Goal: Task Accomplishment & Management: Manage account settings

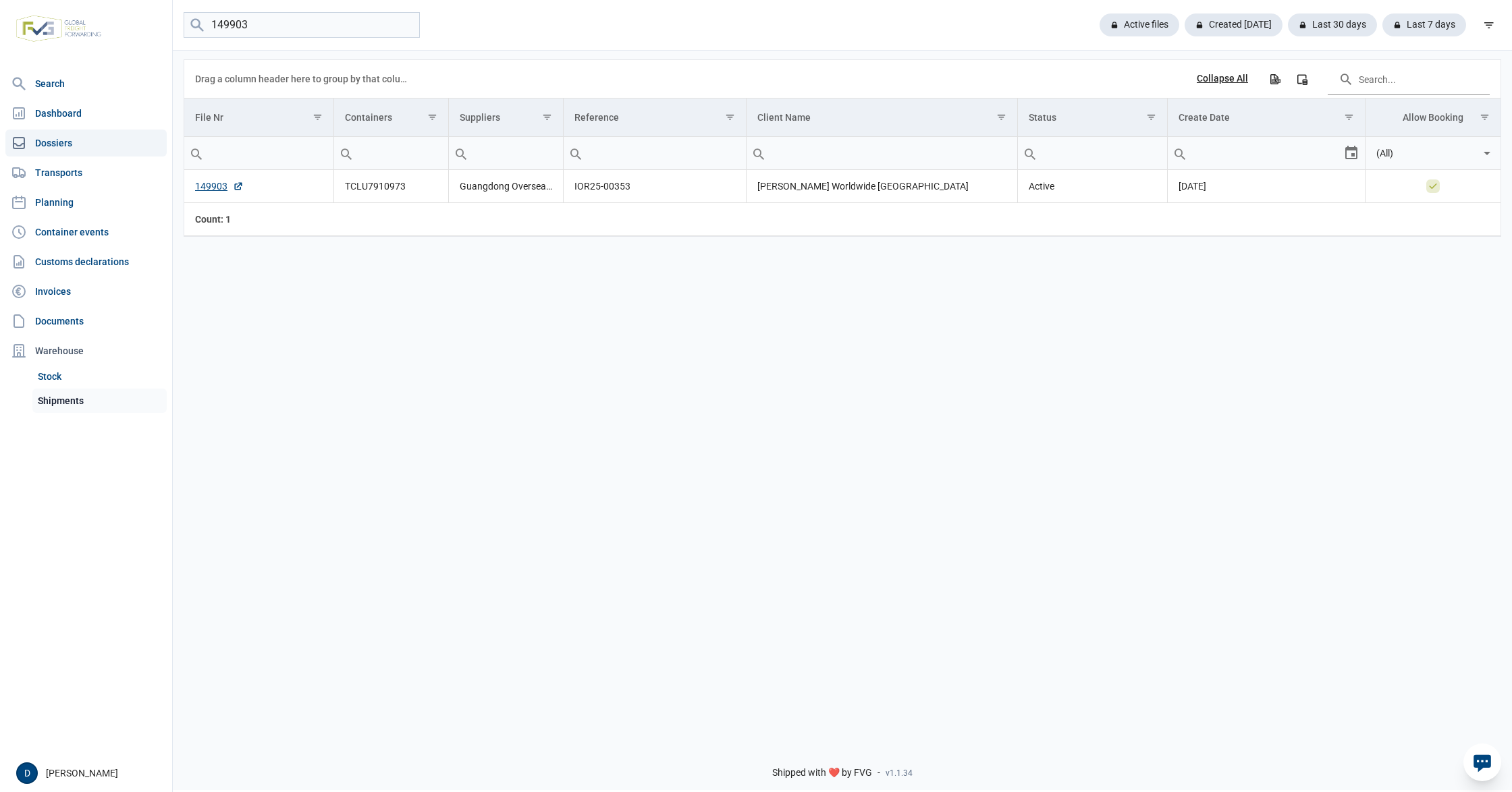
click at [63, 395] on link "Shipments" at bounding box center [99, 400] width 135 height 24
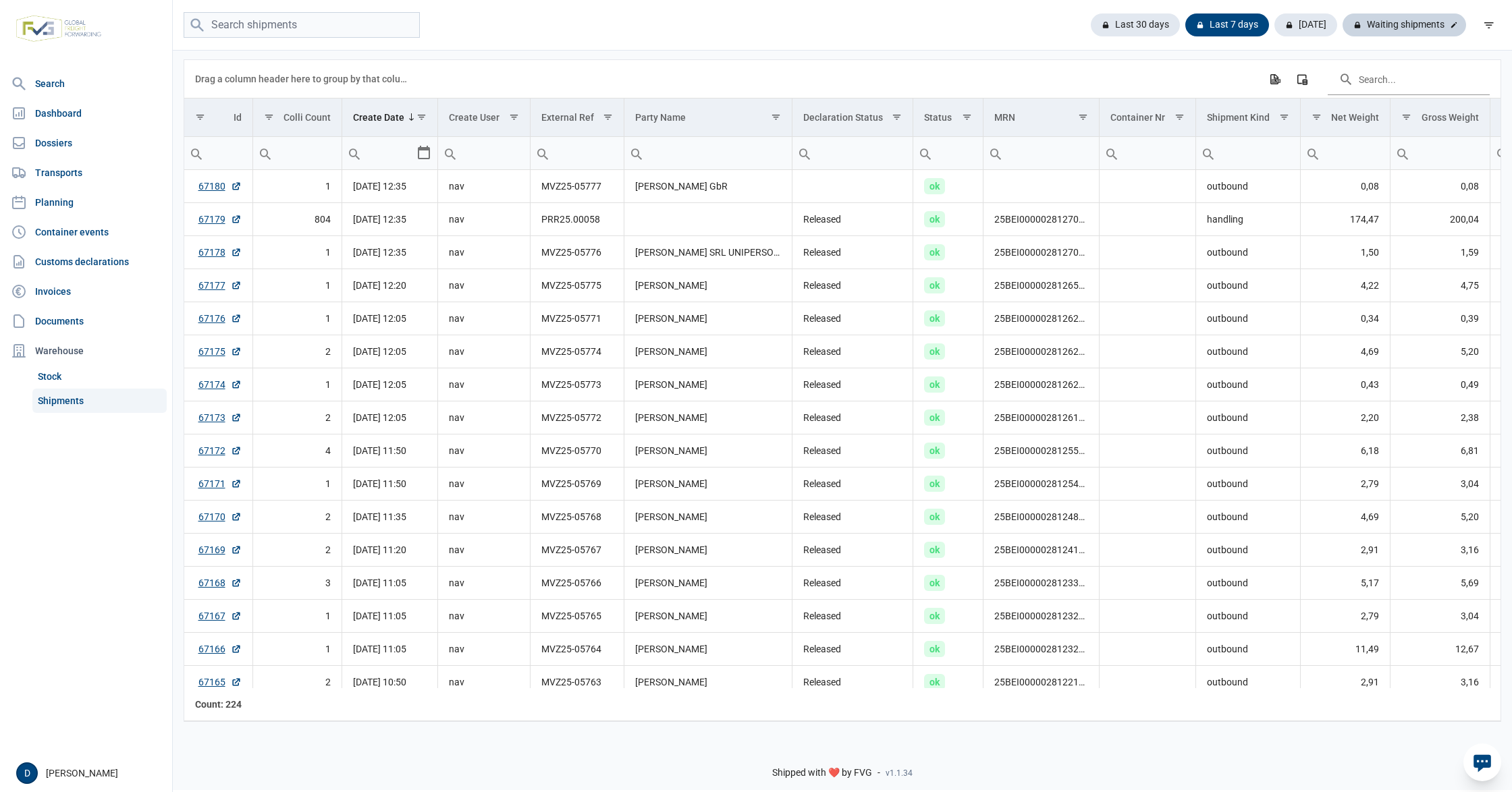
click at [1396, 30] on div "Waiting shipments" at bounding box center [1404, 25] width 123 height 23
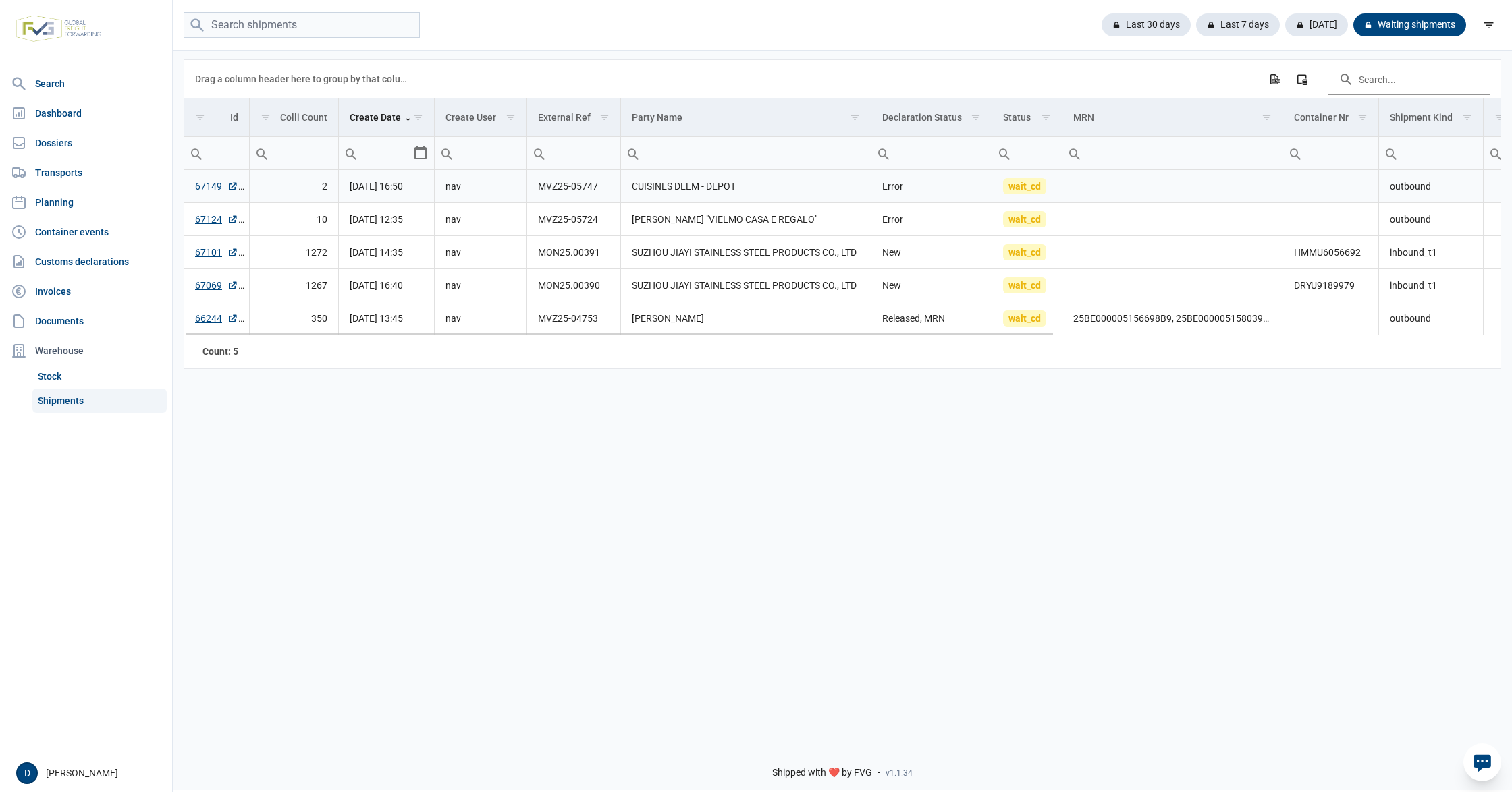
click at [206, 185] on link "67149" at bounding box center [216, 186] width 43 height 13
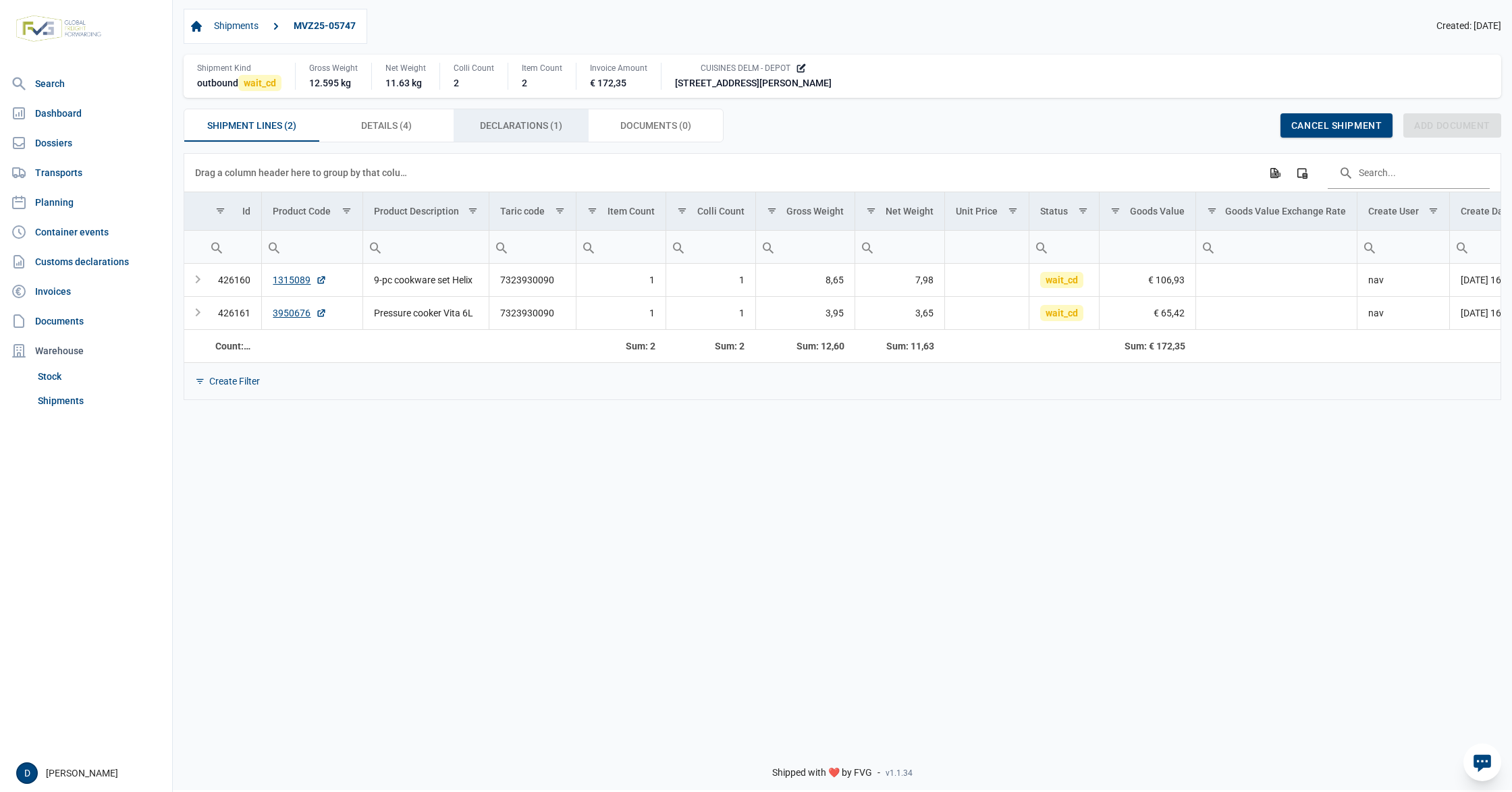
click at [503, 125] on span "Declarations (1) Declarations (1)" at bounding box center [521, 125] width 82 height 16
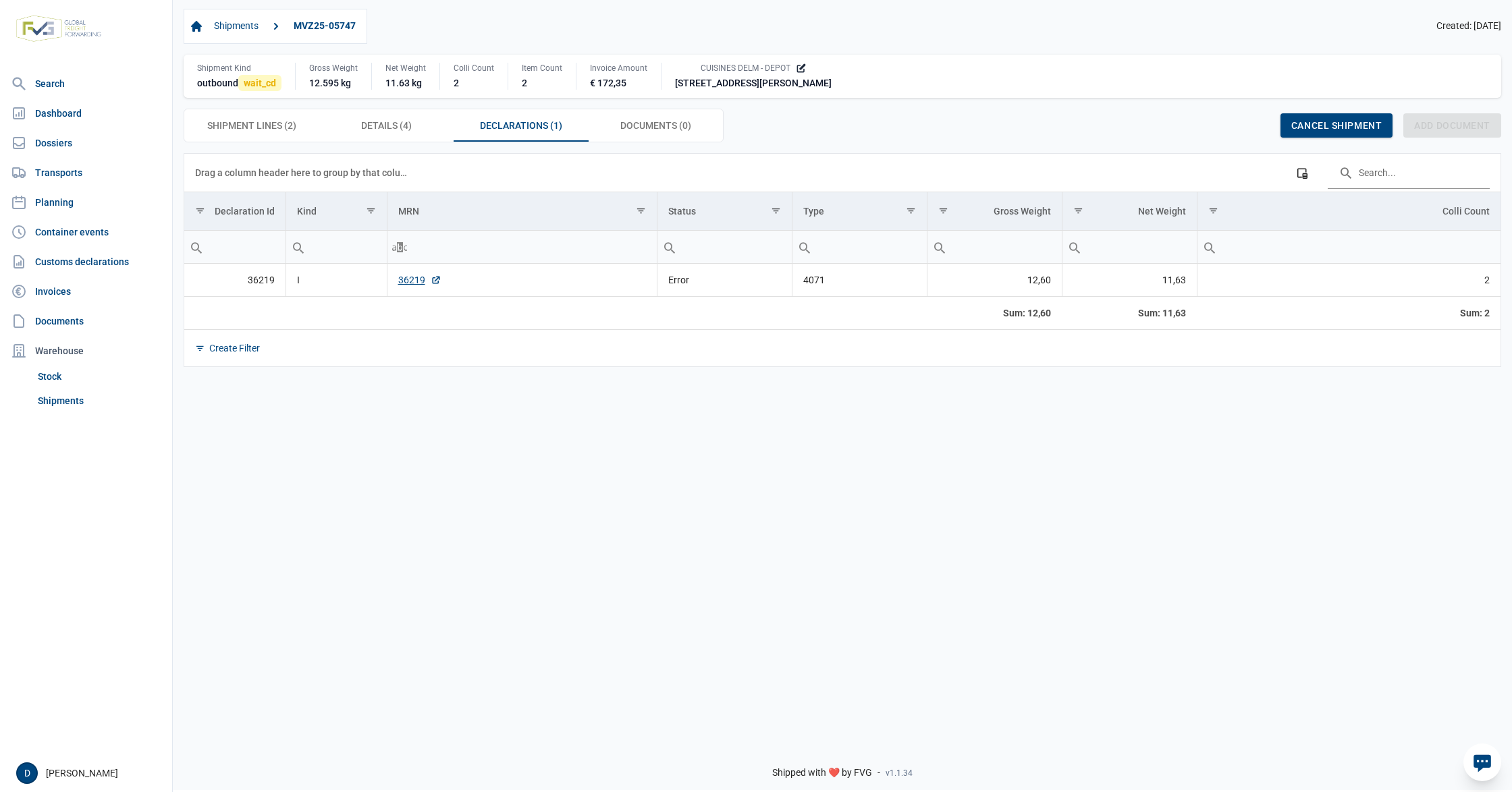
click at [405, 274] on td "36219" at bounding box center [522, 280] width 270 height 33
click at [413, 287] on link "36219" at bounding box center [420, 280] width 43 height 13
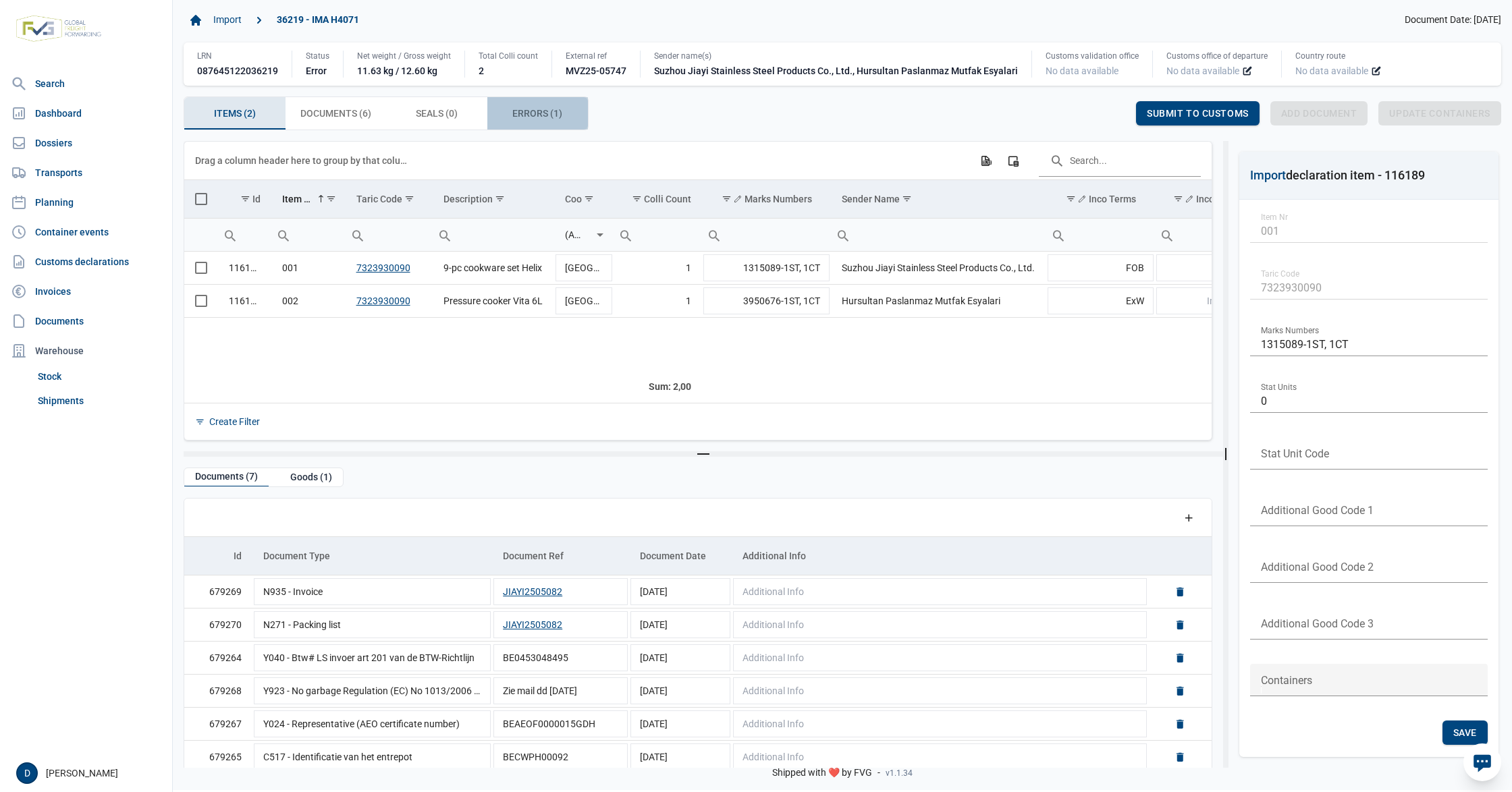
click at [518, 112] on span "Errors (1) Errors (1)" at bounding box center [537, 113] width 50 height 16
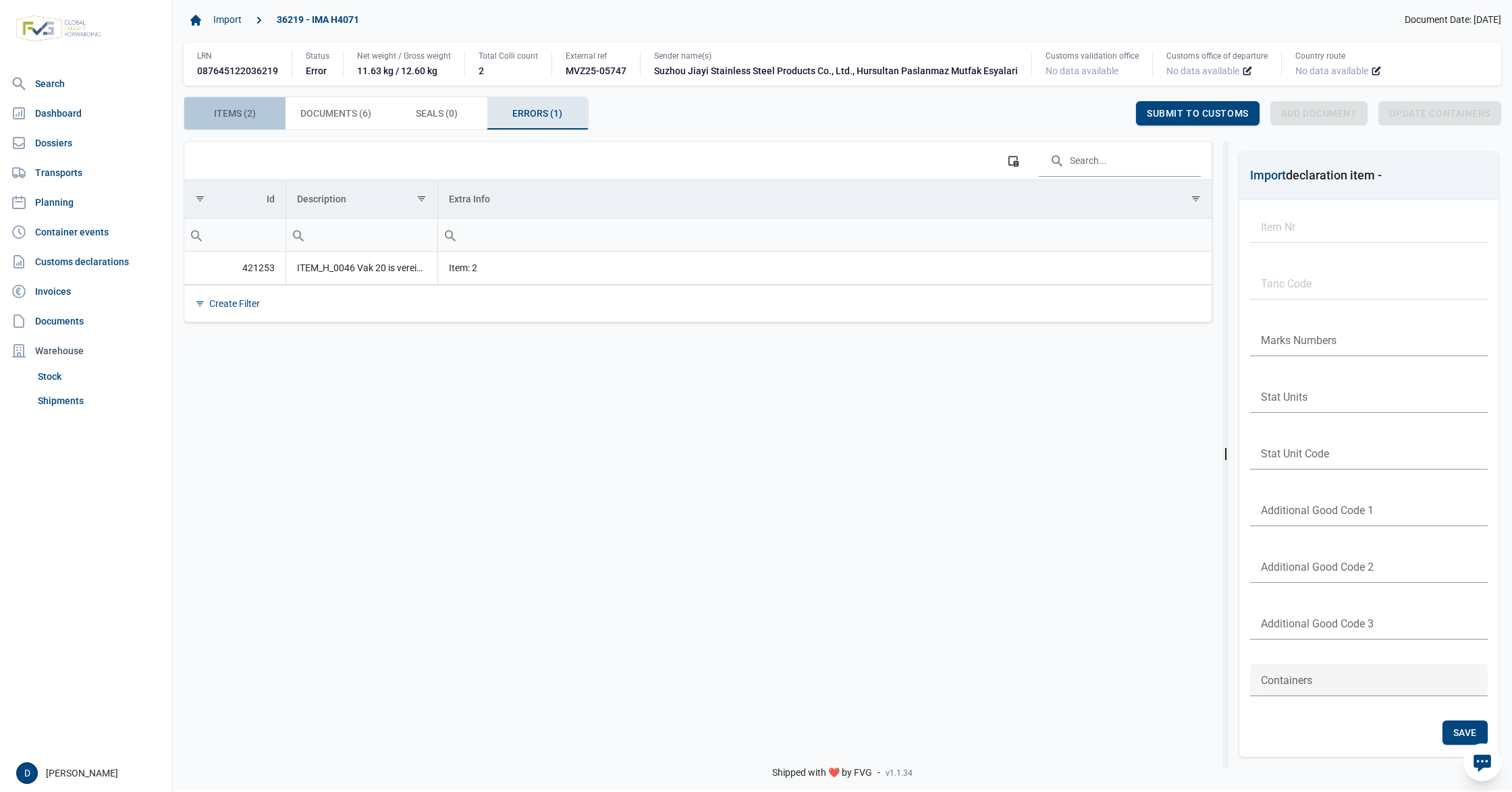
click at [236, 114] on span "Items (2) Items (2)" at bounding box center [235, 113] width 42 height 16
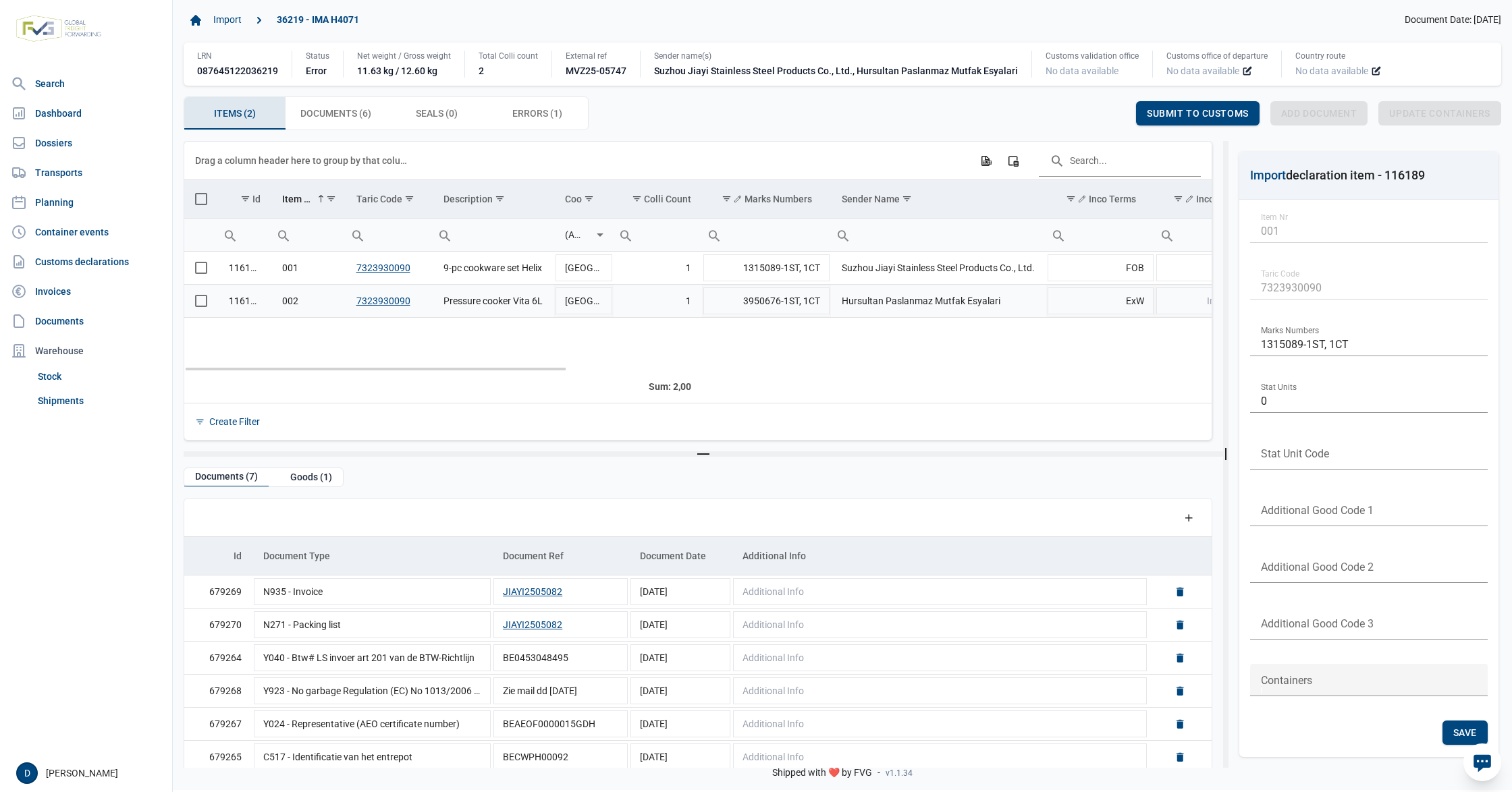
click at [197, 307] on span "Select row" at bounding box center [201, 301] width 12 height 12
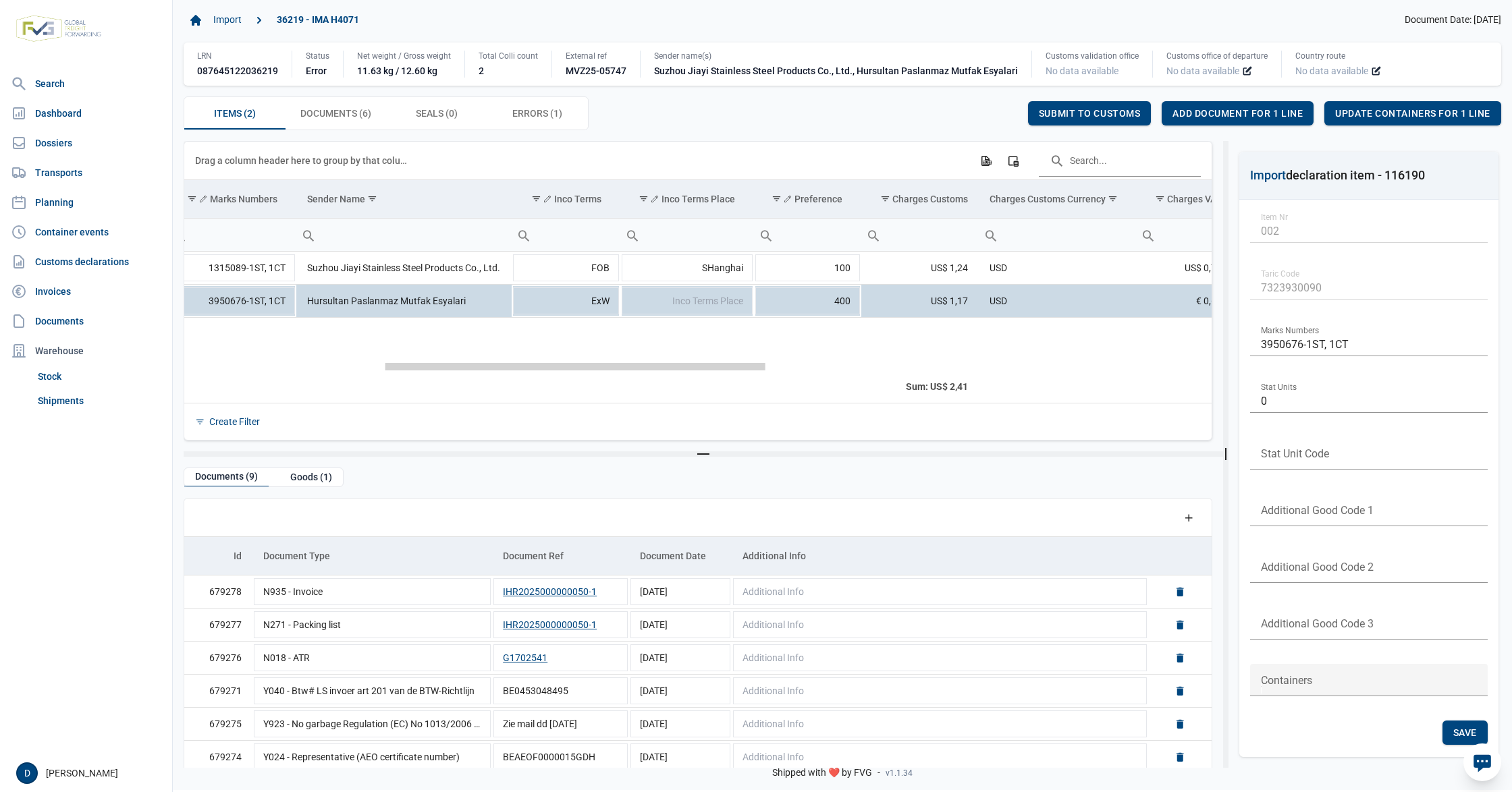
drag, startPoint x: 503, startPoint y: 369, endPoint x: 710, endPoint y: 396, distance: 208.8
click at [710, 396] on body "For evaluation purposes only. Redistribution prohibited. Please register an exi…" at bounding box center [756, 372] width 1512 height 792
click at [695, 300] on span "Inco Terms Place" at bounding box center [708, 300] width 71 height 11
type input "Istanbul"
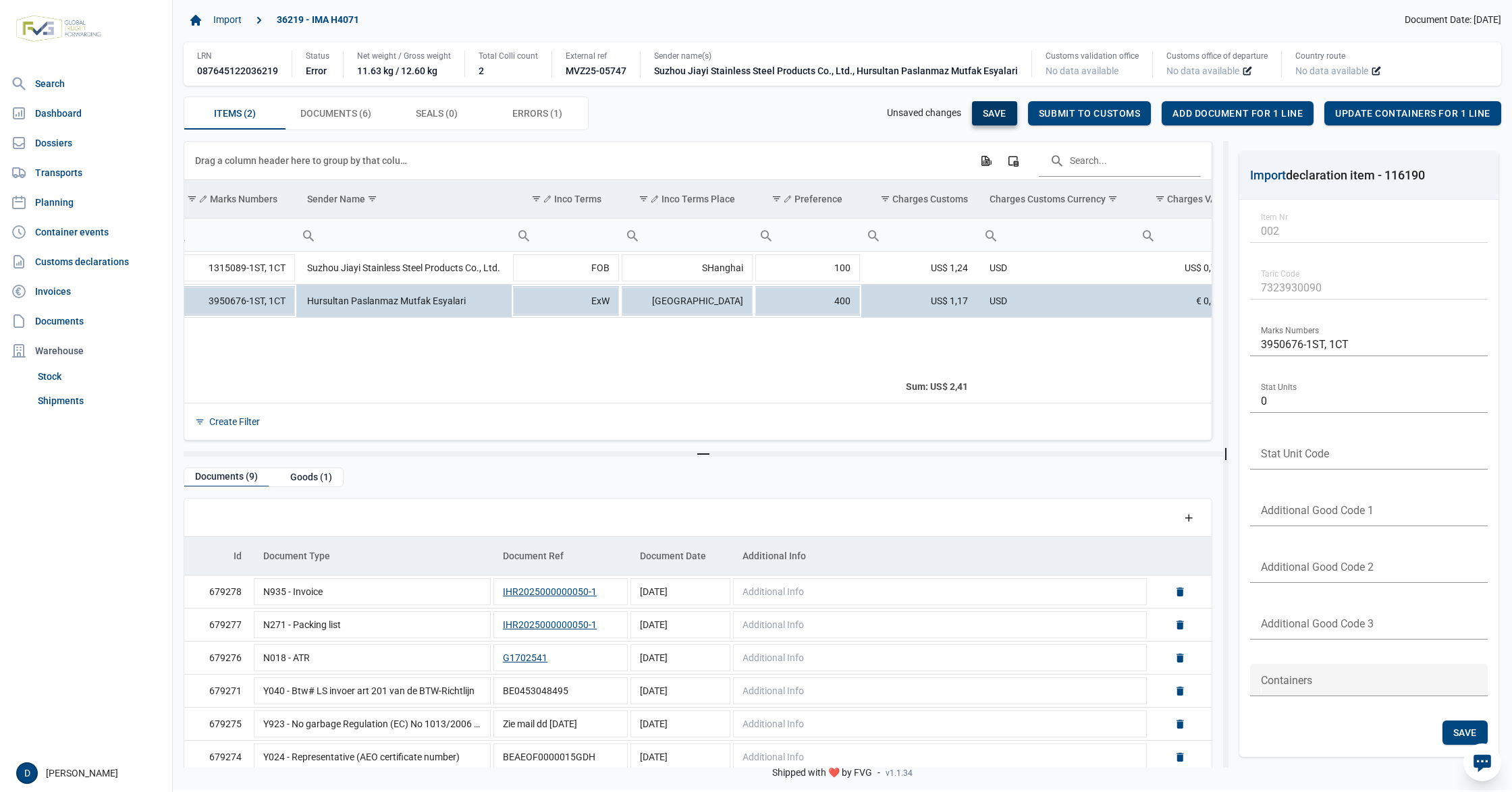
click at [995, 116] on span "Save" at bounding box center [994, 113] width 24 height 11
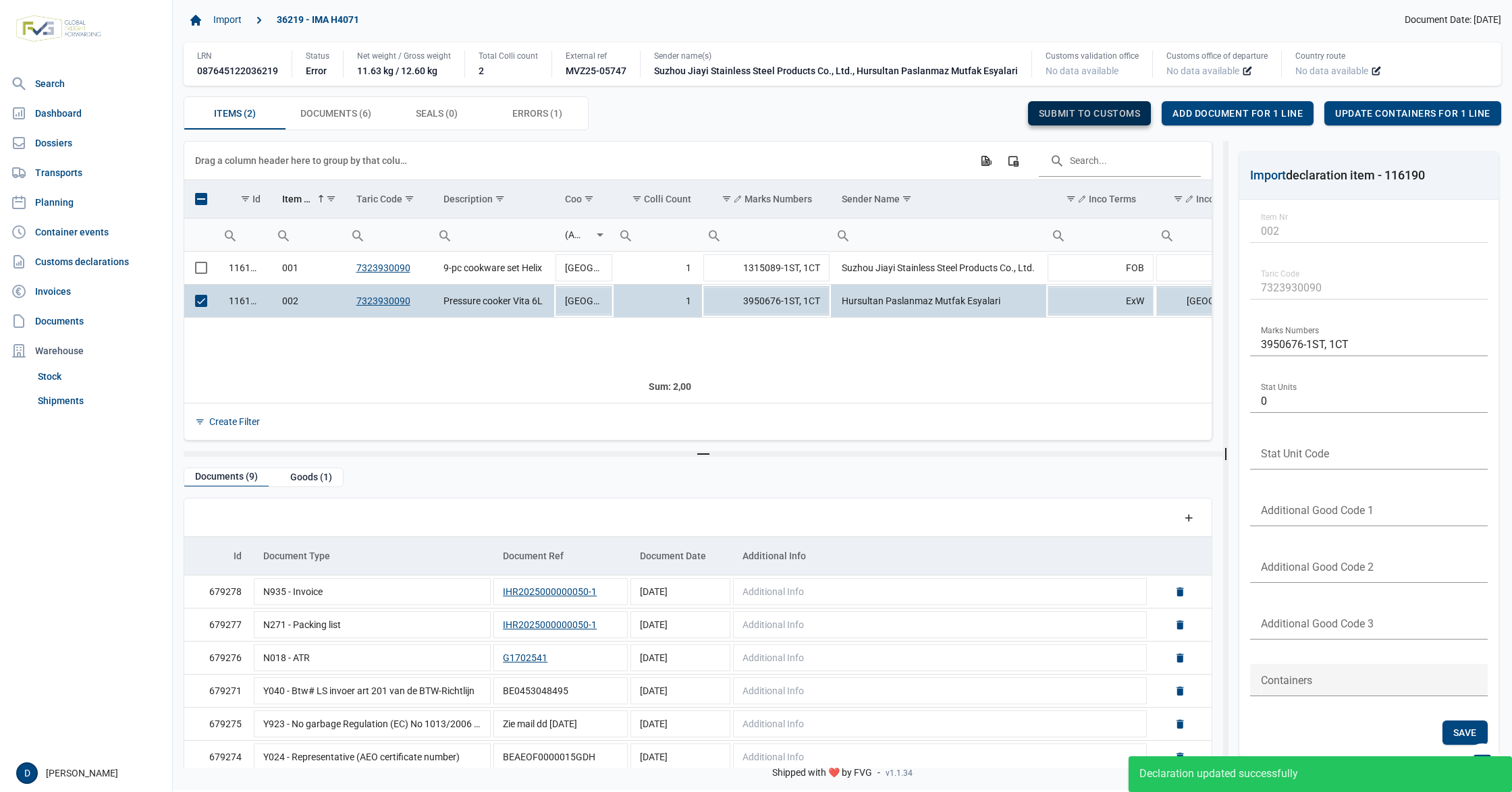
click at [1133, 109] on span "Submit to customs" at bounding box center [1090, 113] width 102 height 11
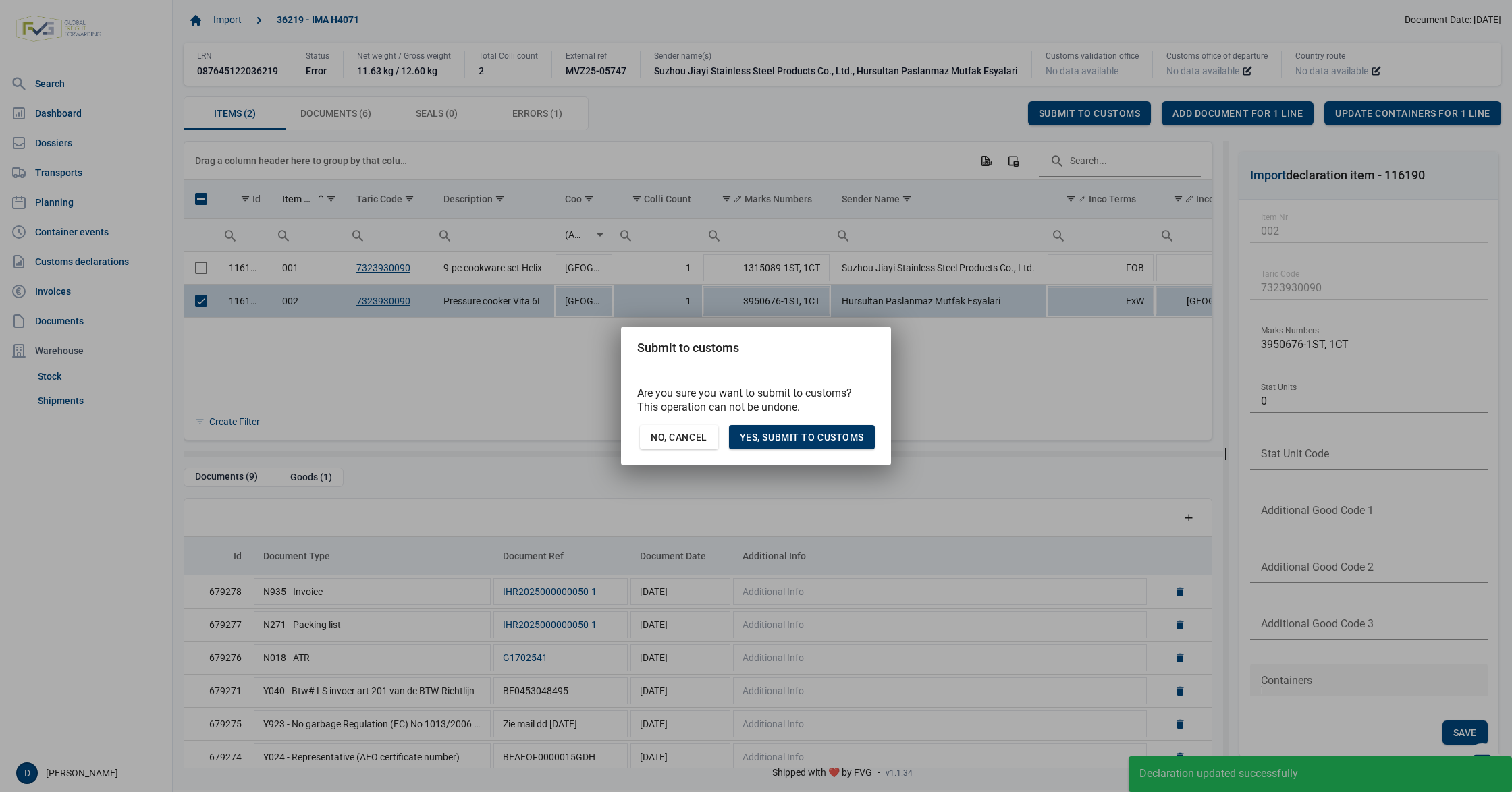
click at [794, 440] on span "Yes, Submit to customs" at bounding box center [802, 437] width 124 height 11
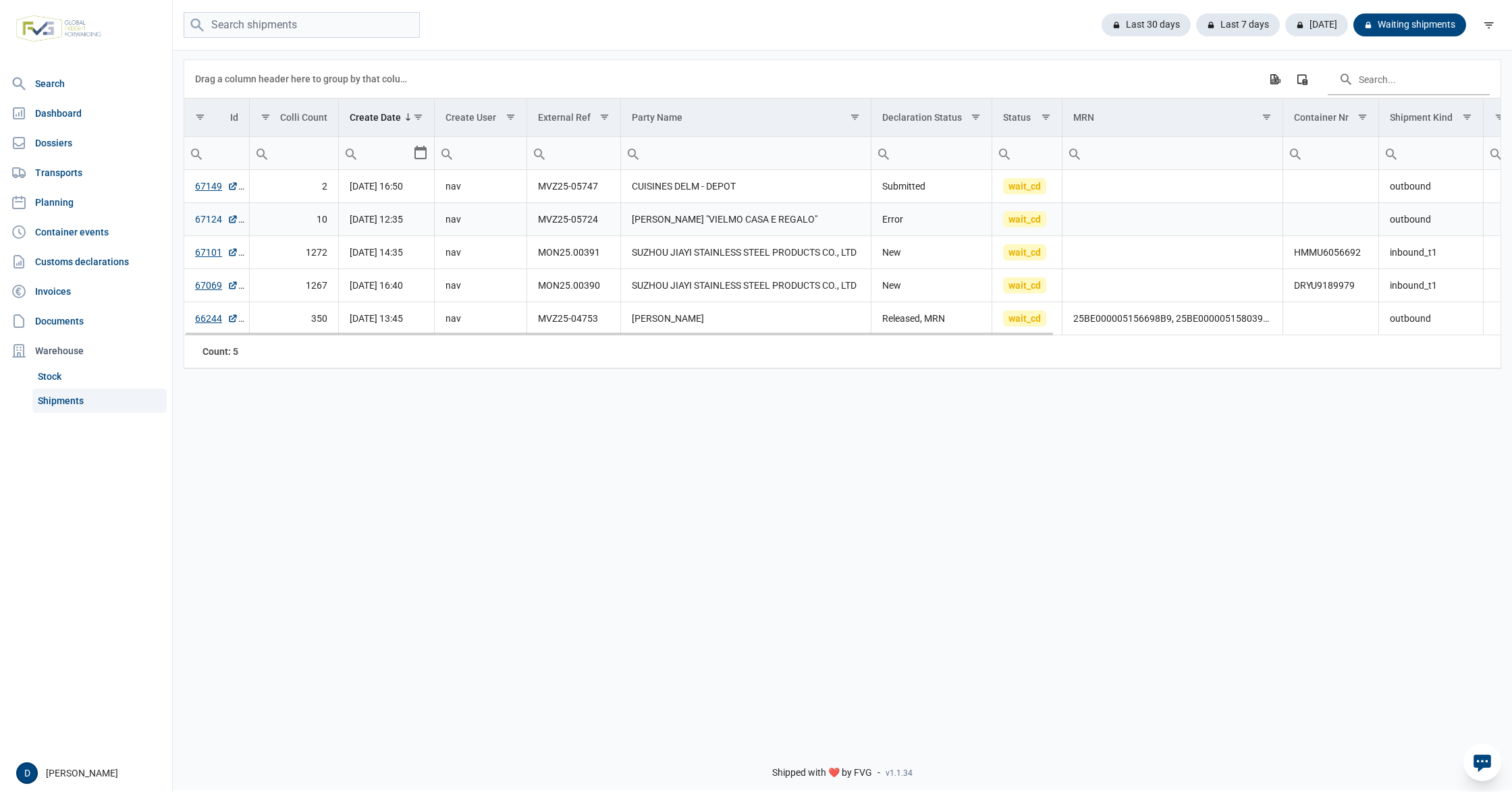
click at [197, 220] on link "67124" at bounding box center [216, 220] width 43 height 13
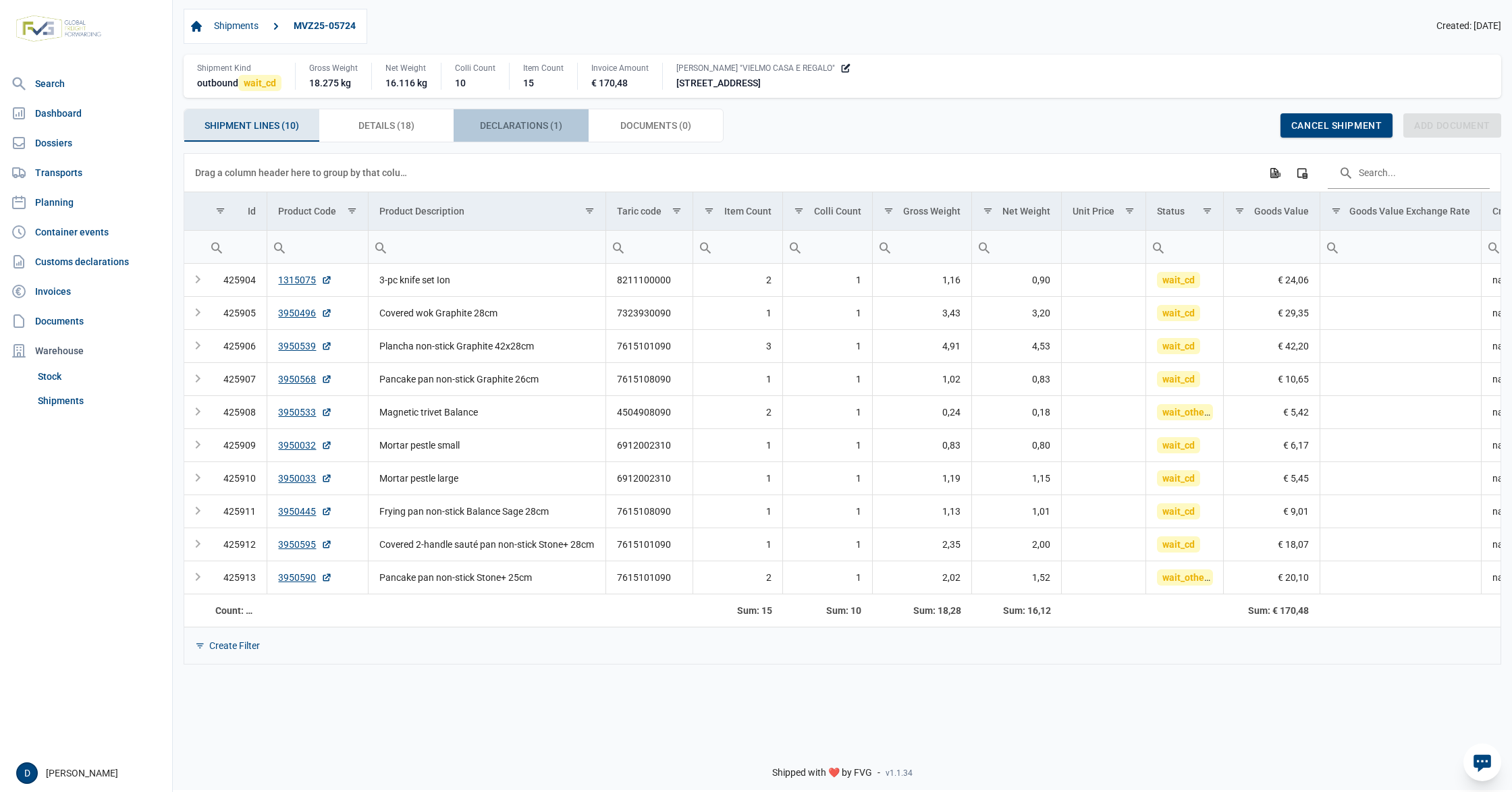
click at [547, 124] on span "Declarations (1) Declarations (1)" at bounding box center [521, 125] width 82 height 16
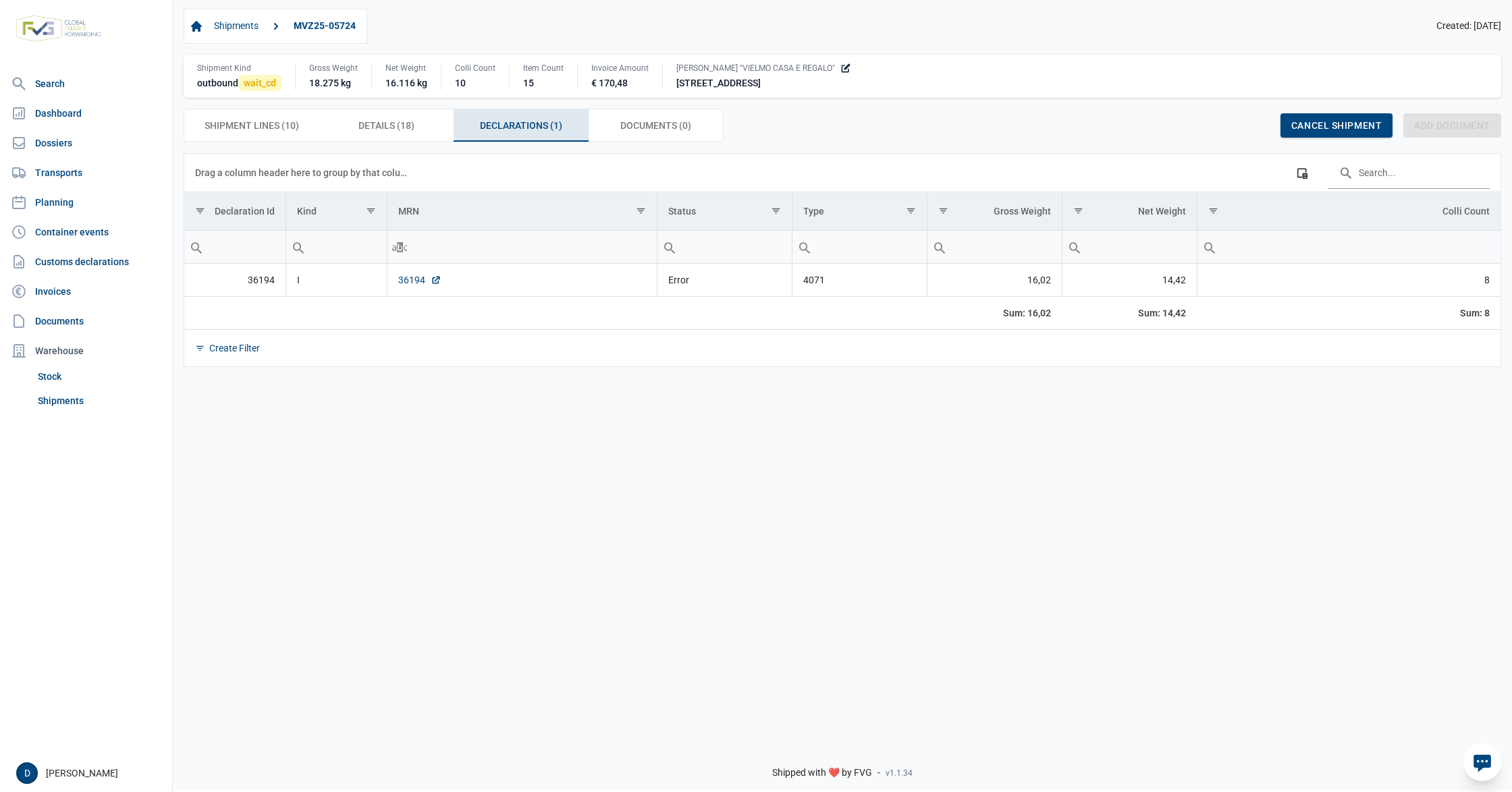
click at [414, 284] on link "36194" at bounding box center [420, 280] width 43 height 13
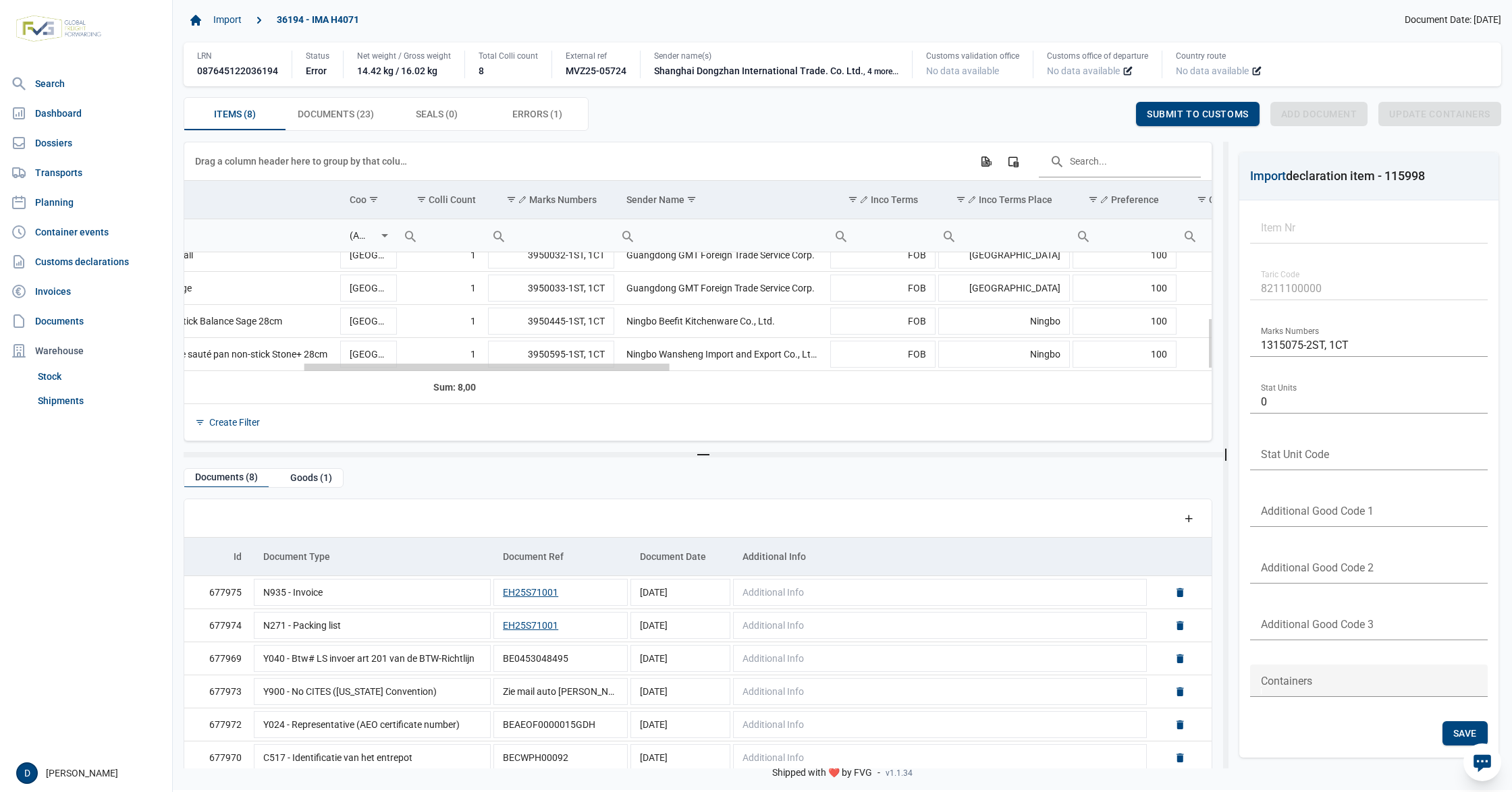
drag, startPoint x: 392, startPoint y: 367, endPoint x: 516, endPoint y: 382, distance: 124.9
click at [516, 382] on body "For evaluation purposes only. Redistribution prohibited. Please register an exi…" at bounding box center [756, 372] width 1512 height 792
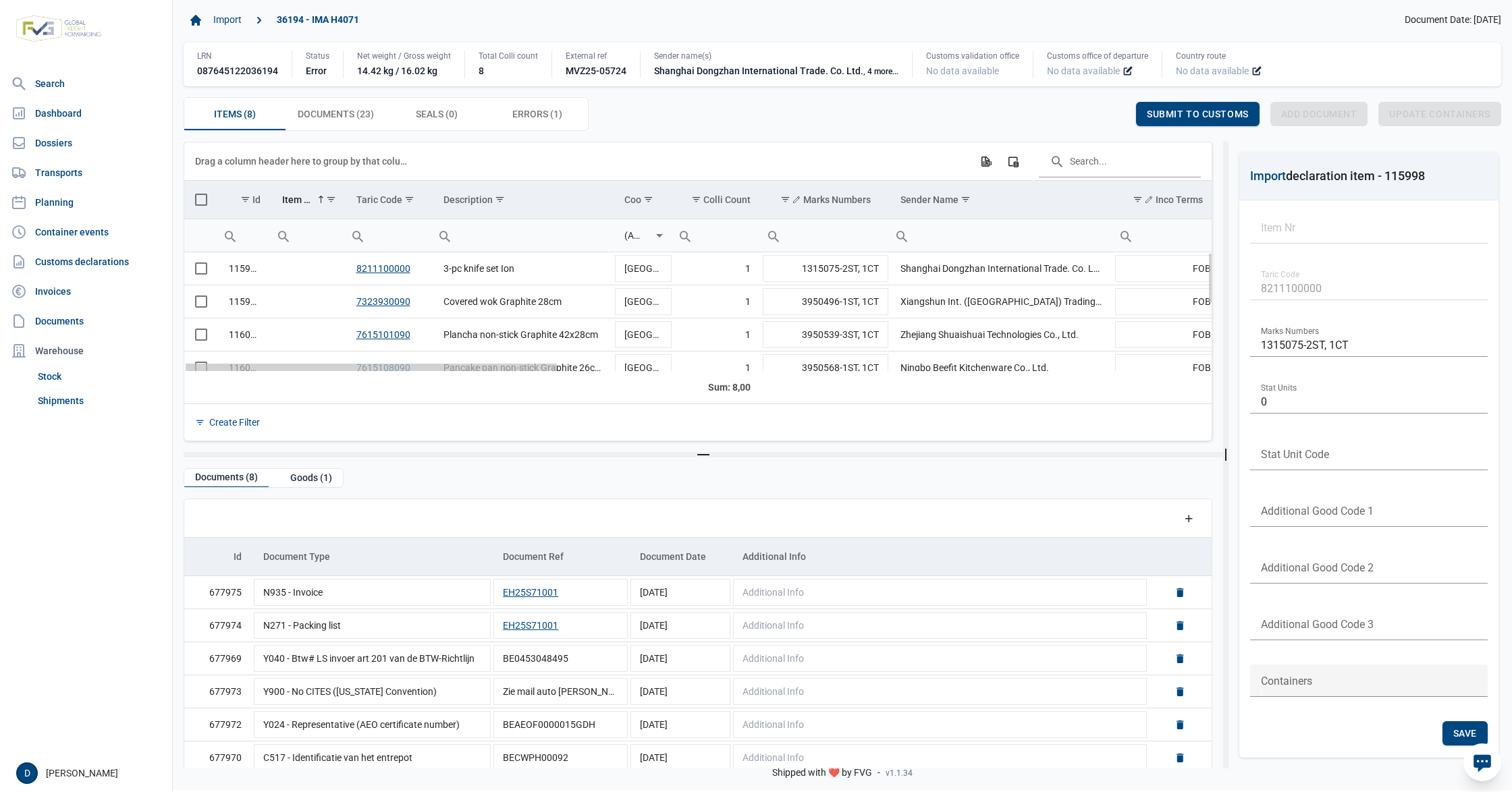
drag, startPoint x: 447, startPoint y: 371, endPoint x: 219, endPoint y: 359, distance: 228.3
click at [219, 359] on body "For evaluation purposes only. Redistribution prohibited. Please register an exi…" at bounding box center [756, 372] width 1512 height 792
click at [512, 118] on span "Errors (1) Errors (1)" at bounding box center [537, 114] width 50 height 16
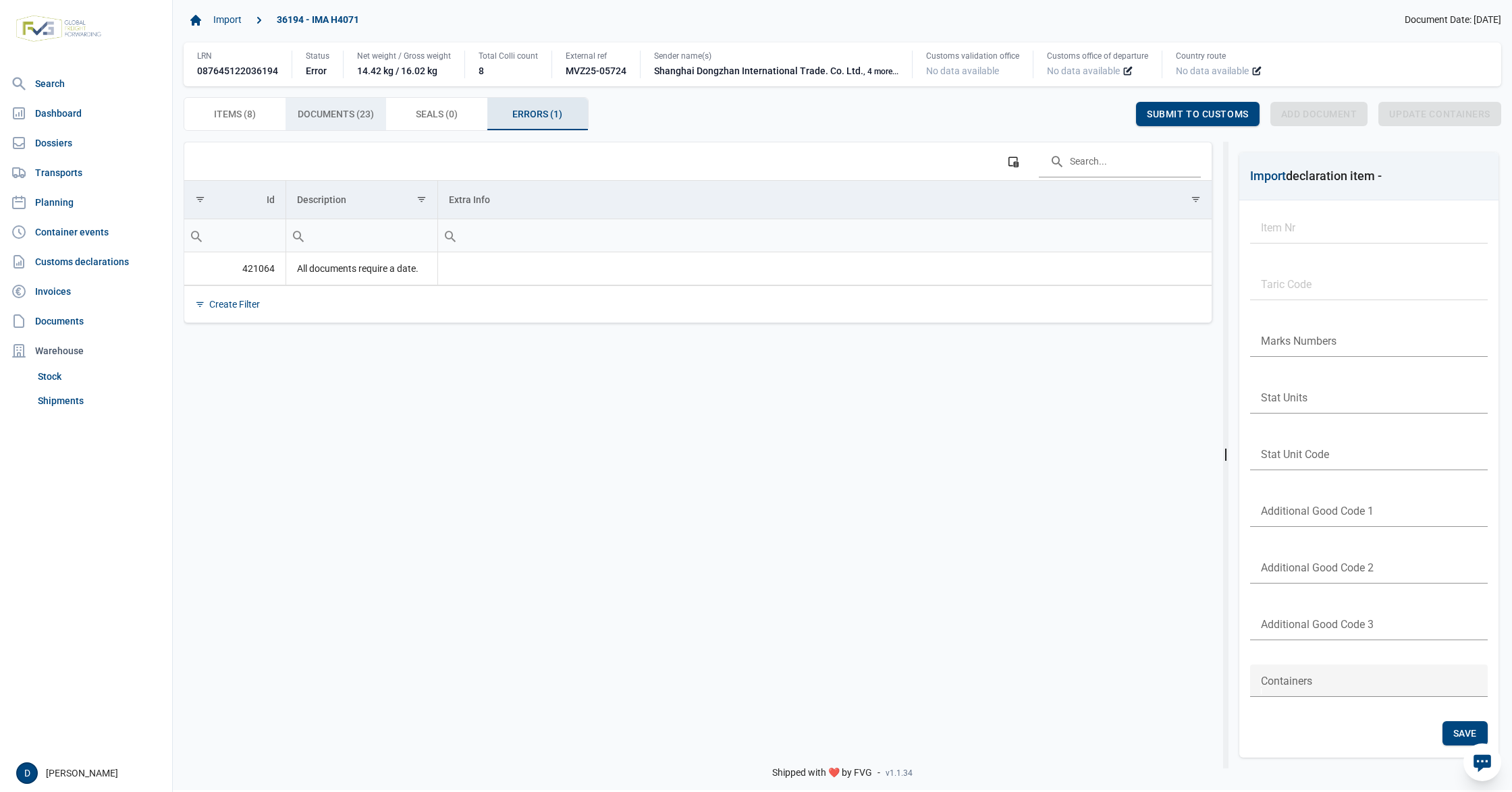
click at [349, 115] on span "Documents (23) Documents (23)" at bounding box center [336, 114] width 76 height 16
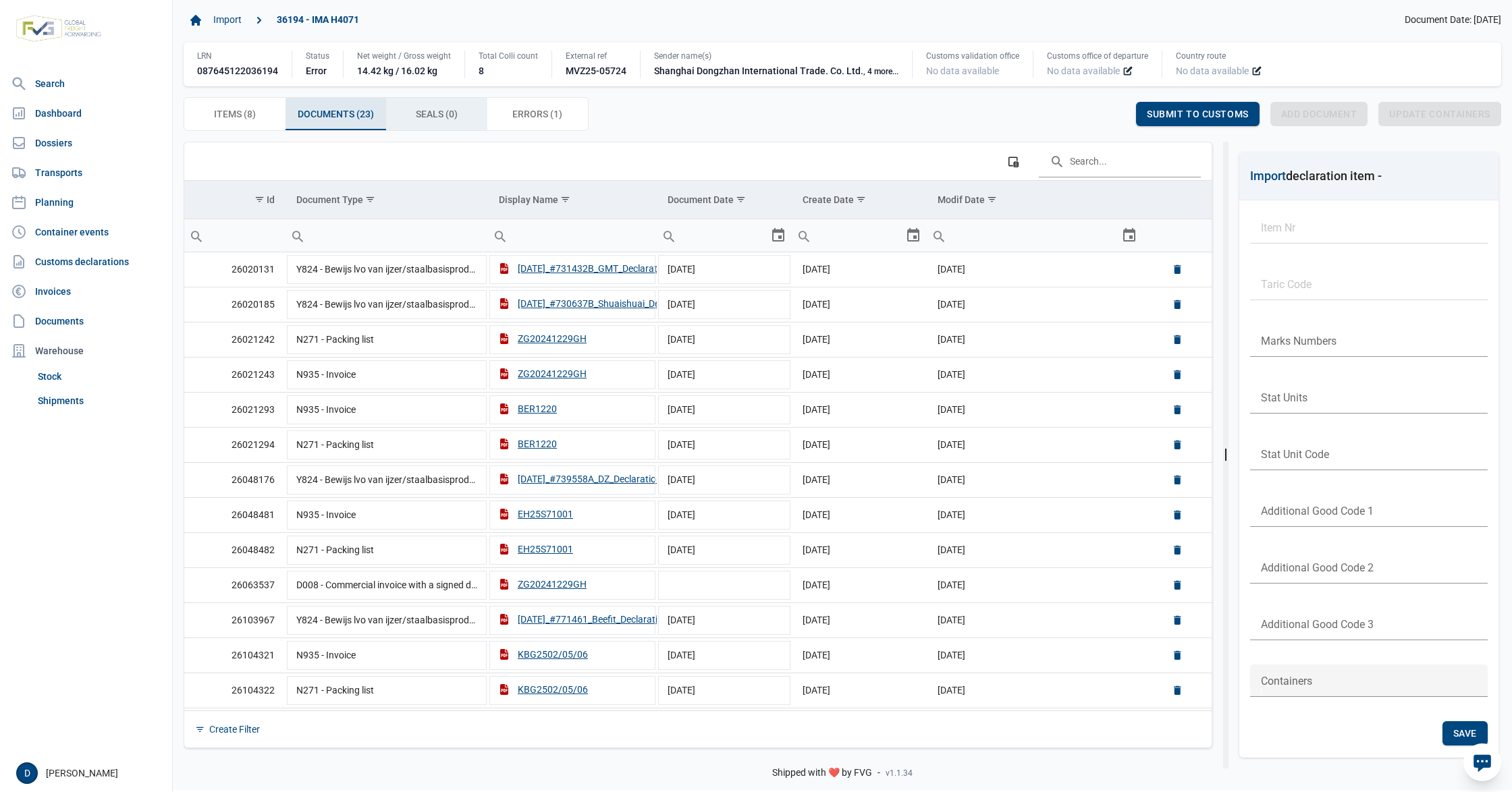
click at [436, 112] on span "Seals (0) Seals (0)" at bounding box center [437, 114] width 42 height 16
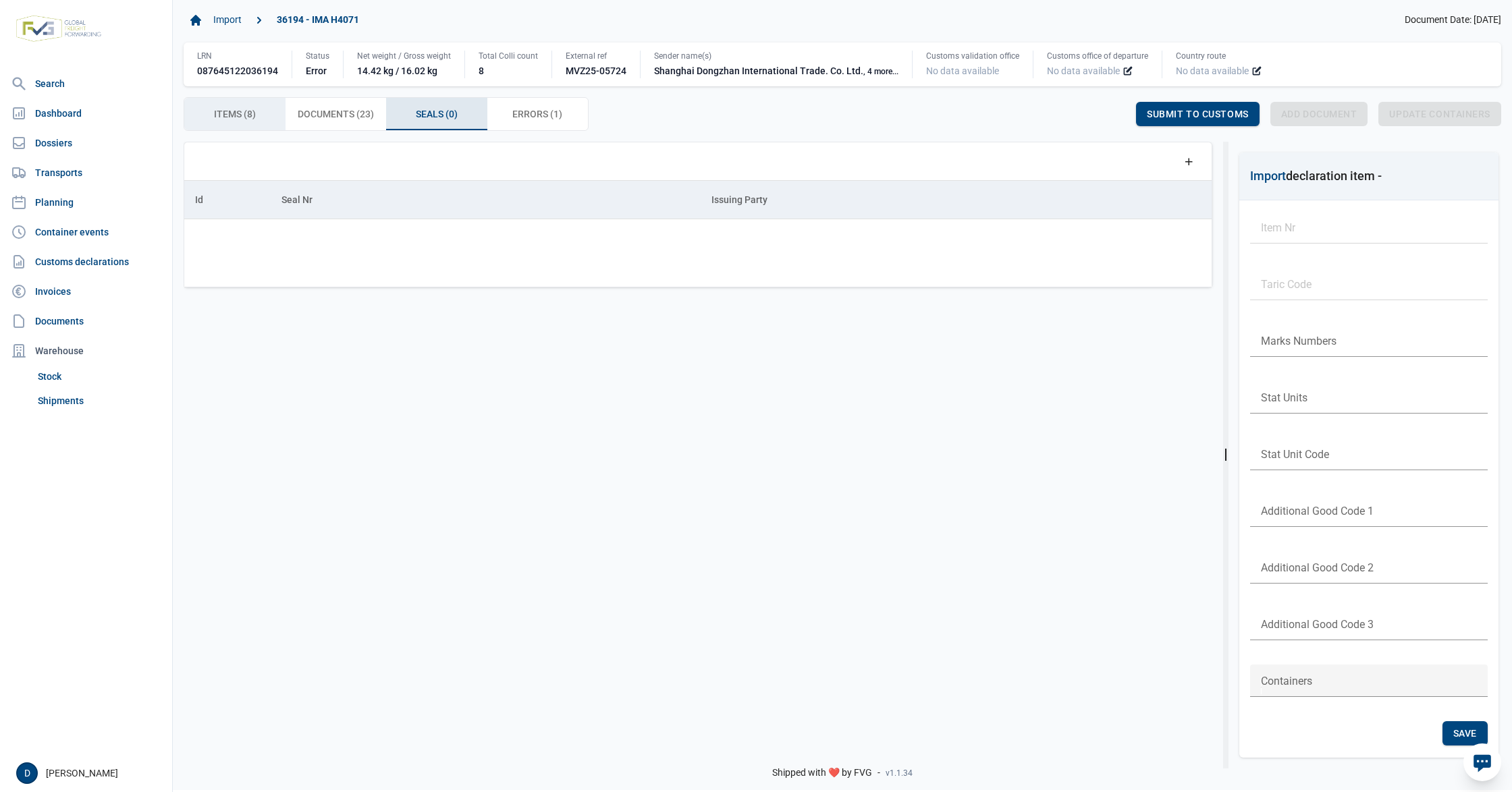
click at [240, 117] on span "Items (8) Items (8)" at bounding box center [235, 114] width 42 height 16
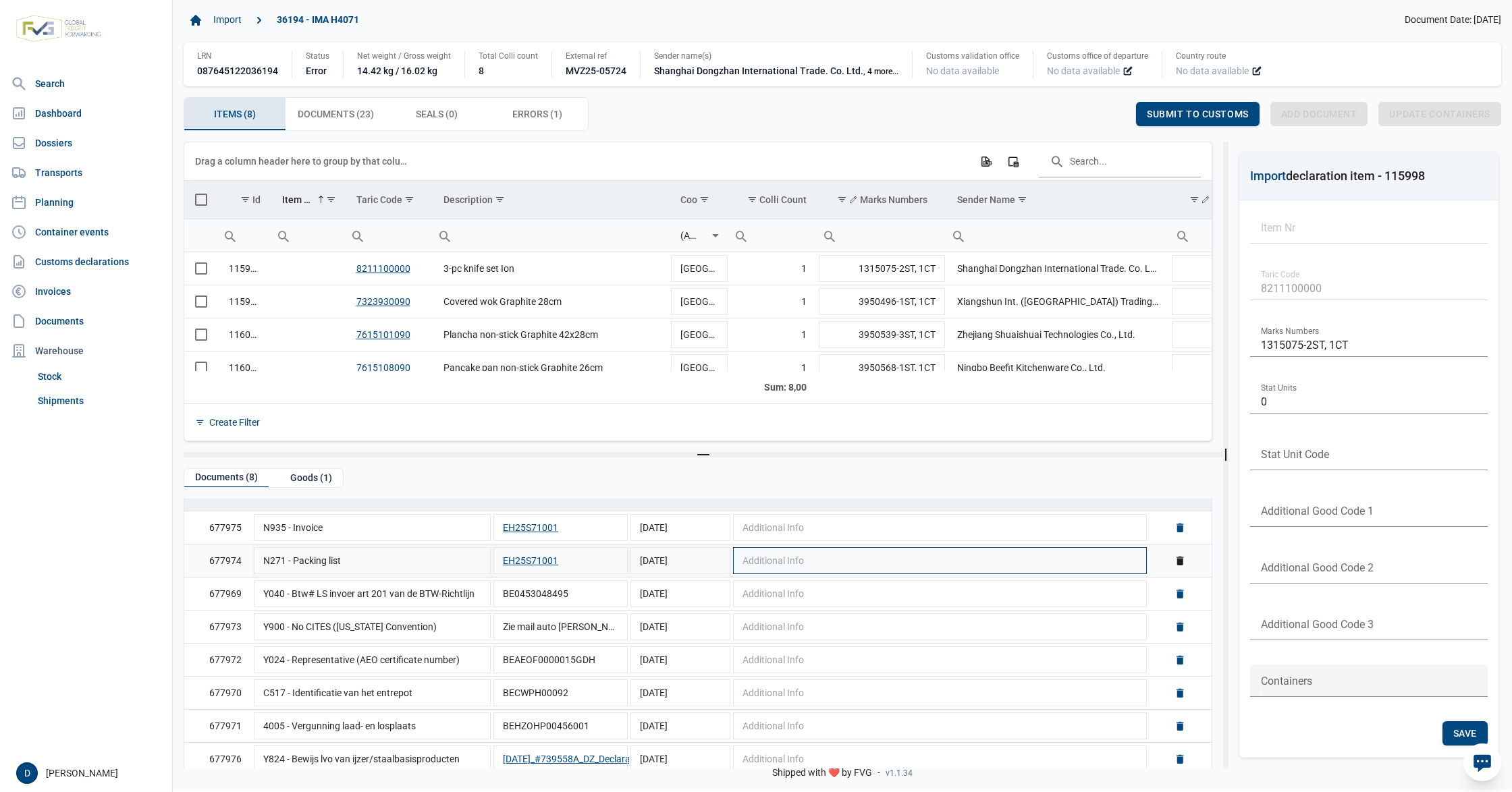
scroll to position [76, 0]
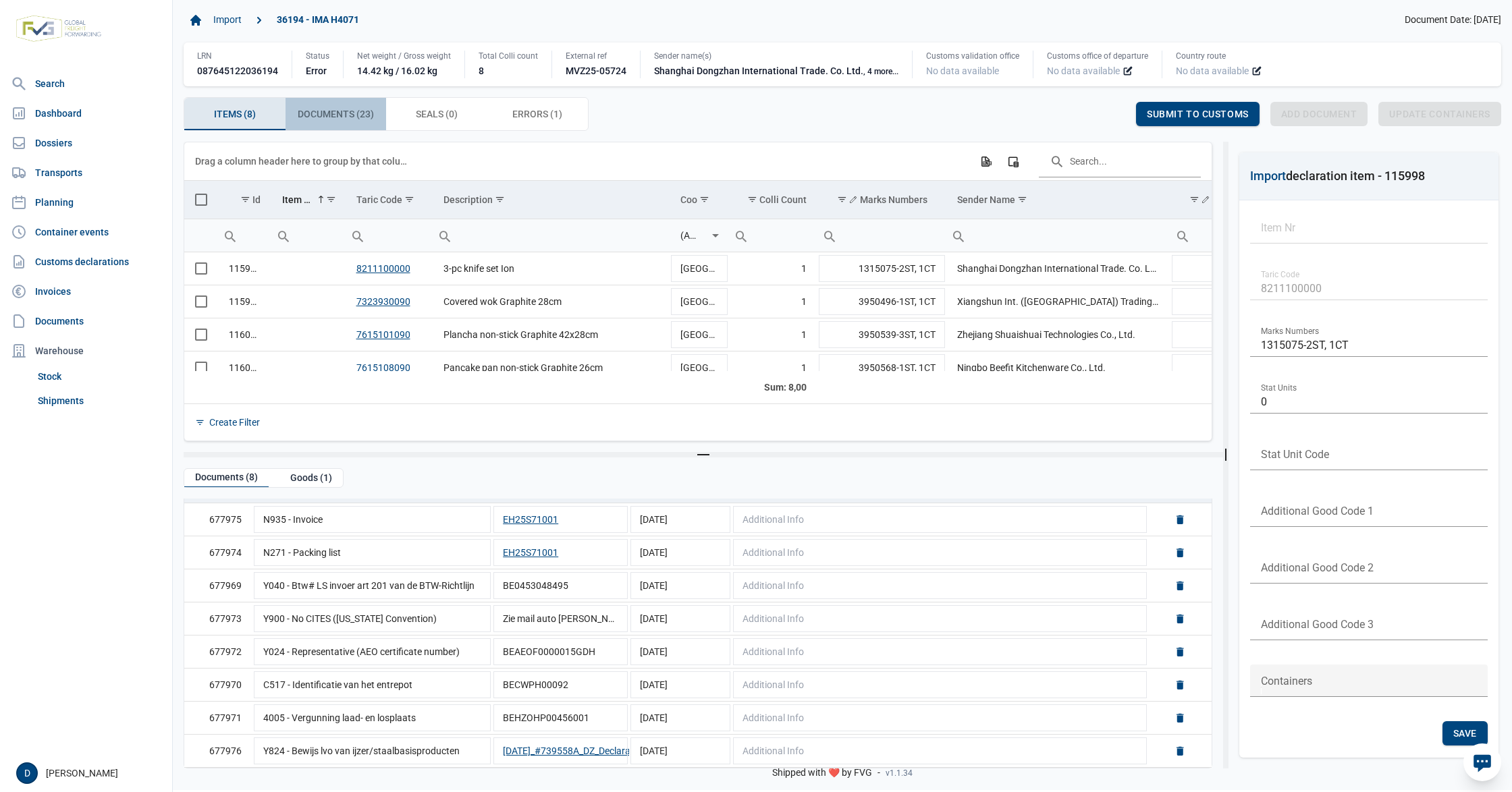
click at [367, 116] on span "Documents (23) Documents (23)" at bounding box center [336, 114] width 76 height 16
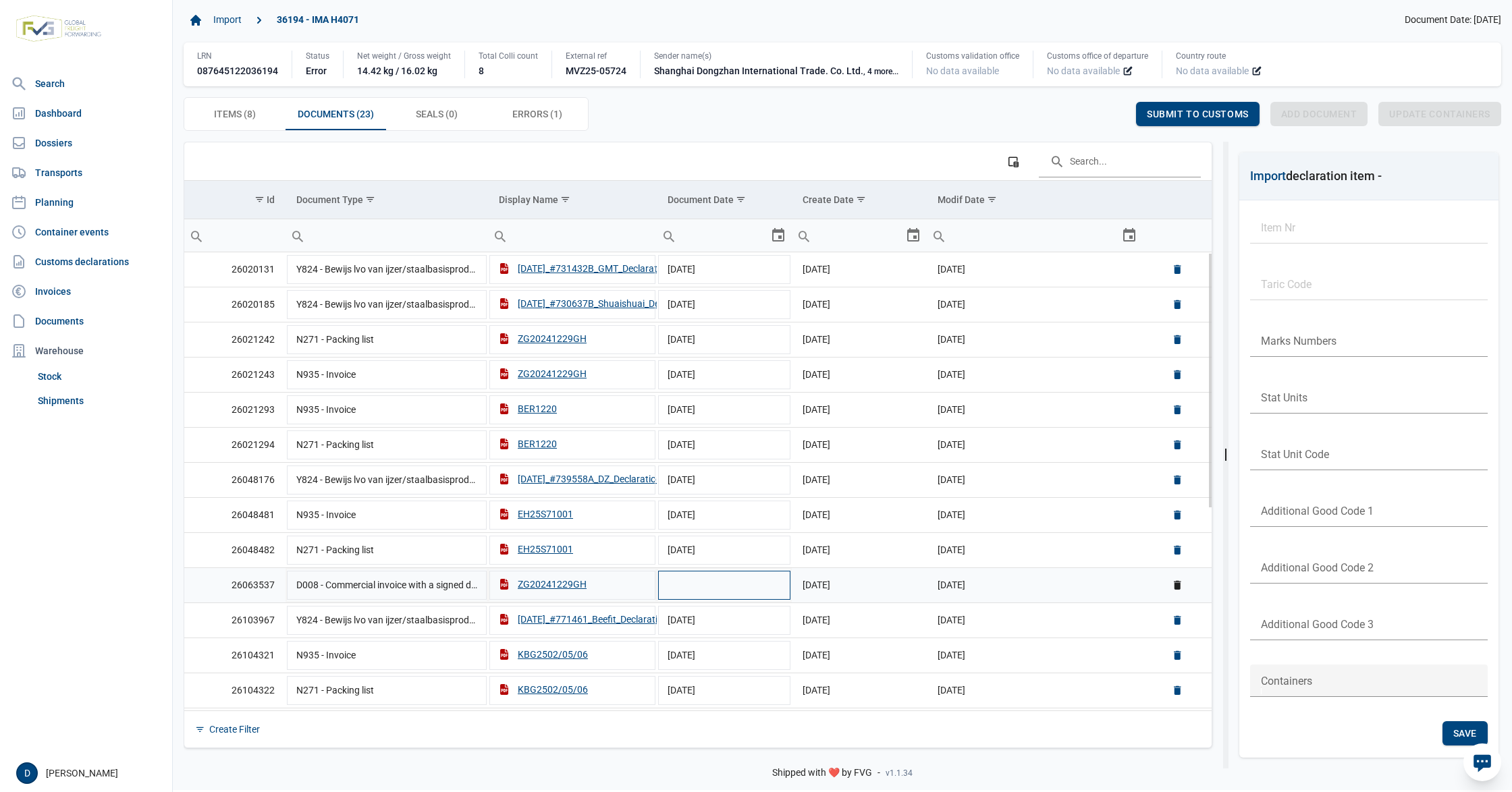
click at [755, 588] on td "Data grid with 23 rows and 6 columns" at bounding box center [724, 585] width 135 height 35
type input "[DATE]"
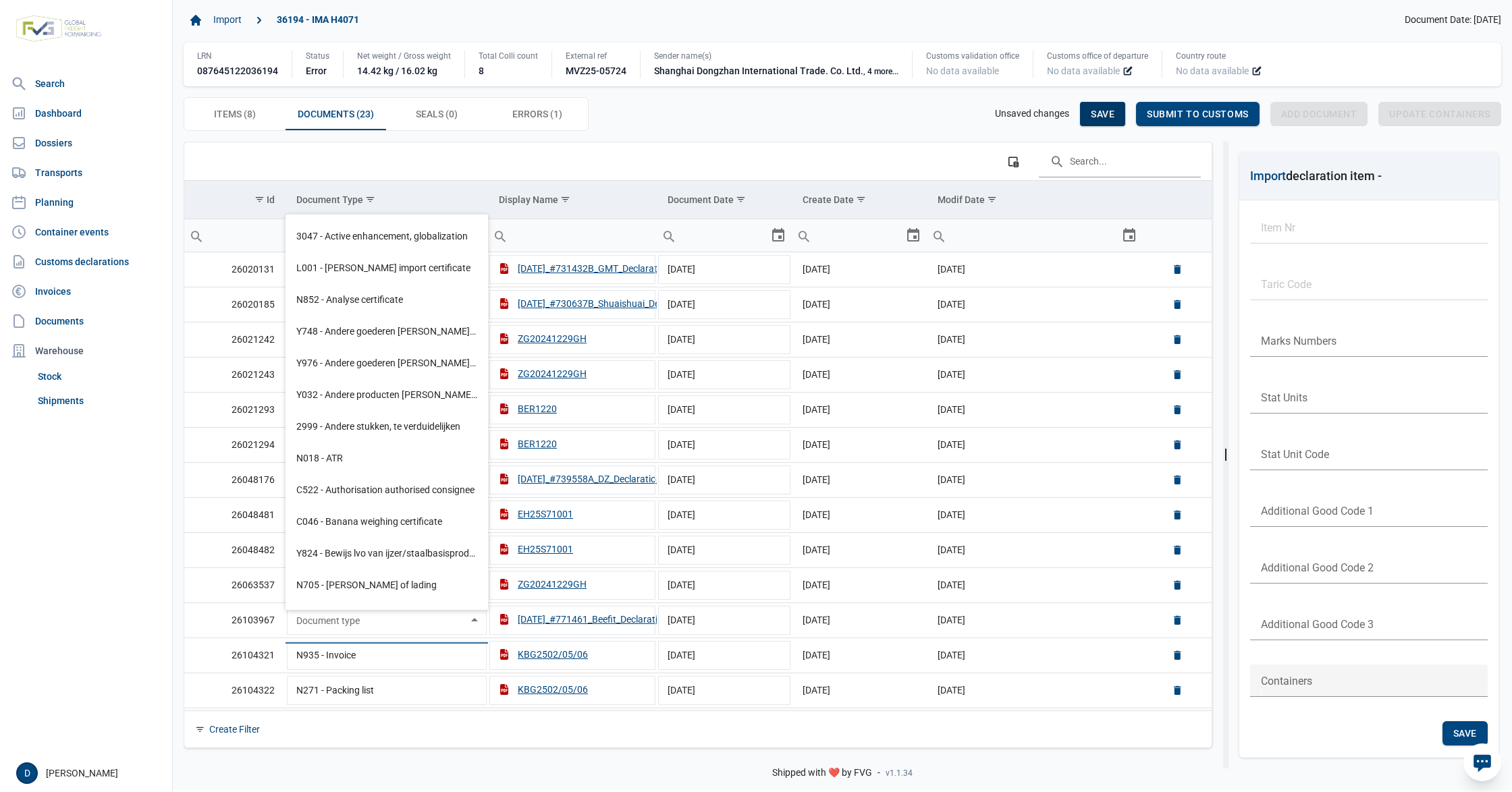
click at [1091, 107] on div "Save" at bounding box center [1102, 114] width 45 height 24
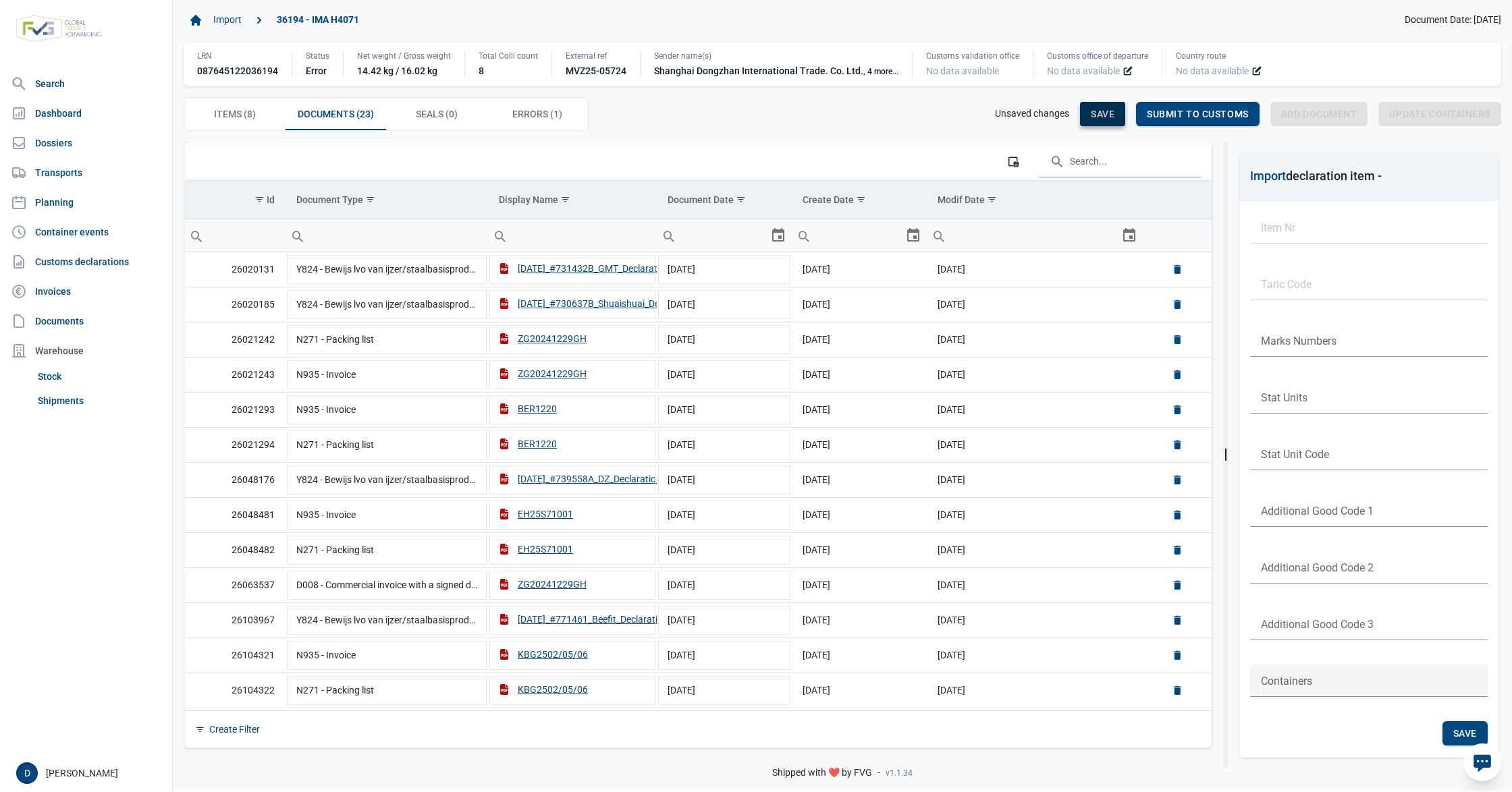
click at [1097, 109] on span "Save" at bounding box center [1102, 114] width 24 height 11
click at [1454, 737] on span "Save" at bounding box center [1465, 733] width 24 height 11
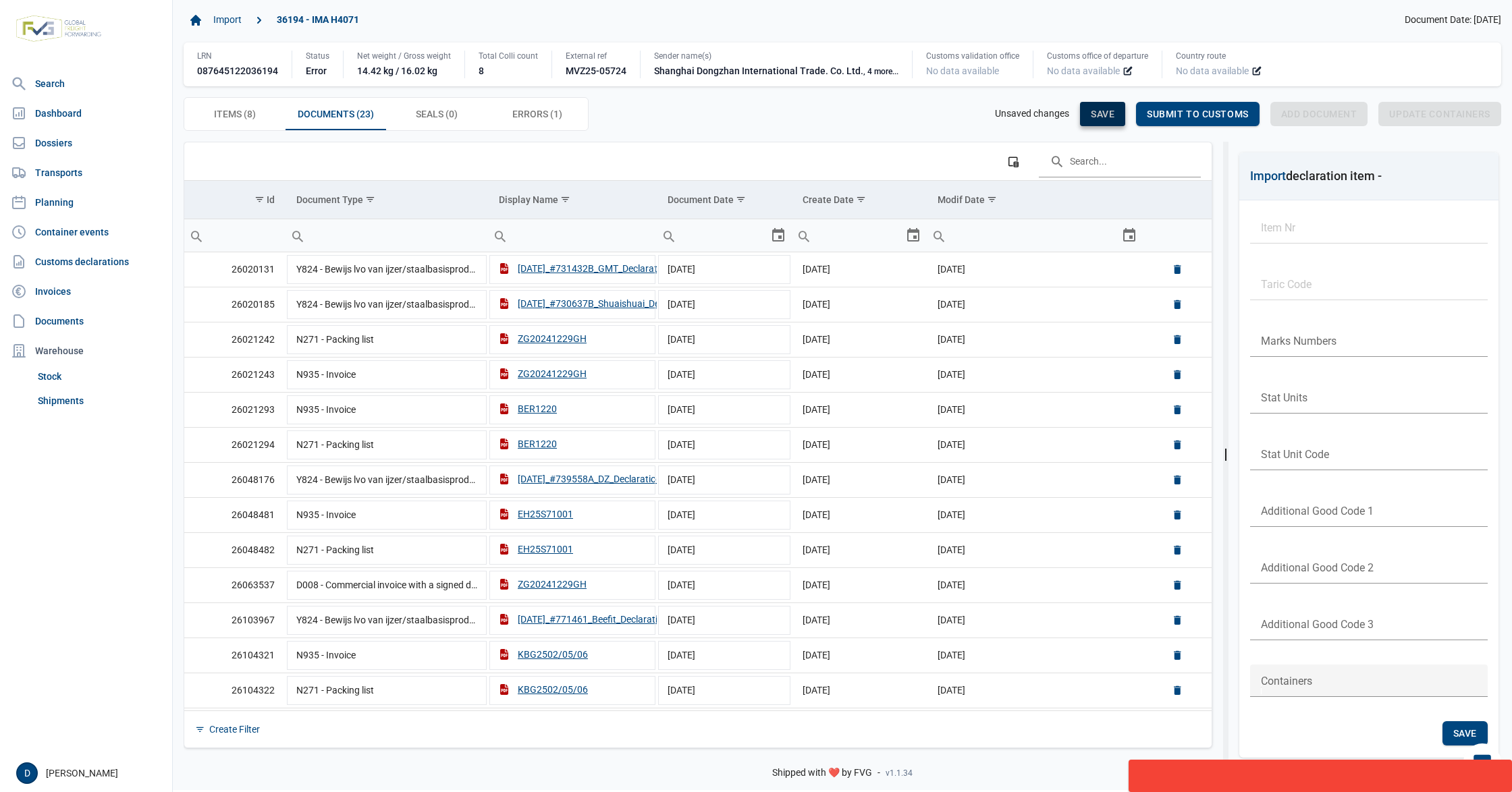
click at [1102, 114] on span "Save" at bounding box center [1102, 114] width 24 height 11
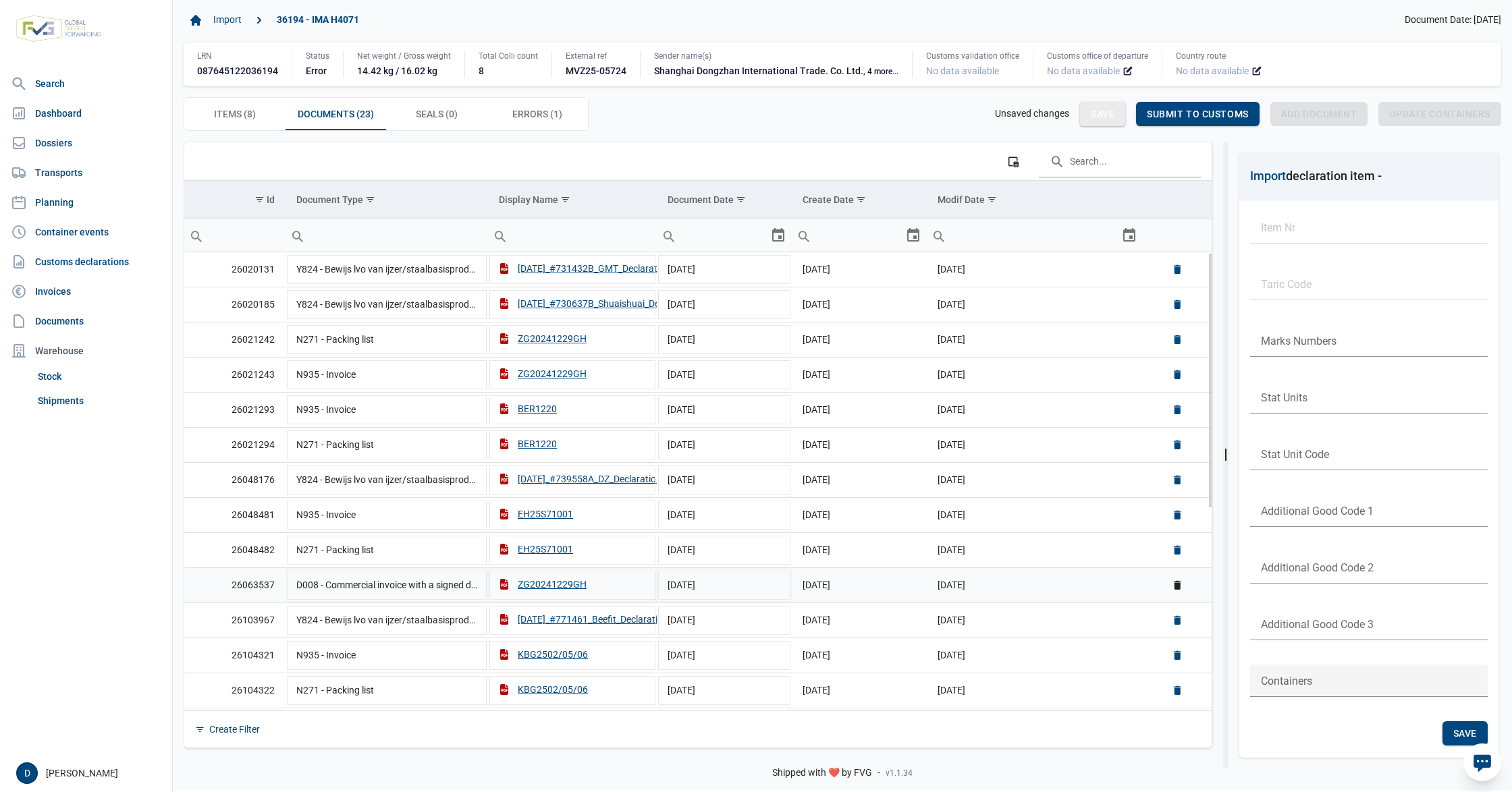
click at [1087, 594] on td "05-03-2025" at bounding box center [1035, 585] width 216 height 35
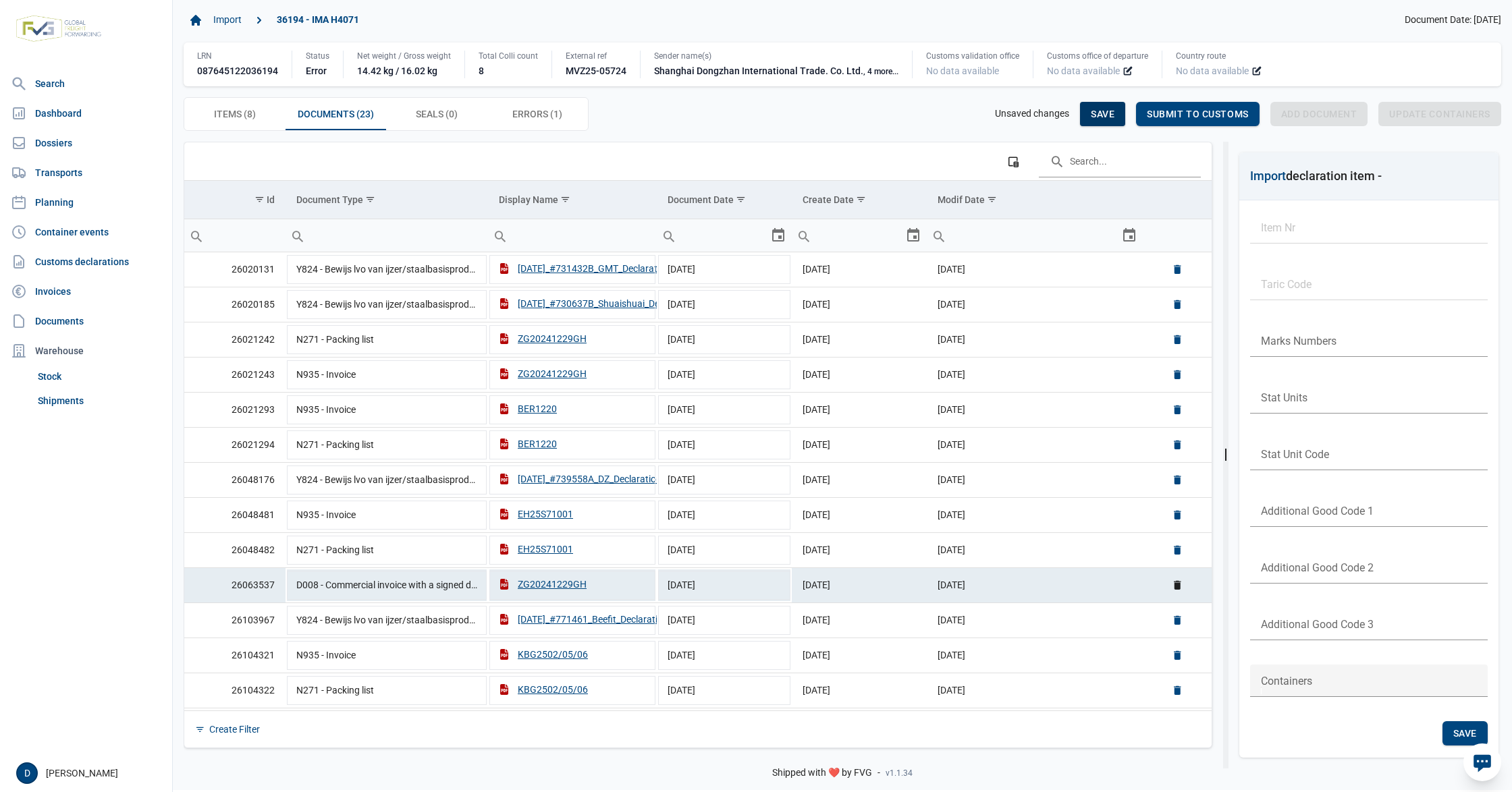
click at [1094, 116] on span "Save" at bounding box center [1102, 114] width 24 height 11
click at [1096, 111] on span "Save" at bounding box center [1102, 114] width 24 height 11
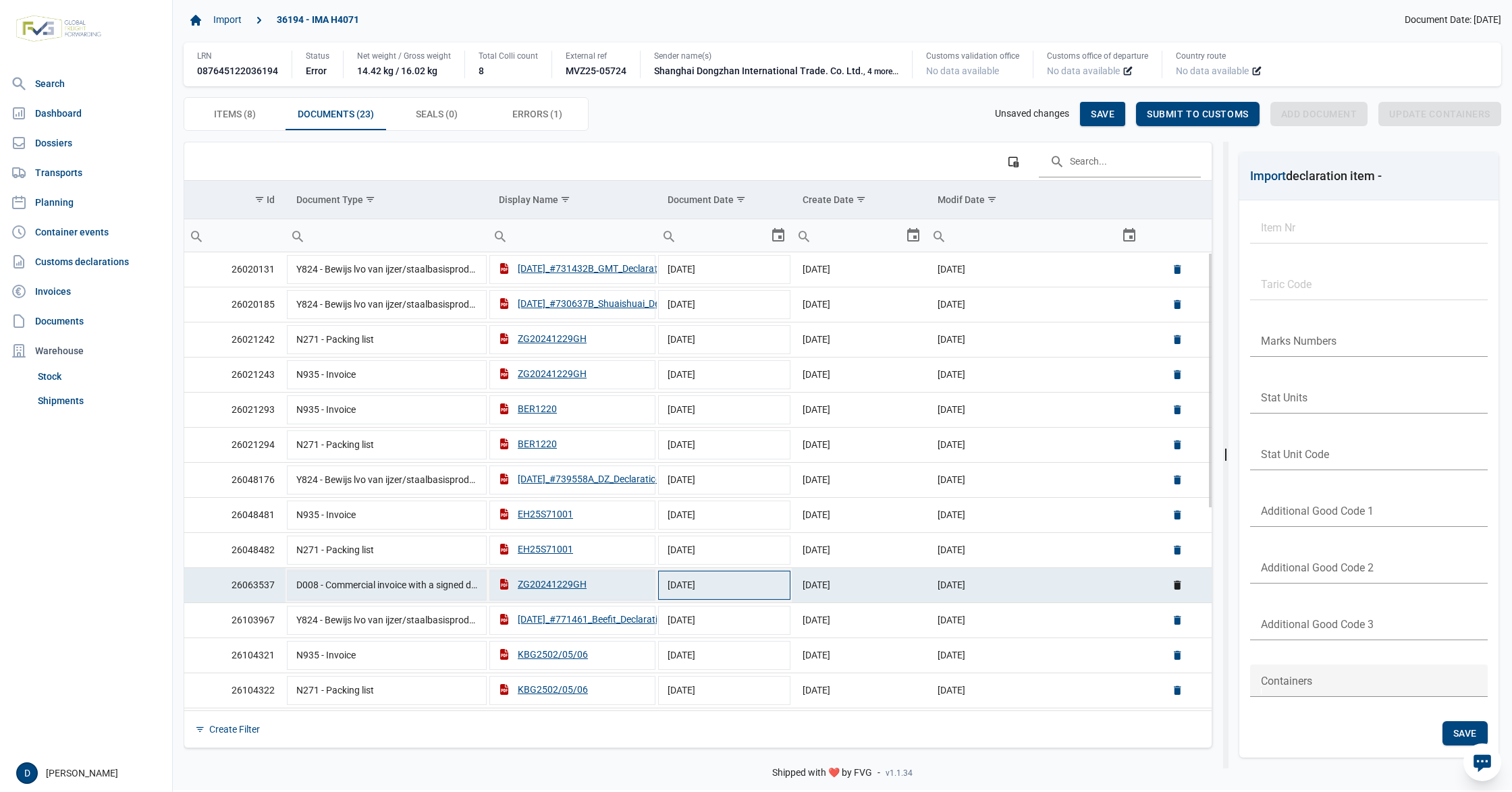
click at [748, 591] on td "29-12-2024" at bounding box center [724, 585] width 135 height 35
click at [1089, 594] on td "05-03-2025" at bounding box center [1035, 585] width 216 height 35
click at [1094, 104] on div "Save" at bounding box center [1102, 114] width 45 height 24
click at [1093, 112] on span "Save" at bounding box center [1102, 114] width 24 height 11
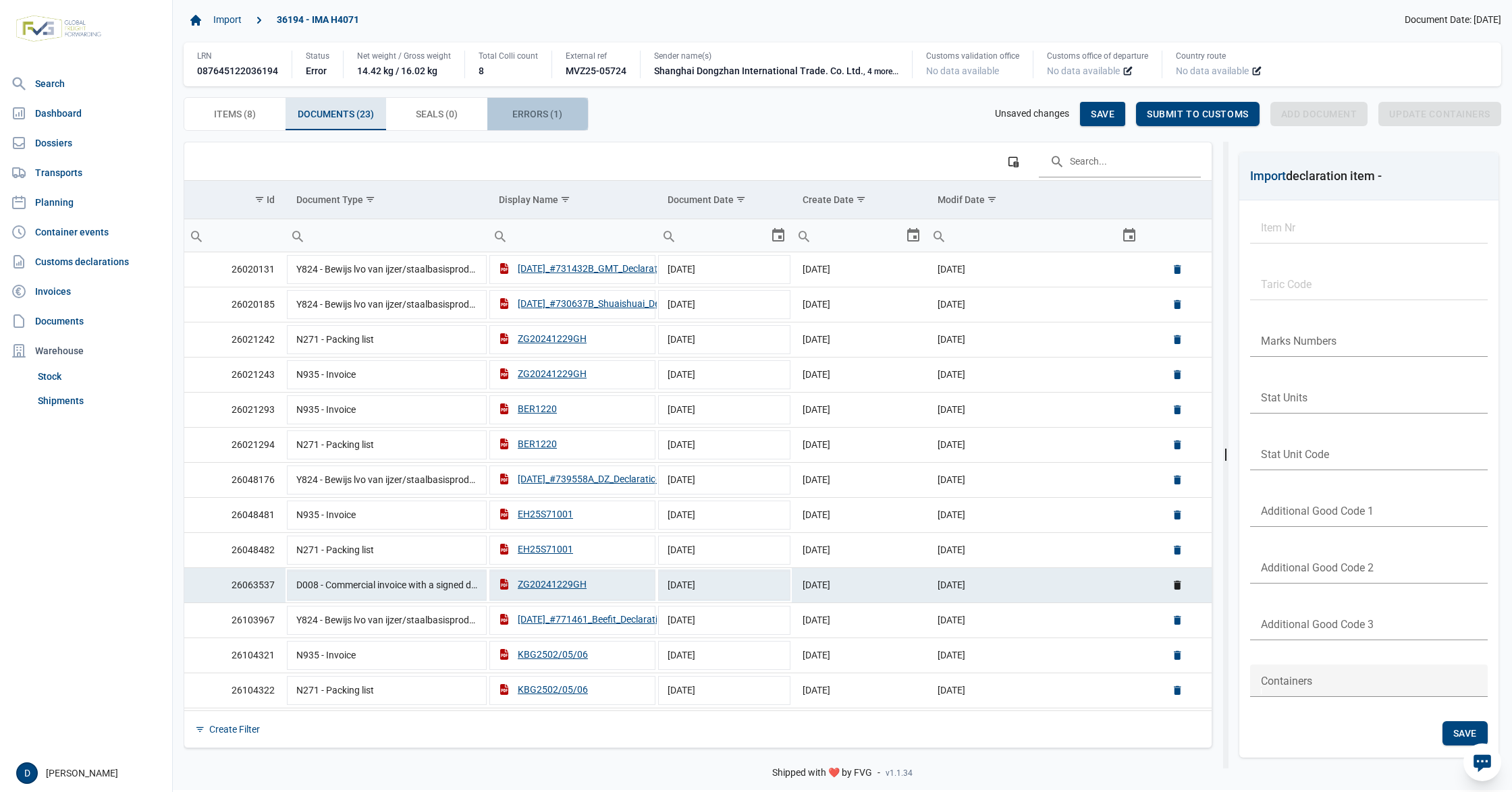
click at [529, 112] on span "Errors (1) Errors (1)" at bounding box center [537, 114] width 50 height 16
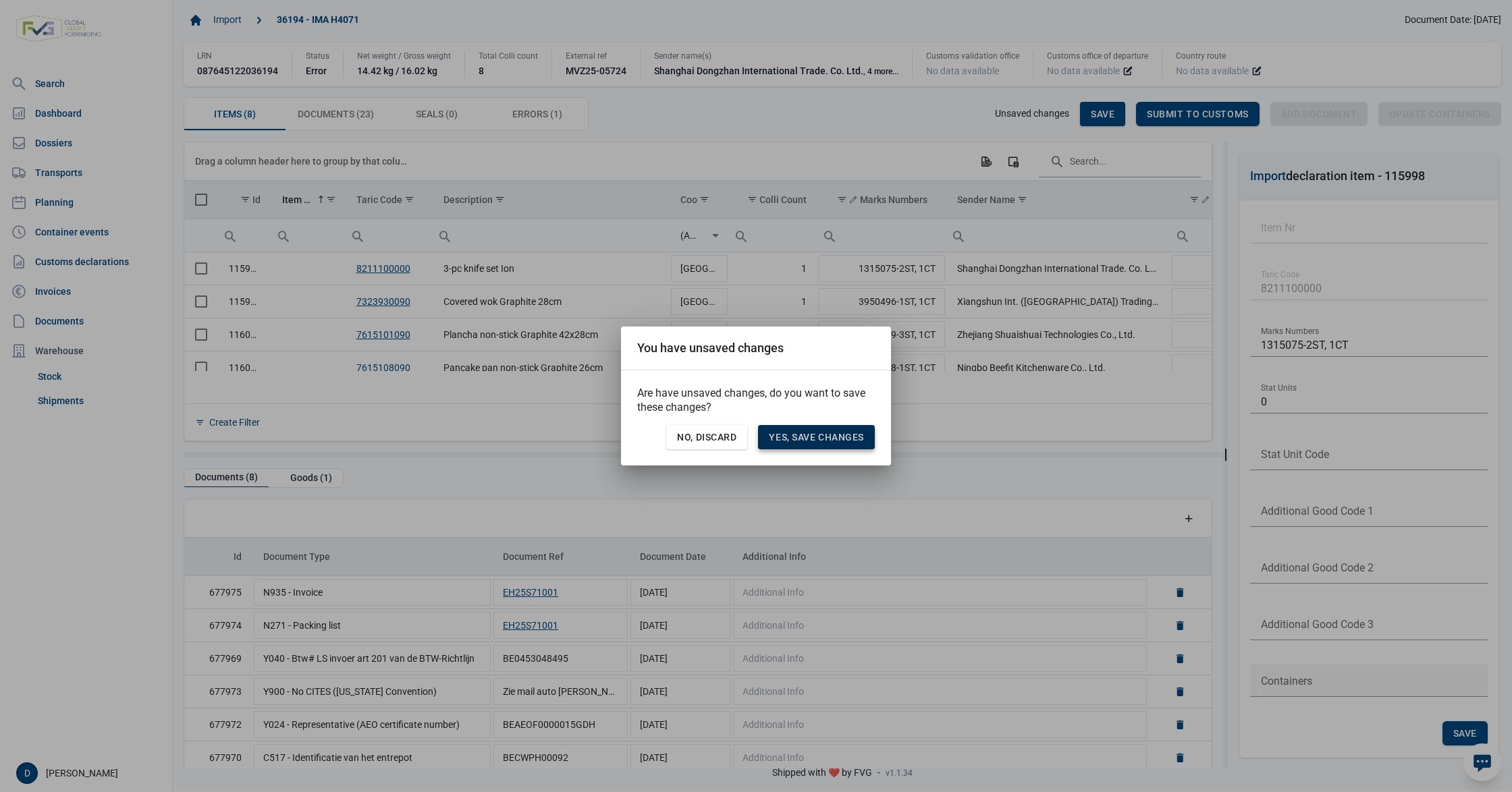
click at [789, 438] on span "Yes, save changes" at bounding box center [817, 437] width 96 height 11
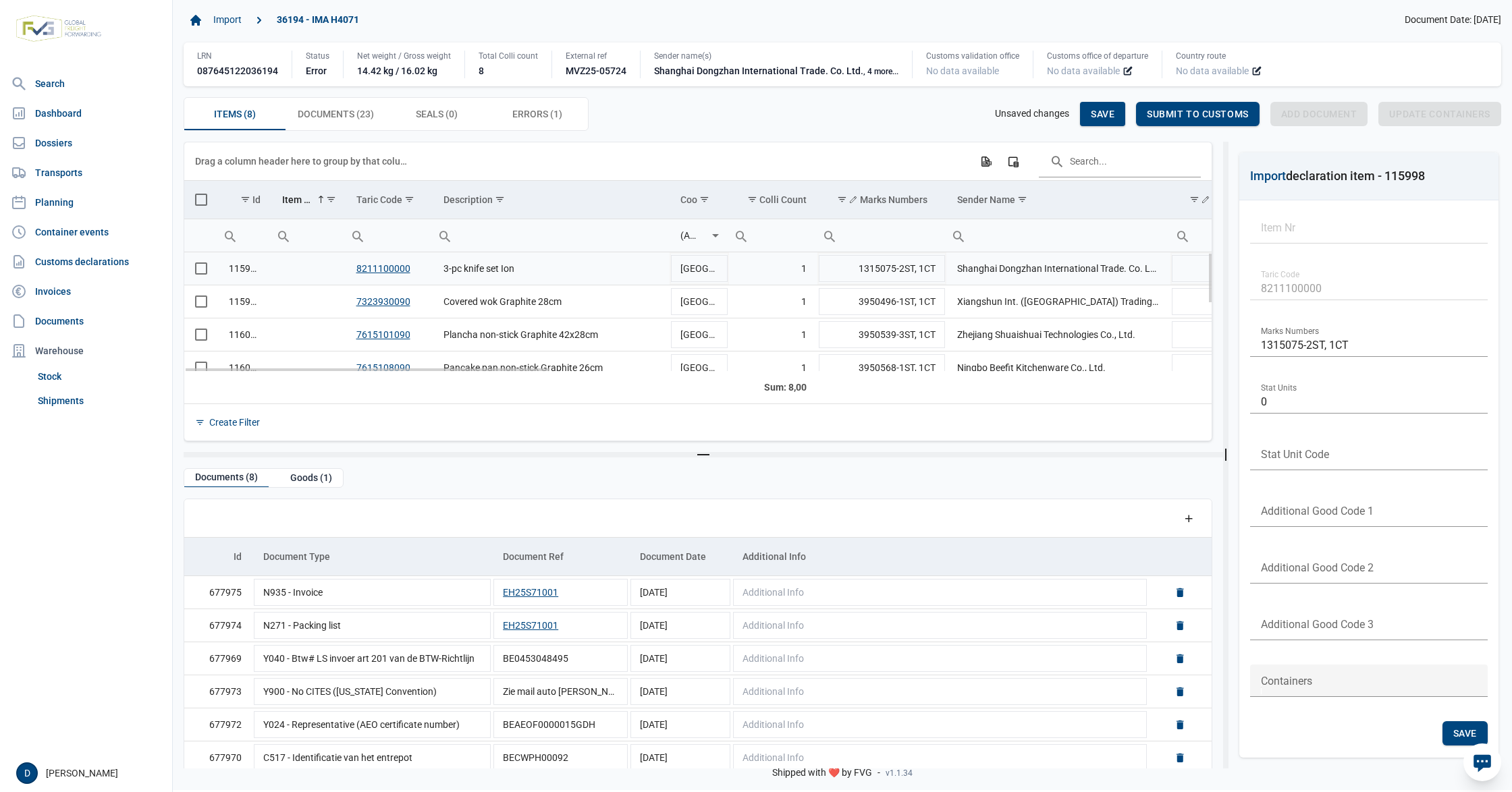
click at [196, 274] on span "Select row" at bounding box center [201, 268] width 12 height 12
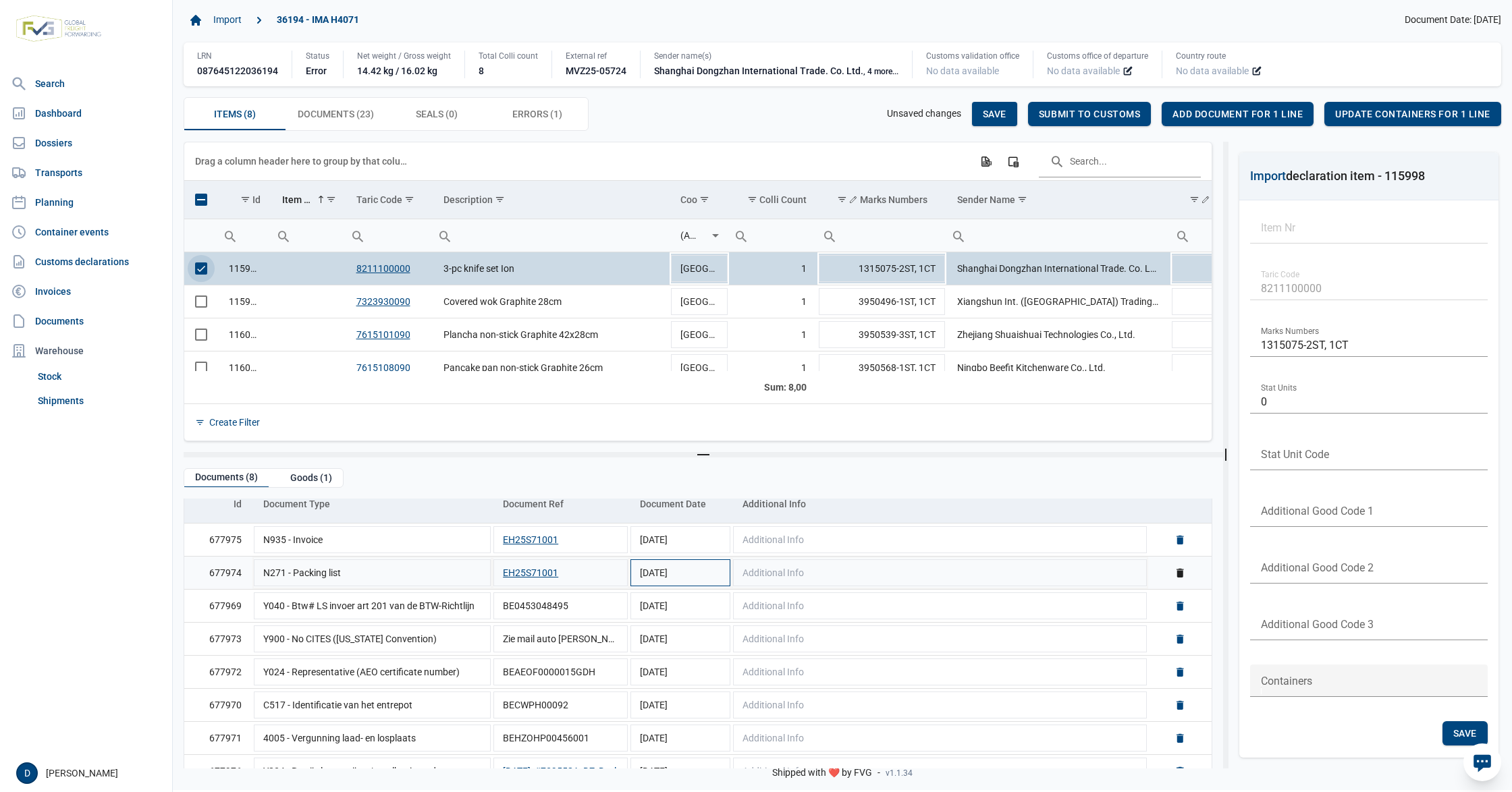
scroll to position [76, 0]
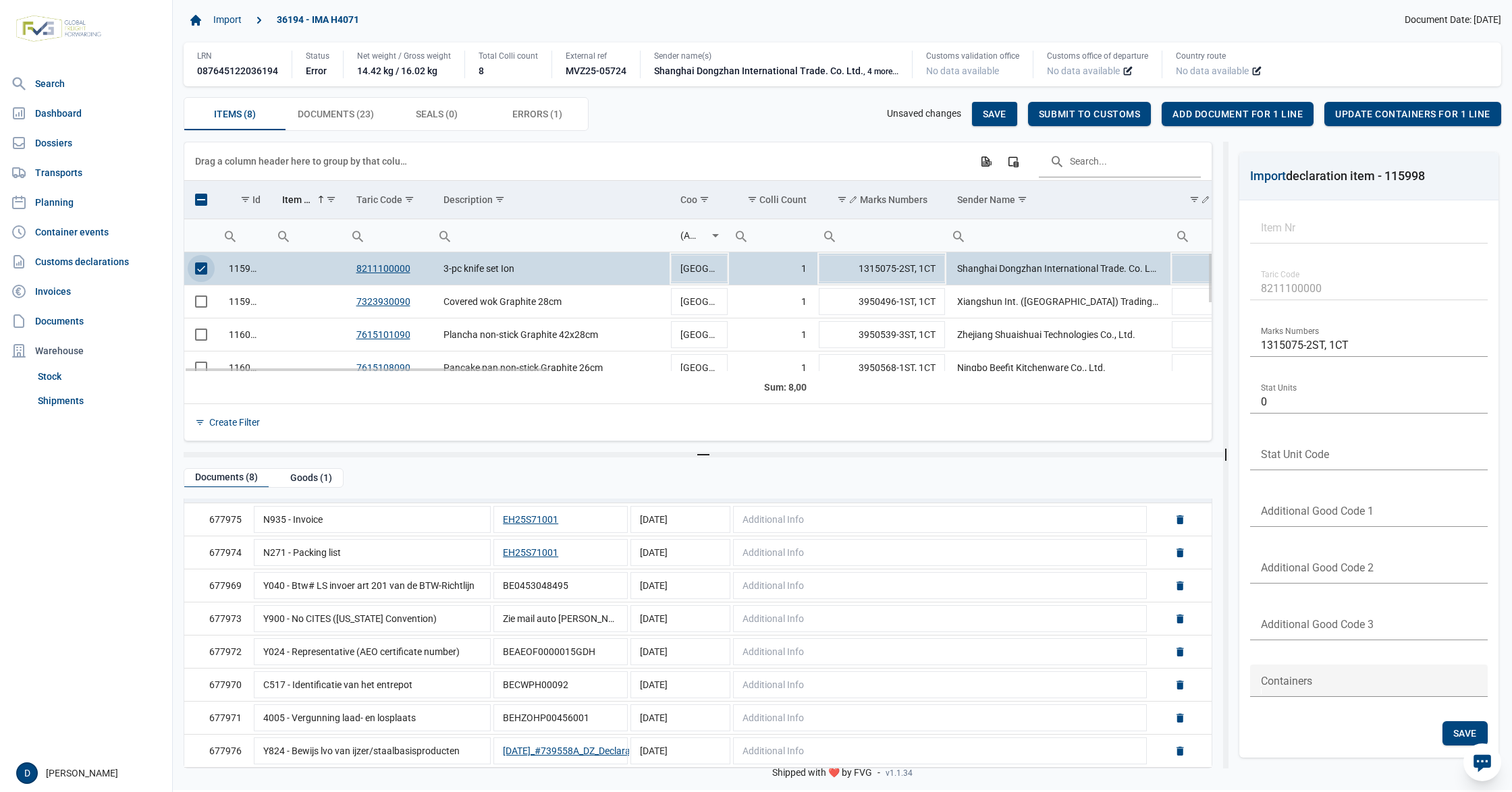
click at [204, 266] on span "Select row" at bounding box center [201, 268] width 12 height 12
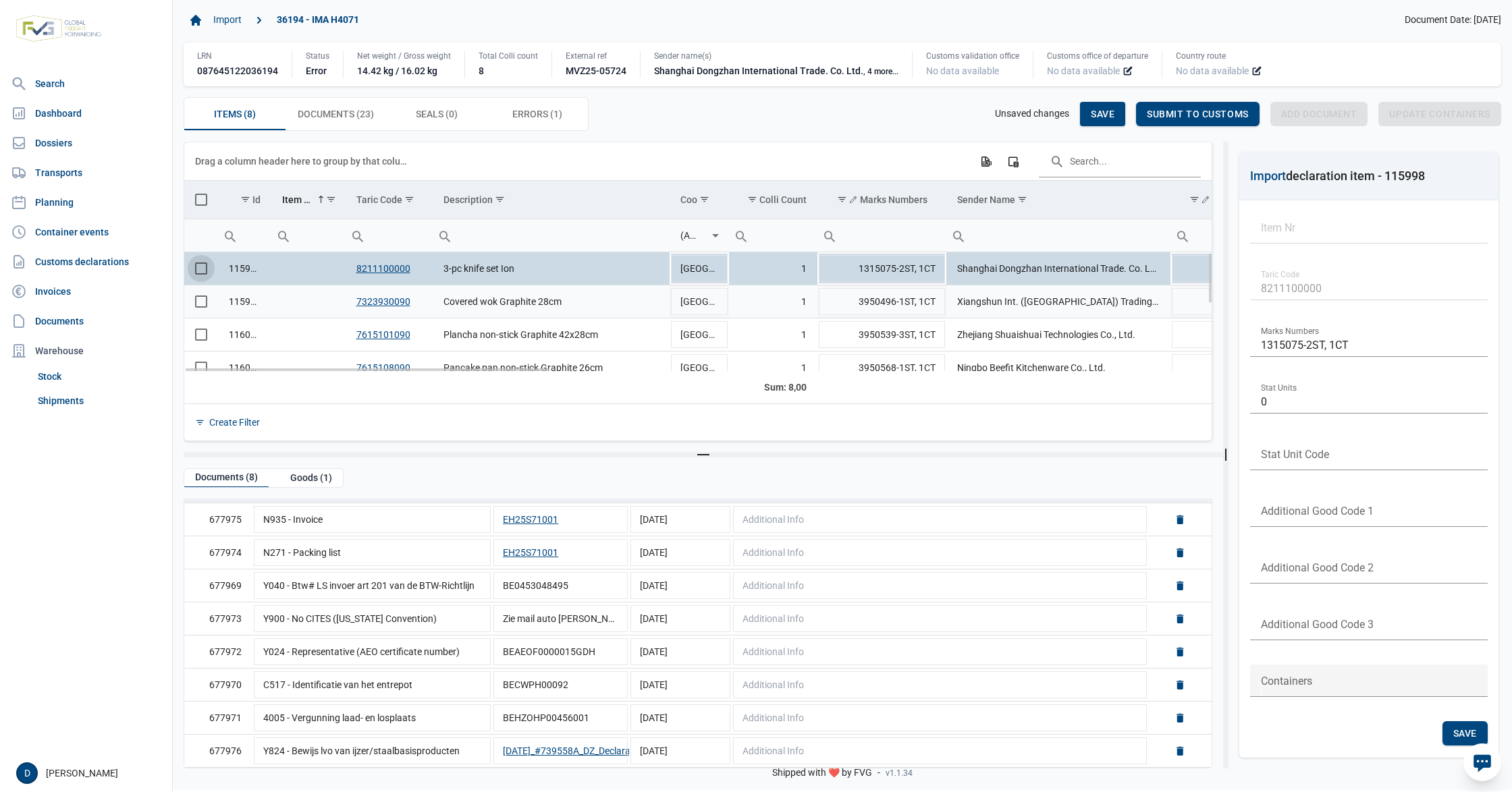
click at [198, 302] on span "Select row" at bounding box center [201, 301] width 12 height 12
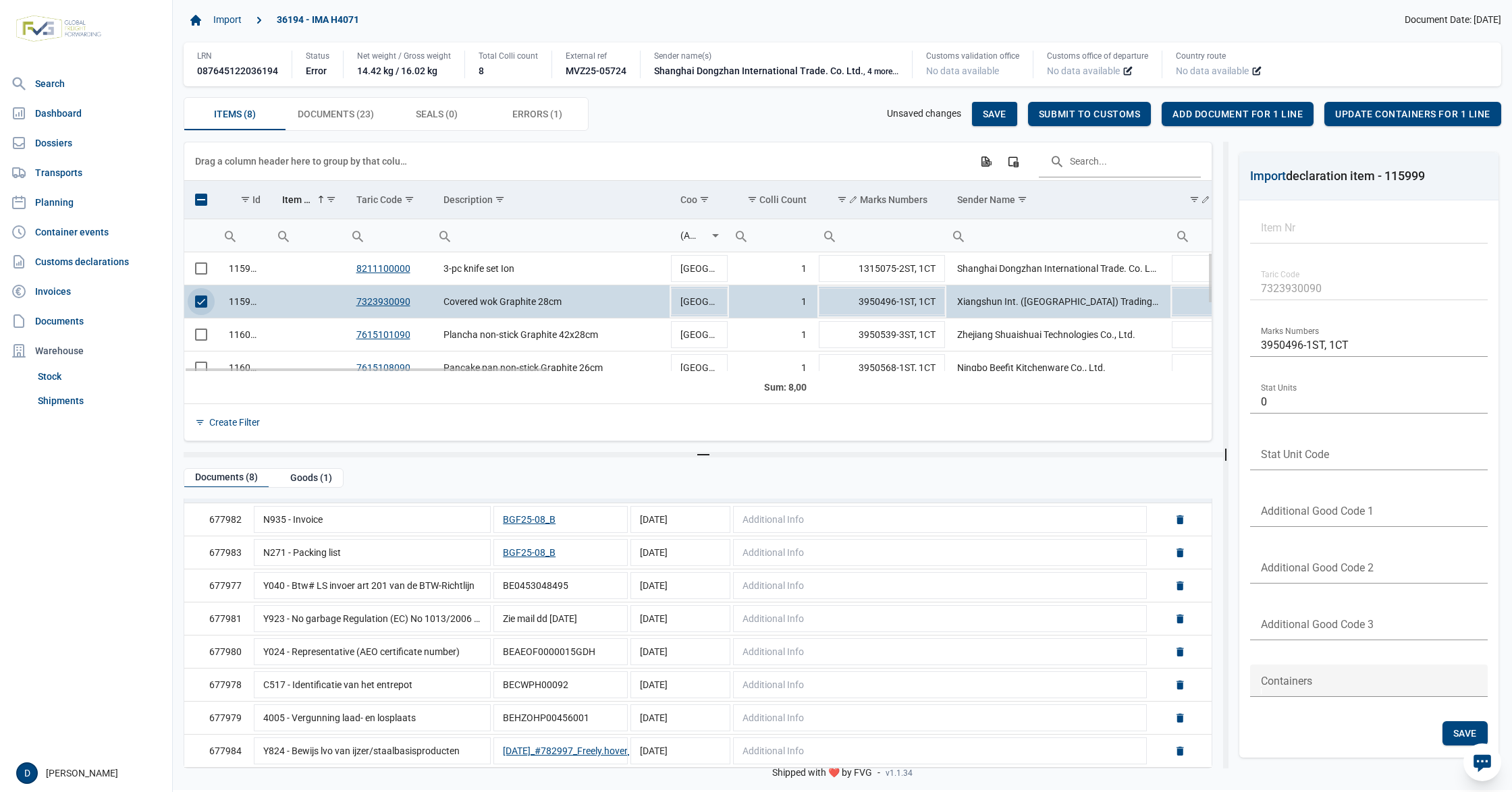
click at [204, 304] on span "Select row" at bounding box center [201, 301] width 12 height 12
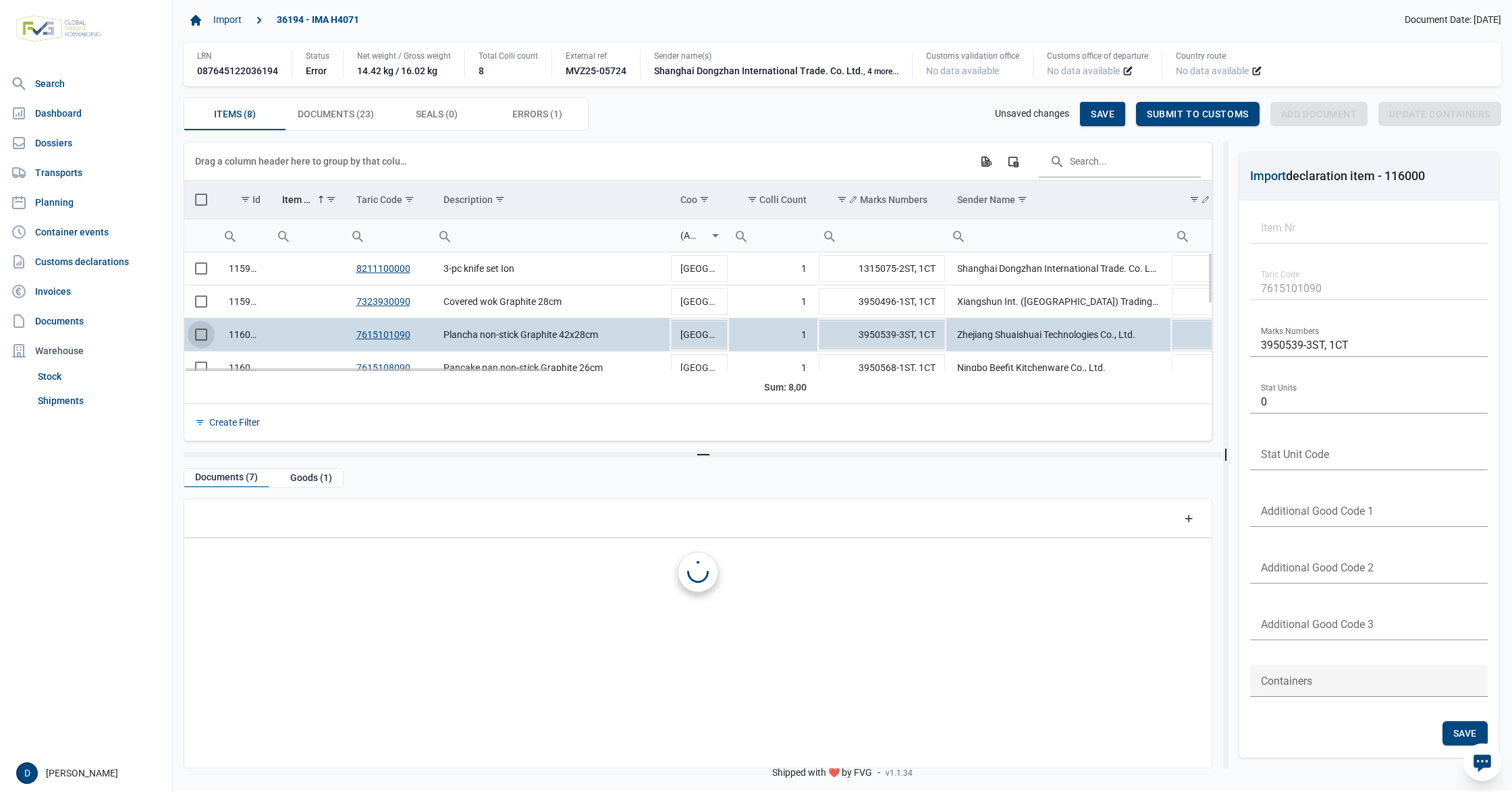
click at [200, 341] on span "Select row" at bounding box center [201, 334] width 12 height 12
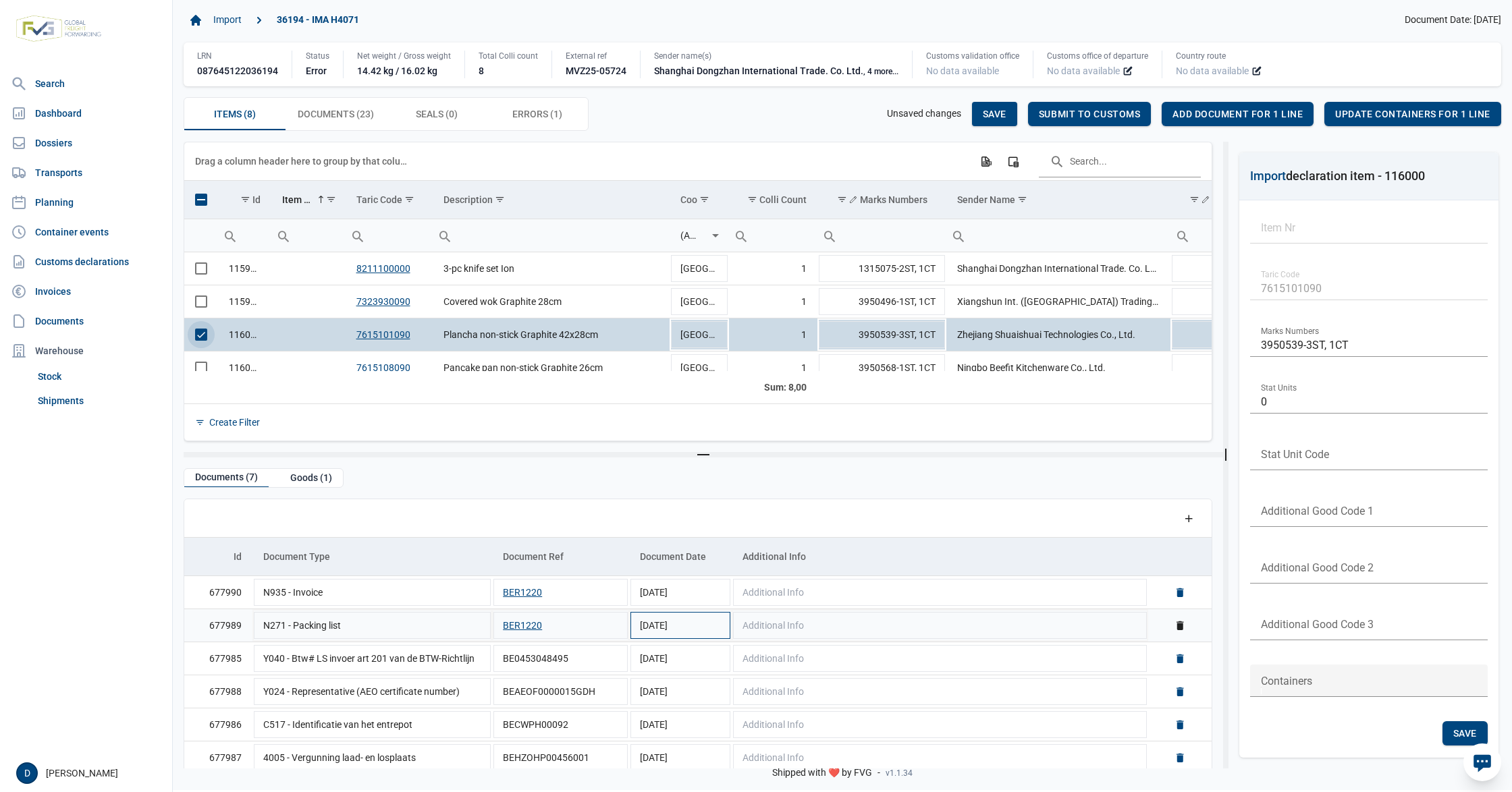
scroll to position [43, 0]
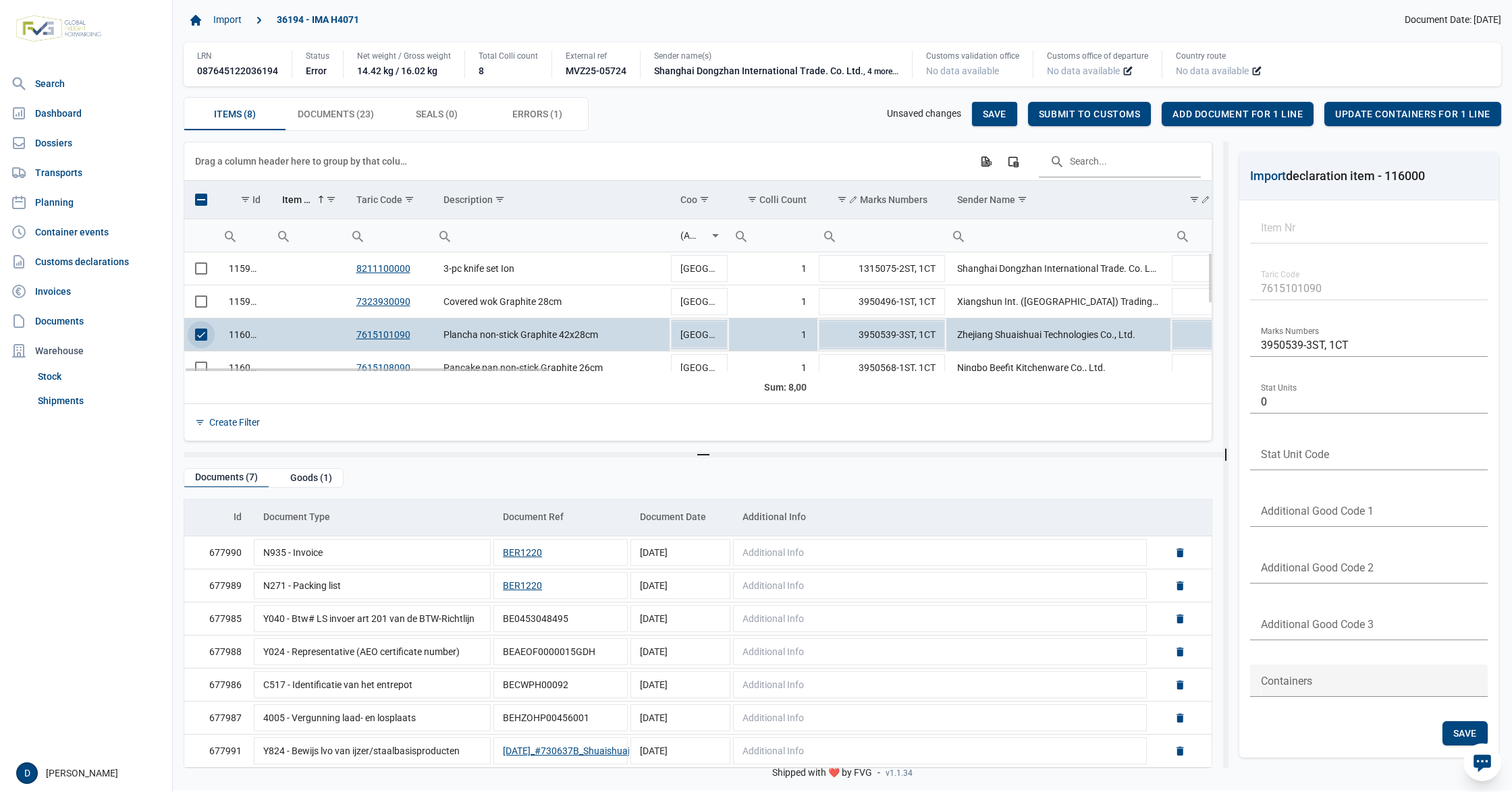
click at [205, 335] on span "Select row" at bounding box center [201, 334] width 12 height 12
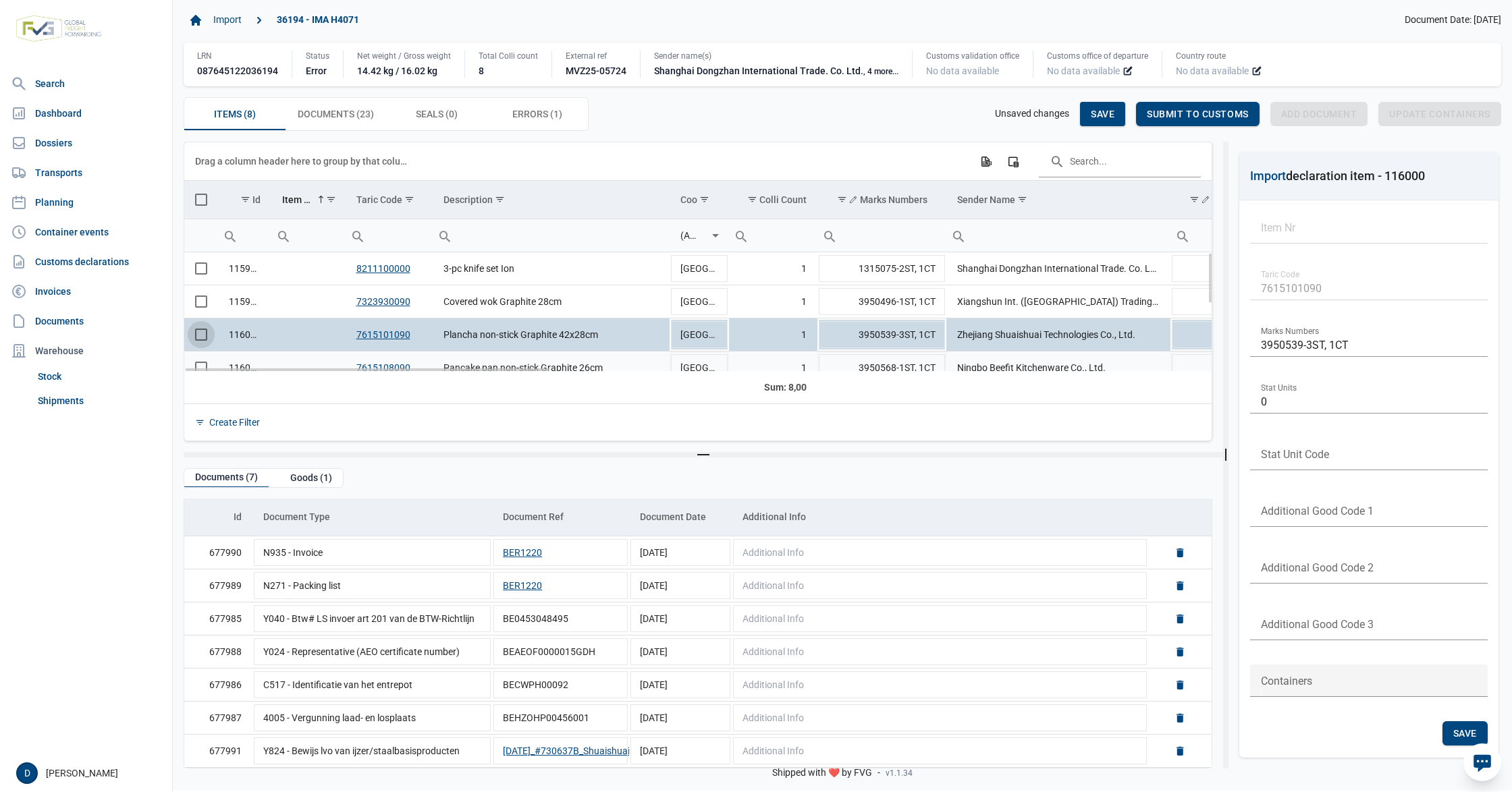
click at [206, 371] on div "115998 8211100000 3-pc knife set Ion China 1 1315075-2ST, 1CT Shanghai Dongzhan…" at bounding box center [698, 311] width 1027 height 119
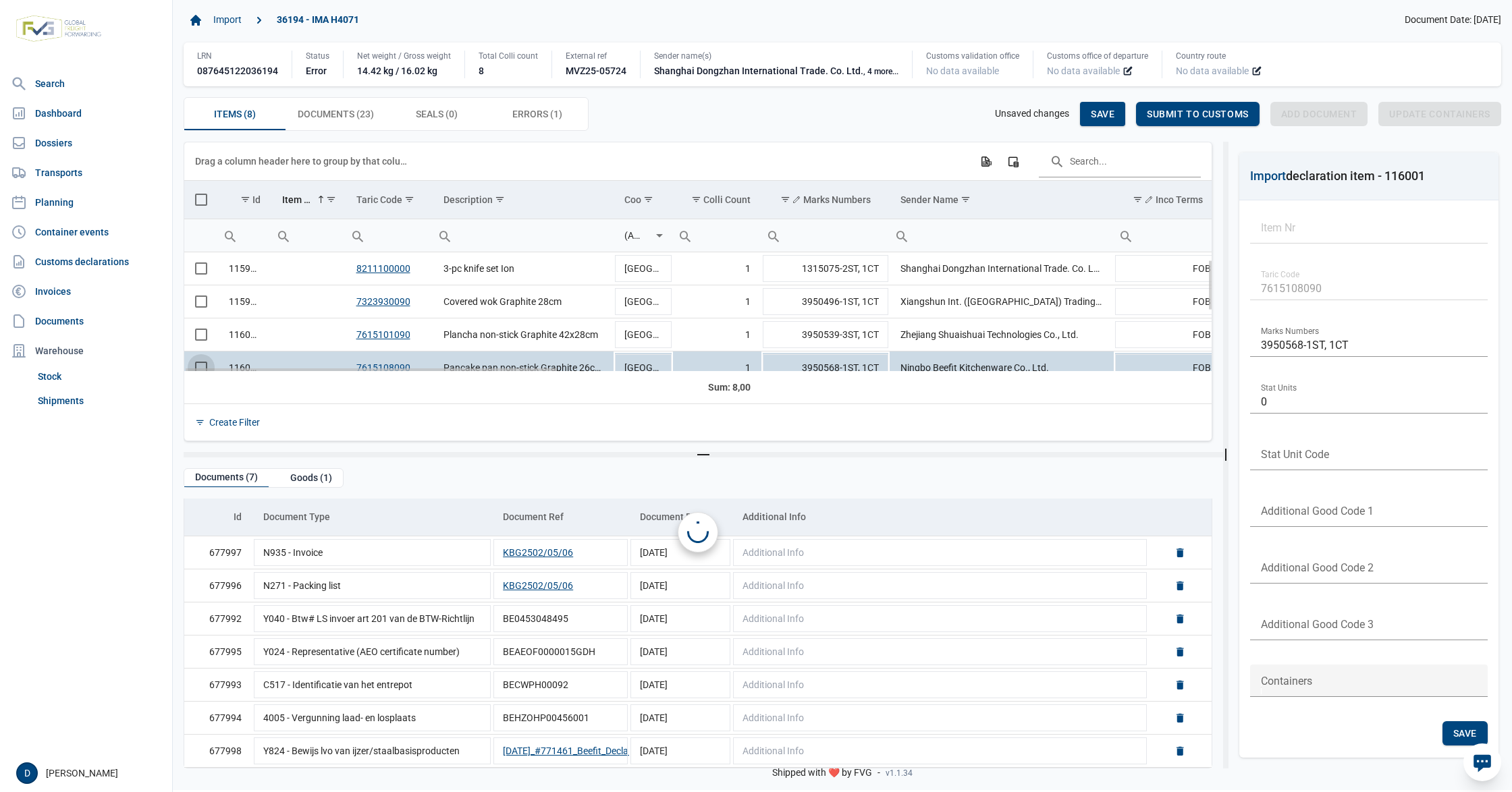
scroll to position [0, 0]
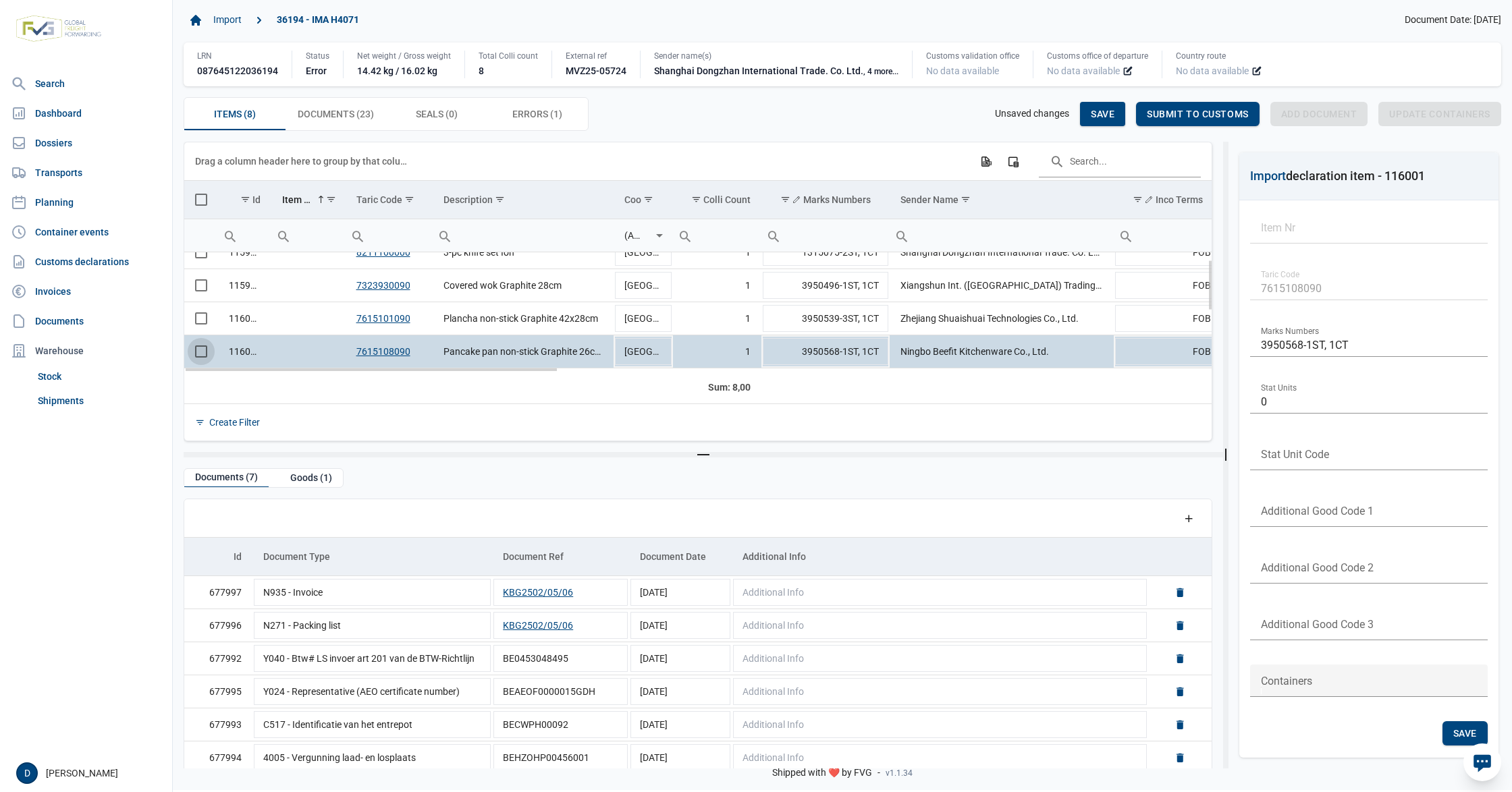
click at [199, 355] on span "Select row" at bounding box center [201, 352] width 12 height 12
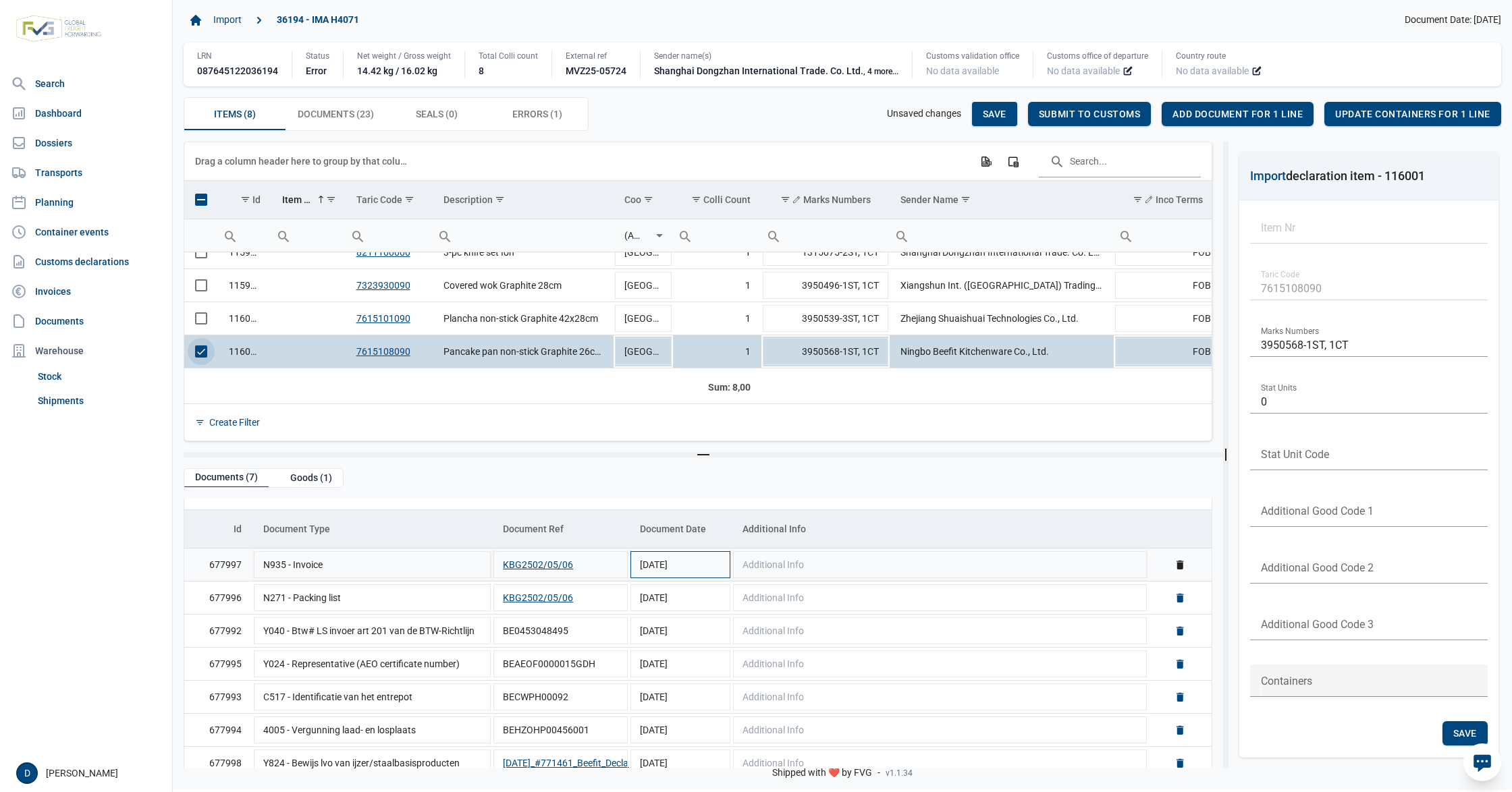
scroll to position [43, 0]
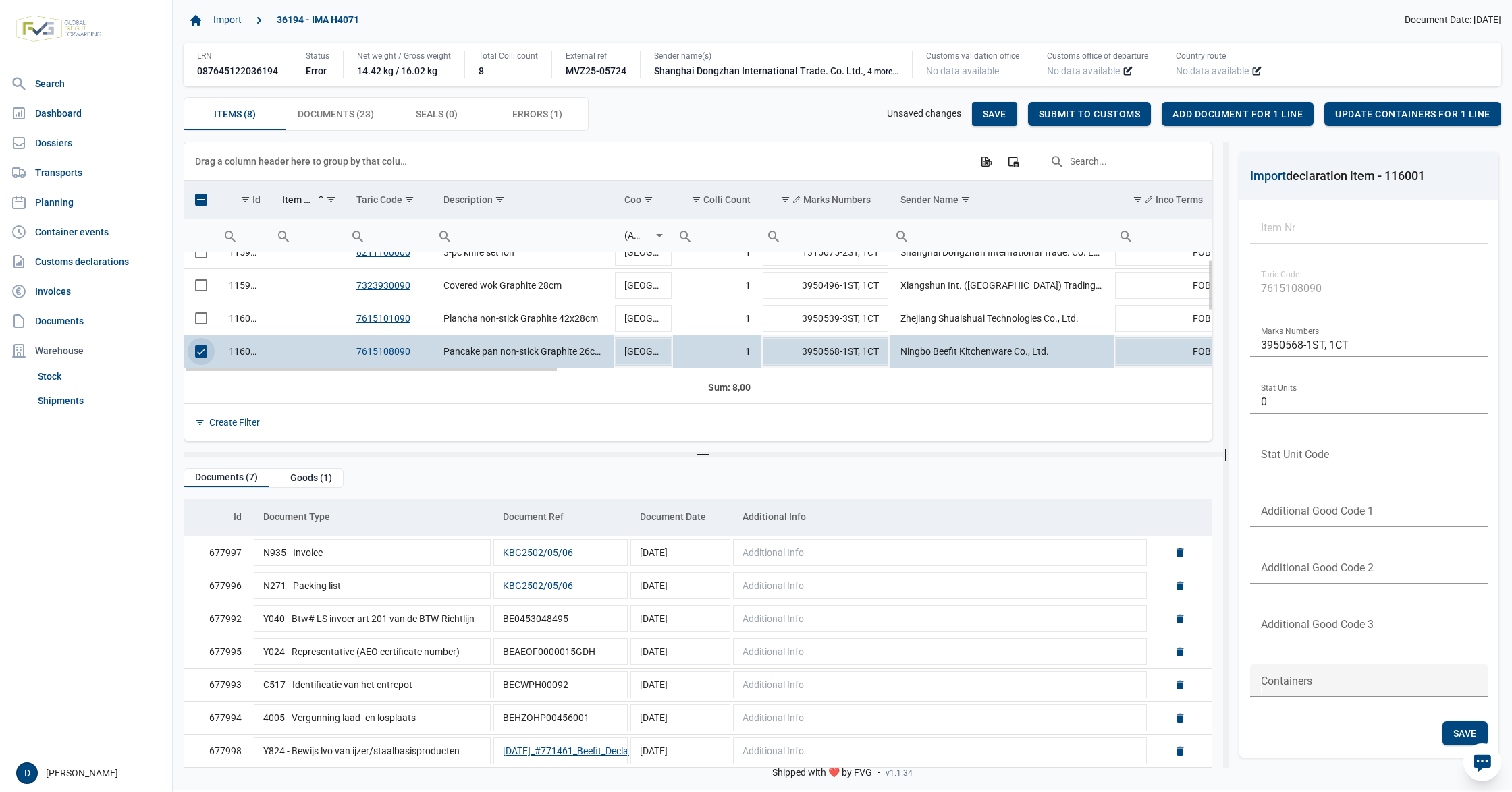
click at [195, 353] on span "Select row" at bounding box center [201, 352] width 12 height 12
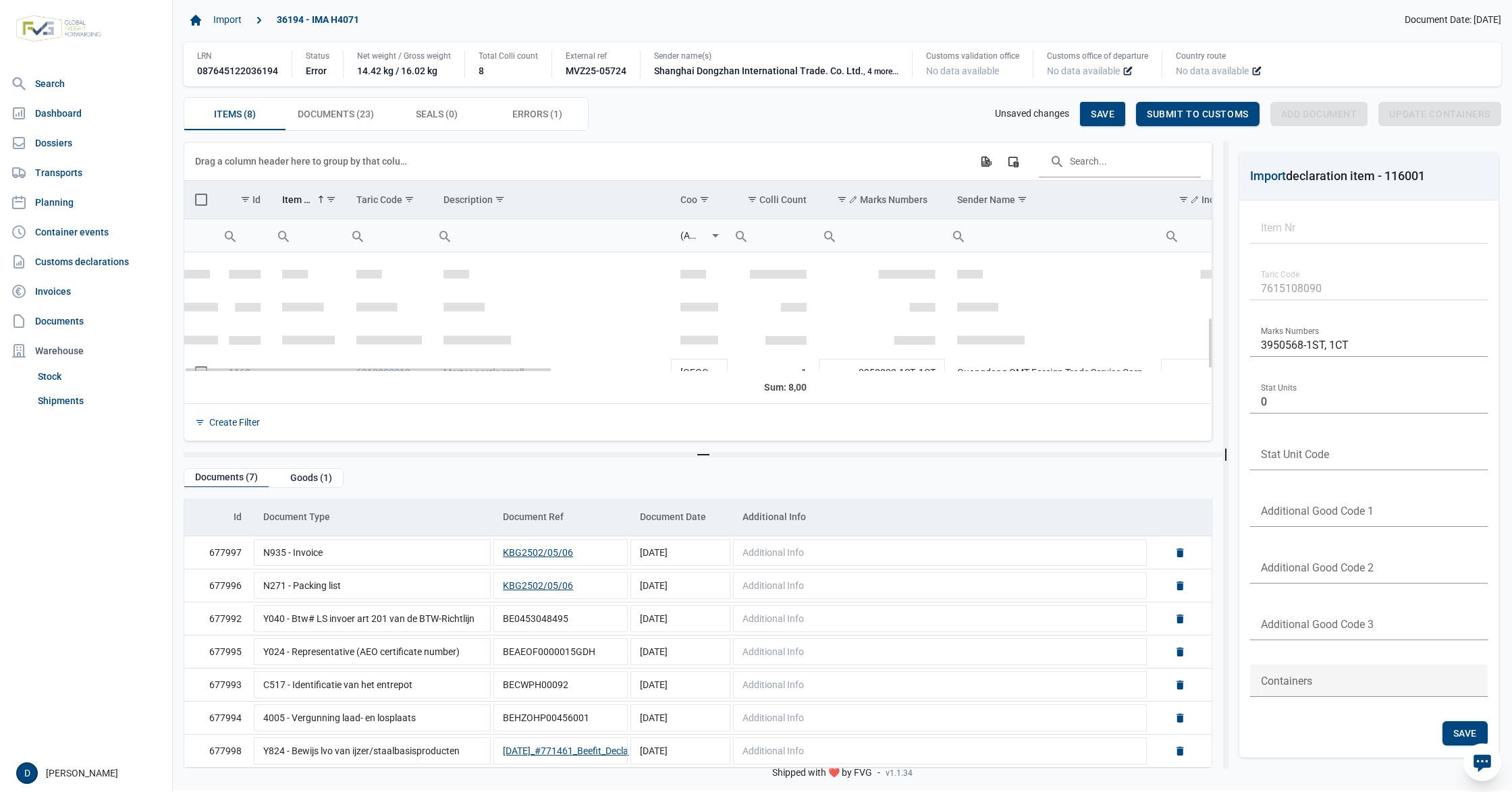
scroll to position [148, 0]
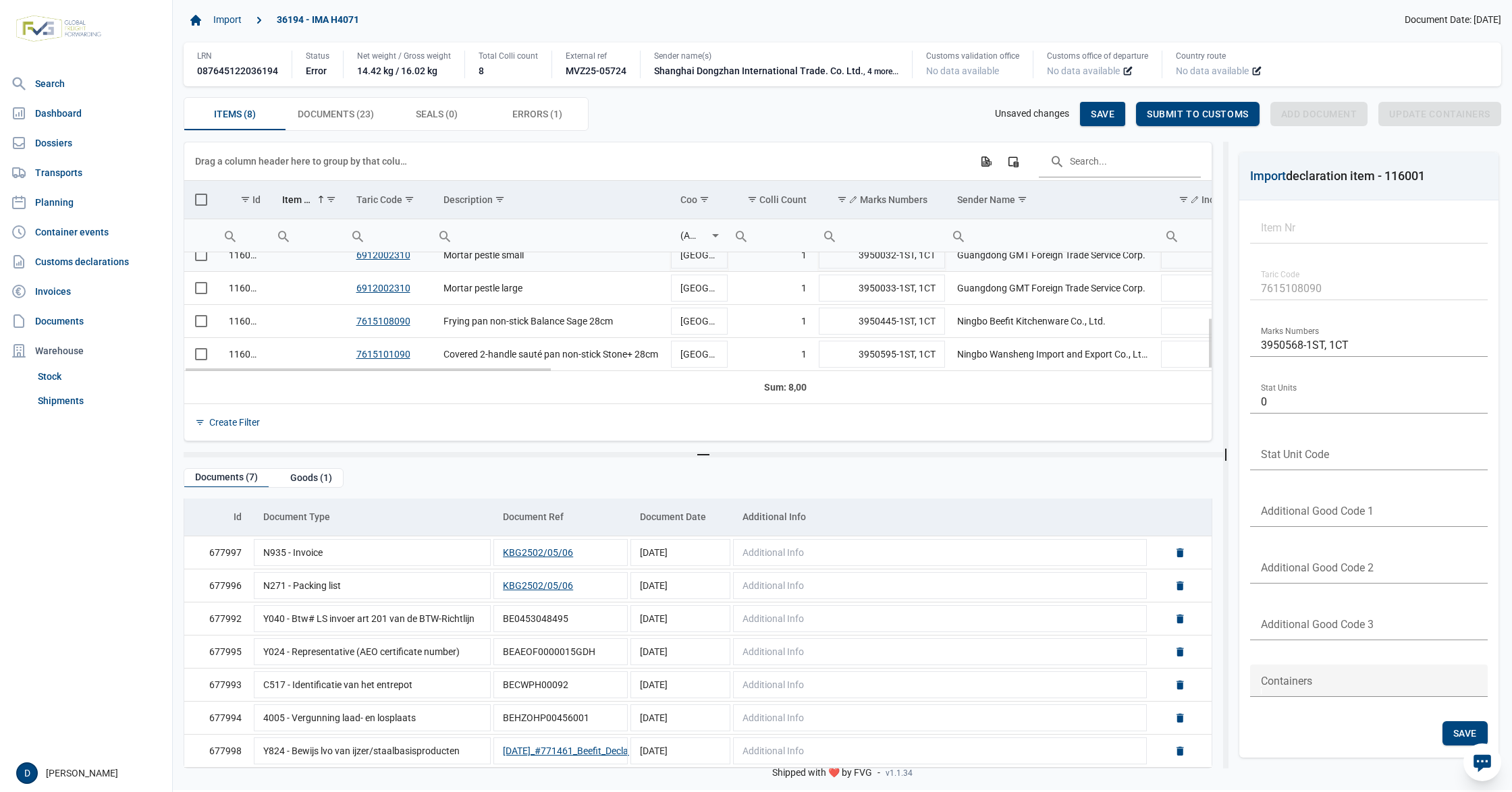
click at [201, 259] on td "Data grid with 8 rows and 23 columns" at bounding box center [201, 255] width 33 height 33
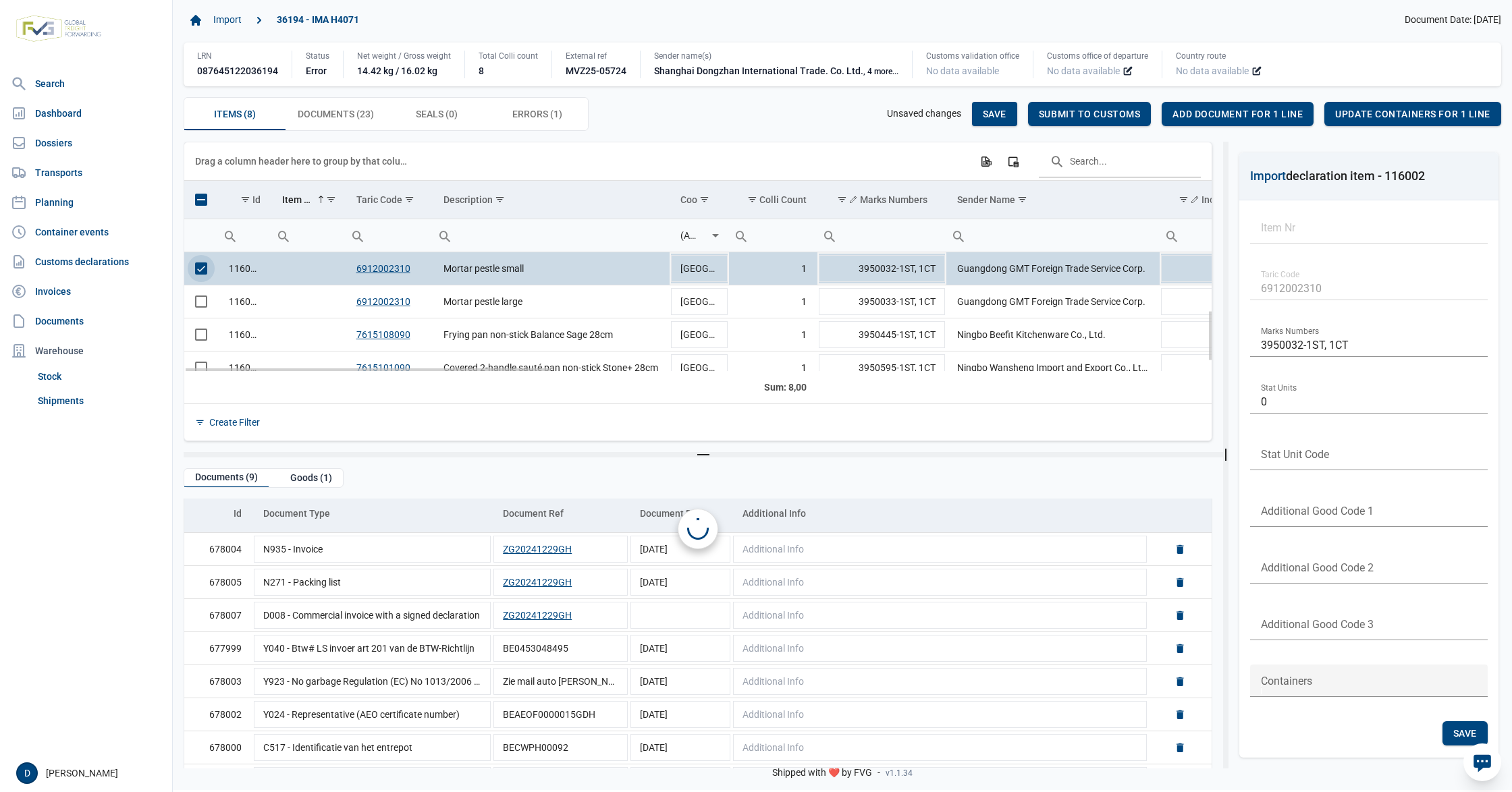
scroll to position [0, 0]
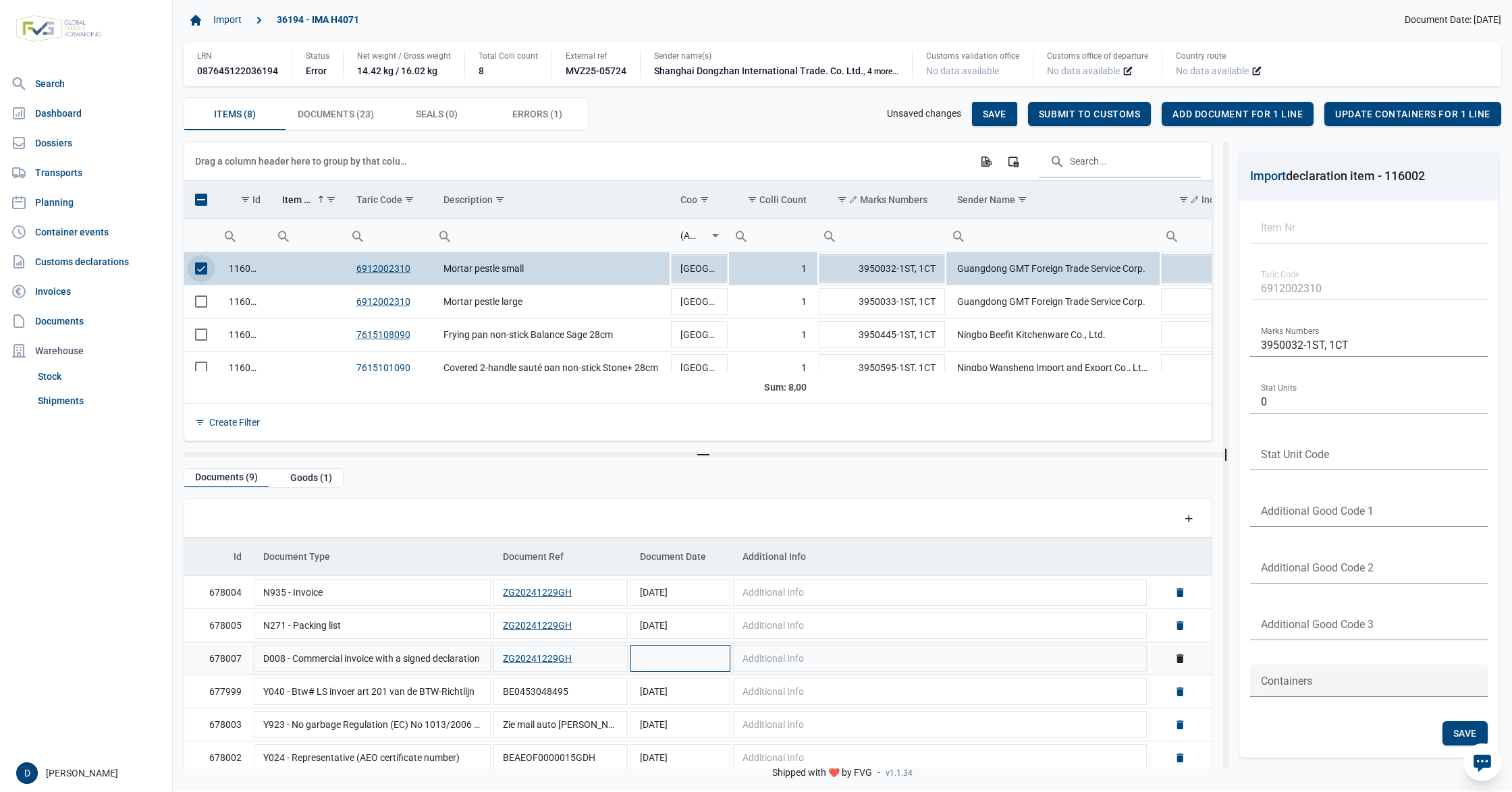
click at [670, 665] on td "Data grid with 9 rows and 5 columns" at bounding box center [680, 658] width 102 height 33
type input "29-12-2024"
click at [978, 116] on div "Save" at bounding box center [994, 114] width 45 height 24
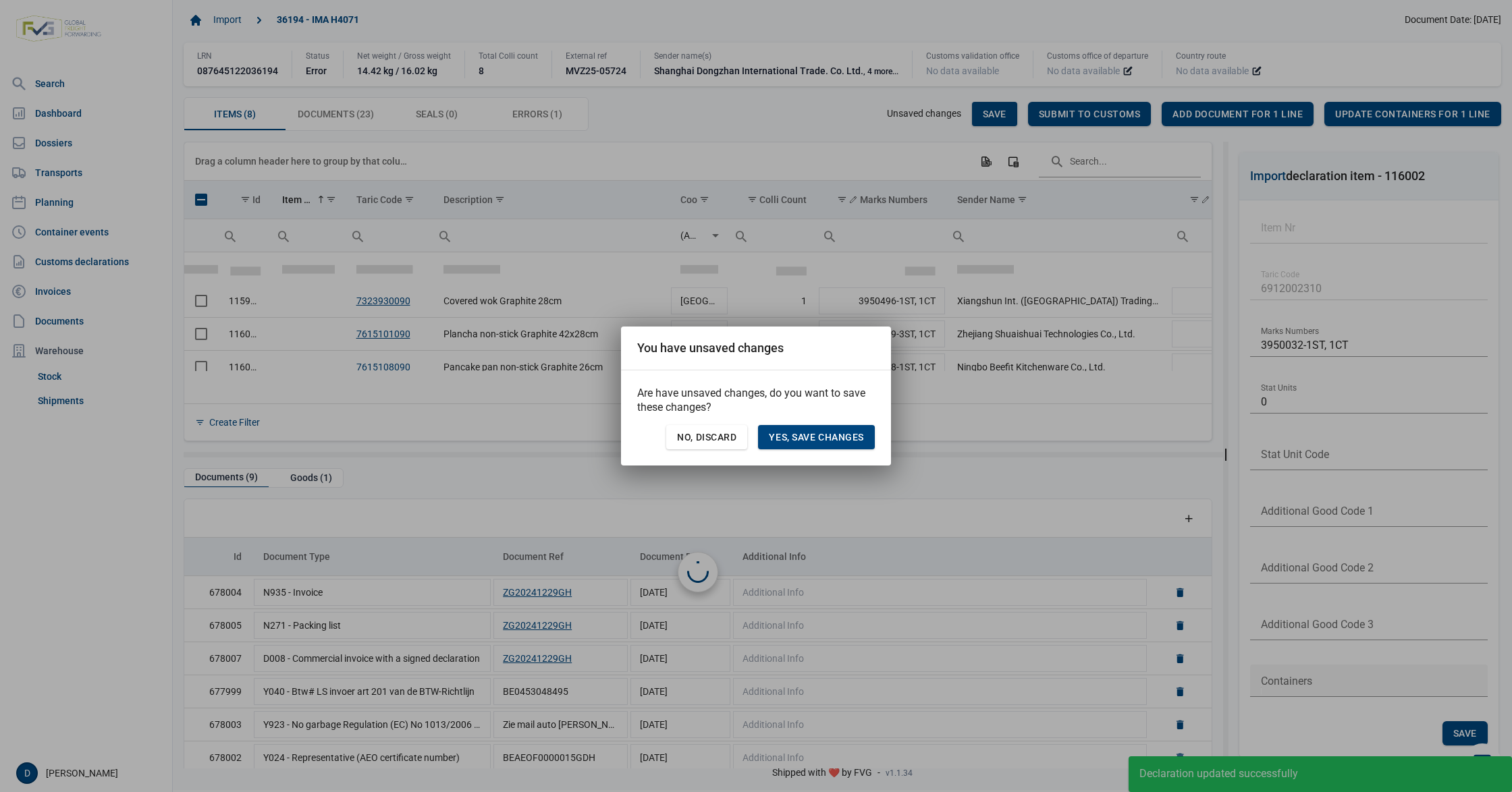
scroll to position [50, 0]
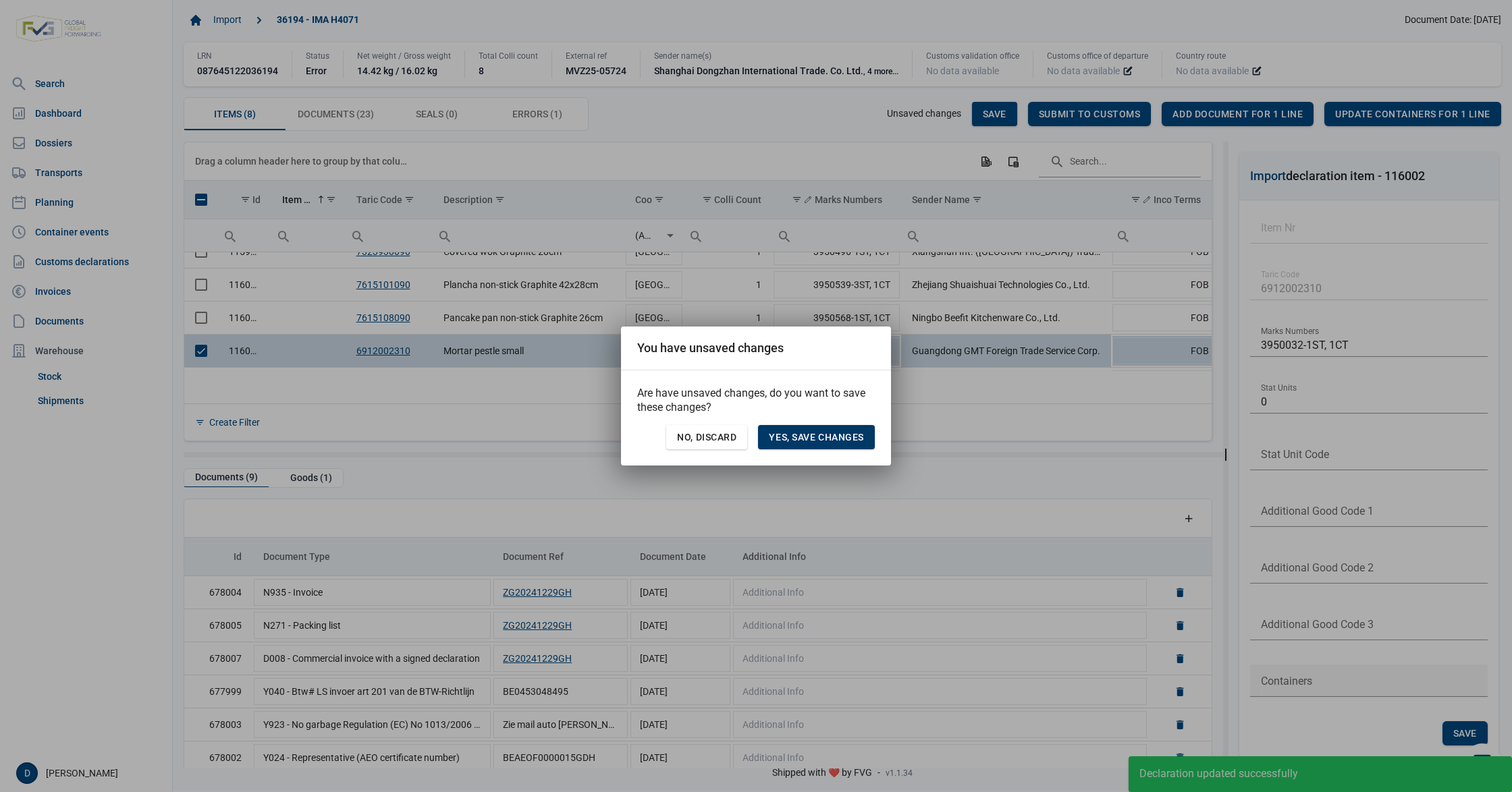
click at [778, 432] on span "Yes, save changes" at bounding box center [817, 437] width 96 height 11
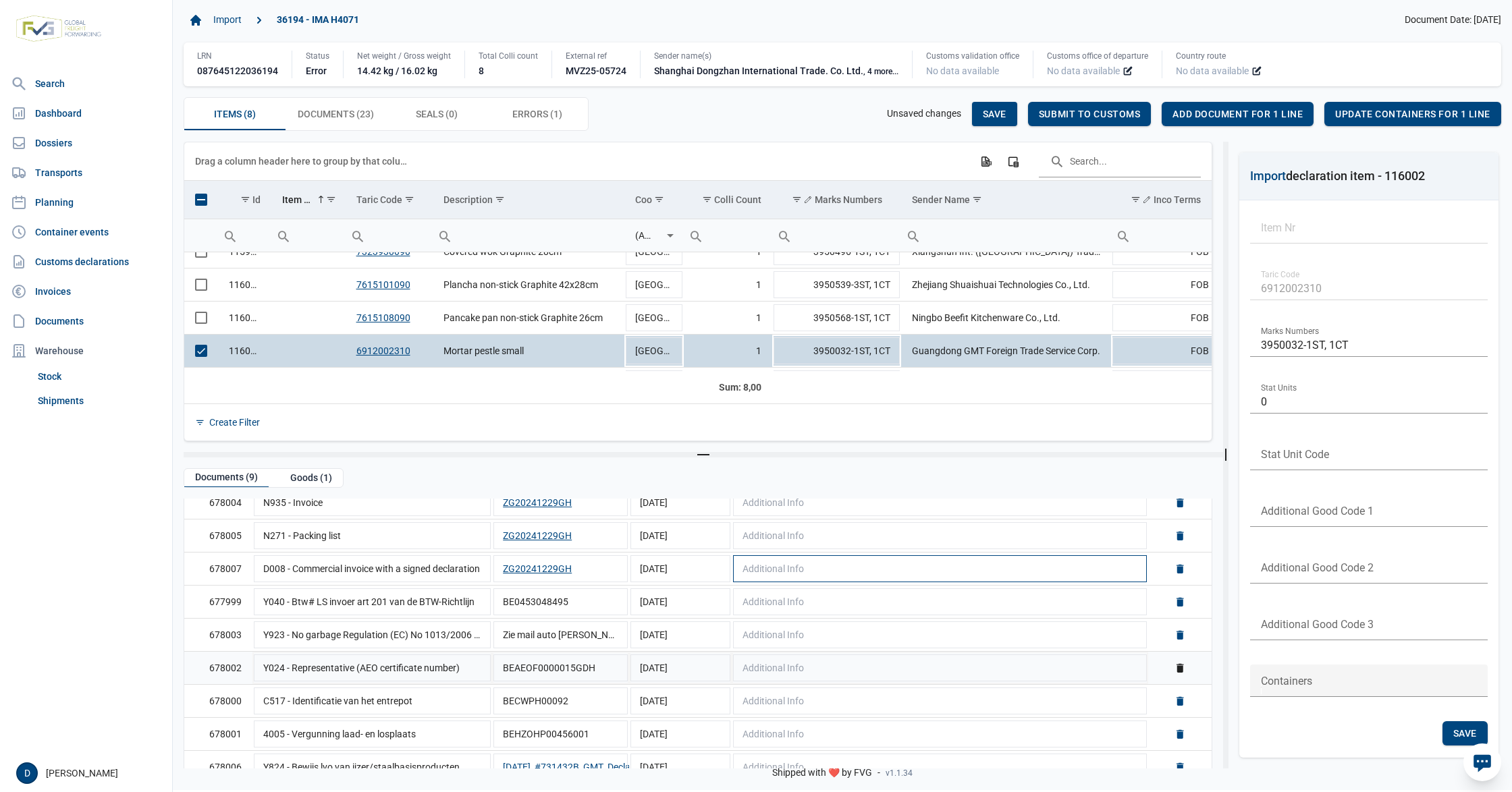
scroll to position [109, 0]
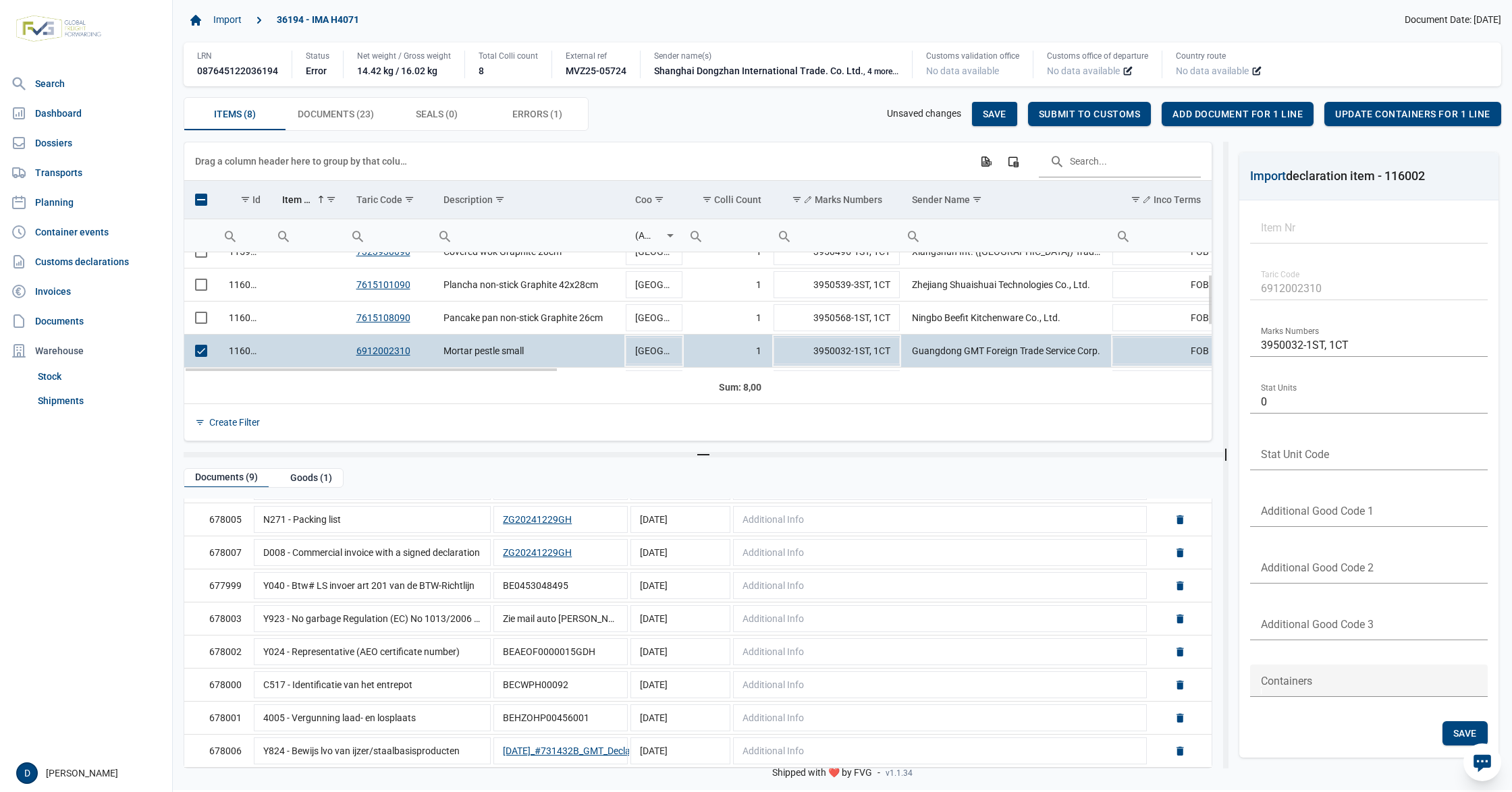
click at [193, 354] on td "Data grid with 8 rows and 23 columns" at bounding box center [201, 351] width 33 height 33
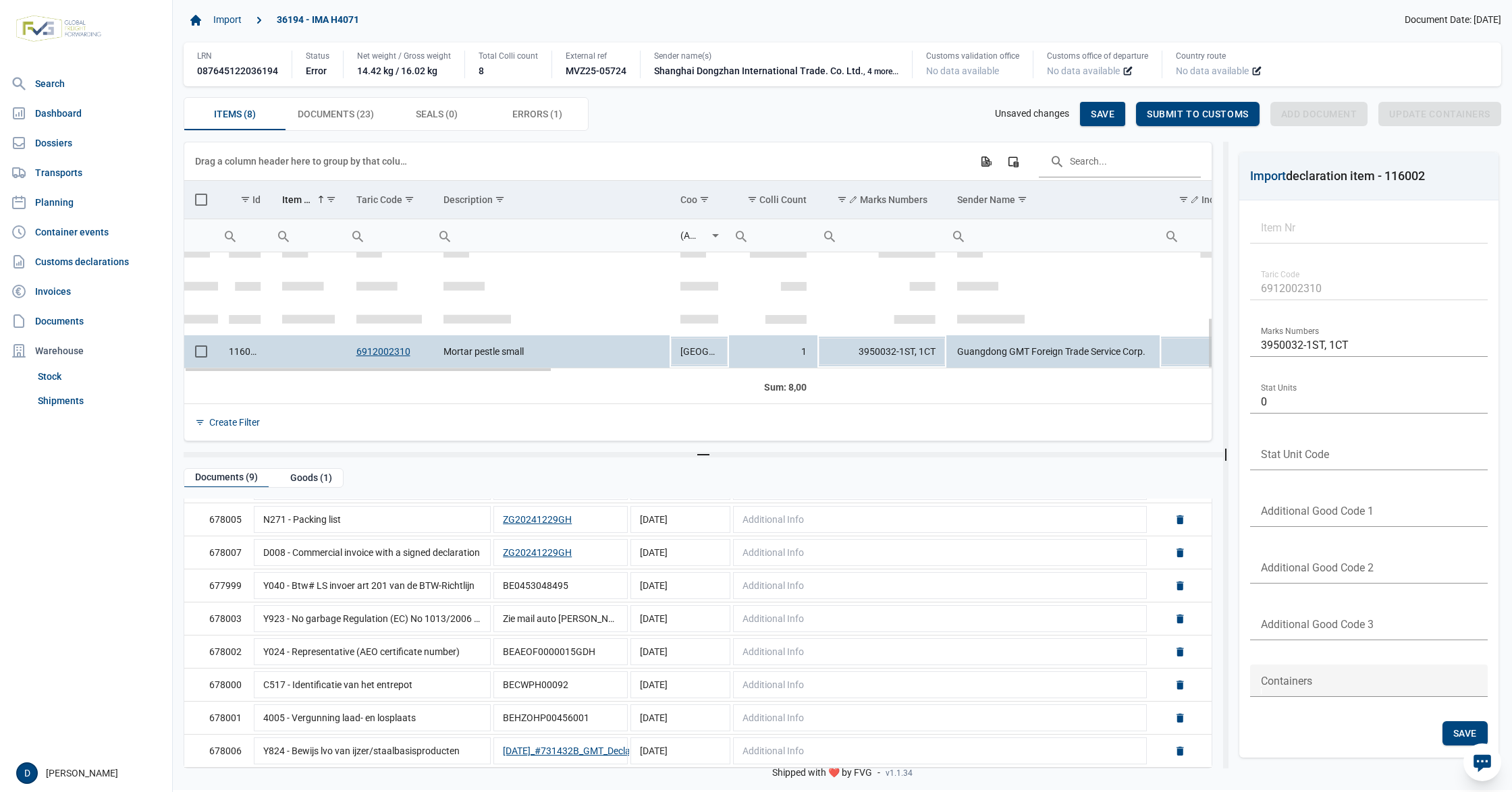
scroll to position [148, 0]
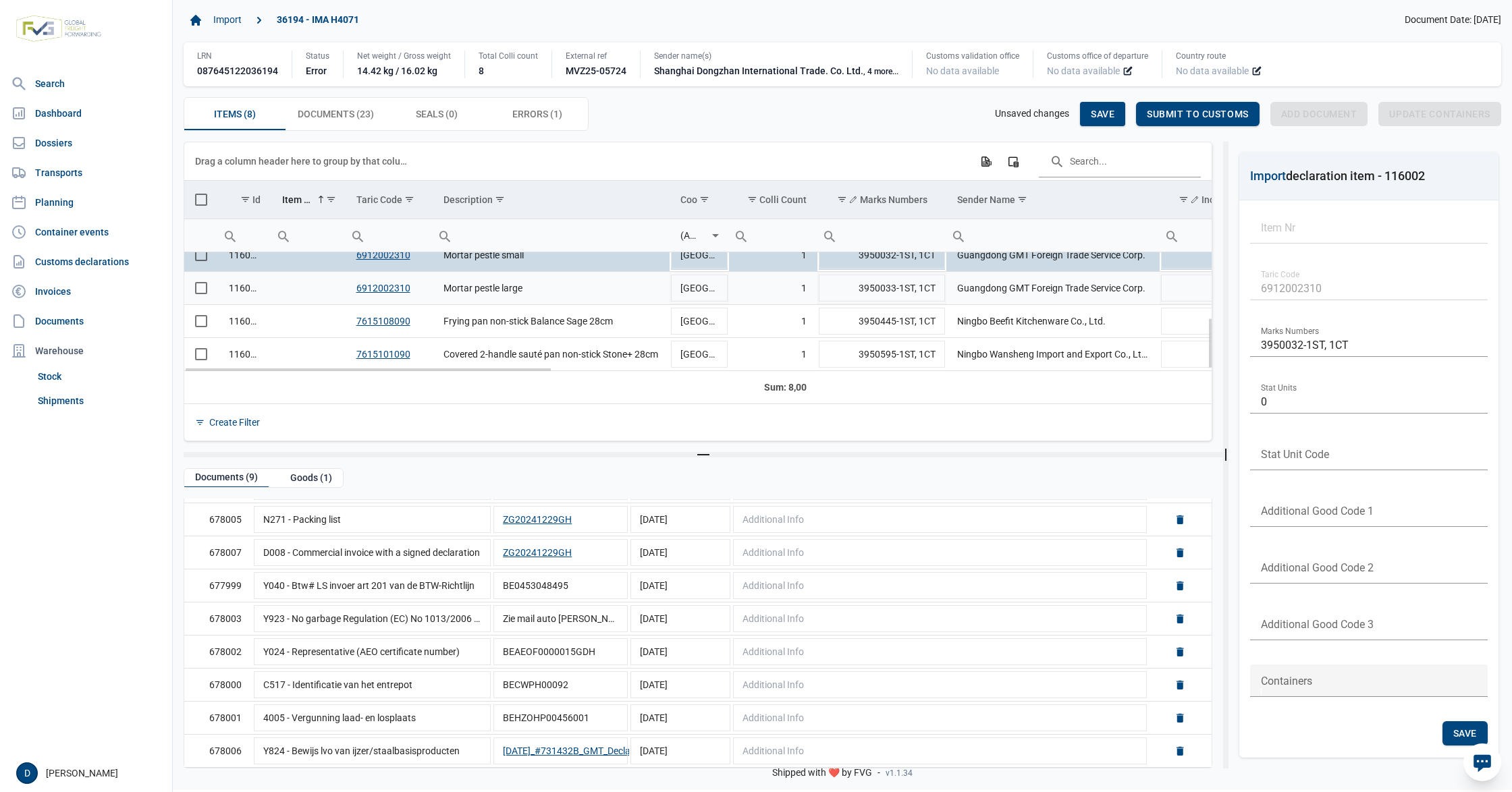
click at [197, 289] on span "Select row" at bounding box center [201, 288] width 12 height 12
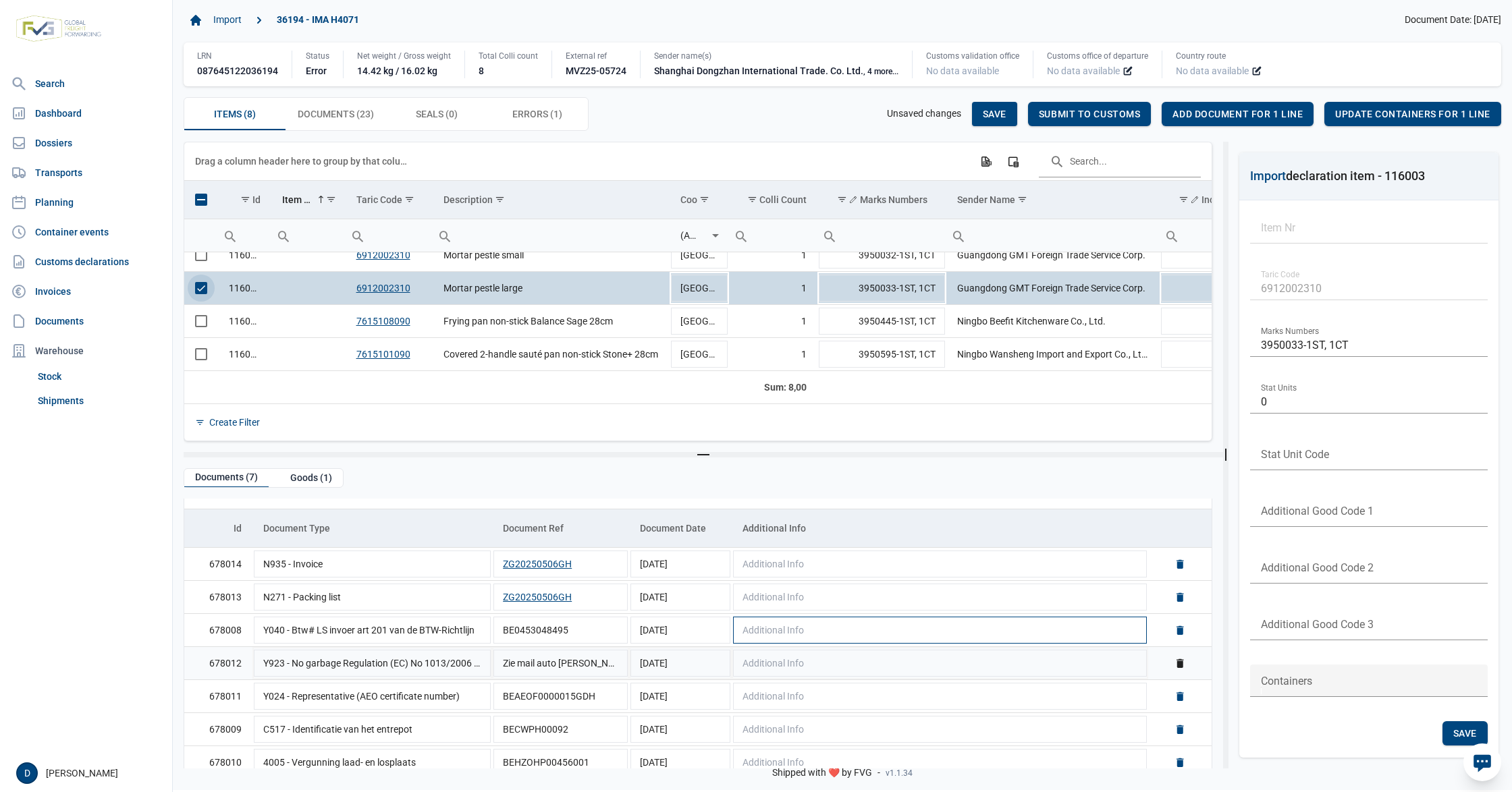
scroll to position [43, 0]
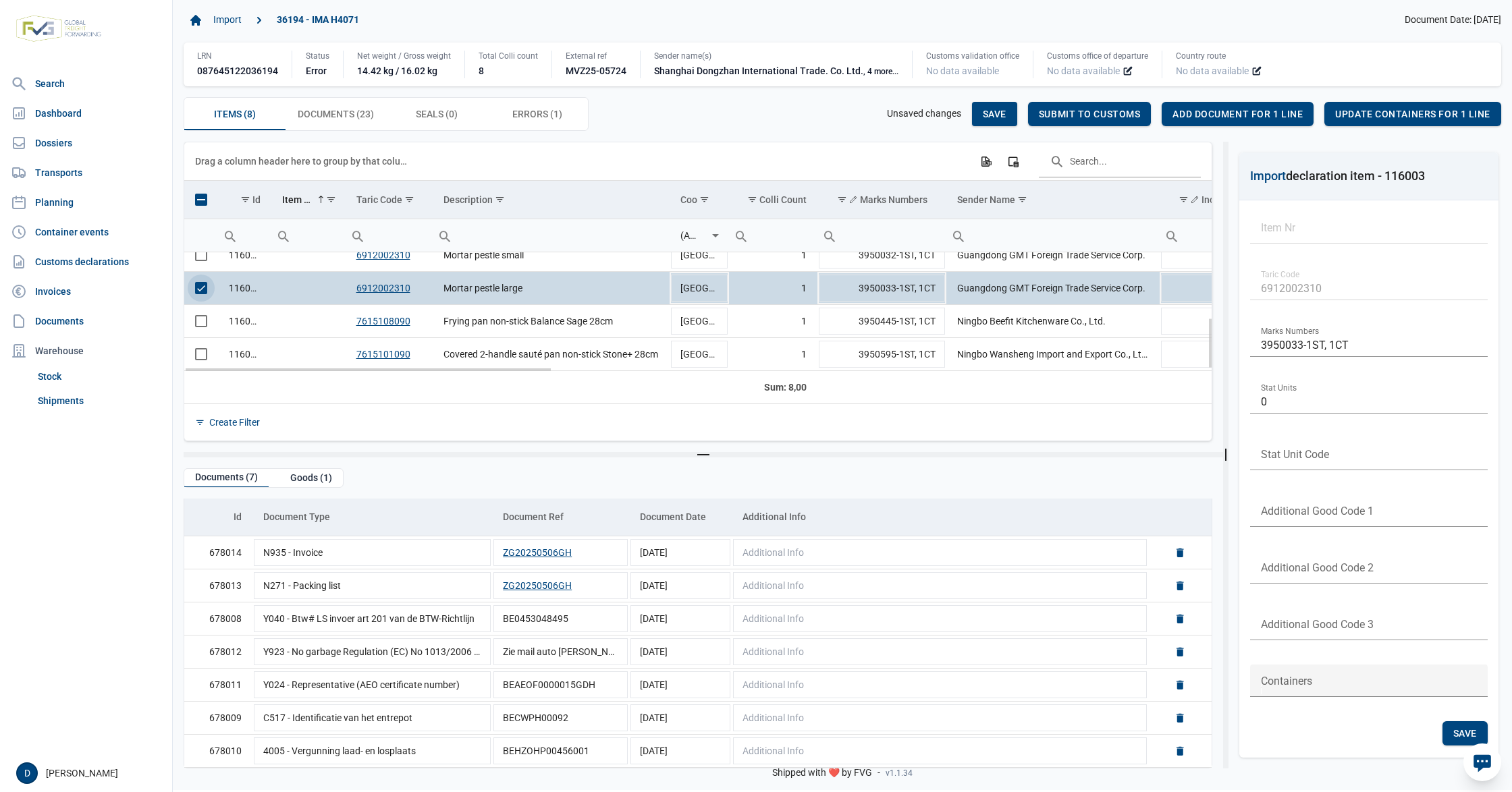
click at [204, 288] on span "Select row" at bounding box center [201, 288] width 12 height 12
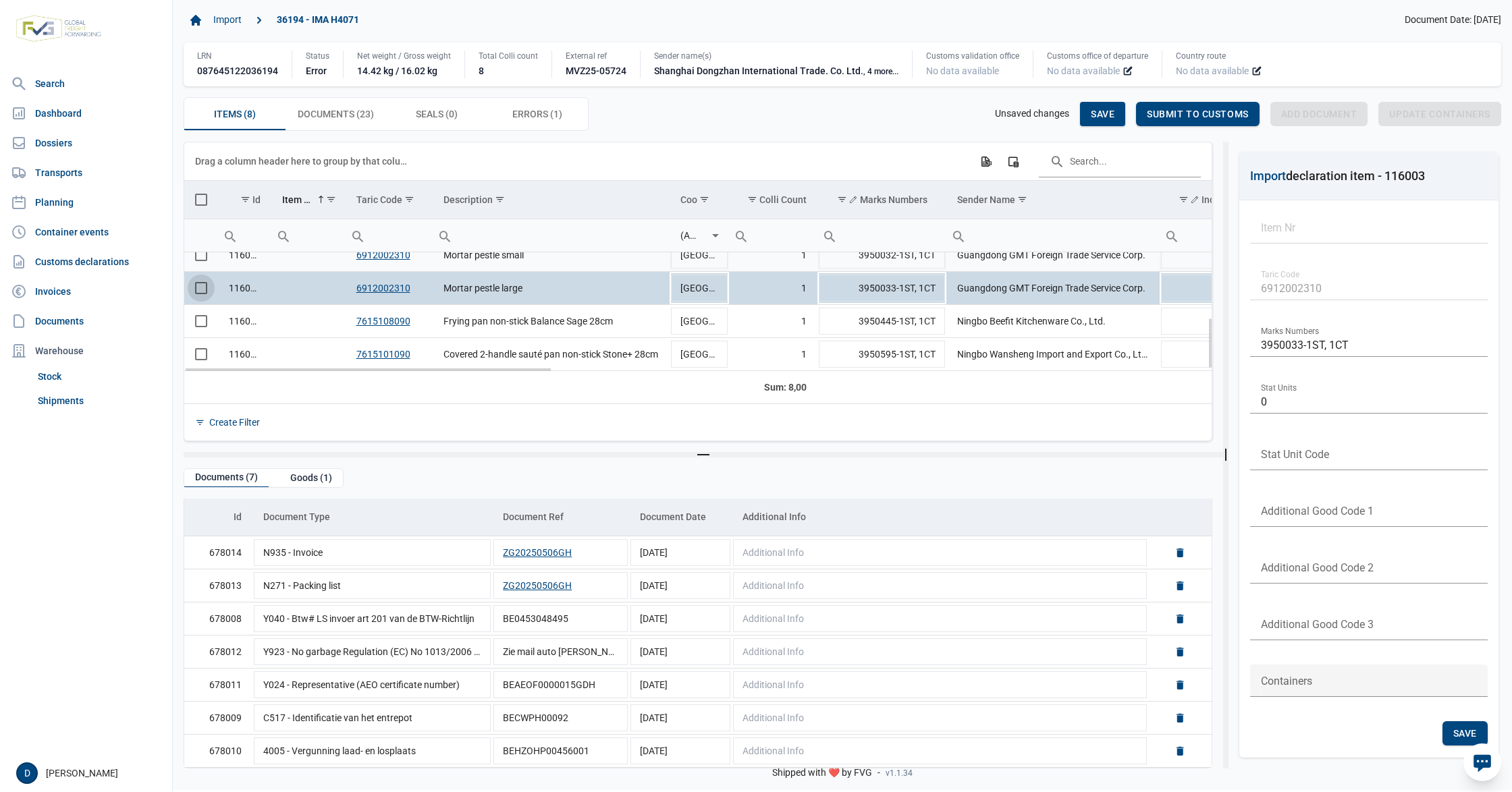
click at [204, 258] on td "Data grid with 8 rows and 23 columns" at bounding box center [201, 255] width 33 height 33
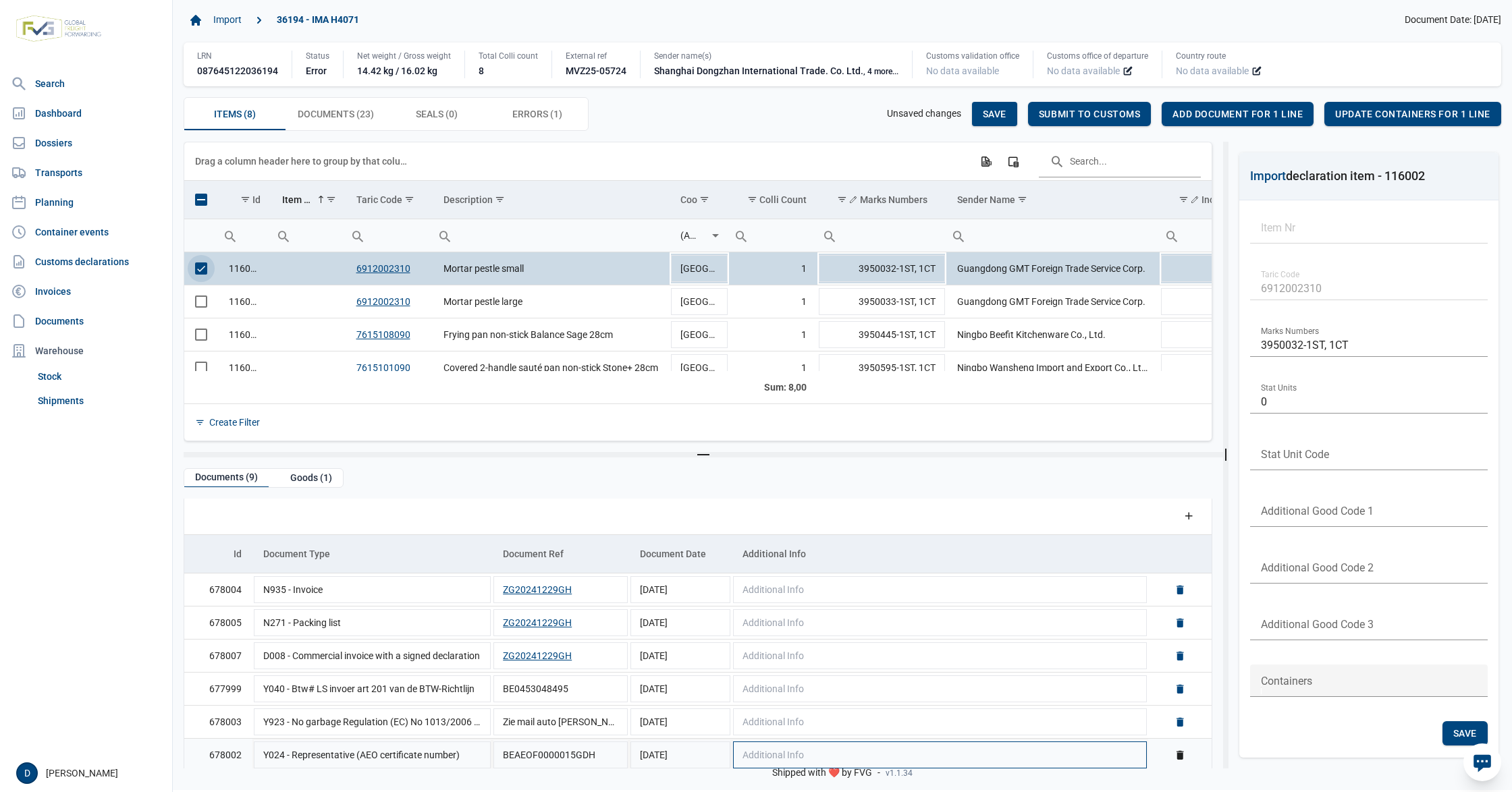
scroll to position [0, 0]
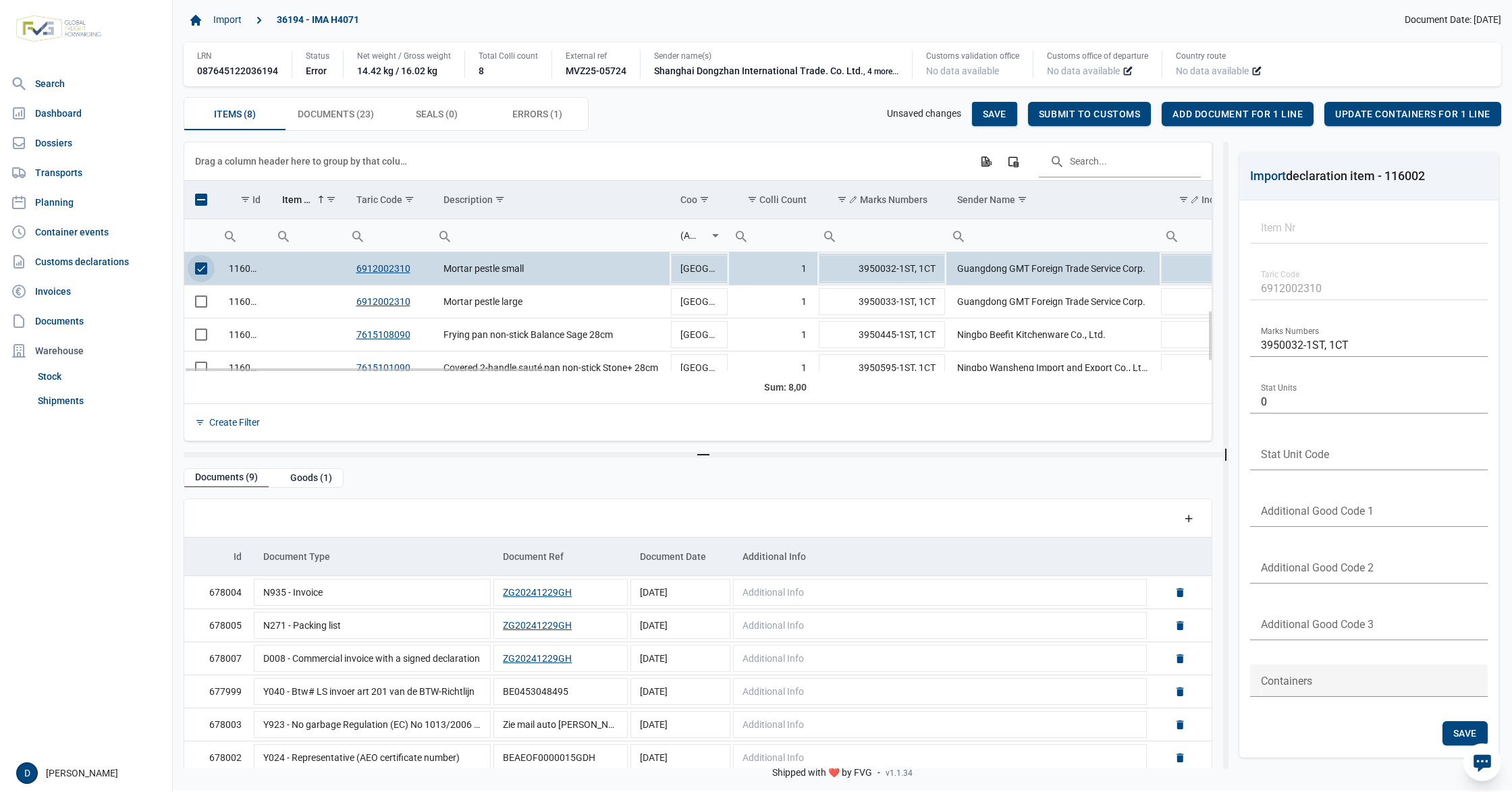
click at [195, 268] on span "Select row" at bounding box center [201, 268] width 12 height 12
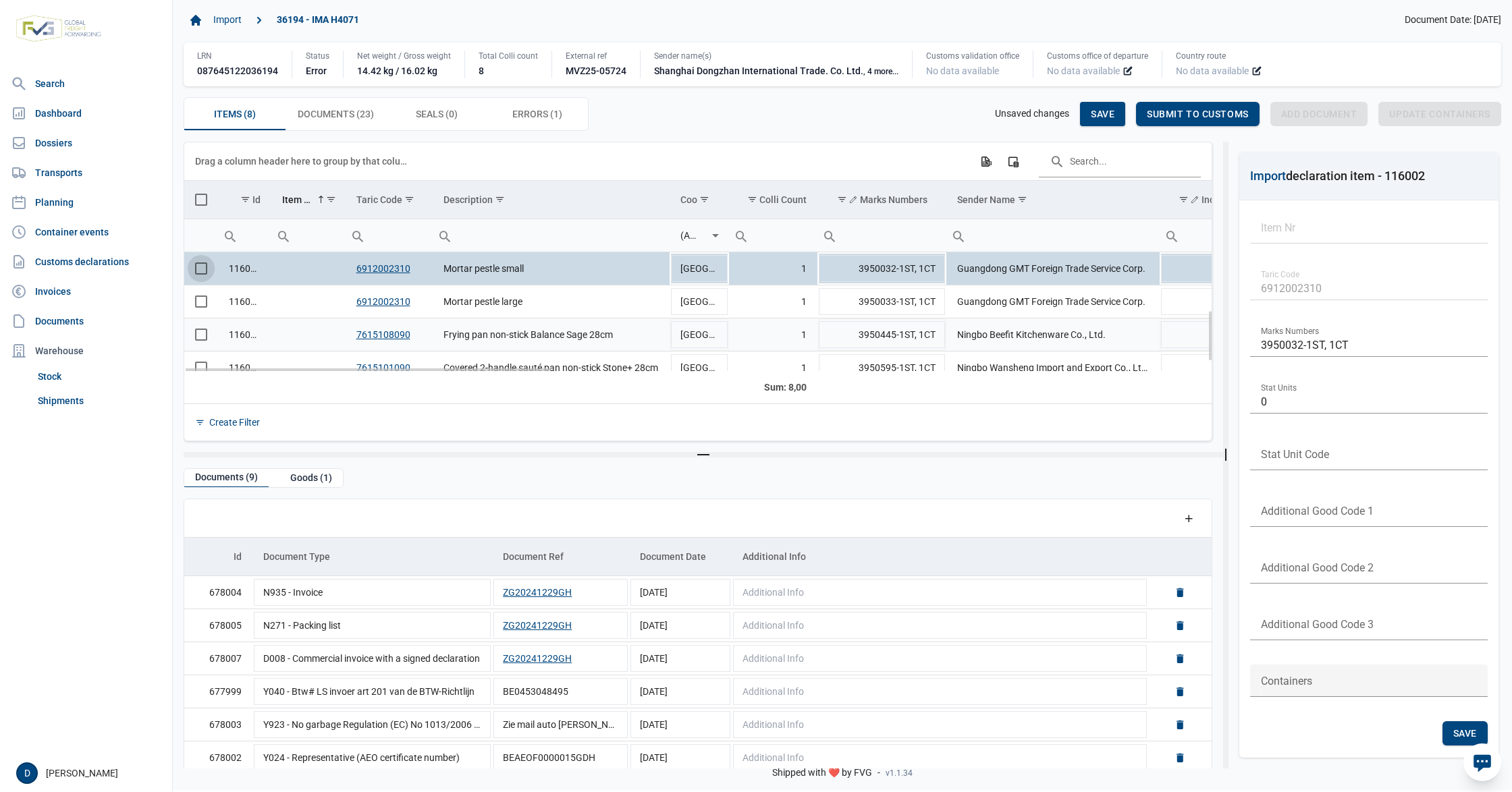
click at [200, 334] on span "Select row" at bounding box center [201, 334] width 12 height 12
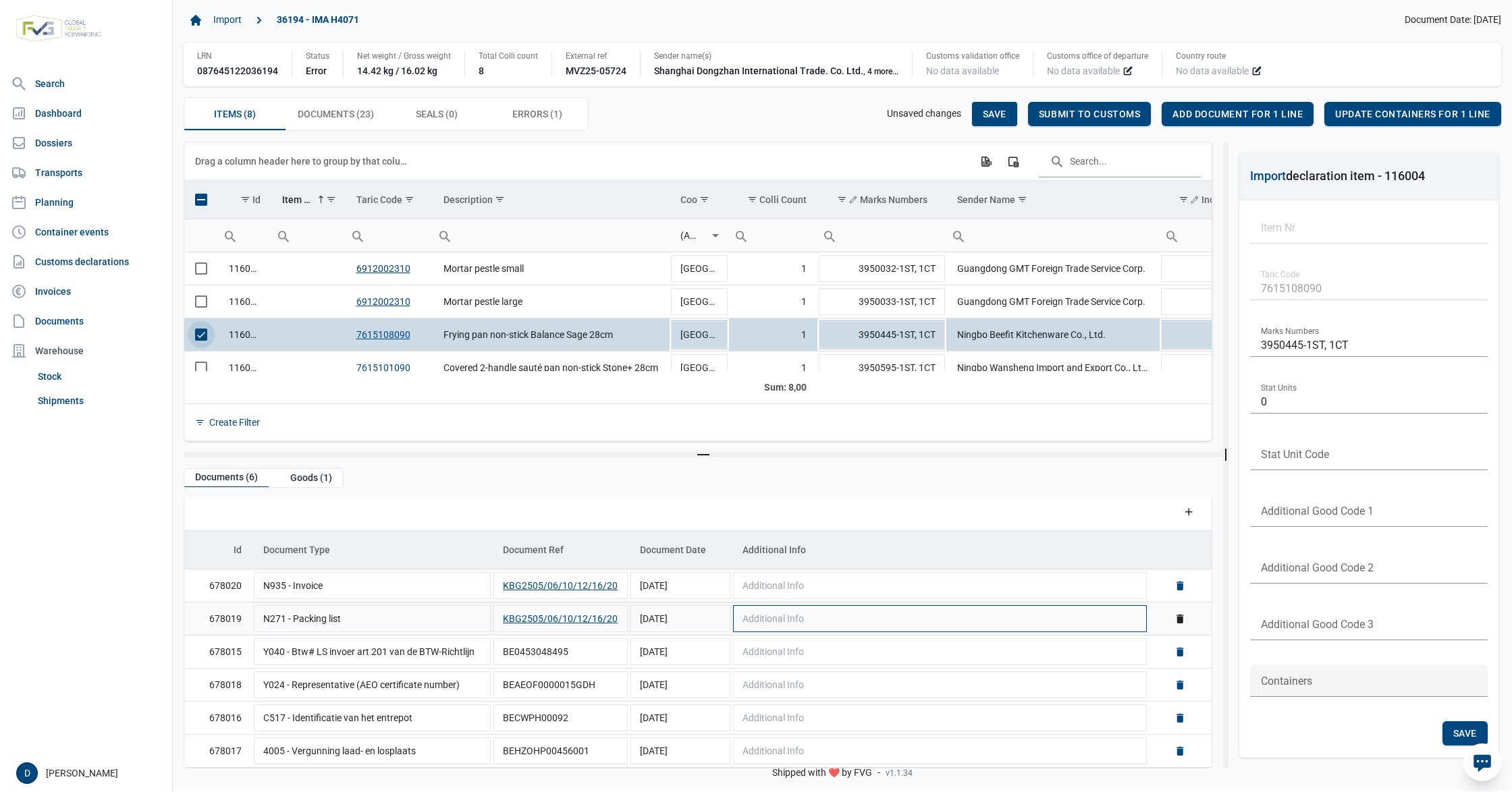
scroll to position [10, 0]
click at [201, 341] on span "Select row" at bounding box center [201, 334] width 12 height 12
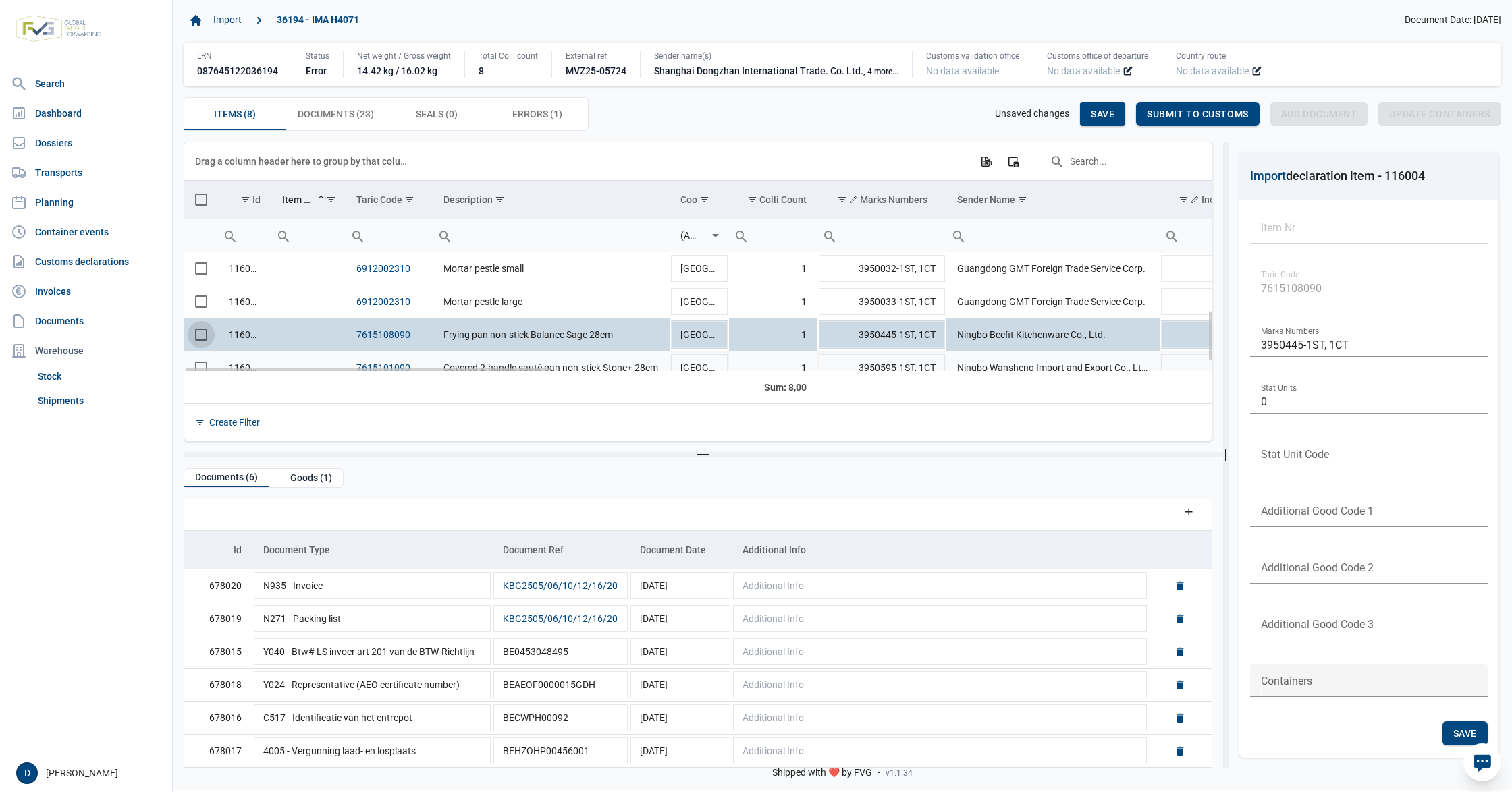
click at [203, 365] on td "Data grid with 8 rows and 23 columns" at bounding box center [201, 368] width 33 height 33
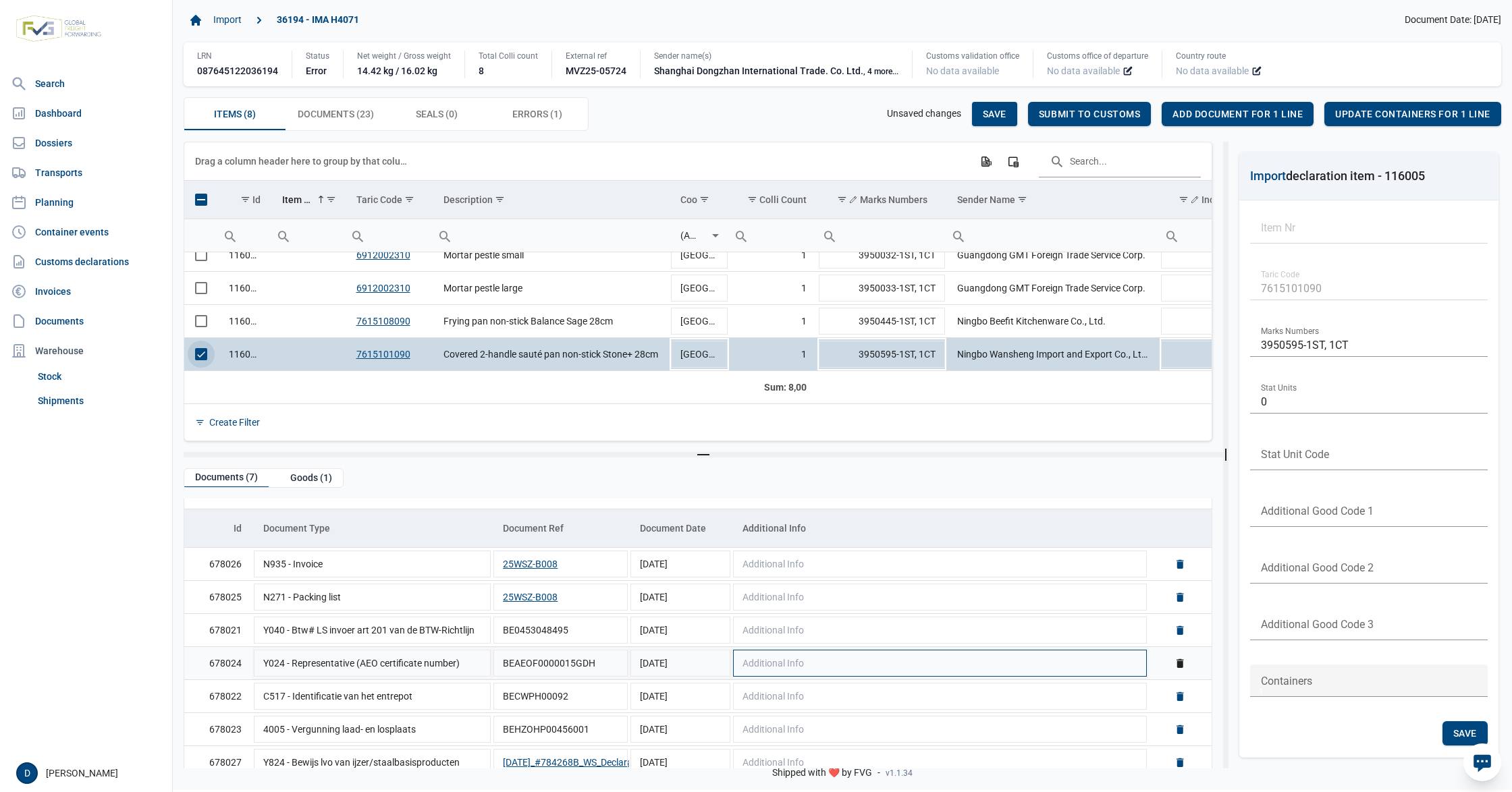
scroll to position [43, 0]
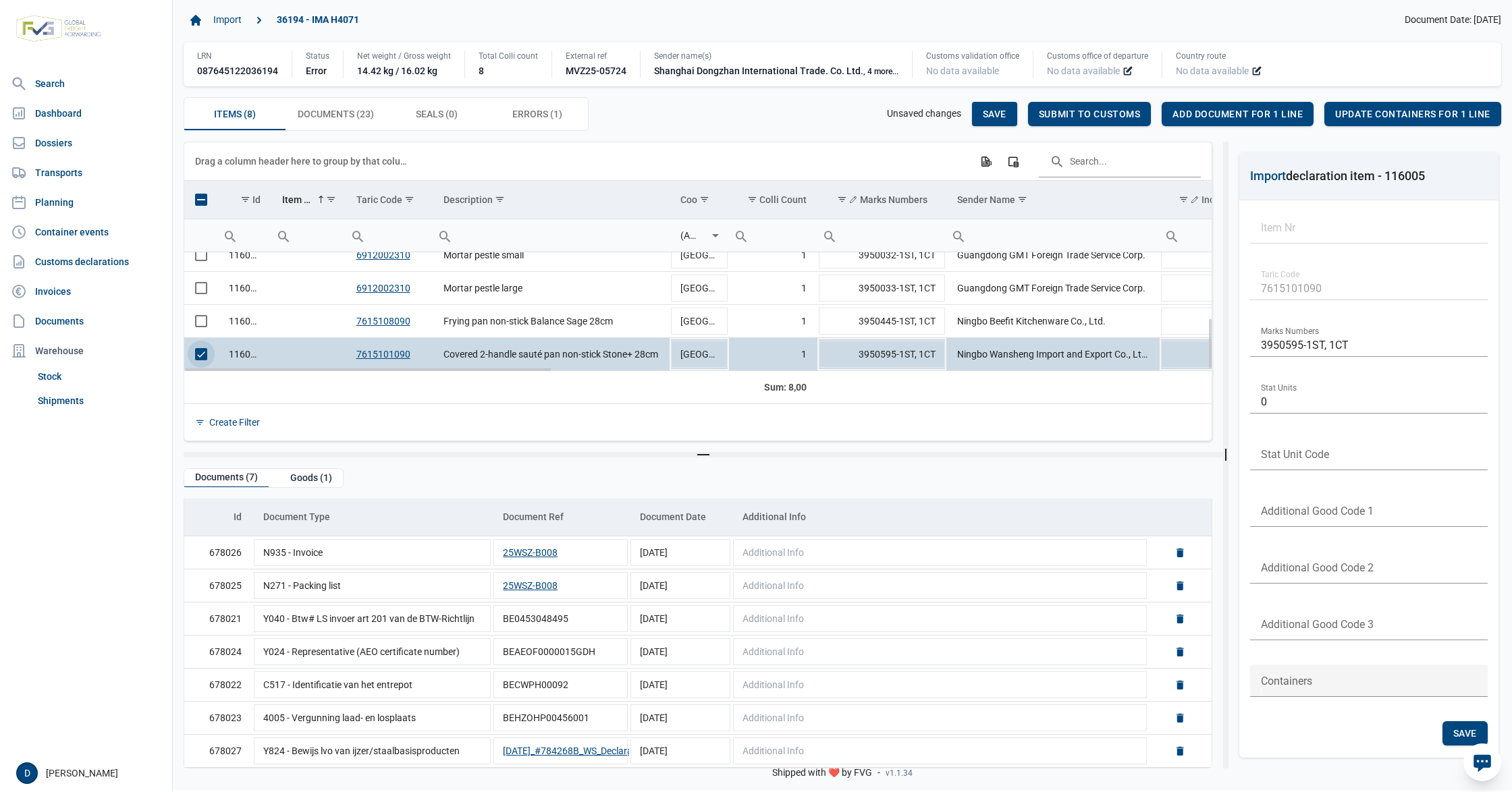
click at [204, 354] on span "Select row" at bounding box center [201, 353] width 12 height 12
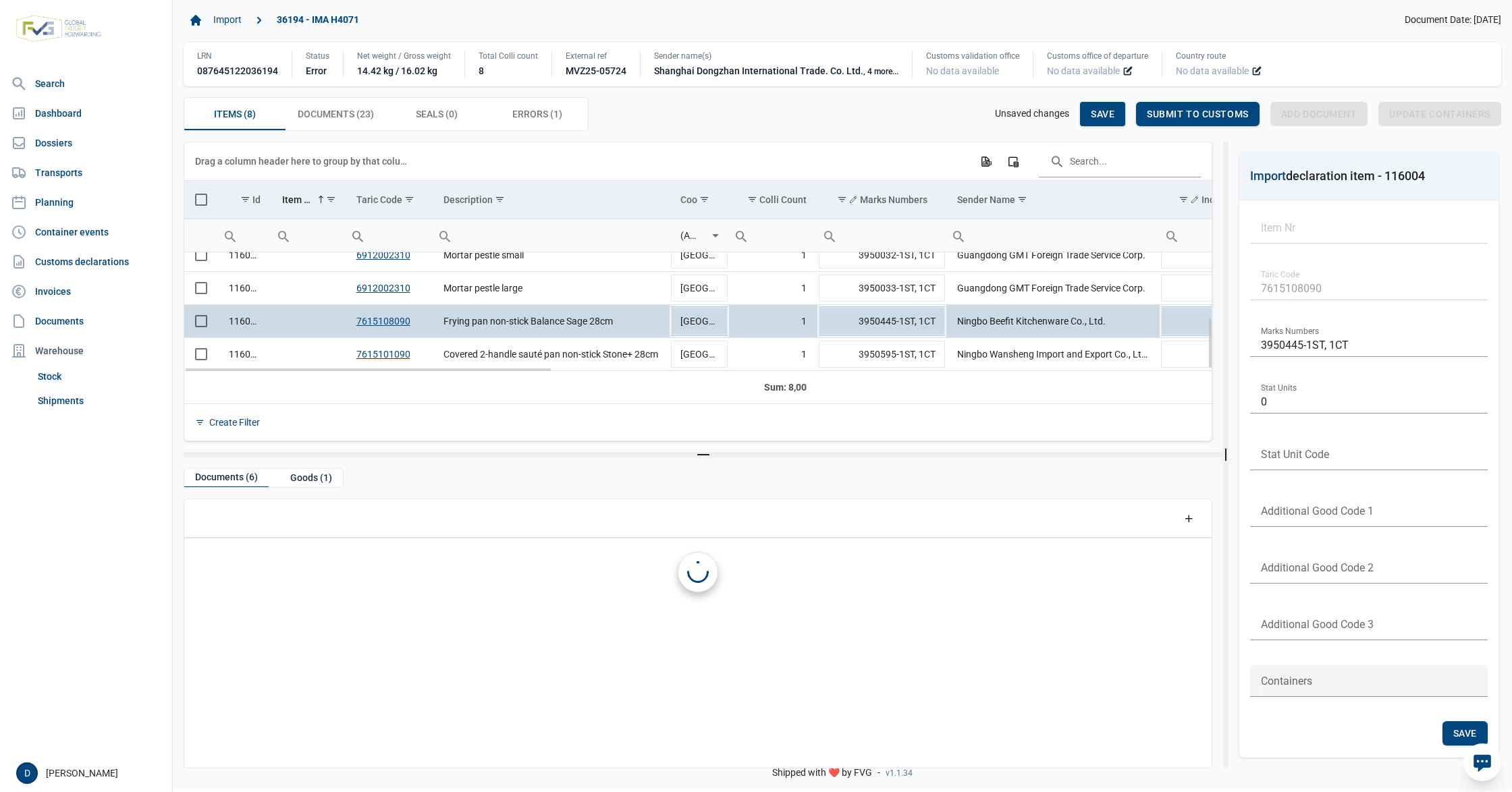
click at [201, 332] on td "Data grid with 8 rows and 23 columns" at bounding box center [201, 321] width 33 height 33
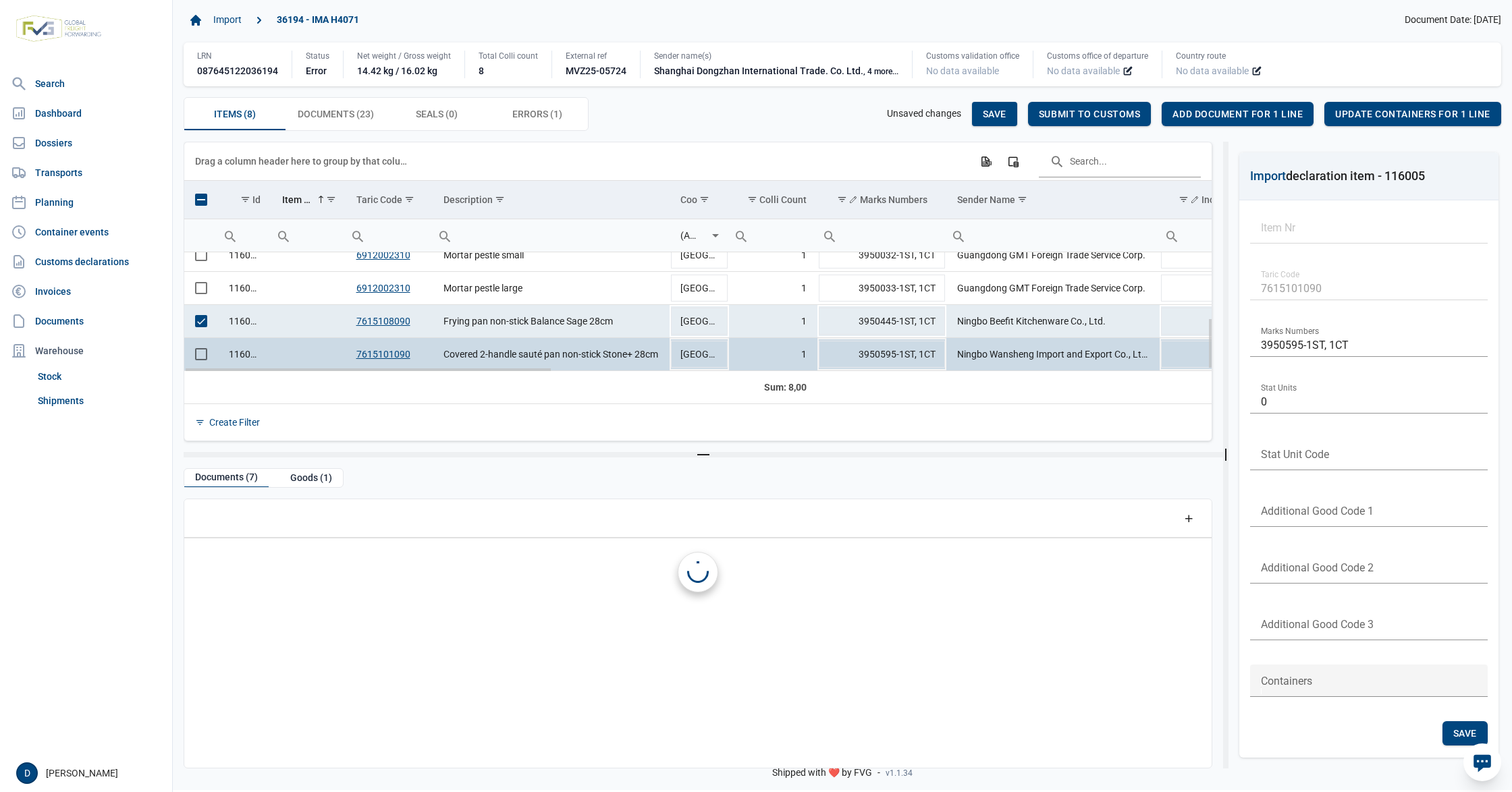
click at [201, 366] on td "Data grid with 8 rows and 23 columns" at bounding box center [201, 354] width 33 height 33
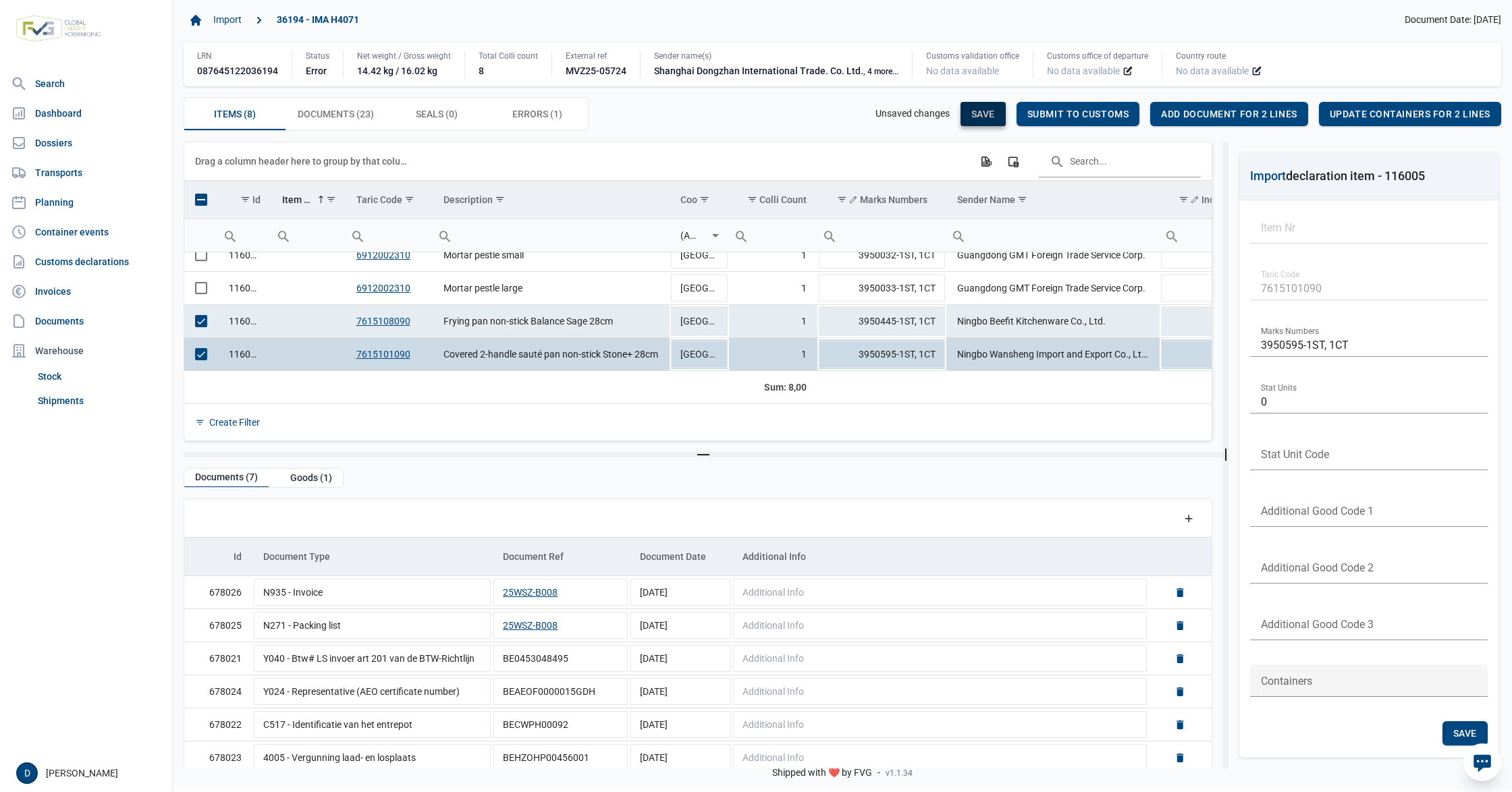
click at [976, 109] on span "Save" at bounding box center [983, 114] width 24 height 11
click at [205, 322] on span "Select row" at bounding box center [201, 321] width 12 height 12
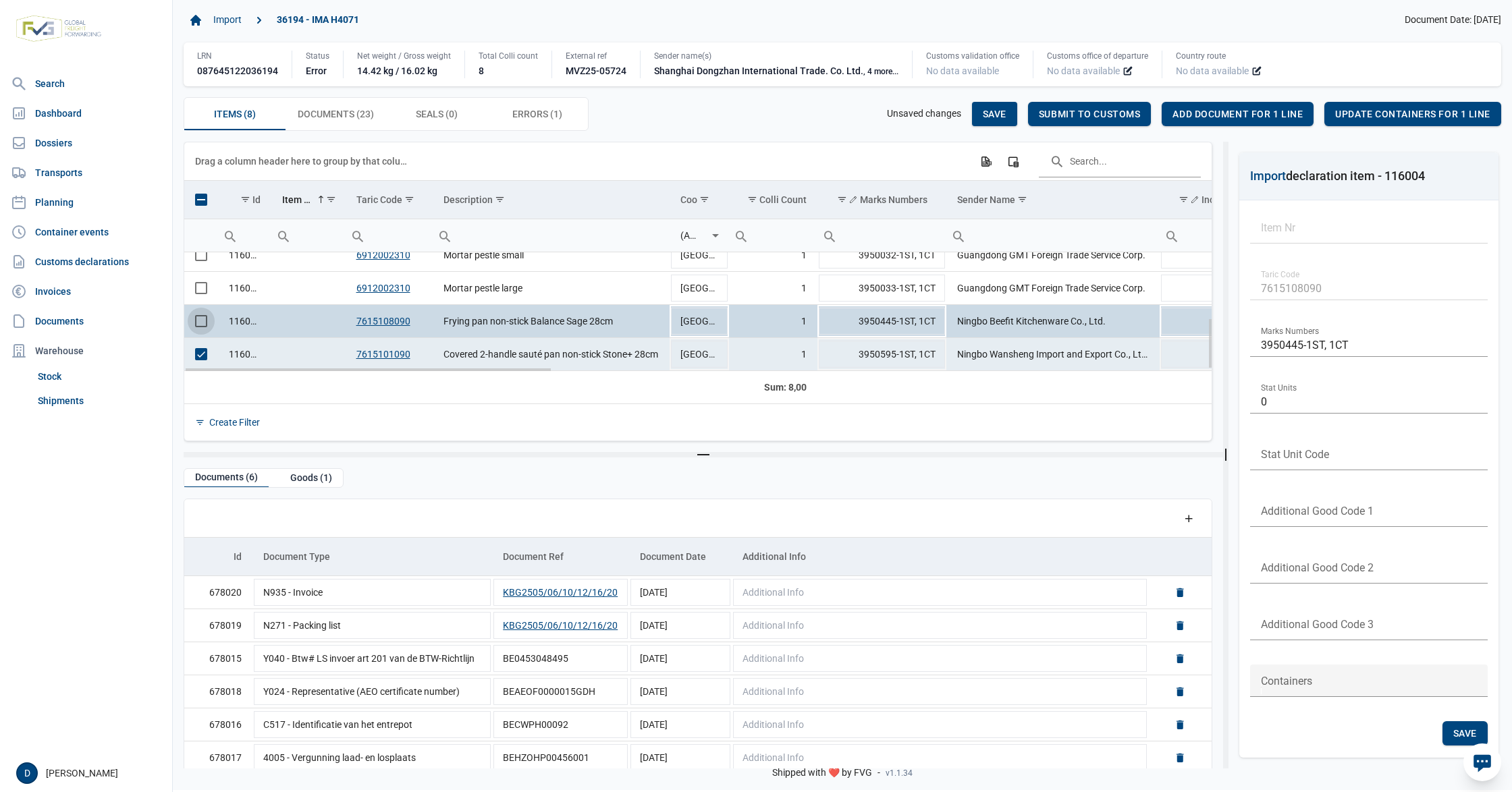
click at [203, 353] on span "Select row" at bounding box center [201, 353] width 12 height 12
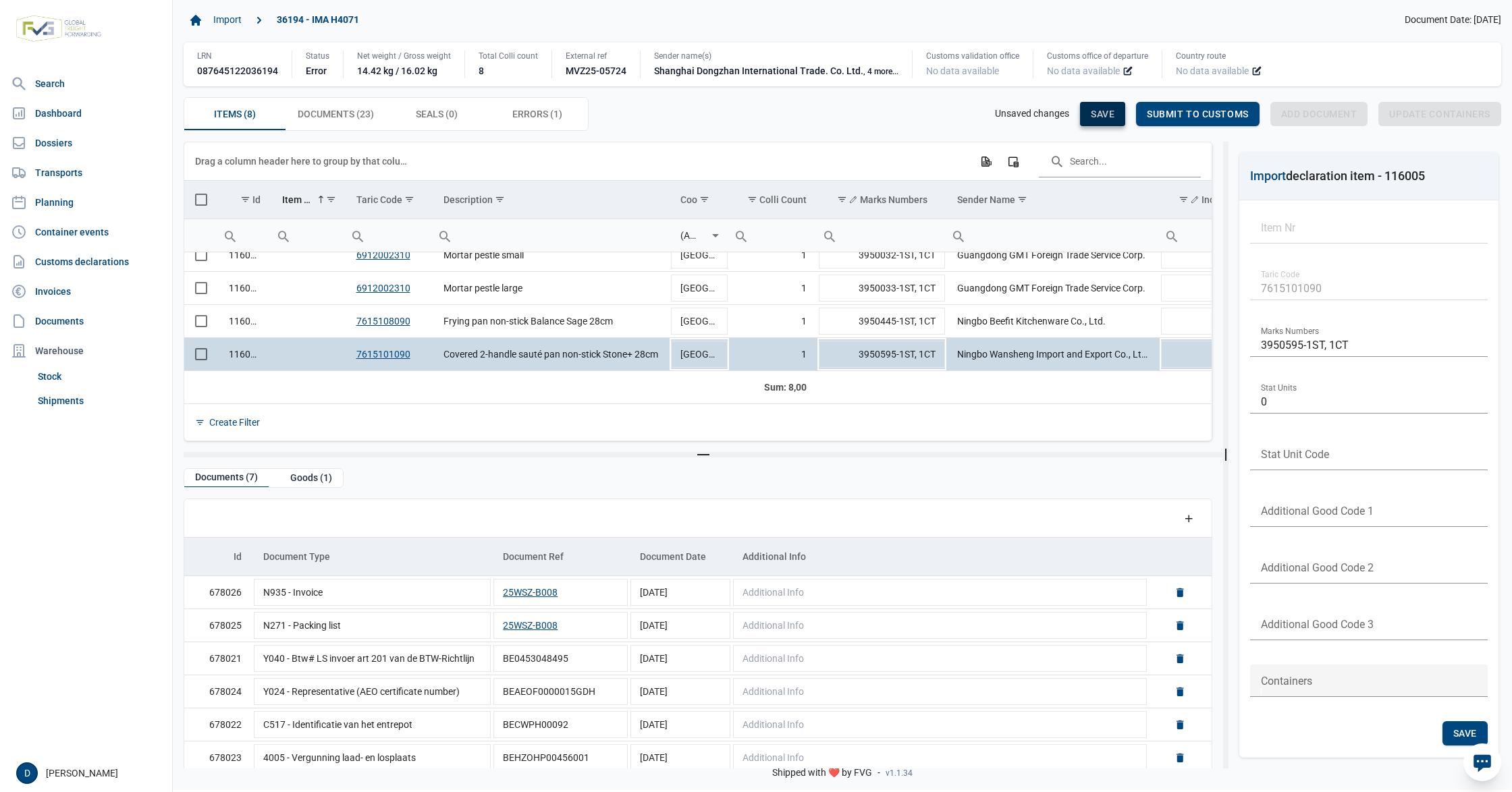
click at [1097, 114] on span "Save" at bounding box center [1102, 114] width 24 height 11
click at [200, 198] on span "Select all" at bounding box center [201, 200] width 12 height 12
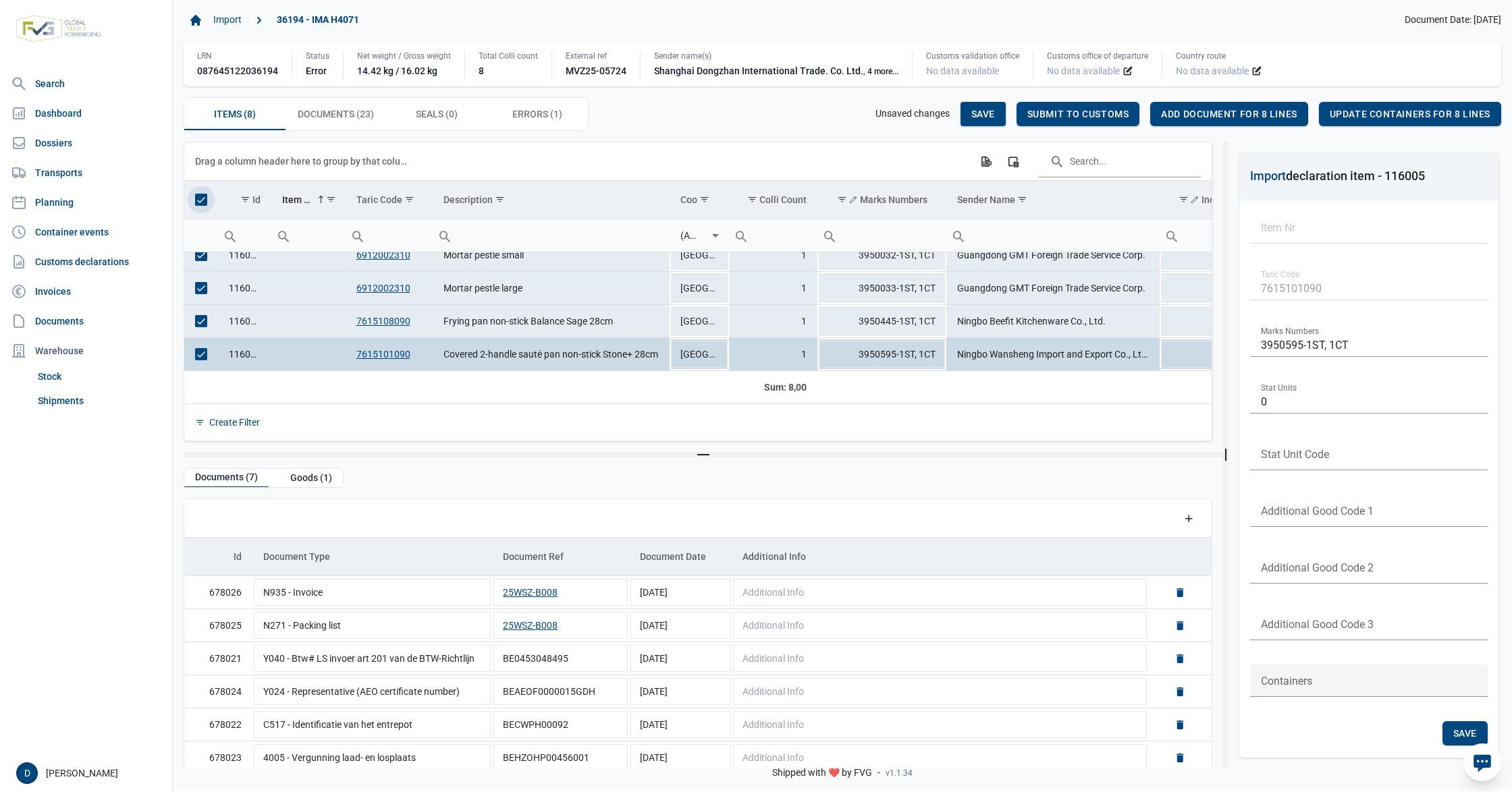
click at [203, 198] on span "Select all" at bounding box center [201, 200] width 12 height 12
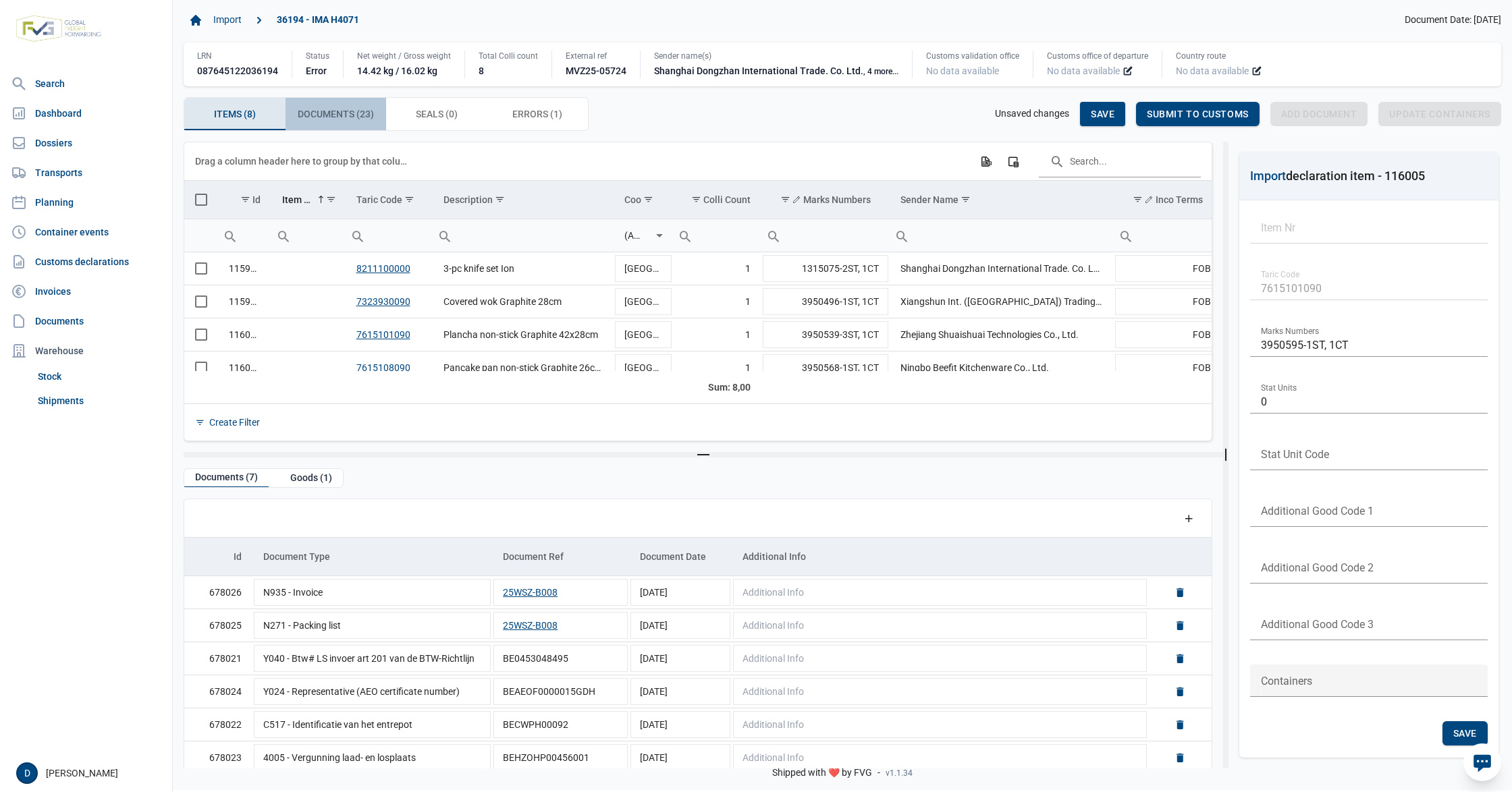
click at [339, 104] on div "Documents (23) Documents (23)" at bounding box center [336, 114] width 101 height 32
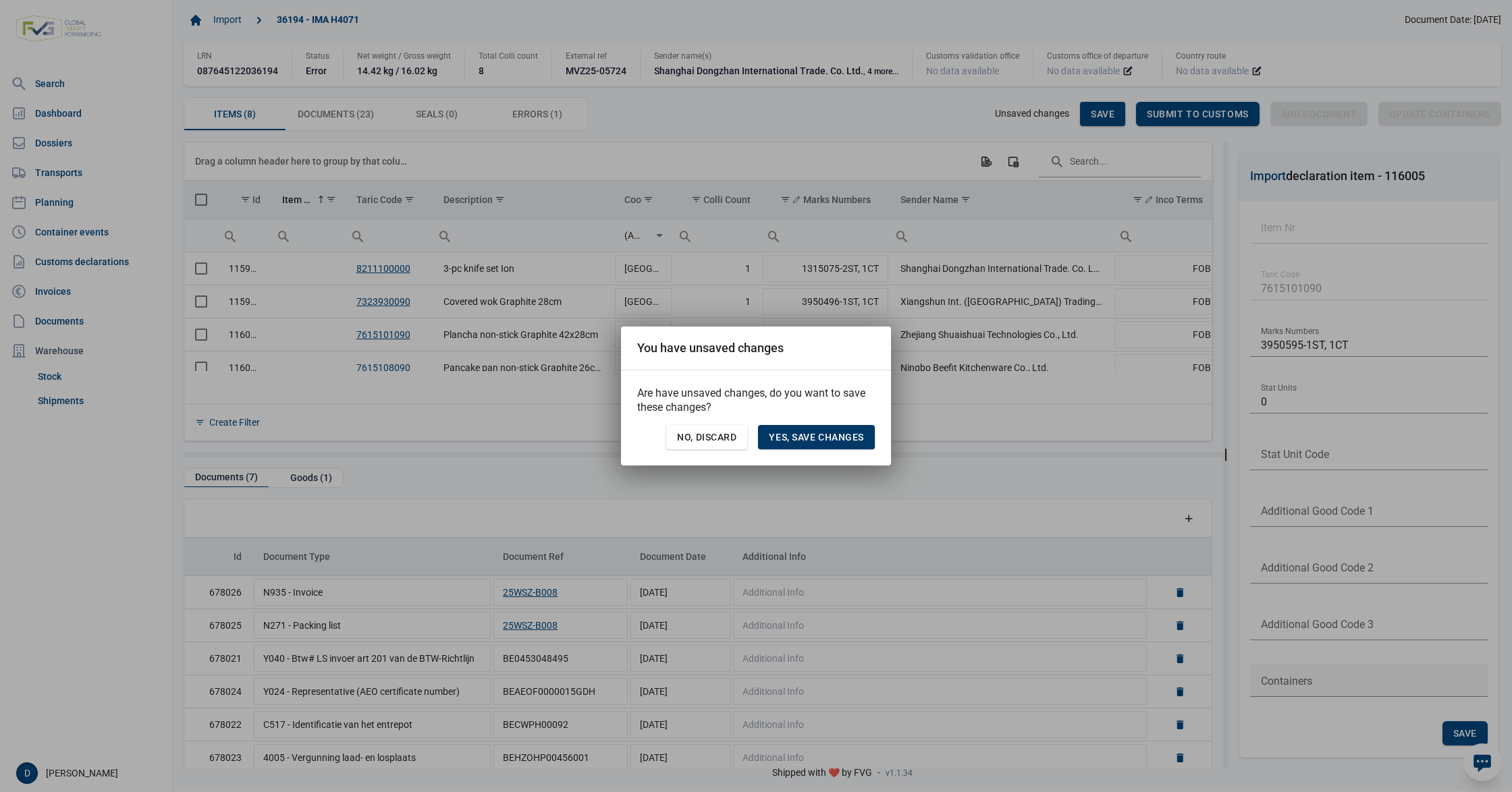
click at [797, 429] on div "Yes, save changes" at bounding box center [816, 437] width 117 height 24
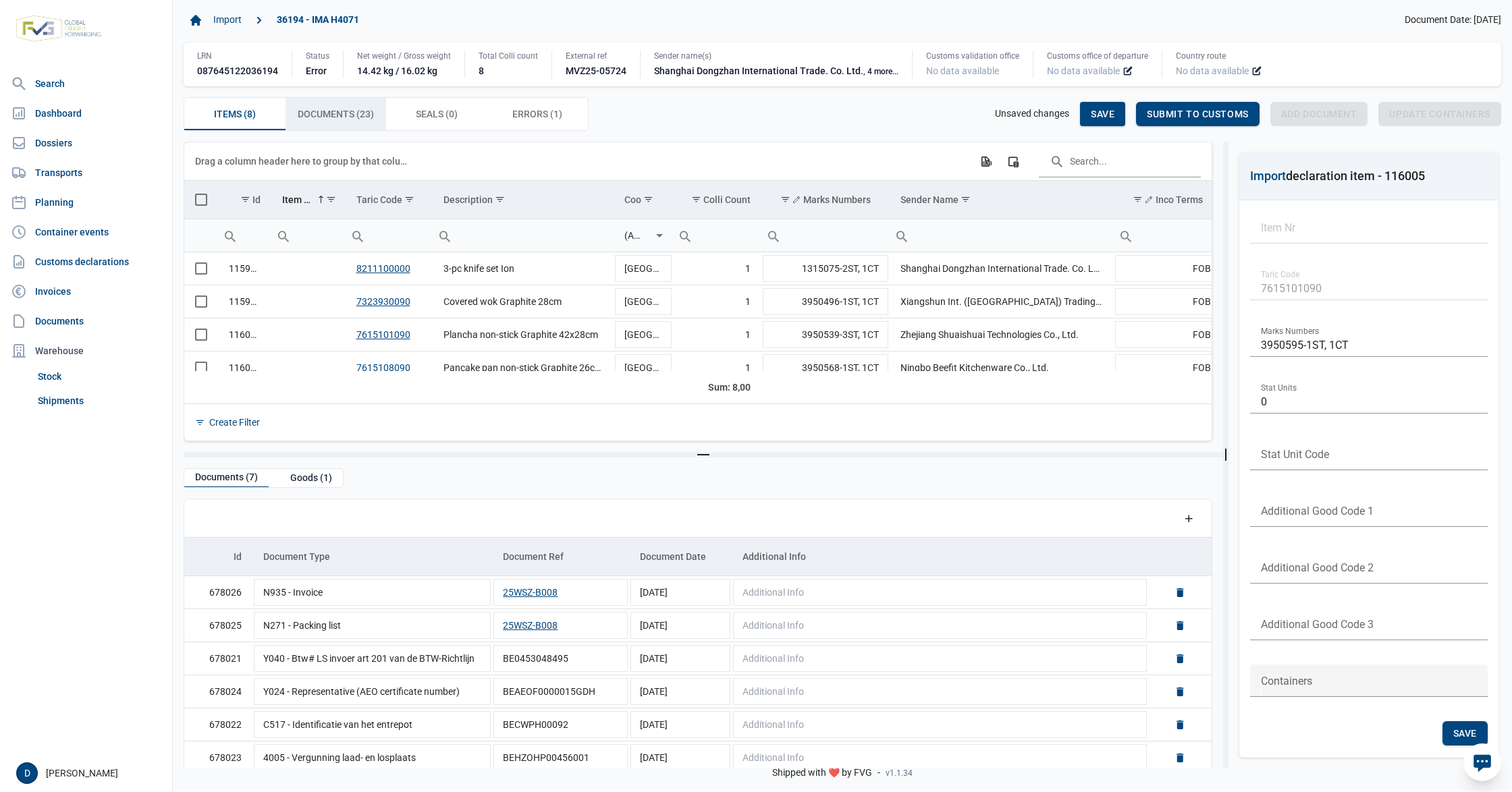
click at [353, 118] on span "Documents (23) Documents (23)" at bounding box center [336, 114] width 76 height 16
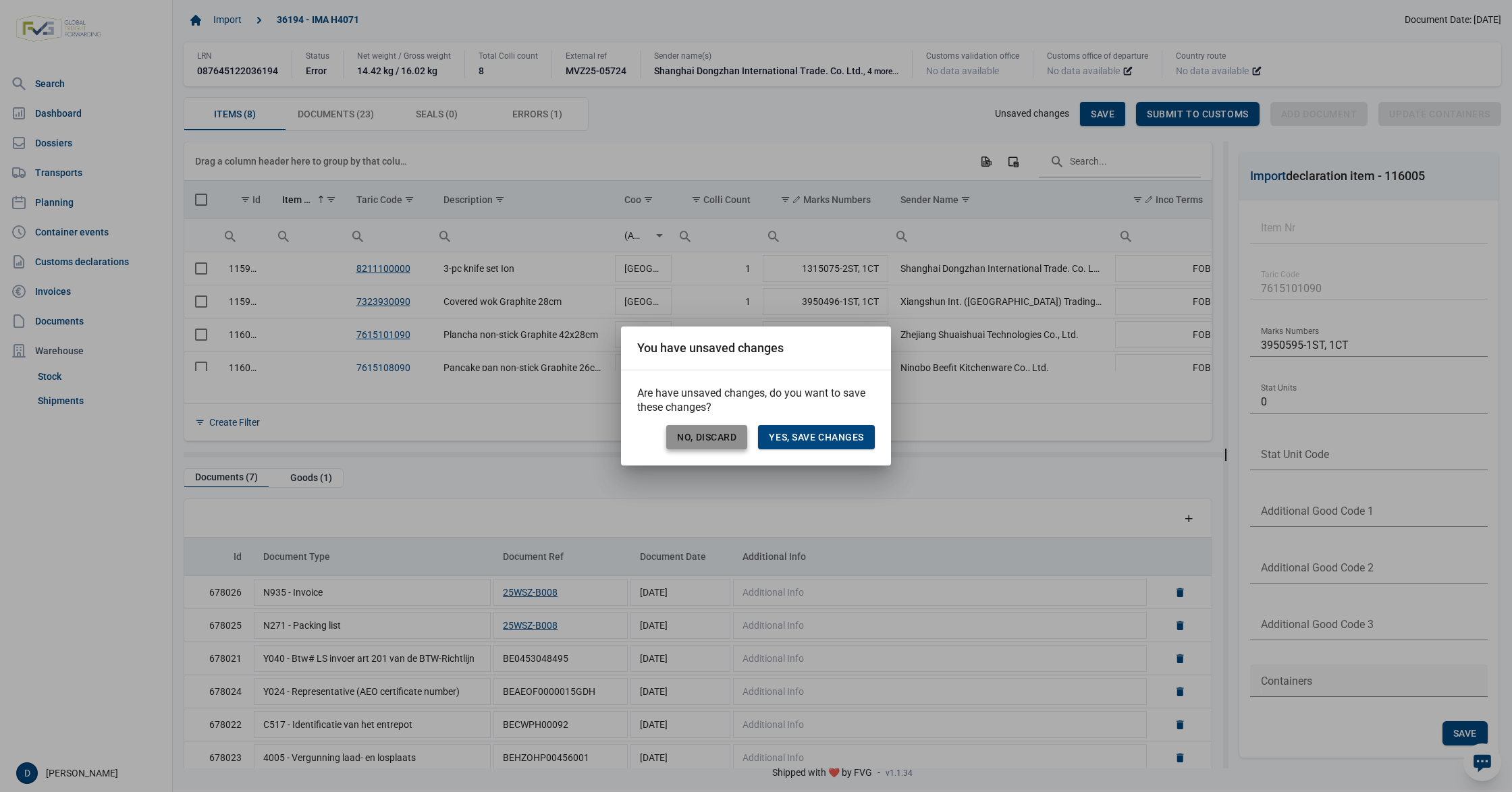
click at [687, 442] on span "No, discard" at bounding box center [706, 437] width 59 height 11
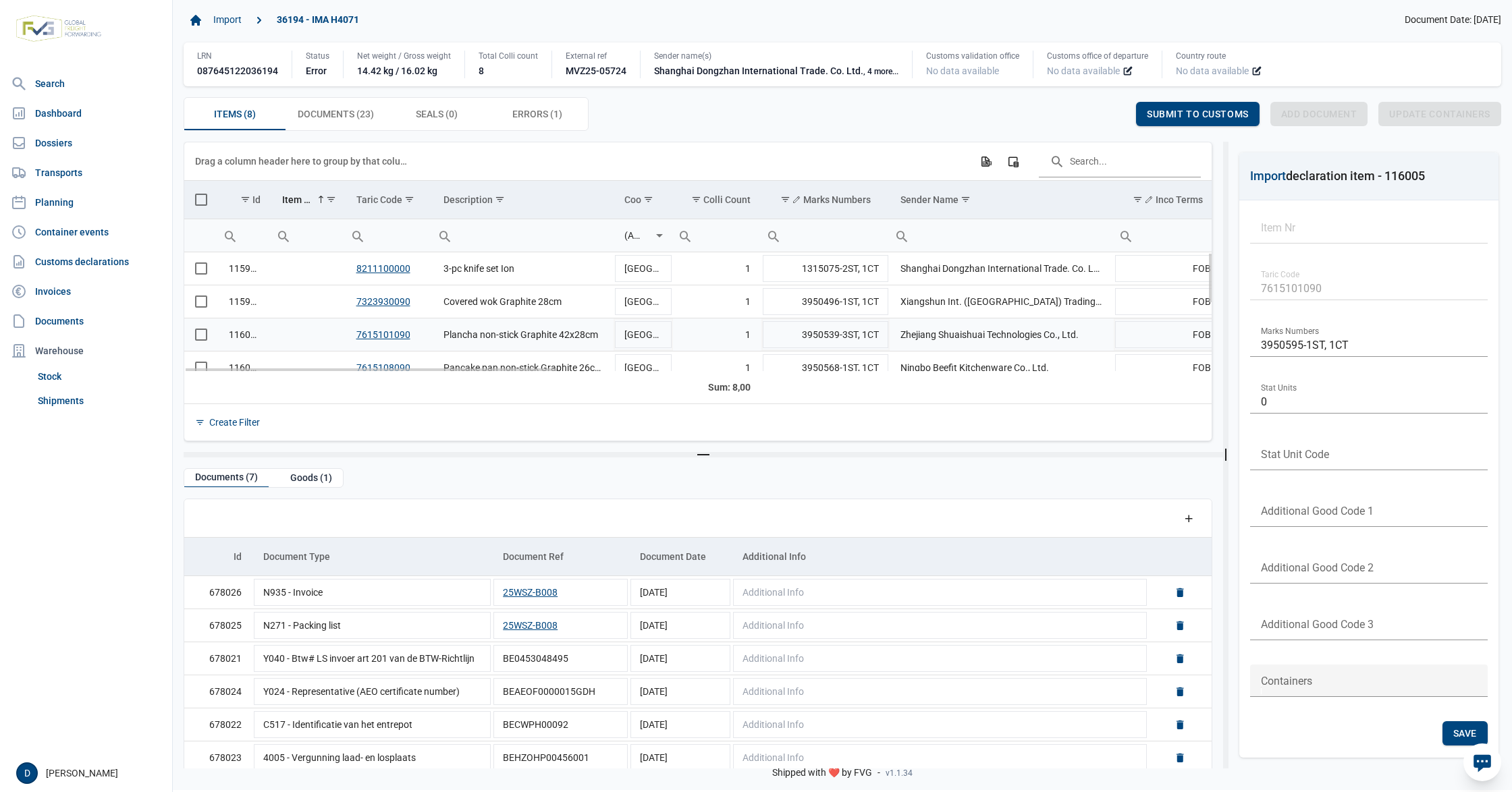
scroll to position [149, 0]
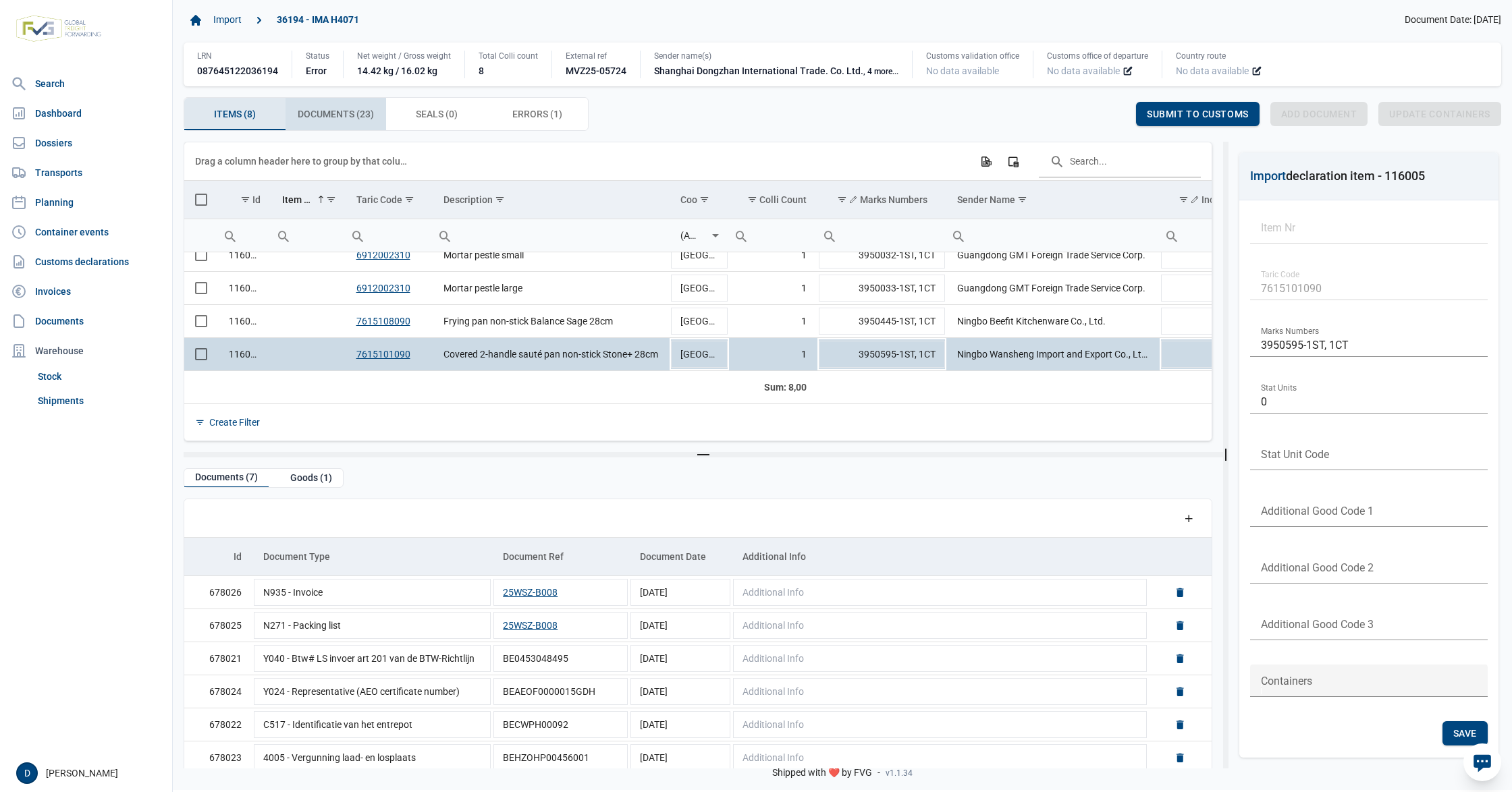
click at [341, 109] on span "Documents (23) Documents (23)" at bounding box center [336, 114] width 76 height 16
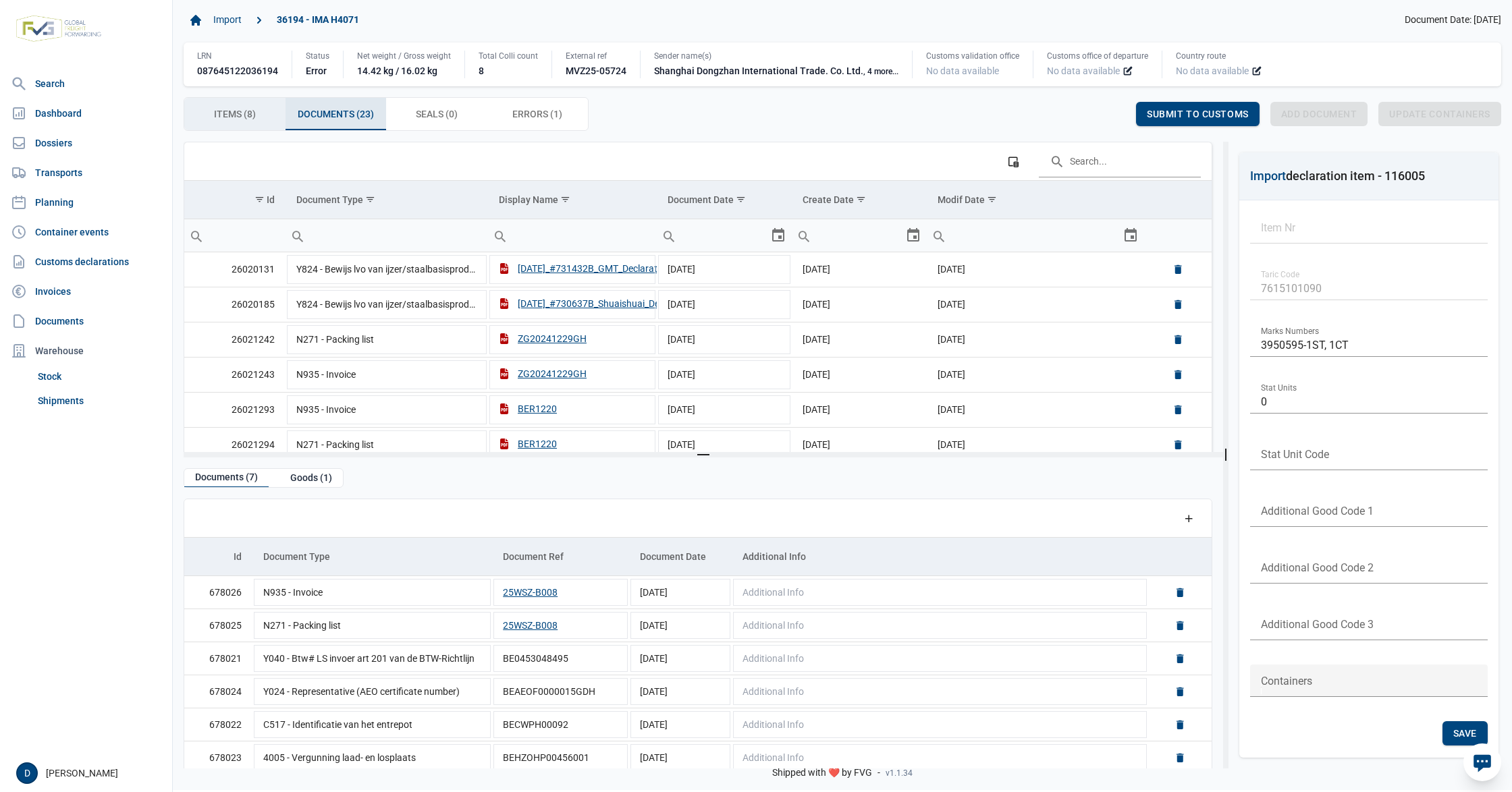
click at [236, 116] on span "Items (8) Items (8)" at bounding box center [235, 114] width 42 height 16
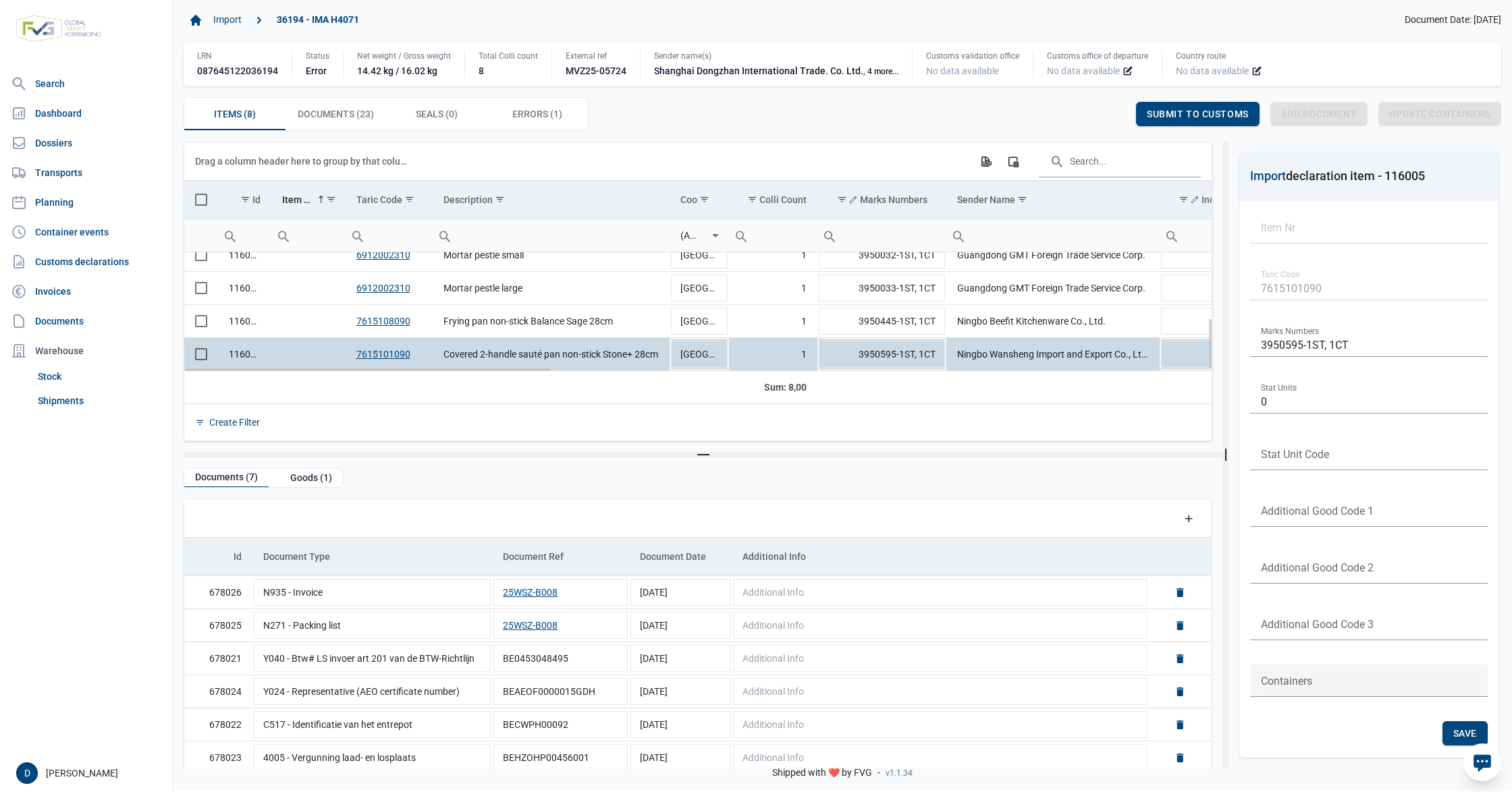
click at [205, 357] on span "Select row" at bounding box center [201, 353] width 12 height 12
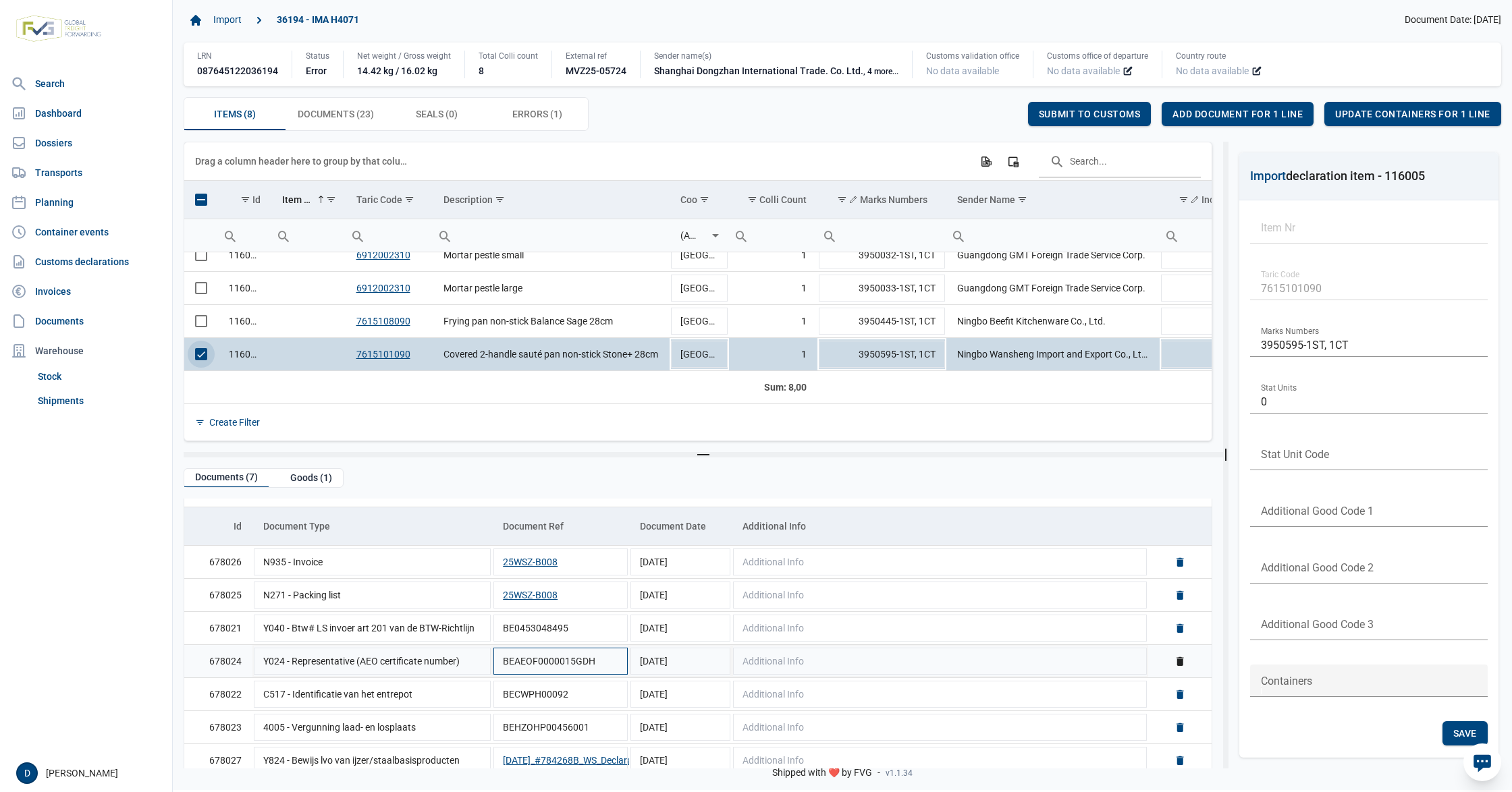
scroll to position [43, 0]
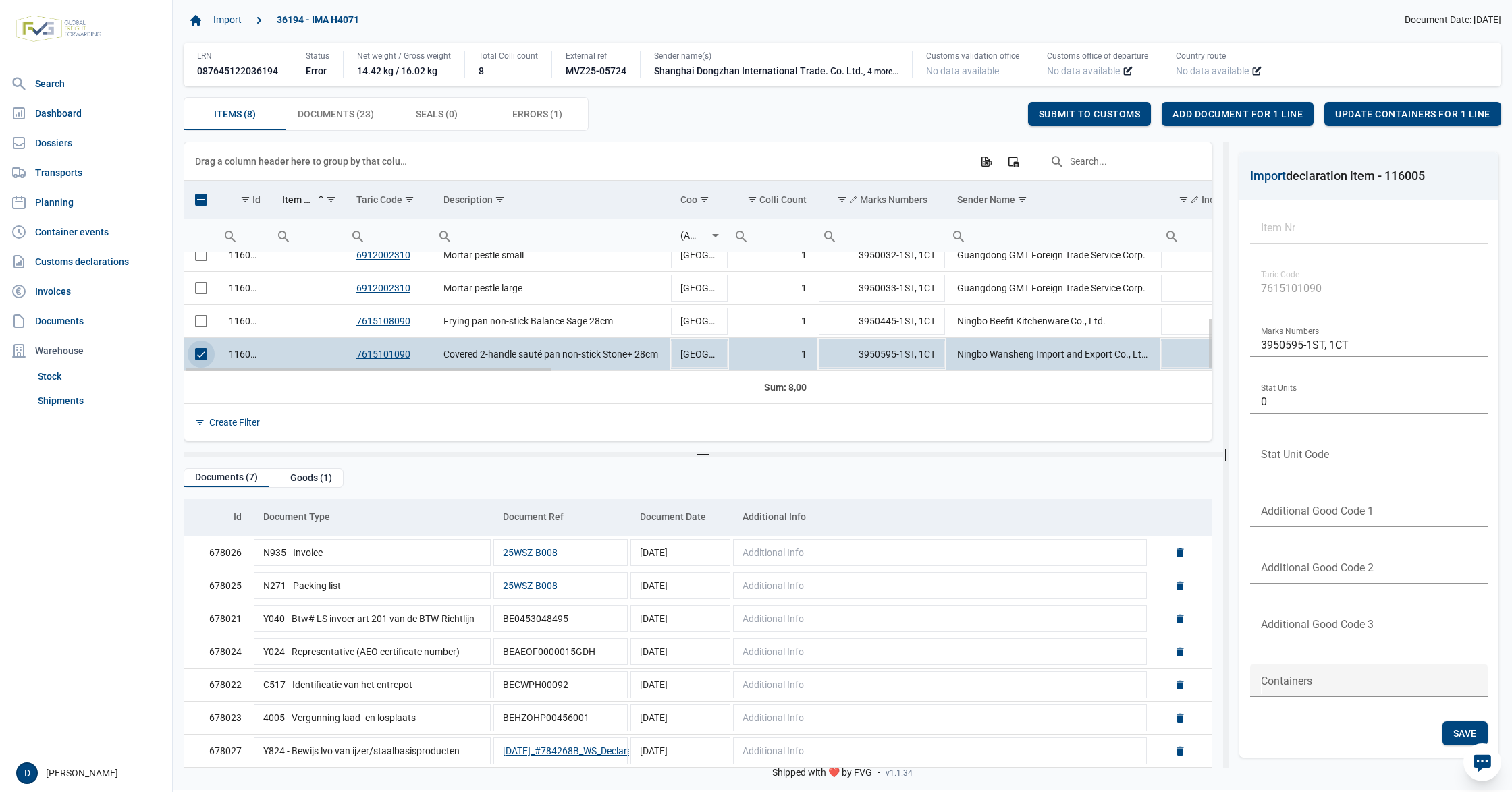
click at [207, 351] on span "Select row" at bounding box center [201, 353] width 12 height 12
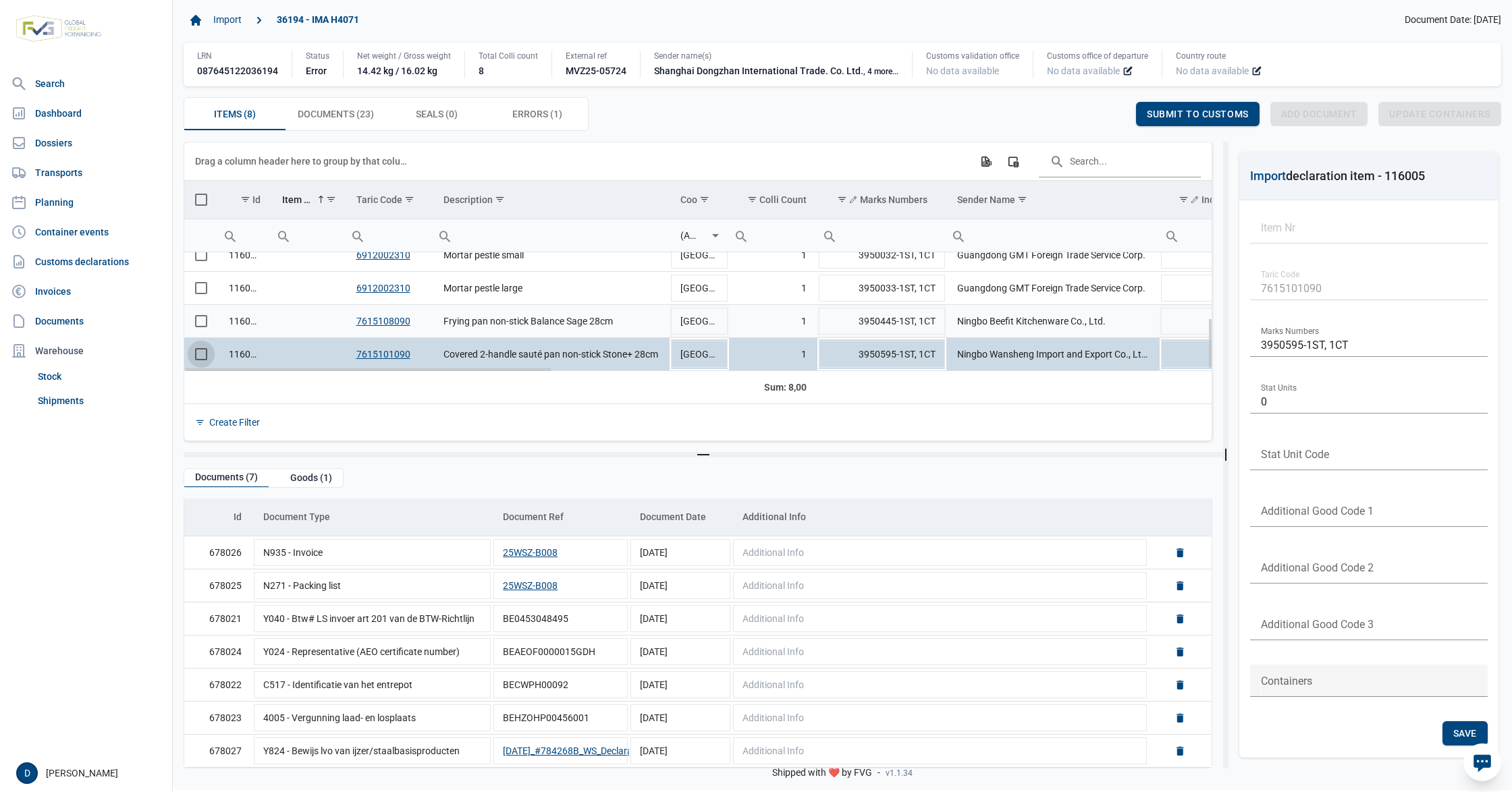
click at [204, 315] on span "Select row" at bounding box center [201, 321] width 12 height 12
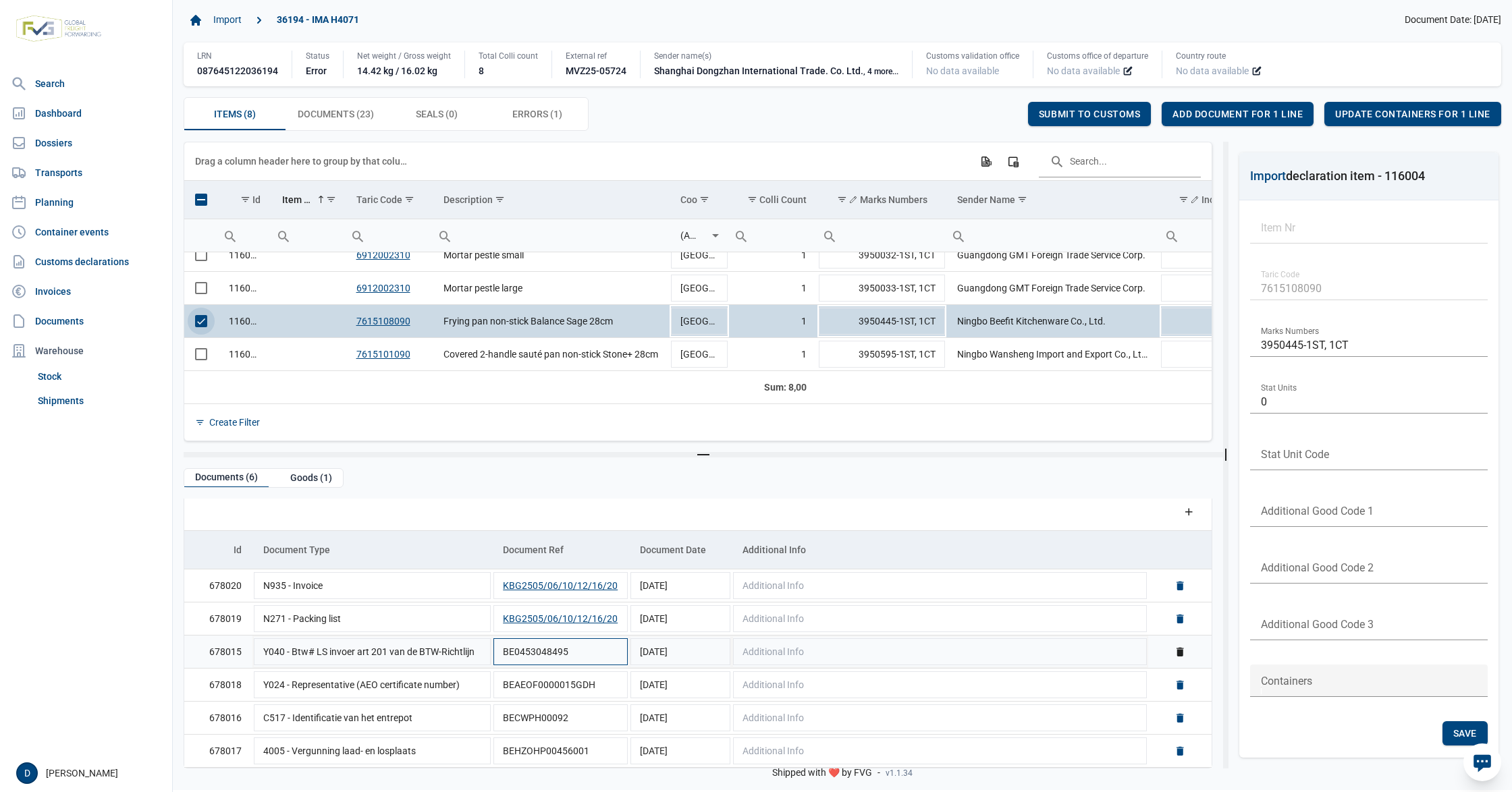
scroll to position [0, 0]
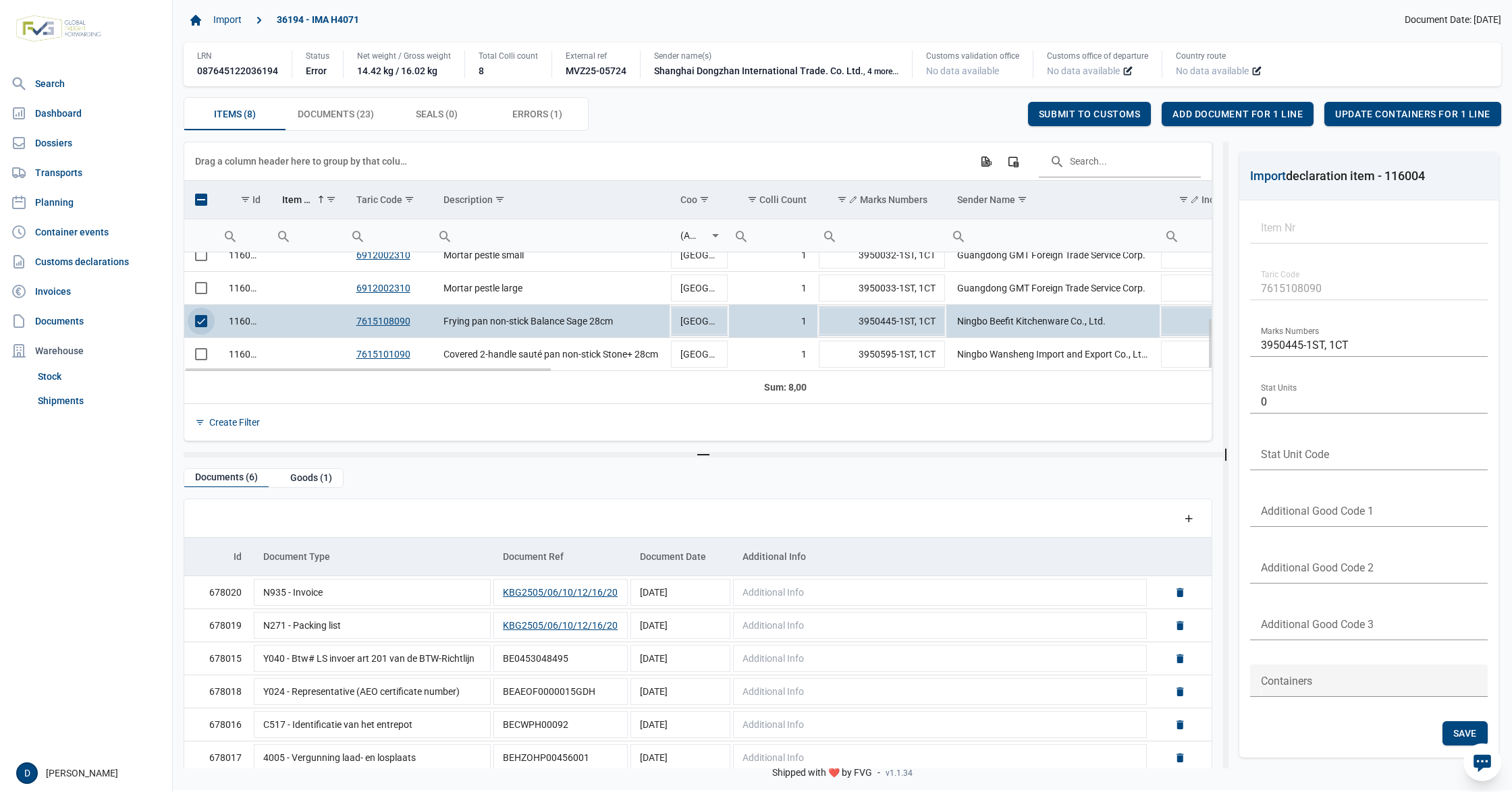
click at [203, 323] on span "Select row" at bounding box center [201, 321] width 12 height 12
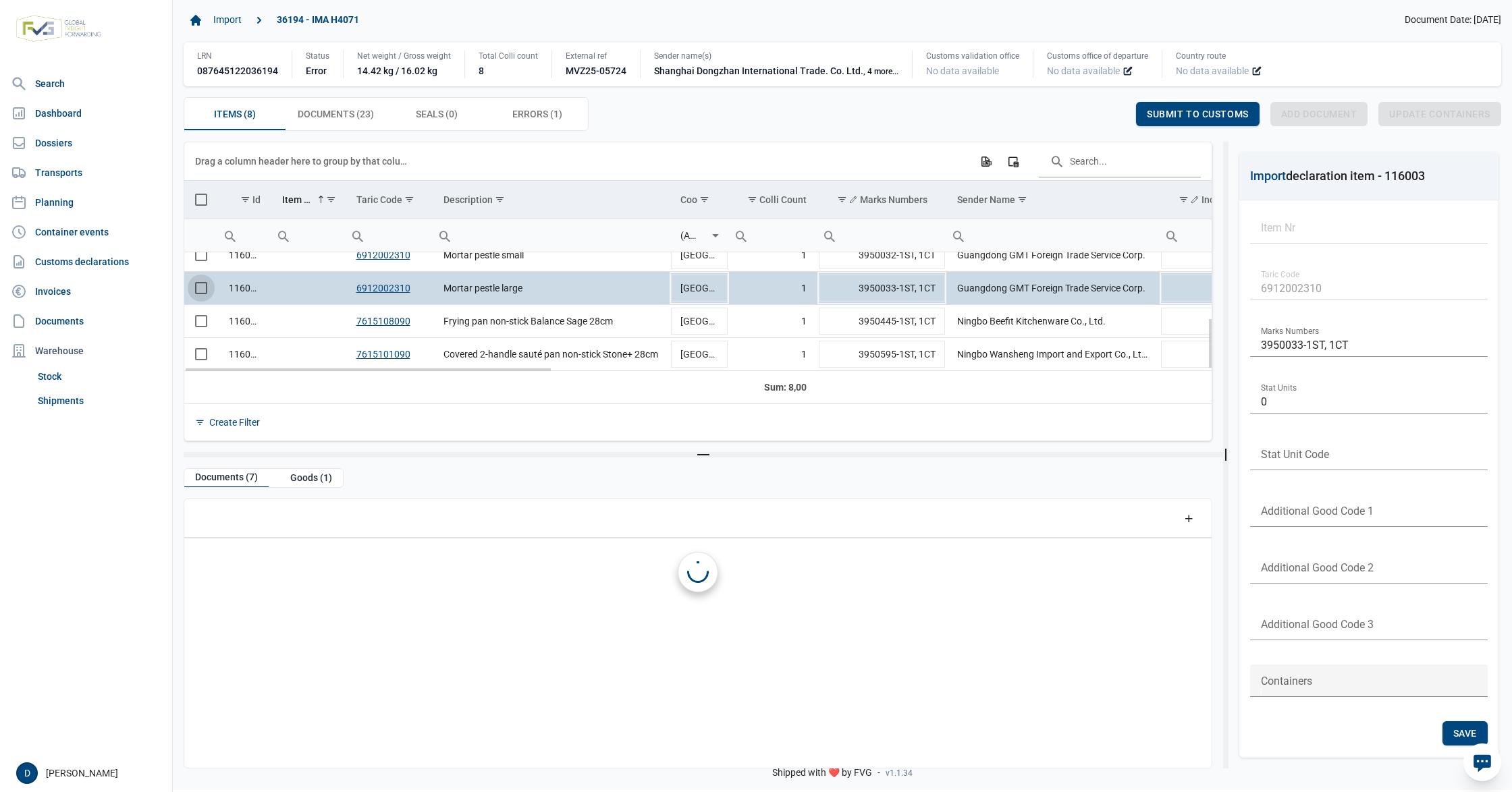
click at [201, 288] on span "Select row" at bounding box center [201, 288] width 12 height 12
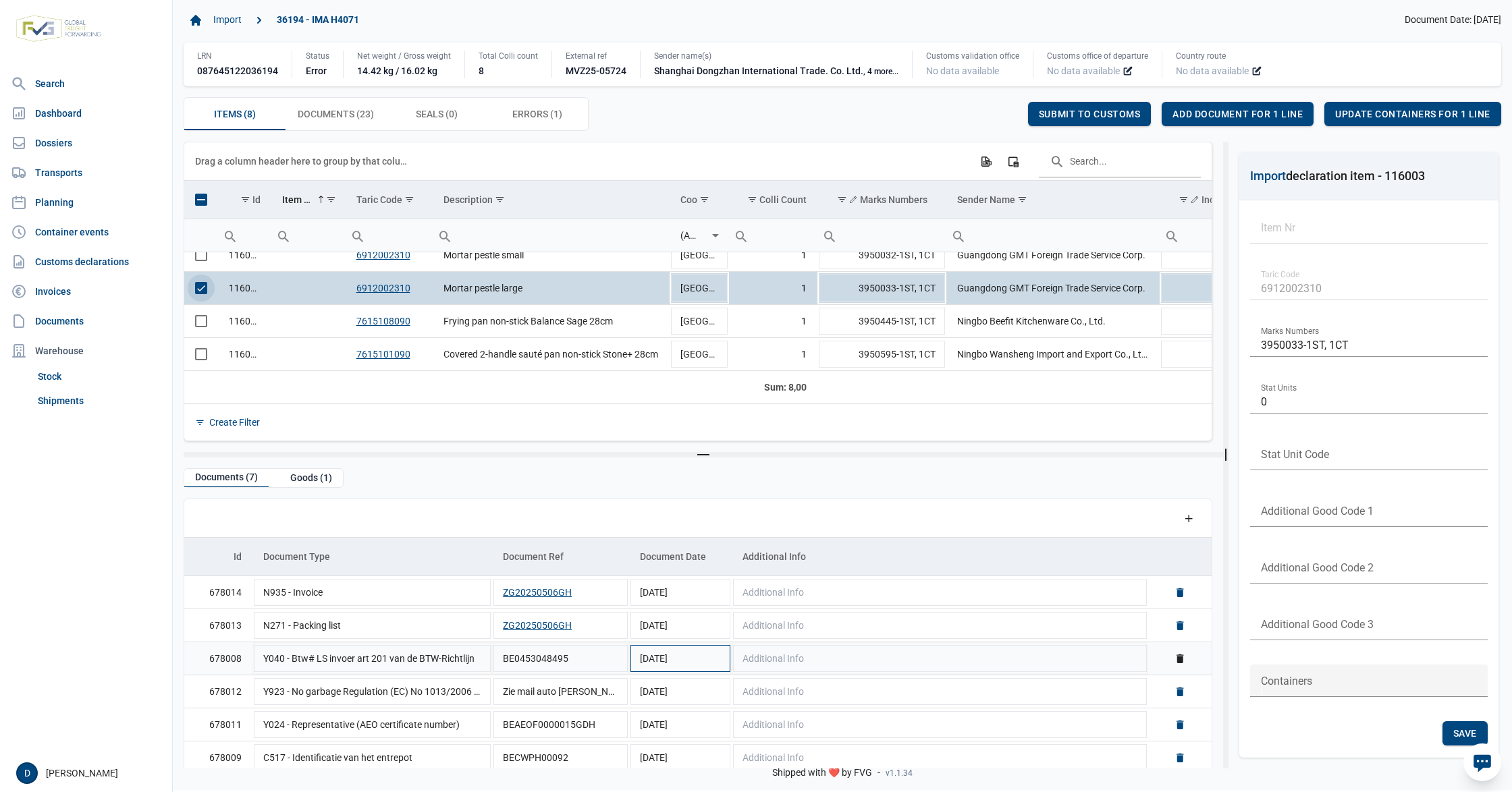
scroll to position [43, 0]
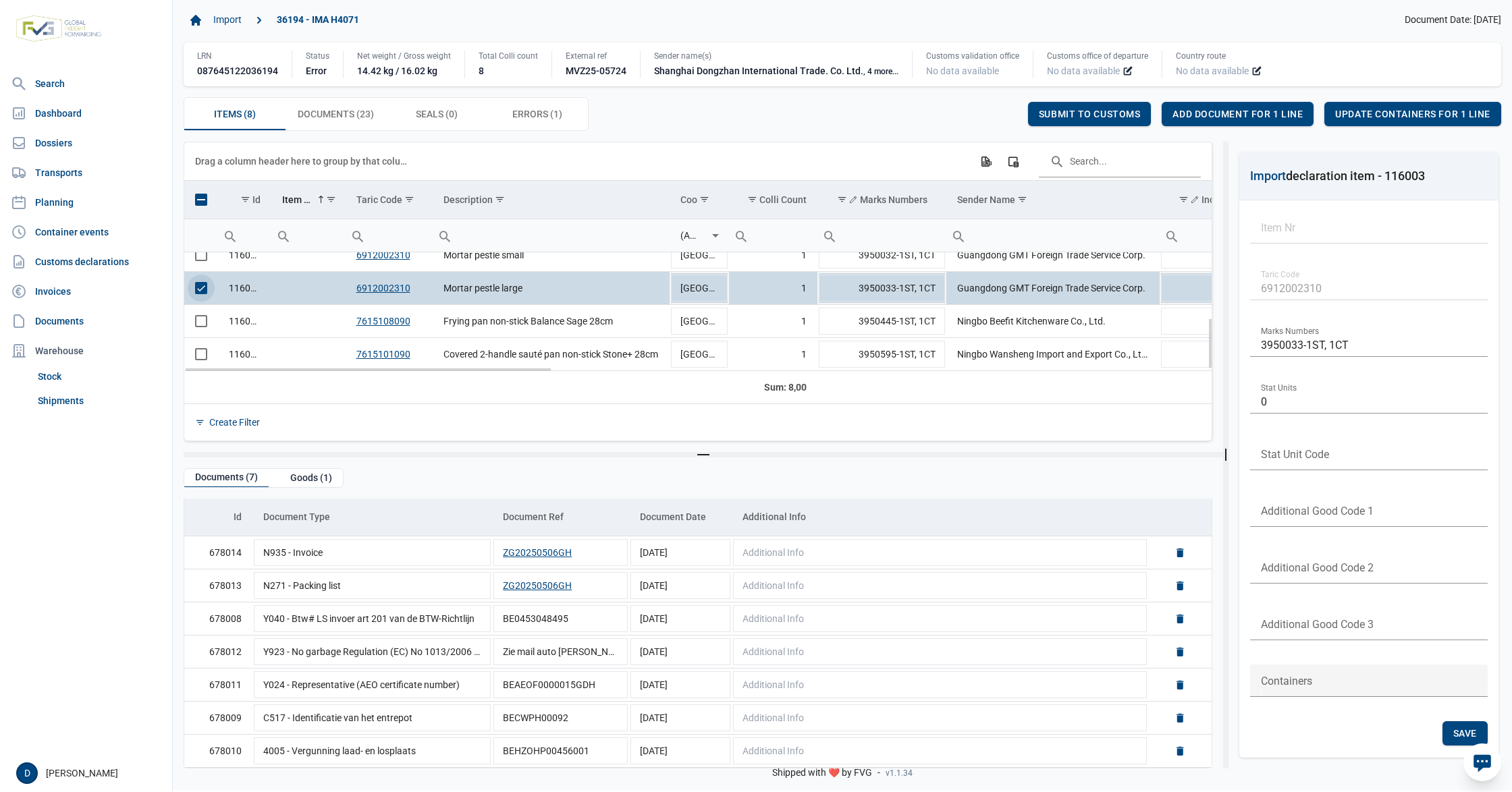
click at [195, 285] on span "Select row" at bounding box center [201, 288] width 12 height 12
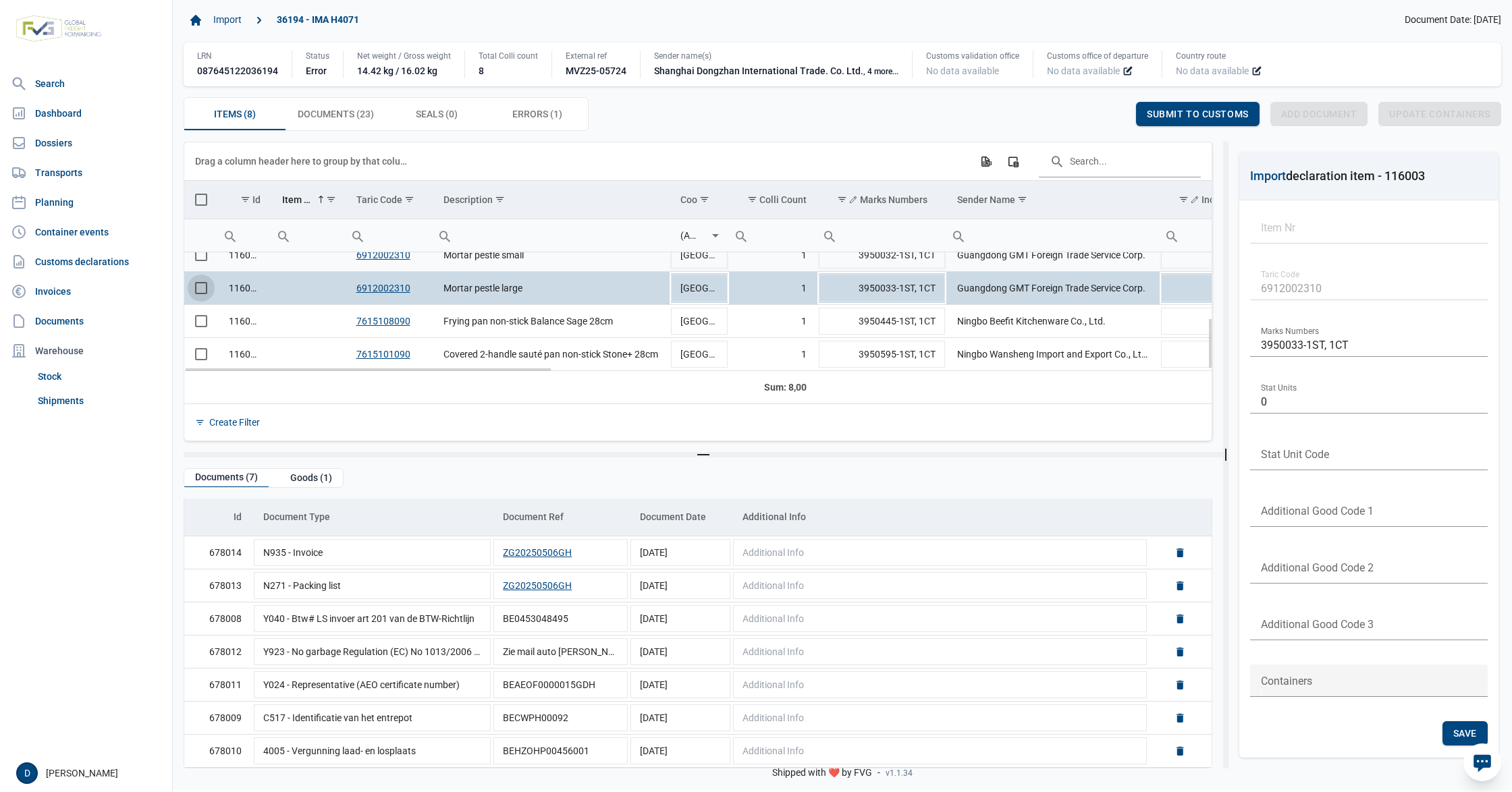
click at [194, 258] on td "Data grid with 8 rows and 23 columns" at bounding box center [201, 255] width 33 height 33
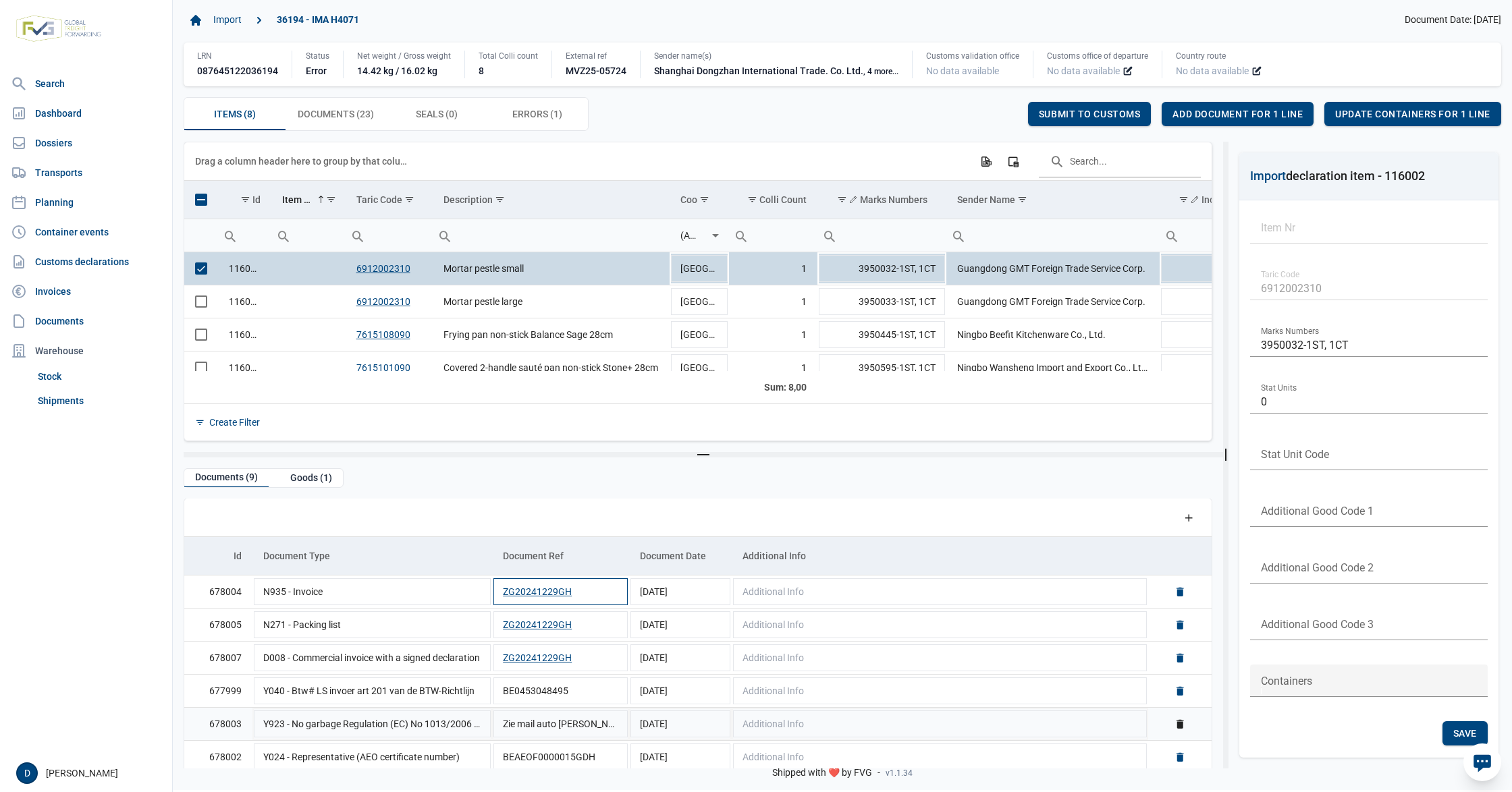
scroll to position [0, 0]
click at [196, 266] on span "Select row" at bounding box center [201, 268] width 12 height 12
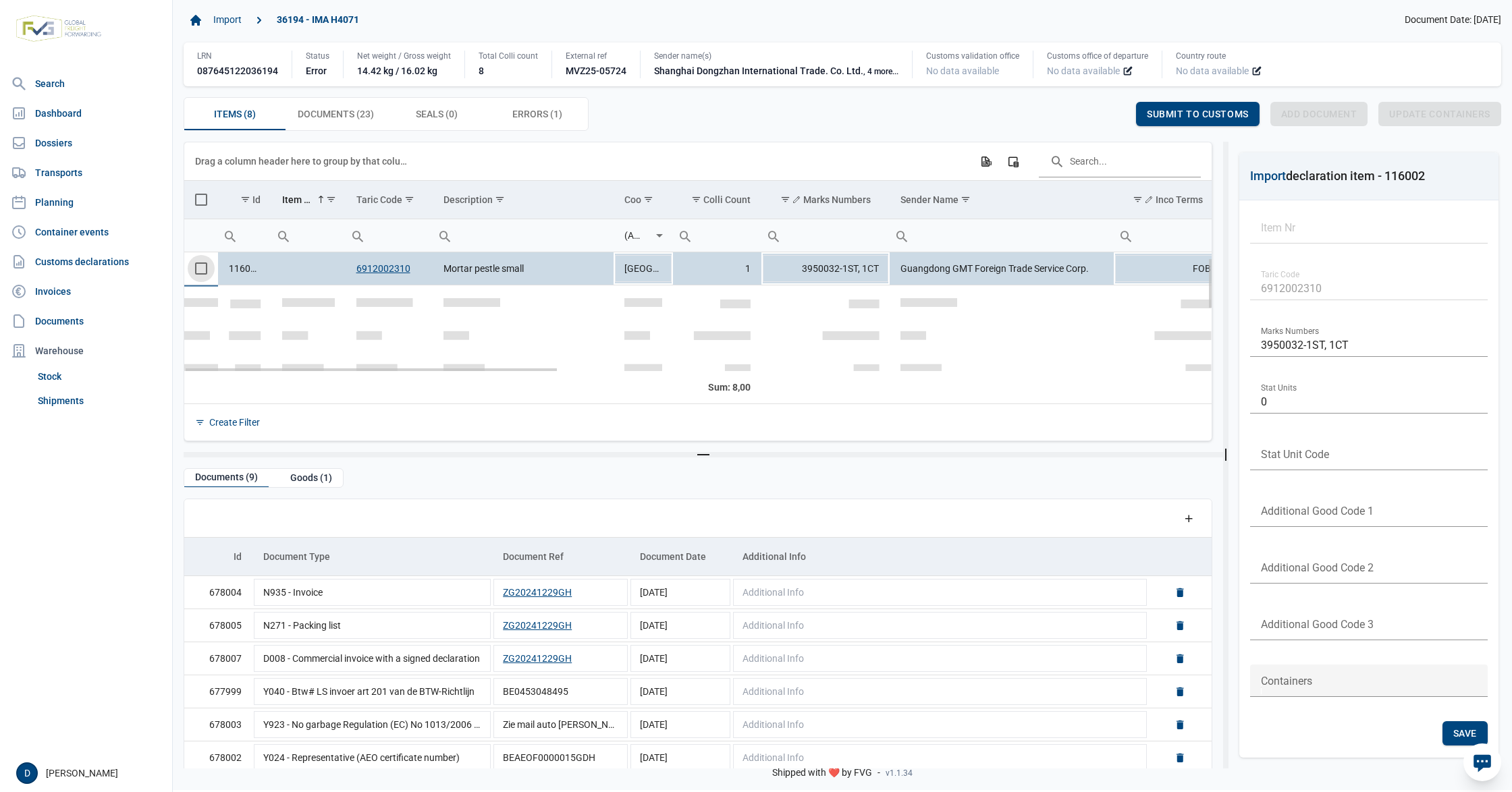
scroll to position [12, 0]
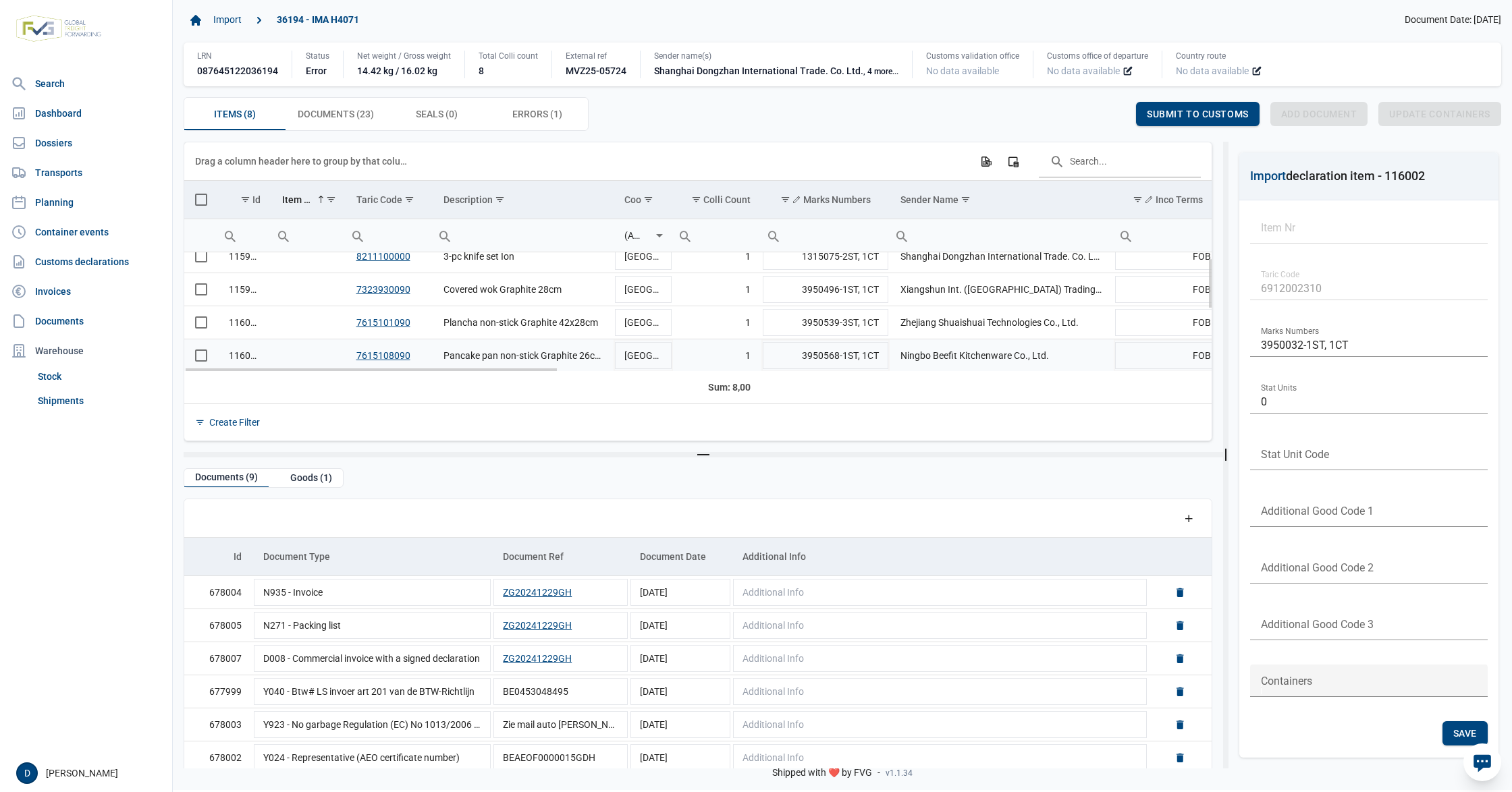
click at [203, 356] on span "Select row" at bounding box center [201, 355] width 12 height 12
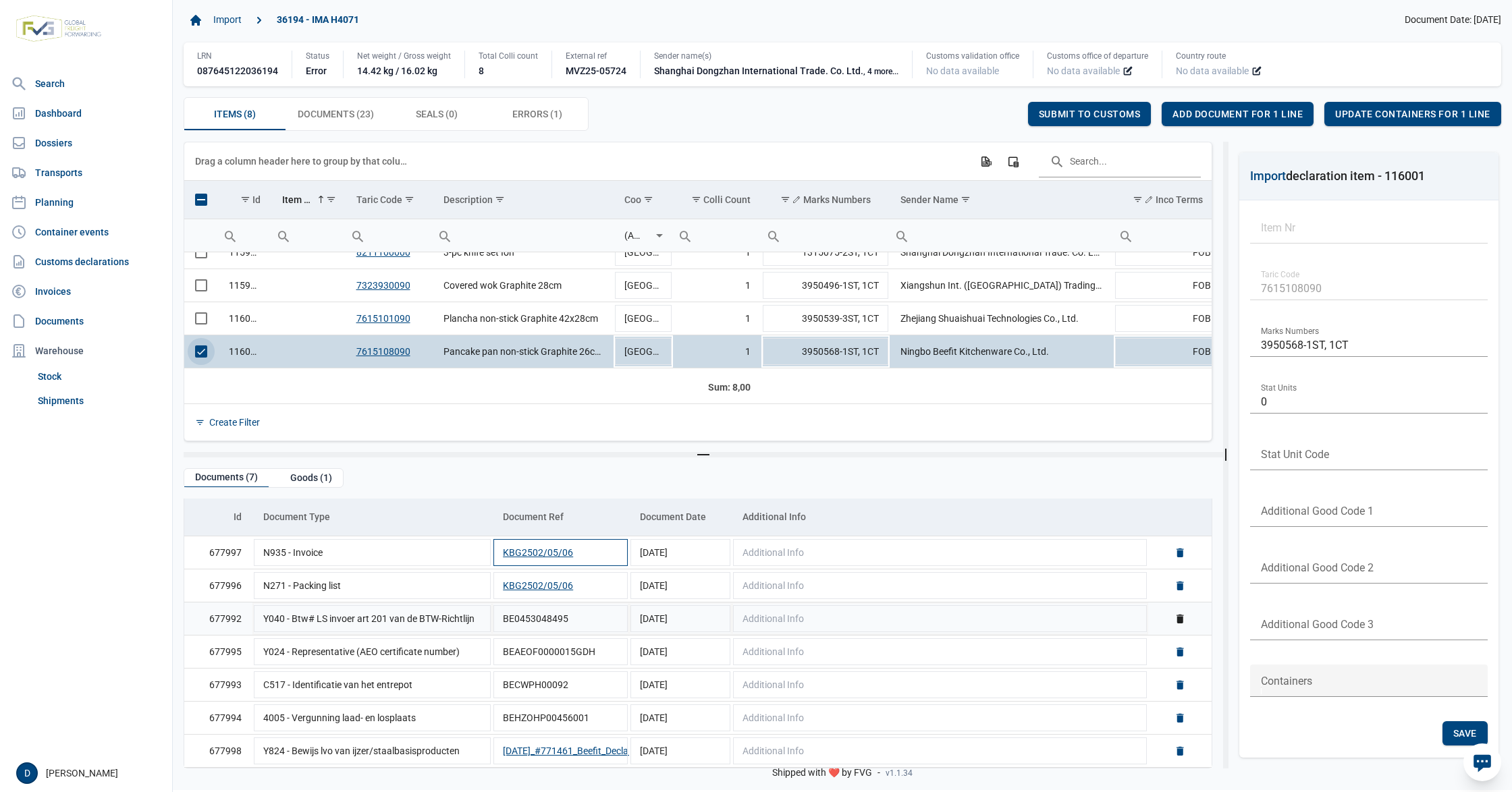
scroll to position [0, 0]
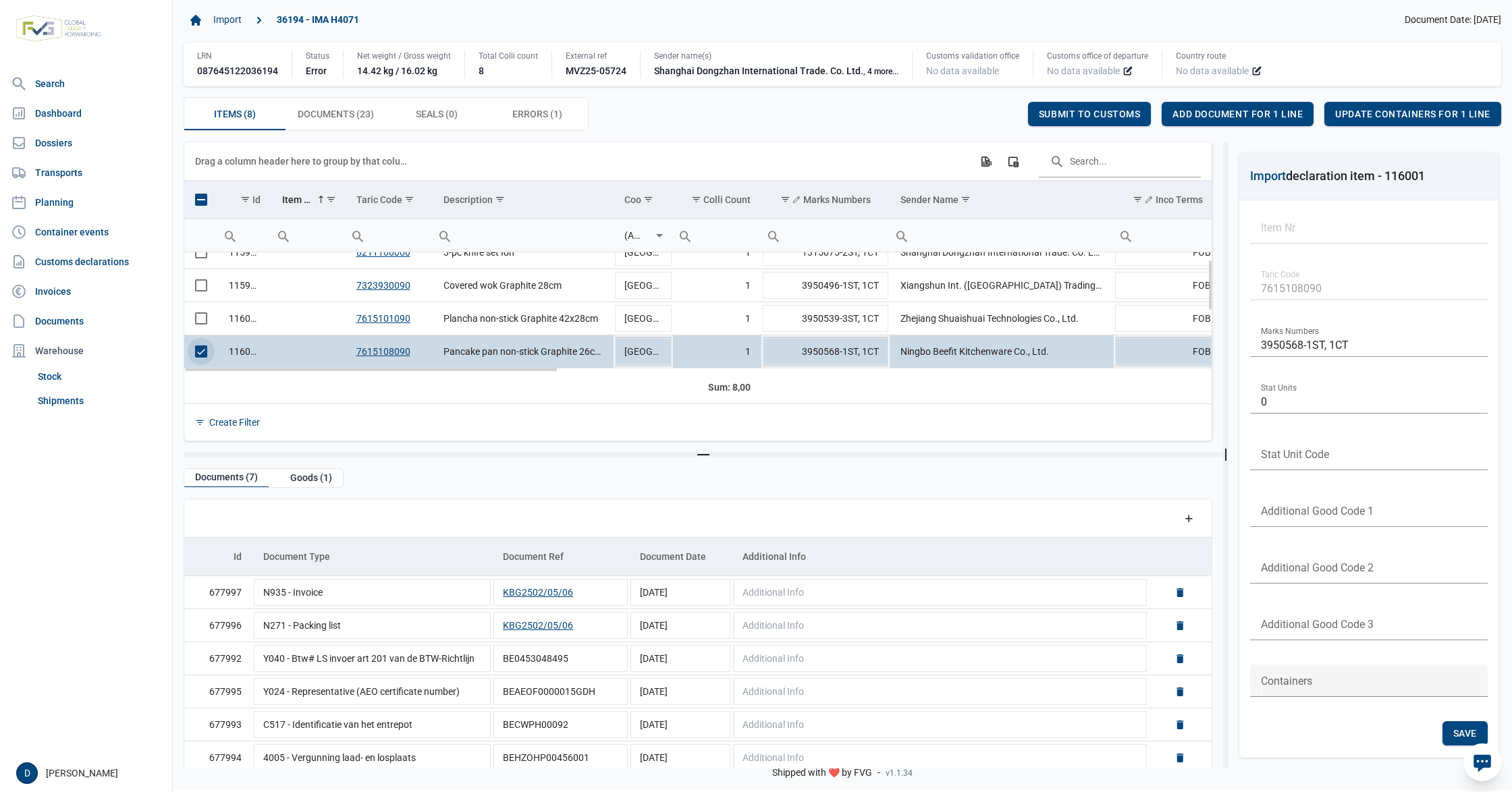
click at [199, 352] on span "Select row" at bounding box center [201, 352] width 12 height 12
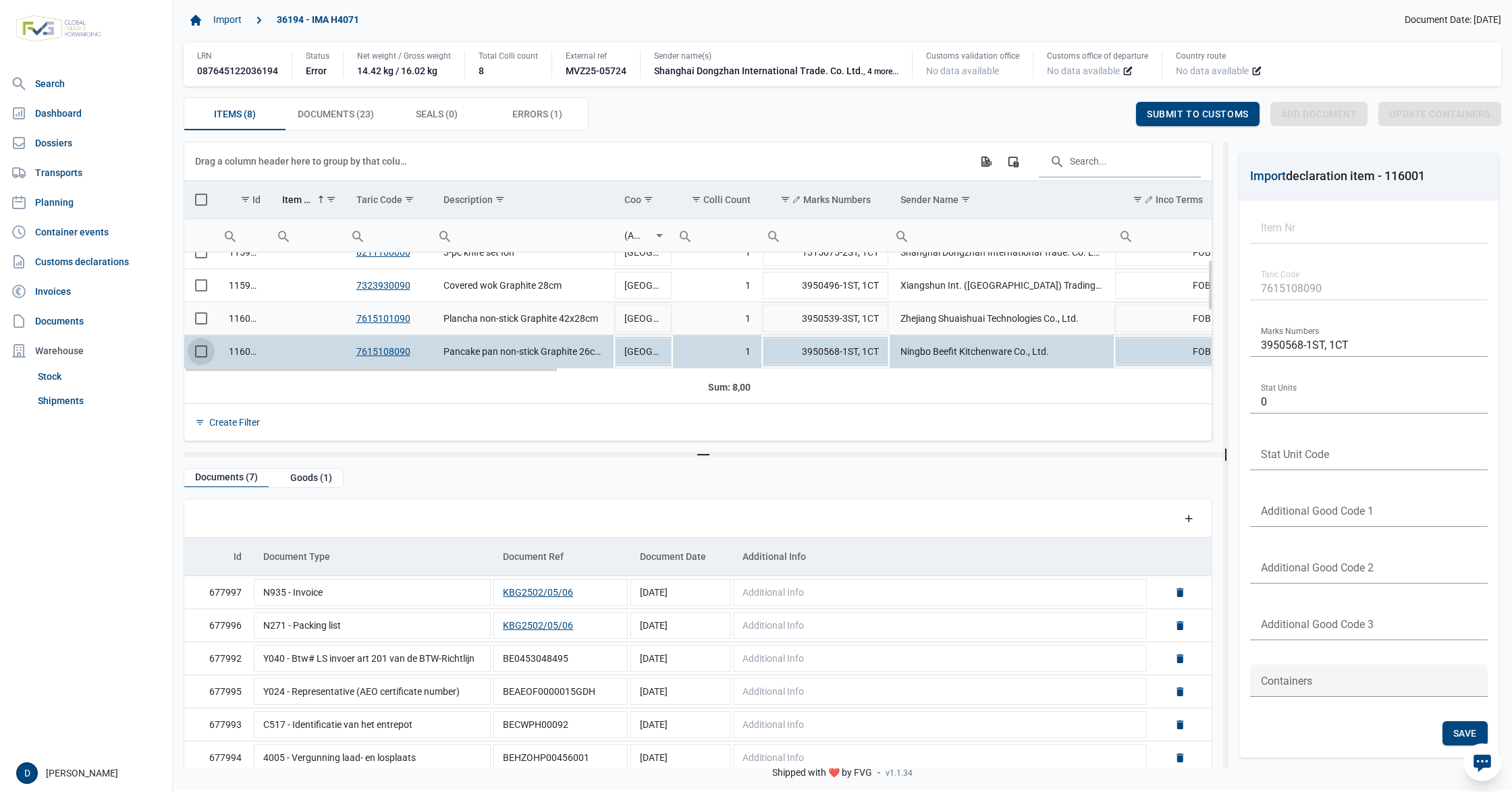
click at [200, 318] on span "Select row" at bounding box center [201, 318] width 12 height 12
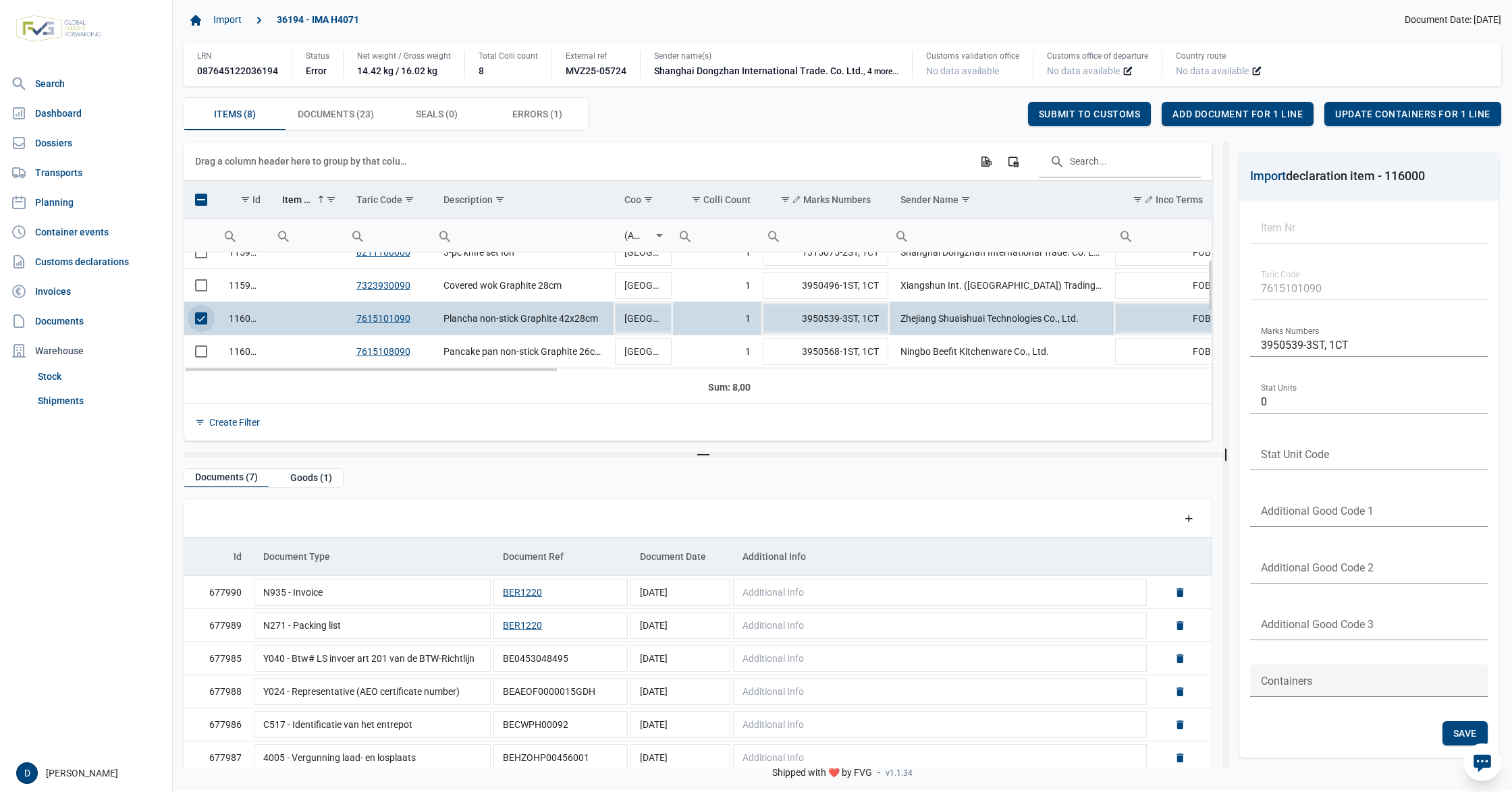
click at [205, 319] on span "Select row" at bounding box center [201, 318] width 12 height 12
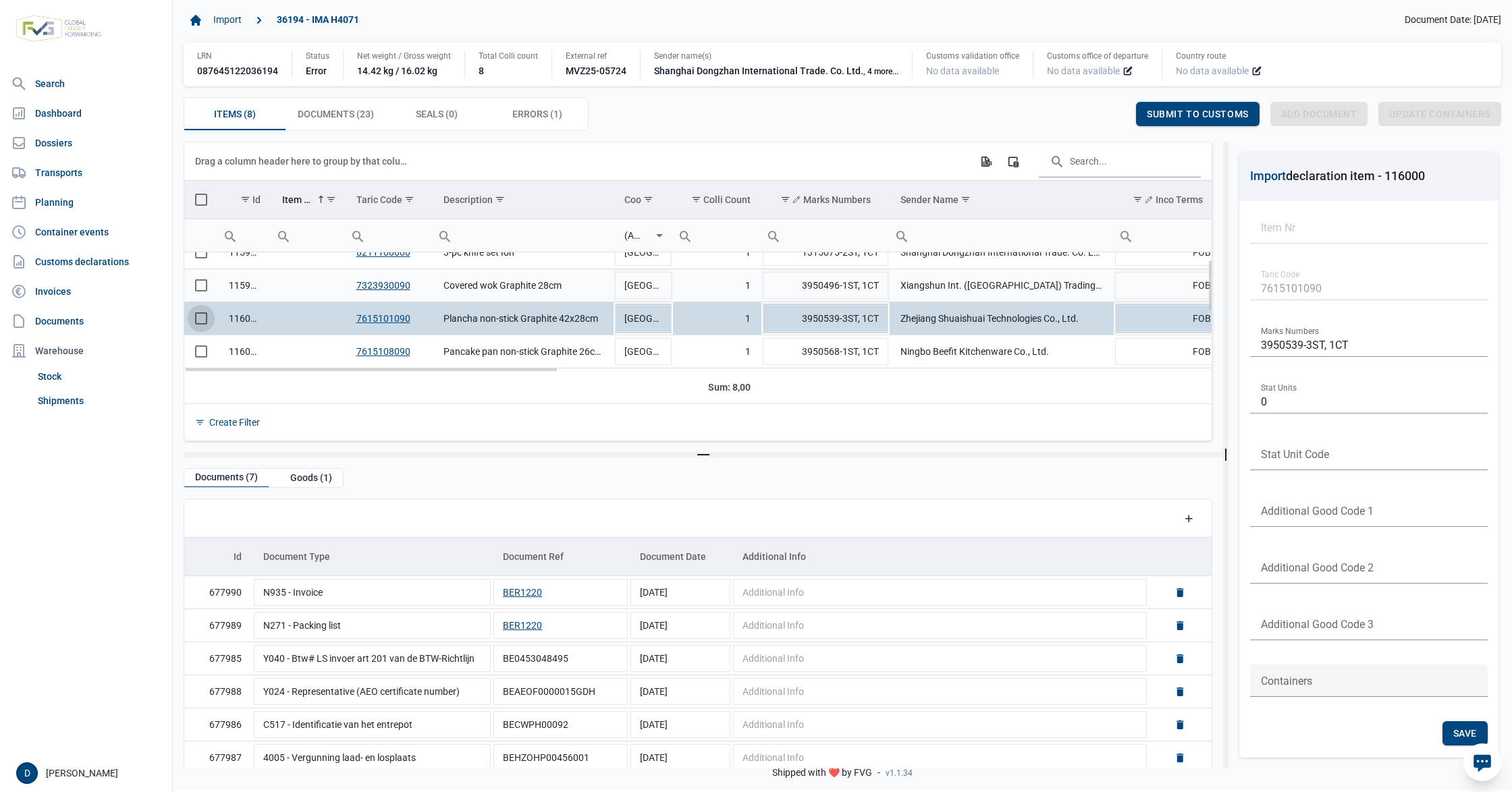
click at [204, 291] on span "Select row" at bounding box center [201, 285] width 12 height 12
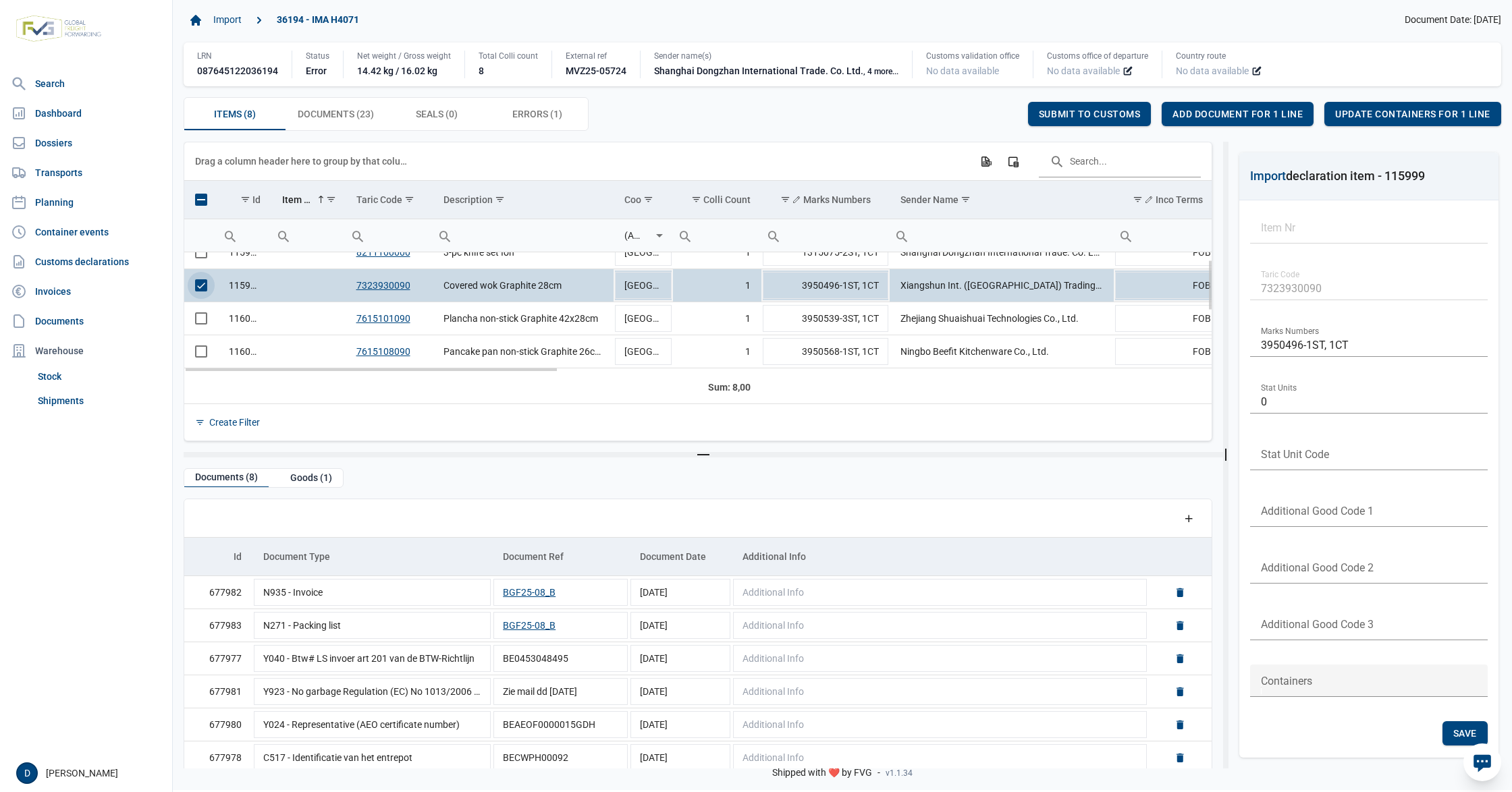
click at [200, 287] on span "Select row" at bounding box center [201, 285] width 12 height 12
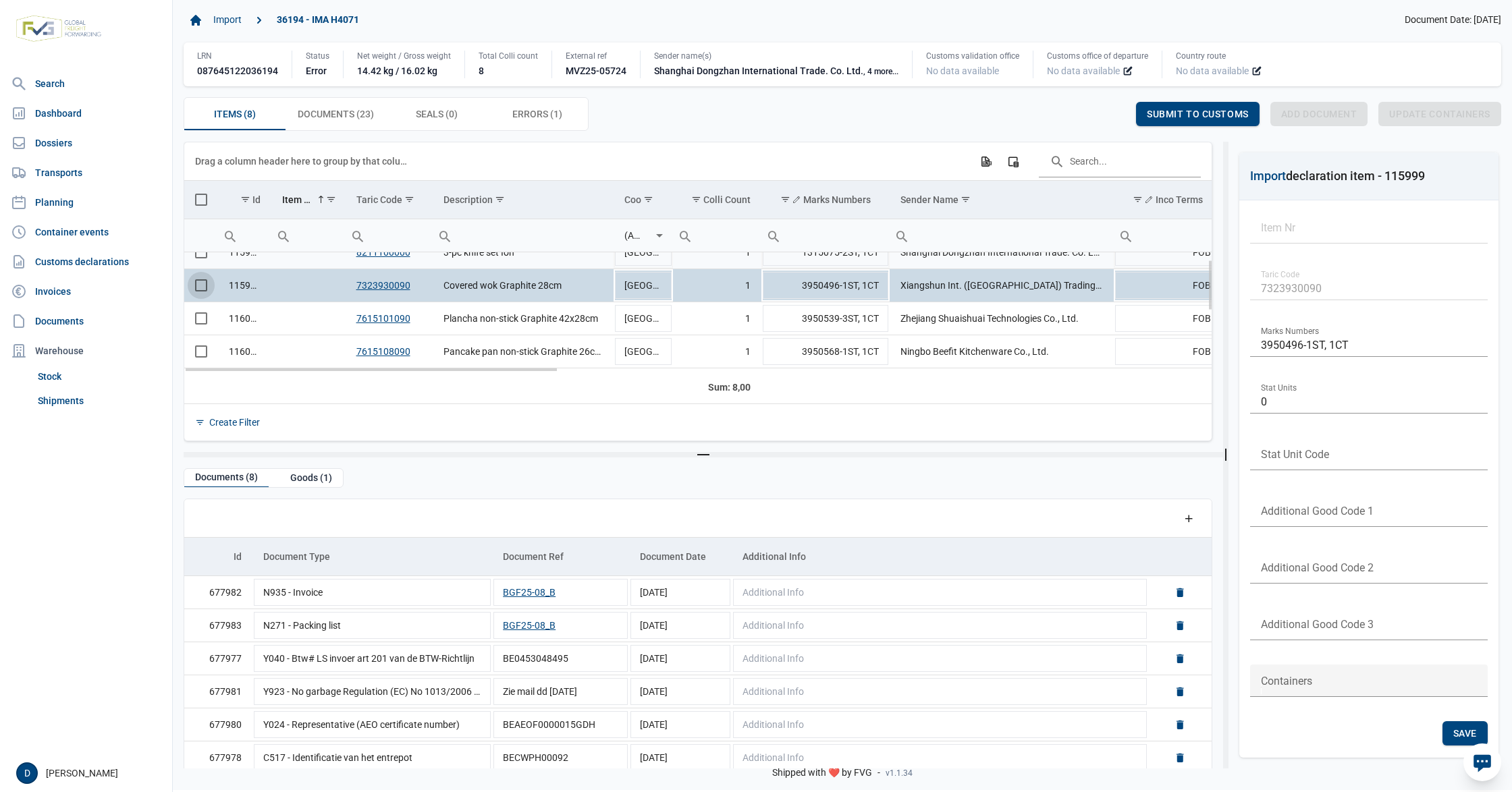
click at [203, 255] on td "Data grid with 8 rows and 23 columns" at bounding box center [201, 252] width 33 height 33
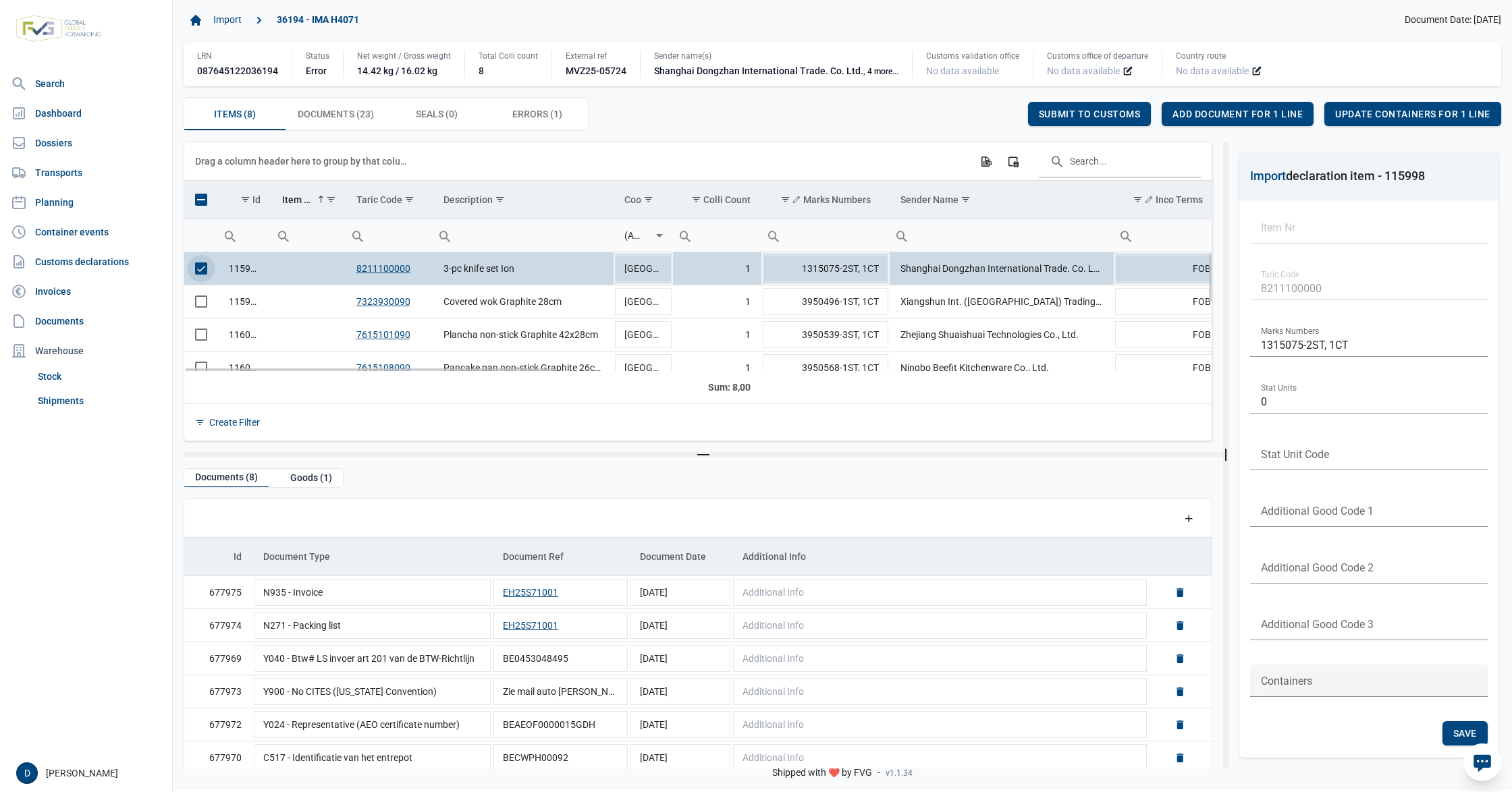
click at [201, 270] on span "Select row" at bounding box center [201, 268] width 12 height 12
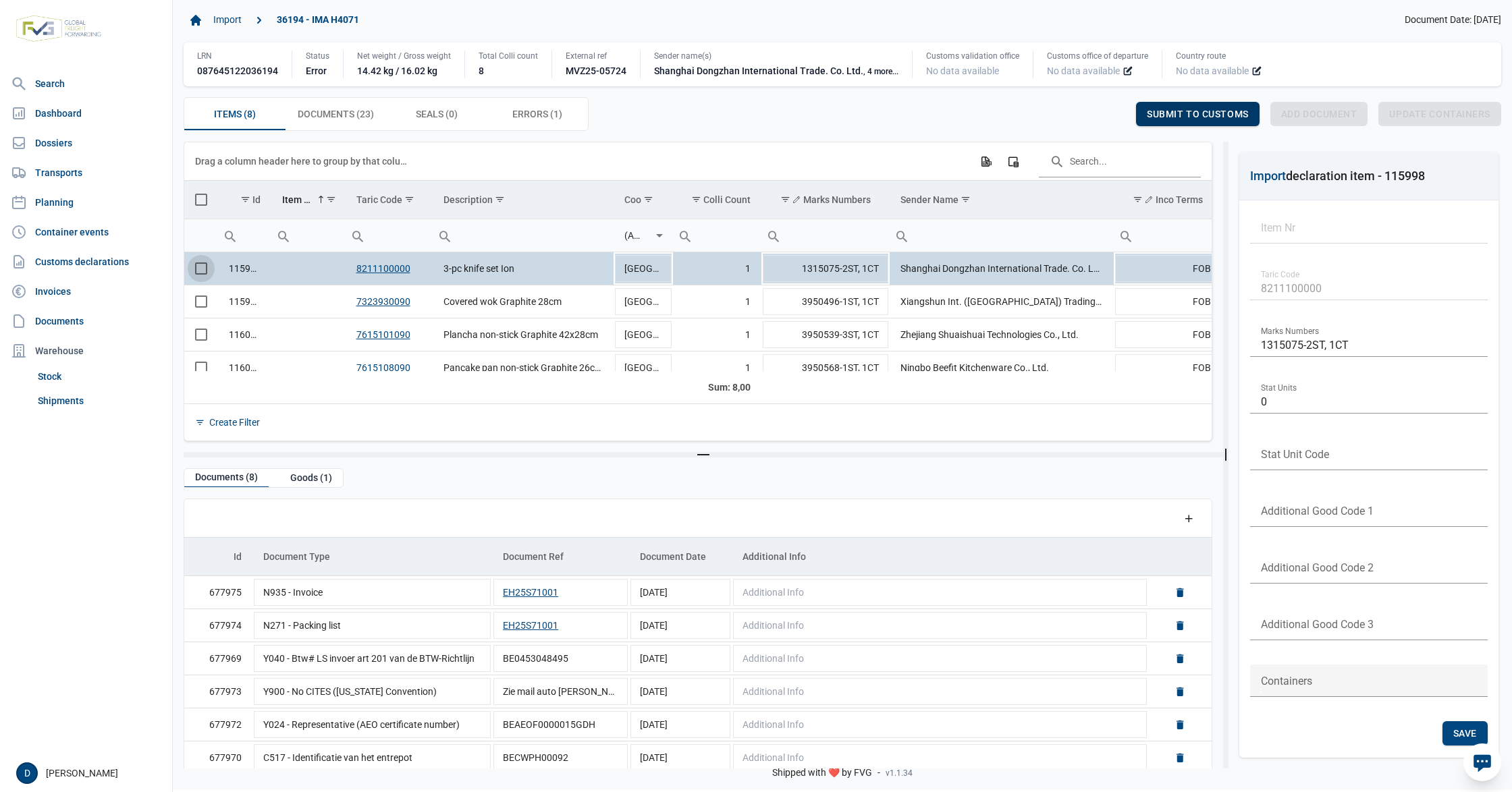
click at [1151, 119] on span "Submit to customs" at bounding box center [1198, 114] width 102 height 11
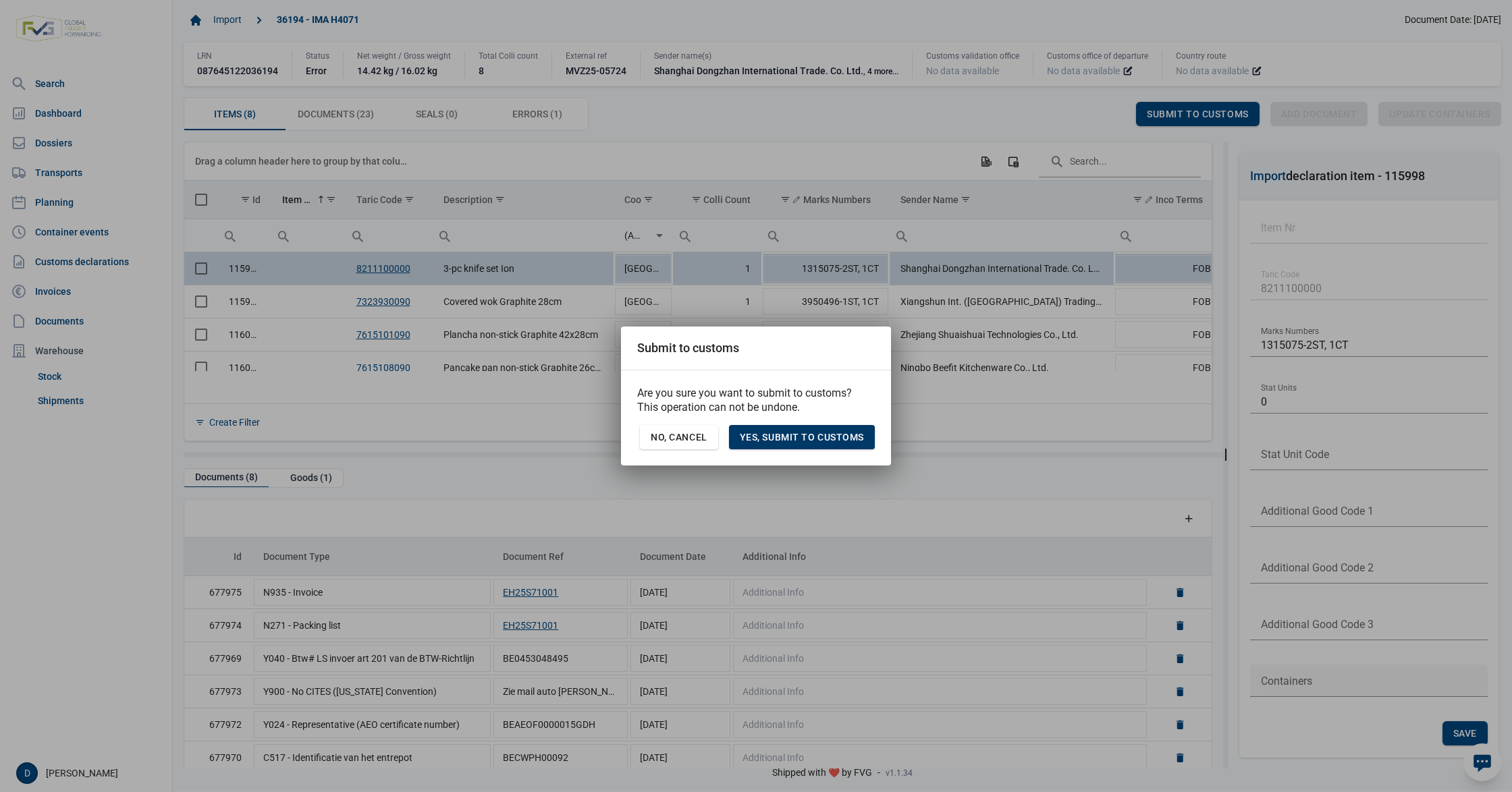
click at [814, 438] on span "Yes, Submit to customs" at bounding box center [802, 437] width 124 height 11
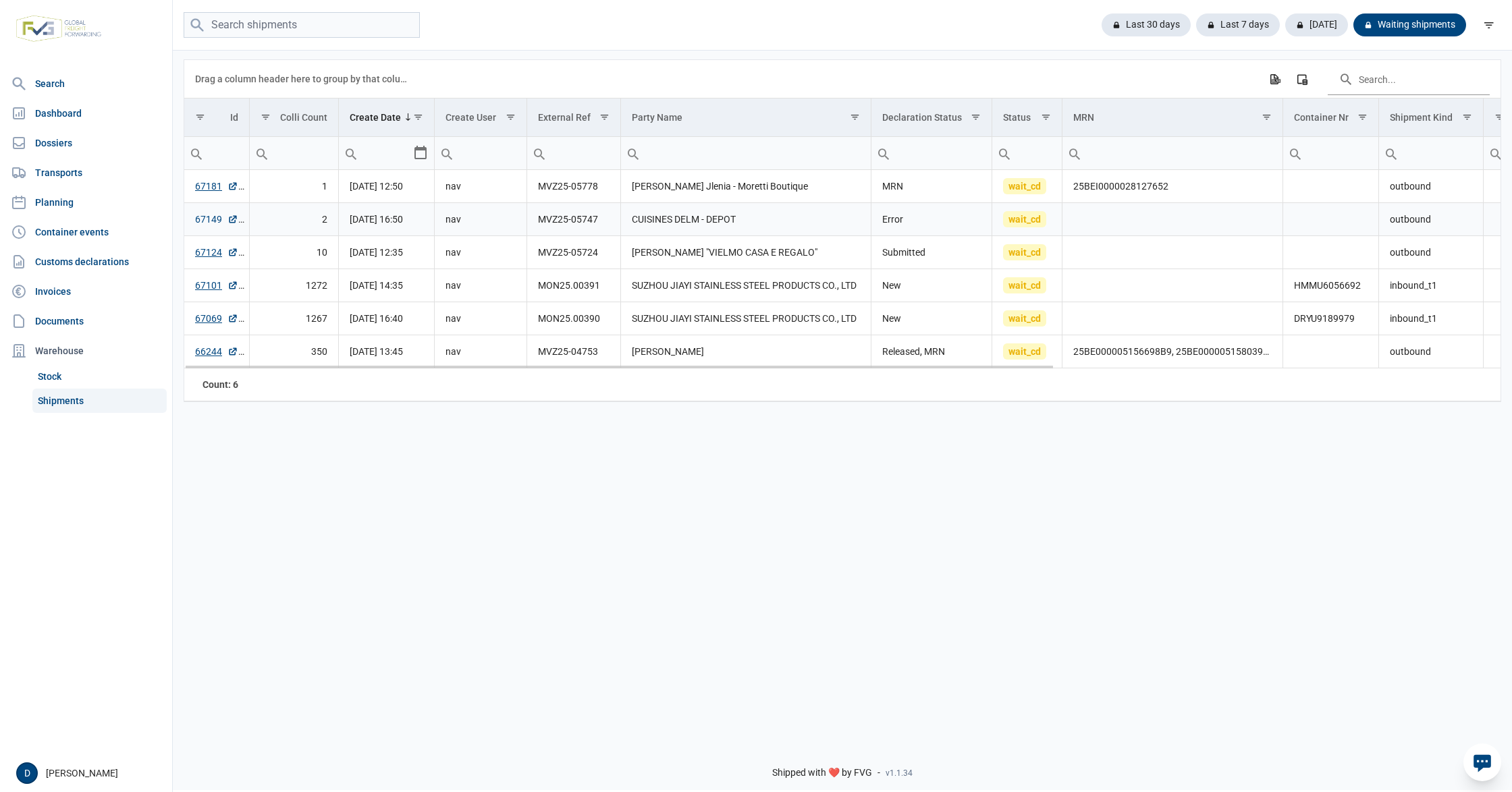
click at [208, 223] on link "67149" at bounding box center [216, 220] width 43 height 13
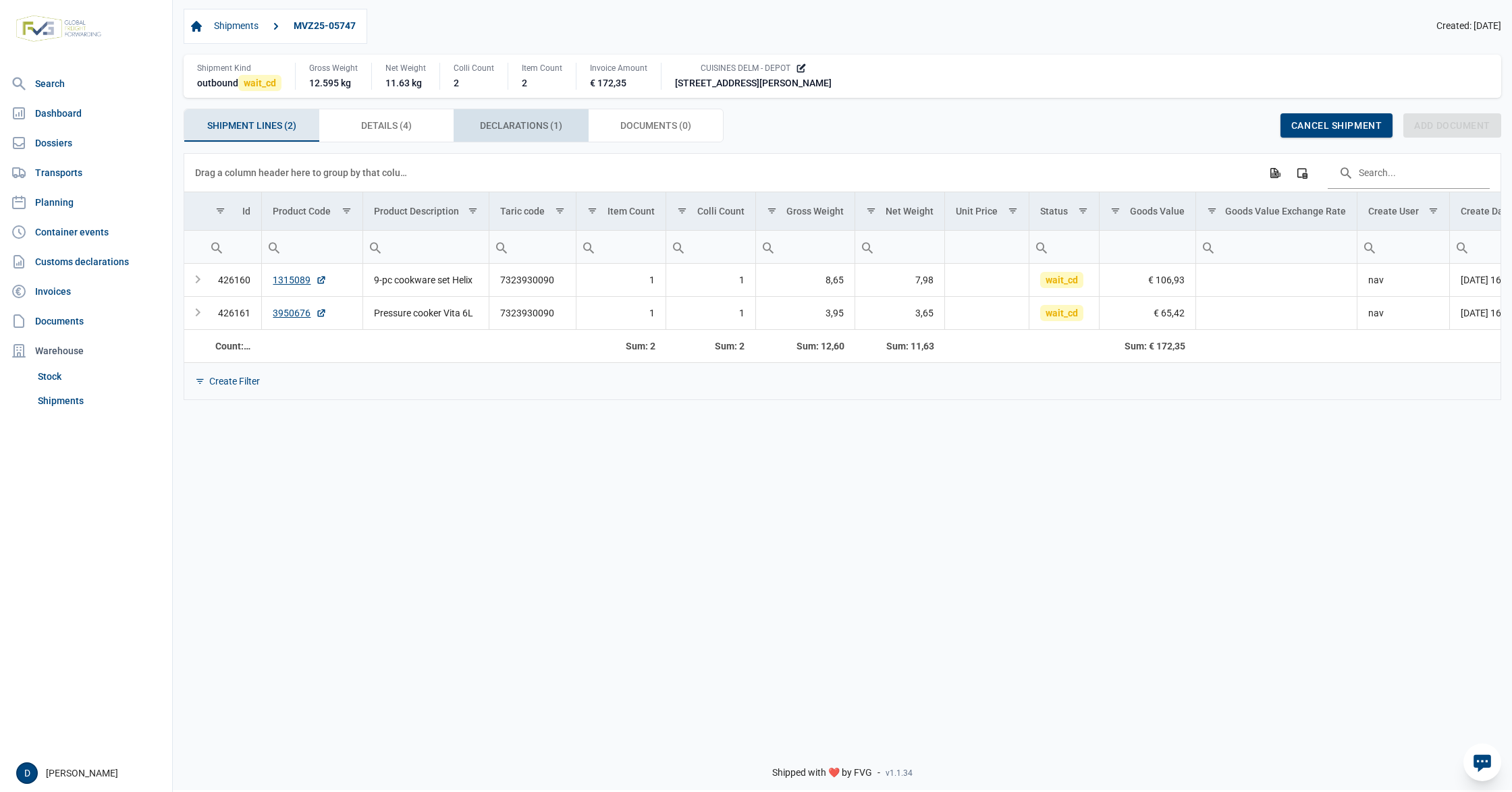
click at [511, 118] on div "Declarations (1) Declarations (1)" at bounding box center [521, 125] width 135 height 32
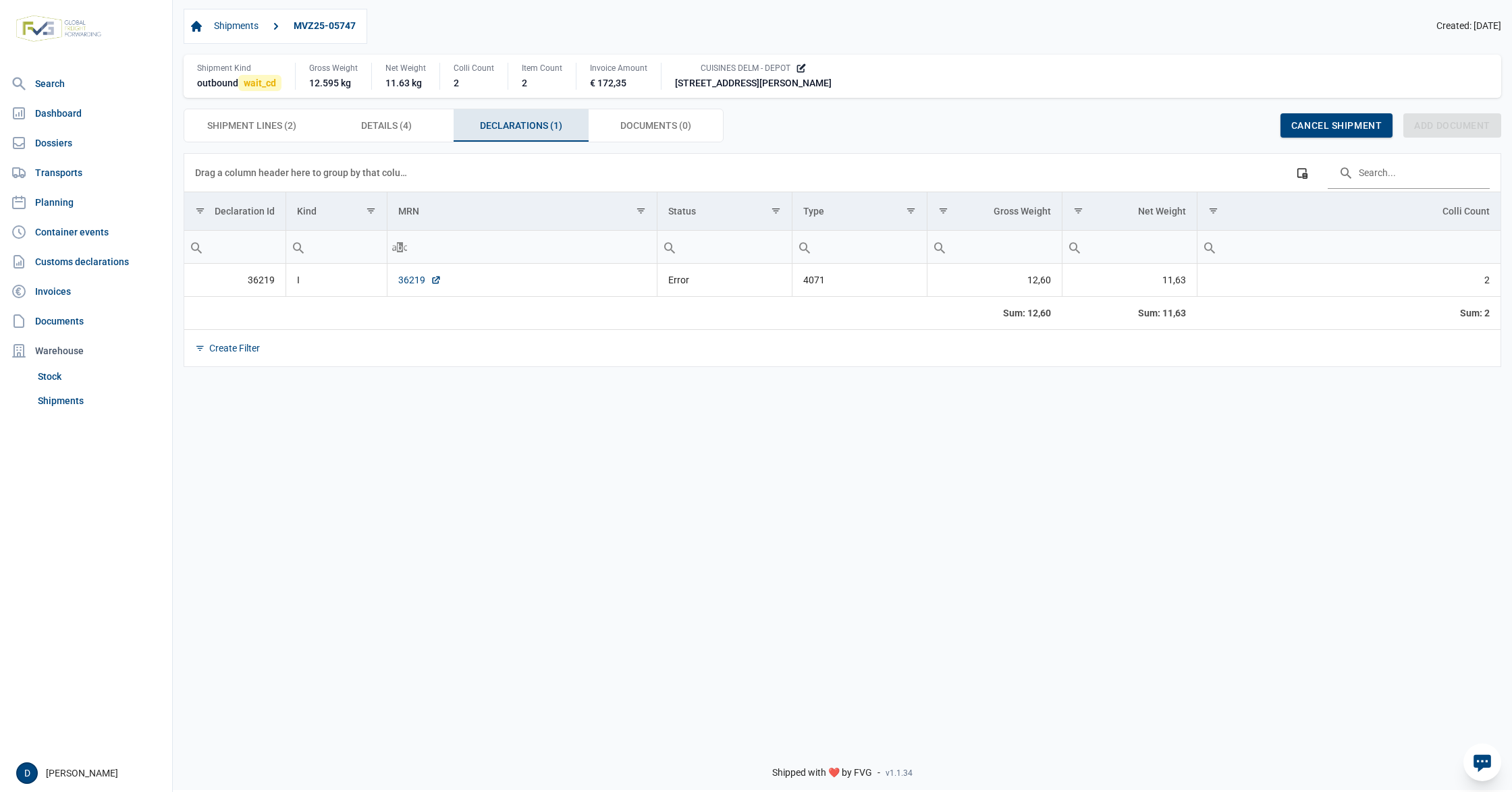
click at [415, 279] on link "36219" at bounding box center [420, 280] width 43 height 13
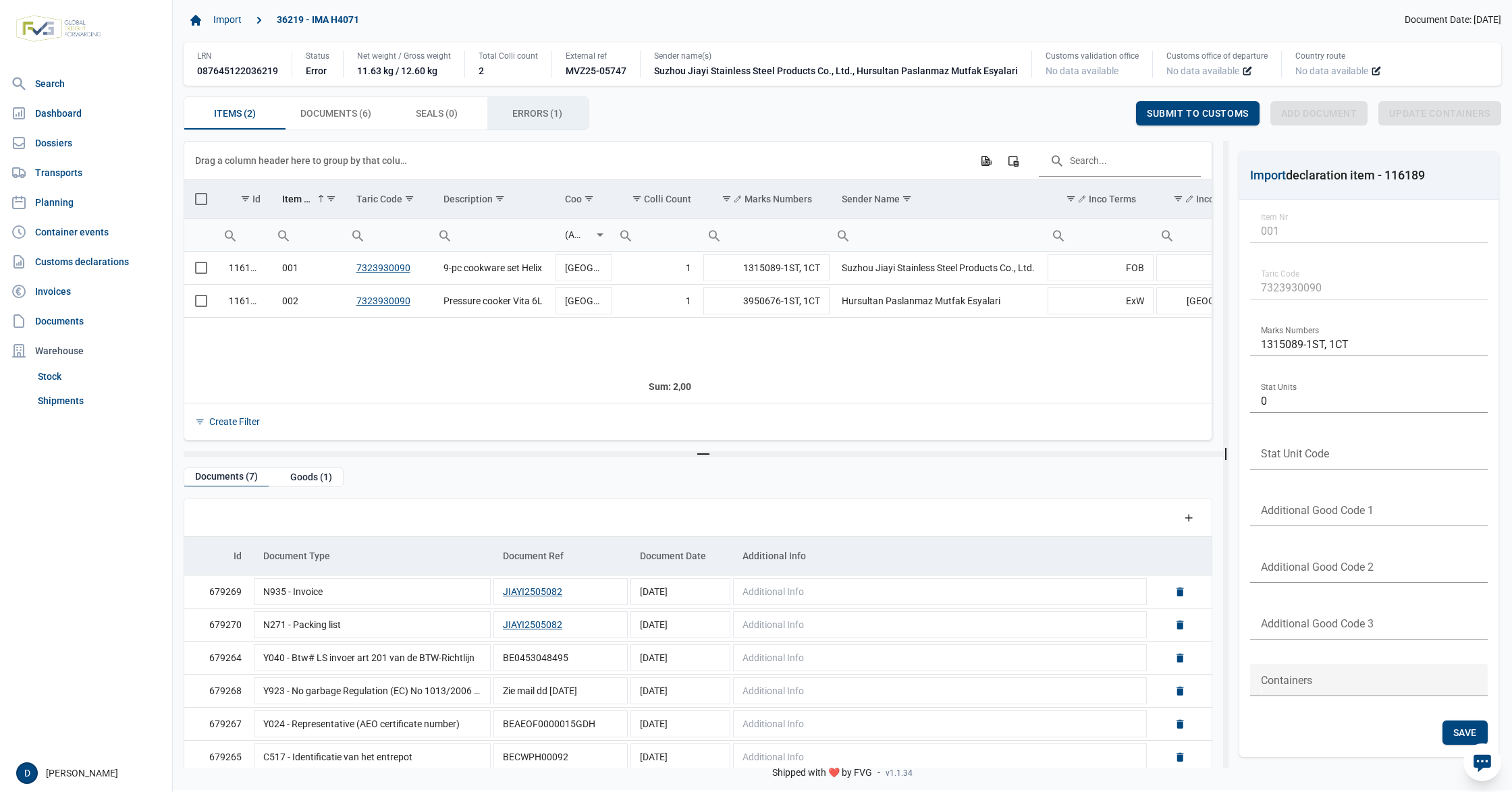
click at [534, 117] on span "Errors (1) Errors (1)" at bounding box center [537, 113] width 50 height 16
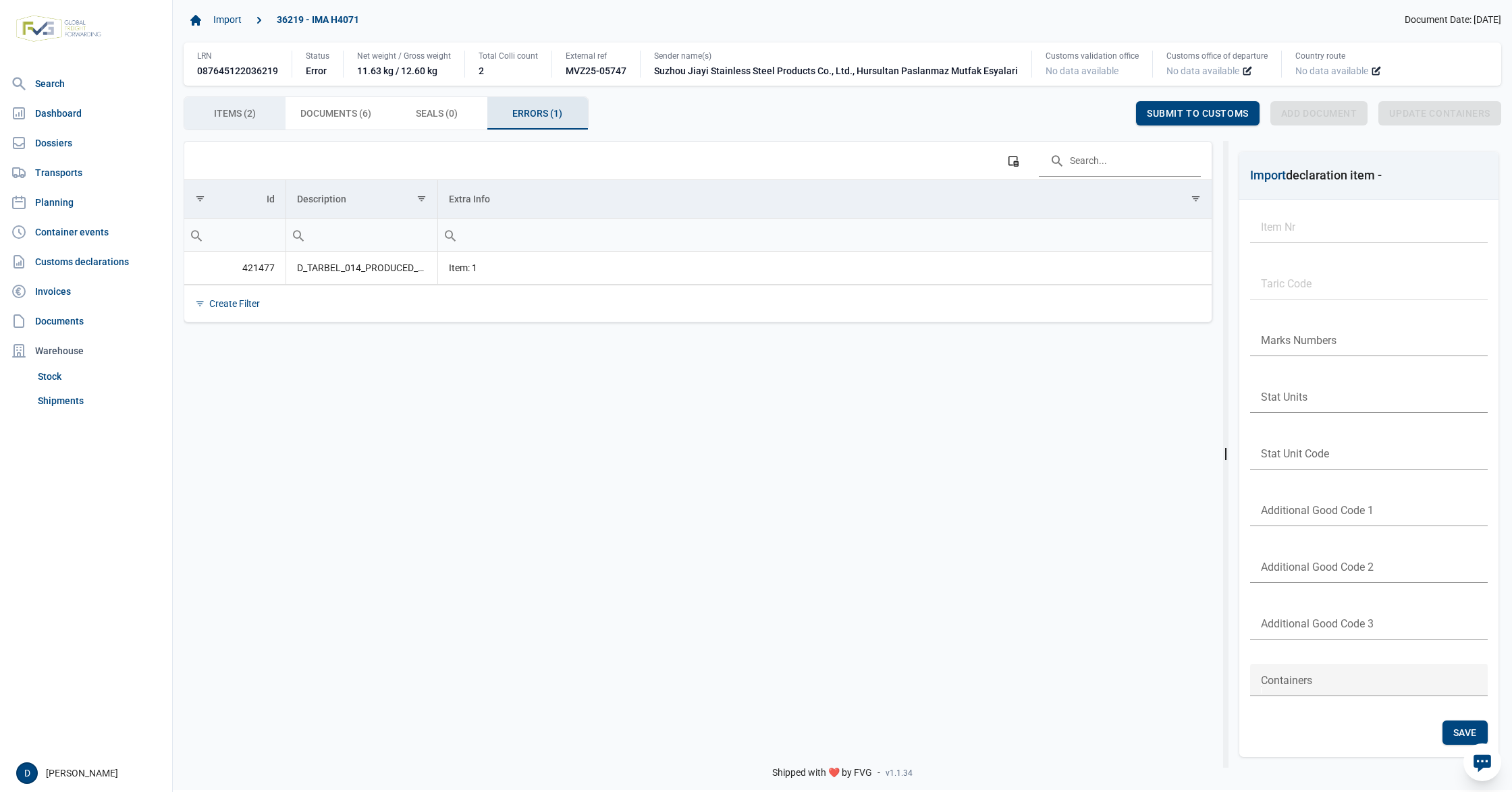
click at [220, 109] on span "Items (2) Items (2)" at bounding box center [235, 113] width 42 height 16
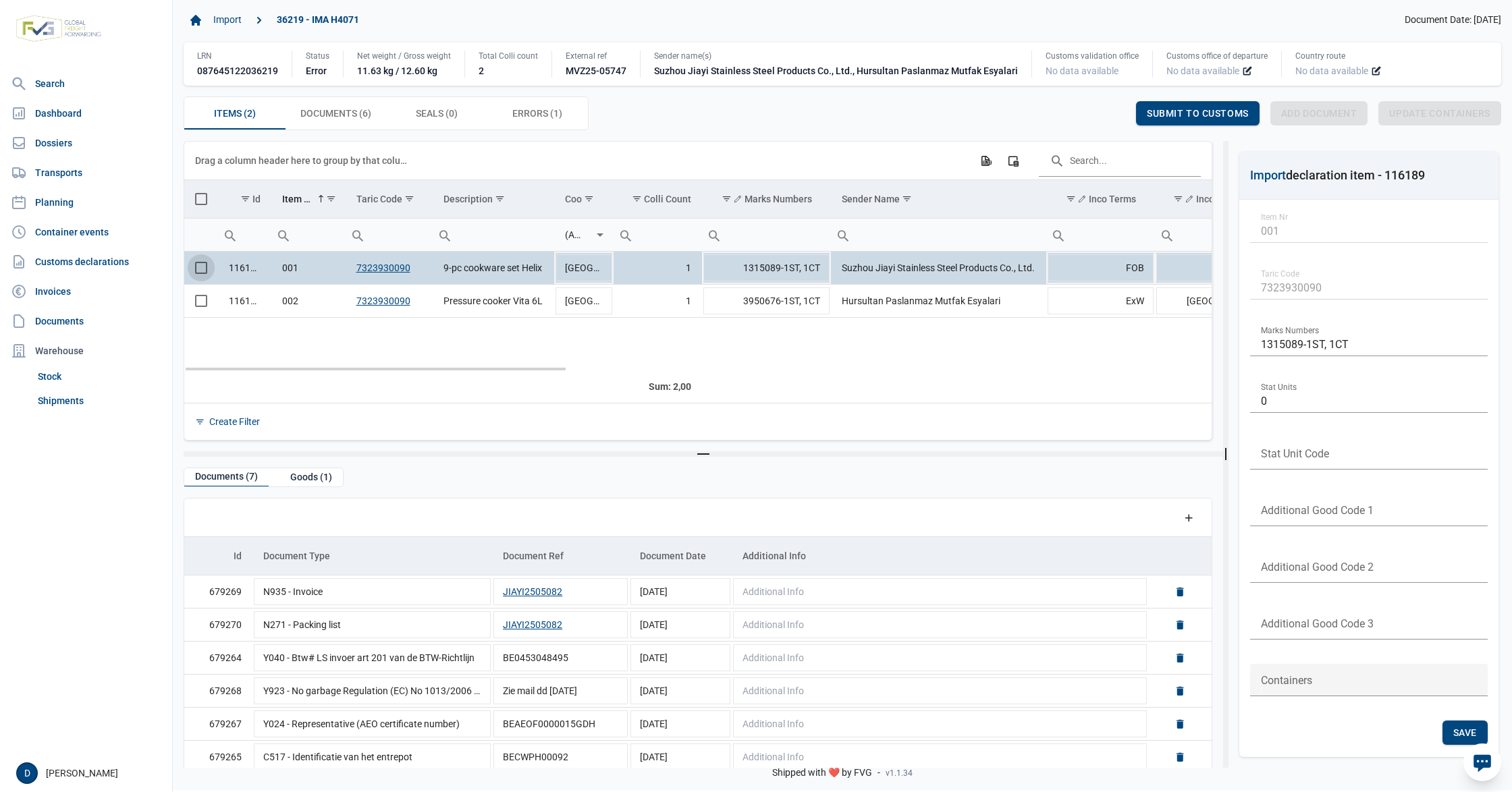
click at [197, 268] on span "Select row" at bounding box center [201, 268] width 12 height 12
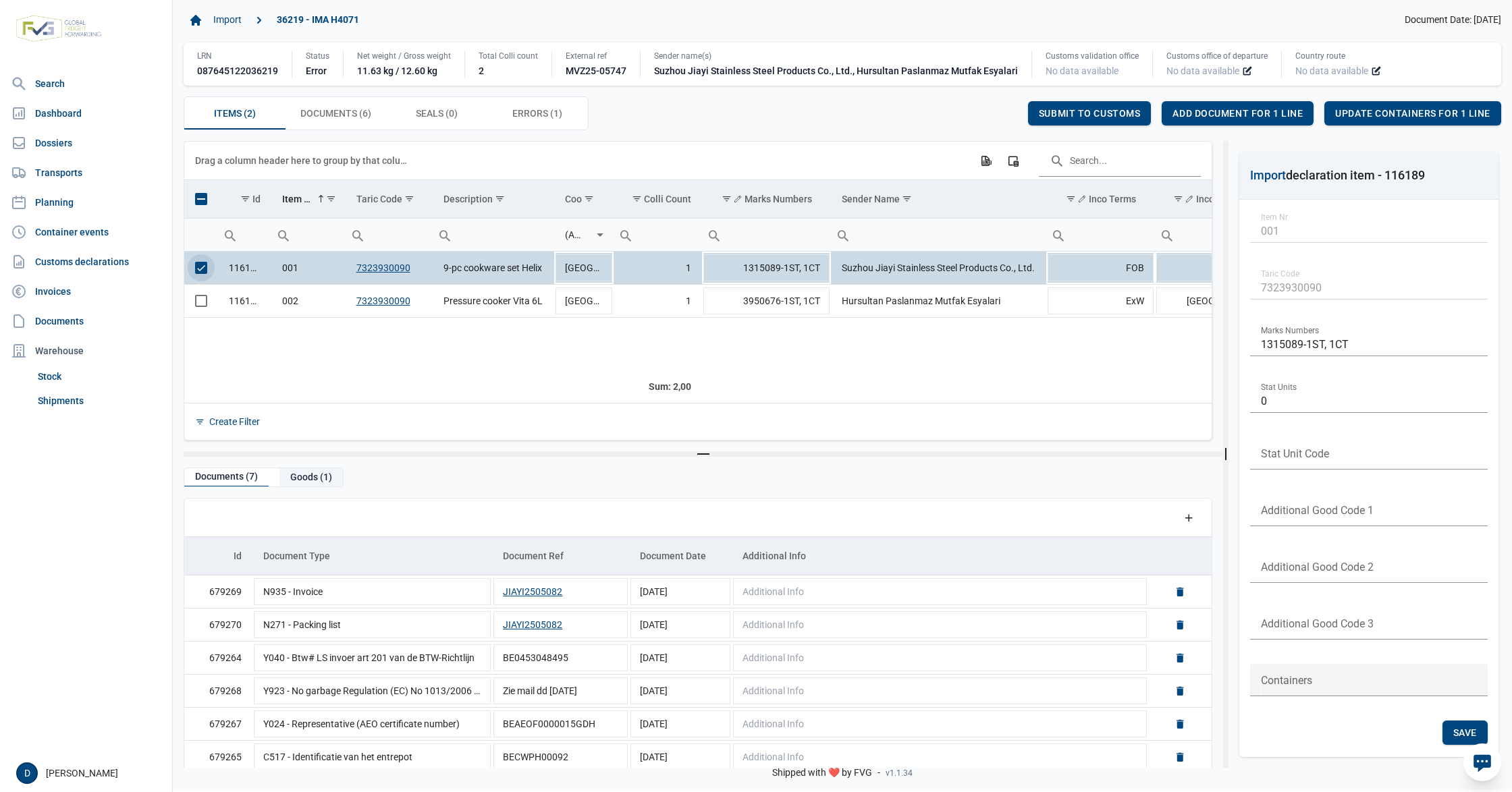
click at [316, 477] on div "Goods (1)" at bounding box center [311, 477] width 63 height 18
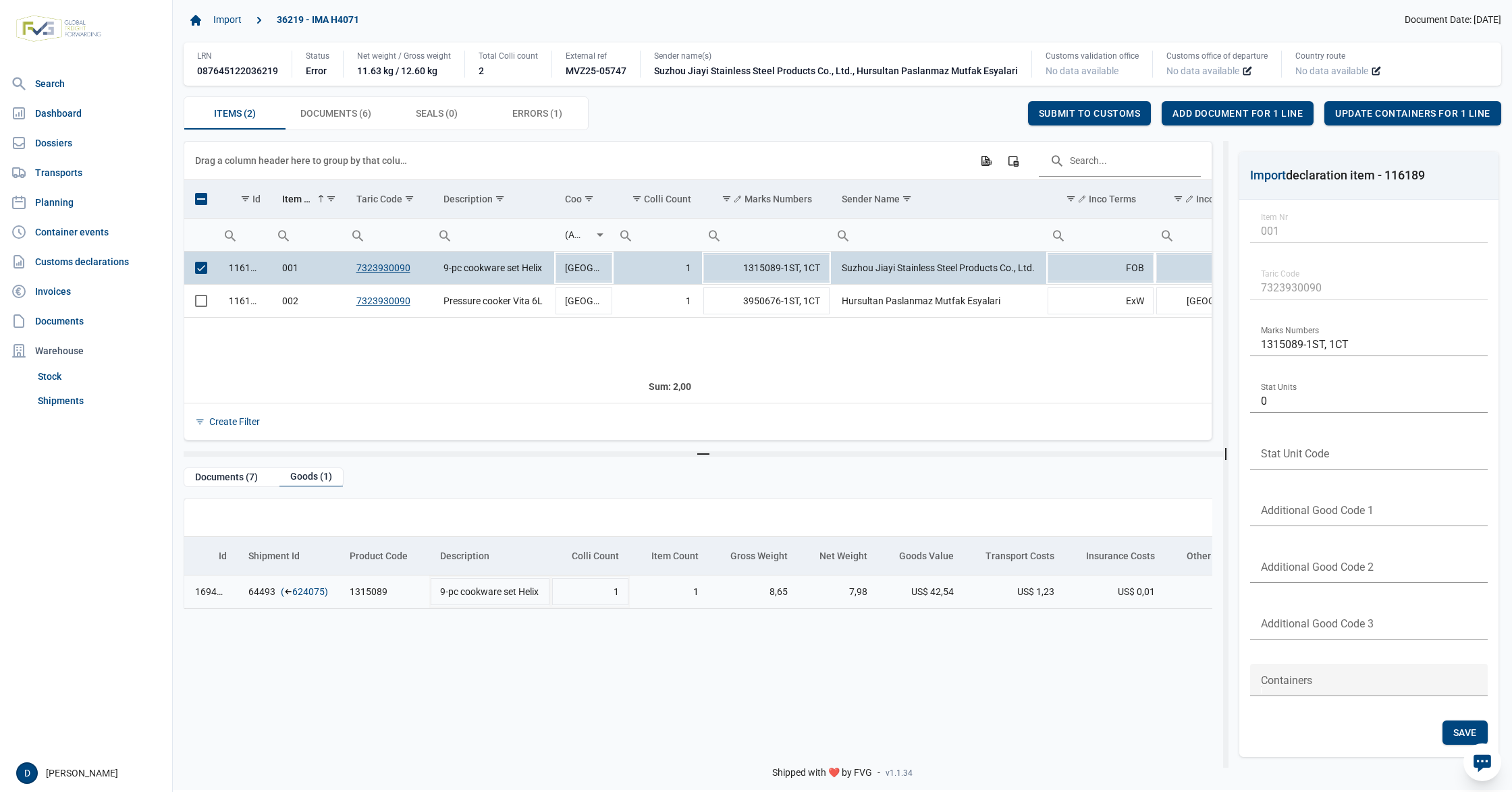
click at [307, 596] on link "624075" at bounding box center [309, 591] width 32 height 13
click at [1253, 116] on span "Add document for 1 line" at bounding box center [1238, 113] width 130 height 11
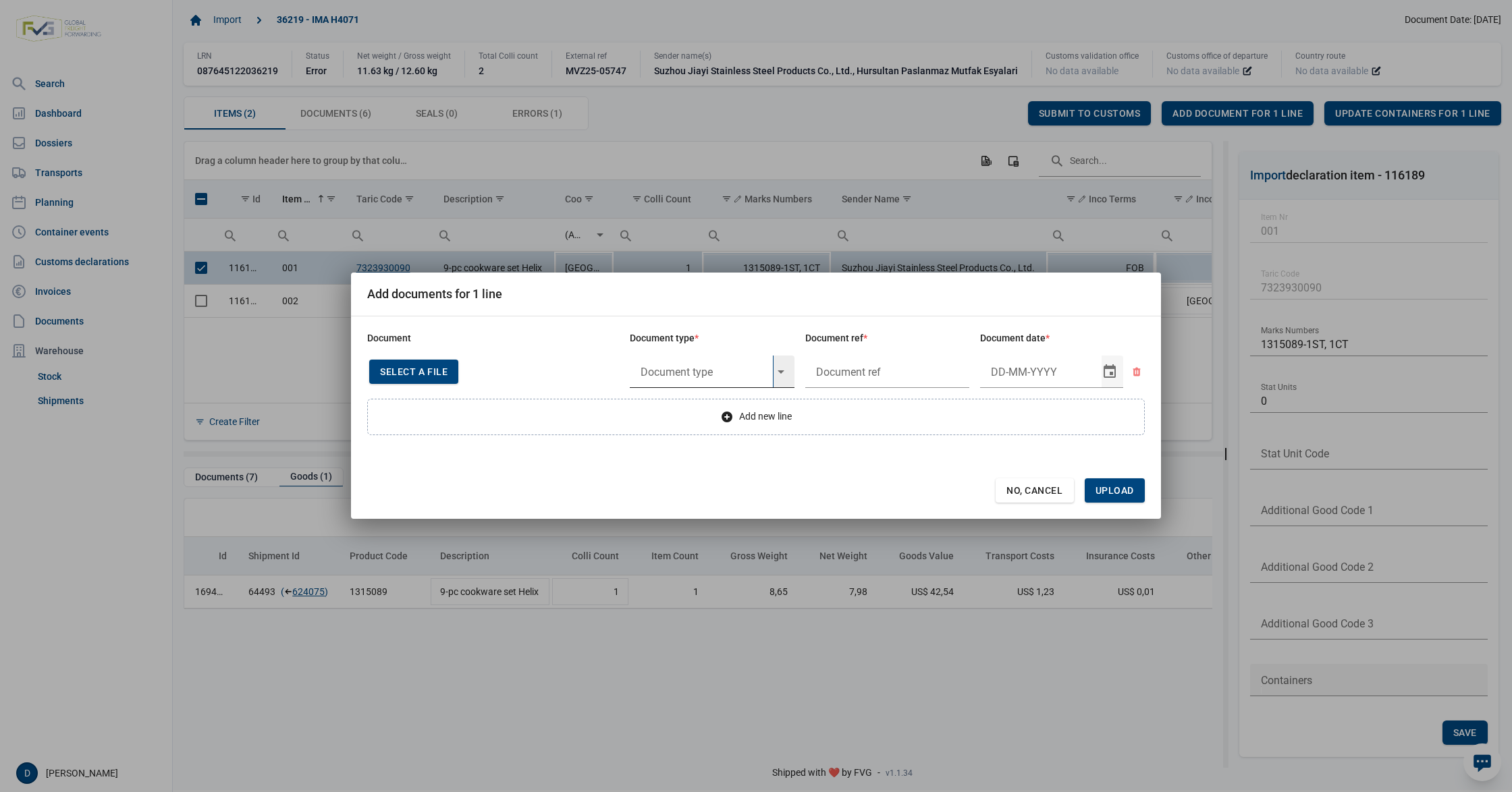
click at [729, 370] on input "text" at bounding box center [702, 372] width 143 height 32
click at [709, 413] on div "Y824 - Bewijs lvo van ijzer/staalbasisproducten" at bounding box center [712, 409] width 164 height 32
type input "Y824 - Bewijs lvo van ijzer/staalbasisproducten"
type input "2"
type input "."
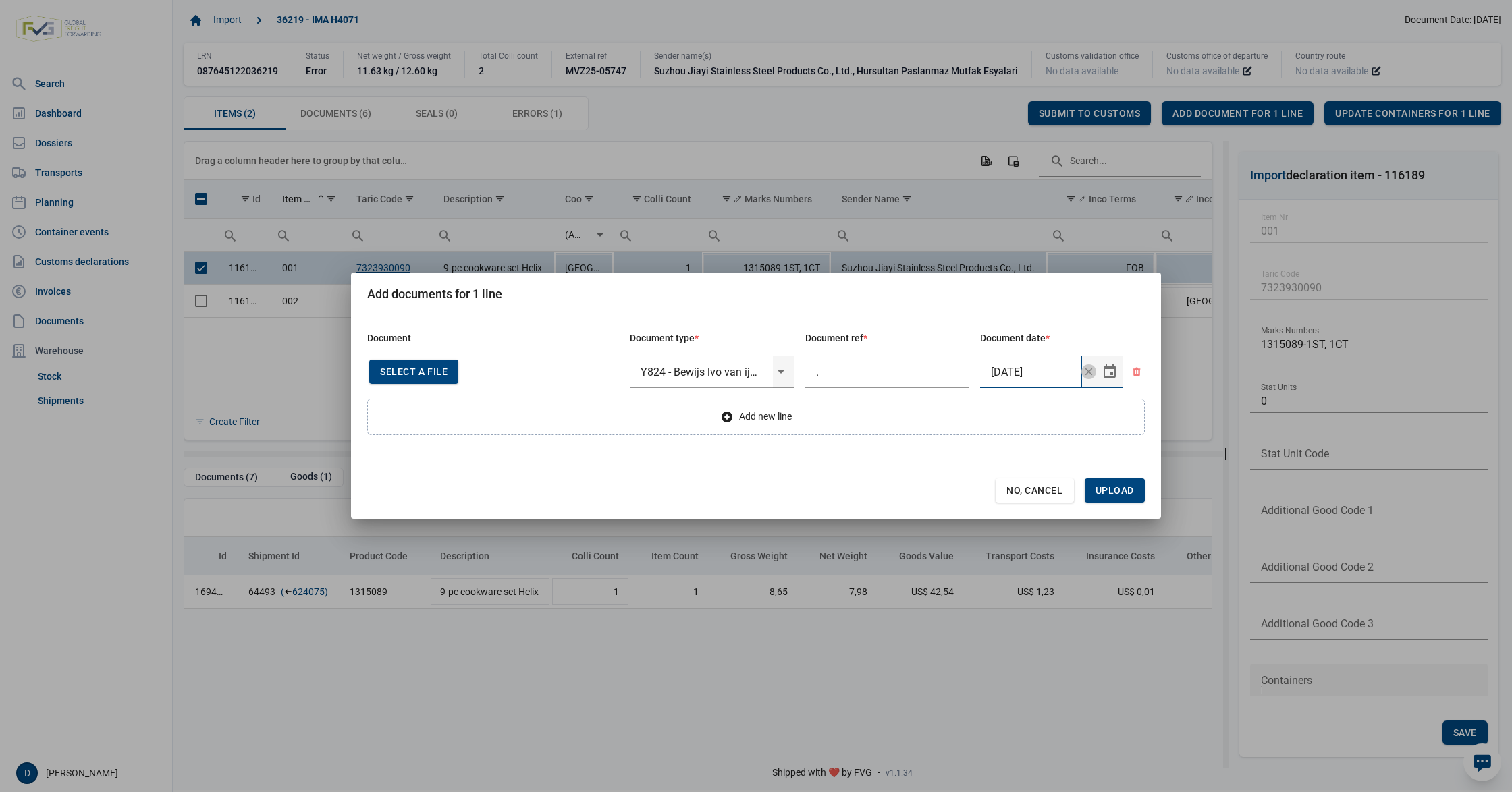
type input "22-5-2025"
click at [1114, 483] on span "Upload" at bounding box center [1114, 490] width 60 height 24
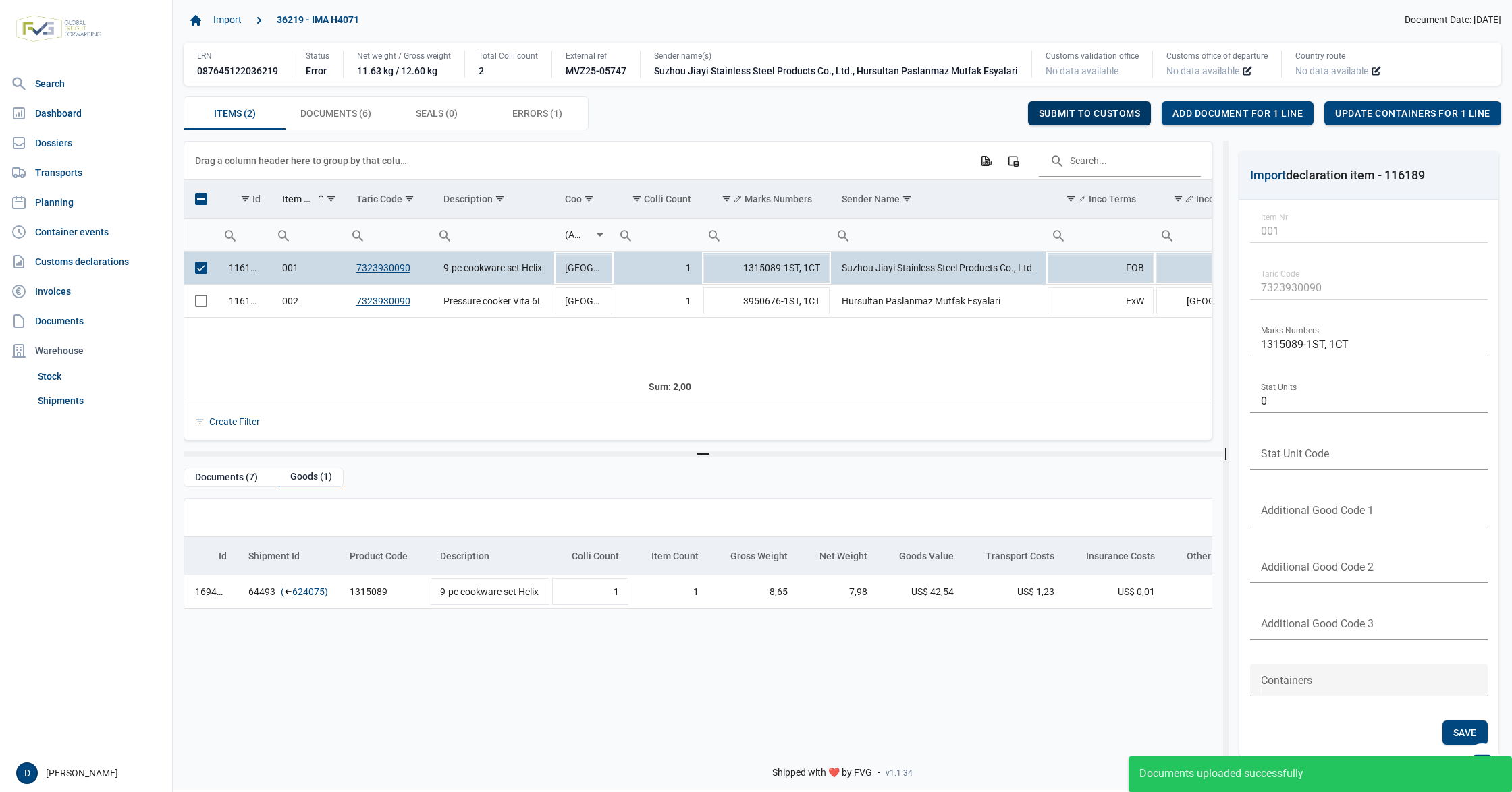
click at [1108, 107] on div "Submit to customs" at bounding box center [1090, 113] width 123 height 24
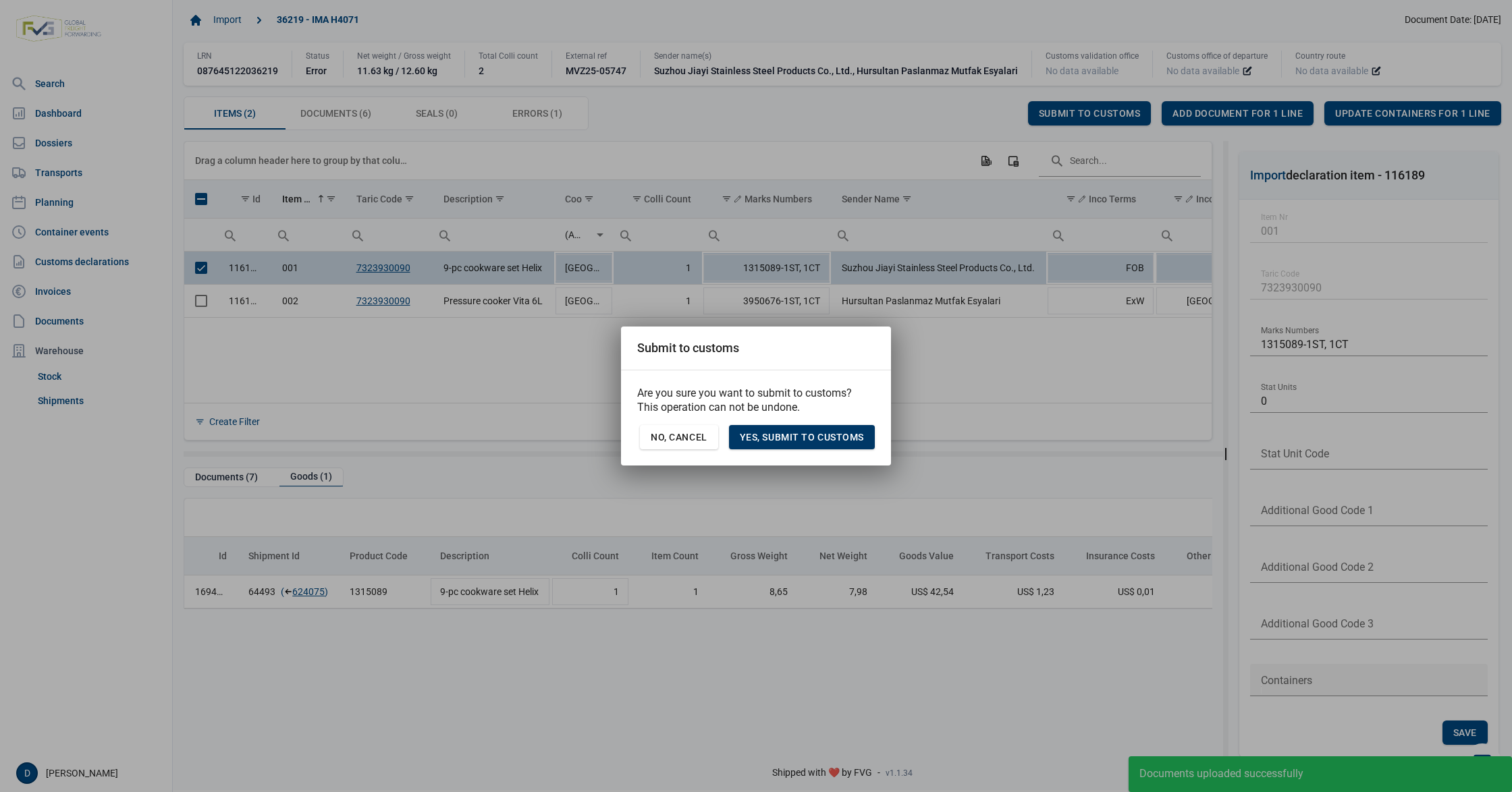
click at [818, 438] on span "Yes, Submit to customs" at bounding box center [802, 437] width 124 height 11
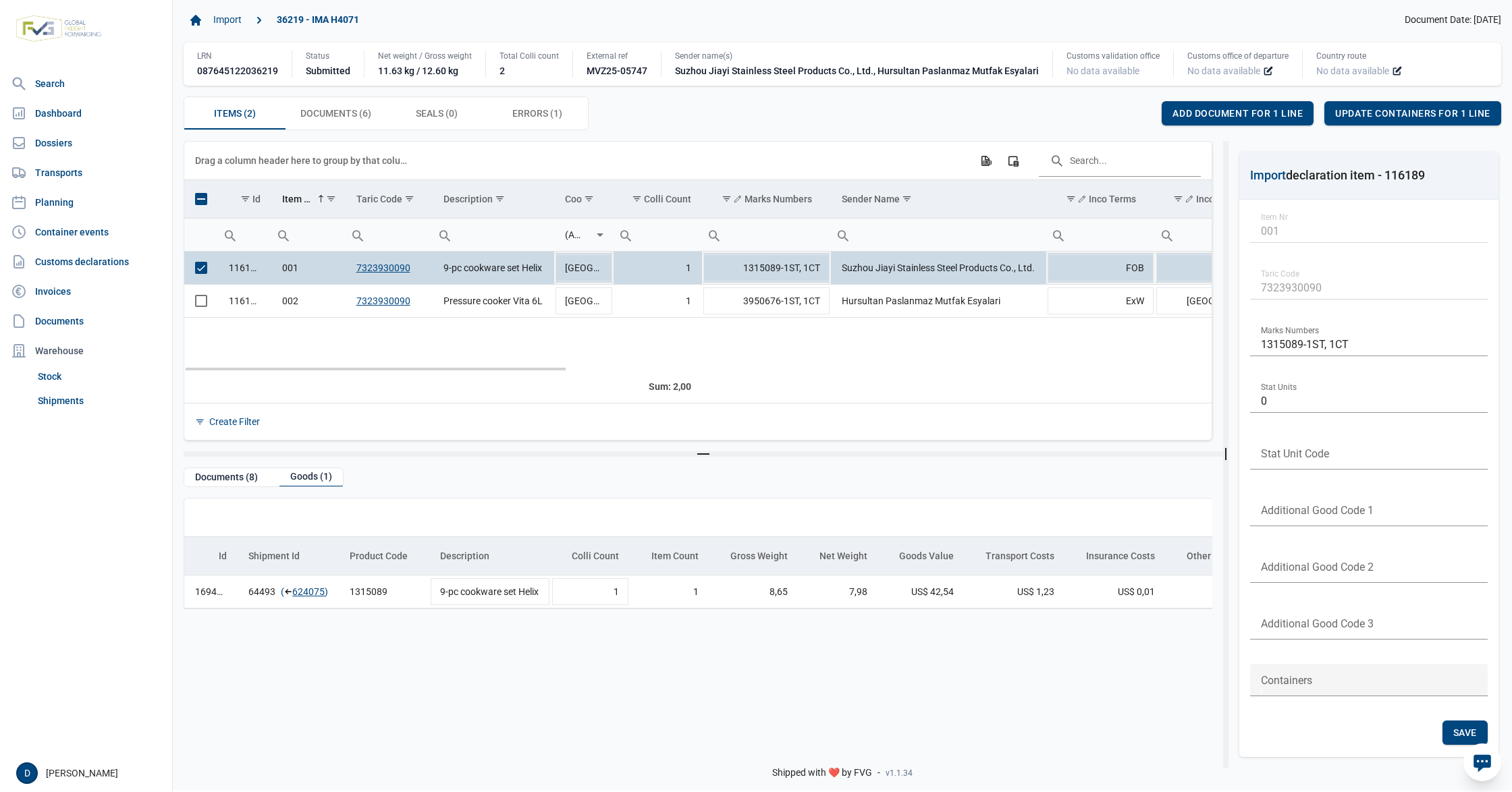
click at [203, 272] on span "Select row" at bounding box center [201, 268] width 12 height 12
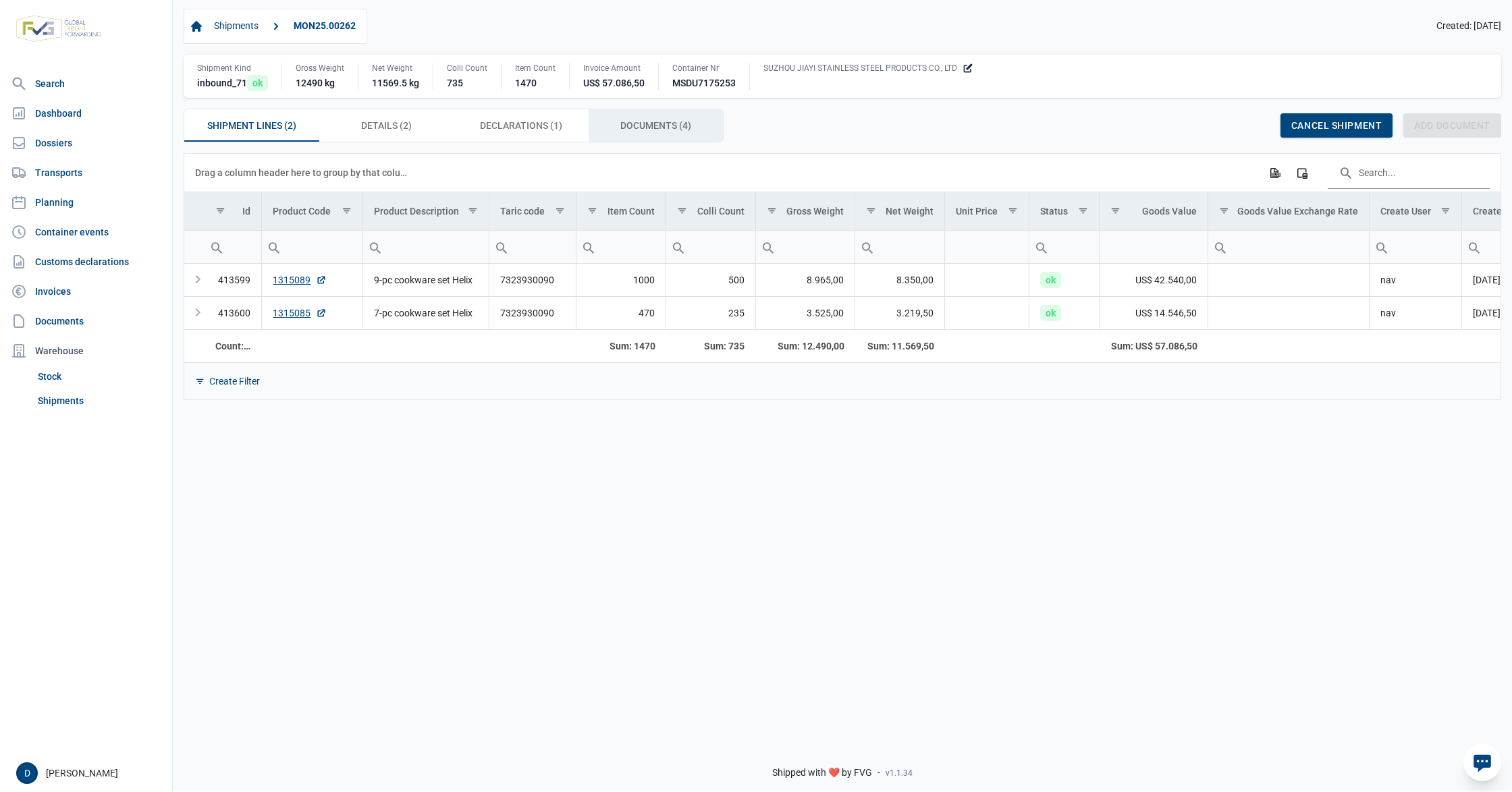
click at [638, 122] on span "Documents (4) Documents (4)" at bounding box center [656, 125] width 71 height 16
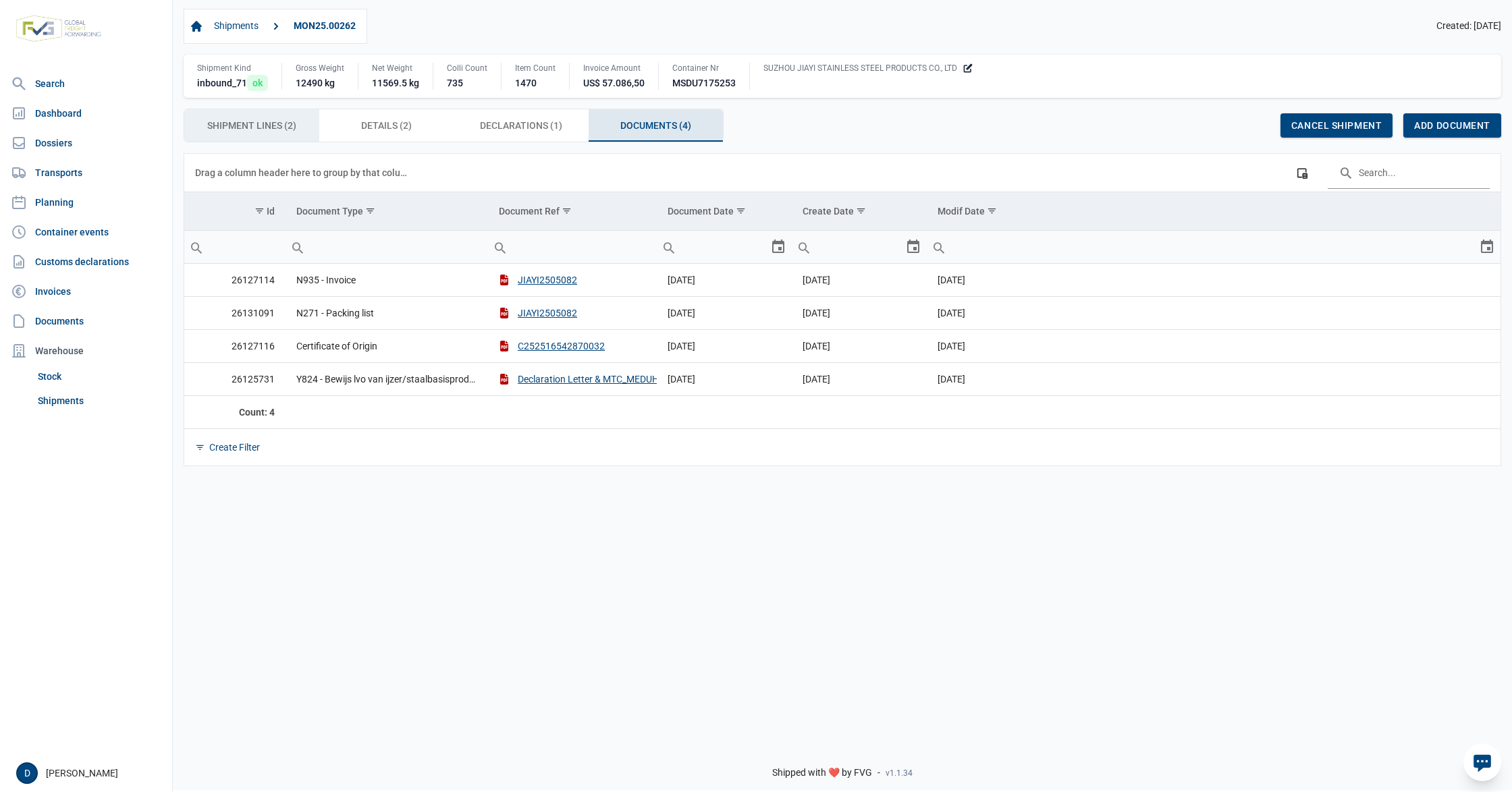
click at [259, 127] on span "Shipment Lines (2) Shipment Lines (2)" at bounding box center [251, 125] width 89 height 16
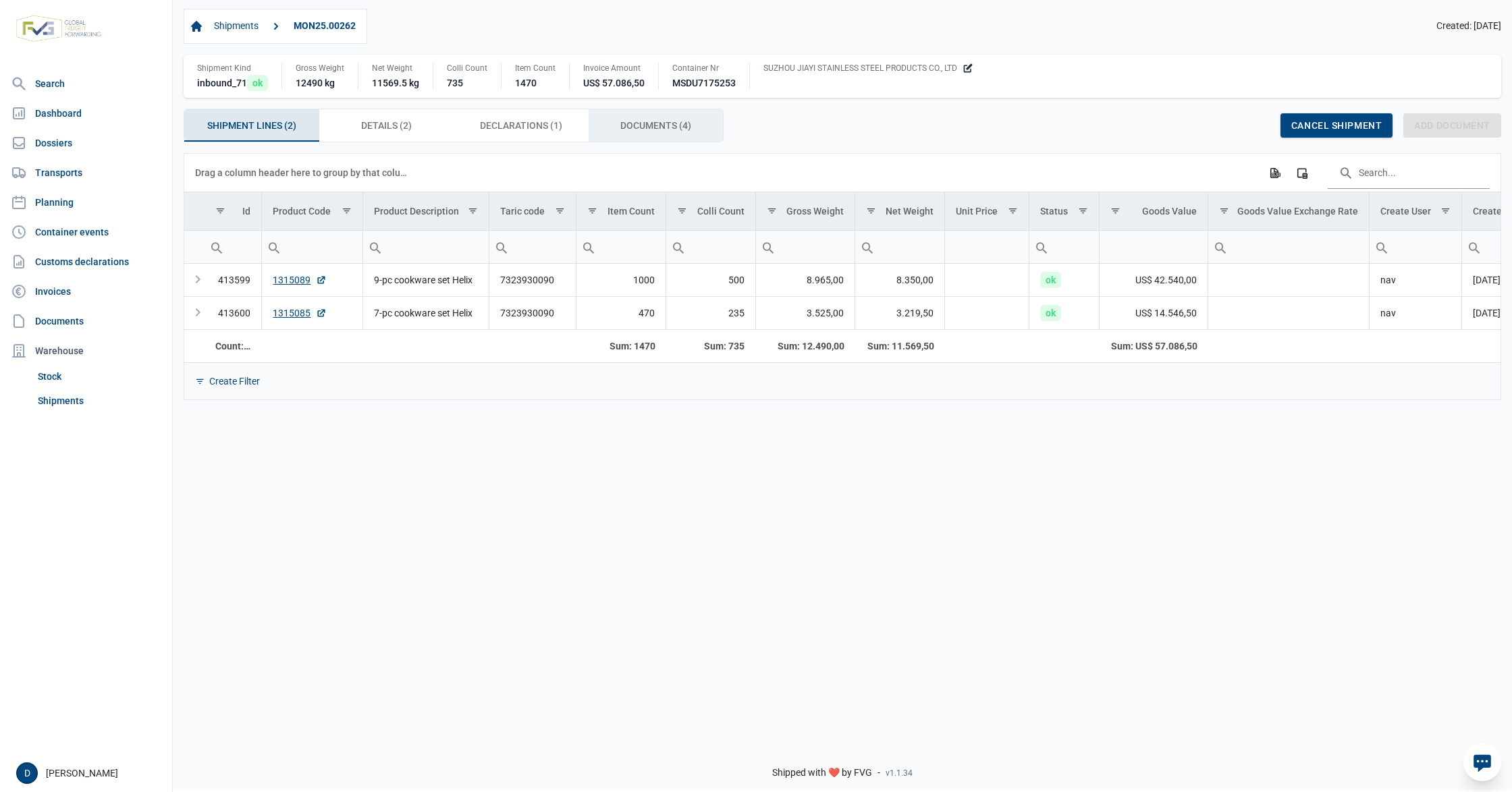
click at [647, 128] on span "Documents (4) Documents (4)" at bounding box center [656, 125] width 71 height 16
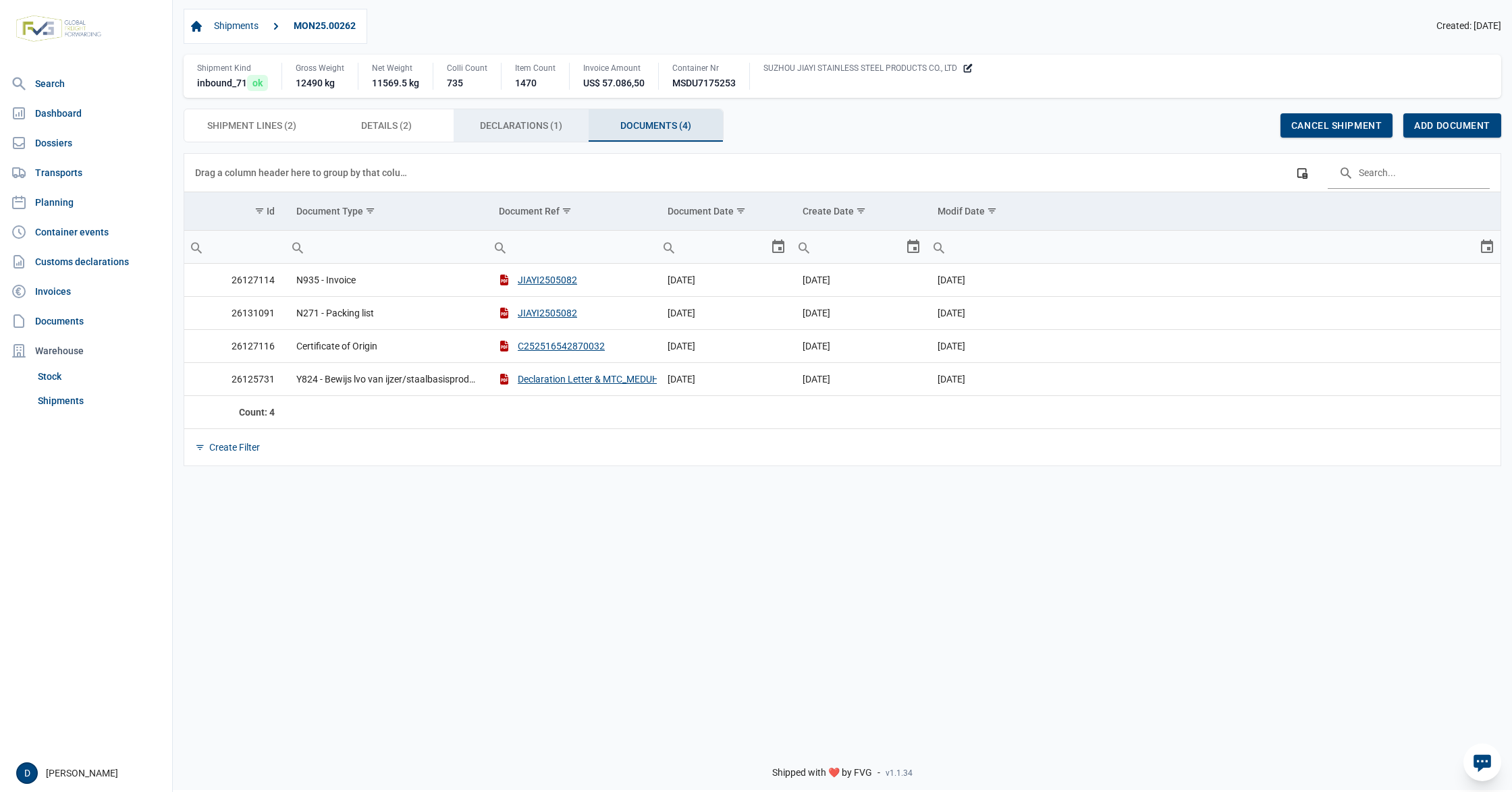
click at [529, 128] on span "Declarations (1) Declarations (1)" at bounding box center [521, 125] width 82 height 16
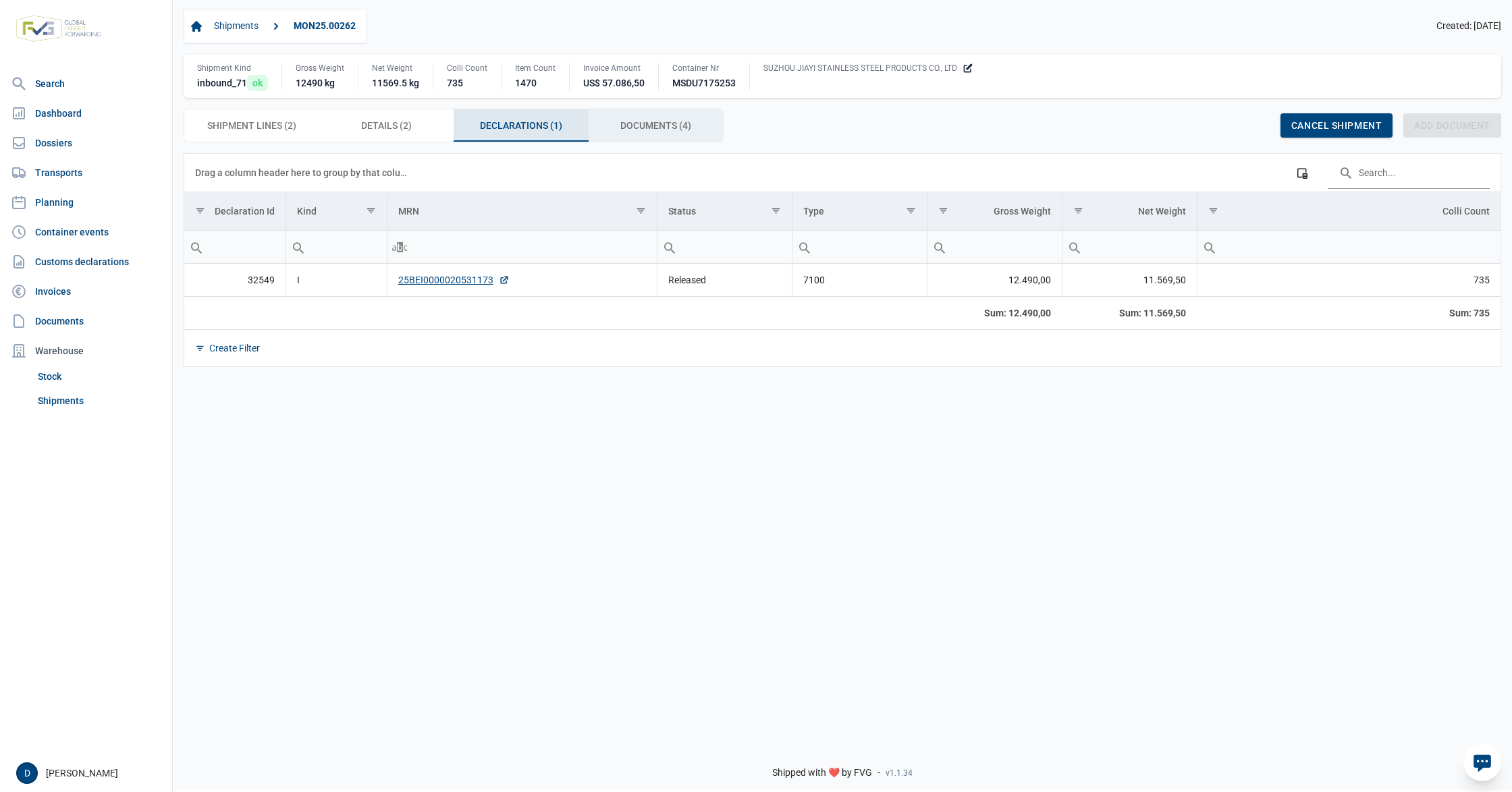
click at [659, 115] on div "Documents (4) Documents (4)" at bounding box center [656, 125] width 135 height 32
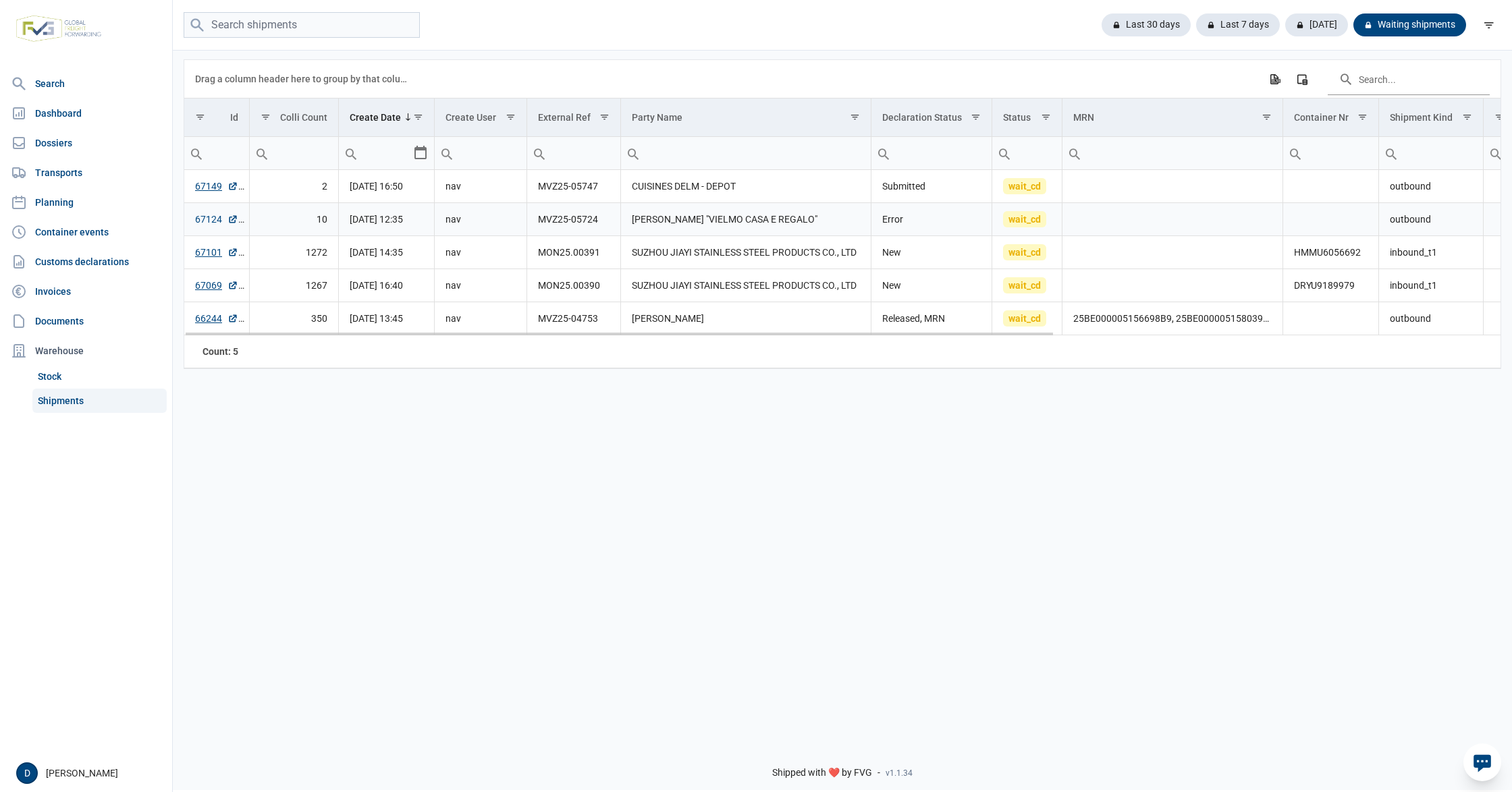
click at [198, 217] on link "67124" at bounding box center [216, 220] width 43 height 13
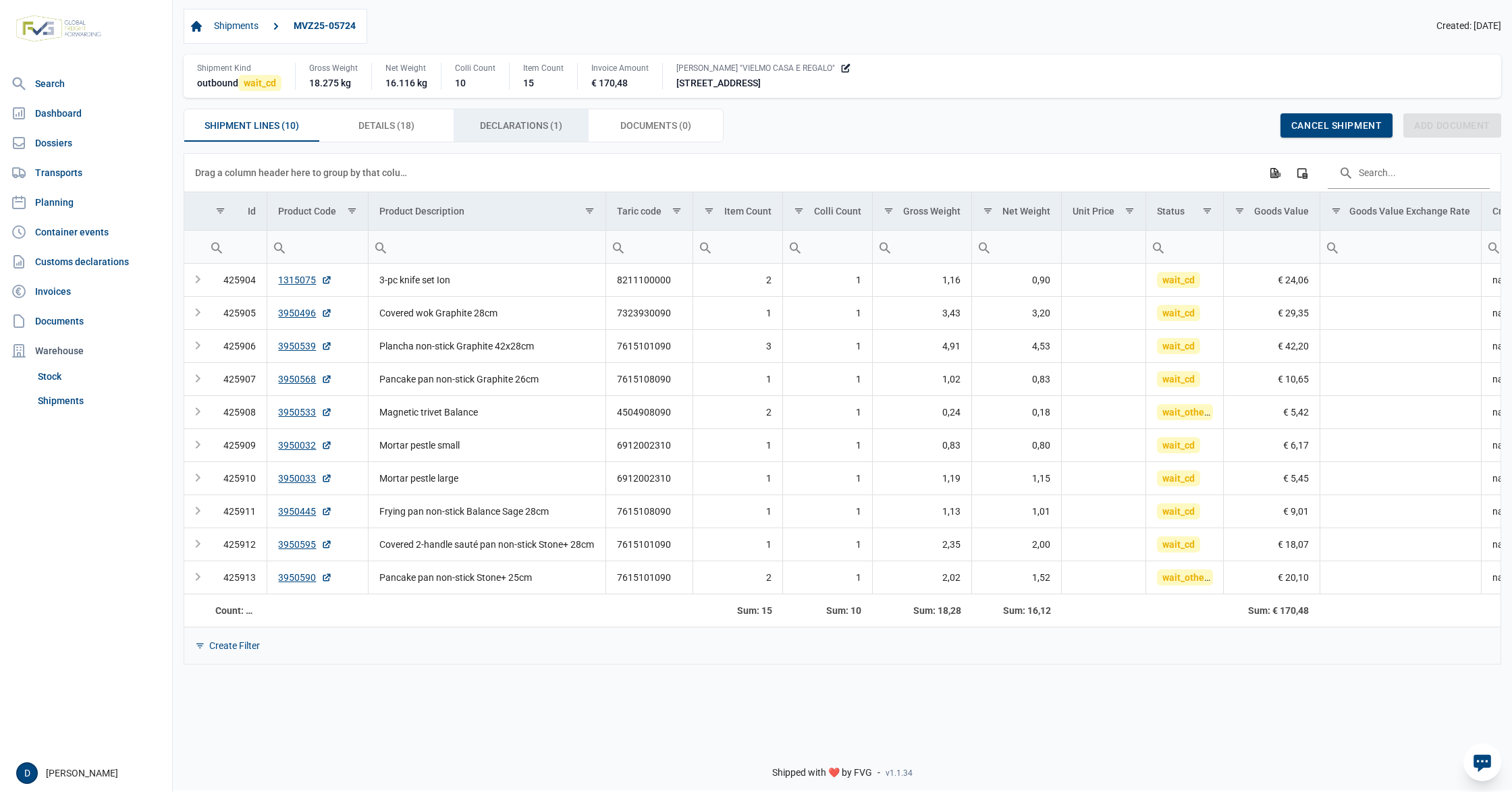
click at [513, 125] on span "Declarations (1) Declarations (1)" at bounding box center [521, 125] width 82 height 16
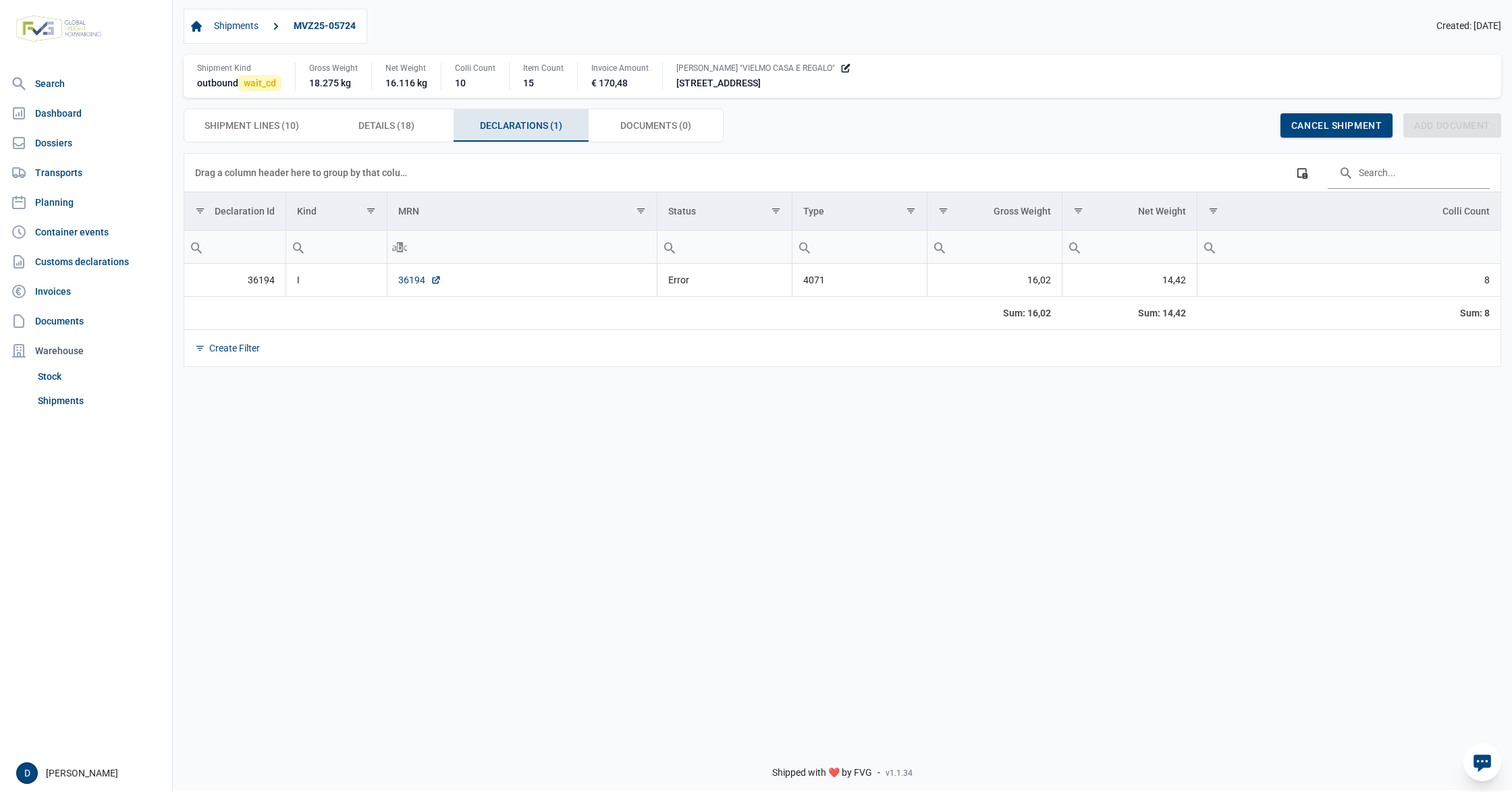
click at [406, 287] on link "36194" at bounding box center [420, 280] width 43 height 13
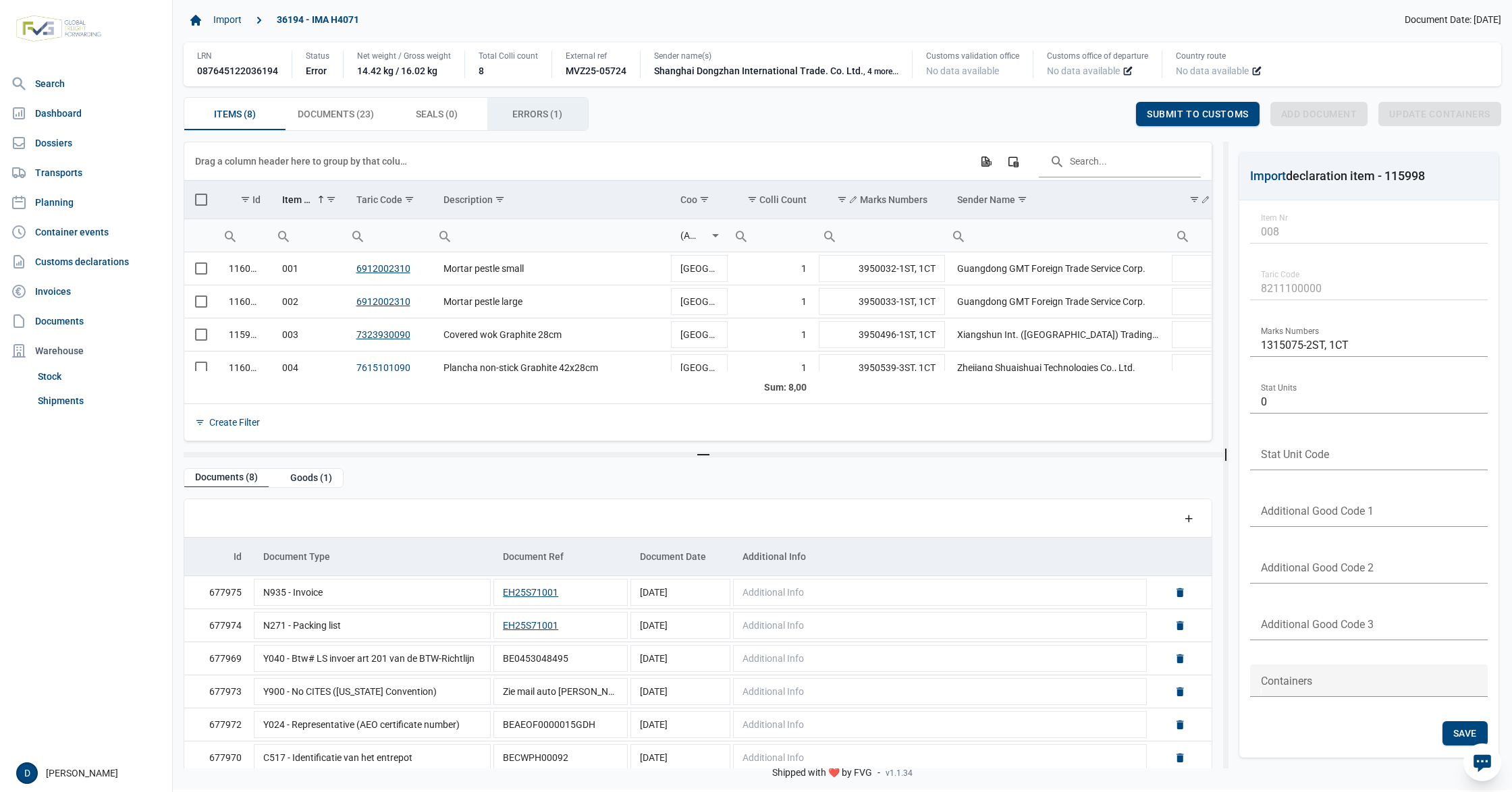
click at [528, 114] on span "Errors (1) Errors (1)" at bounding box center [537, 114] width 50 height 16
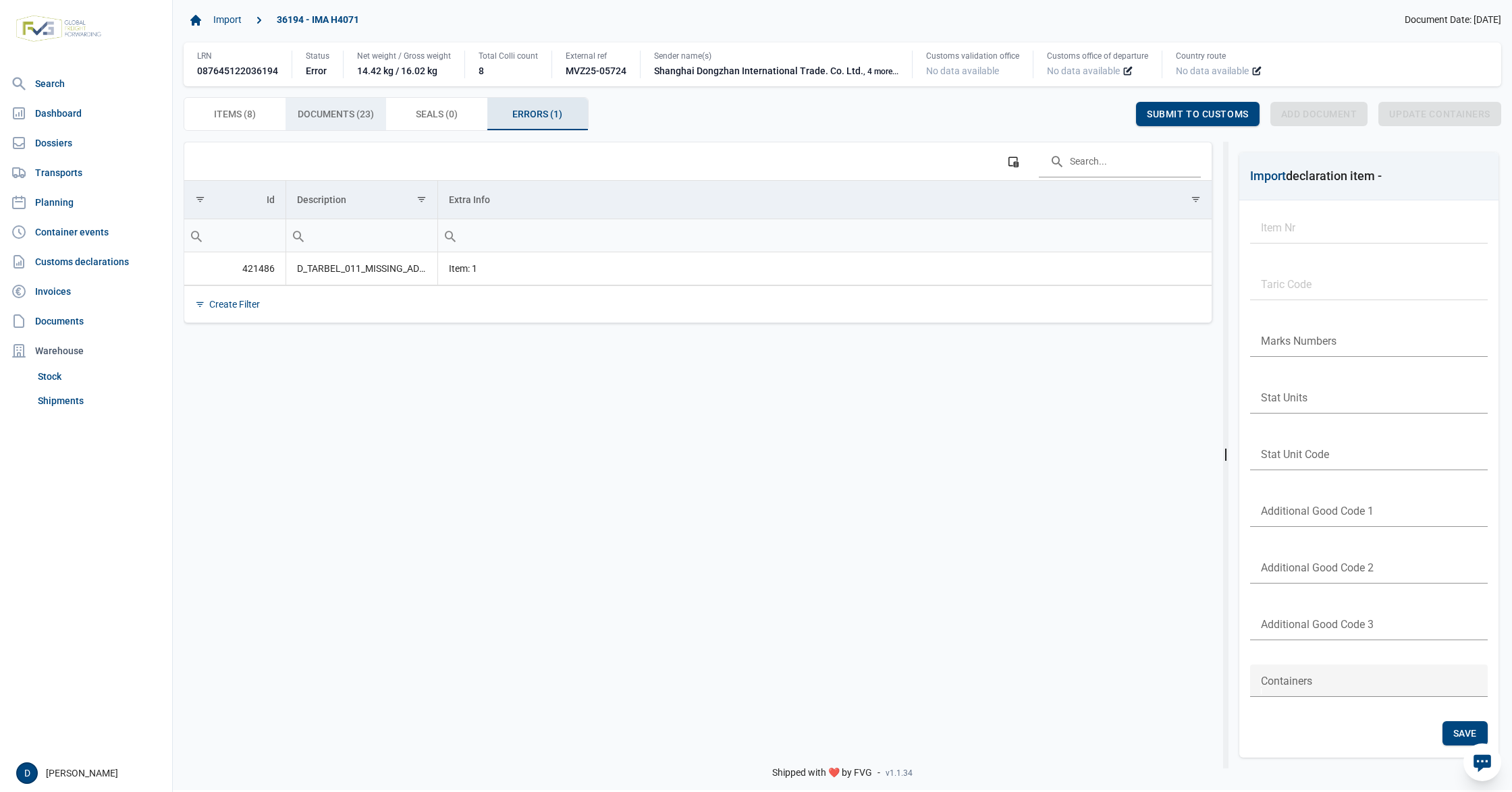
click at [351, 116] on span "Documents (23) Documents (23)" at bounding box center [336, 114] width 76 height 16
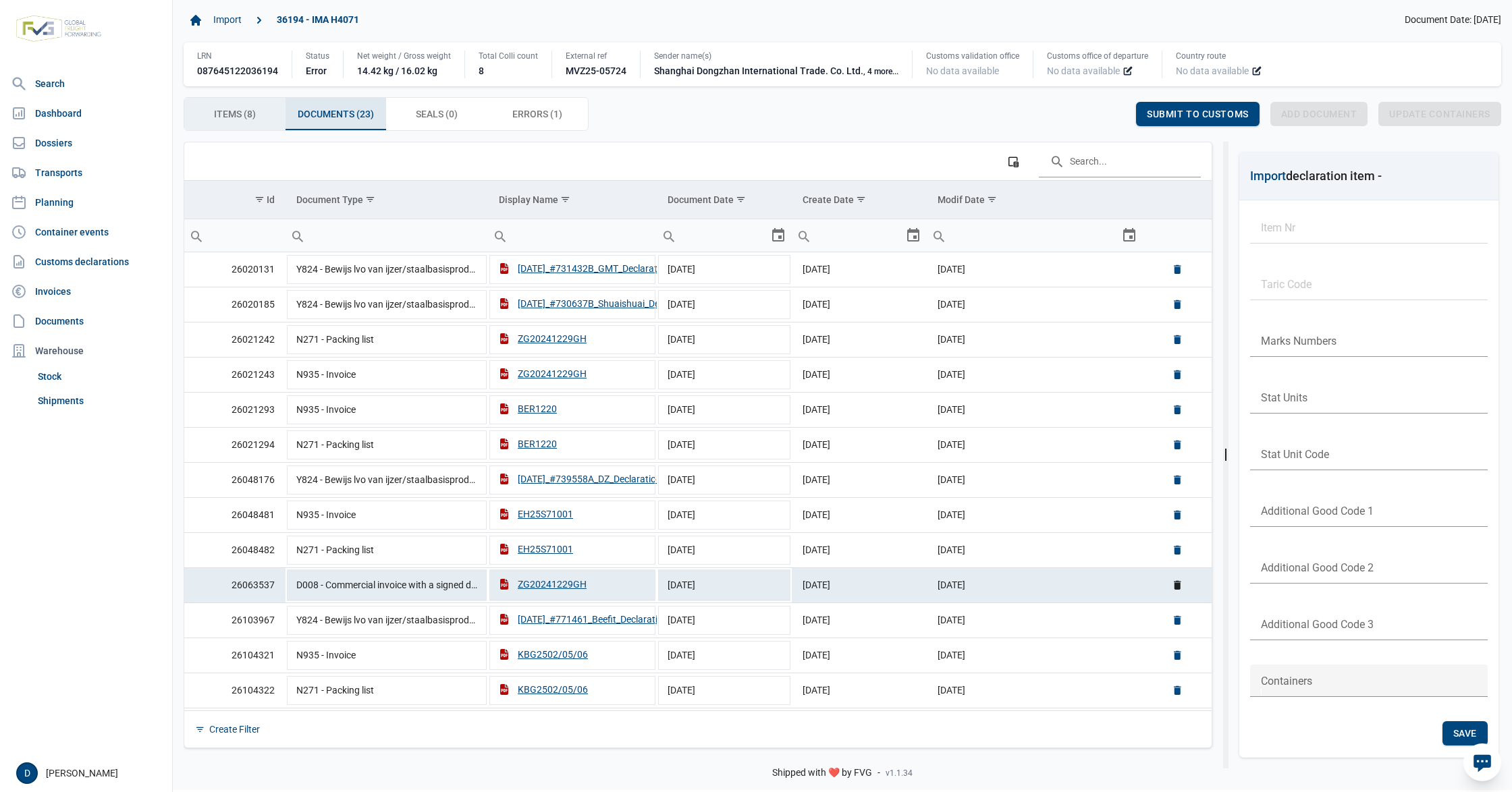
click at [225, 118] on span "Items (8) Items (8)" at bounding box center [235, 114] width 42 height 16
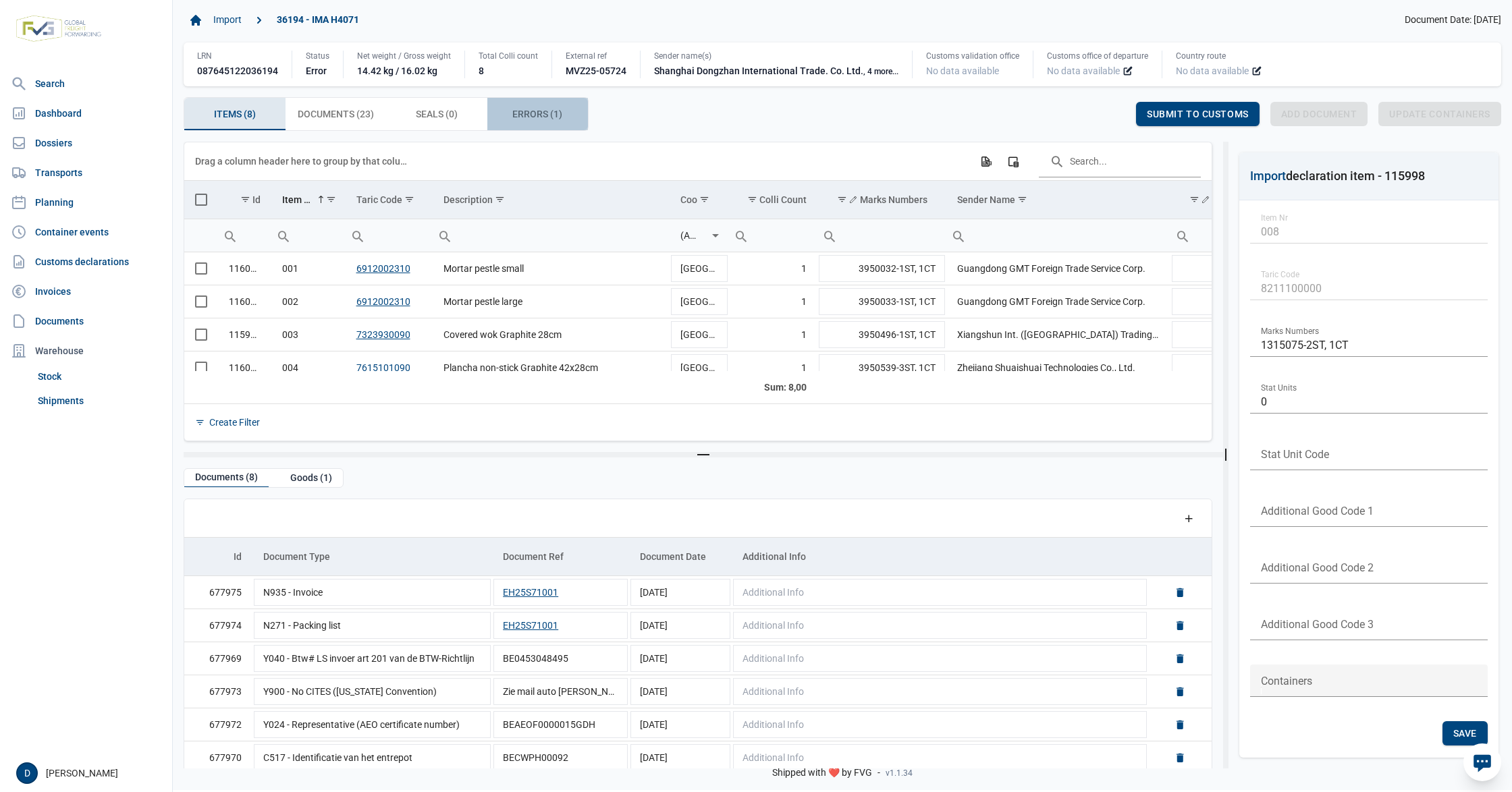
click at [527, 114] on span "Errors (1) Errors (1)" at bounding box center [537, 114] width 50 height 16
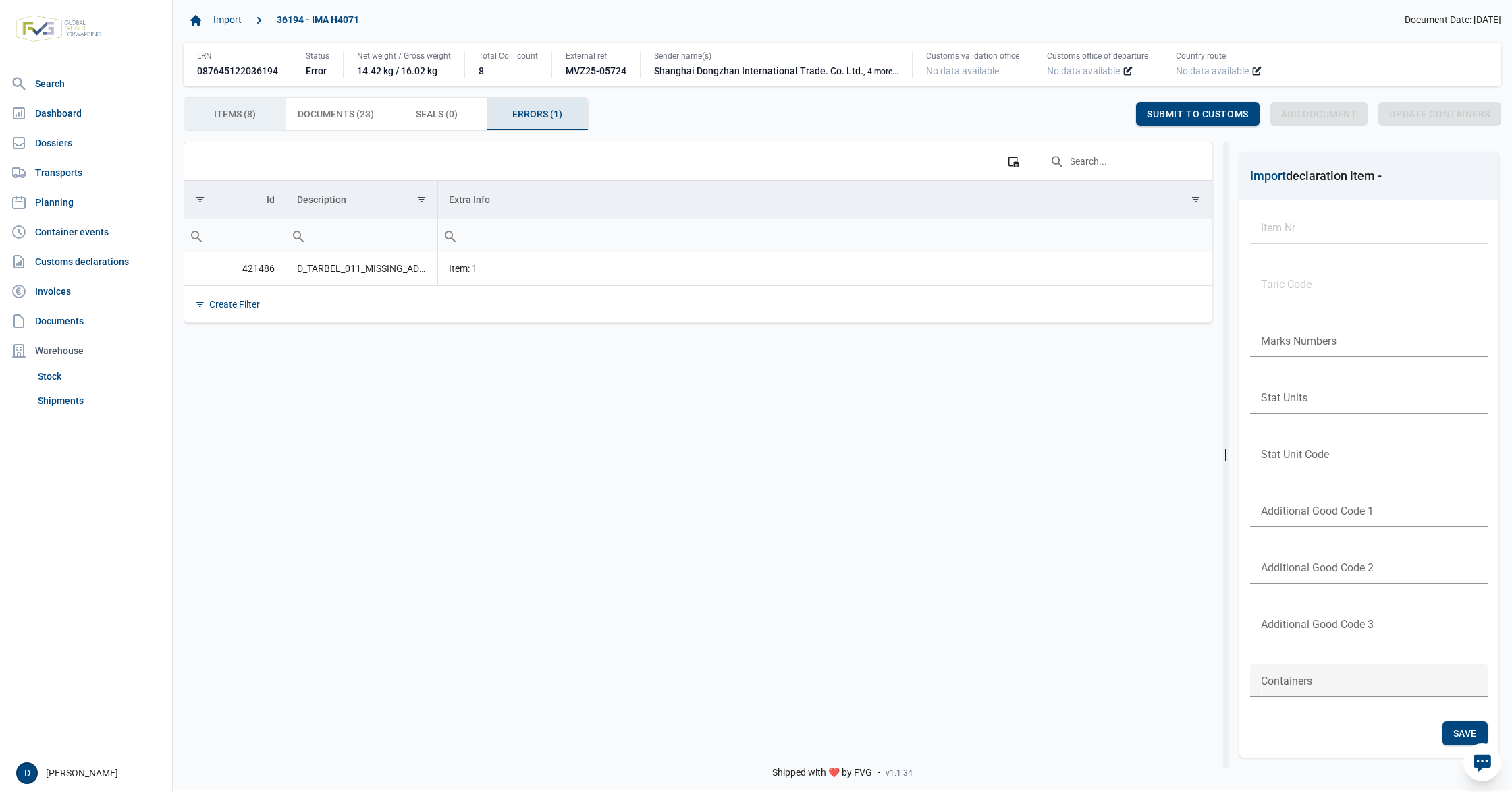
click at [242, 112] on span "Items (8) Items (8)" at bounding box center [235, 114] width 42 height 16
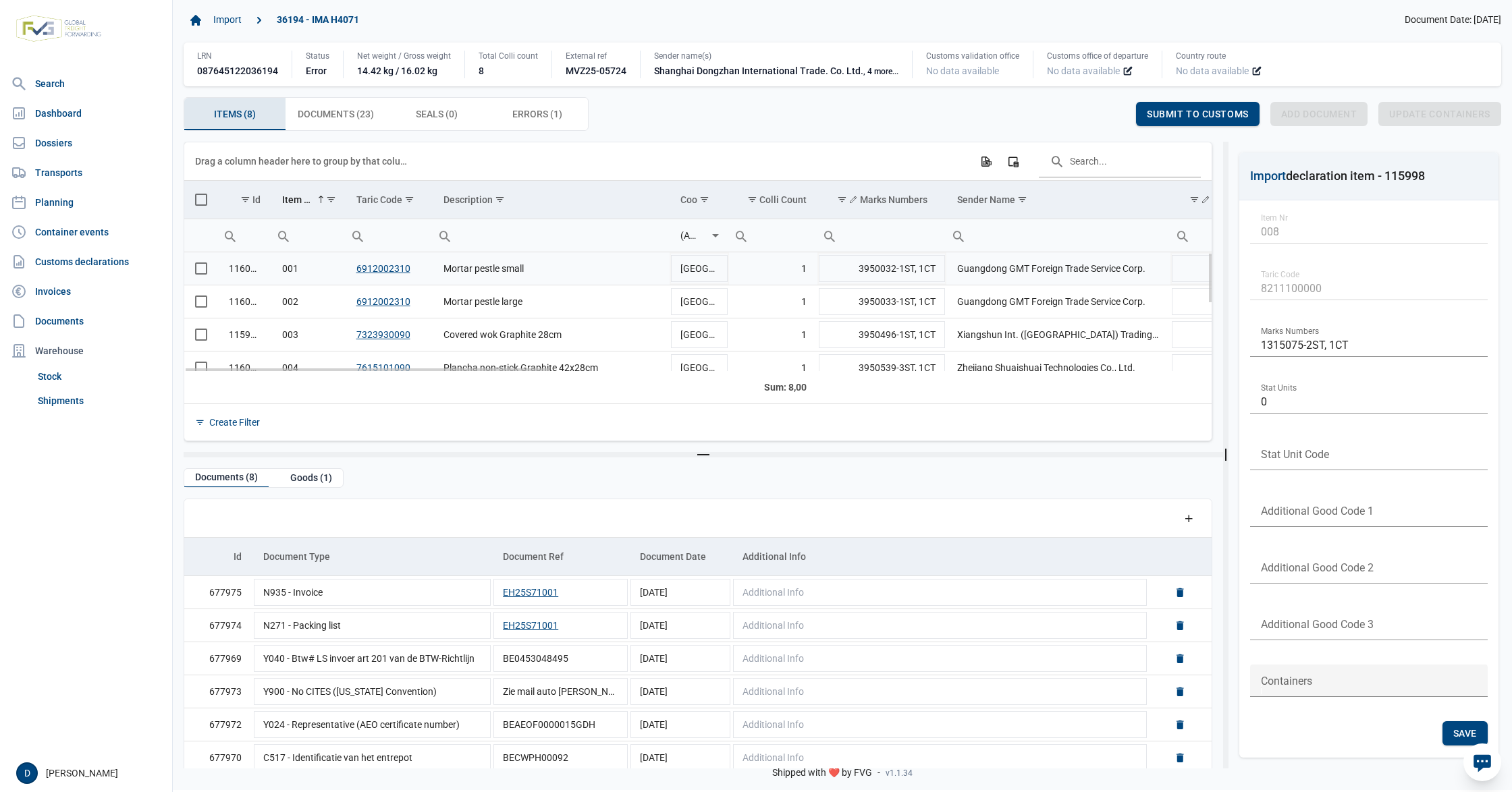
click at [197, 272] on span "Select row" at bounding box center [201, 268] width 12 height 12
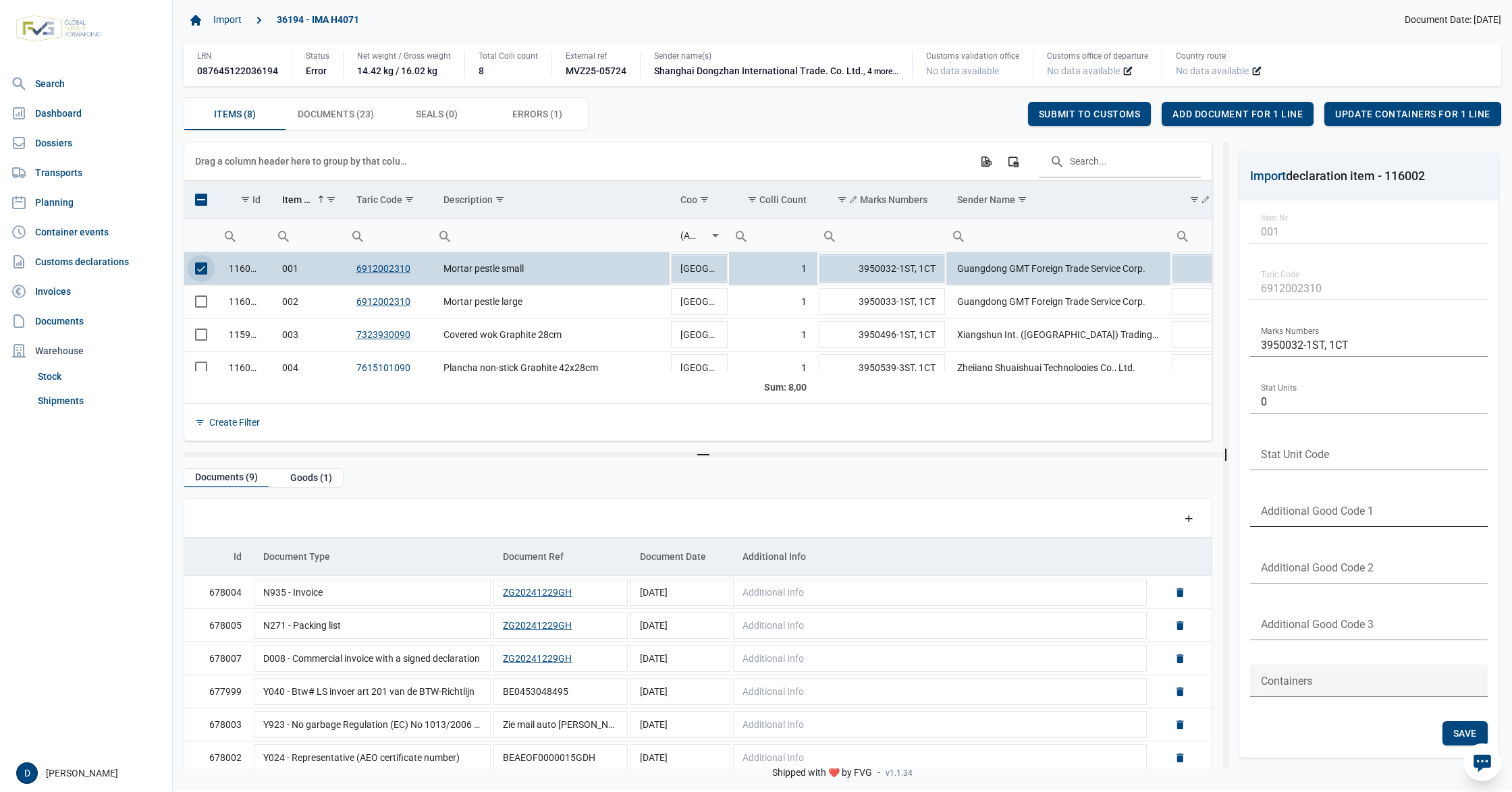
click at [1300, 510] on input "text" at bounding box center [1369, 511] width 238 height 32
type input "B999"
click at [1457, 730] on span "Save" at bounding box center [1465, 733] width 24 height 11
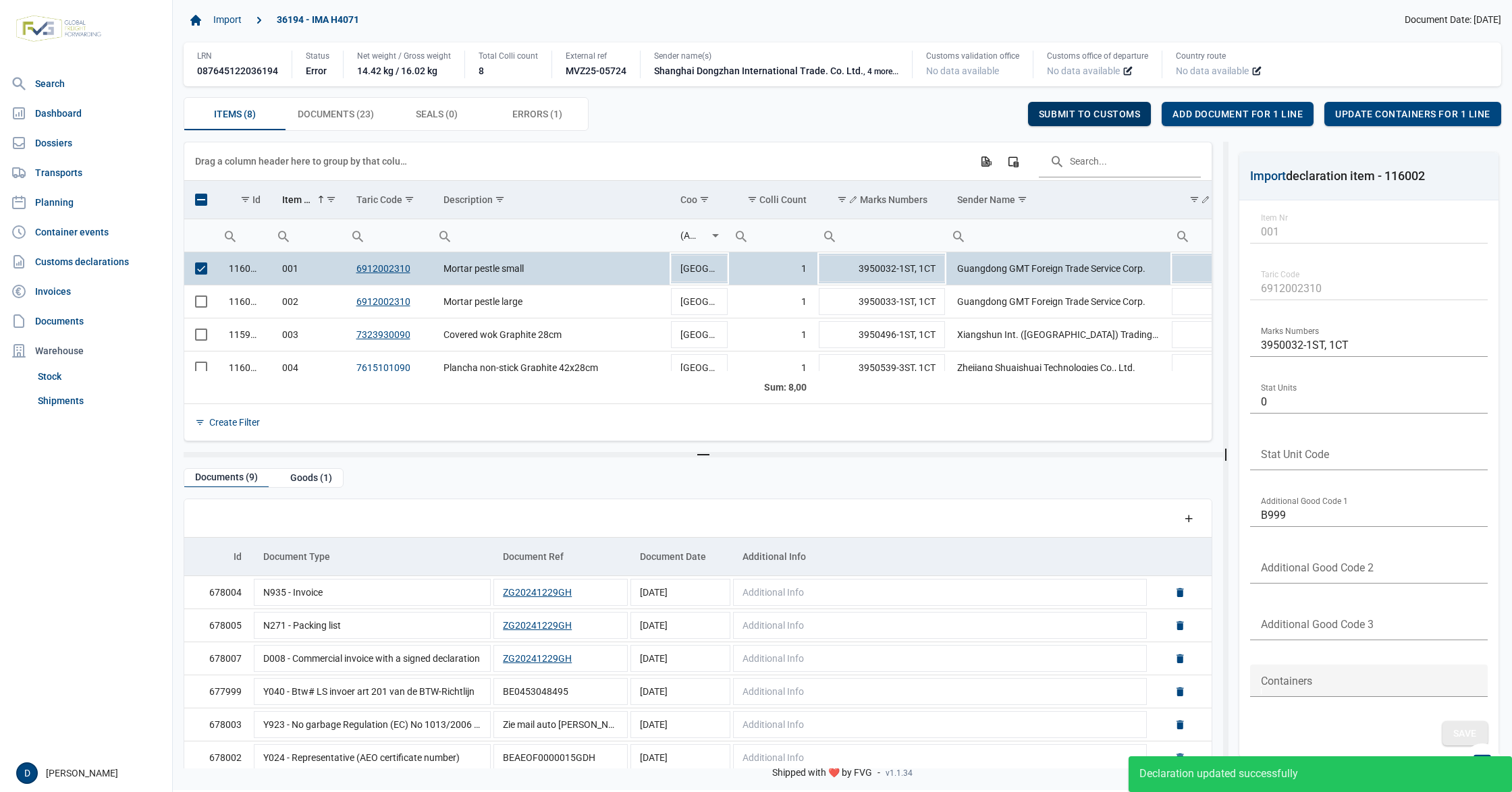
click at [1084, 115] on span "Submit to customs" at bounding box center [1090, 114] width 102 height 11
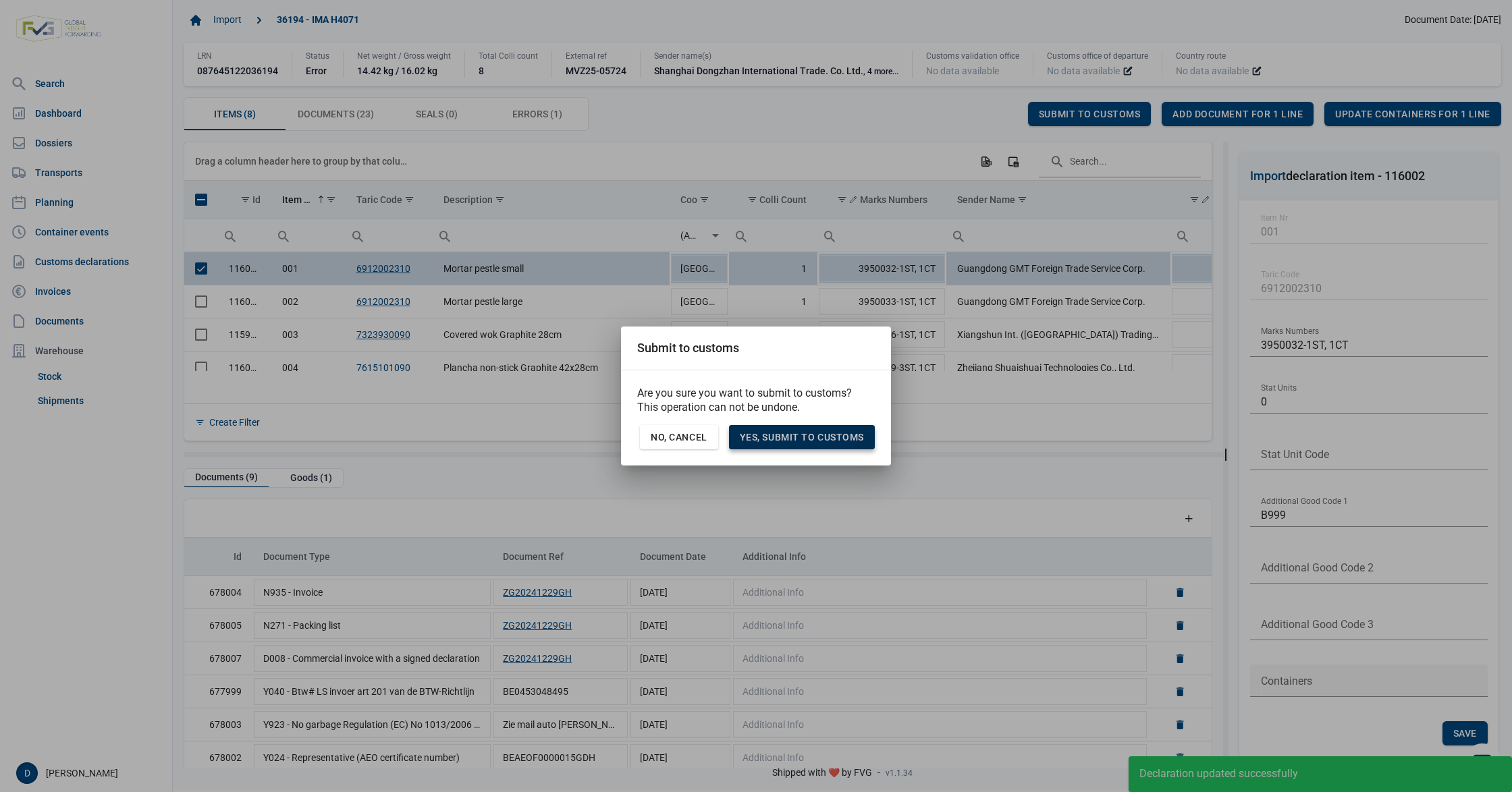
click at [837, 433] on span "Yes, Submit to customs" at bounding box center [802, 437] width 124 height 11
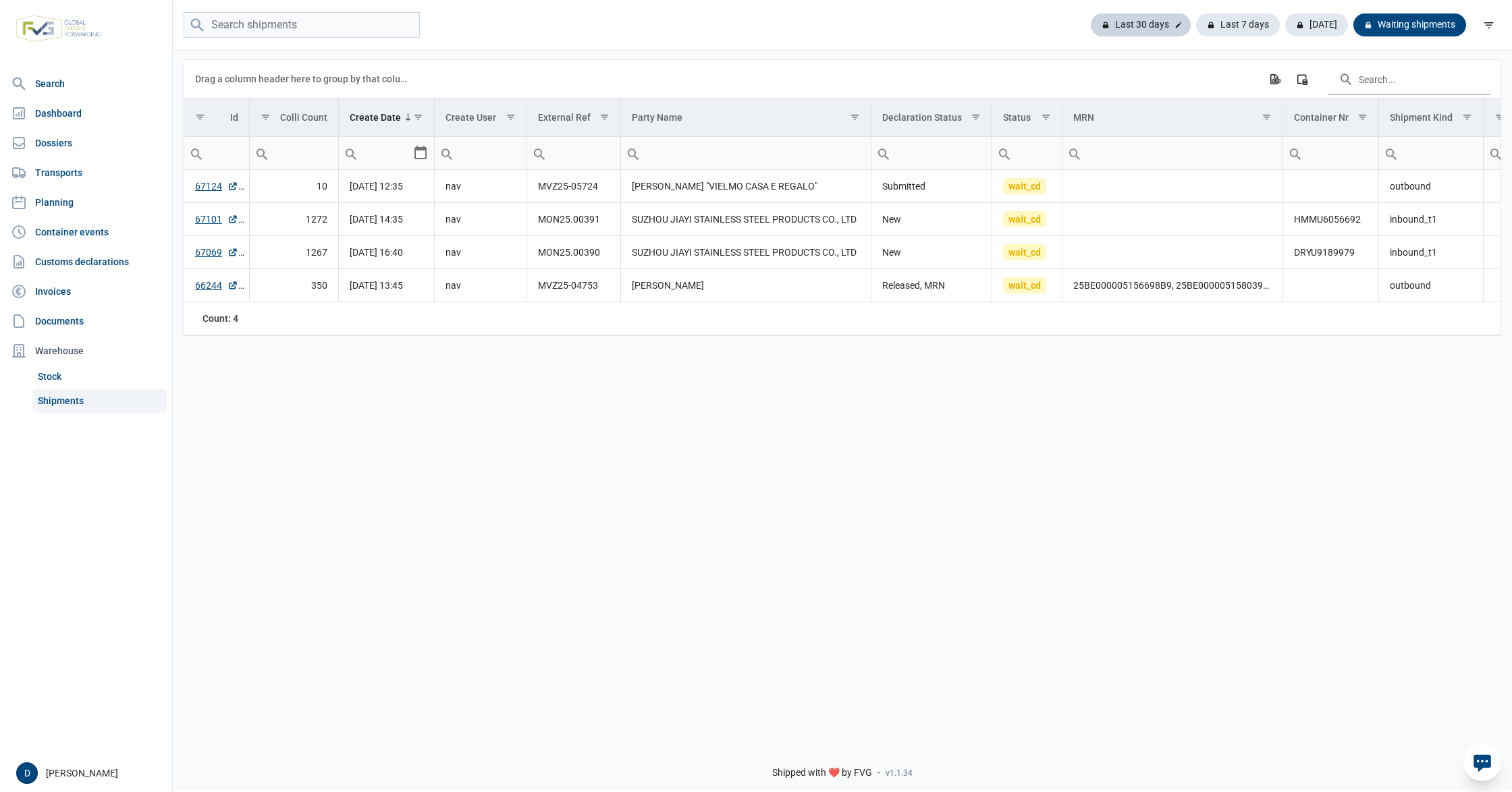
click at [1137, 23] on div "Last 30 days" at bounding box center [1140, 25] width 100 height 23
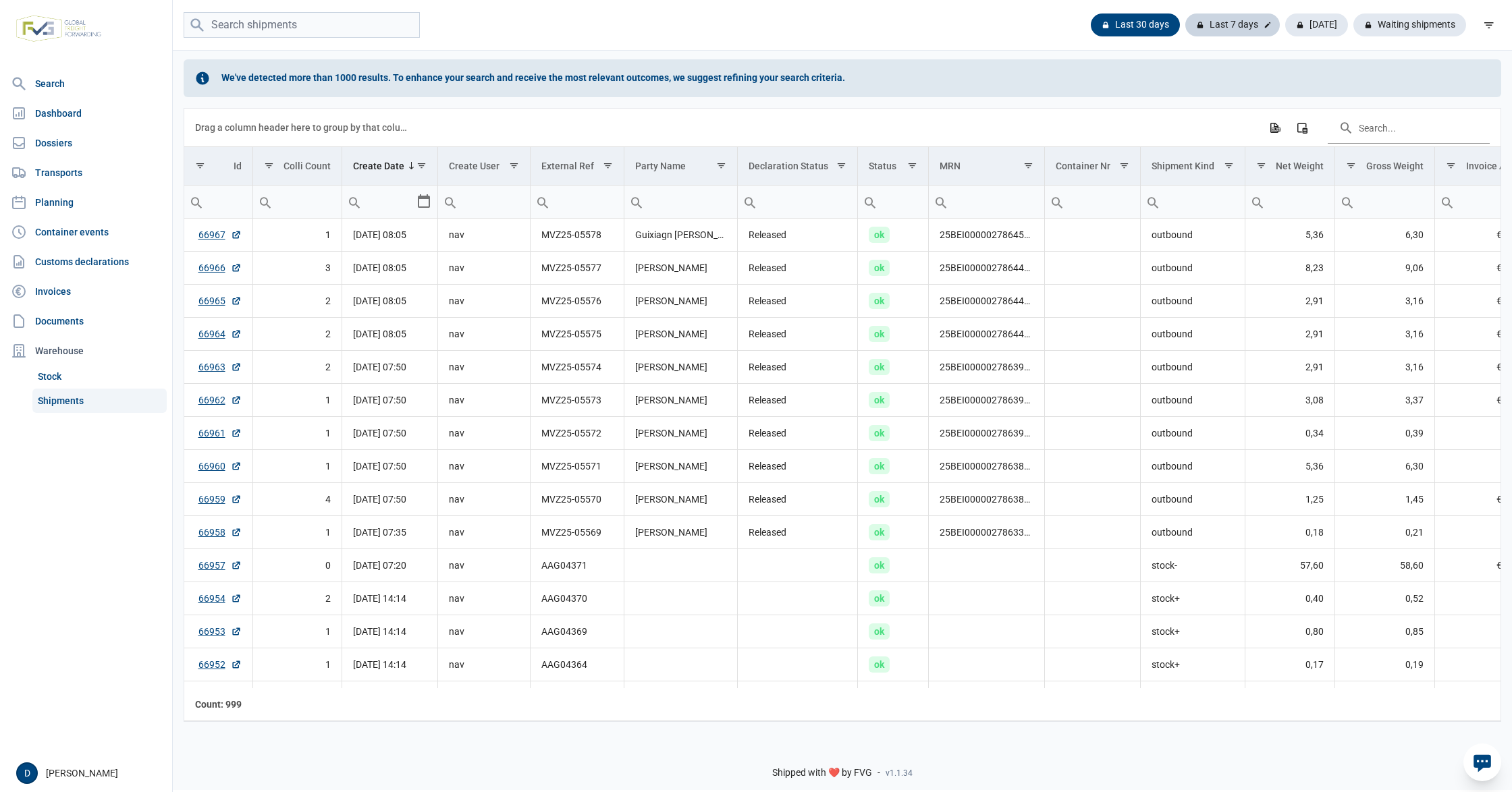
click at [1235, 20] on div "Last 7 days" at bounding box center [1232, 25] width 95 height 23
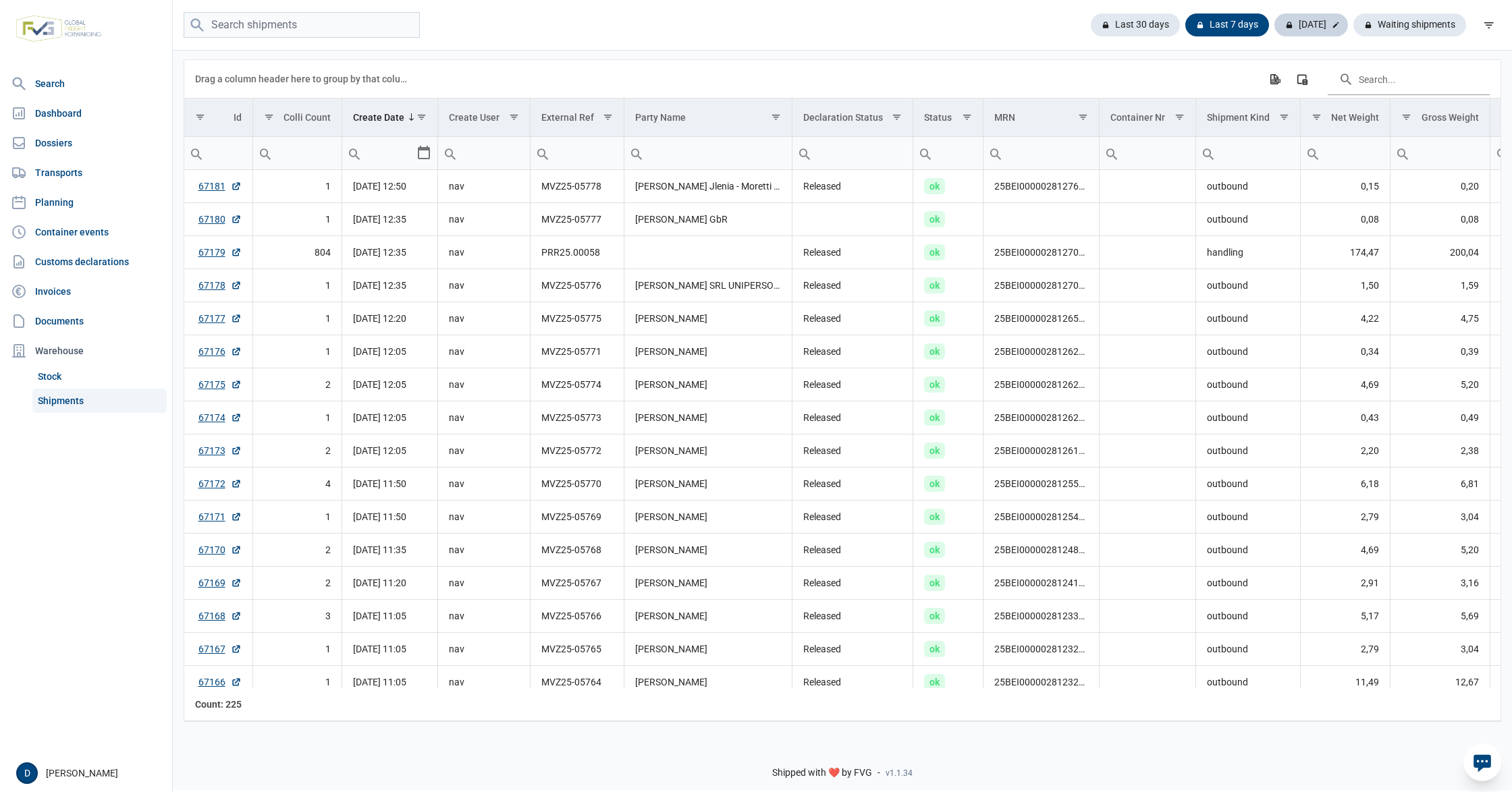
click at [1298, 22] on div "[DATE]" at bounding box center [1311, 25] width 74 height 23
click at [1408, 20] on div "Waiting shipments" at bounding box center [1404, 25] width 123 height 23
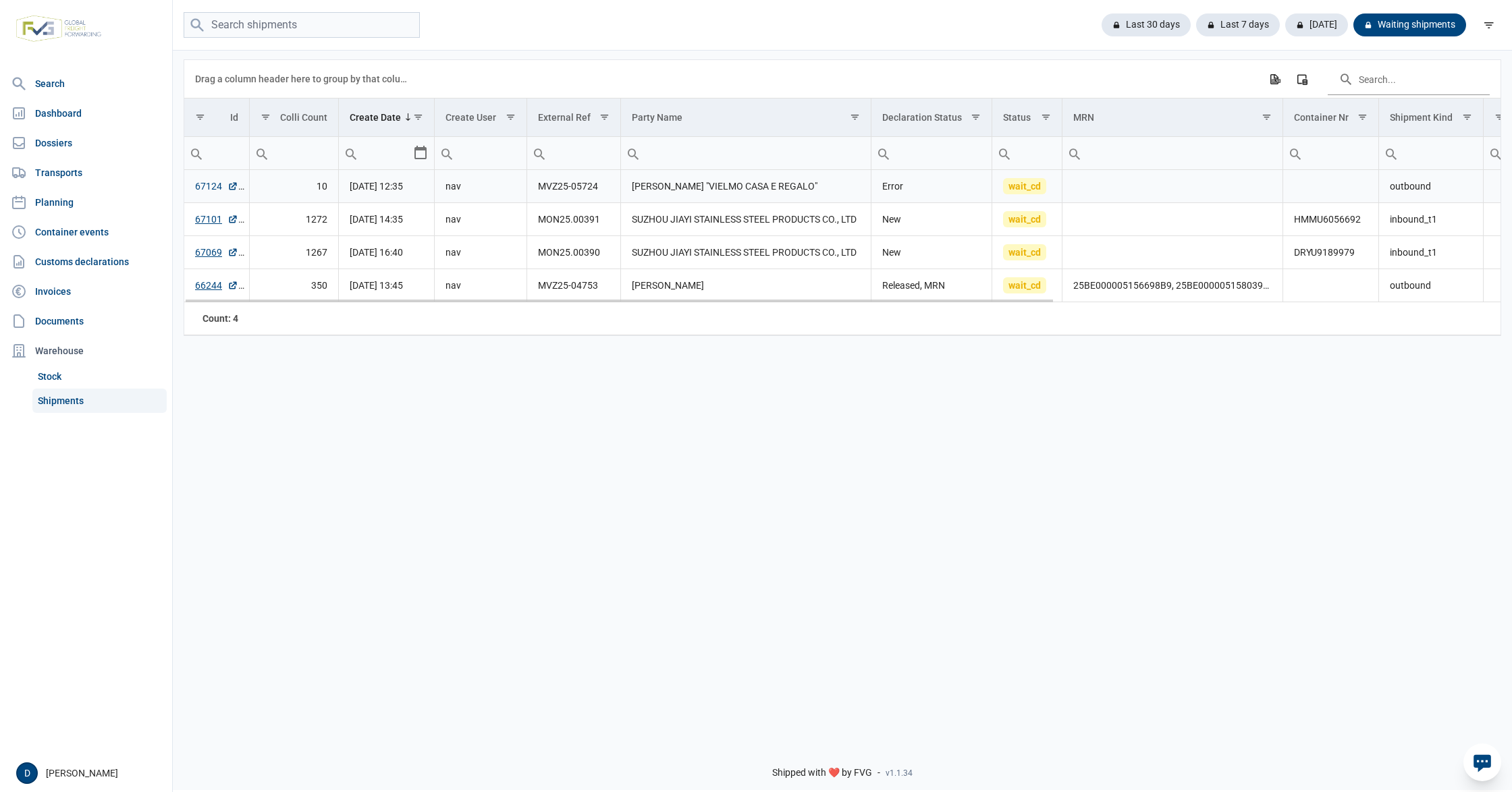
click at [204, 185] on link "67124" at bounding box center [216, 186] width 43 height 13
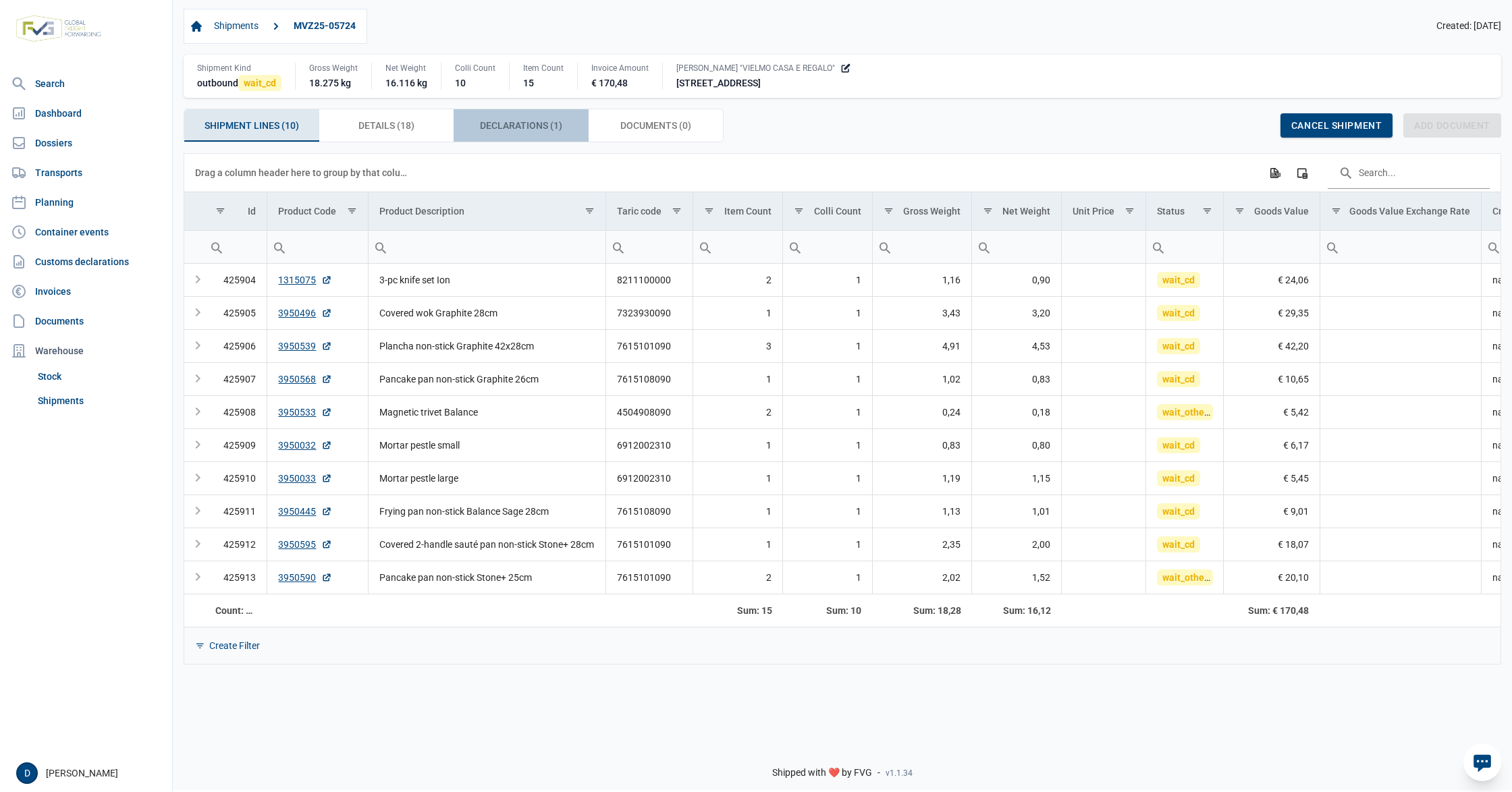
click at [522, 125] on span "Declarations (1) Declarations (1)" at bounding box center [521, 125] width 82 height 16
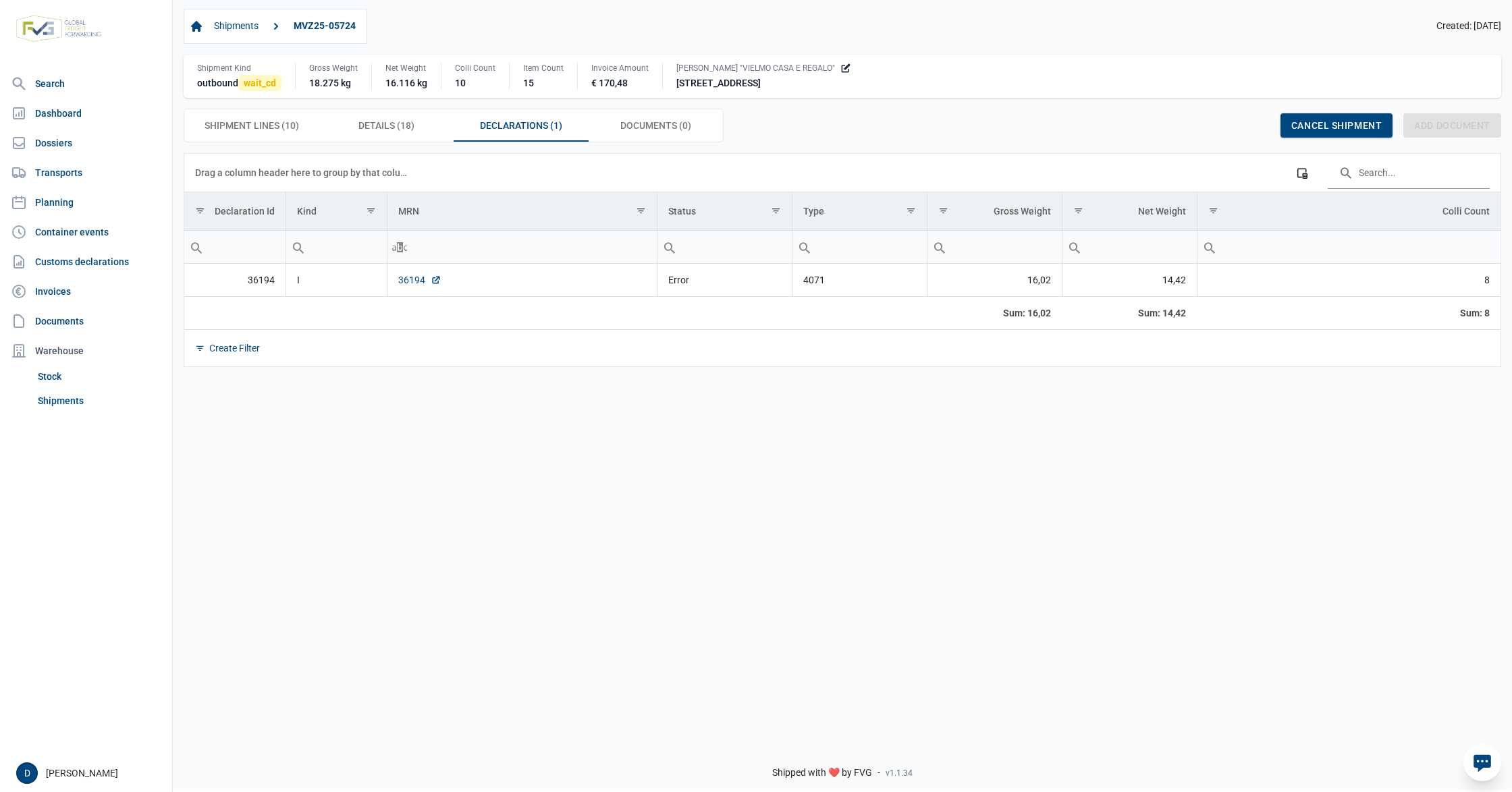
click at [408, 281] on link "36194" at bounding box center [420, 280] width 43 height 13
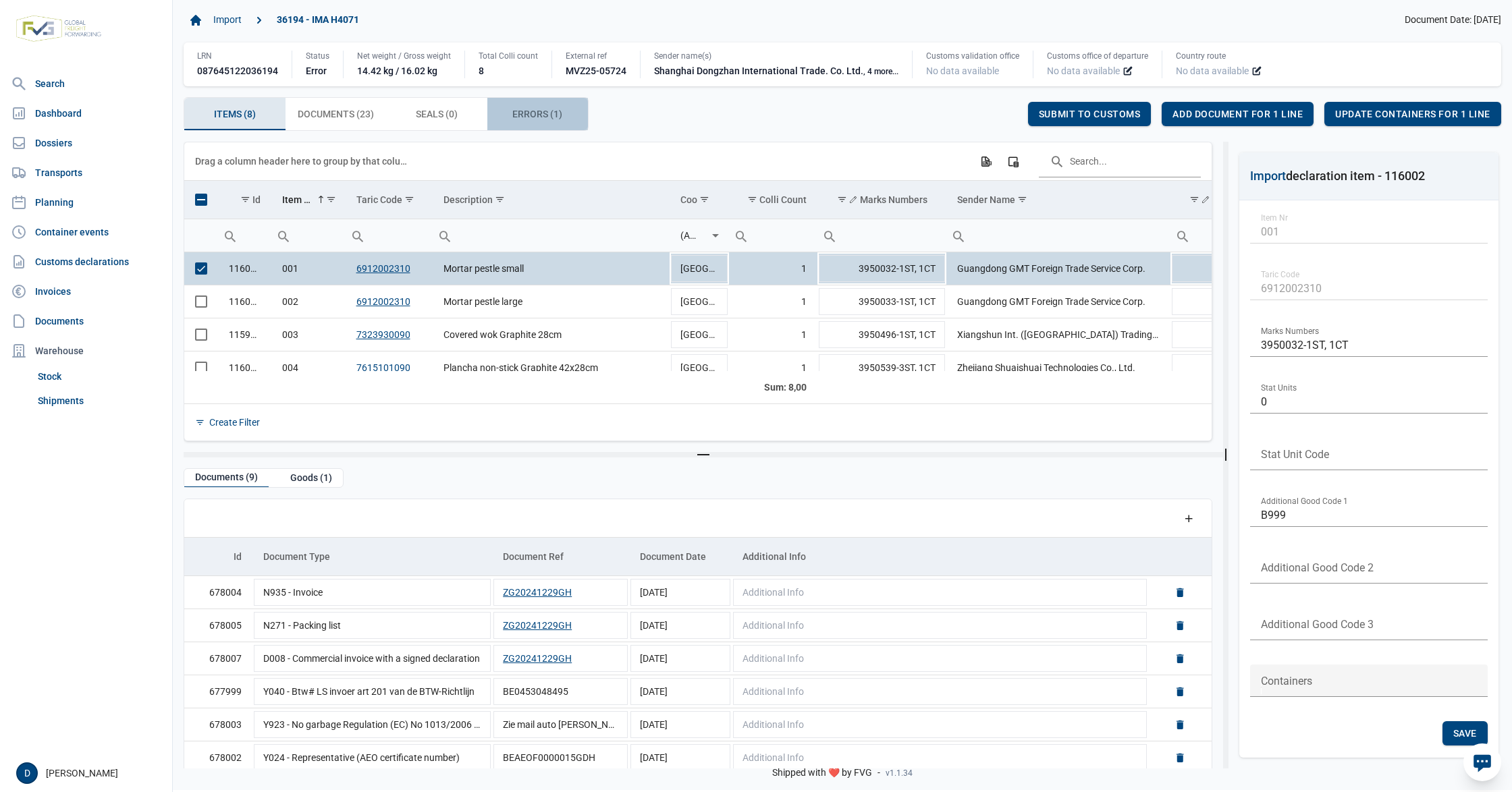
click at [547, 114] on span "Errors (1) Errors (1)" at bounding box center [537, 114] width 50 height 16
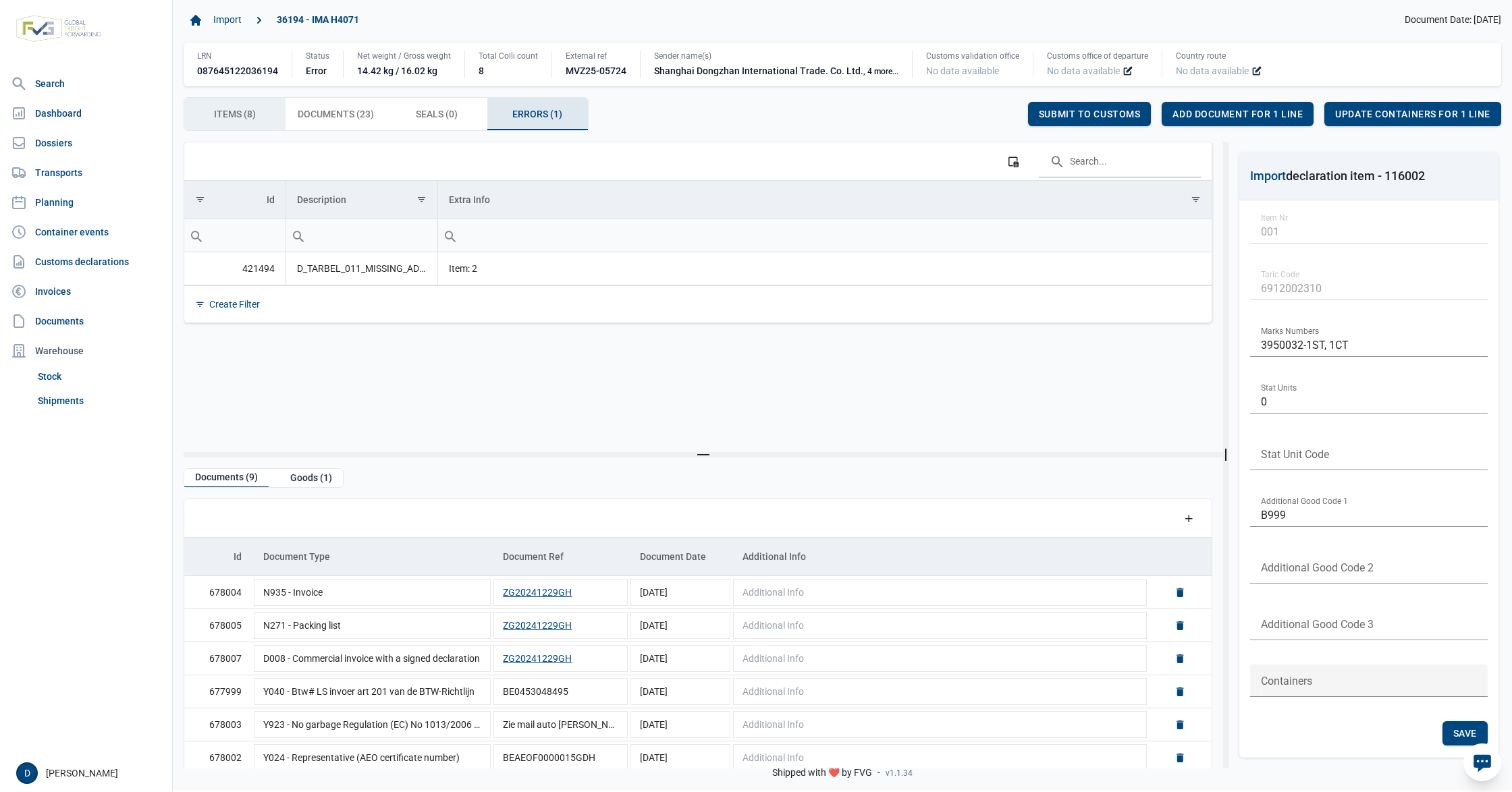
click at [236, 114] on span "Items (8) Items (8)" at bounding box center [235, 114] width 42 height 16
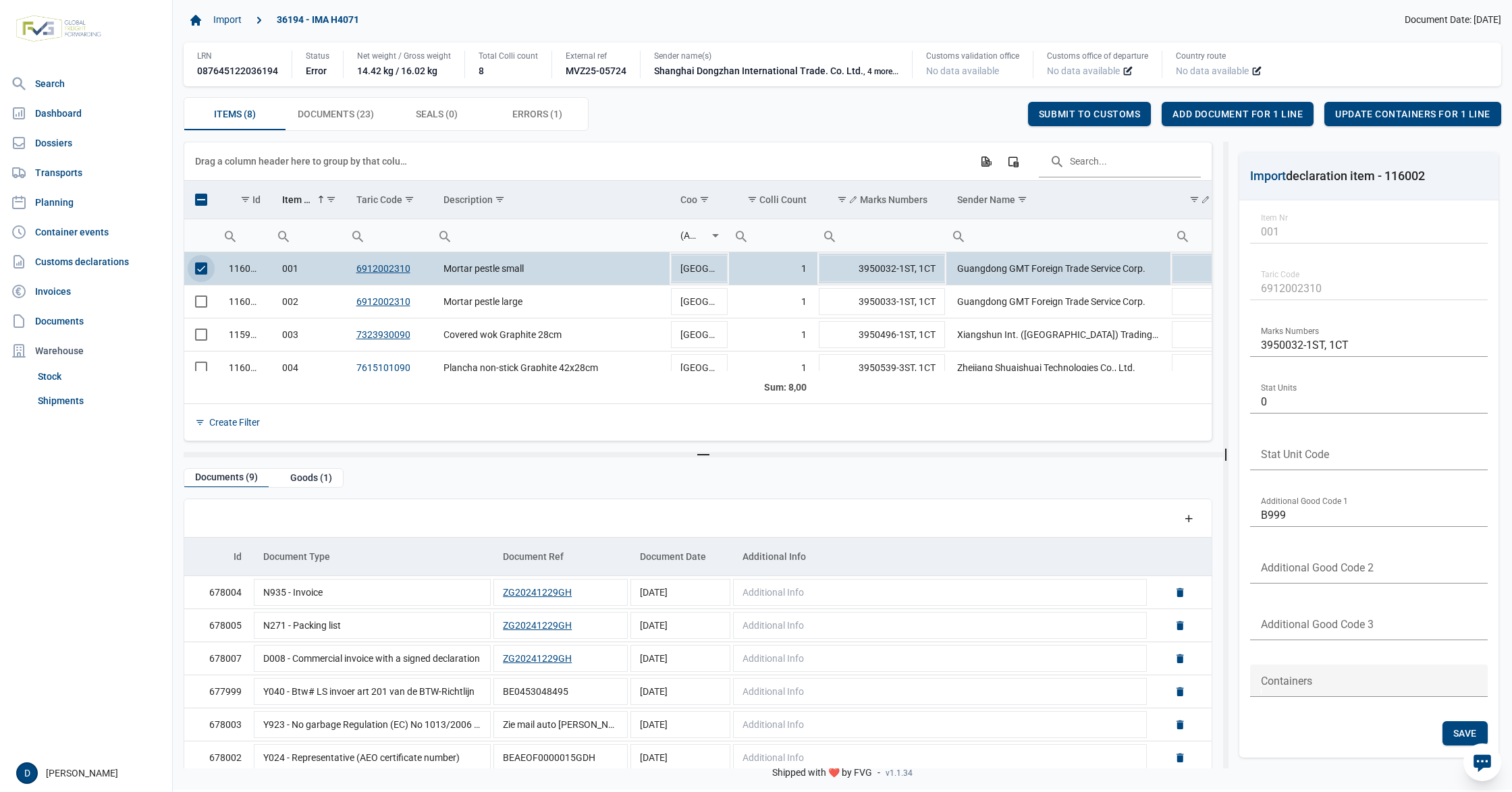
click at [200, 273] on span "Select row" at bounding box center [201, 268] width 12 height 12
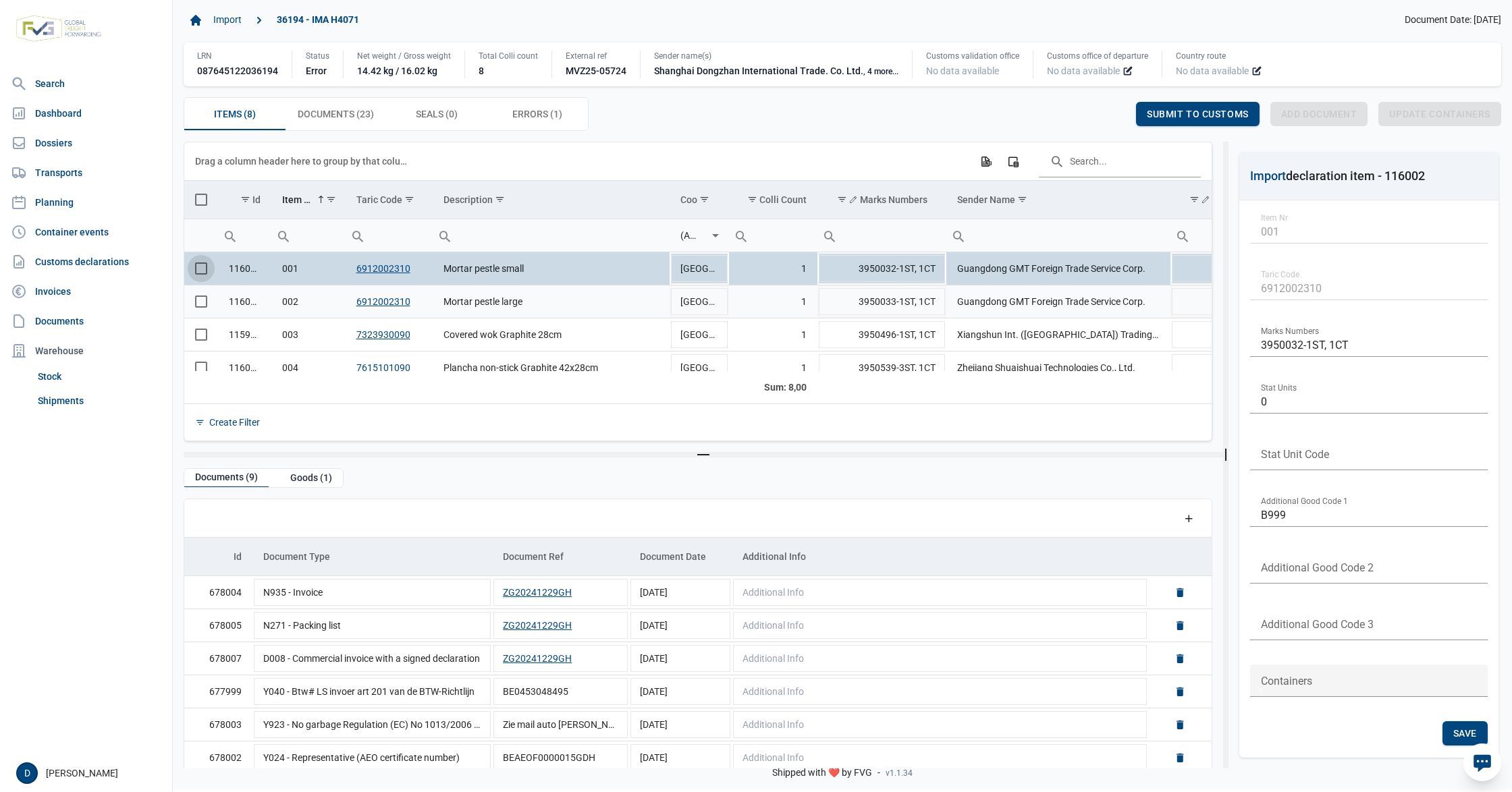
click at [201, 302] on span "Select row" at bounding box center [201, 301] width 12 height 12
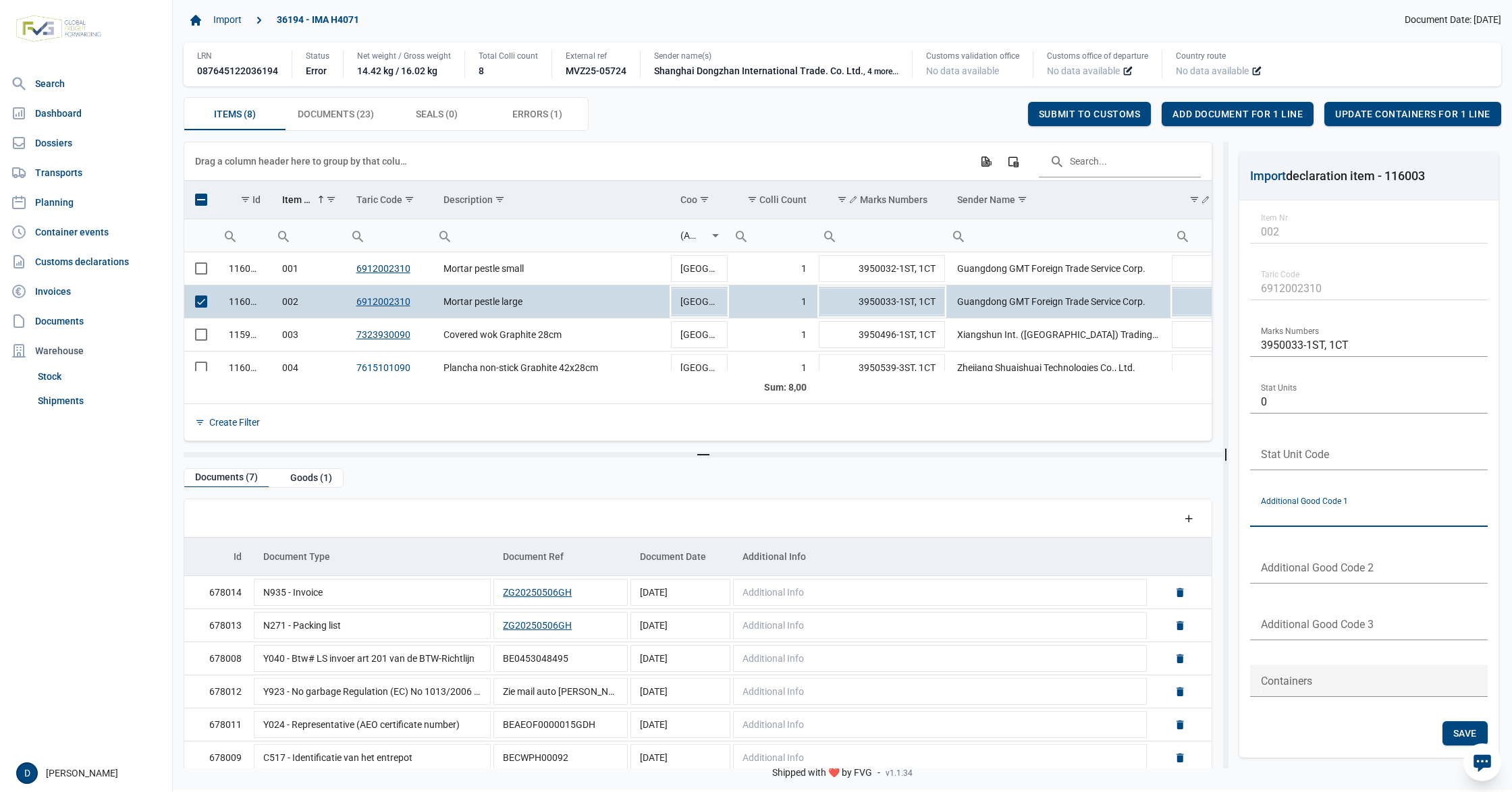
click at [1293, 514] on input "text" at bounding box center [1369, 511] width 238 height 32
type input "B999"
click at [1470, 735] on span "Save" at bounding box center [1465, 733] width 24 height 11
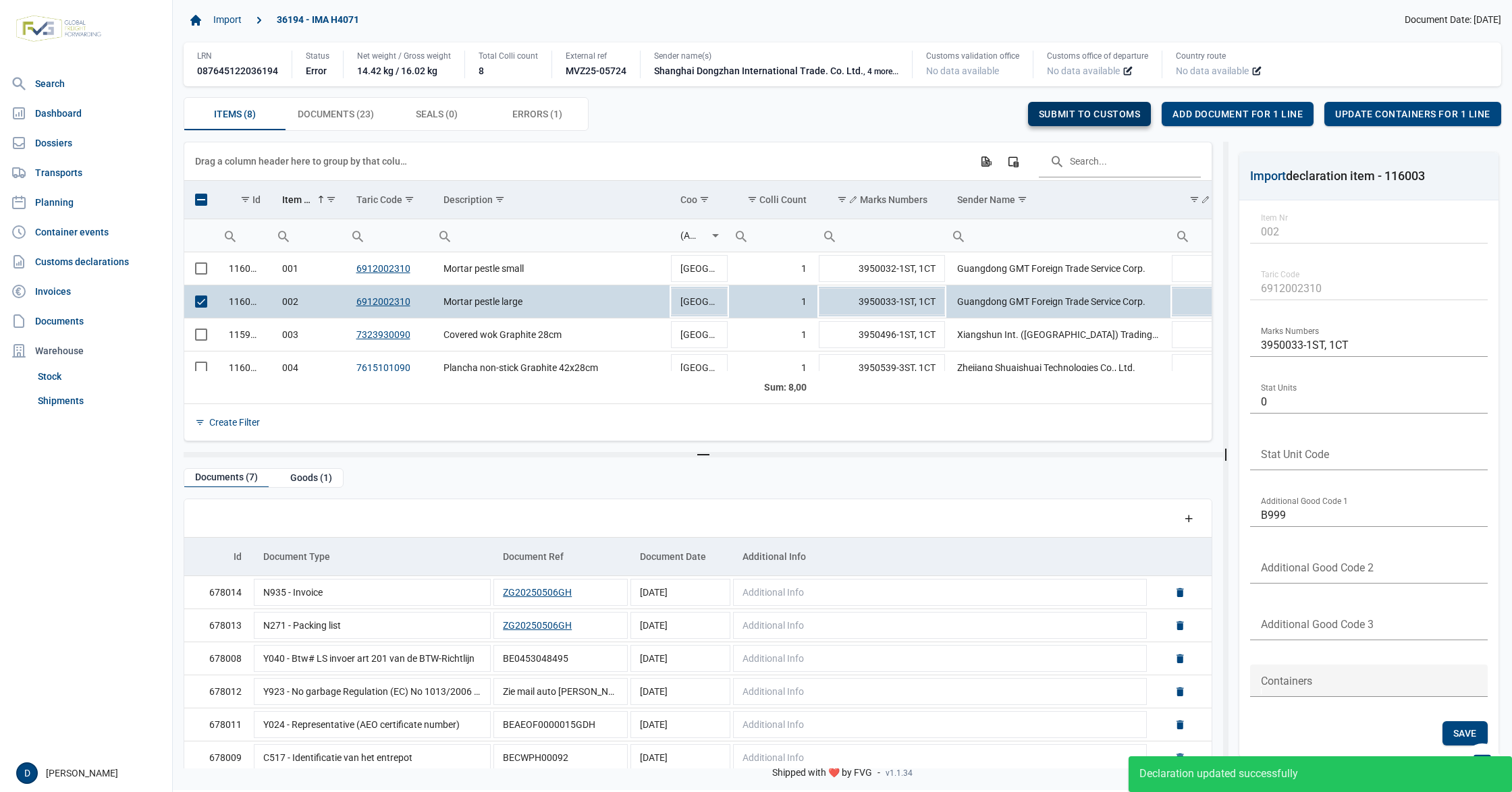
click at [1089, 102] on div "Submit to customs" at bounding box center [1090, 114] width 123 height 24
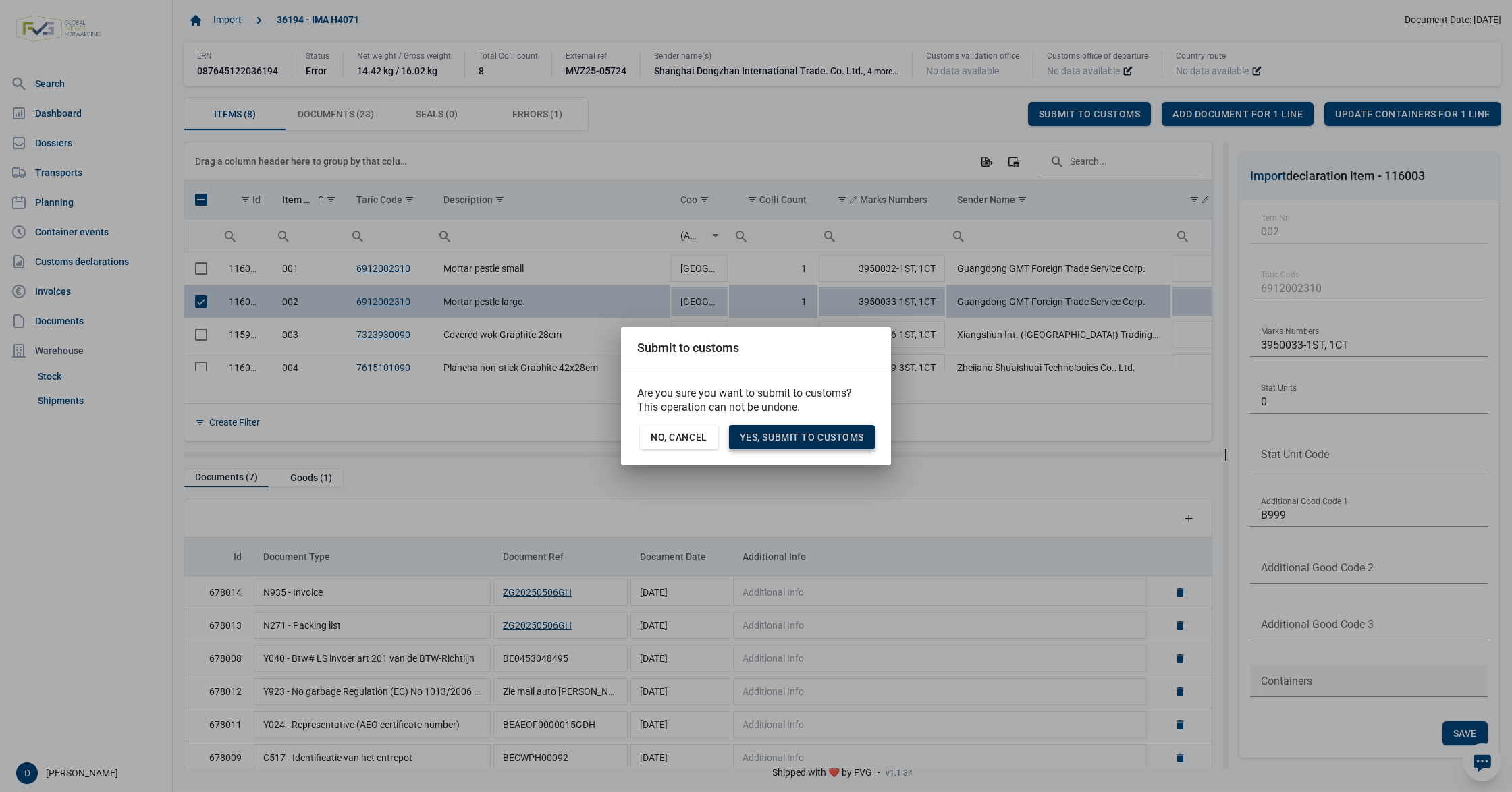
click at [824, 430] on div "Yes, Submit to customs" at bounding box center [802, 437] width 146 height 24
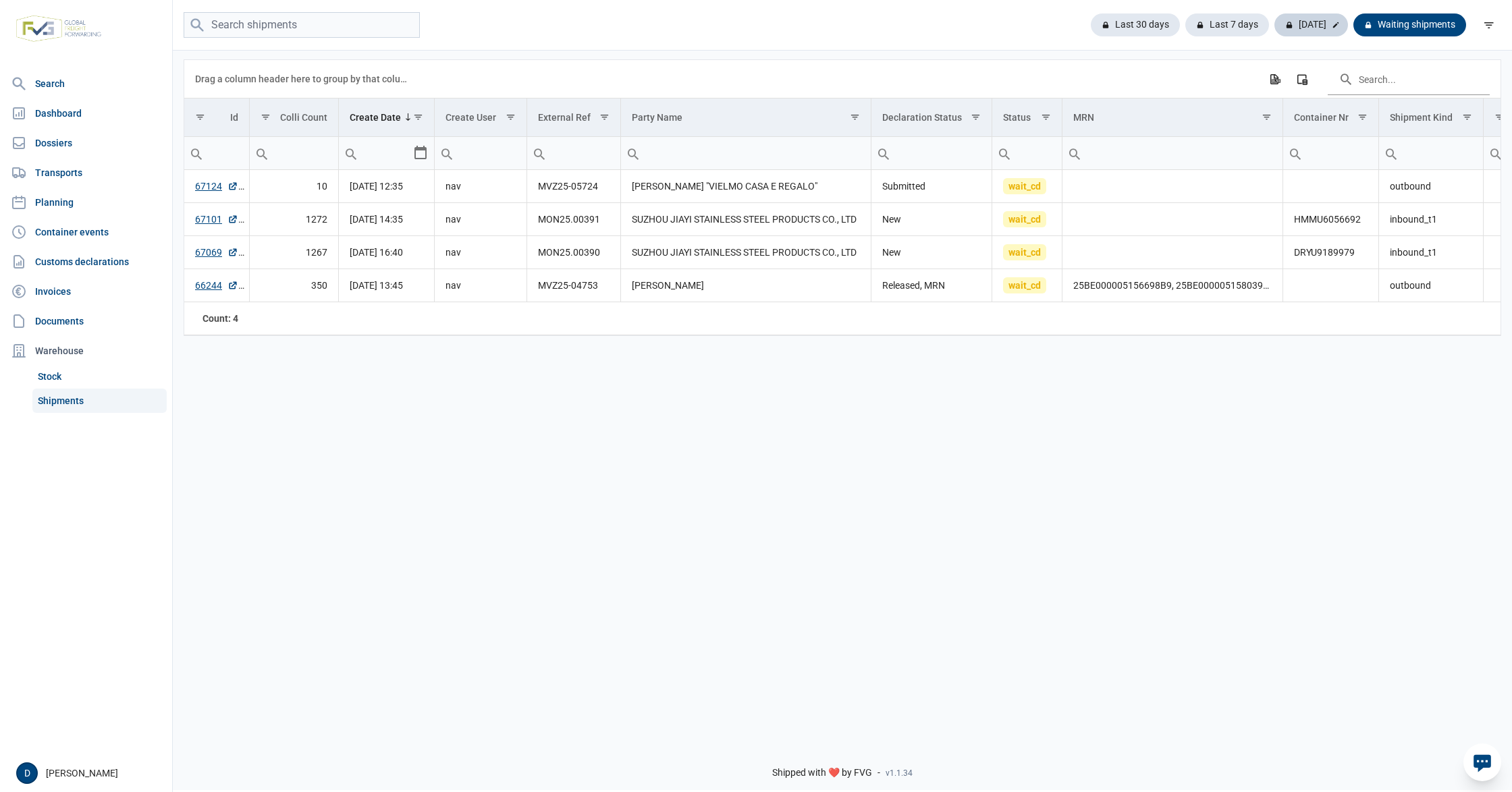
click at [1313, 24] on div "[DATE]" at bounding box center [1311, 25] width 74 height 23
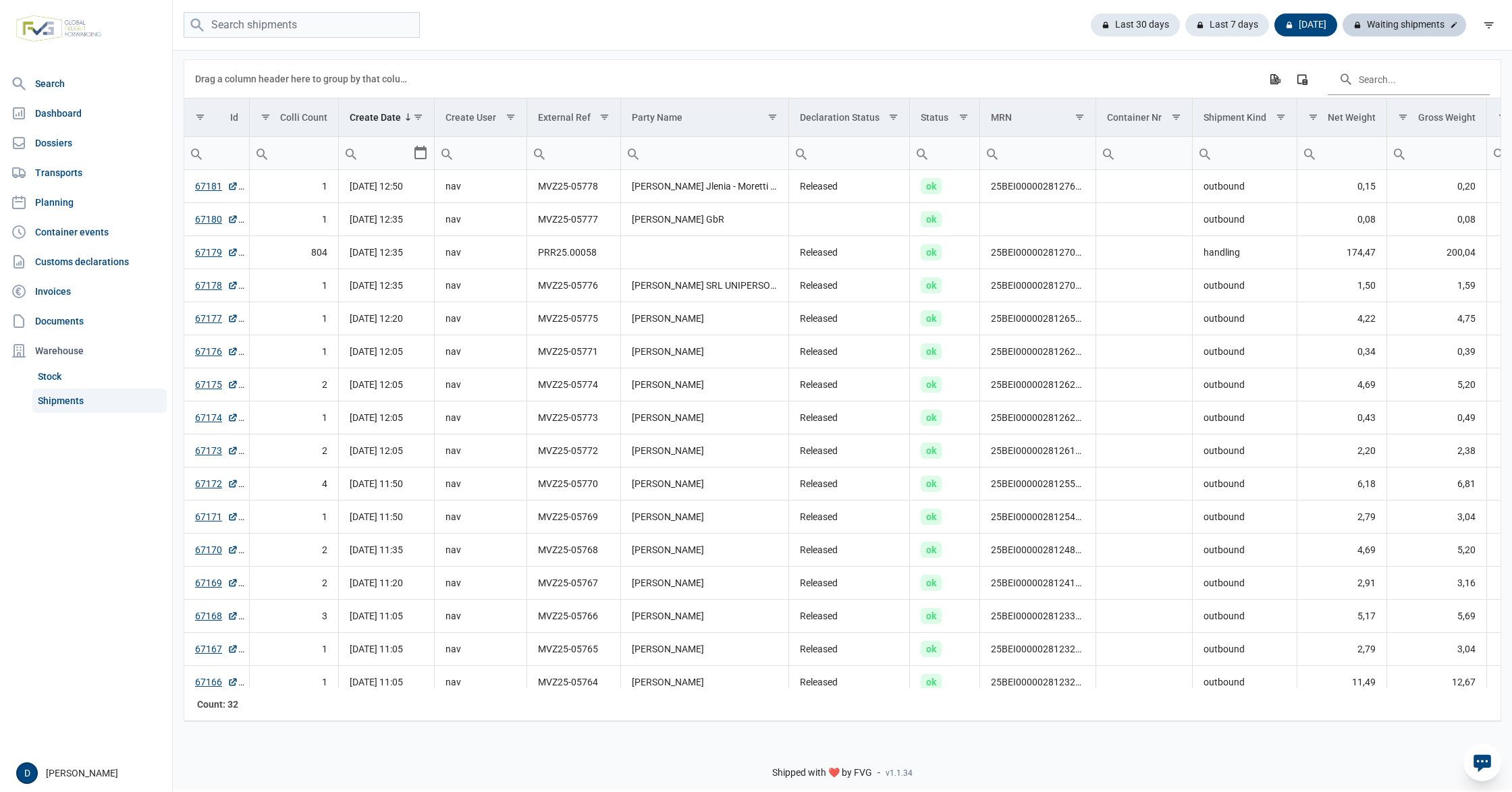
click at [1415, 27] on div "Waiting shipments" at bounding box center [1404, 25] width 123 height 23
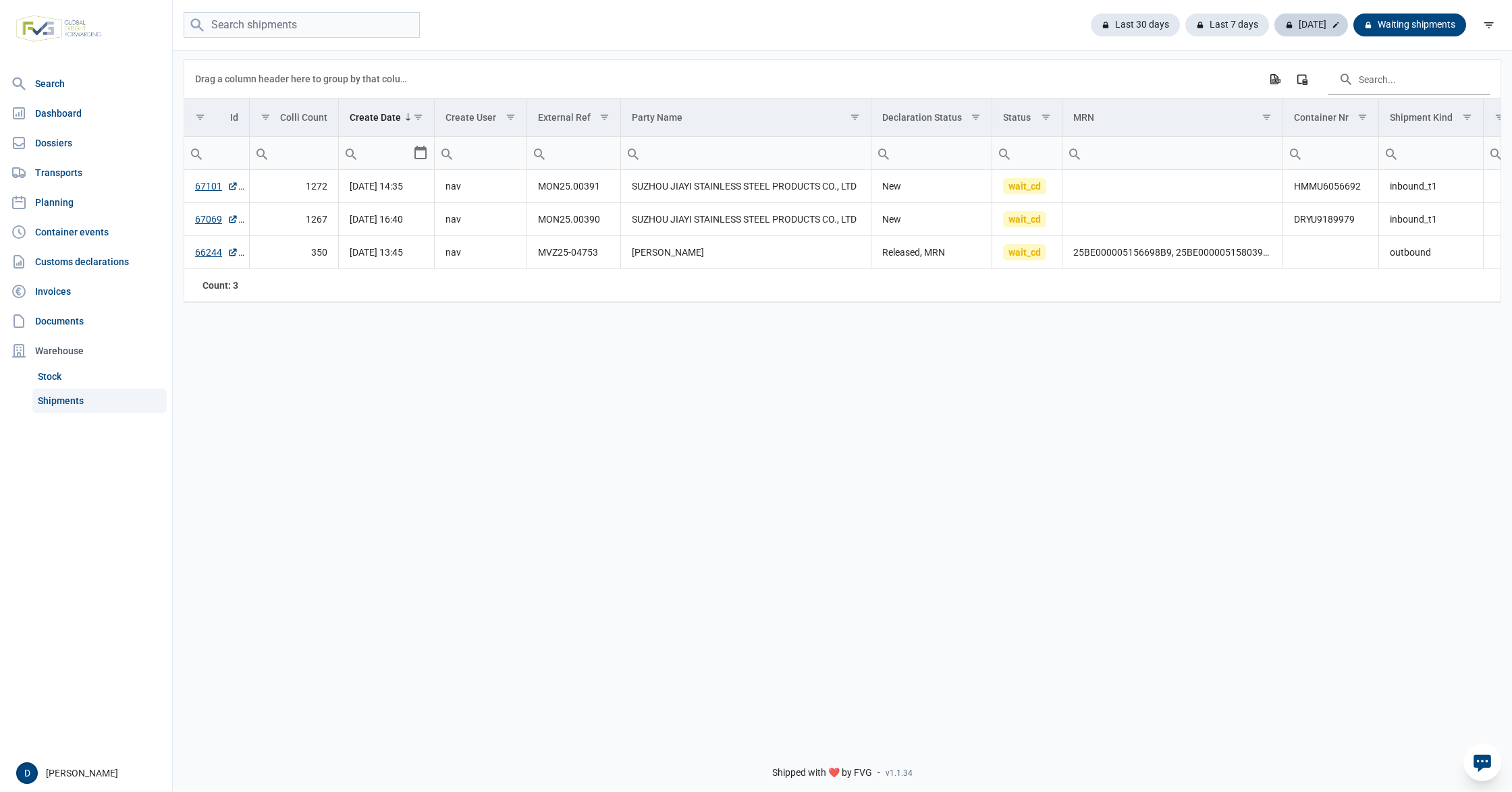
click at [1313, 22] on div "[DATE]" at bounding box center [1311, 25] width 74 height 23
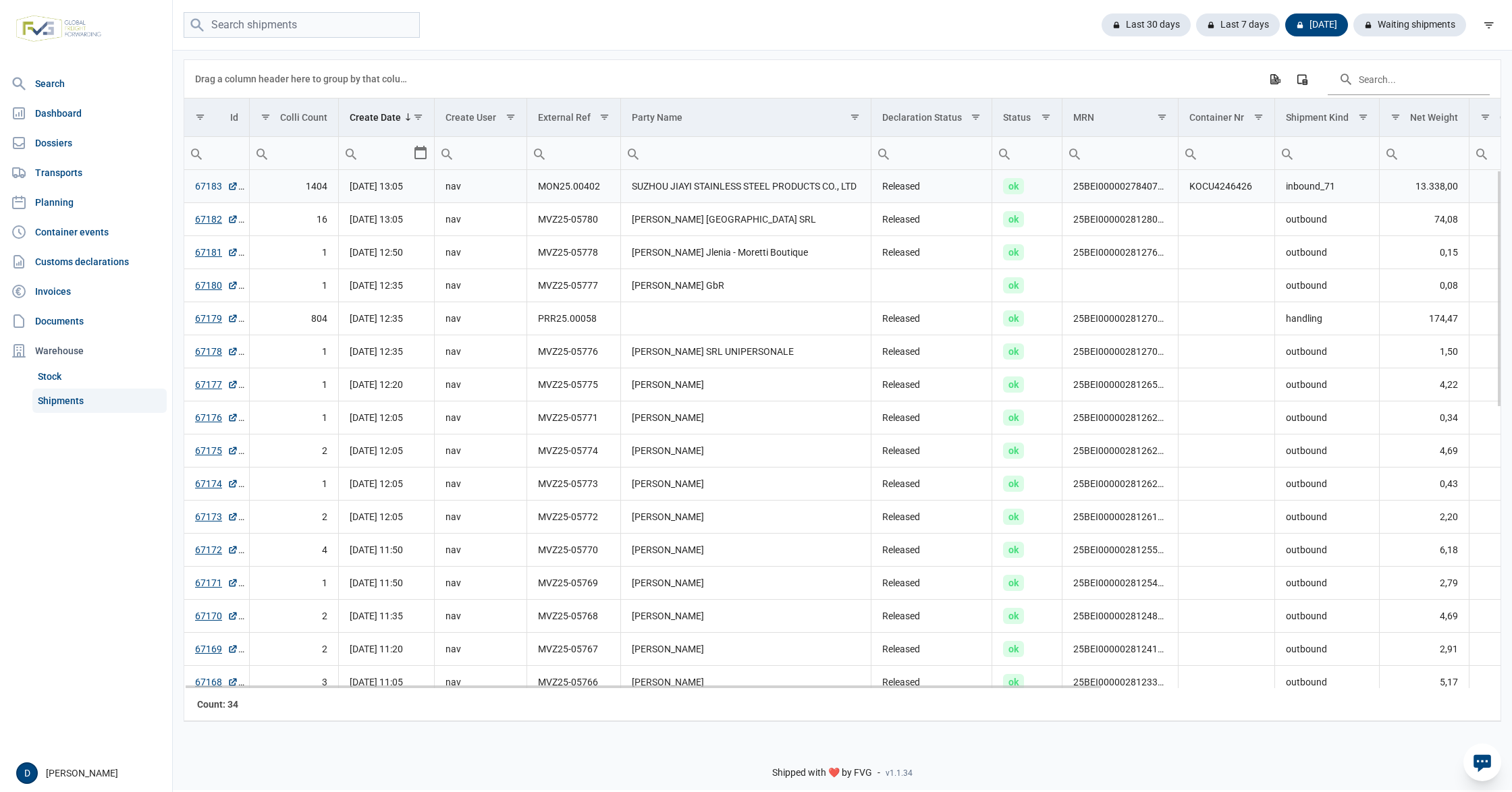
click at [196, 185] on link "67183" at bounding box center [216, 186] width 43 height 13
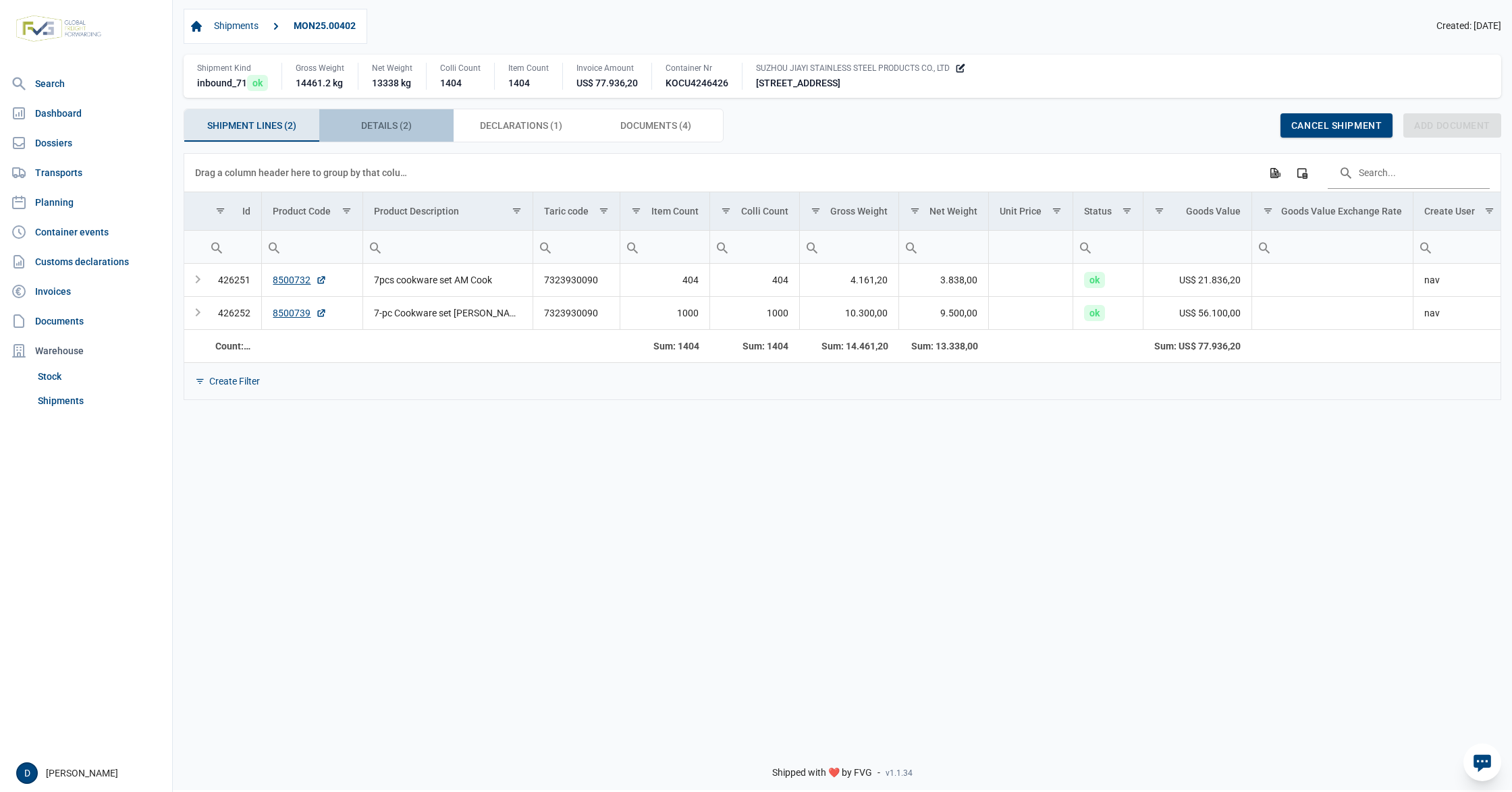
click at [397, 119] on span "Details (2) Details (2)" at bounding box center [386, 125] width 51 height 16
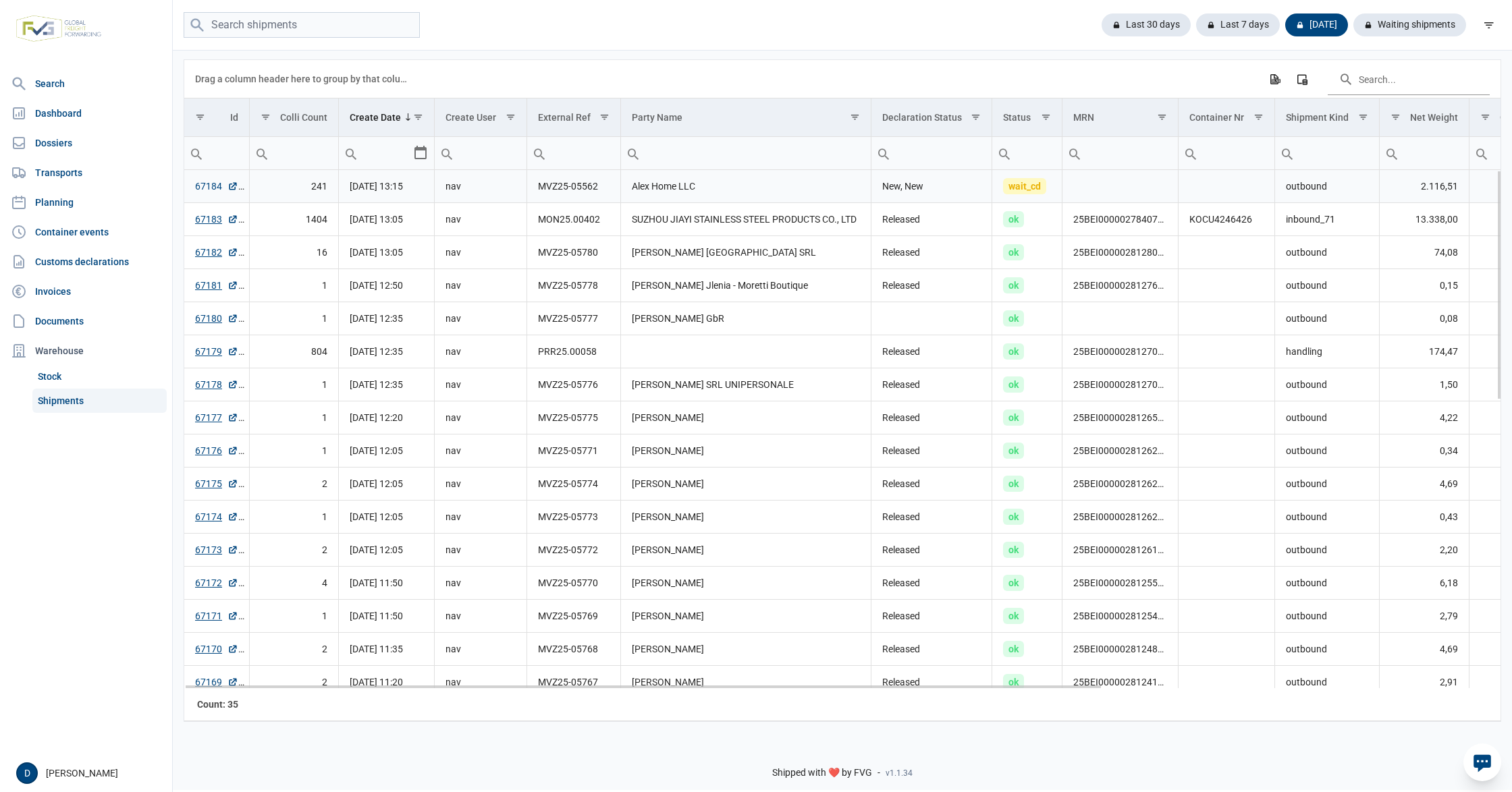
click at [210, 184] on link "67184" at bounding box center [216, 186] width 43 height 13
click at [61, 140] on link "Dossiers" at bounding box center [86, 143] width 162 height 27
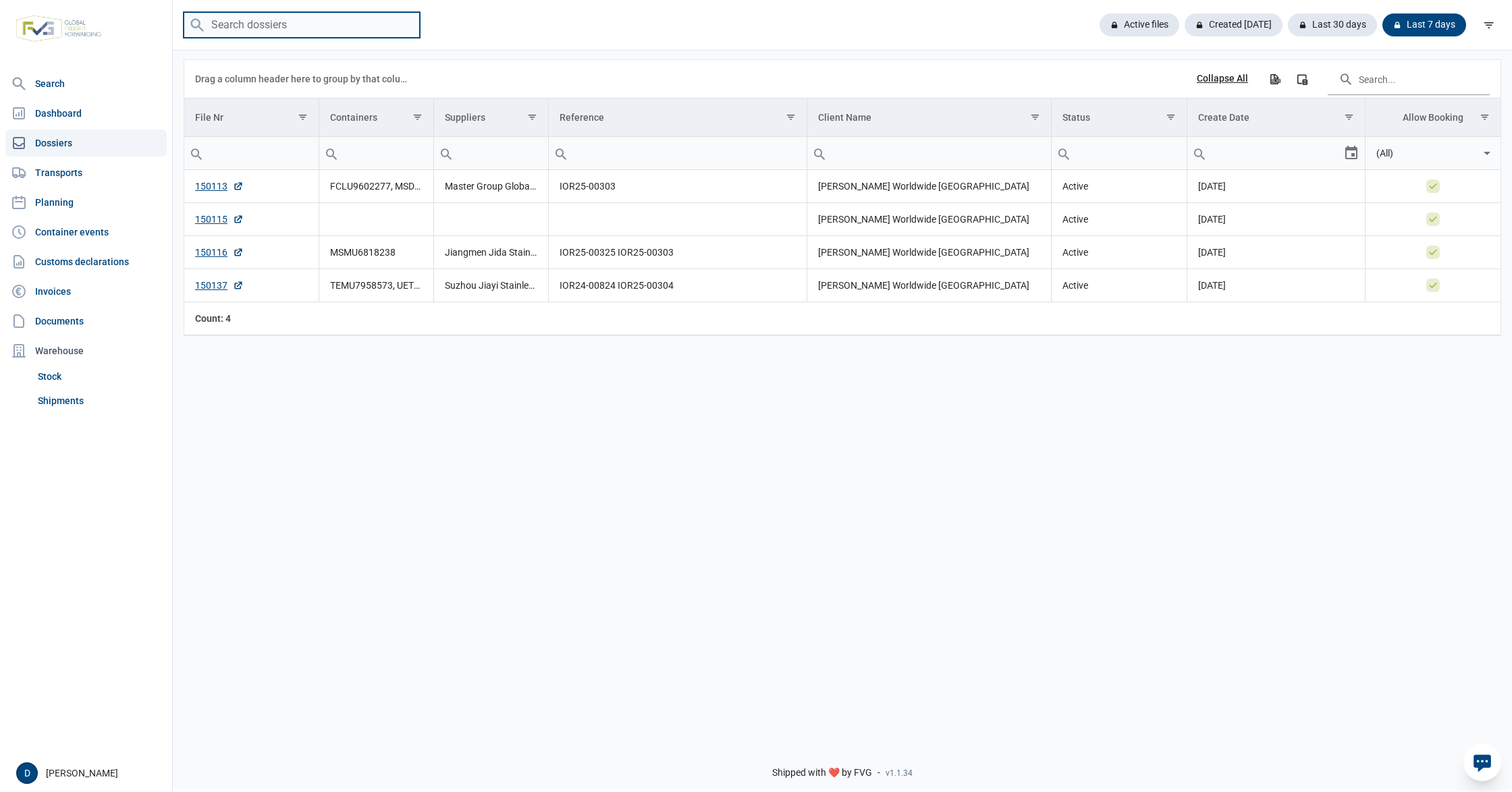
click at [350, 33] on input "search" at bounding box center [301, 26] width 236 height 27
paste input "UETU6767922"
type input "UETU6767922"
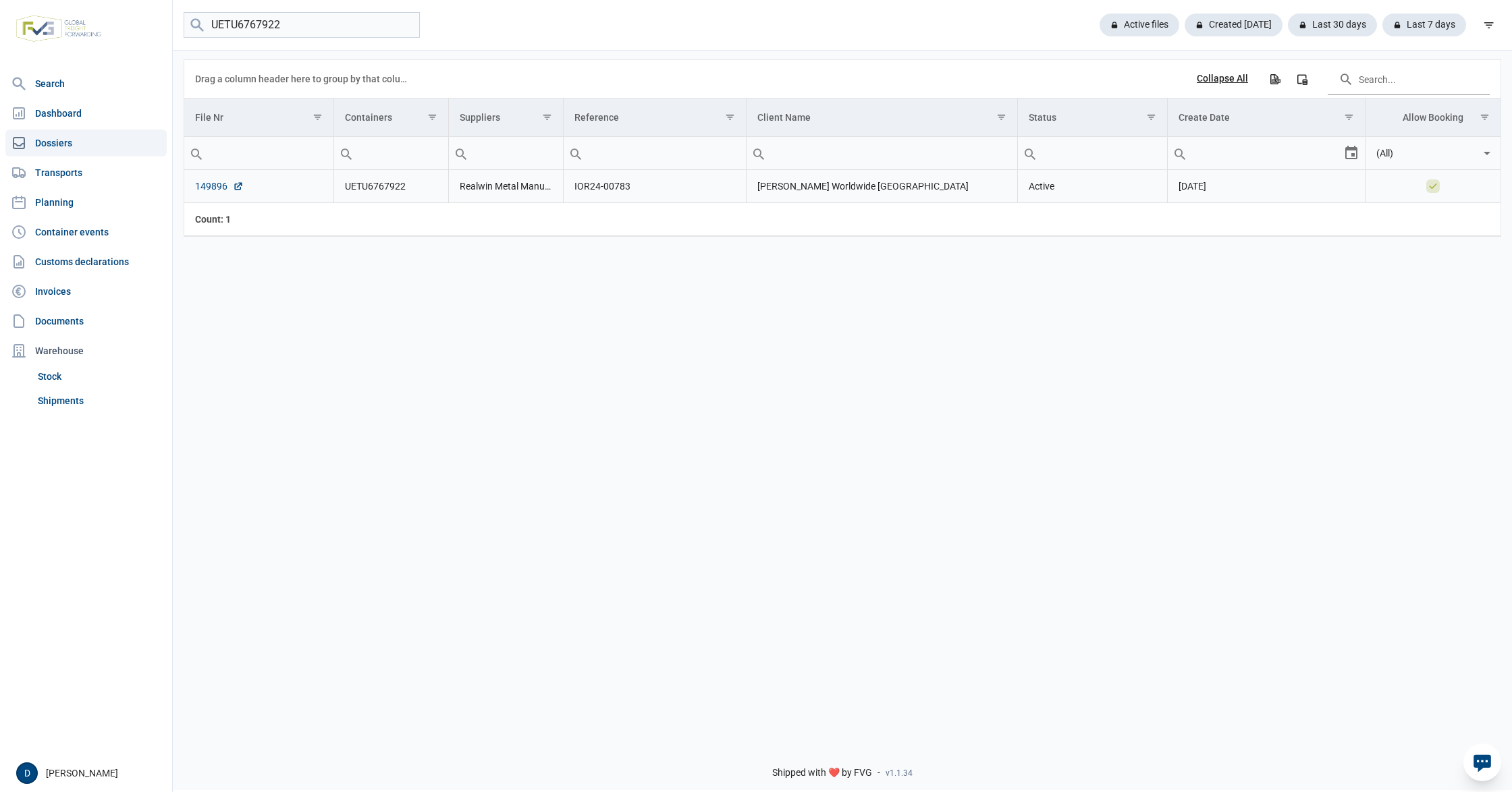
click at [198, 184] on link "149896" at bounding box center [219, 186] width 49 height 13
drag, startPoint x: 300, startPoint y: 20, endPoint x: 84, endPoint y: 57, distance: 219.1
click at [84, 57] on div "Search Dashboard Dossiers Transports Planning Container events Customs declarat…" at bounding box center [756, 394] width 1512 height 792
paste input "FFAU4140997"
type input "FFAU4140997"
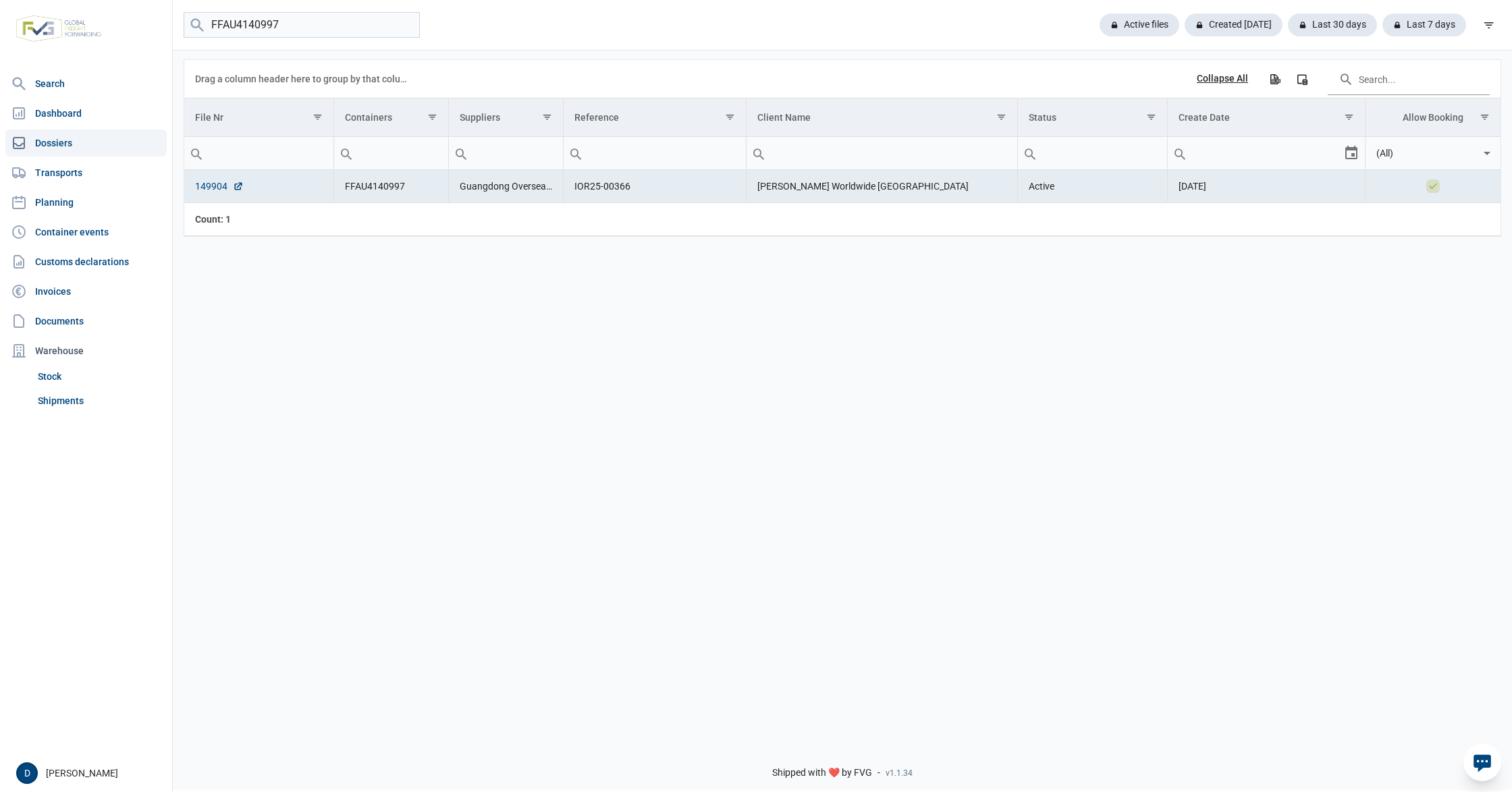
click at [206, 192] on link "149904" at bounding box center [219, 186] width 49 height 13
drag, startPoint x: 303, startPoint y: 27, endPoint x: 121, endPoint y: 30, distance: 182.0
click at [121, 30] on div "Search Dashboard Dossiers Transports Planning Container events Customs declarat…" at bounding box center [756, 394] width 1512 height 792
paste input "MSBU8176180"
type input "MSBU8176180"
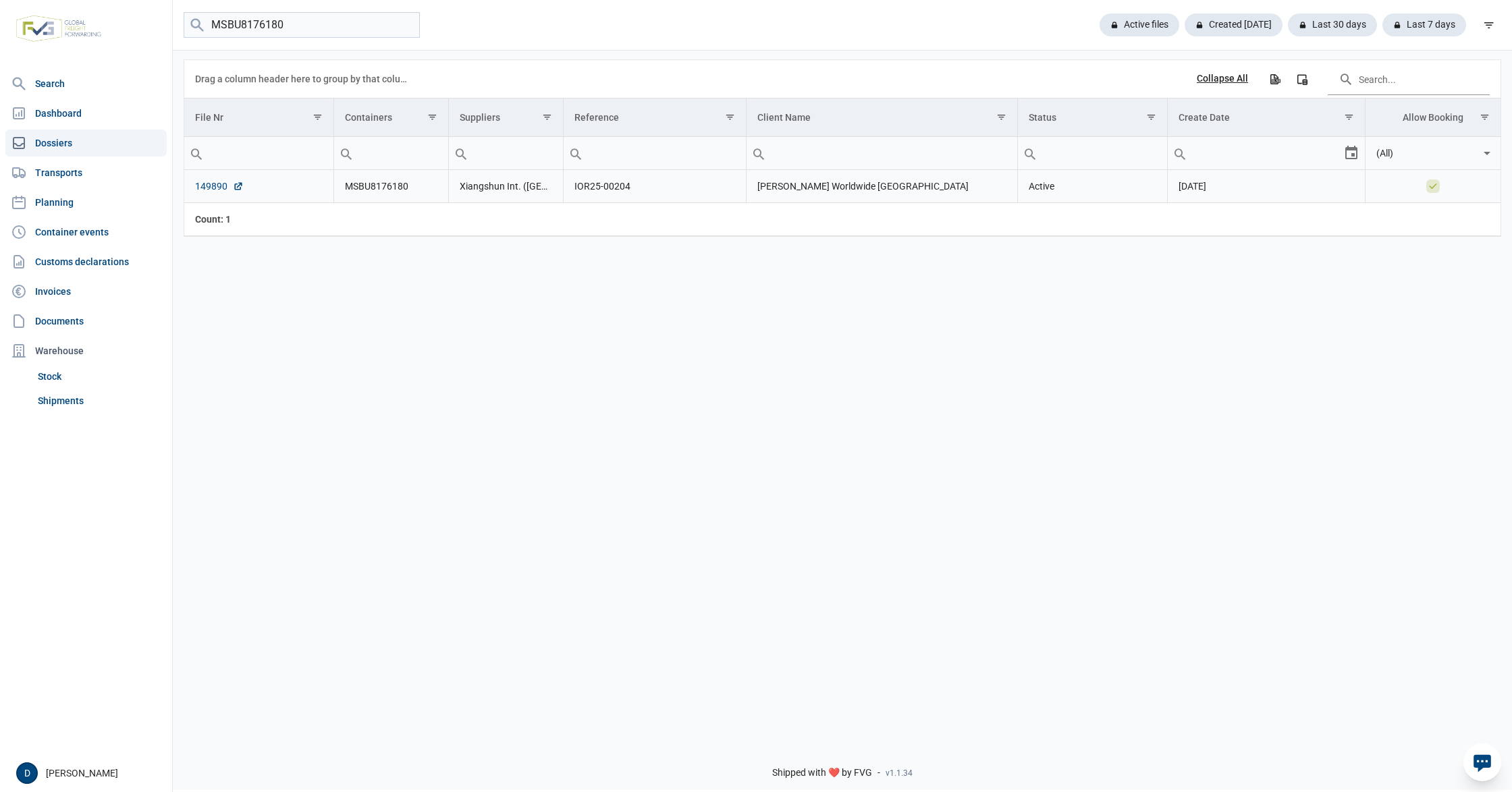
click at [214, 185] on link "149890" at bounding box center [219, 186] width 49 height 13
drag, startPoint x: 308, startPoint y: 27, endPoint x: 122, endPoint y: 30, distance: 186.0
click at [122, 30] on div "Search Dashboard Dossiers Transports Planning Container events Customs declarat…" at bounding box center [756, 394] width 1512 height 792
paste input "TGBU9905910"
type input "TGBU9905910"
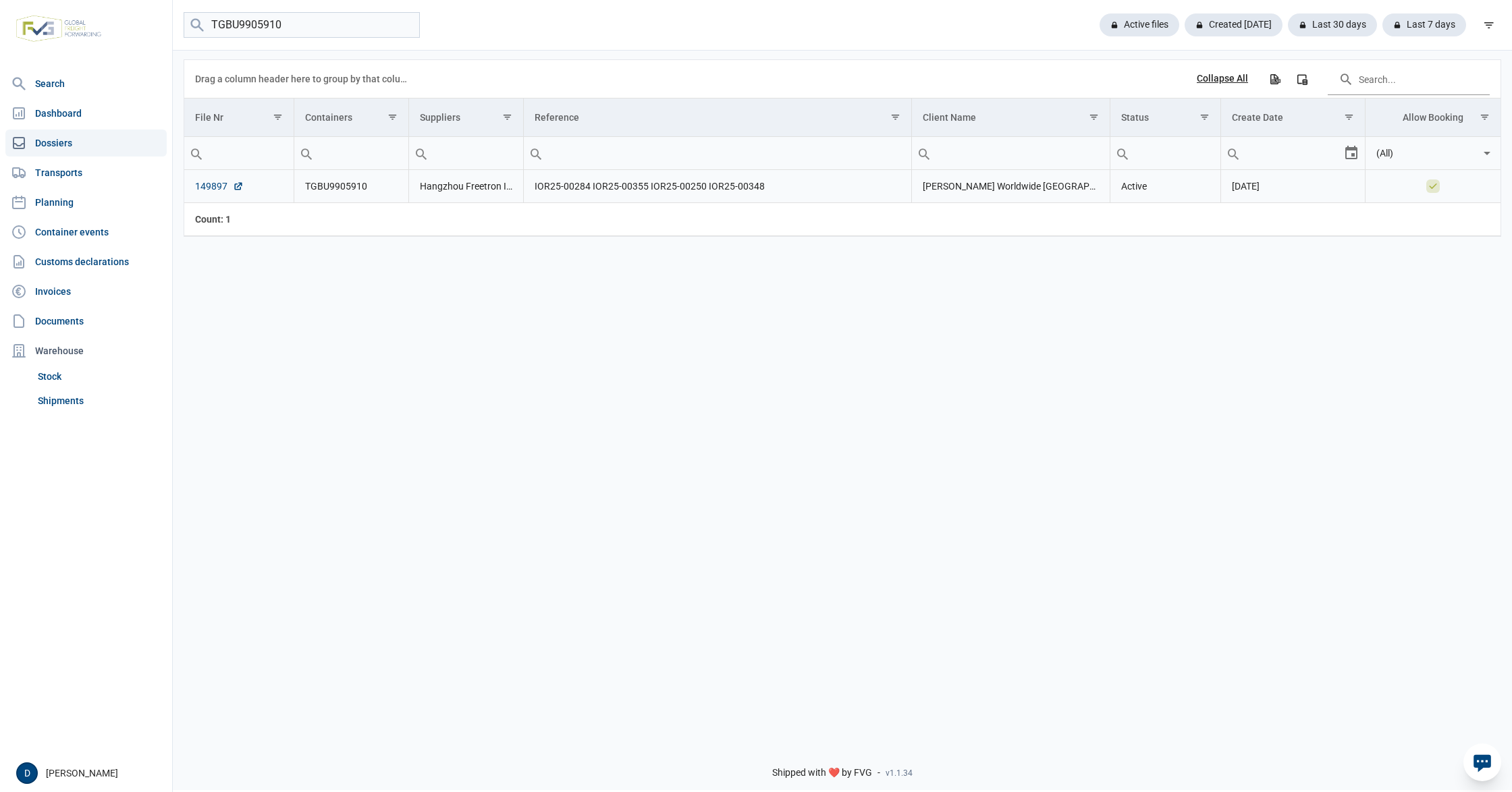
click at [206, 187] on link "149897" at bounding box center [219, 186] width 49 height 13
drag, startPoint x: 300, startPoint y: 27, endPoint x: 112, endPoint y: 31, distance: 188.0
click at [112, 31] on div "Search Dashboard Dossiers Transports Planning Container events Customs declarat…" at bounding box center [756, 394] width 1512 height 792
click at [263, 24] on input "search" at bounding box center [301, 26] width 236 height 27
paste input "MSNU7949133"
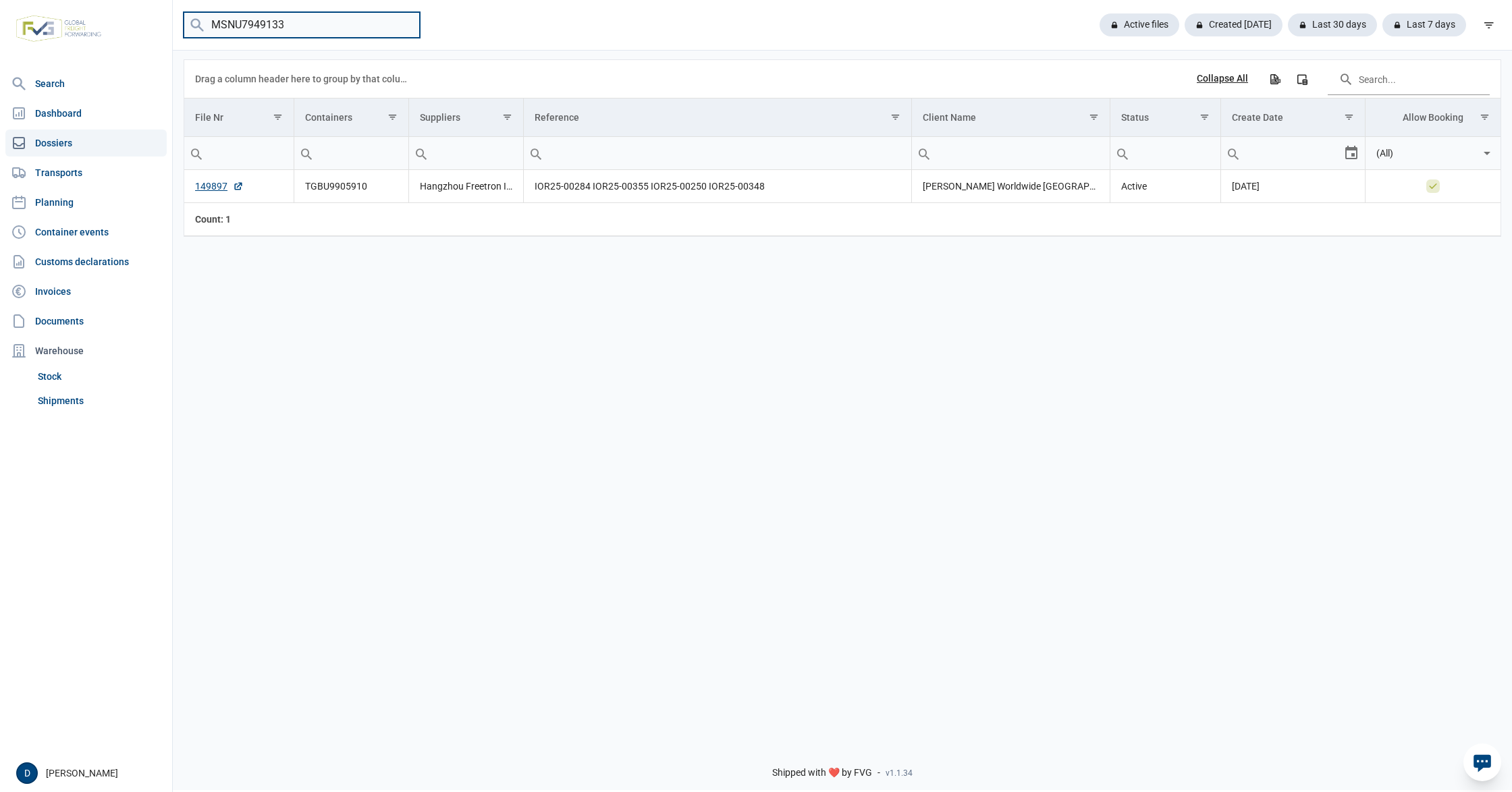
type input "MSNU7949133"
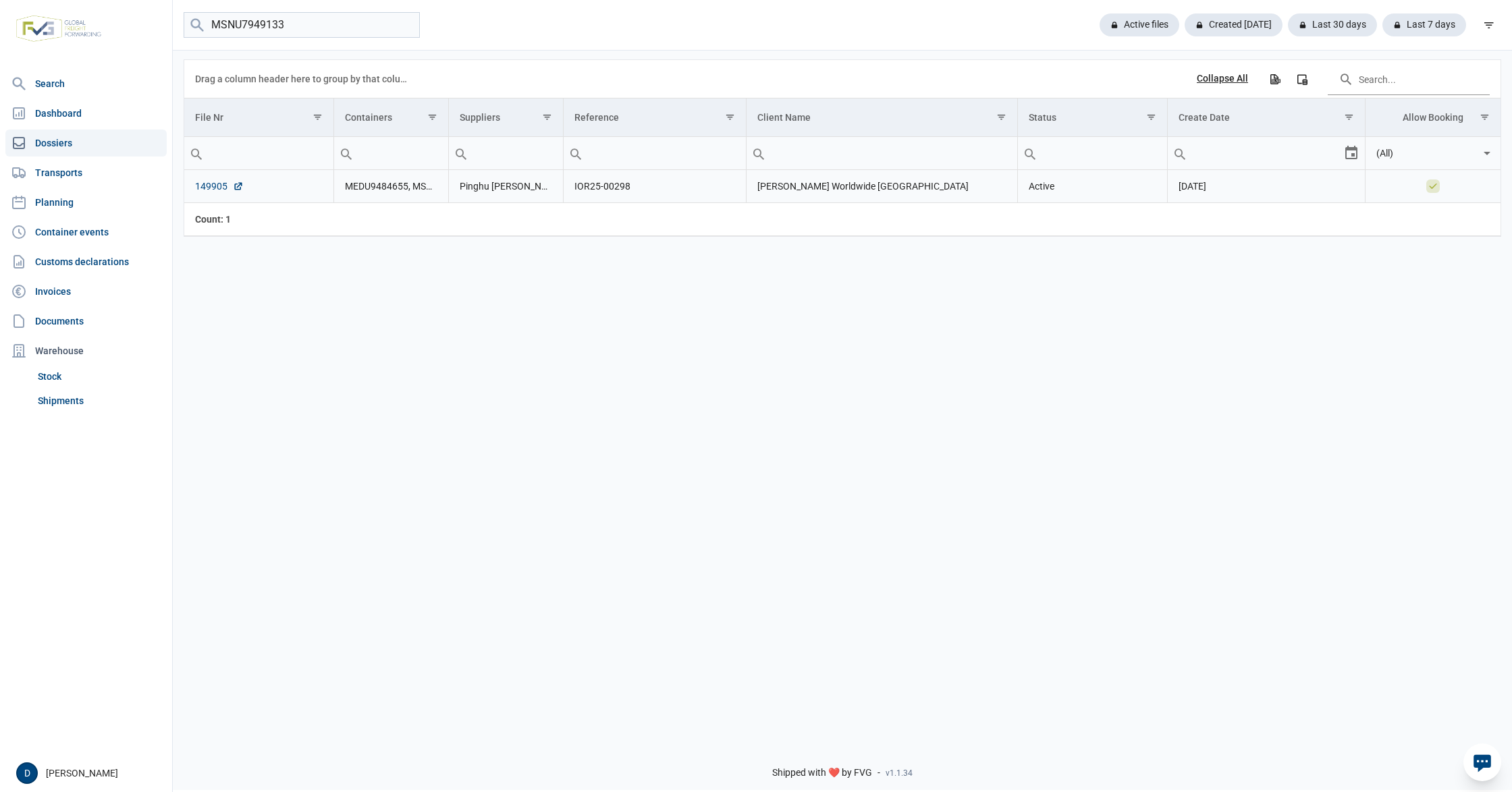
click at [216, 187] on link "149905" at bounding box center [219, 186] width 49 height 13
click at [63, 400] on link "Shipments" at bounding box center [99, 400] width 135 height 24
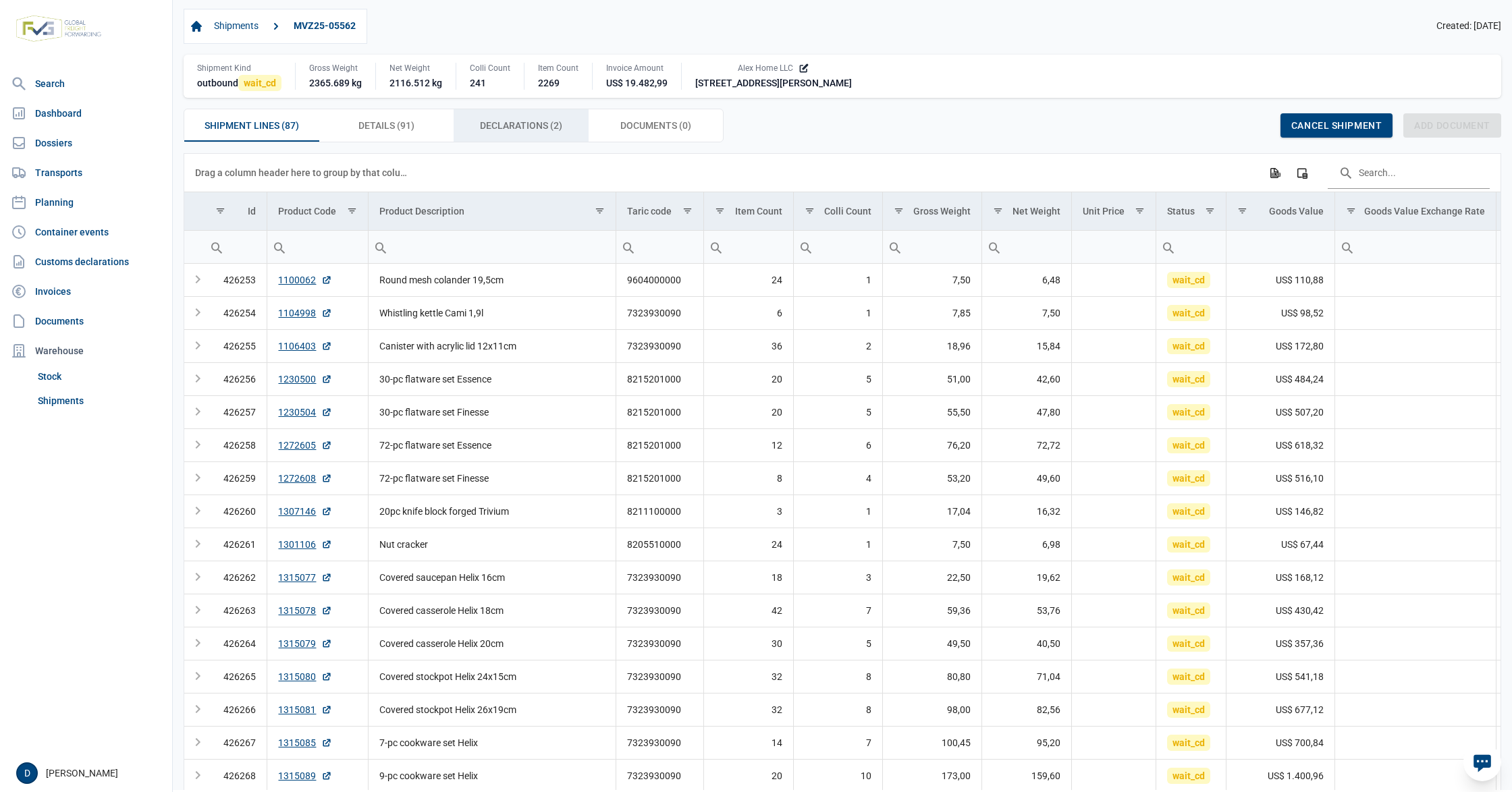
click at [478, 119] on div "Declarations (2) Declarations (2)" at bounding box center [521, 125] width 135 height 32
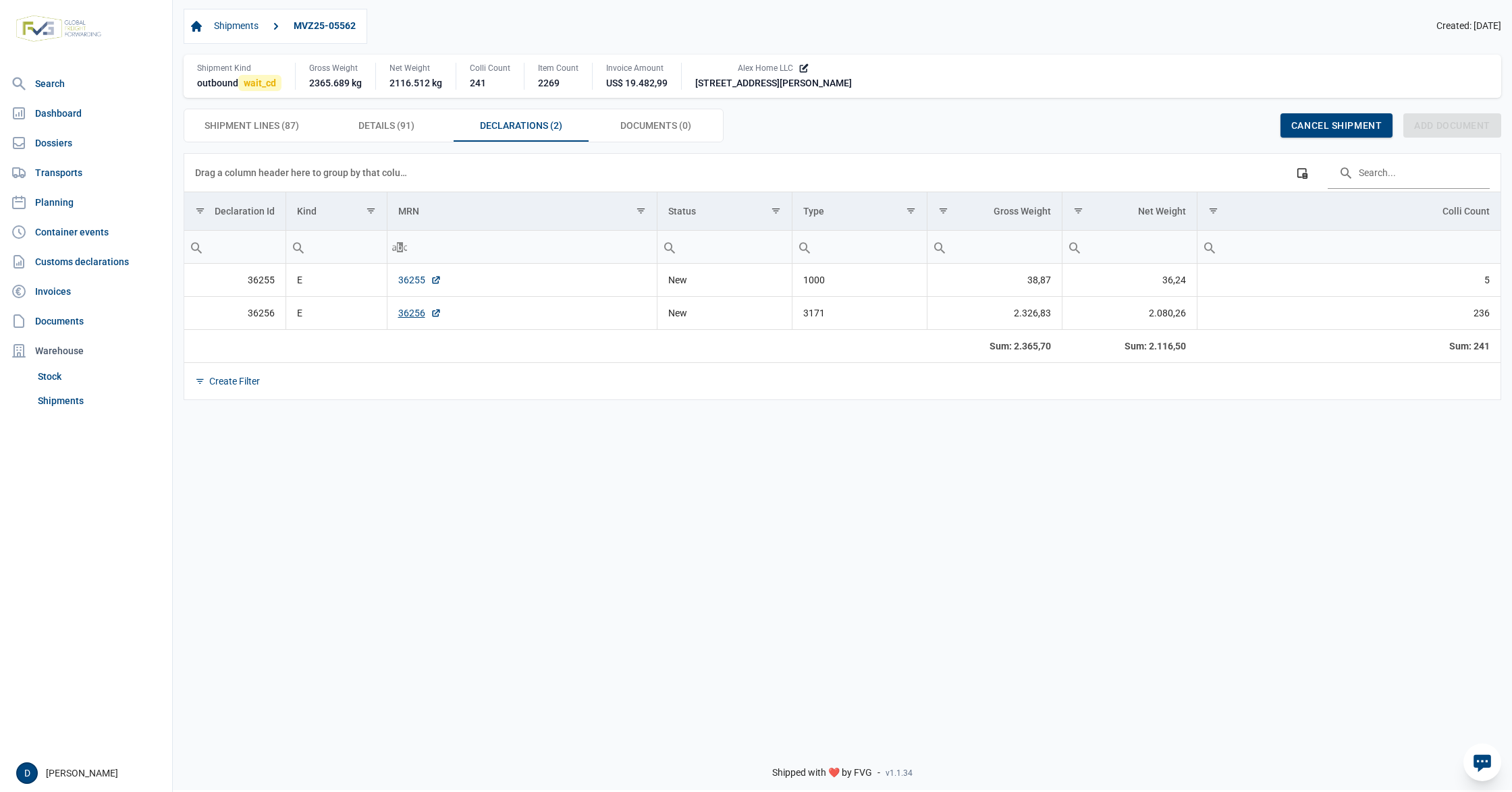
click at [410, 282] on link "36255" at bounding box center [420, 280] width 43 height 13
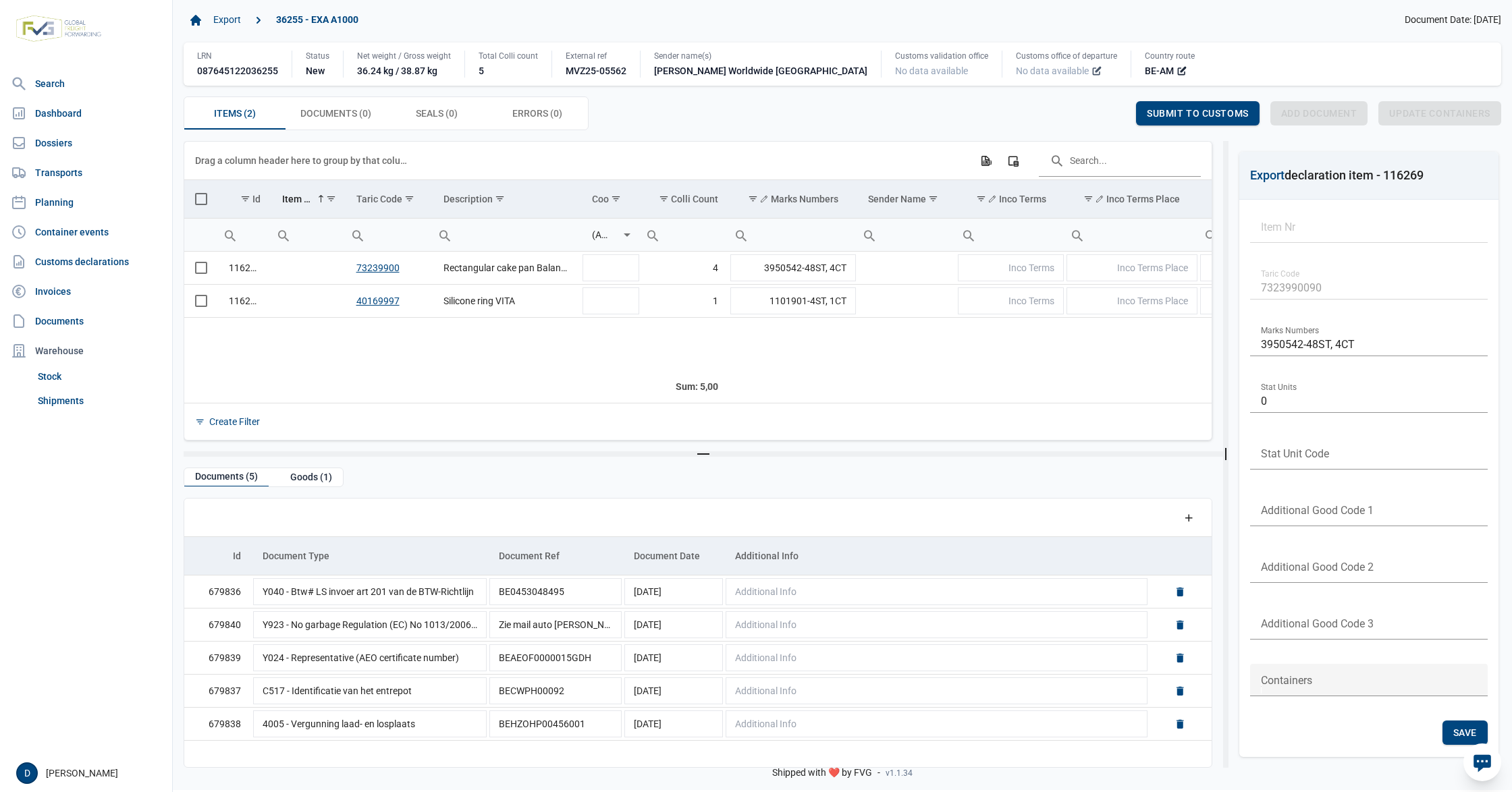
click at [1091, 69] on icon at bounding box center [1096, 71] width 11 height 11
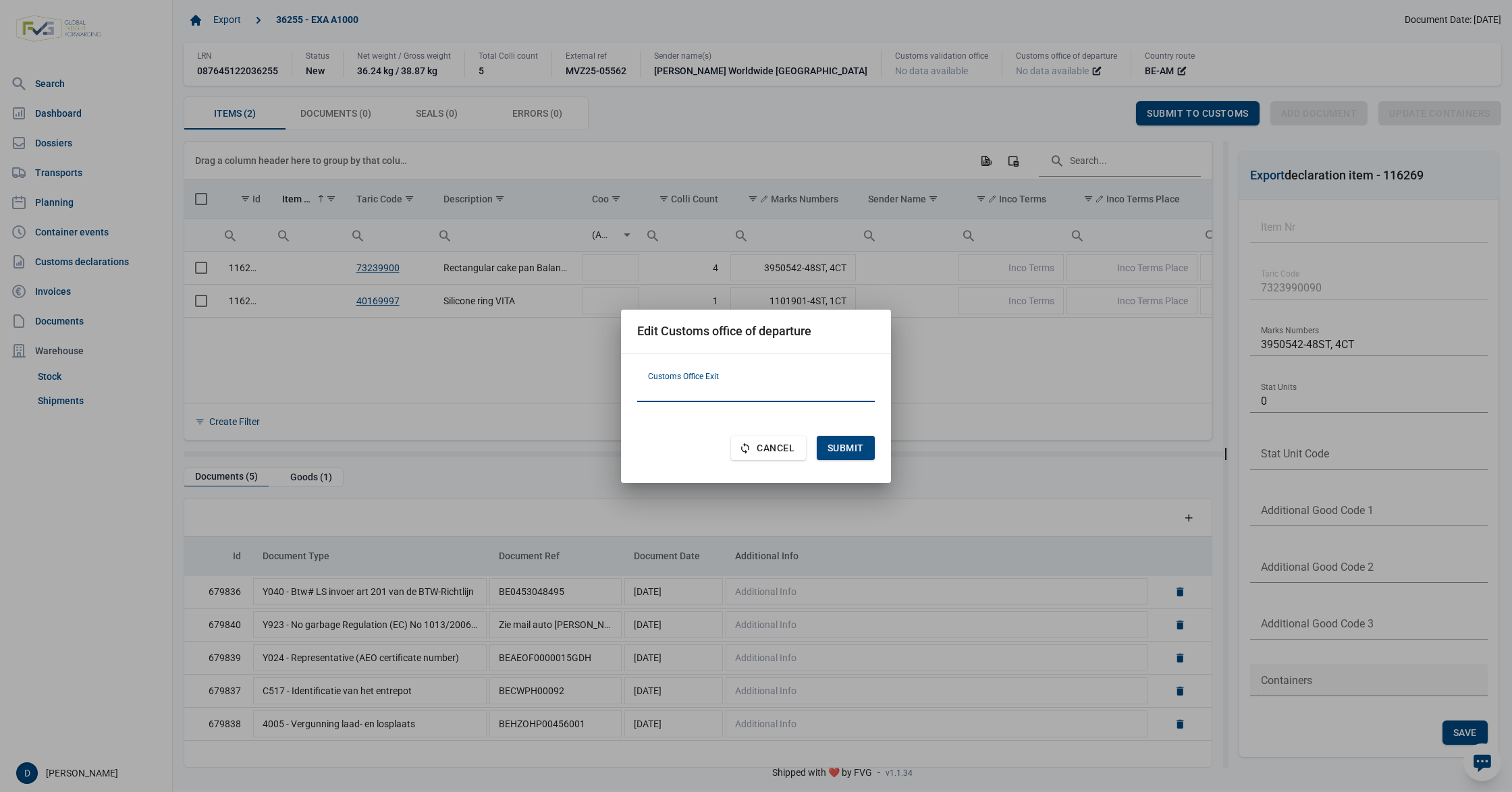
paste input "HR070319"
type input "HR070319"
click at [849, 444] on span "Submit" at bounding box center [846, 447] width 36 height 11
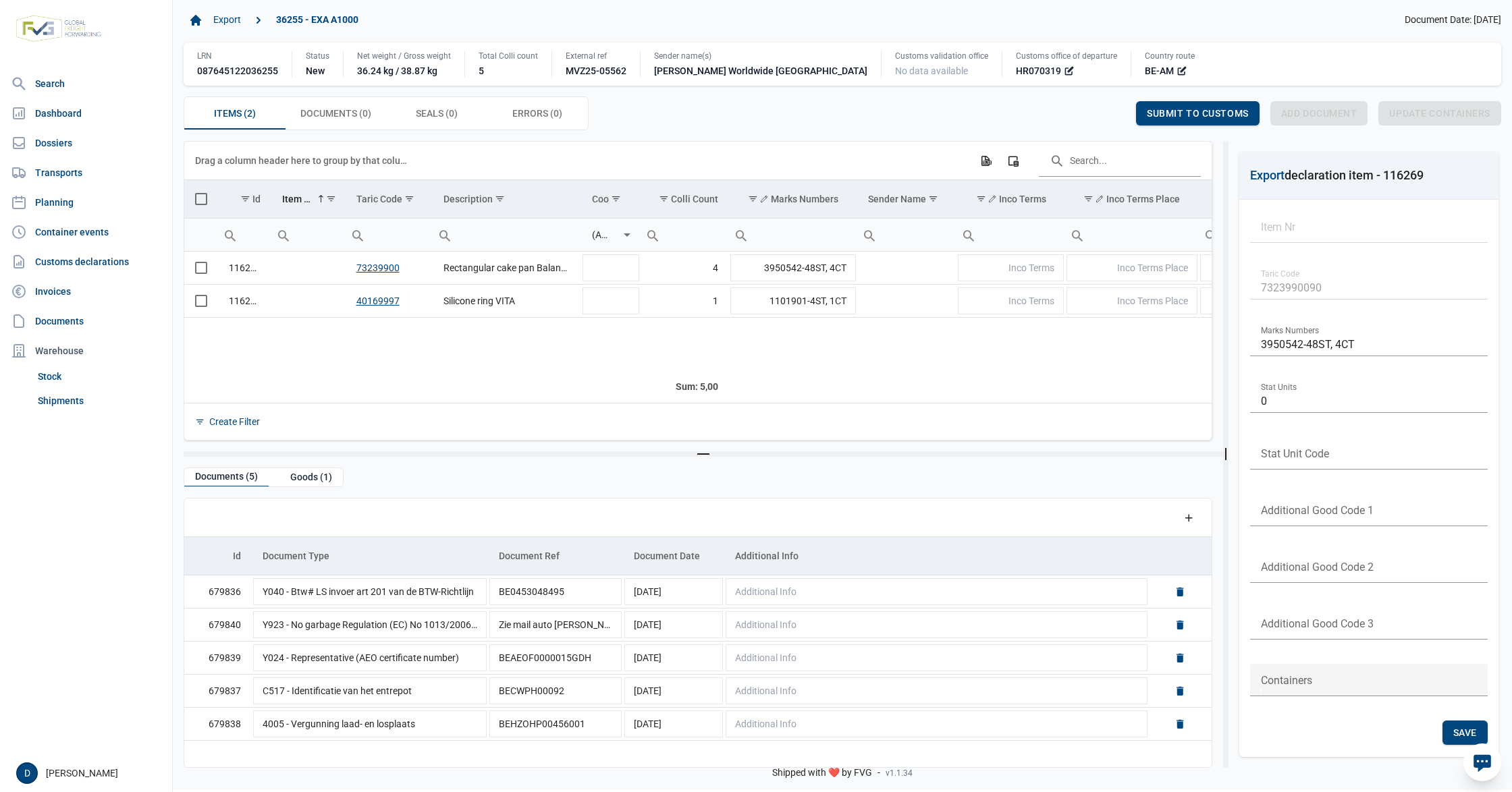
click at [201, 201] on span "Select all" at bounding box center [201, 199] width 12 height 12
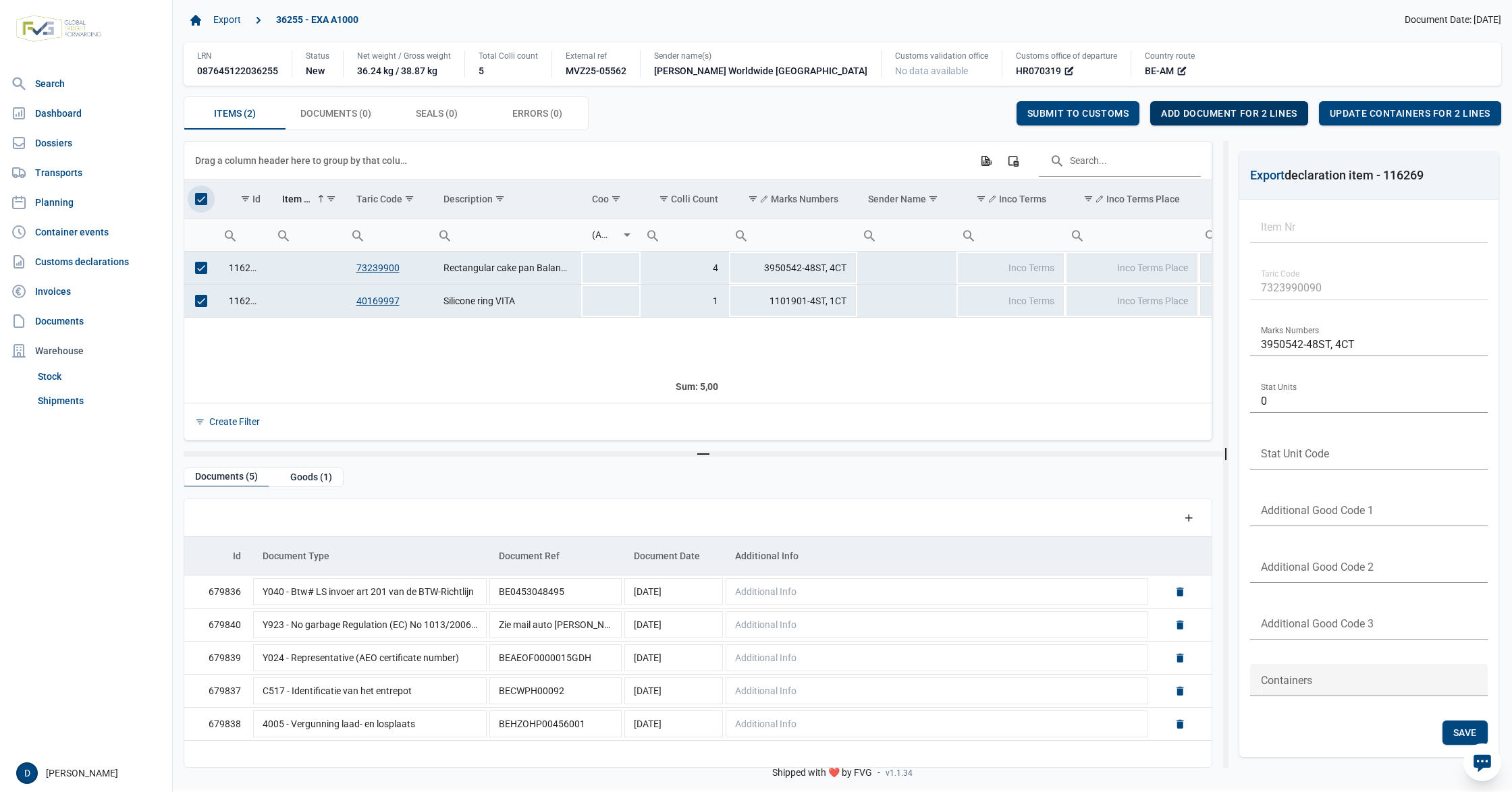
click at [1256, 109] on span "Add document for 2 lines" at bounding box center [1229, 113] width 136 height 11
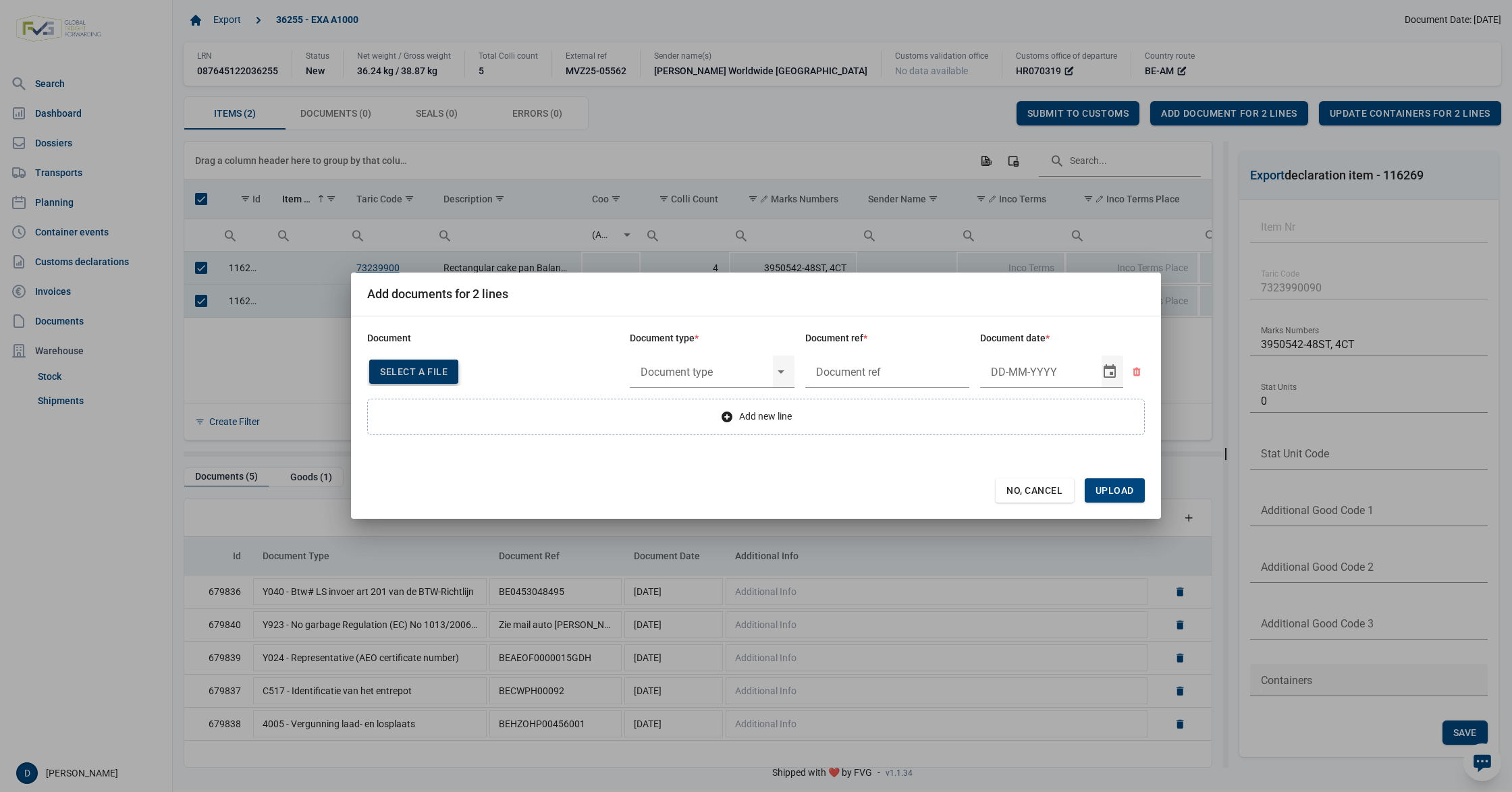
click at [433, 364] on div "Select a file" at bounding box center [413, 371] width 89 height 24
type input "Invoice VFA25-07225"
click at [719, 368] on input "text" at bounding box center [702, 372] width 143 height 35
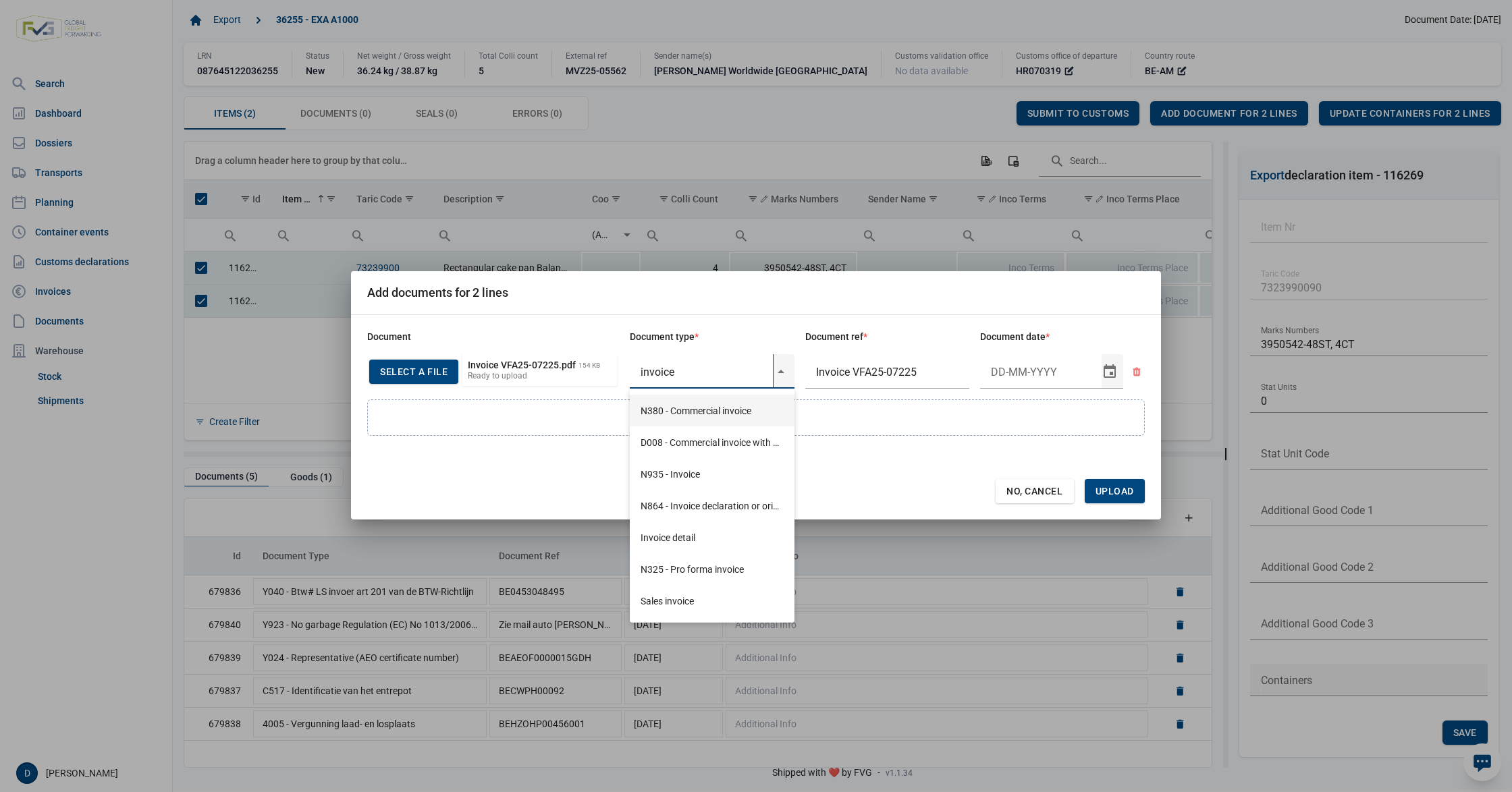
click at [709, 408] on div "N380 - Commercial invoice" at bounding box center [712, 410] width 164 height 32
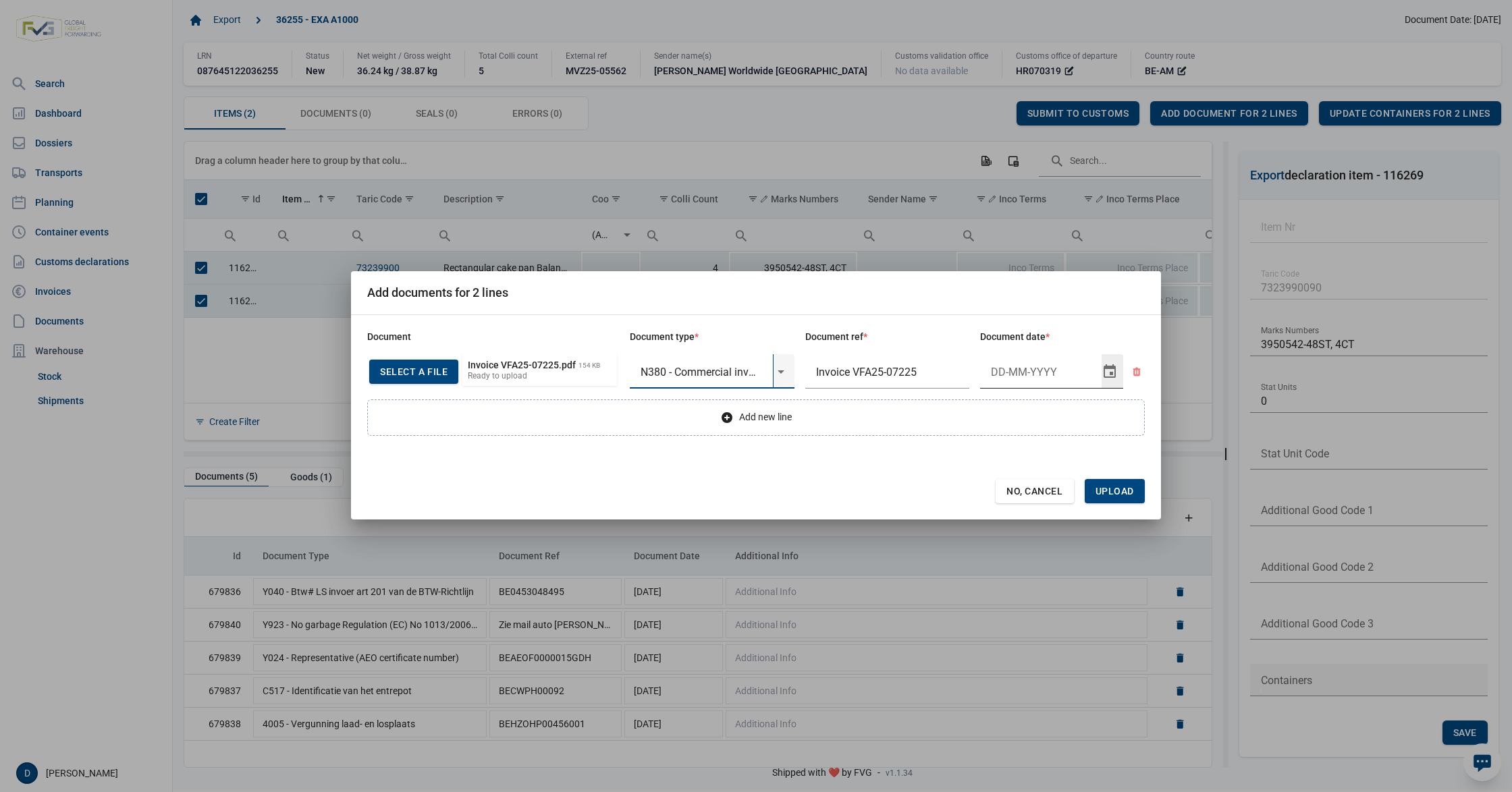
type input "N380 - Commercial invoice"
click at [1020, 374] on input "Document date" at bounding box center [1041, 372] width 121 height 35
type input "26-9-2025"
click at [1110, 491] on span "Upload" at bounding box center [1114, 491] width 38 height 11
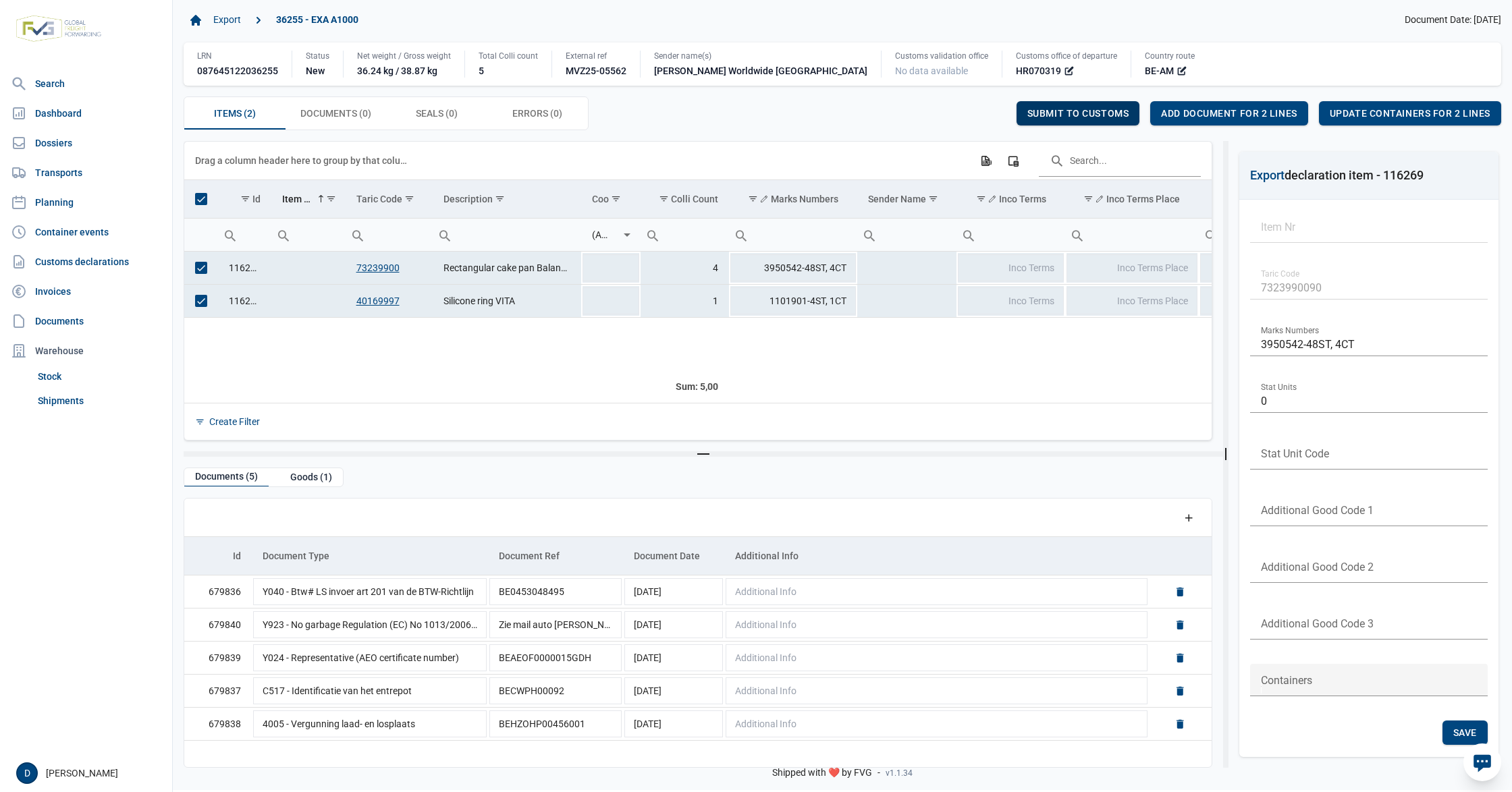
click at [1090, 107] on div "Submit to customs" at bounding box center [1078, 113] width 123 height 24
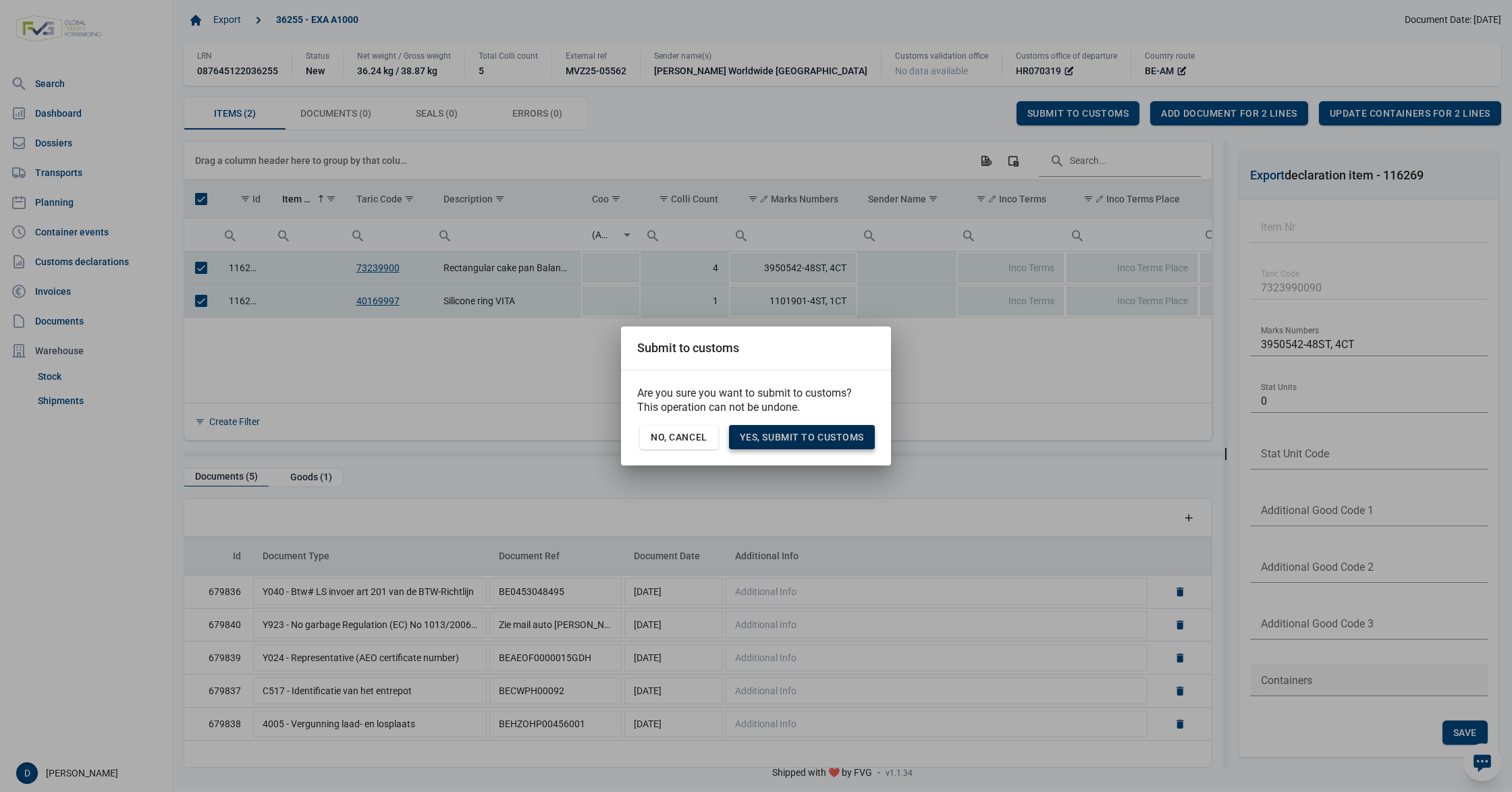
click at [824, 433] on span "Yes, Submit to customs" at bounding box center [802, 437] width 124 height 11
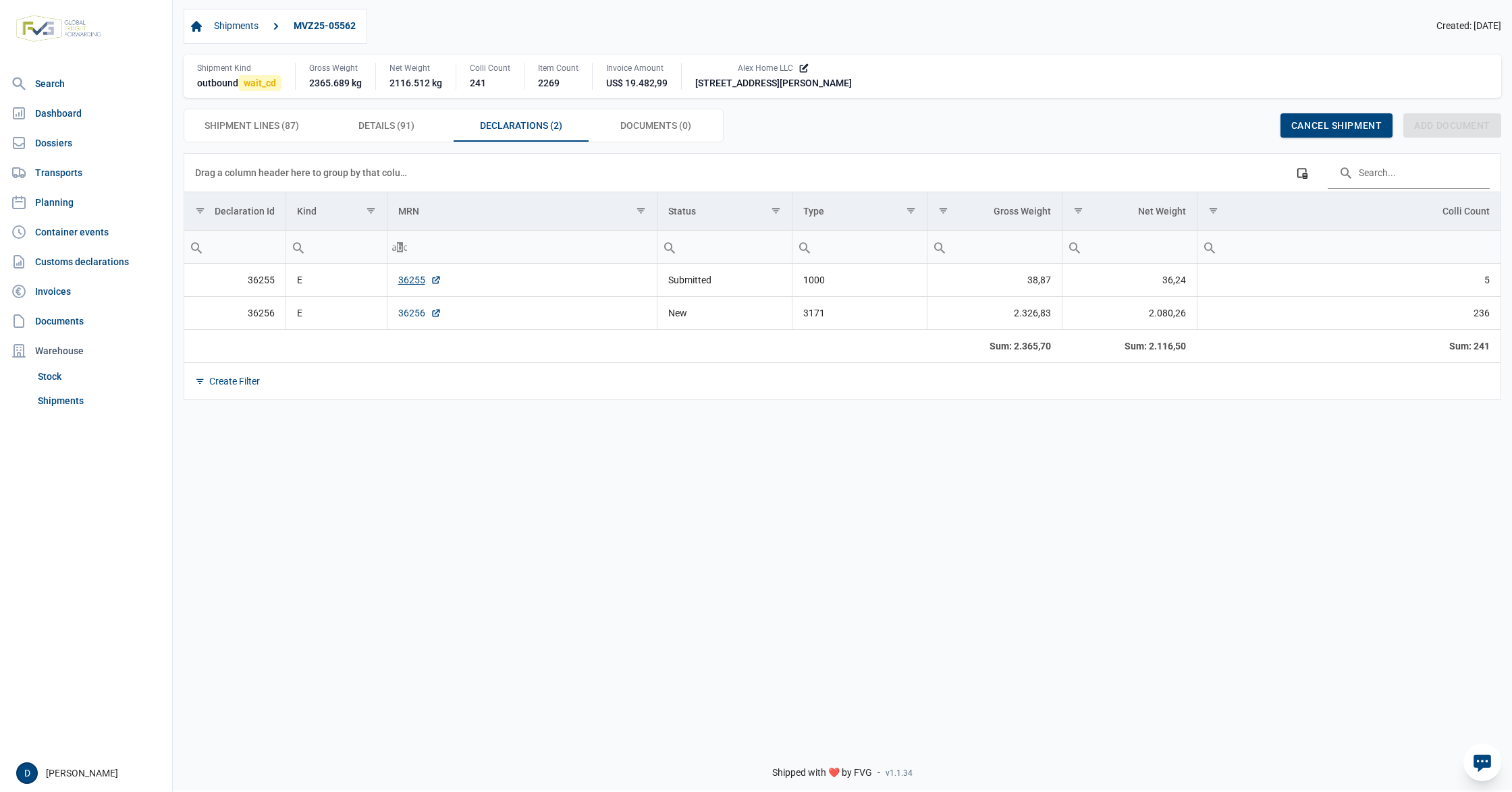
click at [406, 317] on link "36256" at bounding box center [420, 313] width 43 height 13
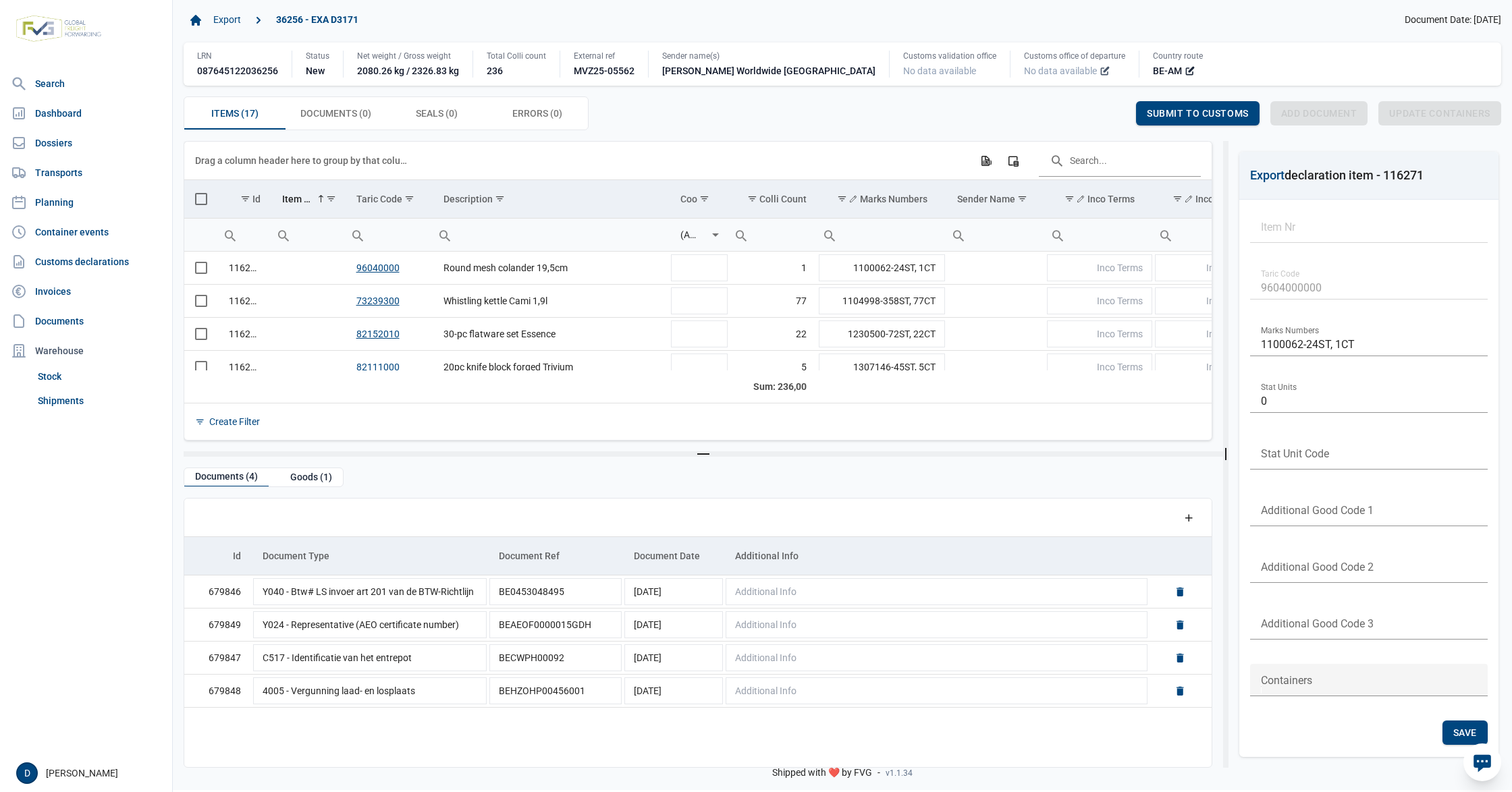
click at [1100, 73] on icon at bounding box center [1105, 71] width 11 height 11
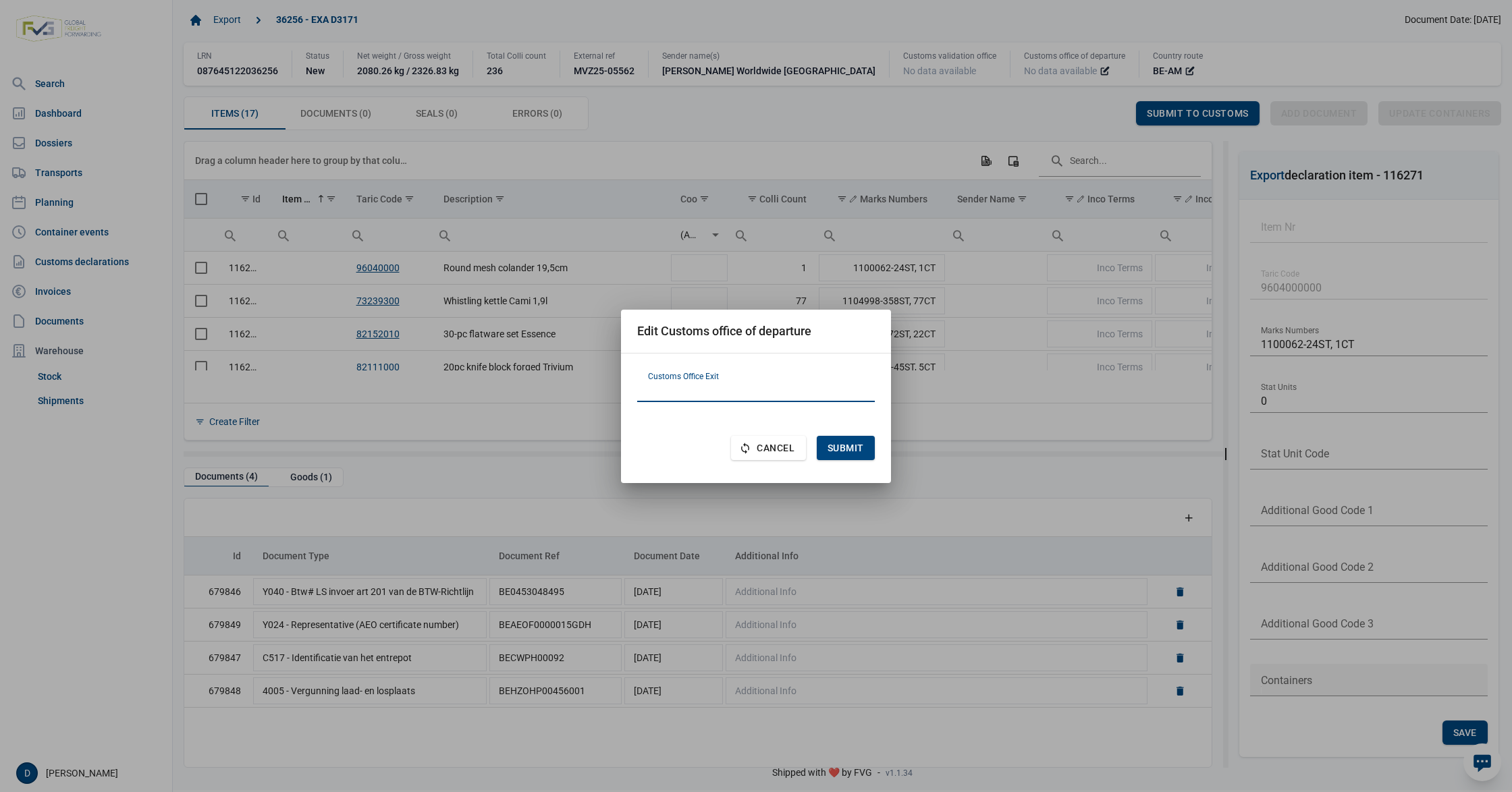
paste input "HR070319"
type input "HR070319"
click at [846, 449] on span "Submit" at bounding box center [846, 447] width 36 height 11
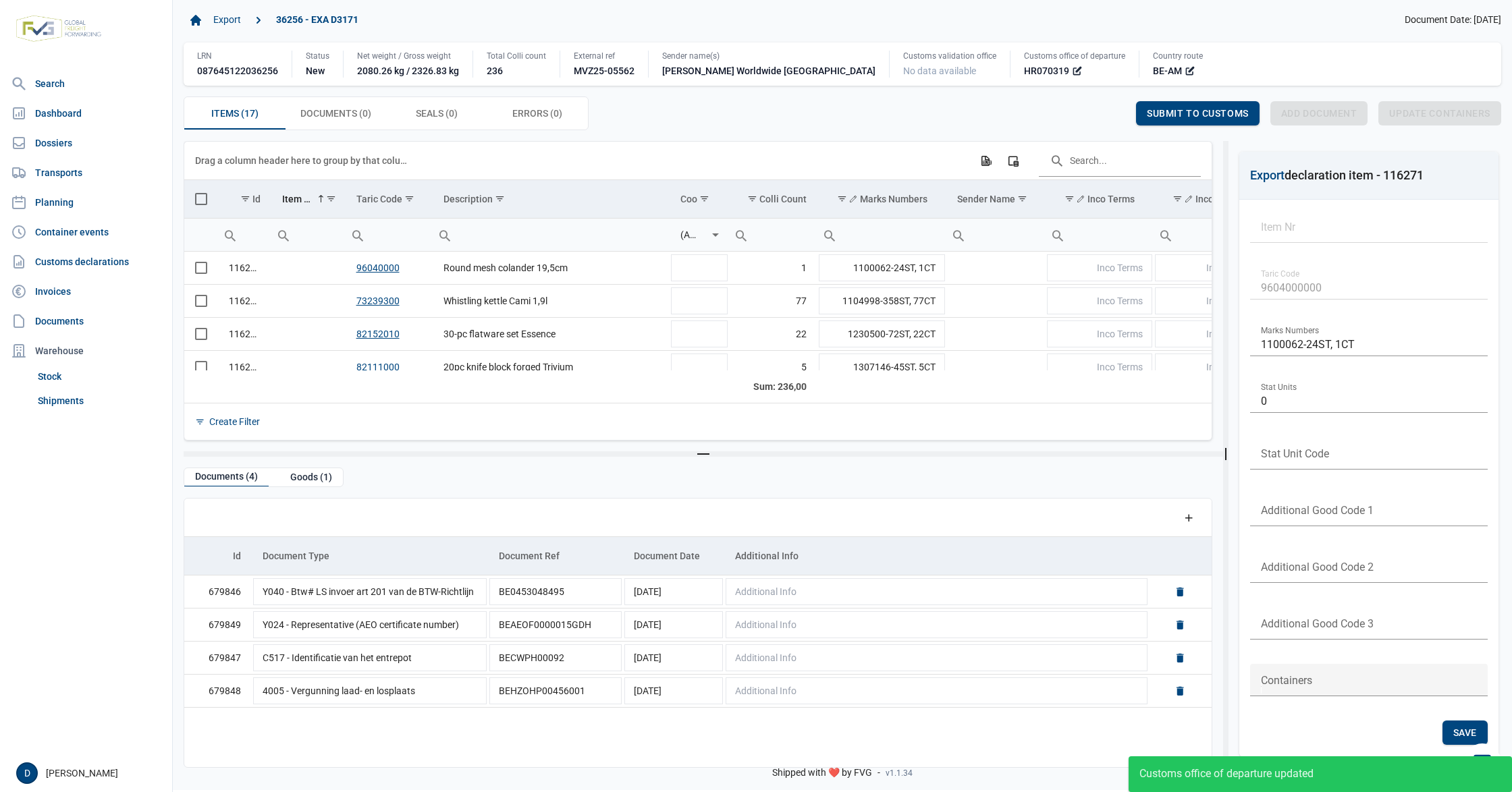
click at [200, 201] on span "Select all" at bounding box center [201, 199] width 12 height 12
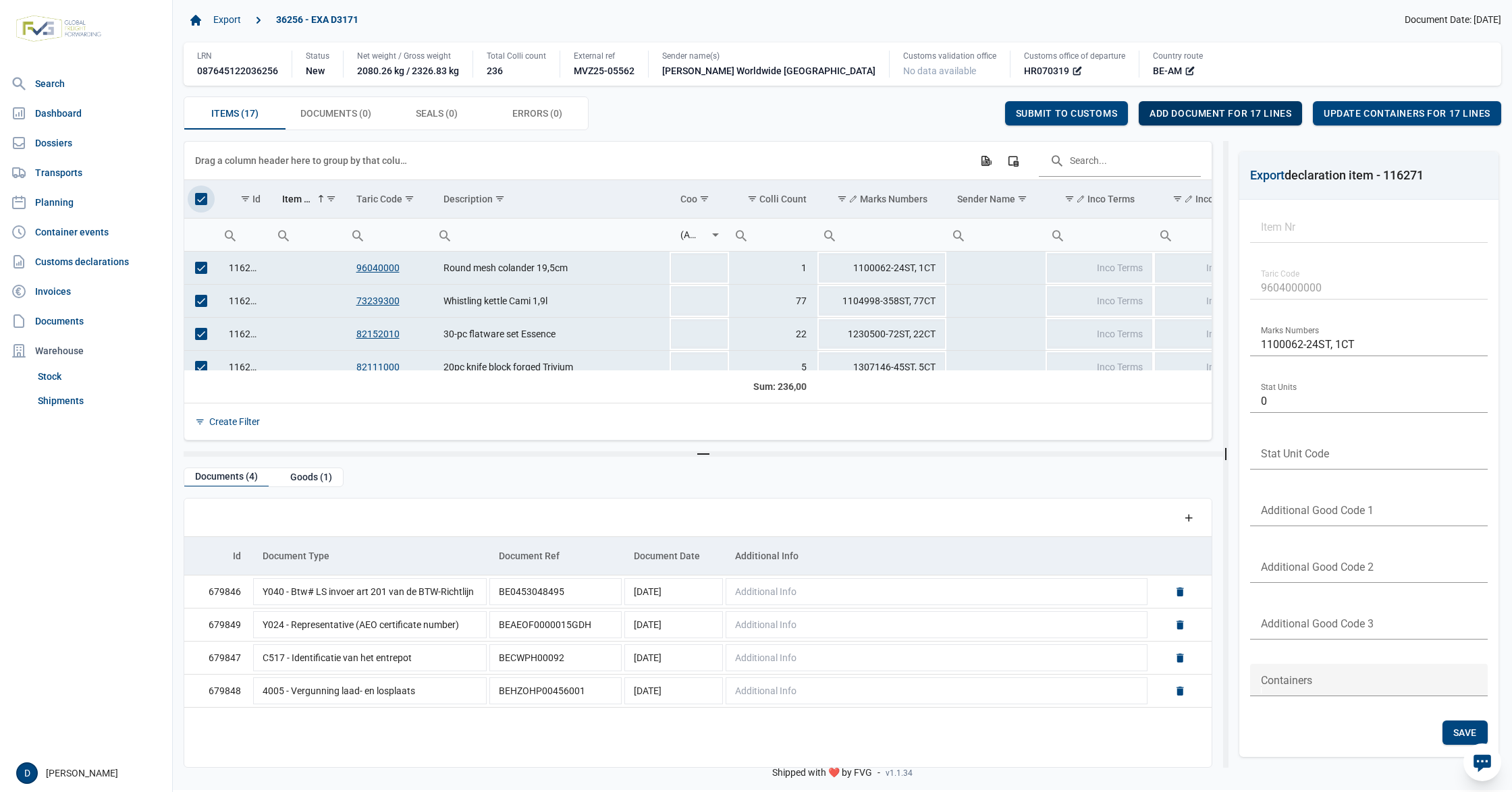
click at [1186, 109] on span "Add document for 17 lines" at bounding box center [1220, 113] width 141 height 11
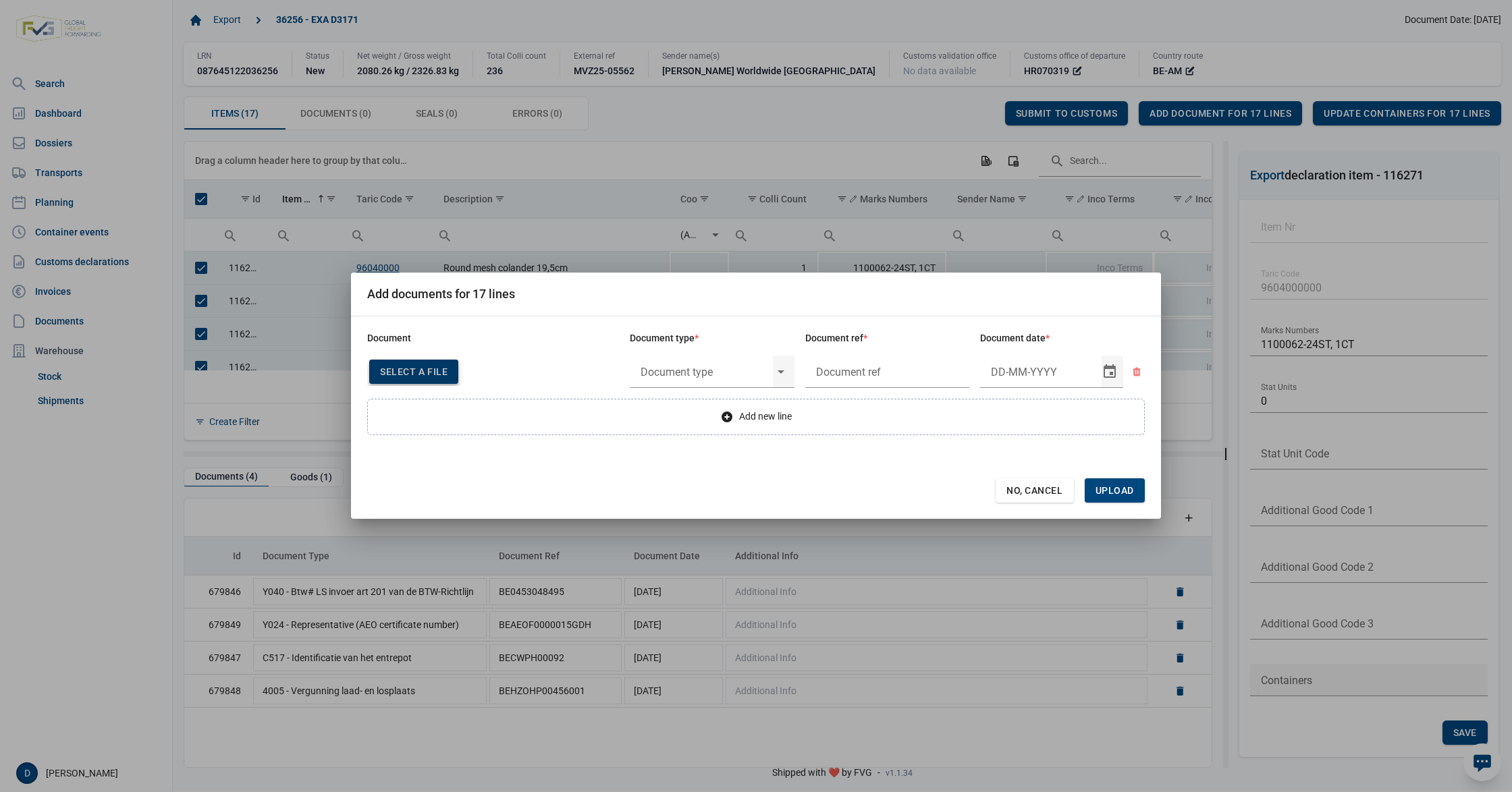
click at [417, 374] on span "Select a file" at bounding box center [414, 372] width 68 height 11
type input "Invoice VFA25-07225"
click at [705, 364] on input "text" at bounding box center [702, 372] width 143 height 35
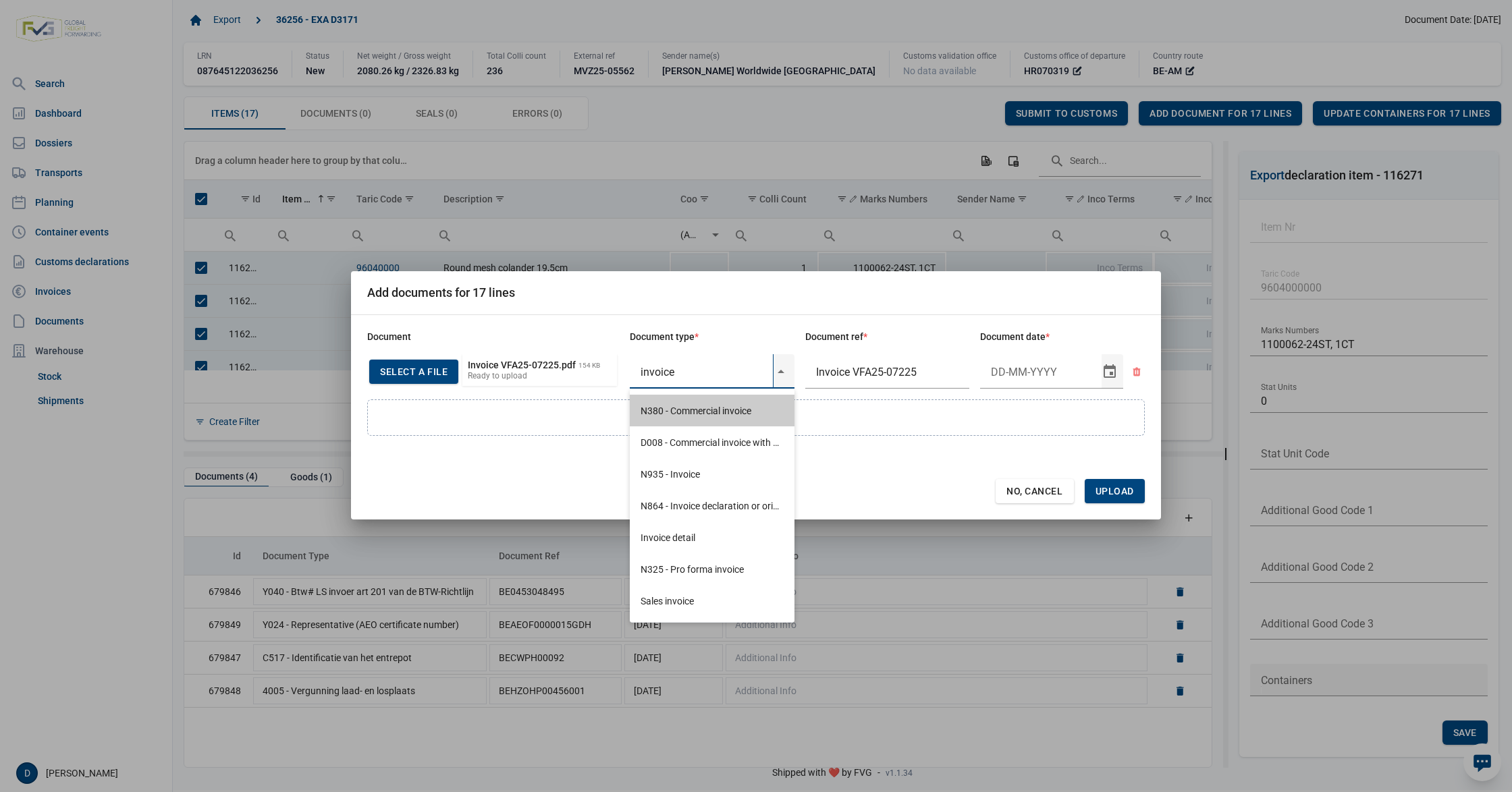
click at [684, 406] on div "N380 - Commercial invoice" at bounding box center [712, 410] width 164 height 32
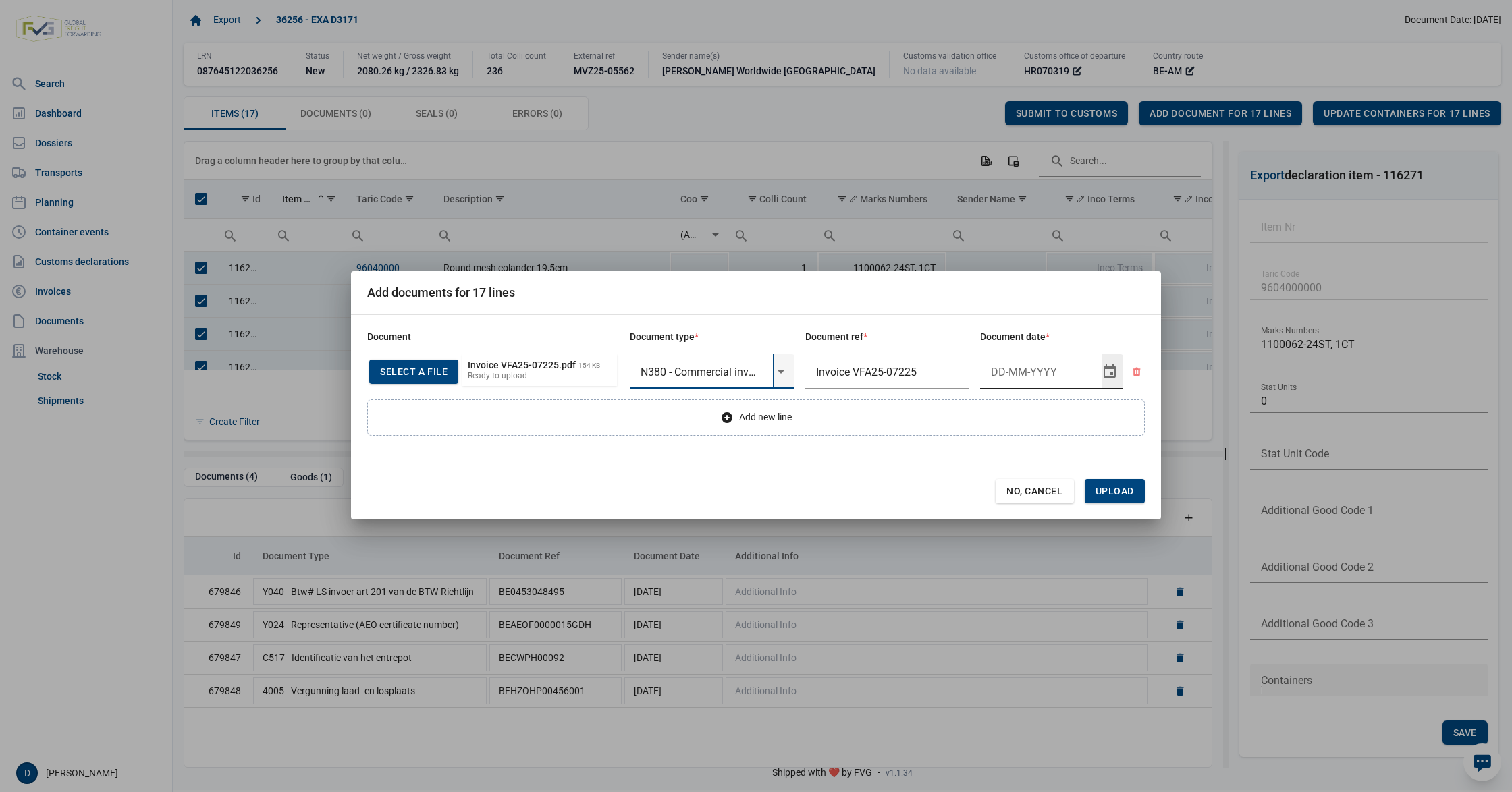
type input "N380 - Commercial invoice"
click at [1017, 367] on input "Document date" at bounding box center [1041, 372] width 121 height 35
type input "26-9-2025"
click at [1105, 489] on span "Upload" at bounding box center [1114, 491] width 38 height 11
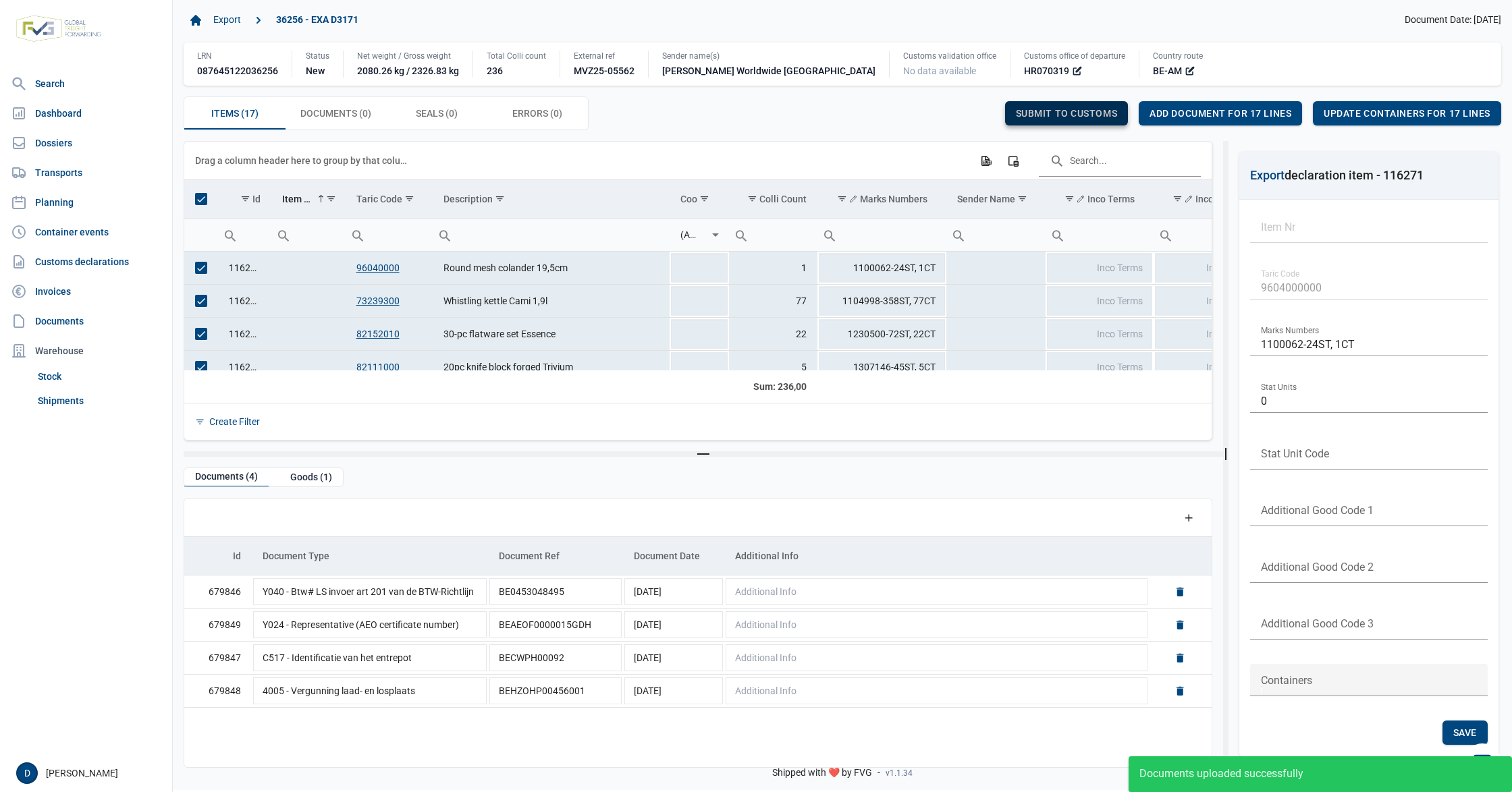
click at [1063, 115] on span "Submit to customs" at bounding box center [1067, 113] width 102 height 11
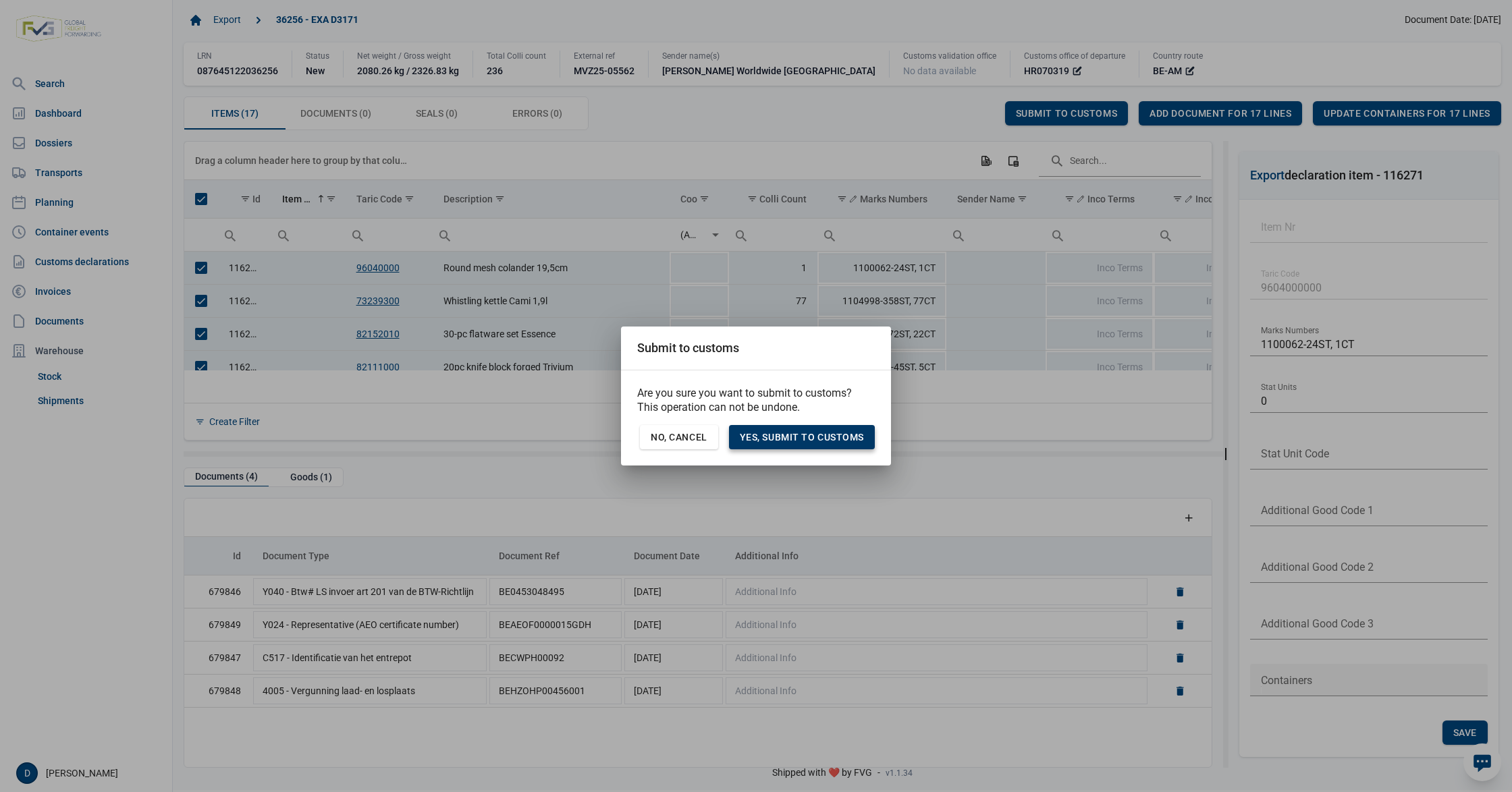
click at [788, 425] on div "Yes, Submit to customs" at bounding box center [802, 437] width 146 height 24
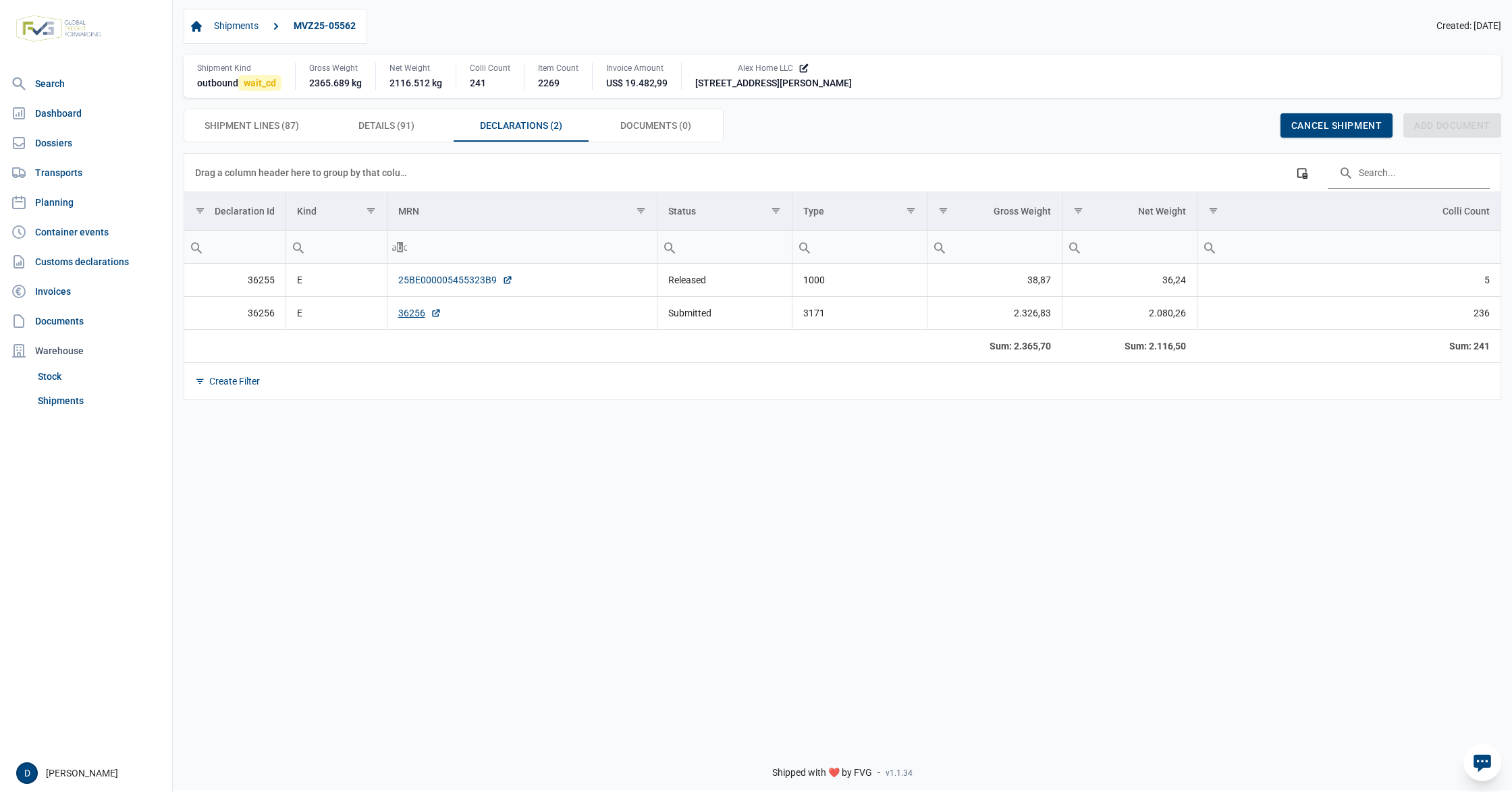
click at [425, 281] on link "25BE000005455323B9" at bounding box center [456, 280] width 115 height 13
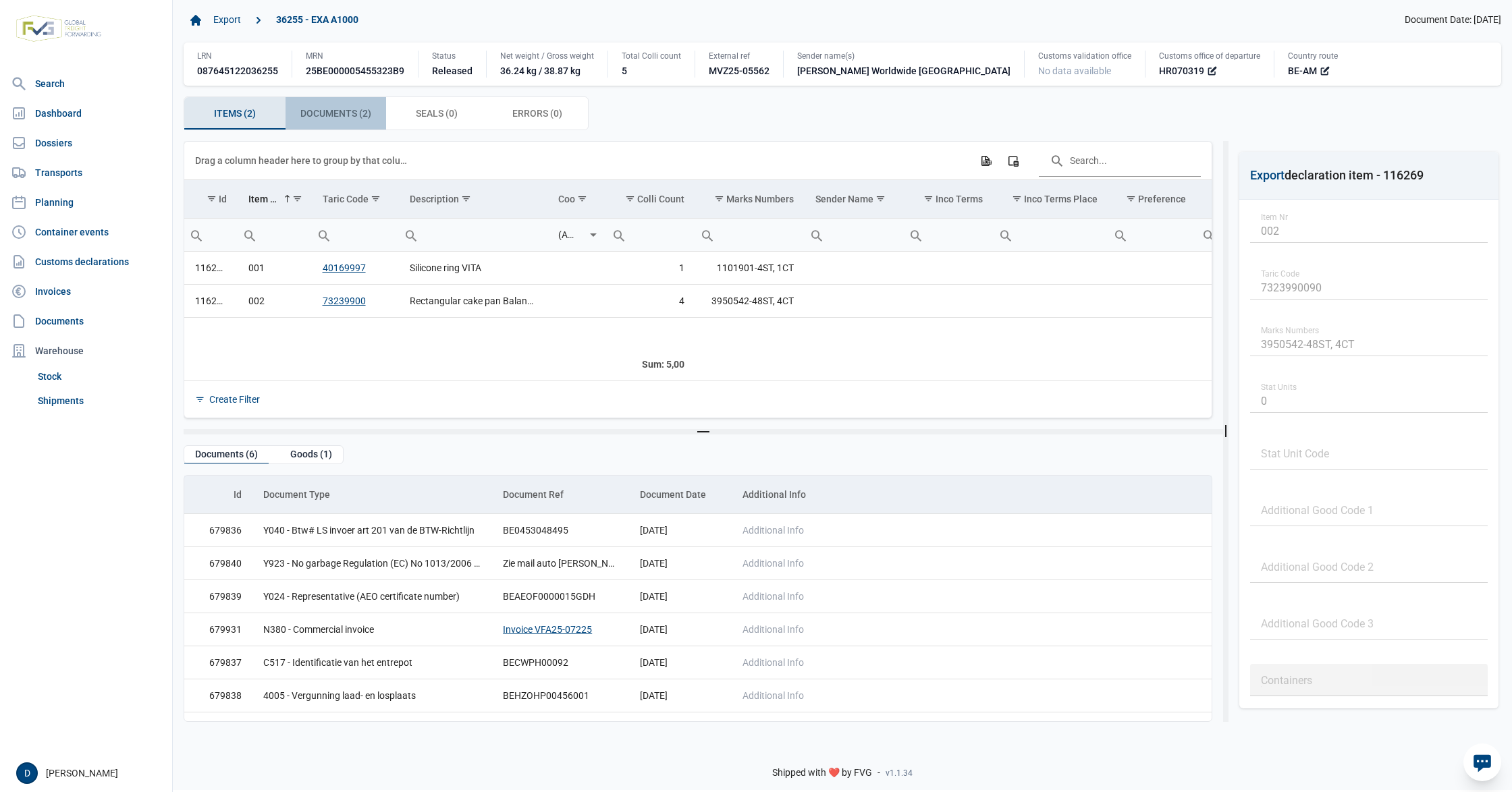
click at [357, 114] on span "Documents (2) Documents (2)" at bounding box center [335, 113] width 71 height 16
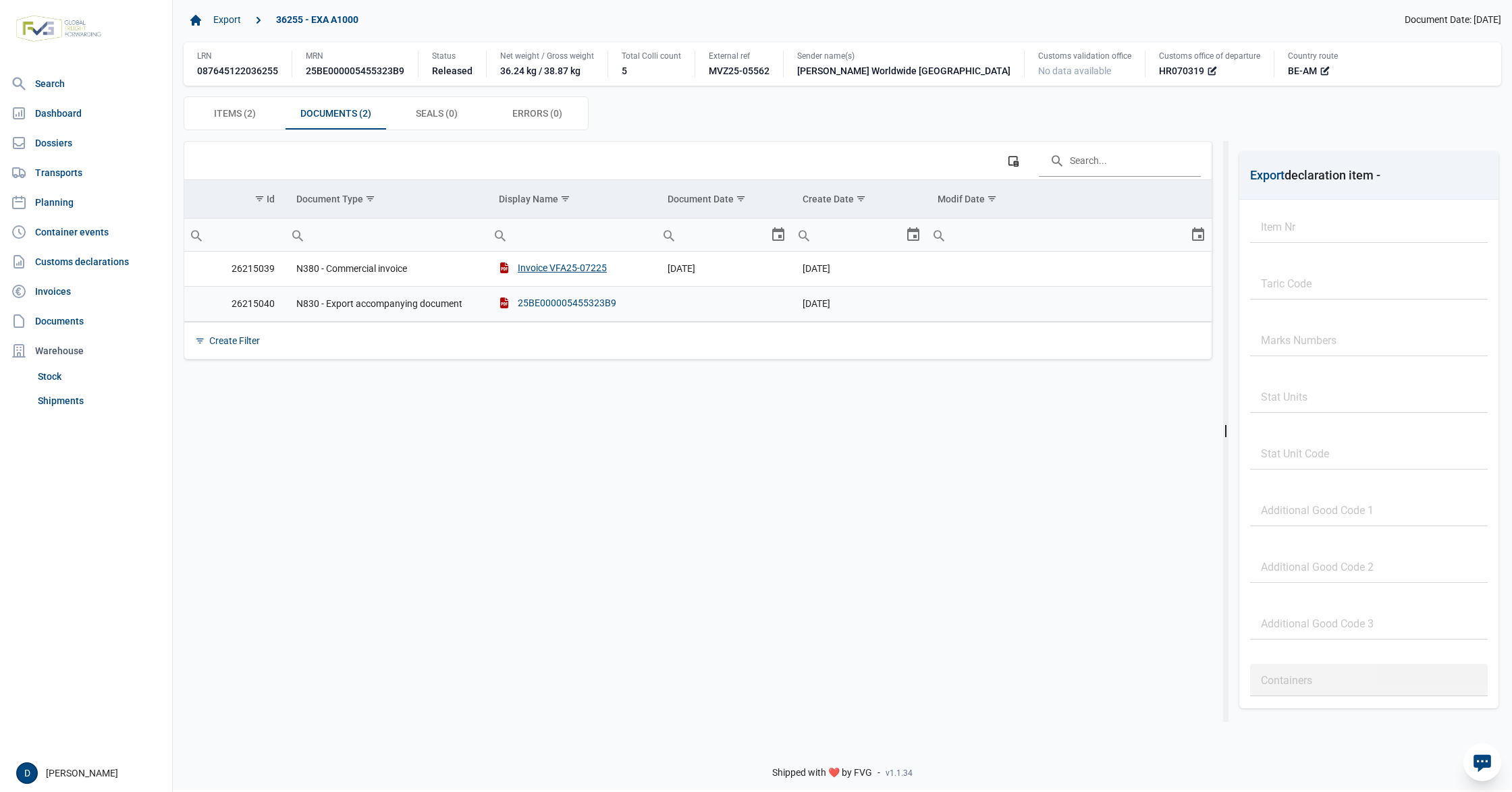
click at [524, 302] on div "25BE000005455323B9" at bounding box center [557, 303] width 118 height 13
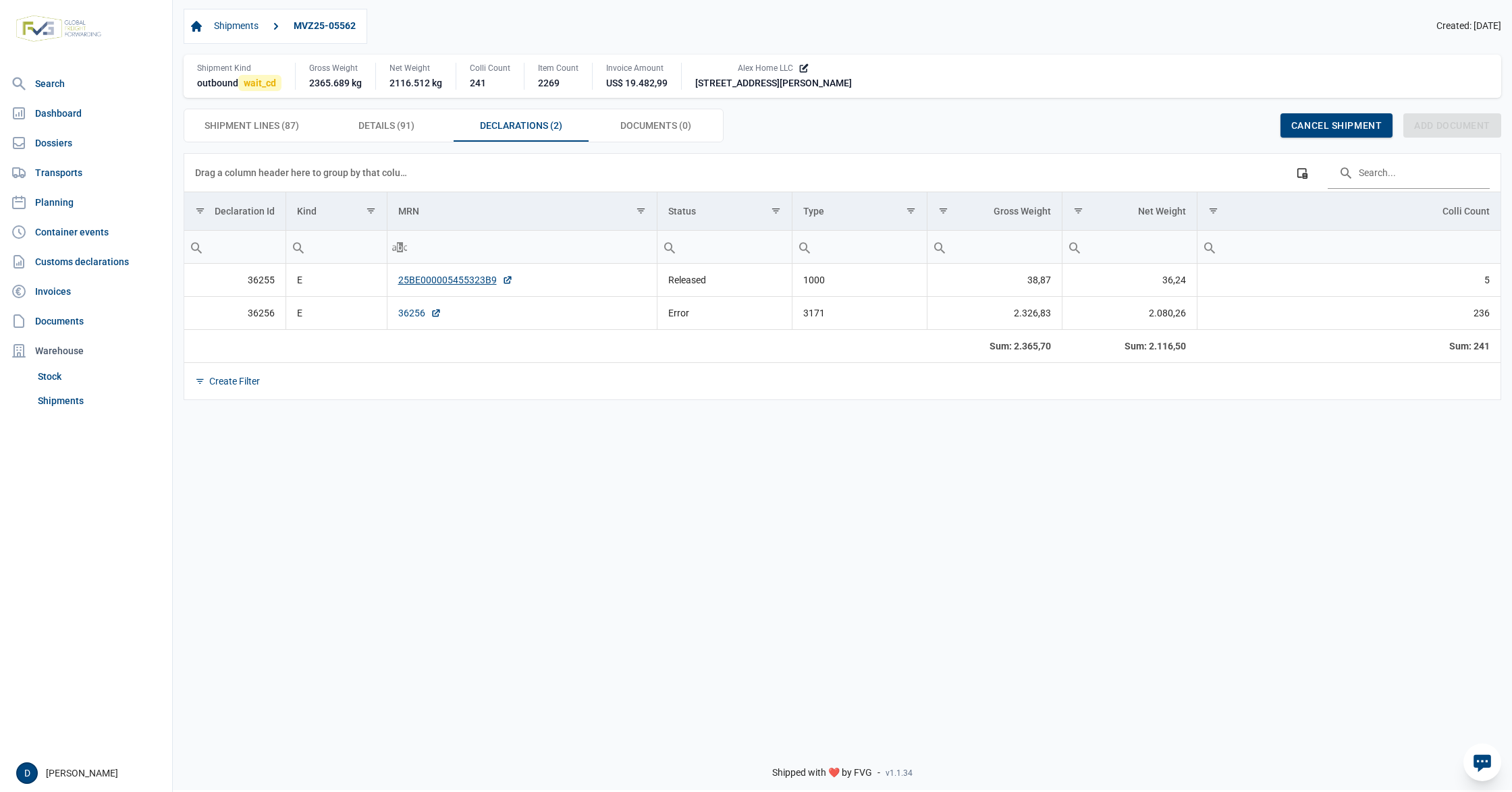
click at [415, 316] on link "36256" at bounding box center [420, 313] width 43 height 13
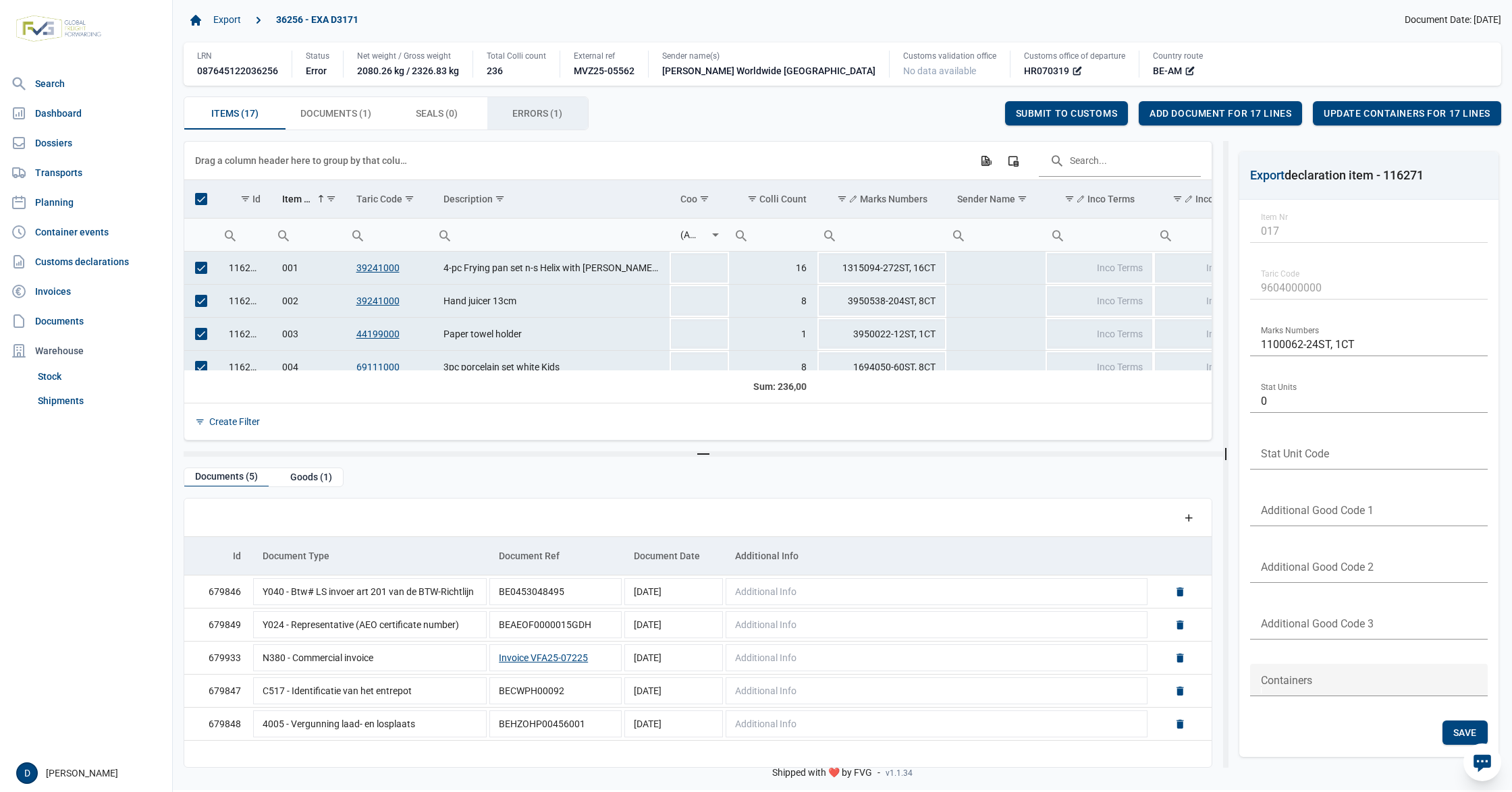
click at [542, 112] on span "Errors (1) Errors (1)" at bounding box center [537, 113] width 50 height 16
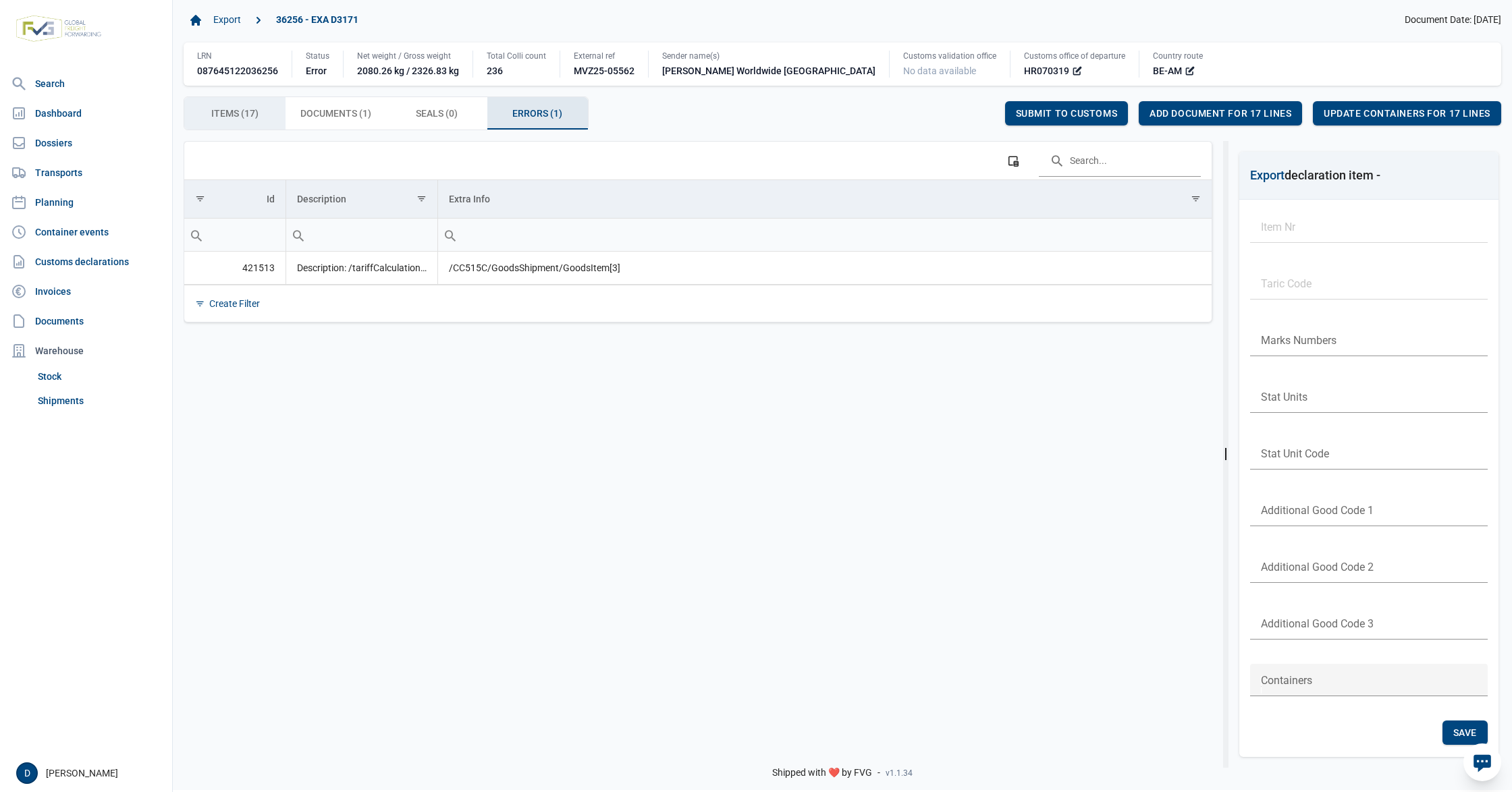
click at [243, 118] on span "Items (17) Items (17)" at bounding box center [234, 113] width 47 height 16
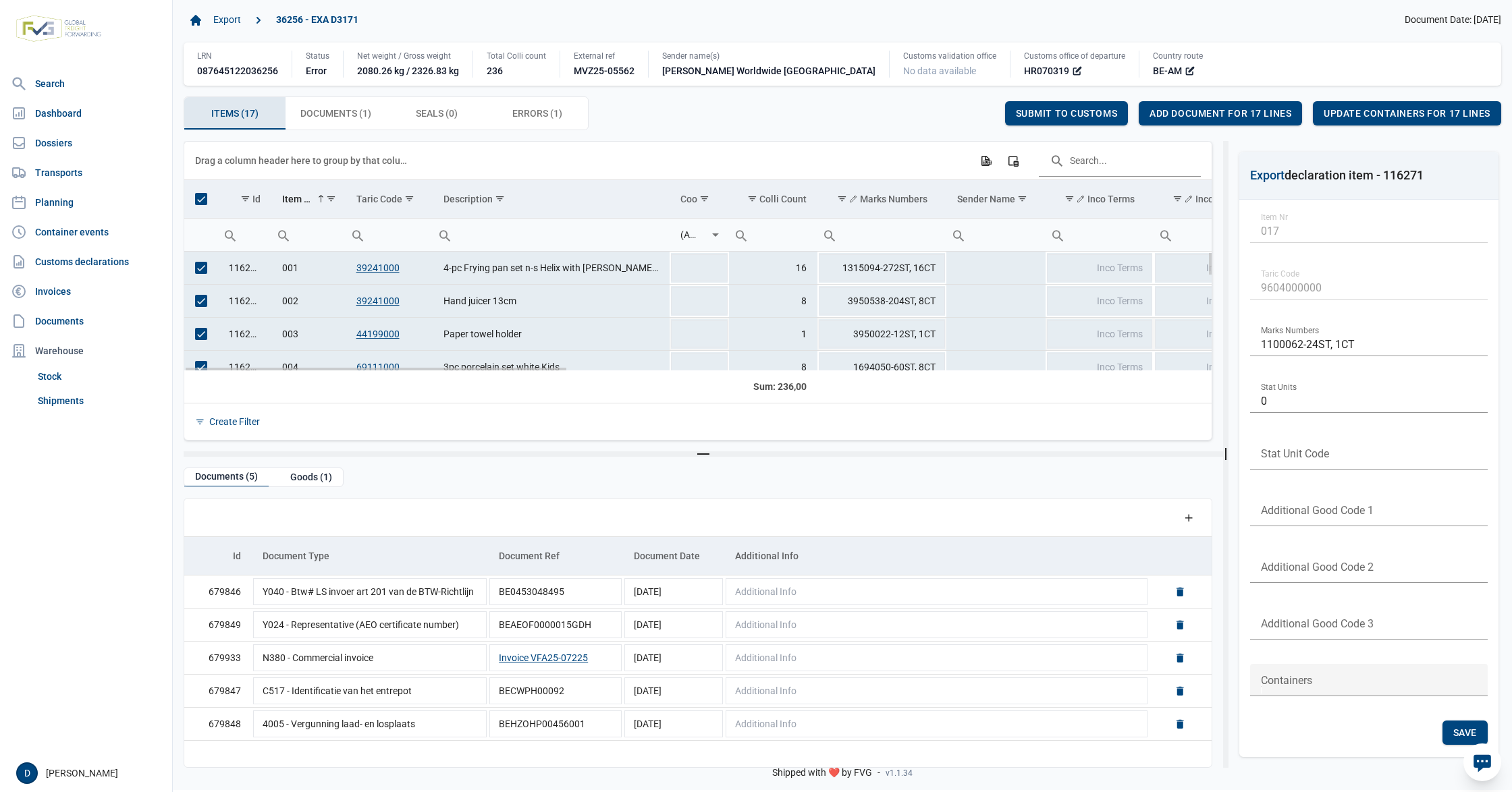
click at [370, 337] on link "44199000" at bounding box center [378, 333] width 43 height 11
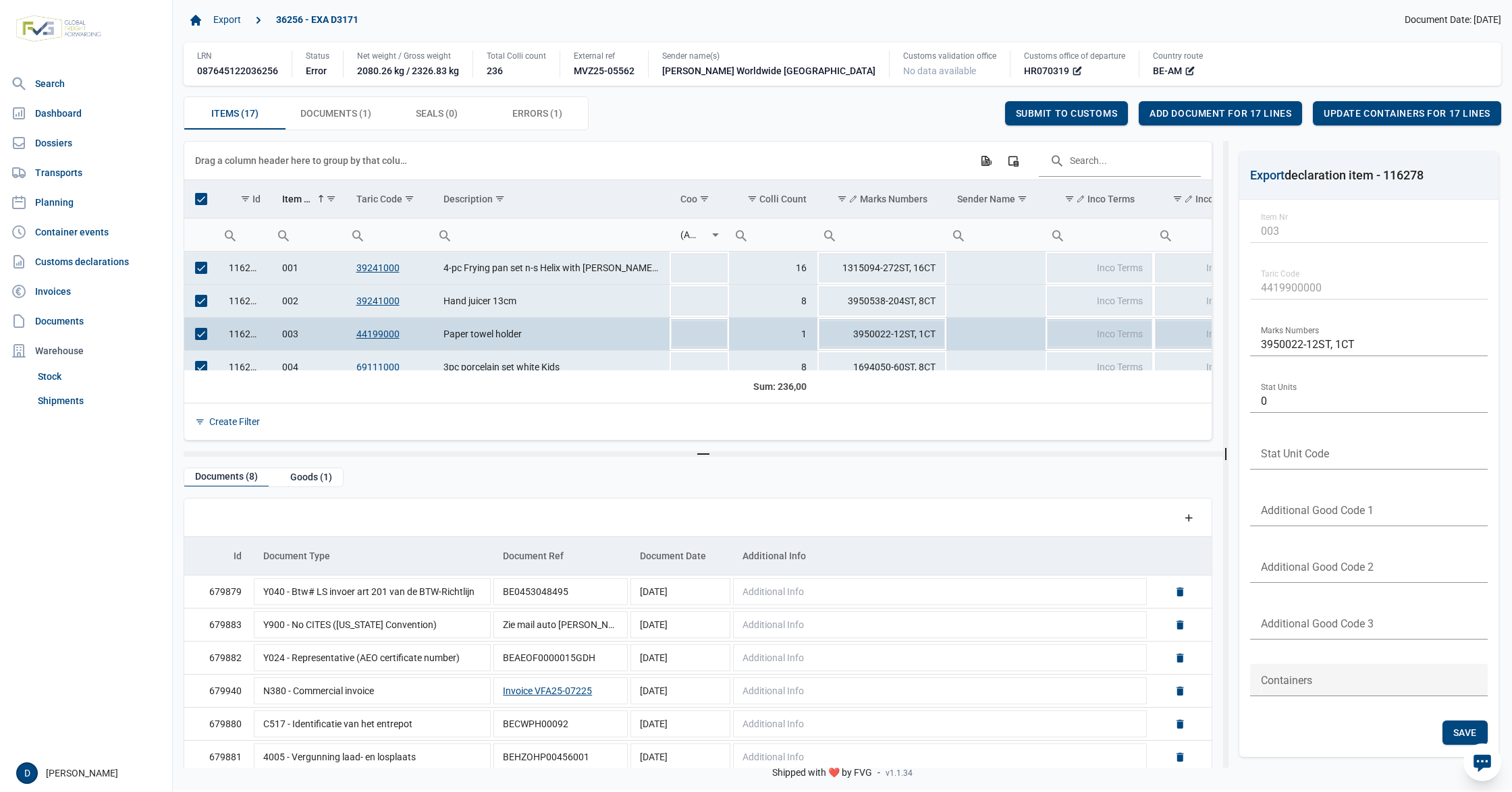
click at [197, 203] on span "Select all" at bounding box center [201, 199] width 12 height 12
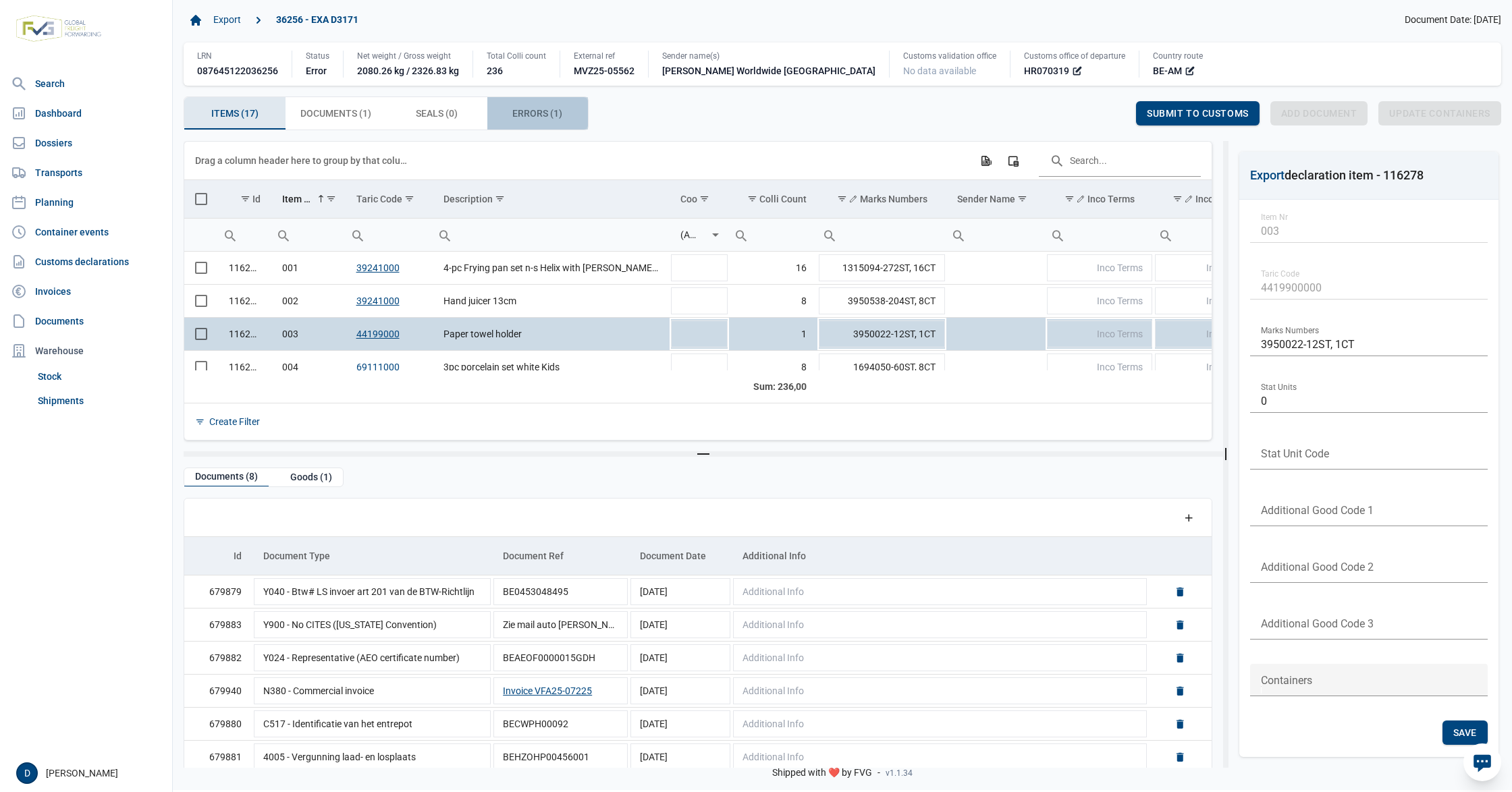
click at [553, 112] on span "Errors (1) Errors (1)" at bounding box center [537, 113] width 50 height 16
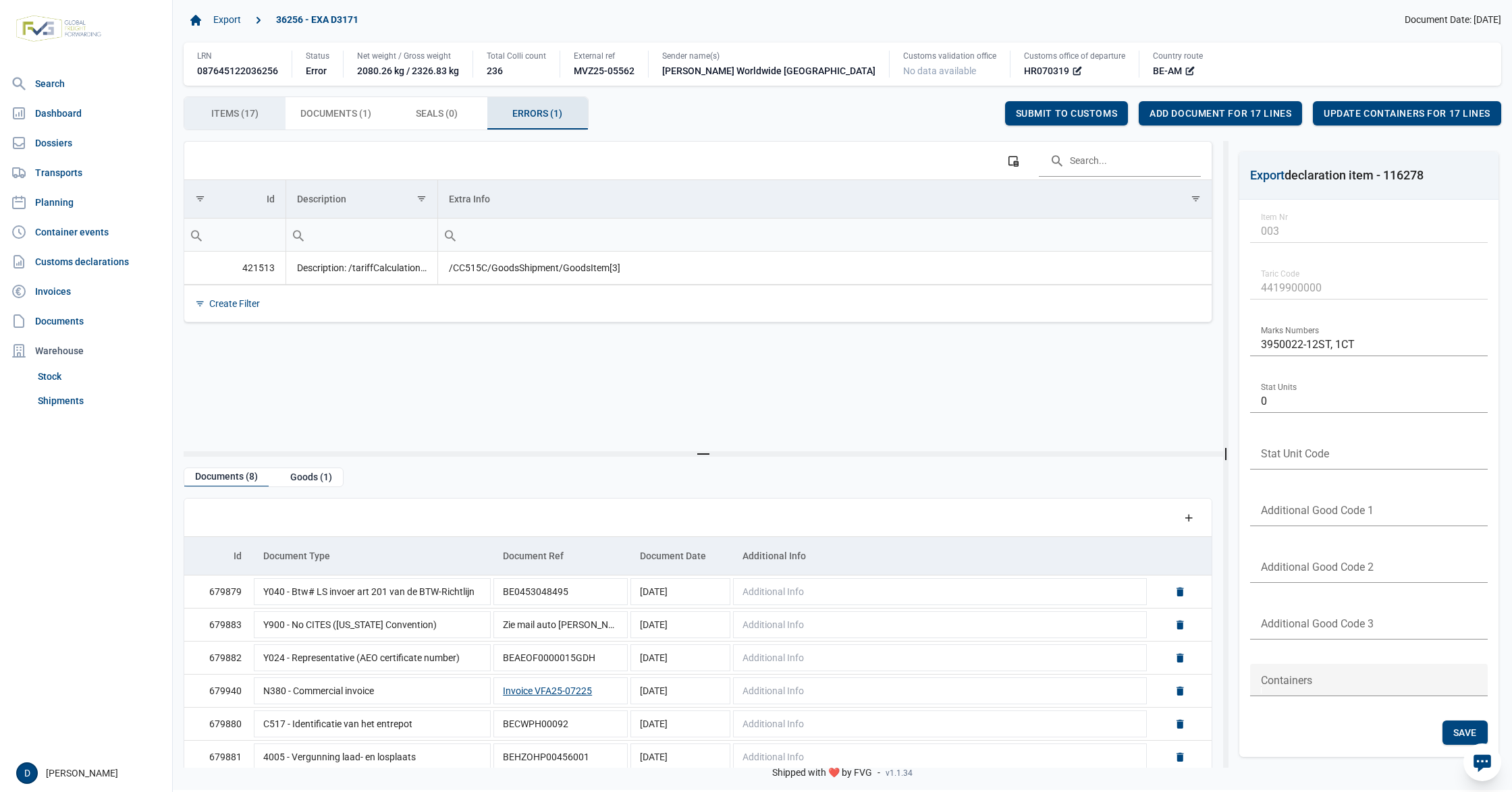
click at [222, 114] on span "Items (17) Items (17)" at bounding box center [234, 113] width 47 height 16
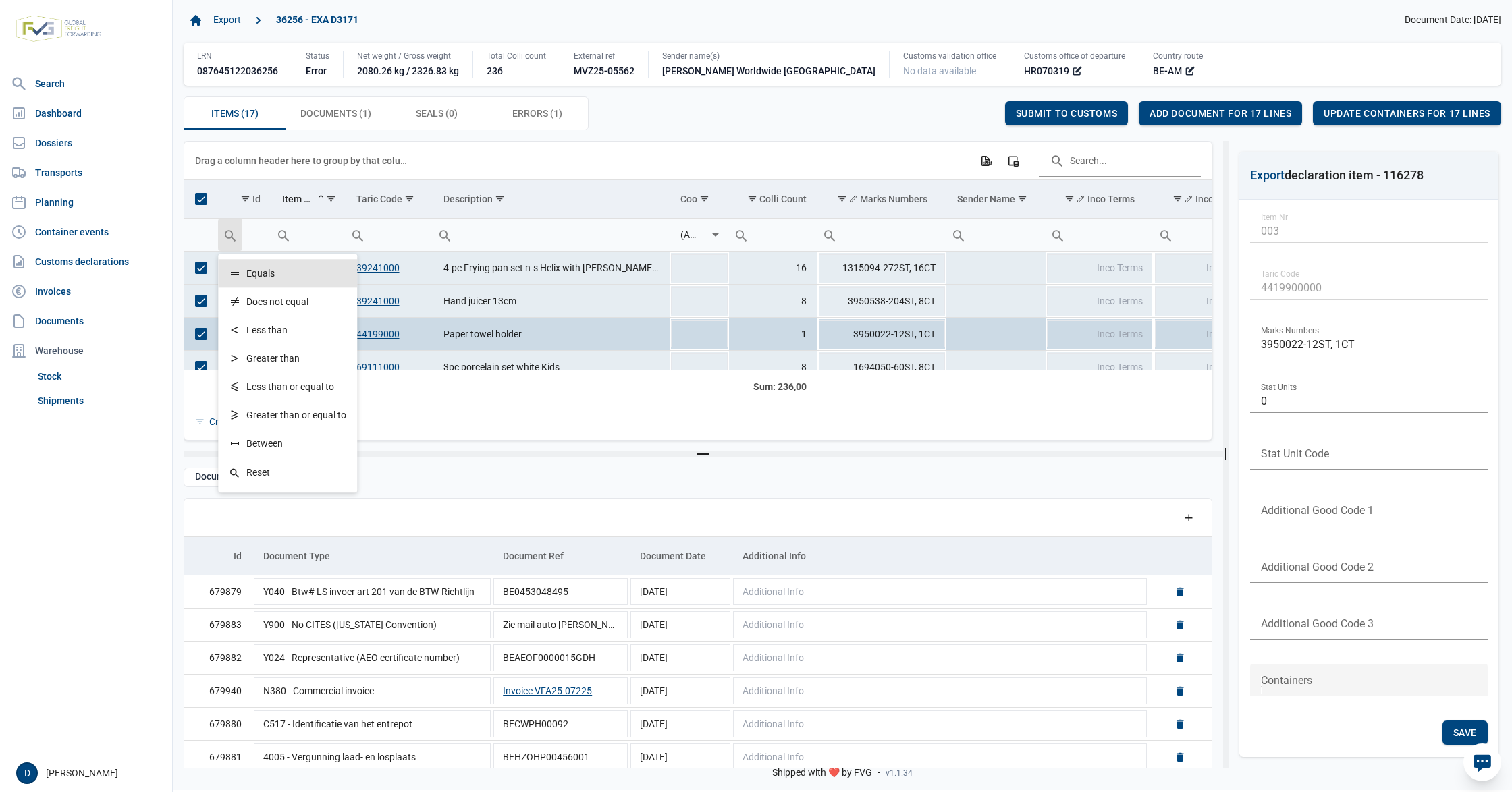
click at [201, 198] on span "Select all" at bounding box center [201, 199] width 12 height 12
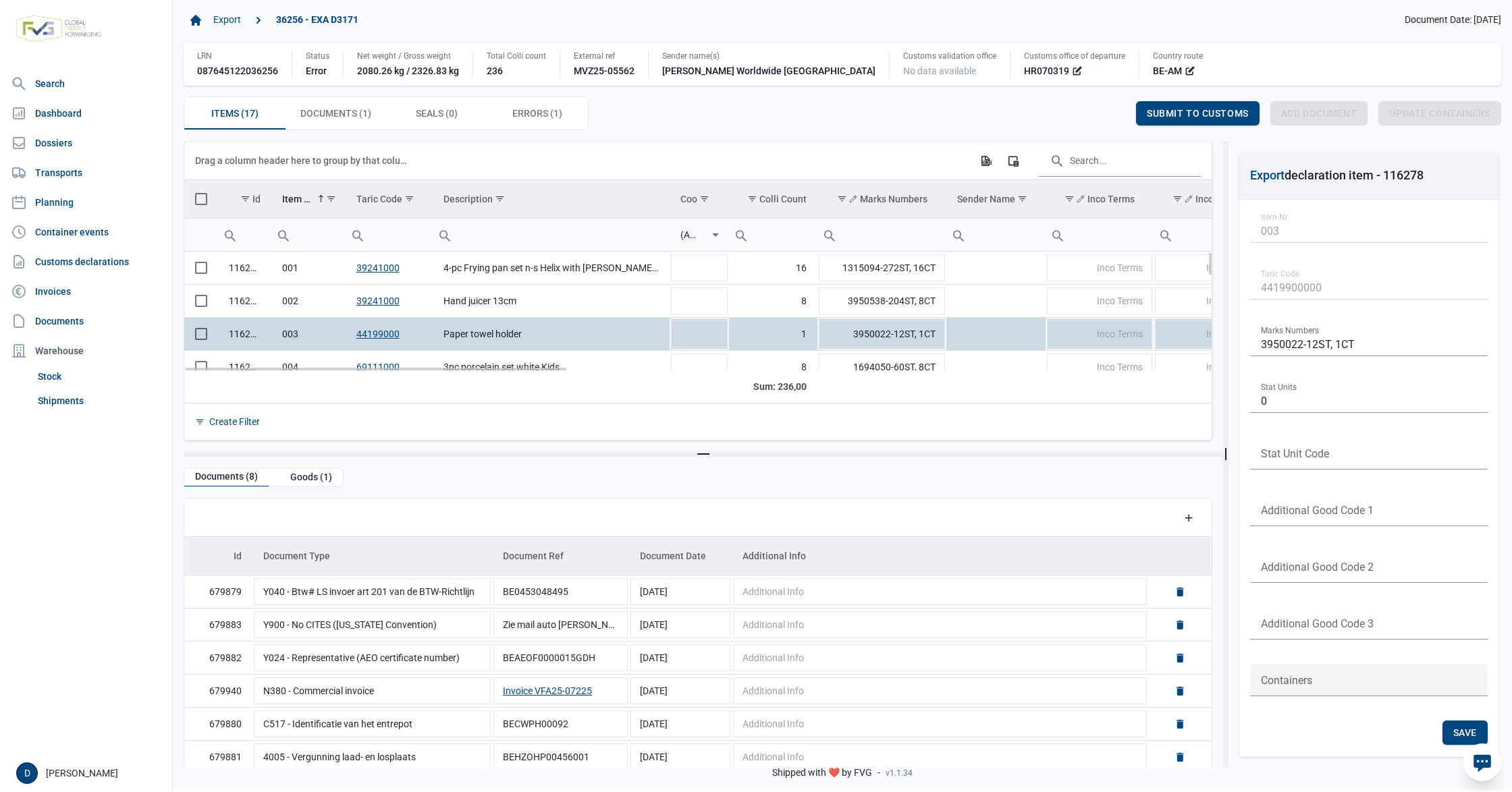
click at [205, 344] on td "Data grid with 17 rows and 23 columns" at bounding box center [201, 333] width 33 height 33
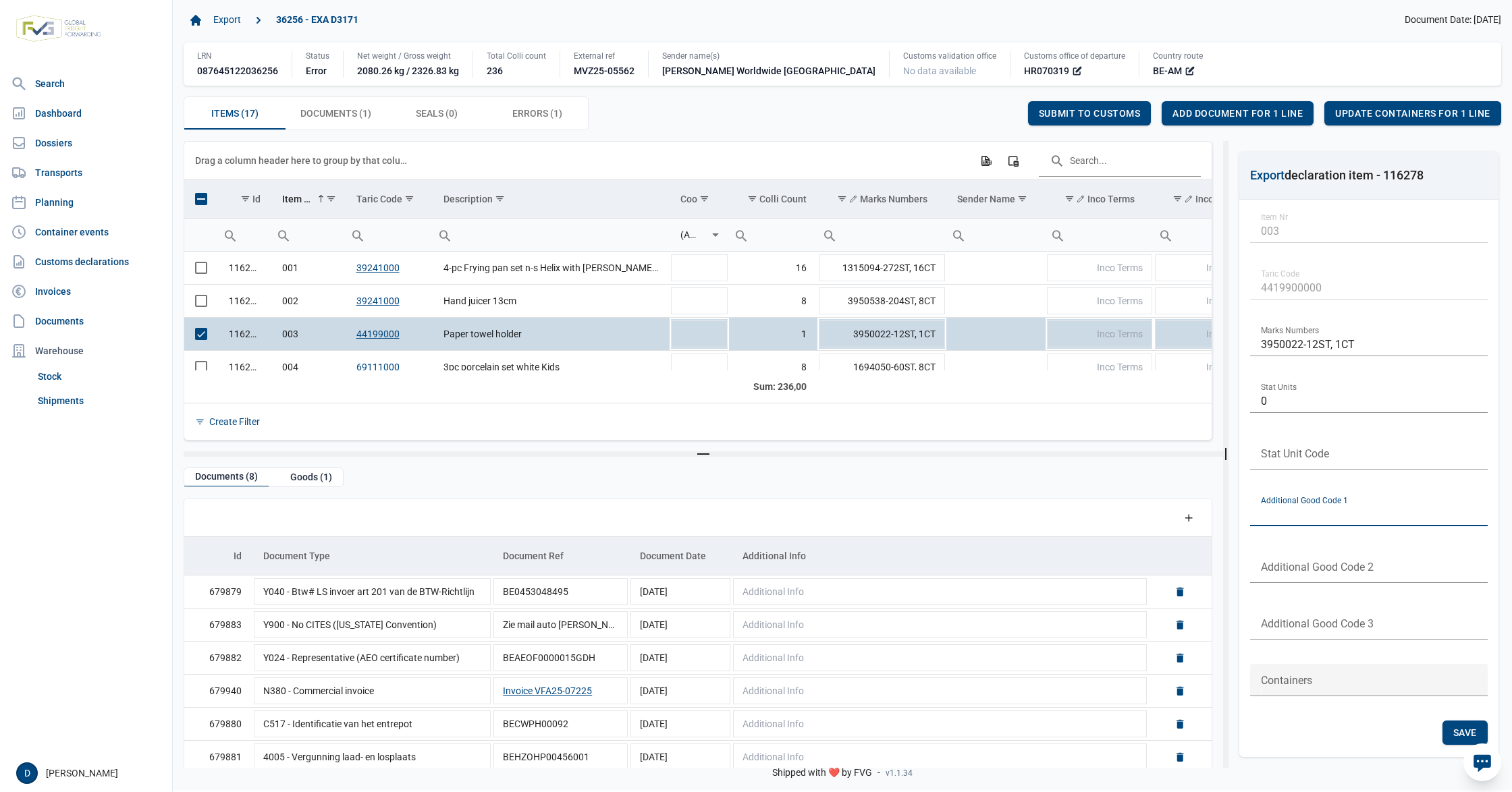
click at [1322, 513] on input "text" at bounding box center [1369, 510] width 238 height 32
type input "4099"
click at [1457, 727] on span "Save" at bounding box center [1465, 732] width 24 height 11
click at [1070, 112] on span "Submit to customs" at bounding box center [1090, 113] width 102 height 11
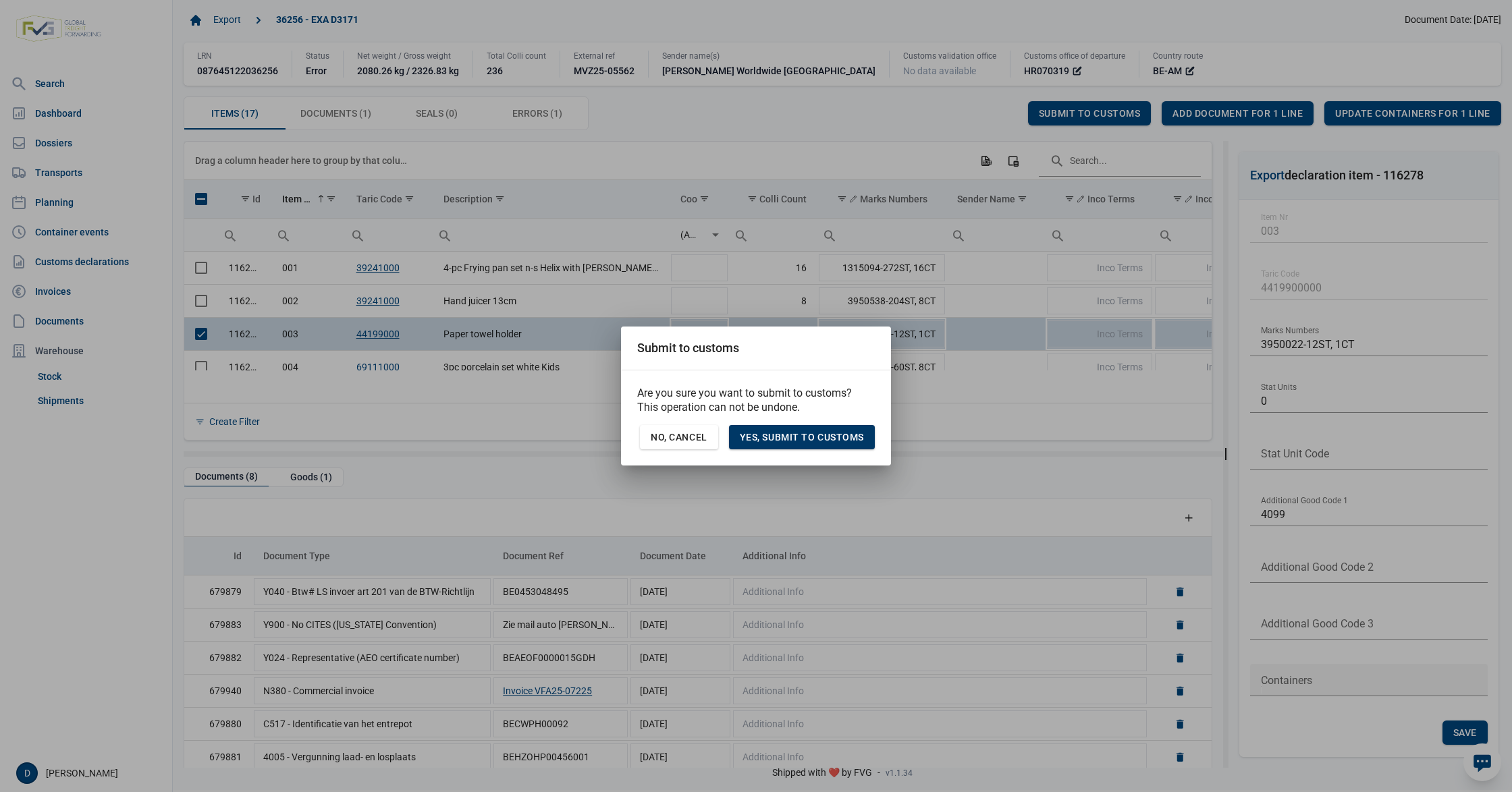
click at [768, 440] on span "Yes, Submit to customs" at bounding box center [802, 437] width 124 height 11
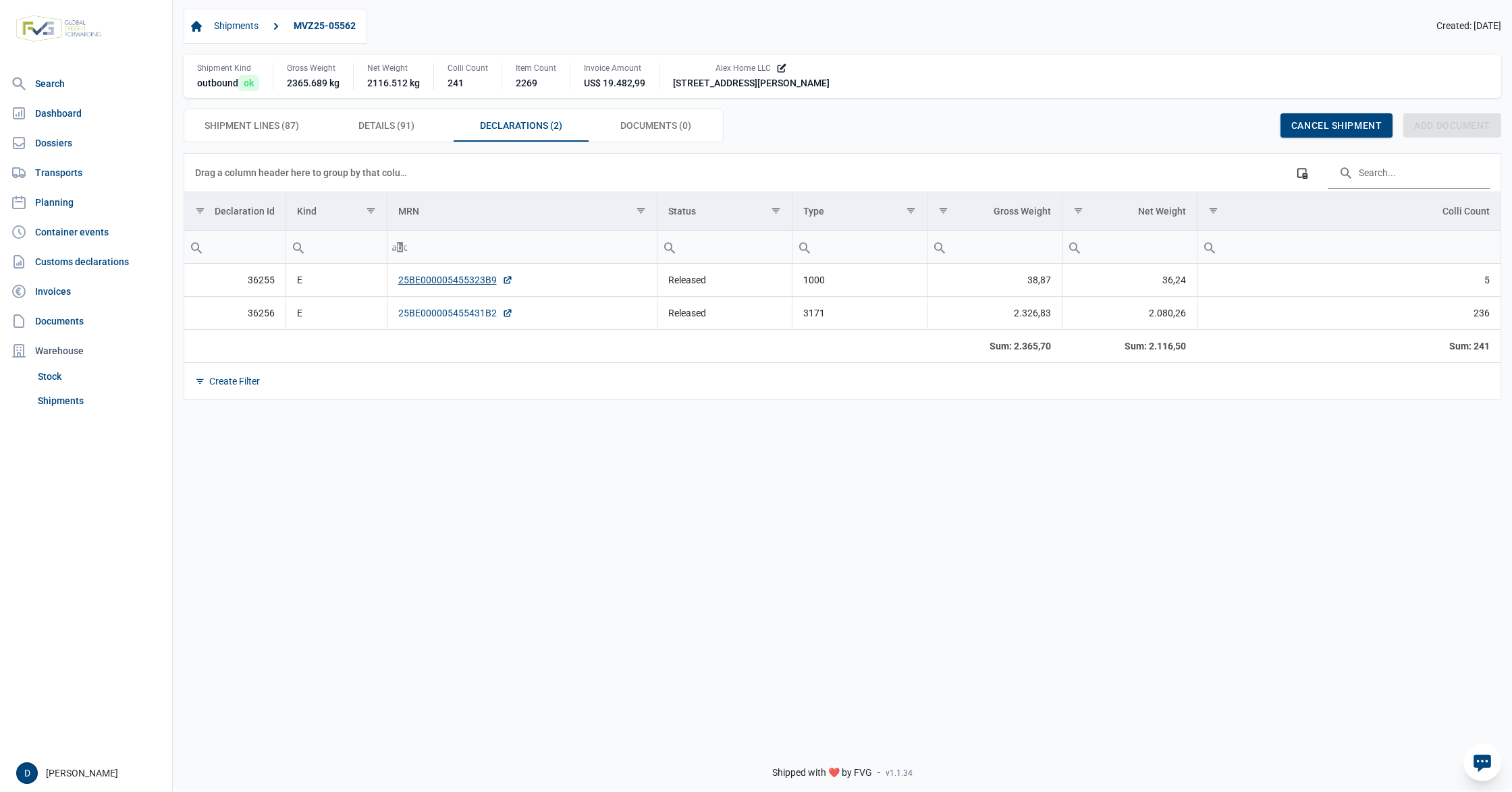
click at [468, 318] on link "25BE000005455431B2" at bounding box center [456, 313] width 115 height 13
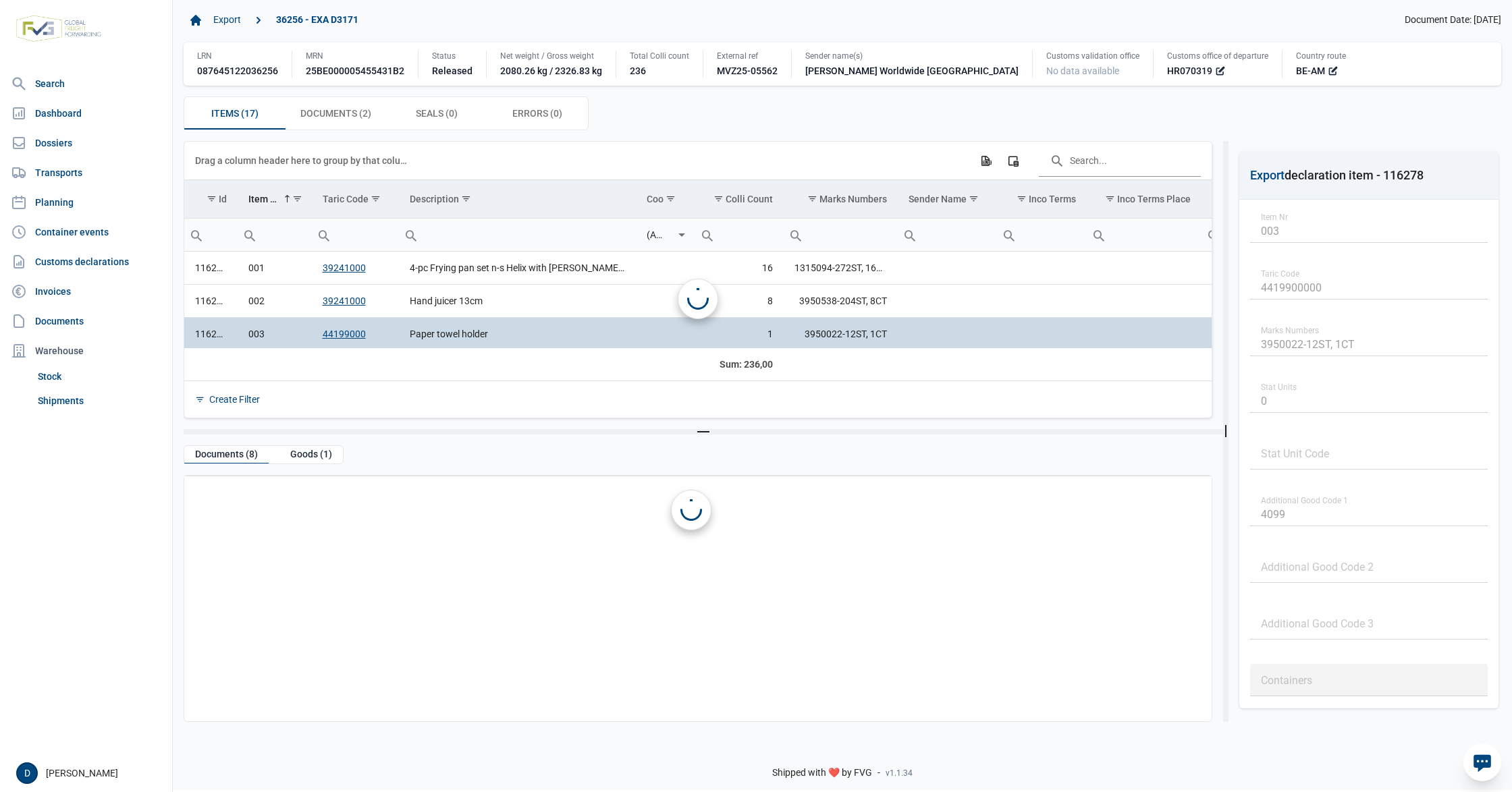
scroll to position [4, 0]
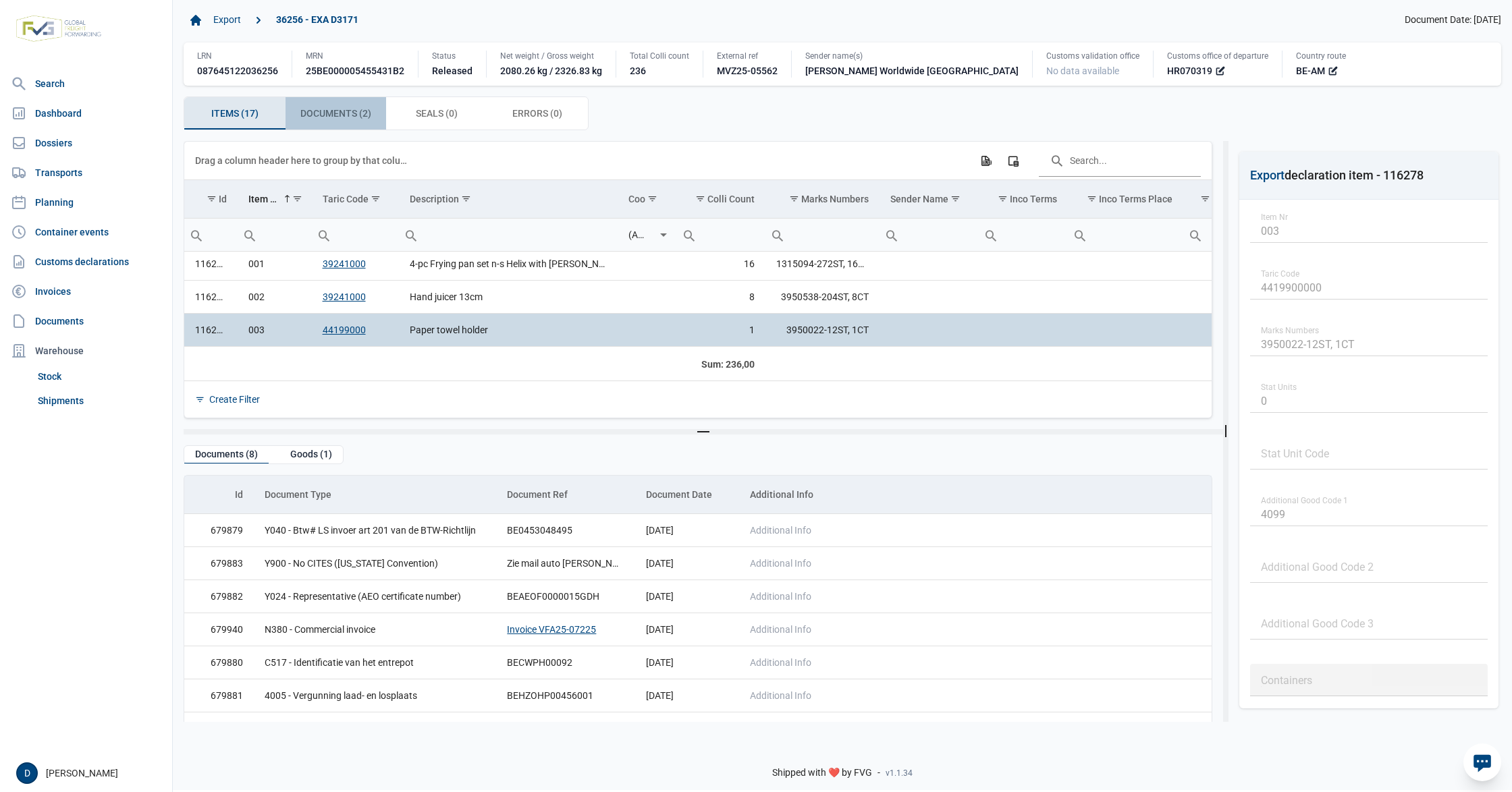
click at [346, 116] on span "Documents (2) Documents (2)" at bounding box center [335, 113] width 71 height 16
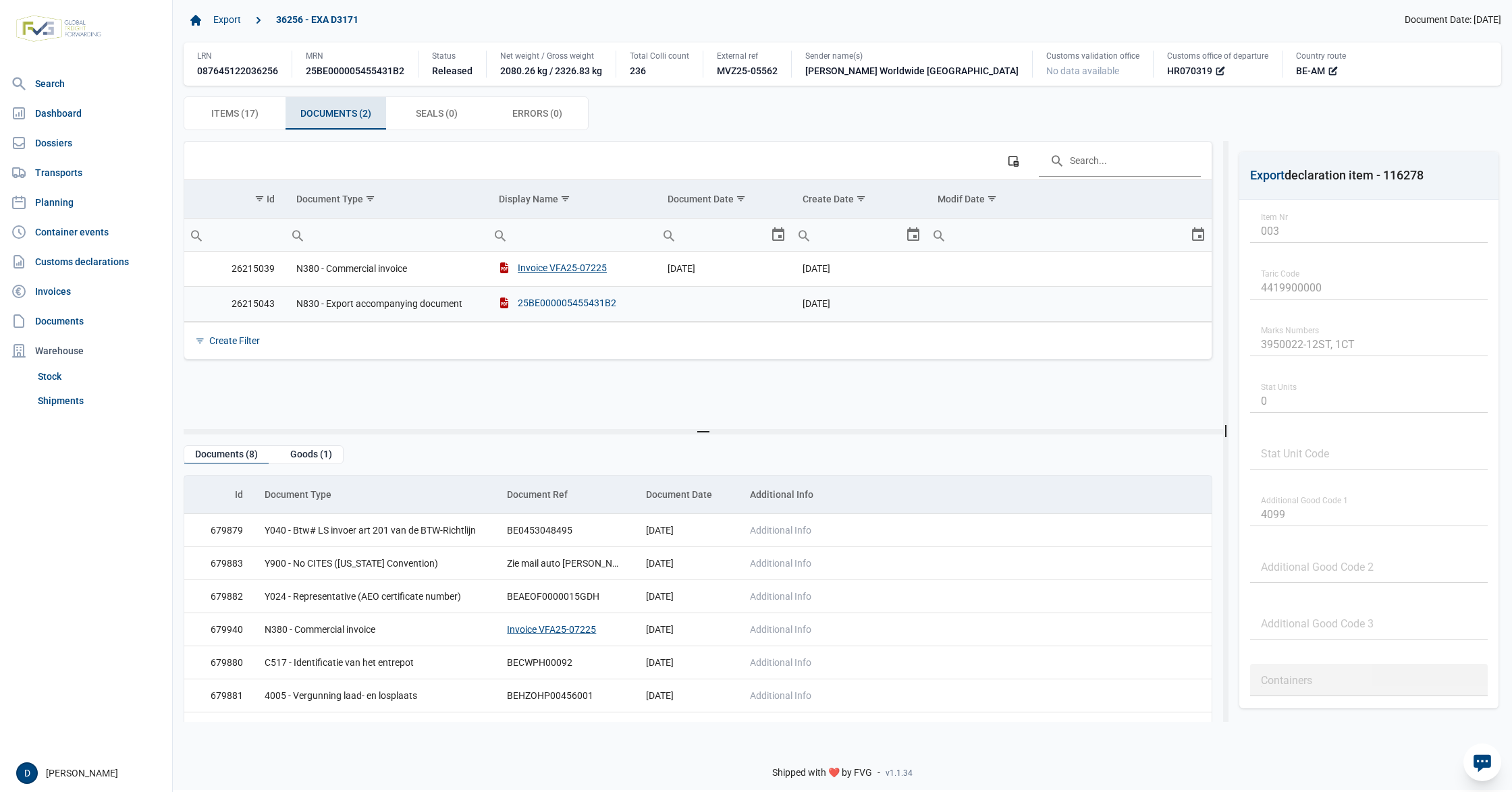
click at [524, 303] on div "25BE000005455431B2" at bounding box center [557, 303] width 118 height 13
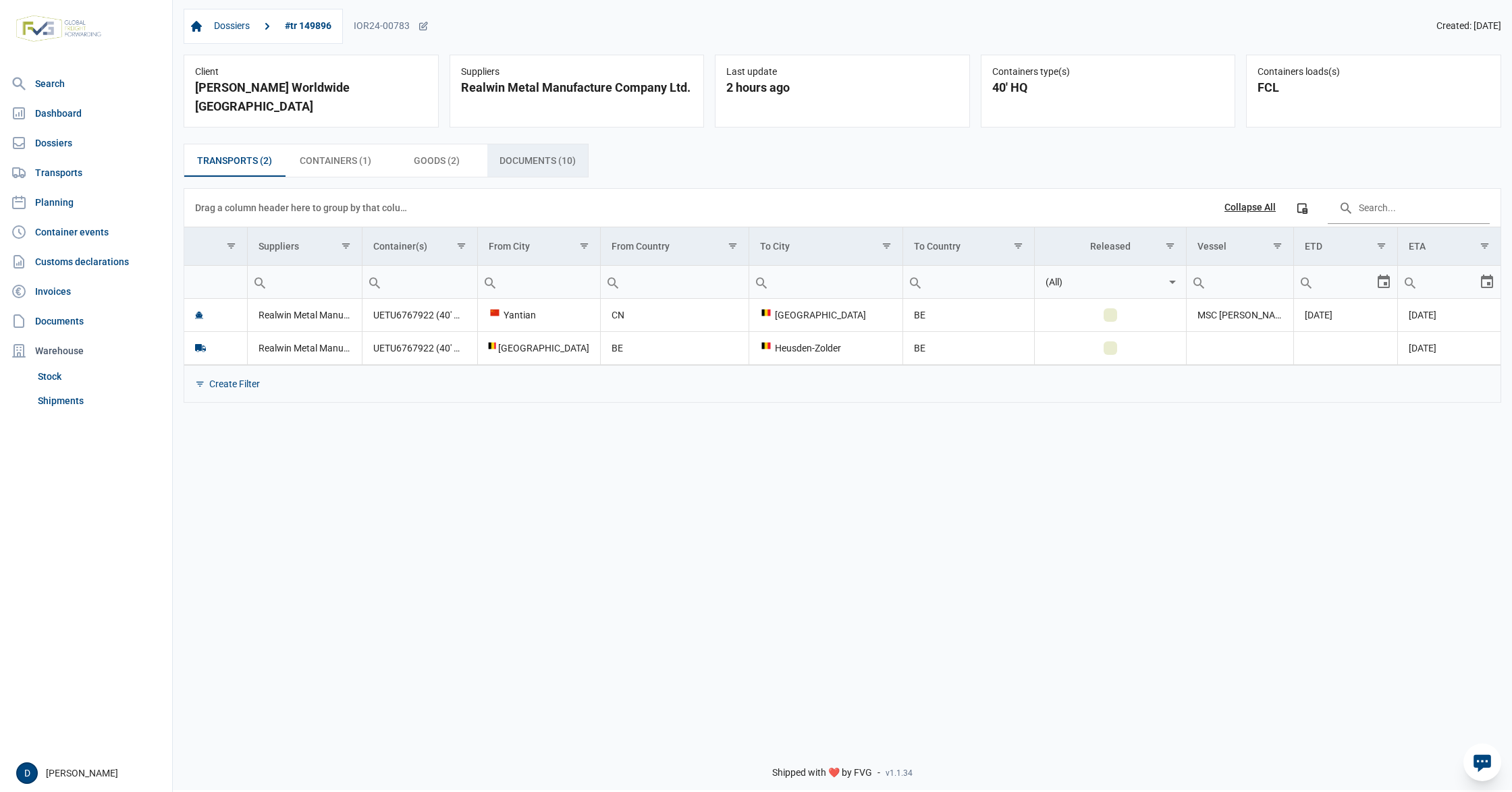
click at [549, 153] on span "Documents (10) Documents (10)" at bounding box center [538, 161] width 76 height 16
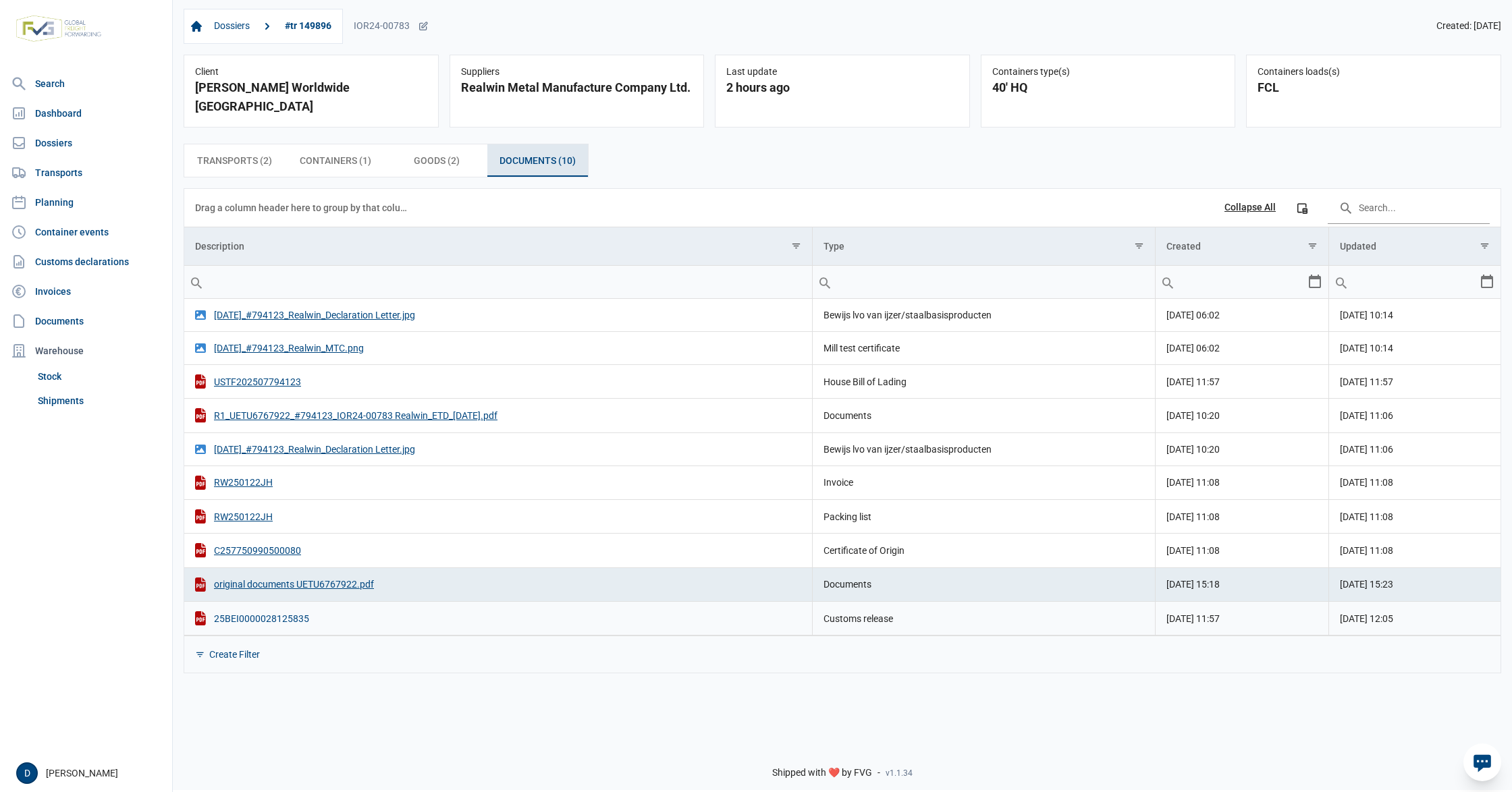
click at [282, 611] on div "25BEI0000028125835" at bounding box center [498, 618] width 606 height 14
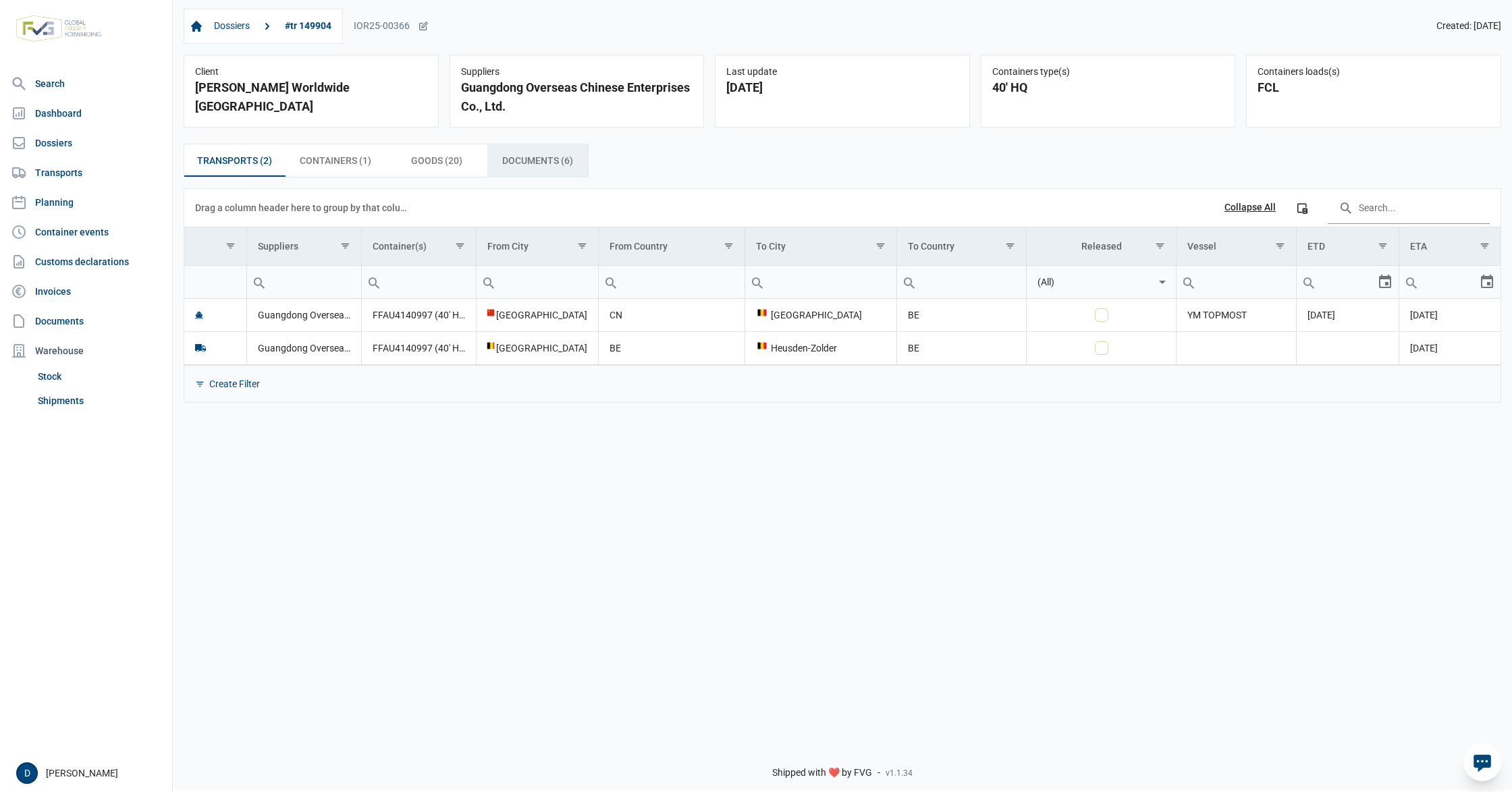
click at [532, 167] on span "Documents (6) Documents (6)" at bounding box center [538, 161] width 71 height 16
click at [427, 157] on span "Goods (8) Goods (8)" at bounding box center [437, 161] width 46 height 16
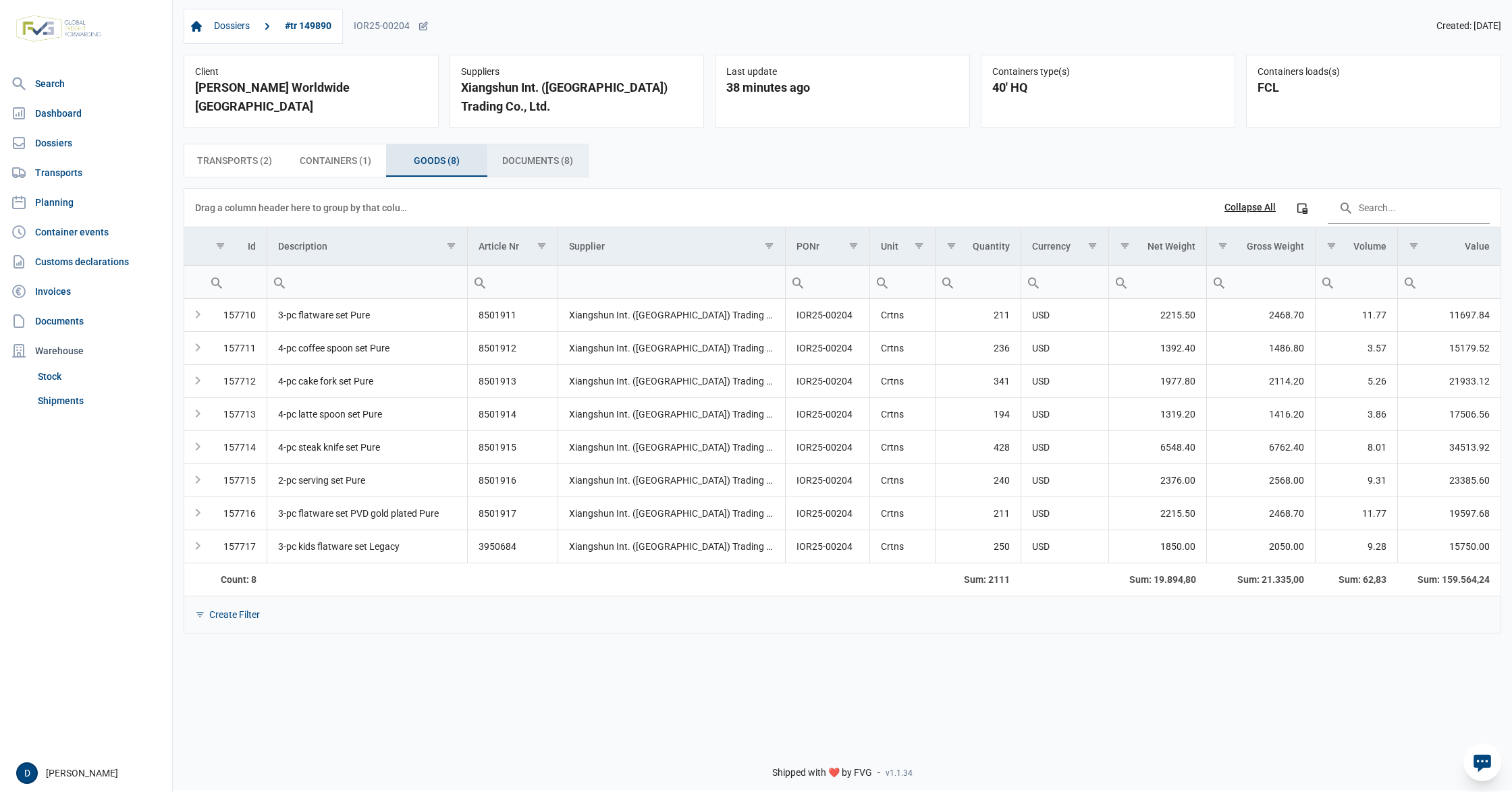
click at [532, 164] on span "Documents (8) Documents (8)" at bounding box center [538, 161] width 71 height 16
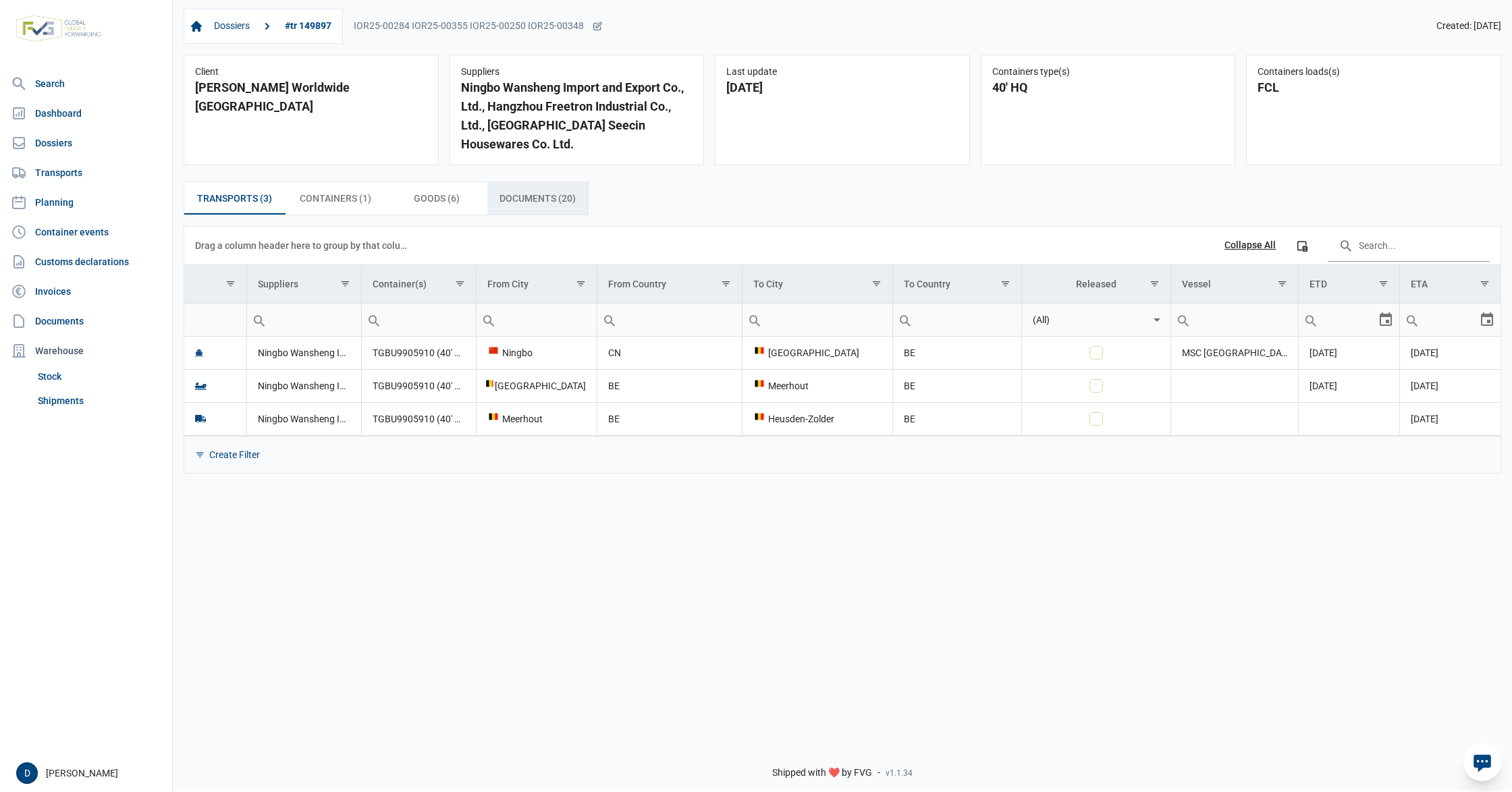
click at [528, 190] on span "Documents (20) Documents (20)" at bounding box center [538, 198] width 76 height 16
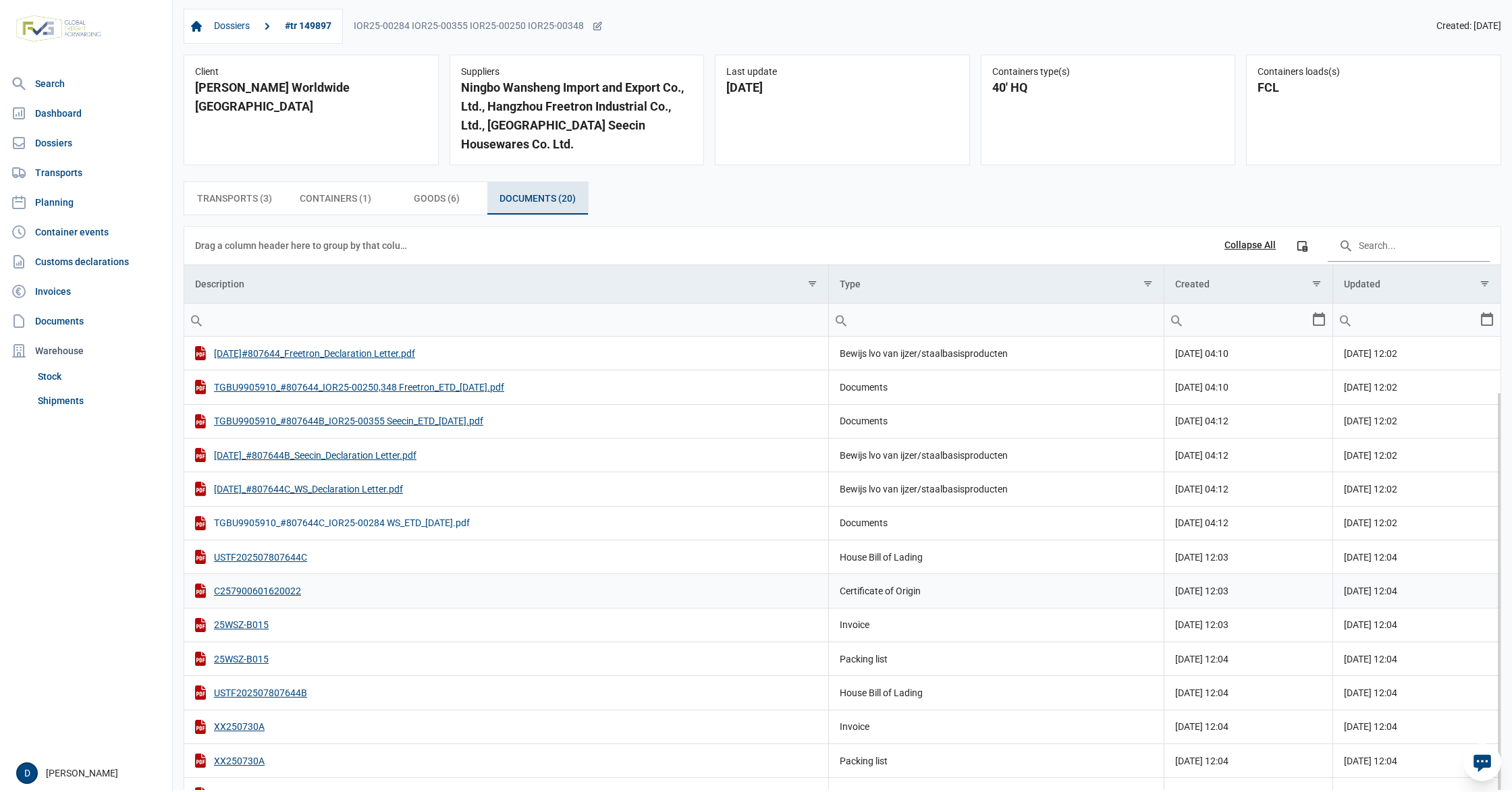
scroll to position [60, 0]
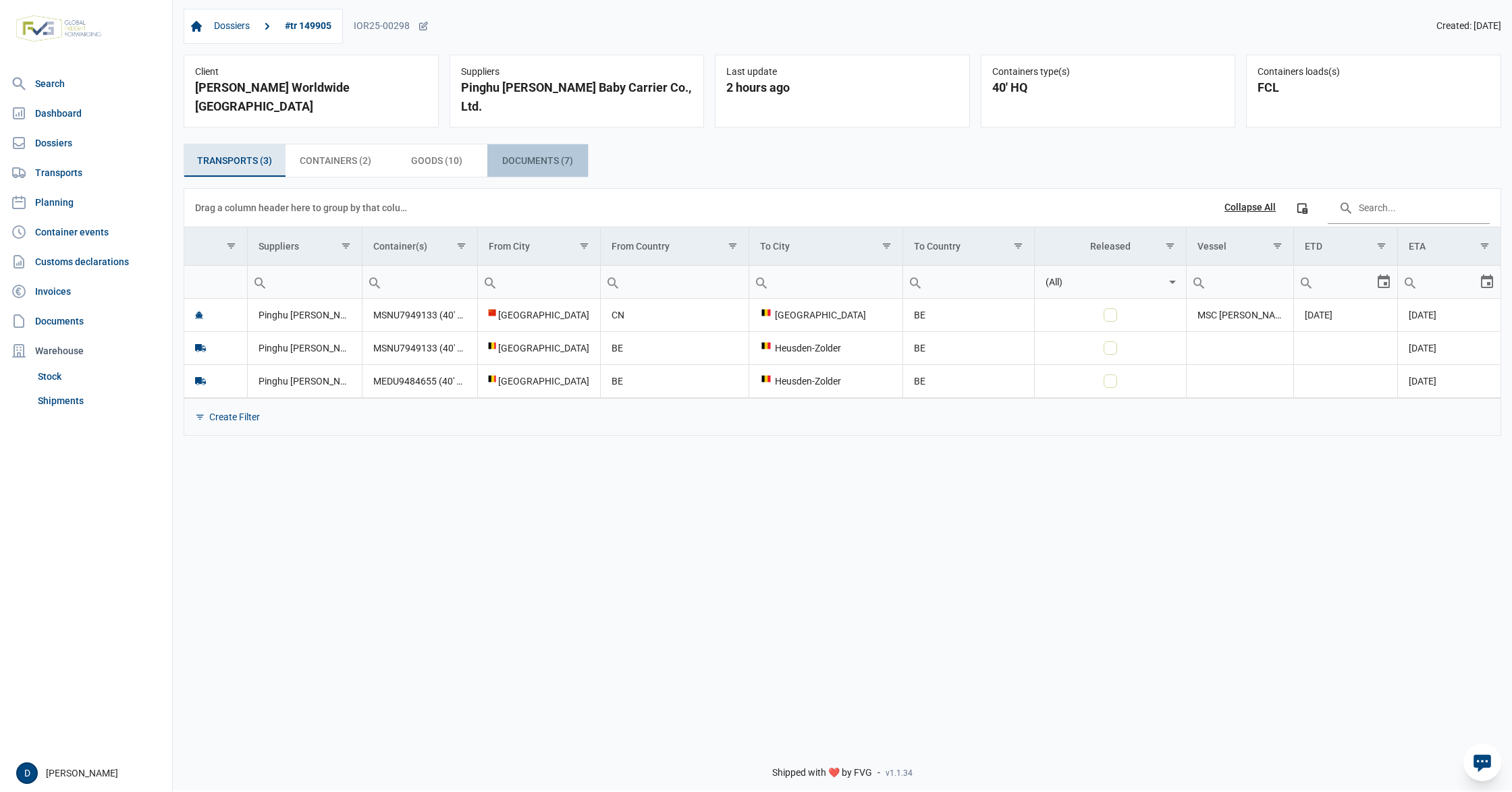
click at [500, 144] on div "Documents (7) Documents (7)" at bounding box center [538, 161] width 101 height 32
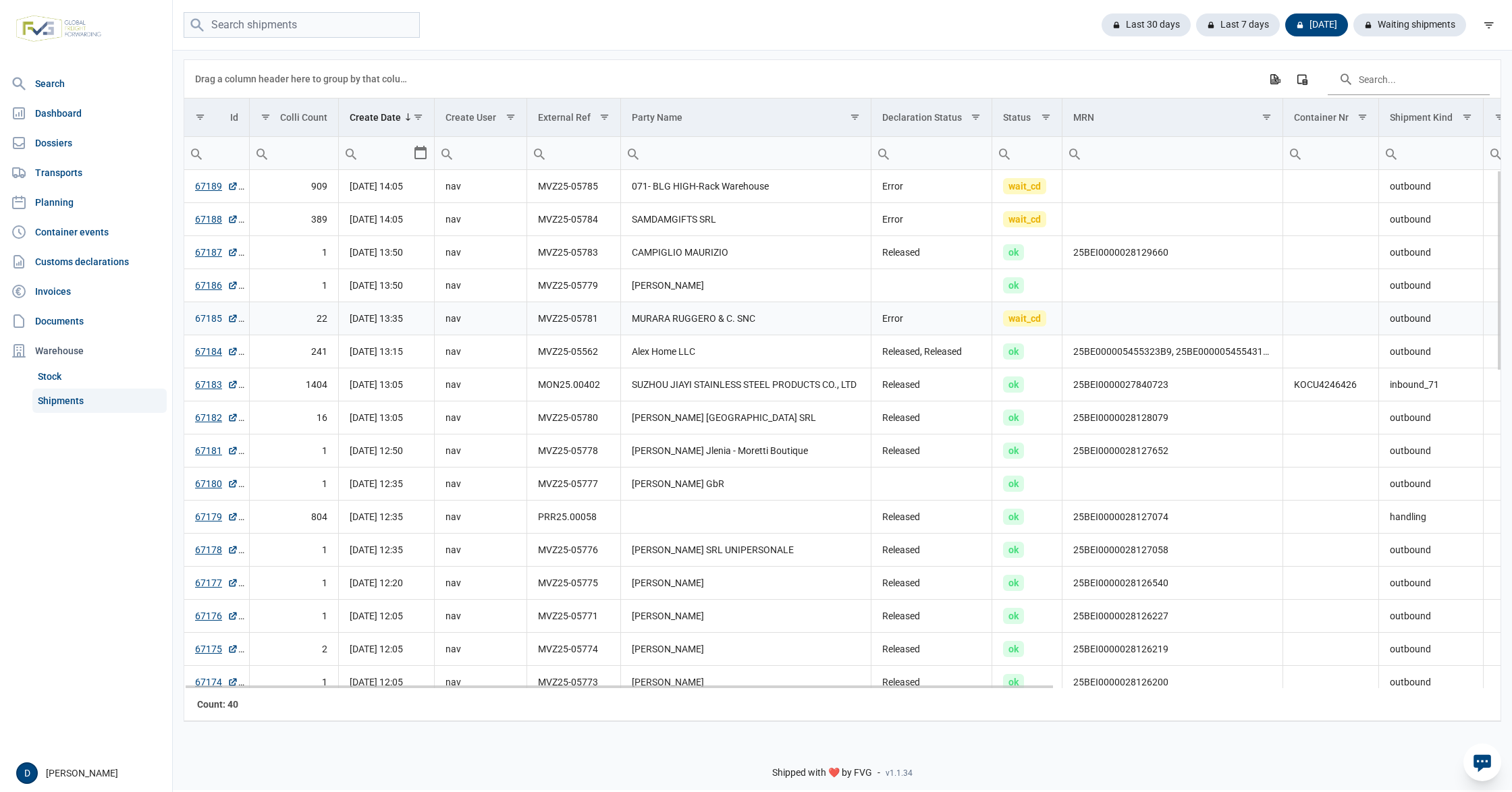
click at [196, 318] on link "67185" at bounding box center [216, 318] width 43 height 13
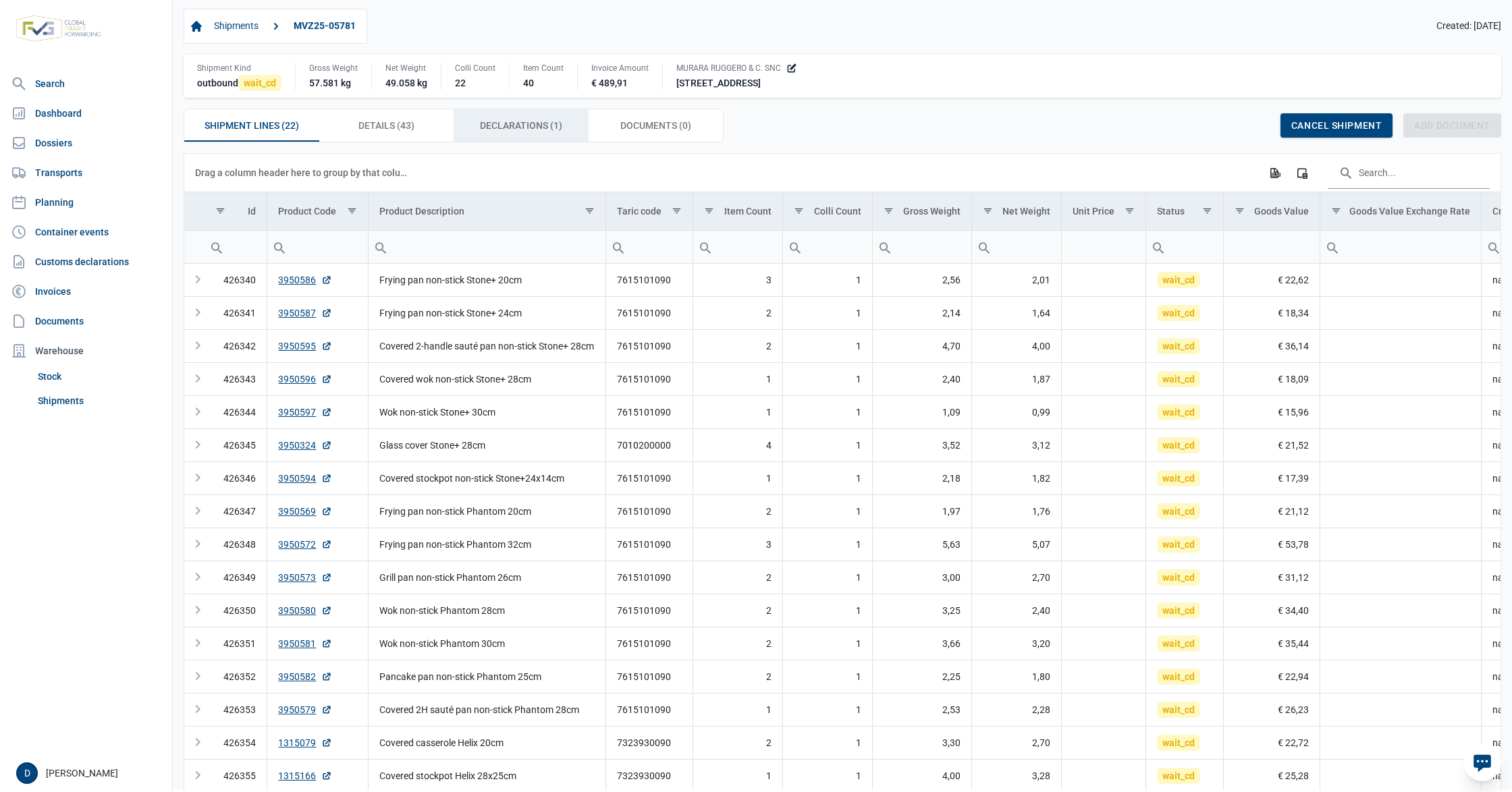
click at [514, 125] on span "Declarations (1) Declarations (1)" at bounding box center [521, 125] width 82 height 16
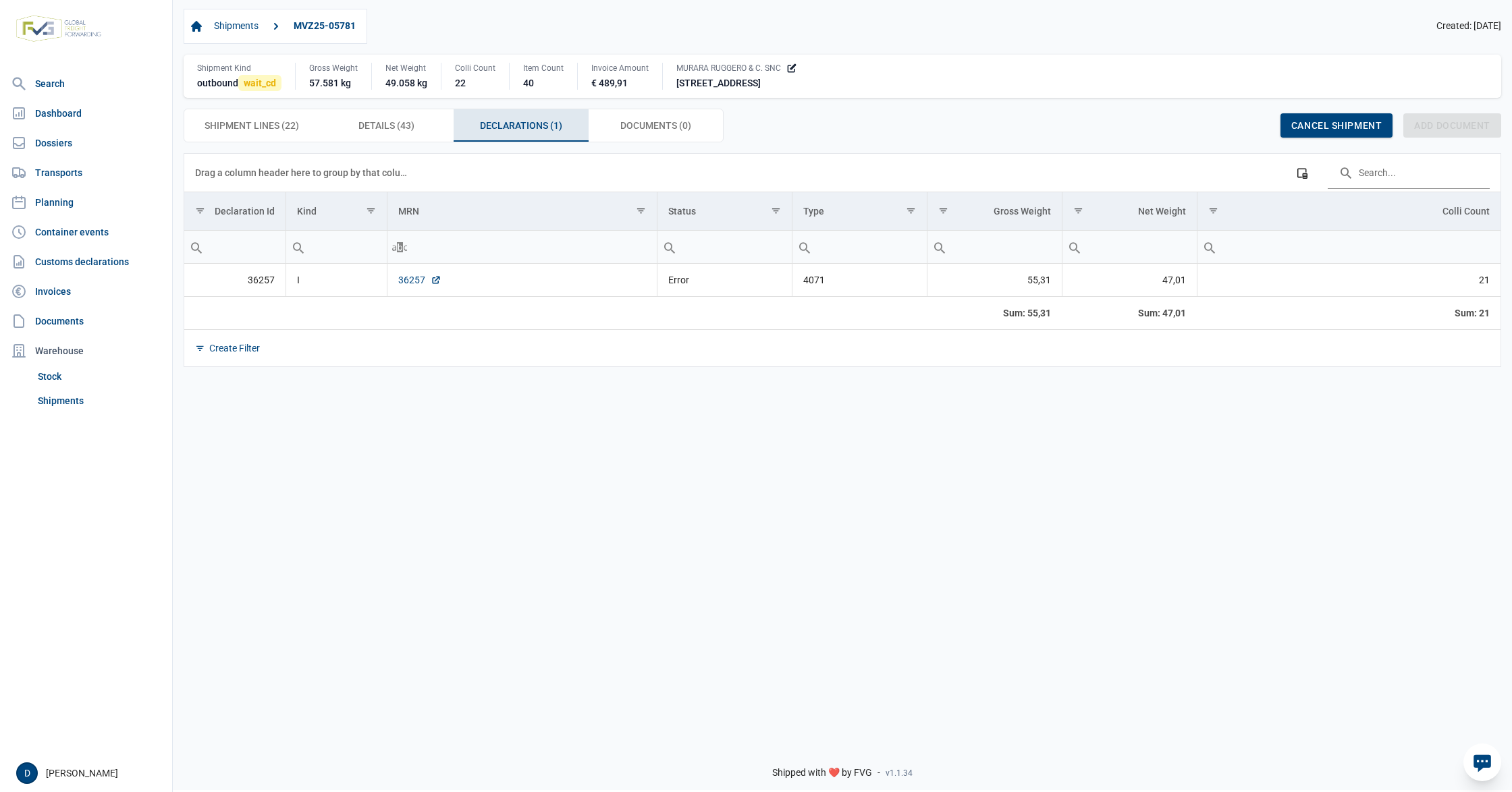
click at [419, 282] on link "36257" at bounding box center [420, 280] width 43 height 13
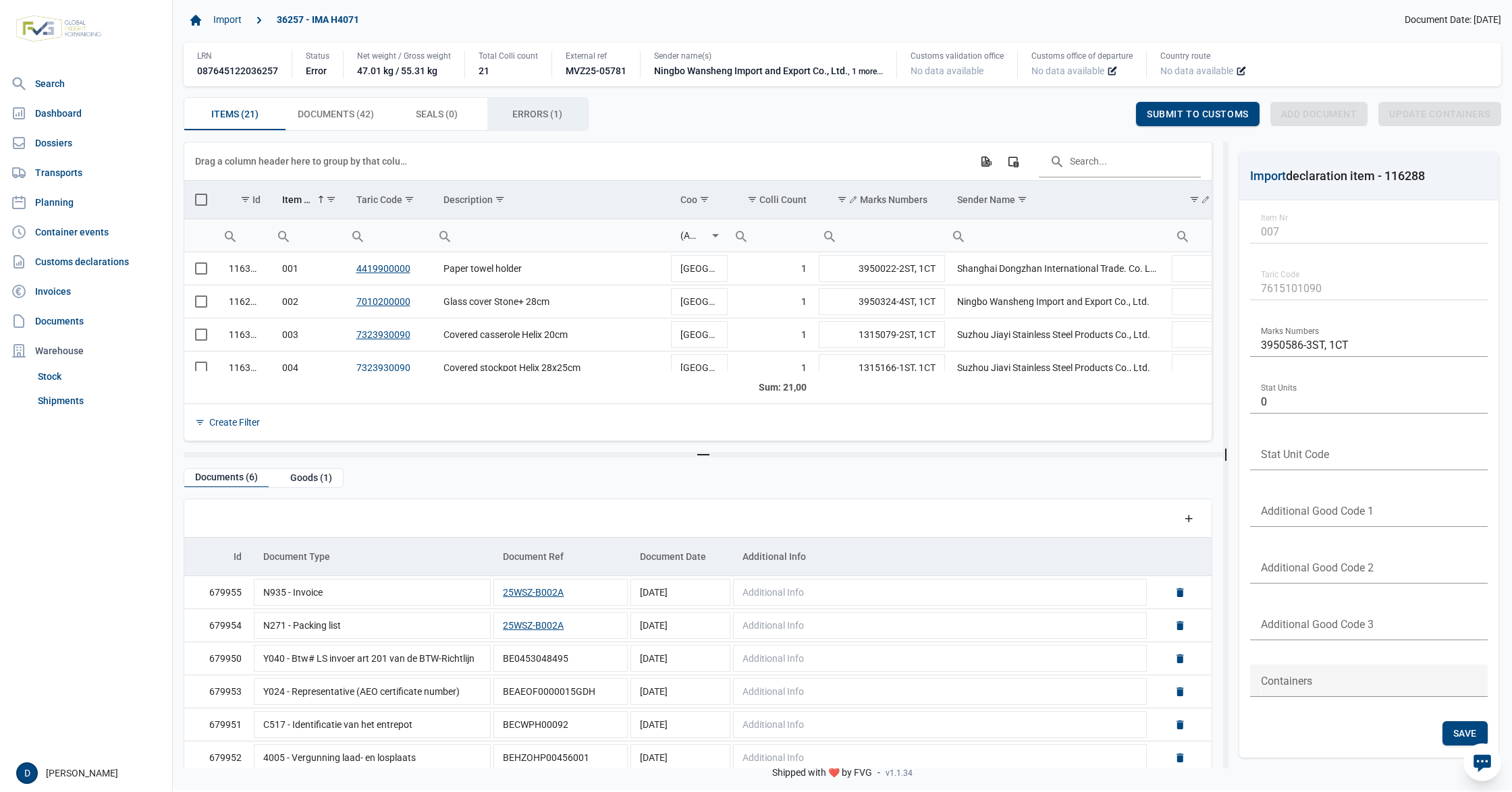
click at [529, 111] on span "Errors (1) Errors (1)" at bounding box center [537, 114] width 50 height 16
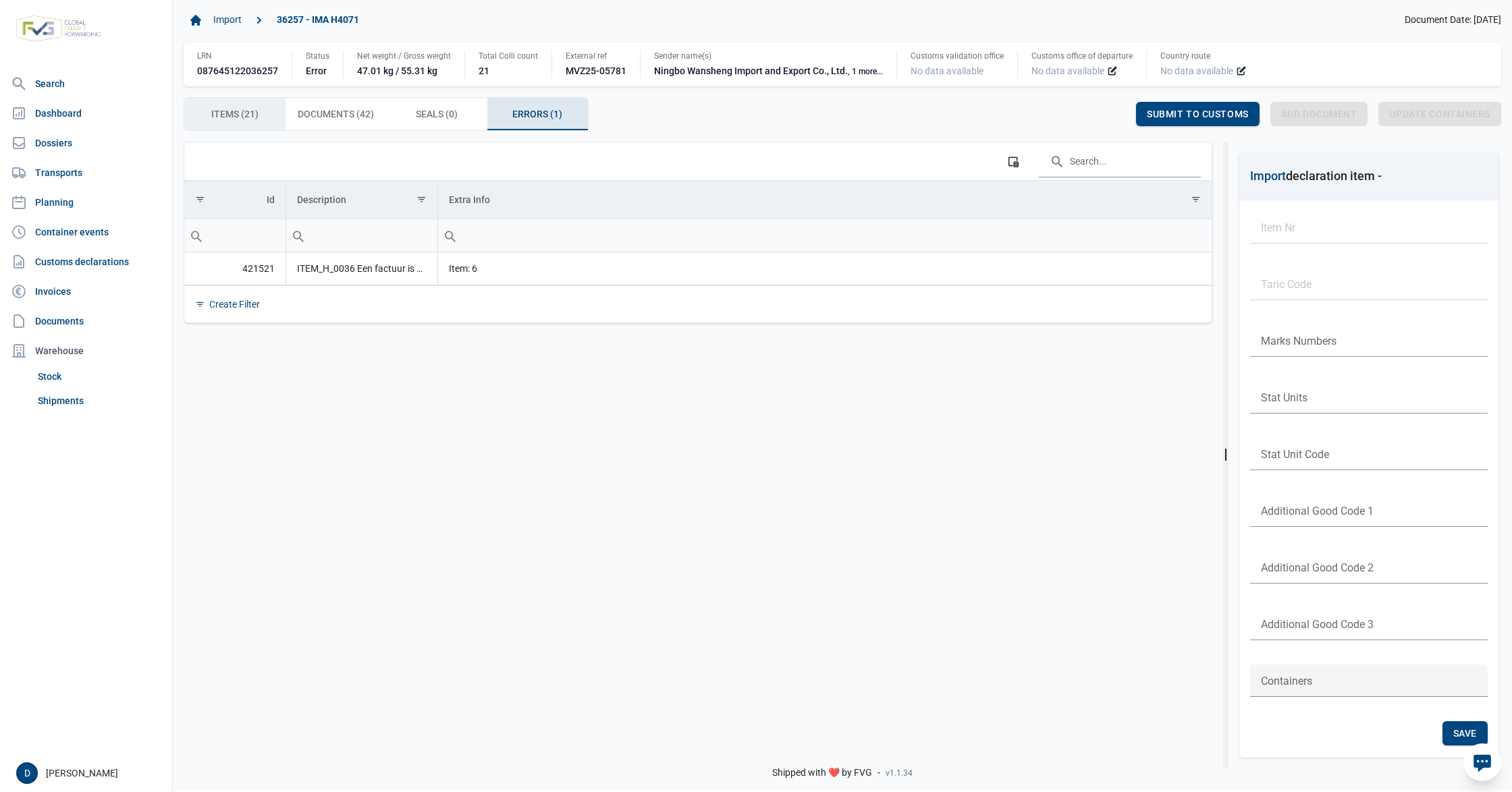
click at [219, 114] on span "Items (21) Items (21)" at bounding box center [234, 114] width 47 height 16
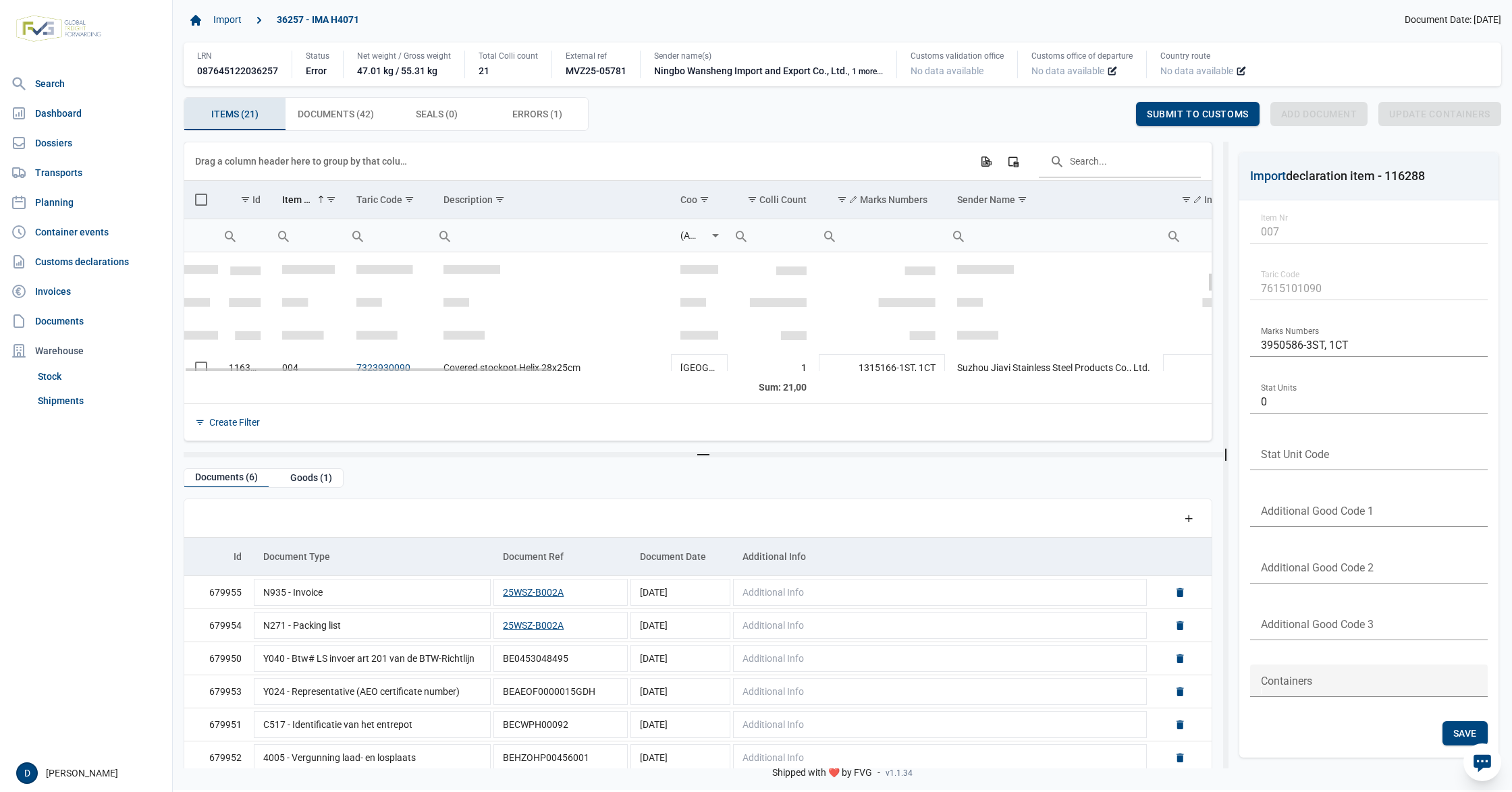
scroll to position [119, 0]
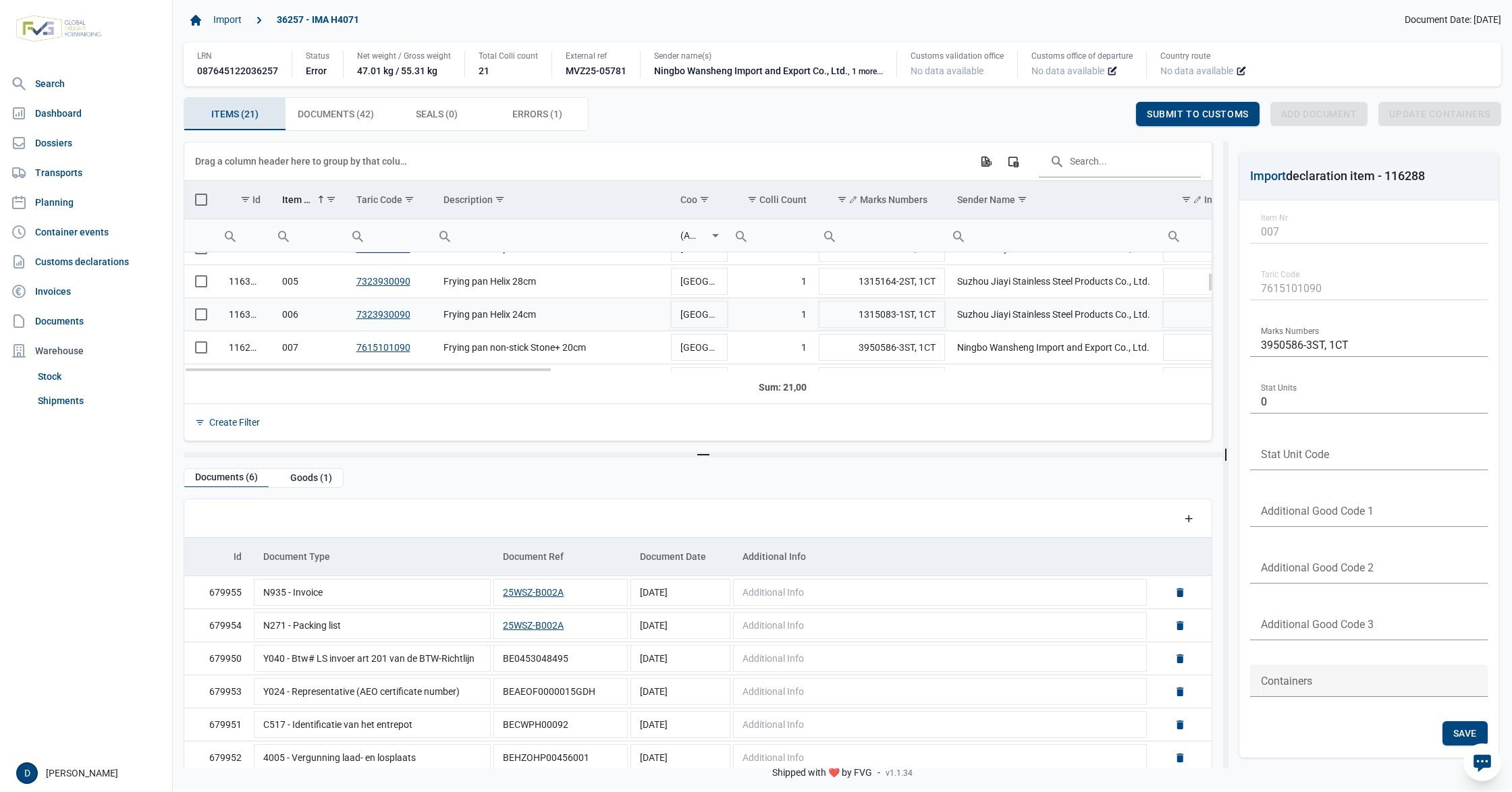
click at [197, 320] on span "Select row" at bounding box center [201, 314] width 12 height 12
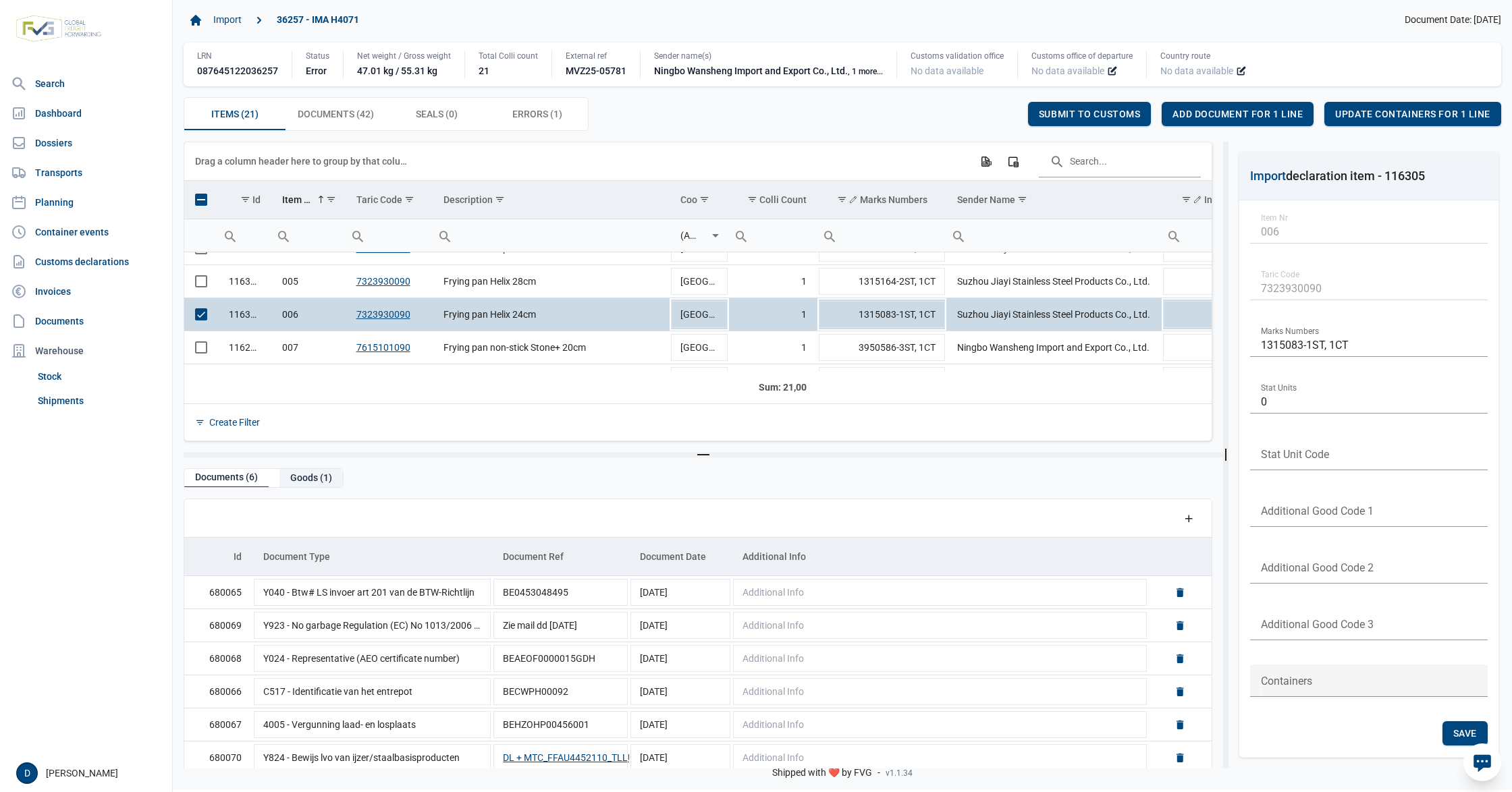
click at [306, 479] on div "Goods (1)" at bounding box center [311, 478] width 63 height 18
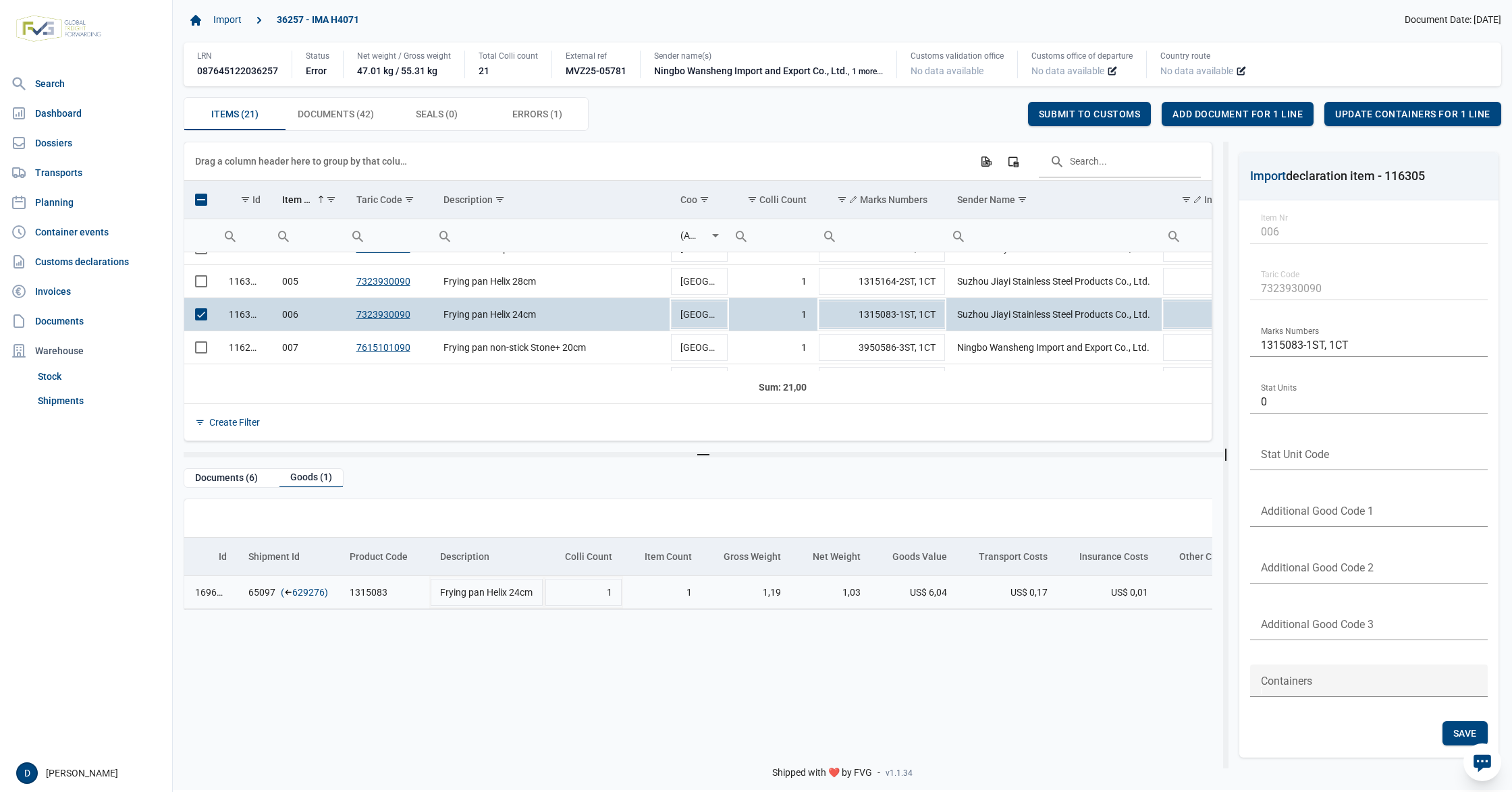
click at [307, 595] on link "629276" at bounding box center [309, 592] width 32 height 13
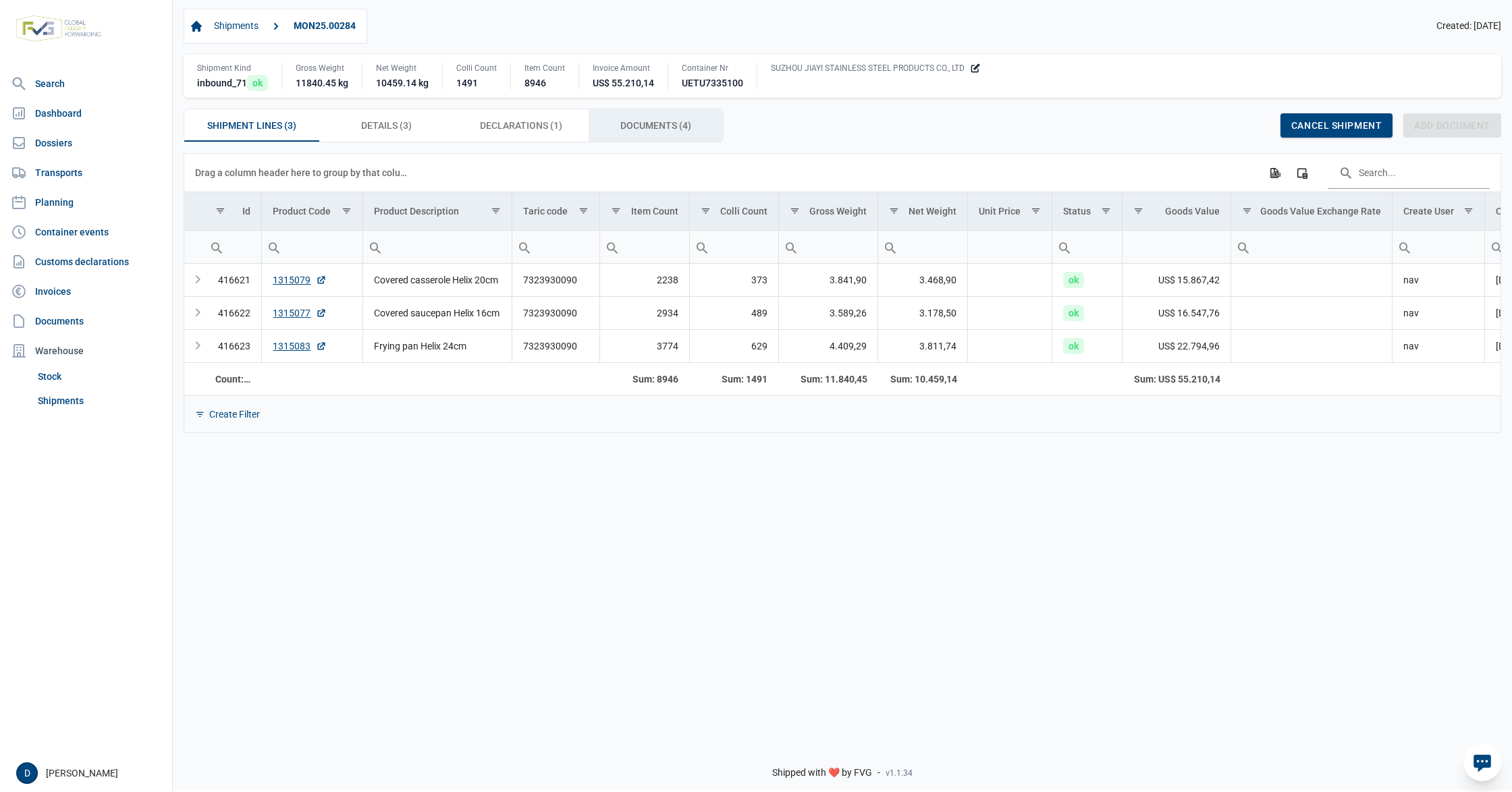
click at [659, 127] on span "Documents (4) Documents (4)" at bounding box center [656, 125] width 71 height 16
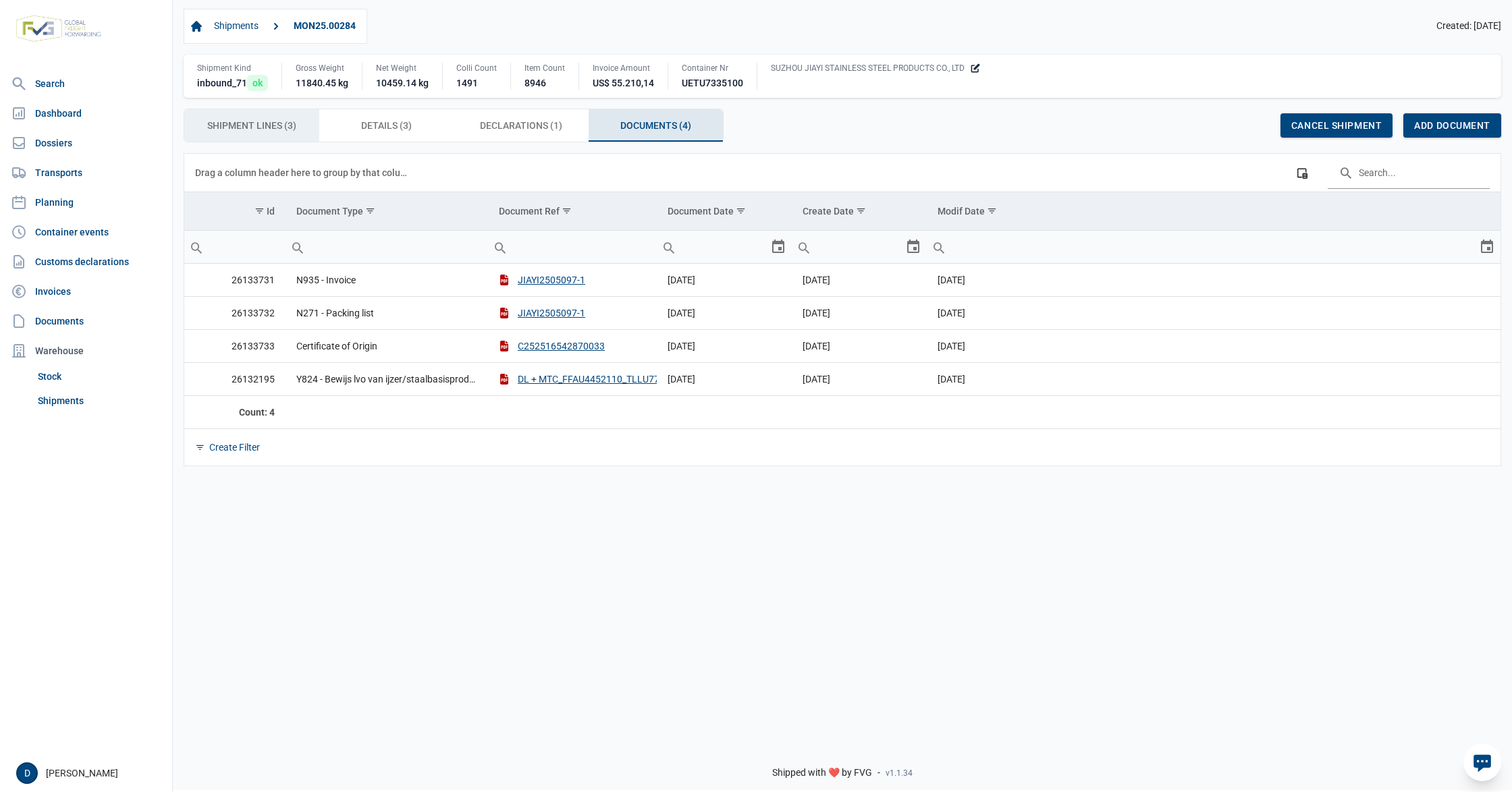
click at [270, 125] on span "Shipment Lines (3) Shipment Lines (3)" at bounding box center [251, 125] width 89 height 16
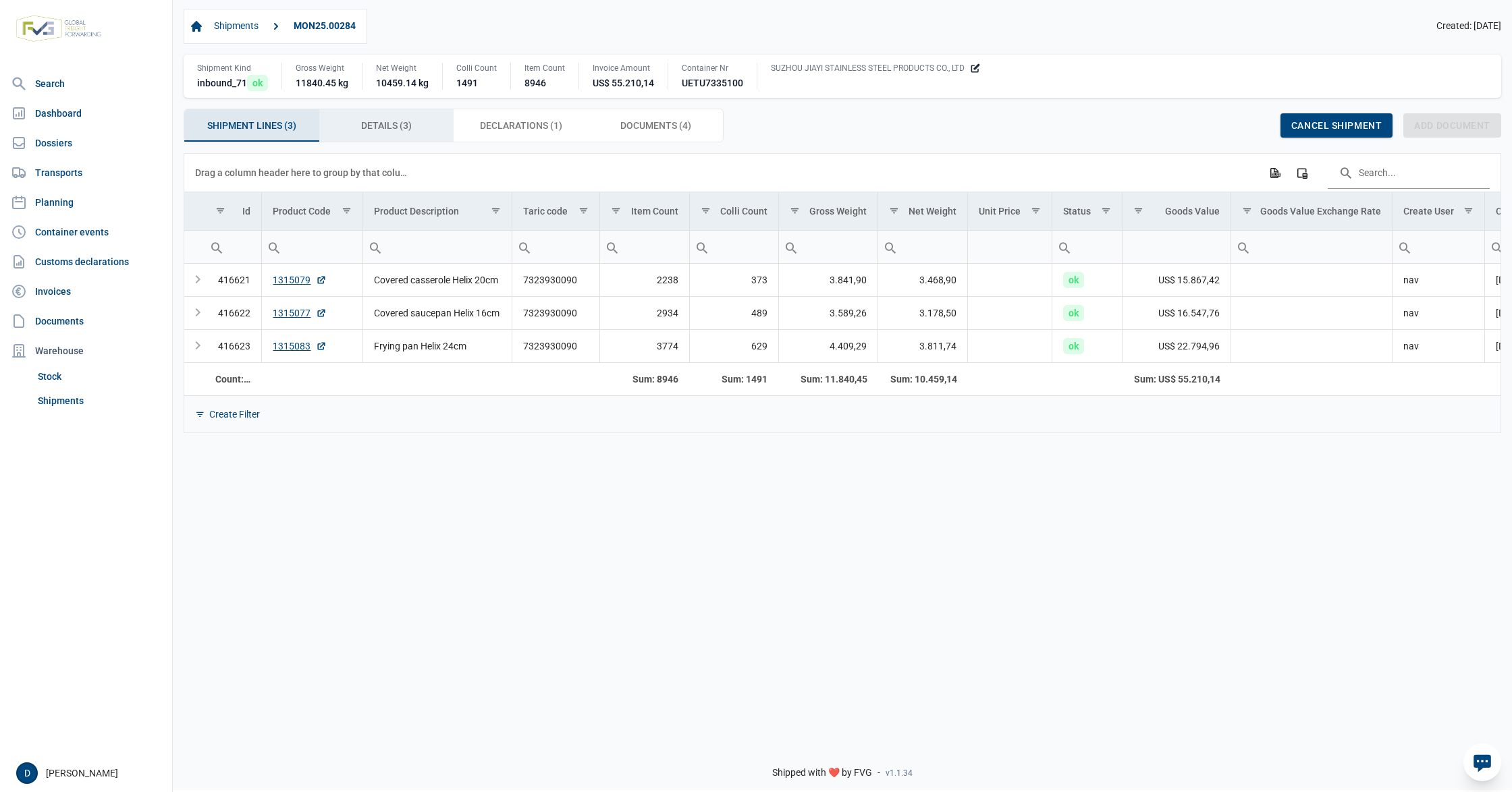
click at [430, 122] on div "Details (3) Details (3)" at bounding box center [386, 125] width 135 height 32
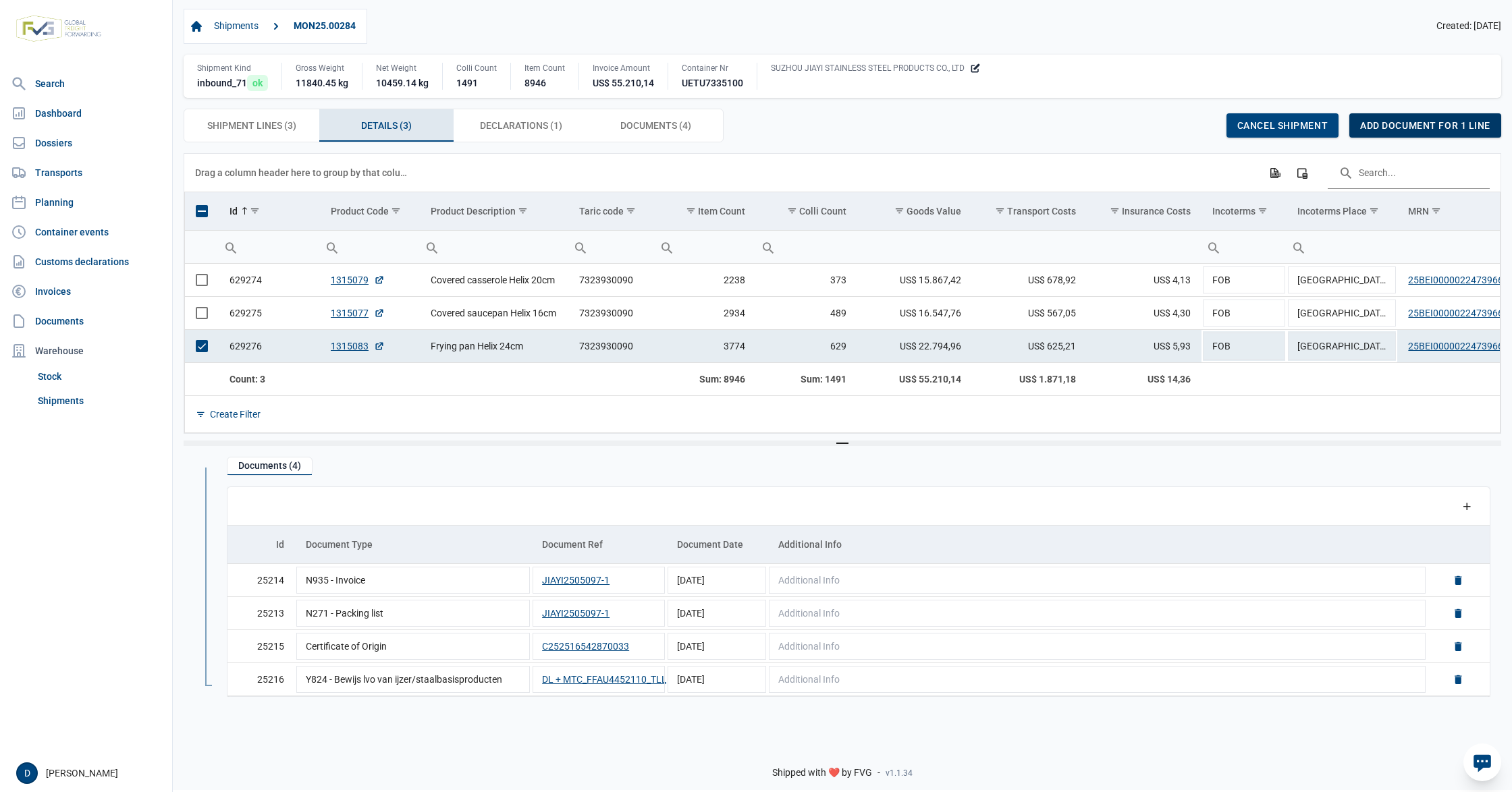
click at [1388, 120] on div "Add document for 1 line" at bounding box center [1425, 125] width 152 height 24
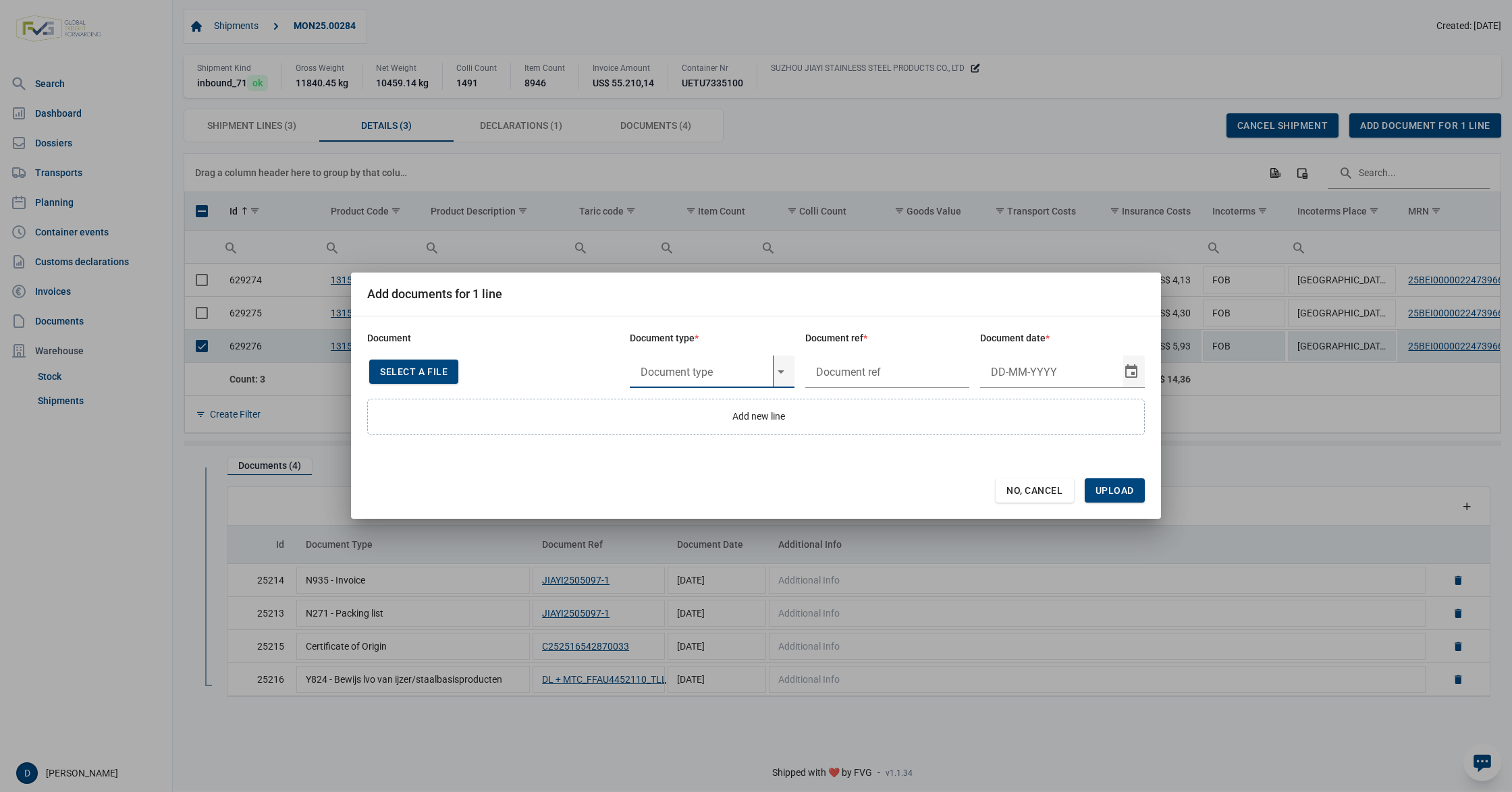
click at [675, 369] on input "text" at bounding box center [702, 372] width 143 height 32
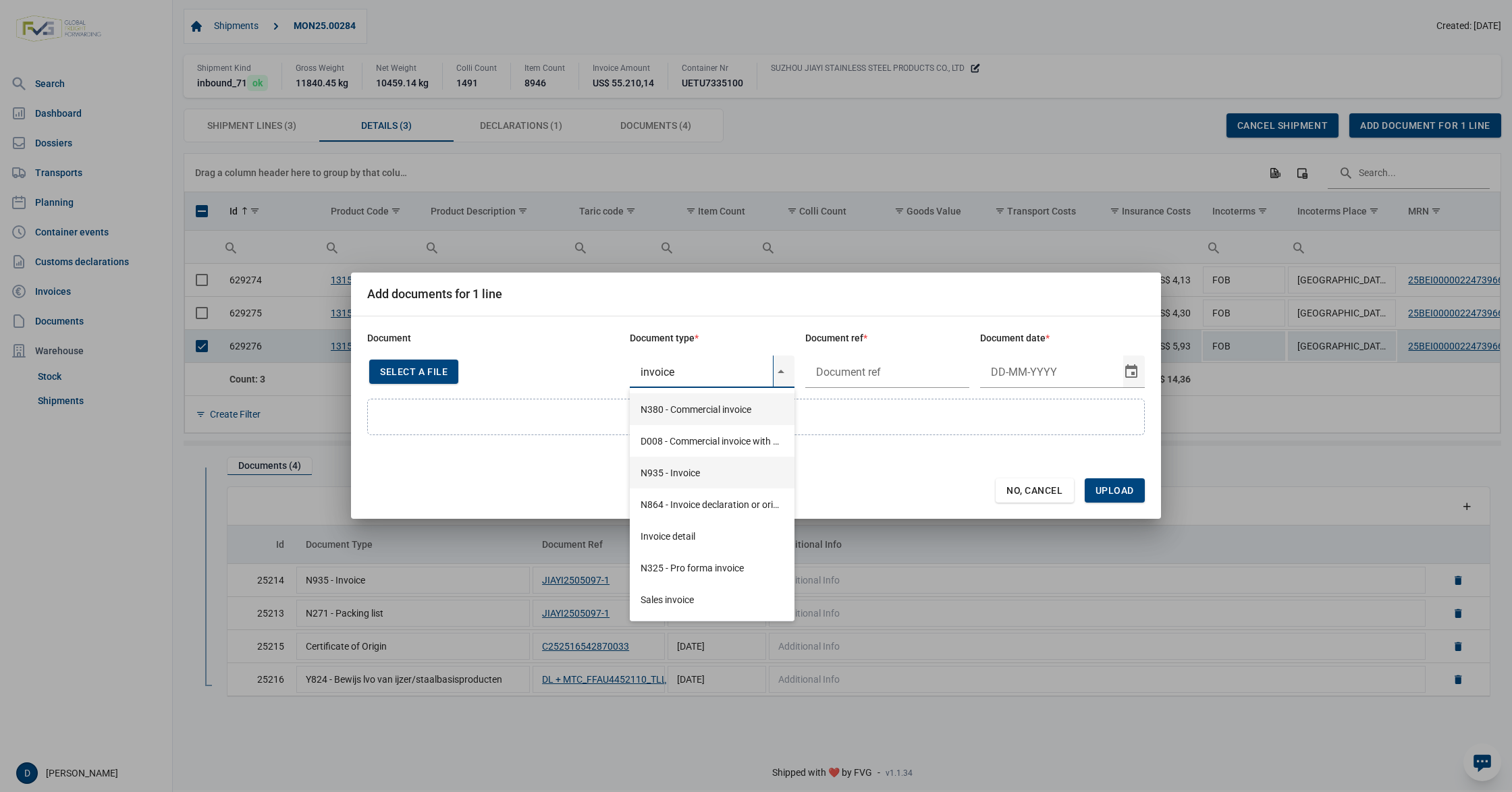
click at [674, 477] on div "N935 - Invoice" at bounding box center [712, 472] width 164 height 32
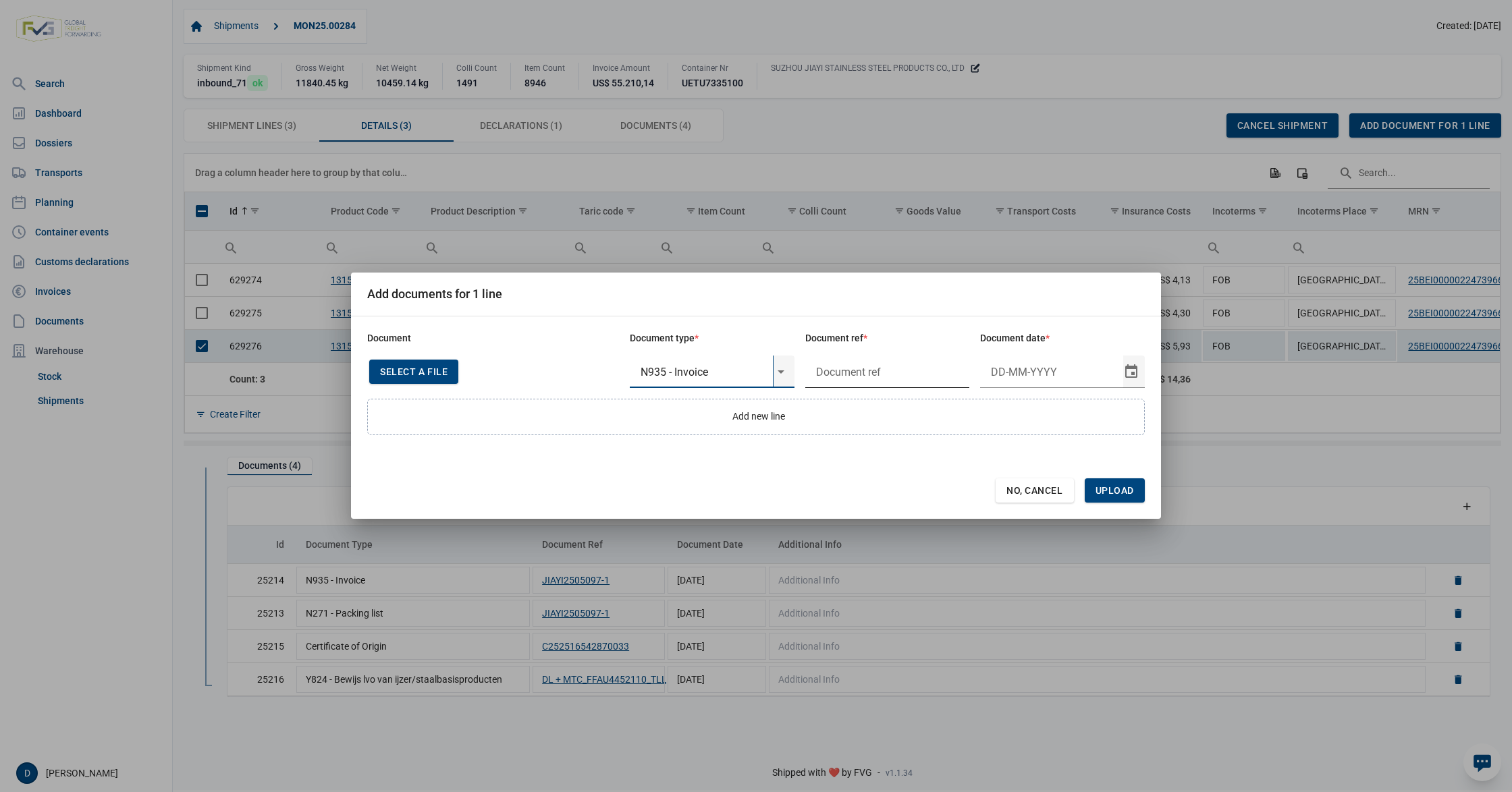
type input "N935 - Invoice"
click at [854, 371] on input "text" at bounding box center [888, 372] width 164 height 32
type input "."
click at [1015, 378] on input "Document date" at bounding box center [1052, 372] width 143 height 32
type input "[DATE]"
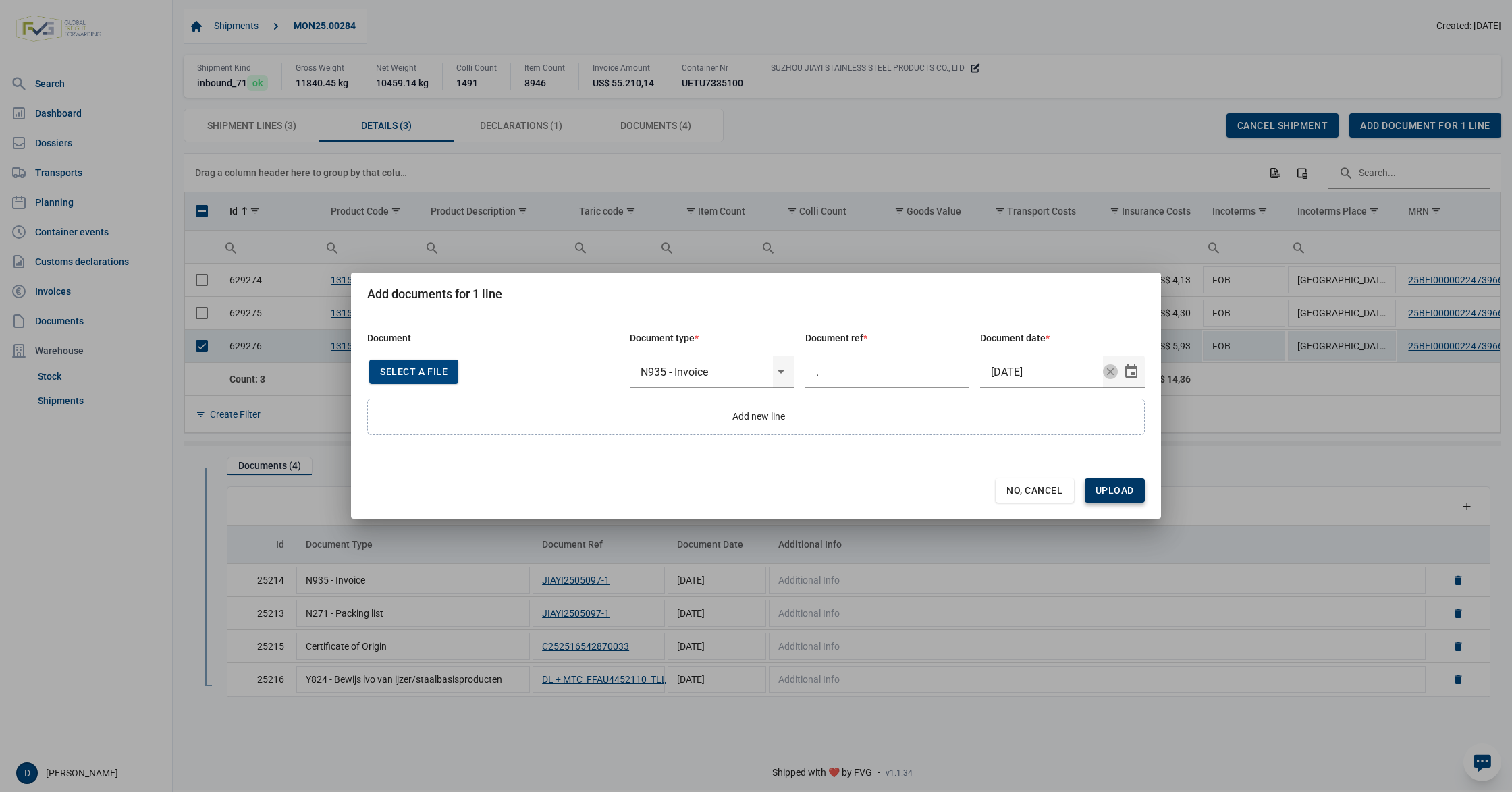
click at [1135, 487] on span "Upload" at bounding box center [1114, 490] width 60 height 24
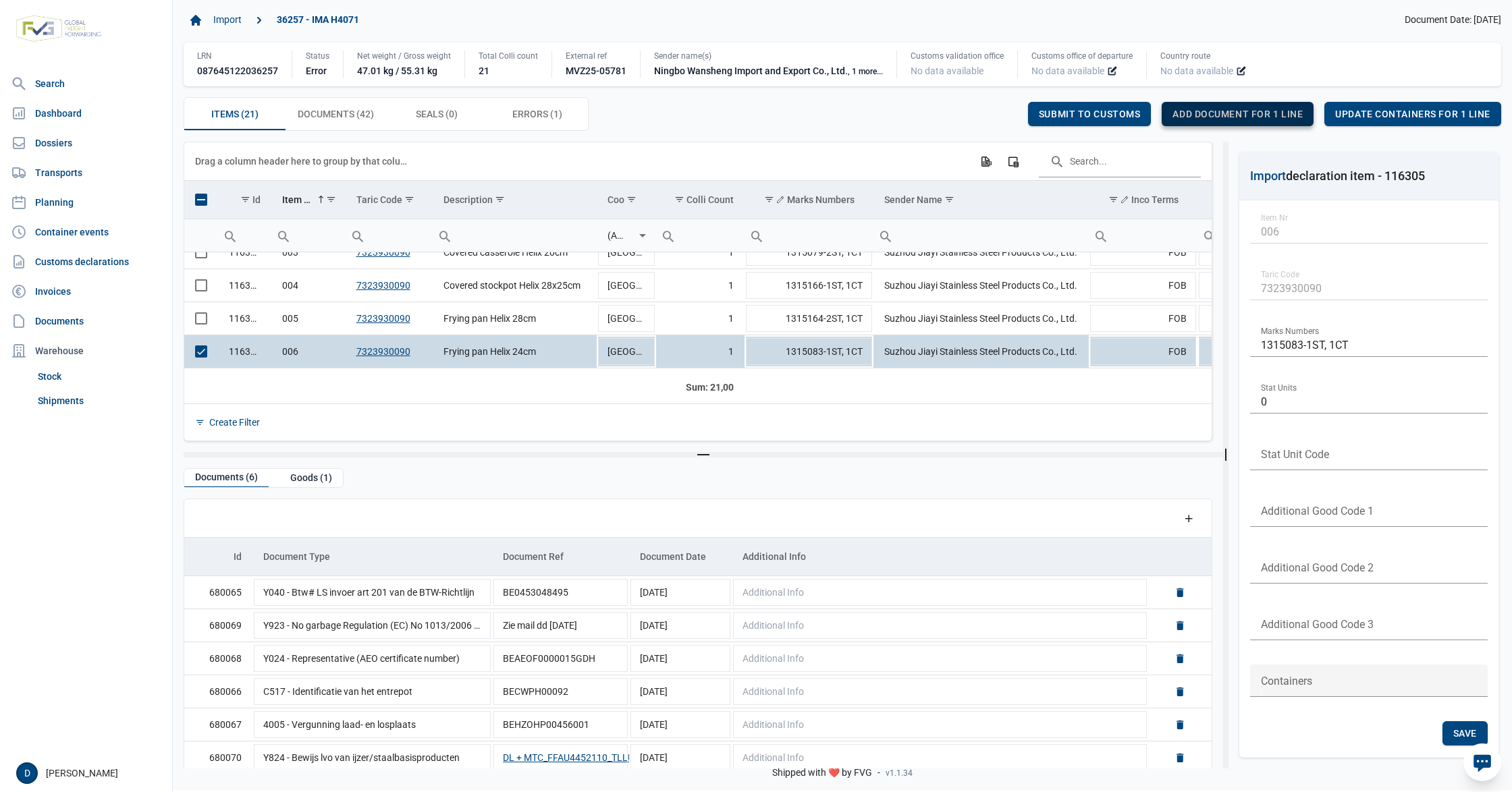
click at [1210, 114] on span "Add document for 1 line" at bounding box center [1238, 114] width 130 height 11
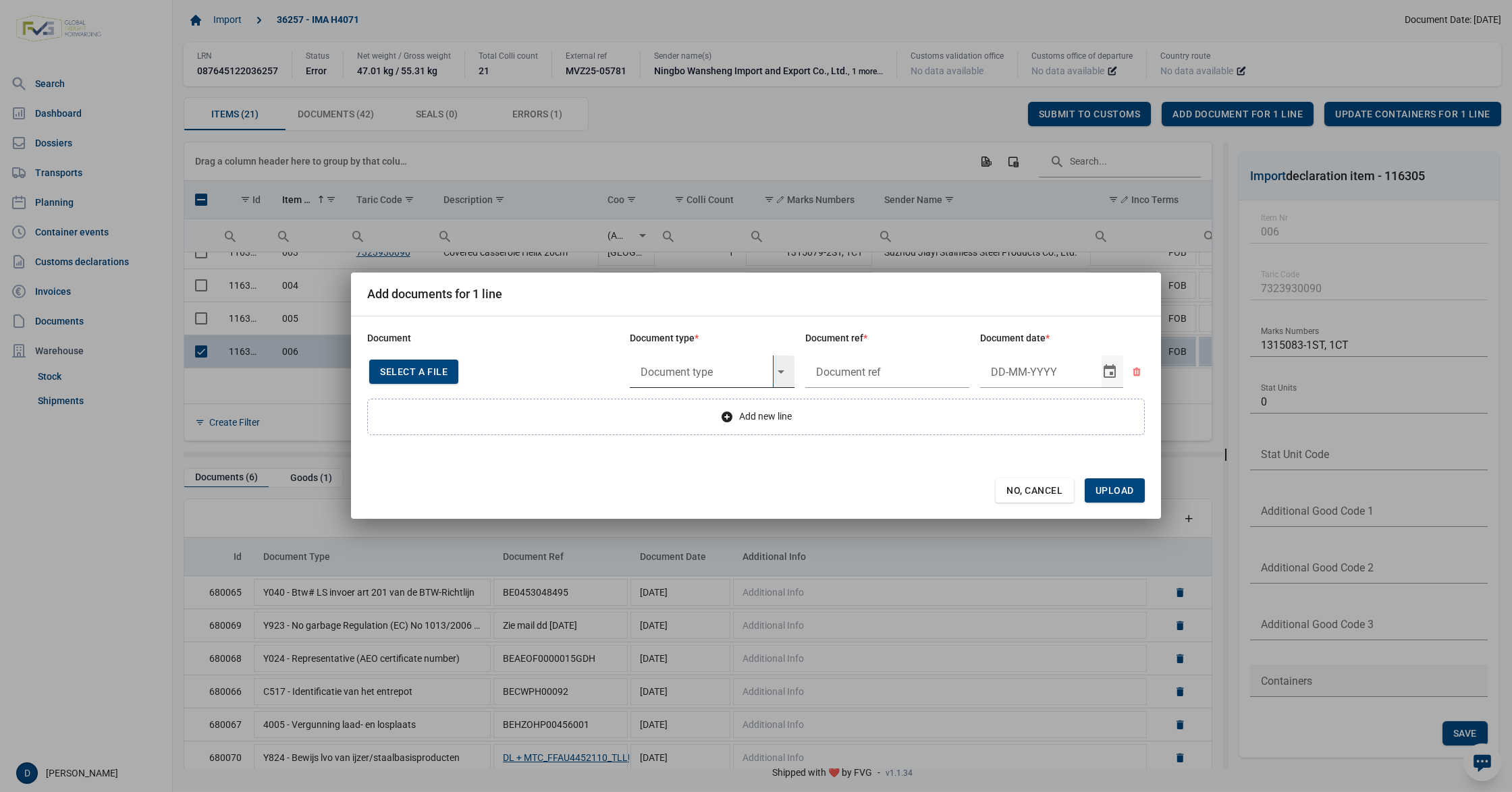
click at [645, 372] on input "text" at bounding box center [702, 372] width 143 height 32
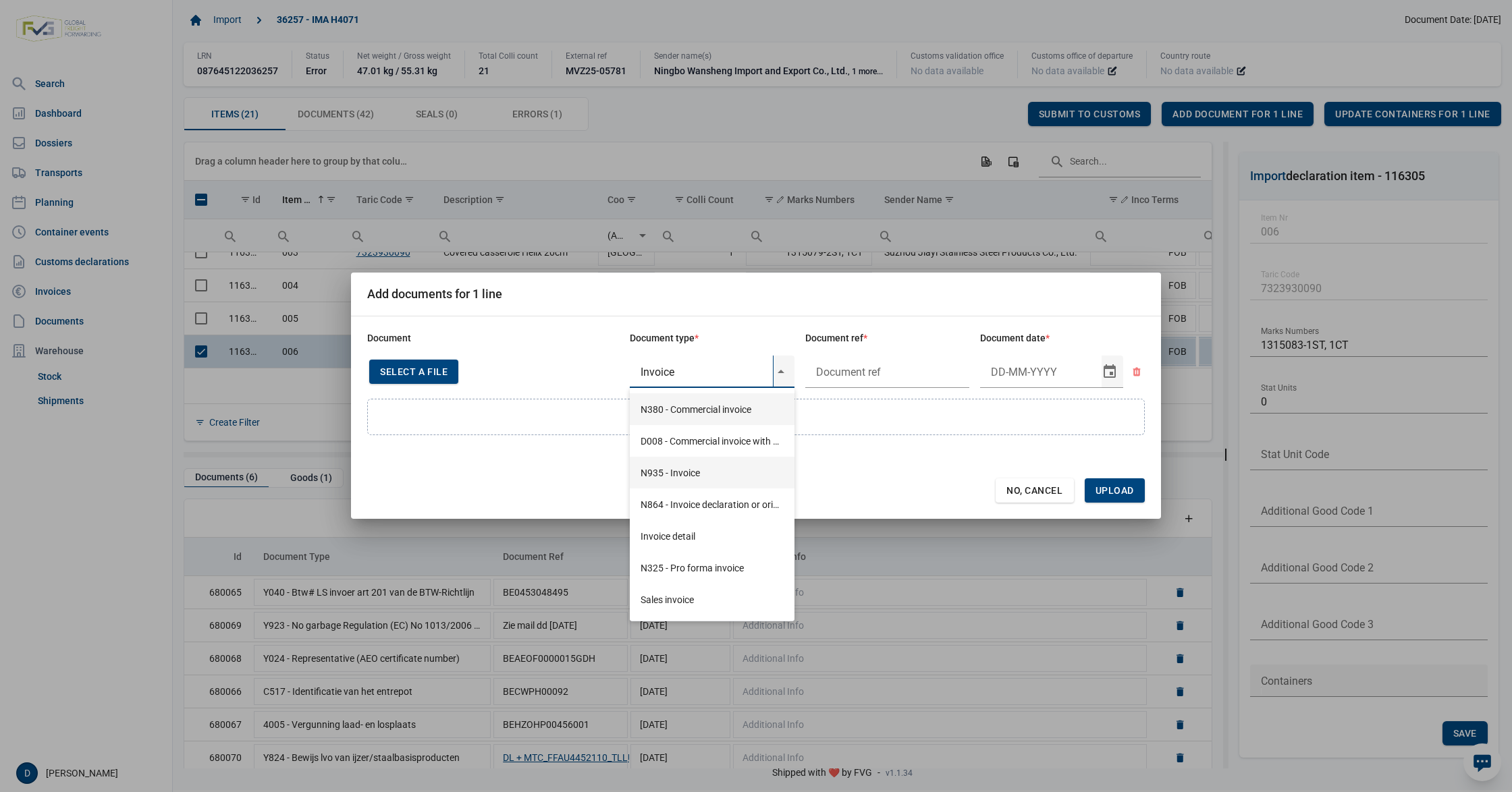
click at [680, 476] on div "N935 - Invoice" at bounding box center [712, 472] width 164 height 32
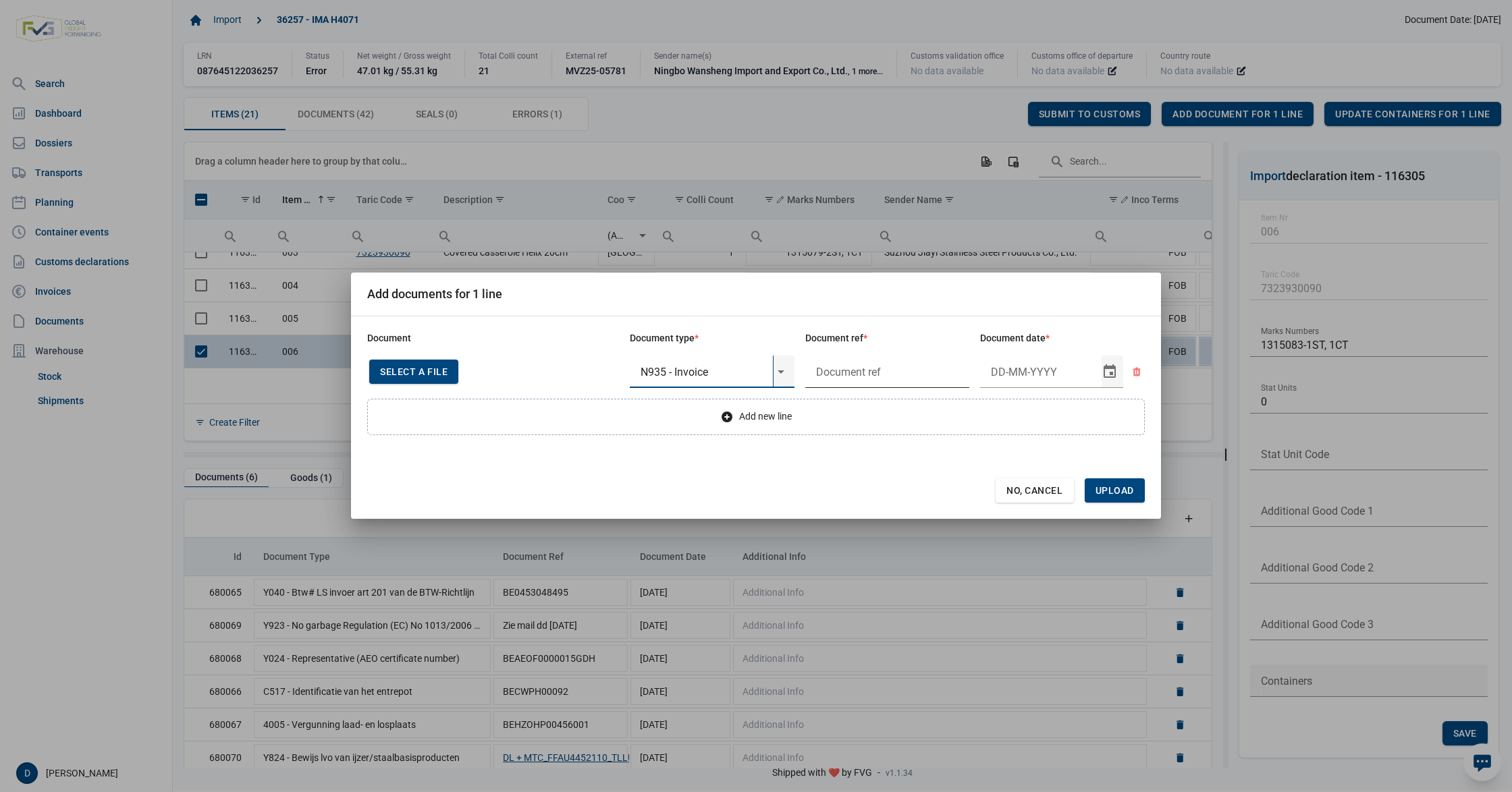
type input "N935 - Invoice"
click at [843, 368] on input "text" at bounding box center [888, 372] width 164 height 32
type input "."
type input "29-5-2025"
click at [1108, 487] on span "Upload" at bounding box center [1114, 490] width 38 height 11
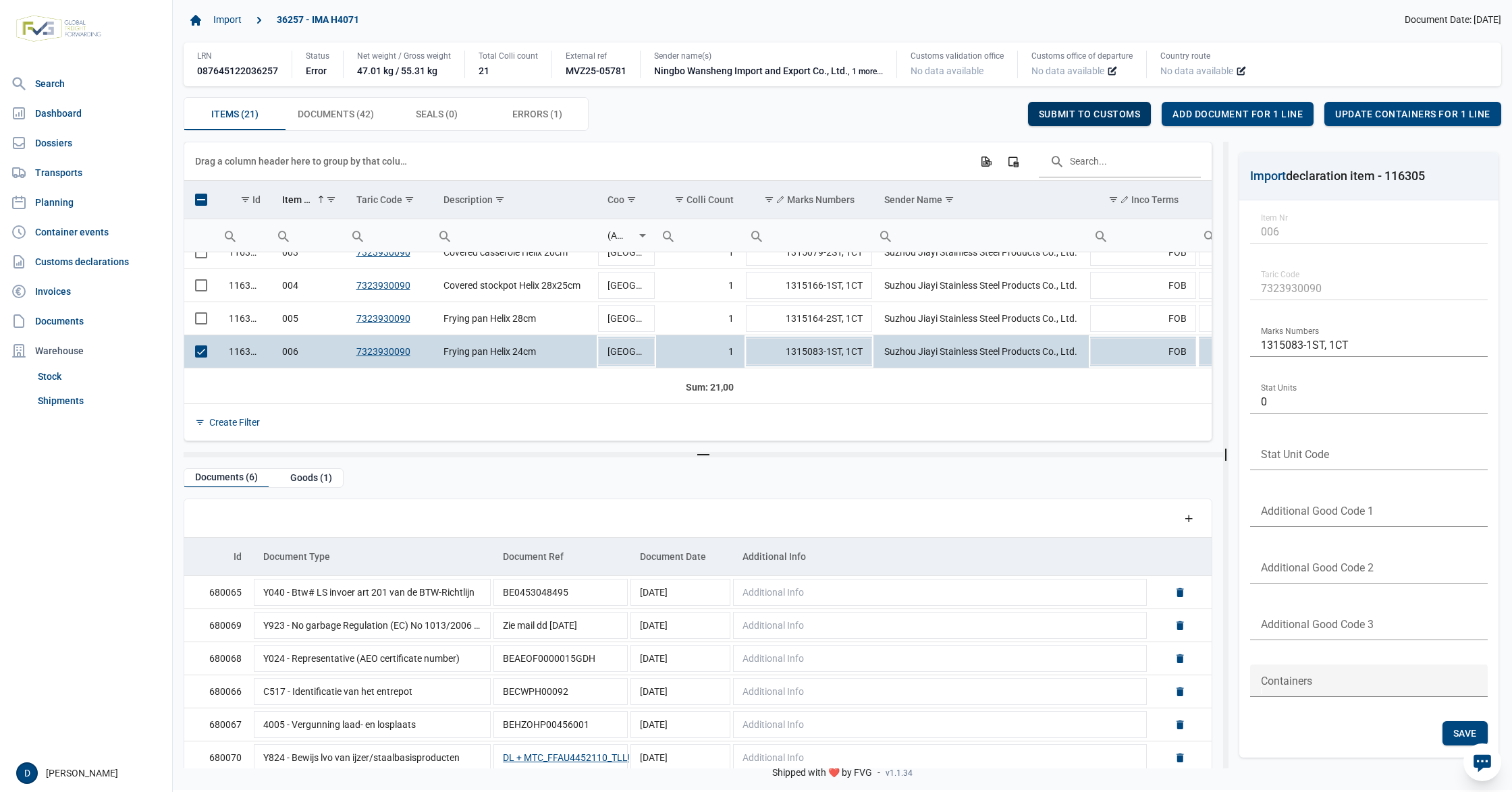
click at [1082, 114] on span "Submit to customs" at bounding box center [1090, 114] width 102 height 11
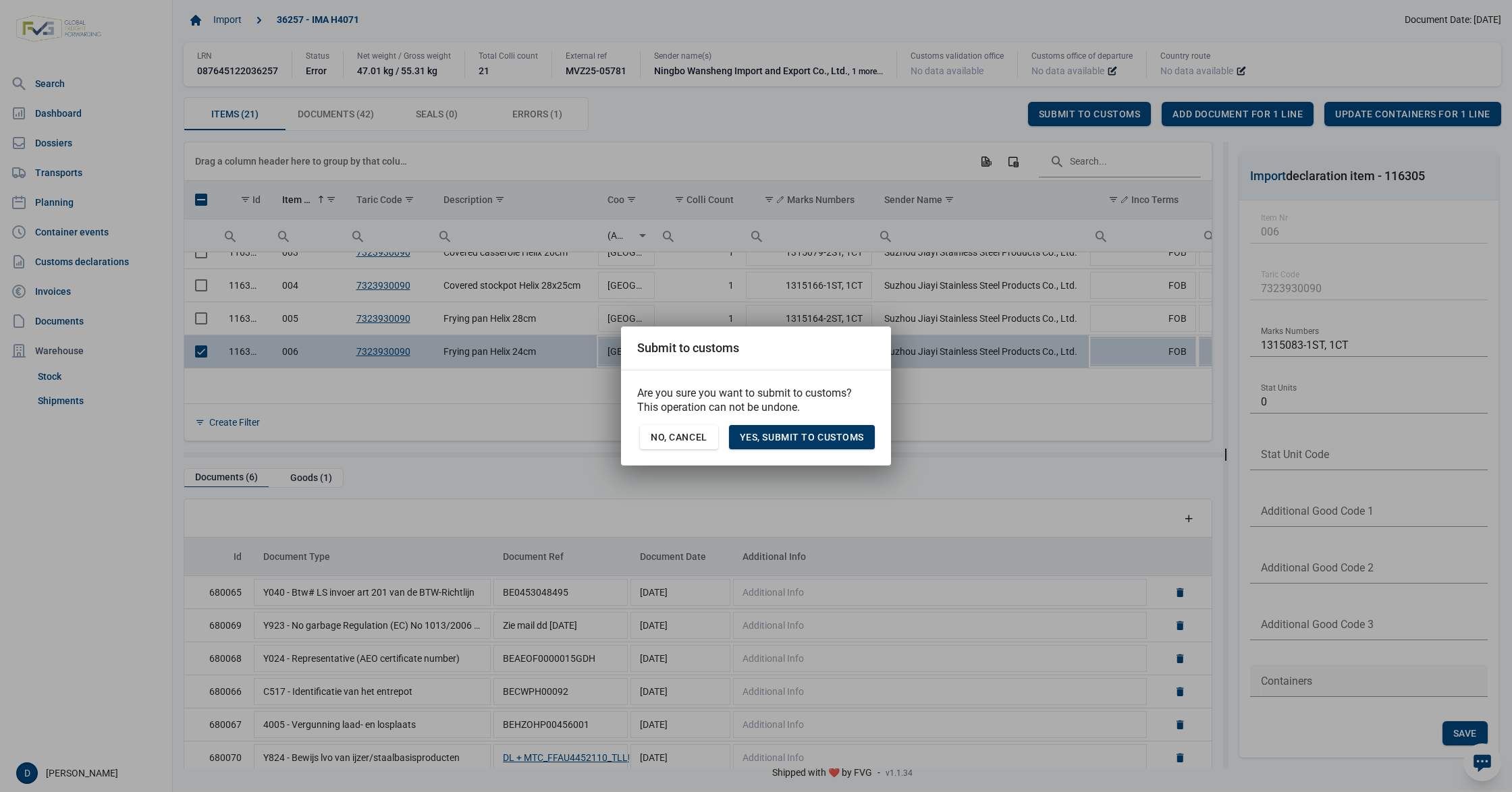
click at [805, 430] on div "Yes, Submit to customs" at bounding box center [802, 437] width 146 height 24
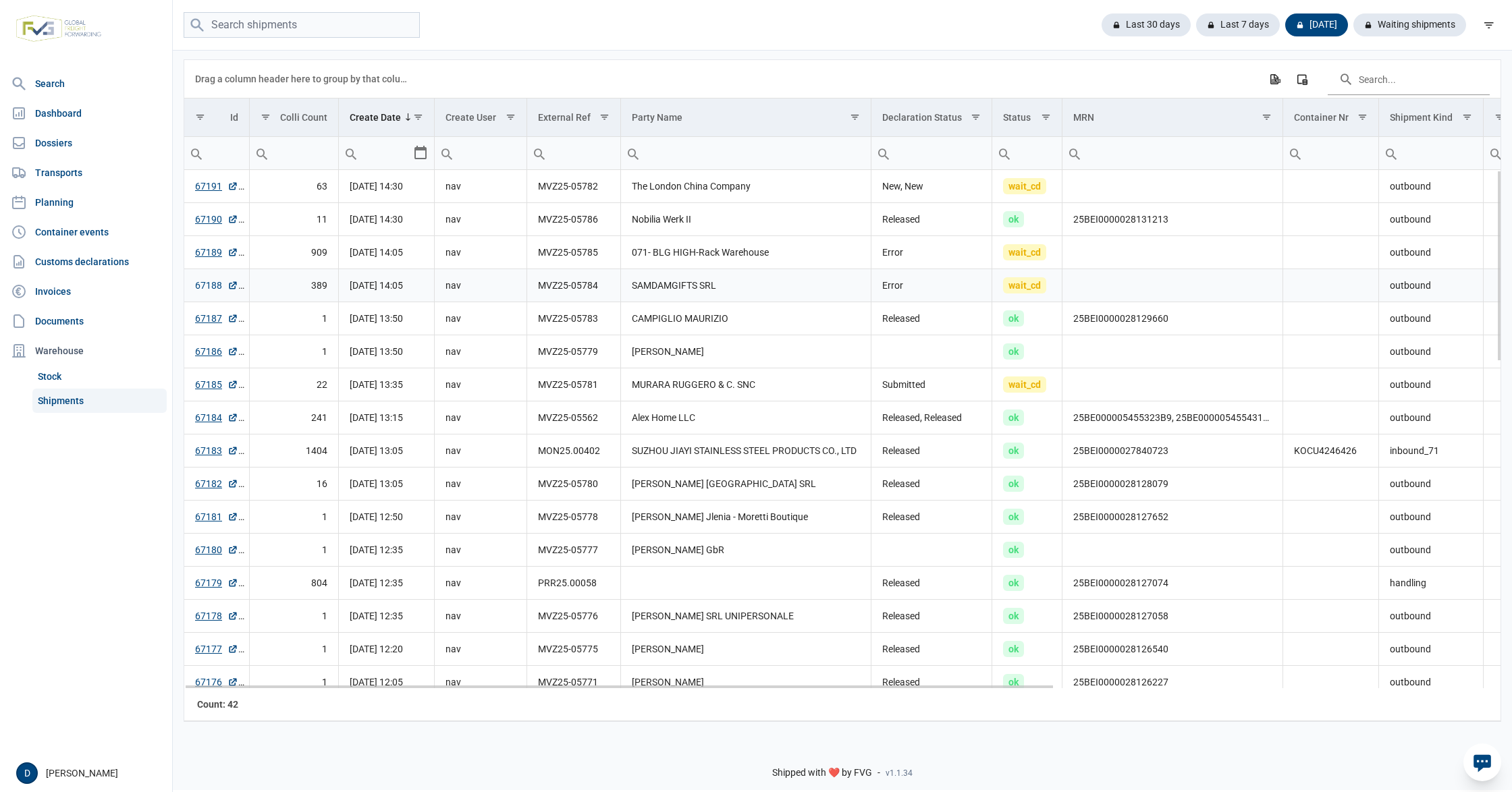
click at [211, 287] on link "67188" at bounding box center [216, 286] width 43 height 13
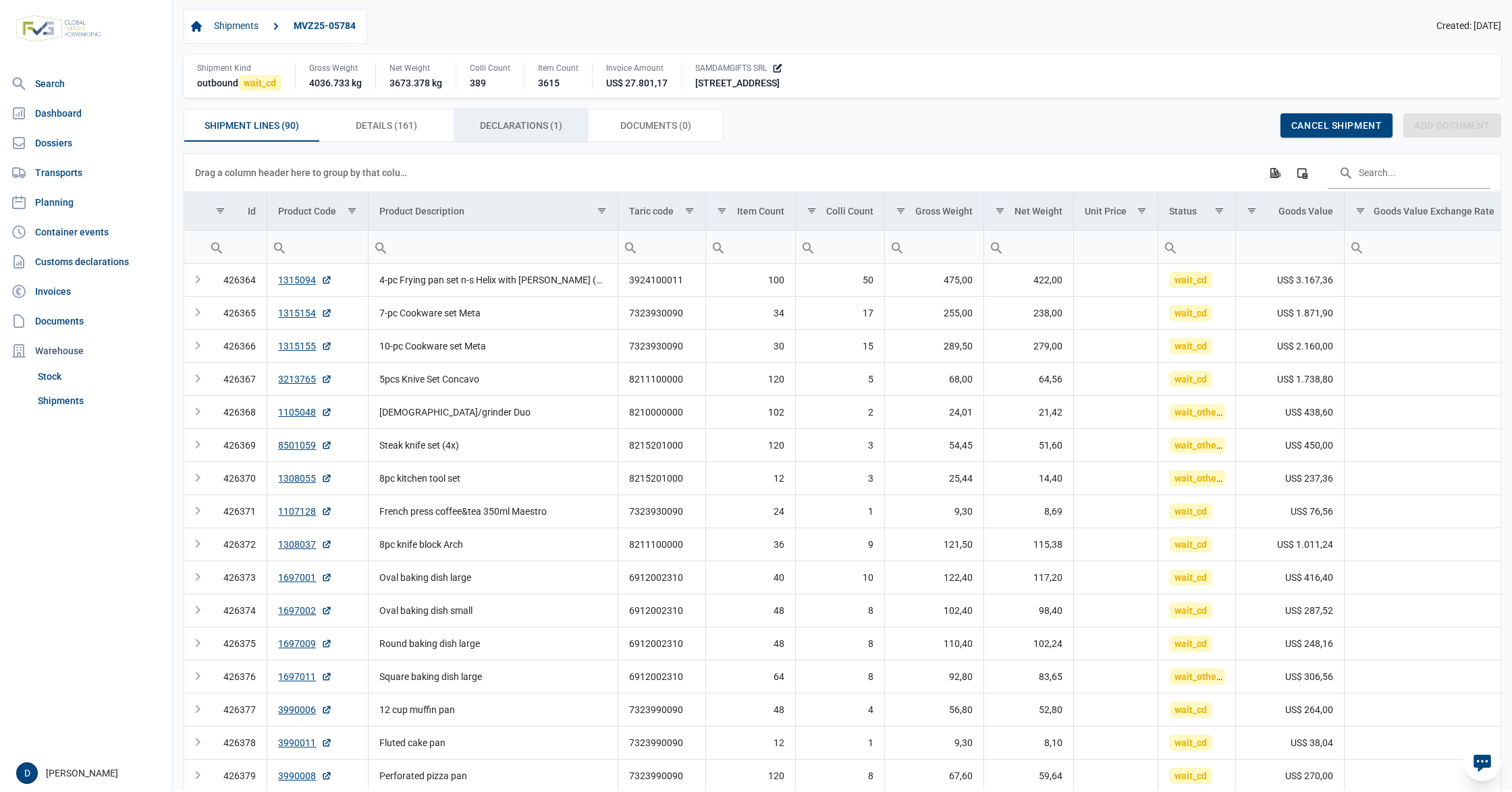
click at [526, 124] on span "Declarations (1) Declarations (1)" at bounding box center [521, 125] width 82 height 16
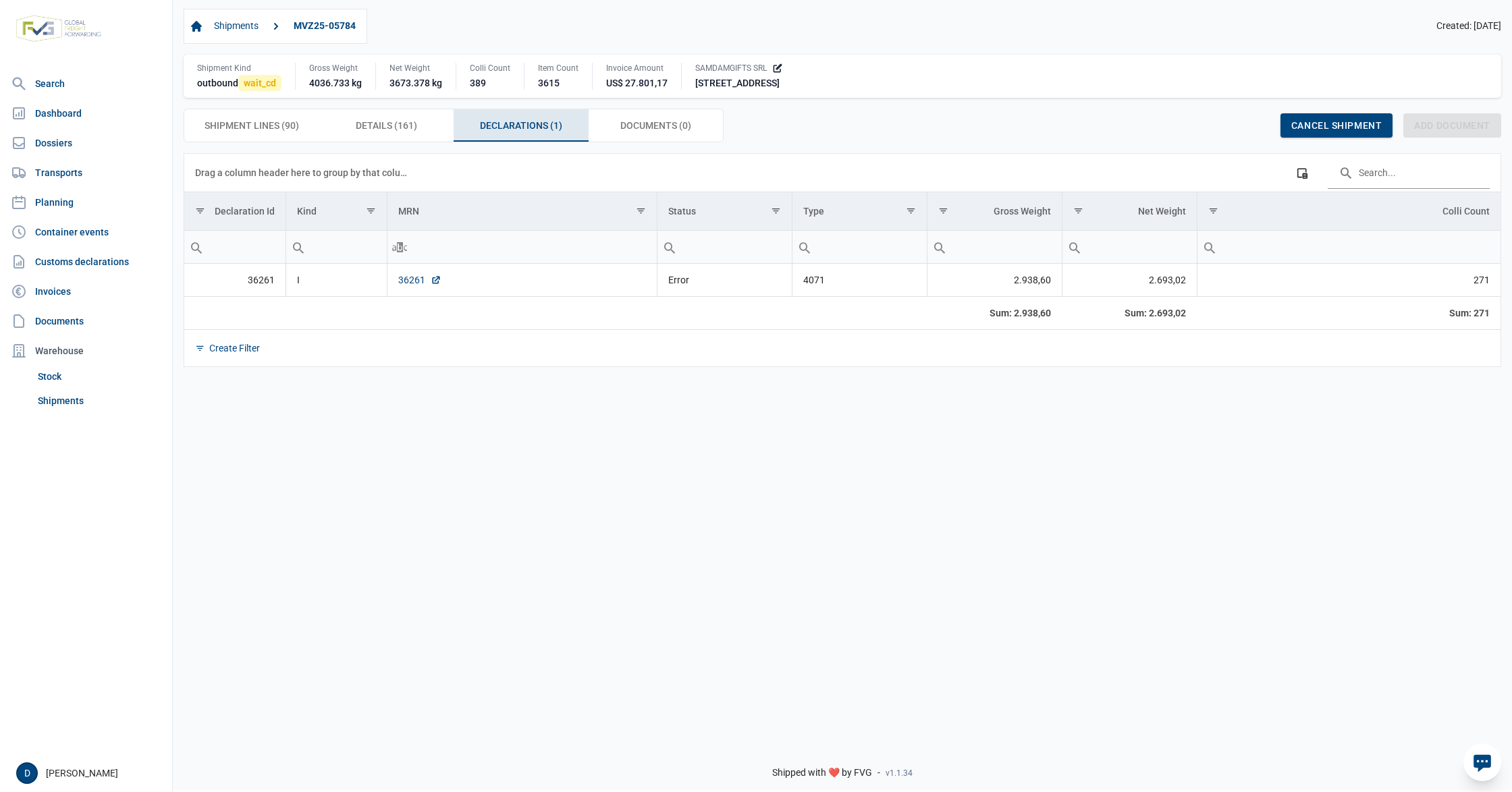
click at [412, 284] on link "36261" at bounding box center [420, 280] width 43 height 13
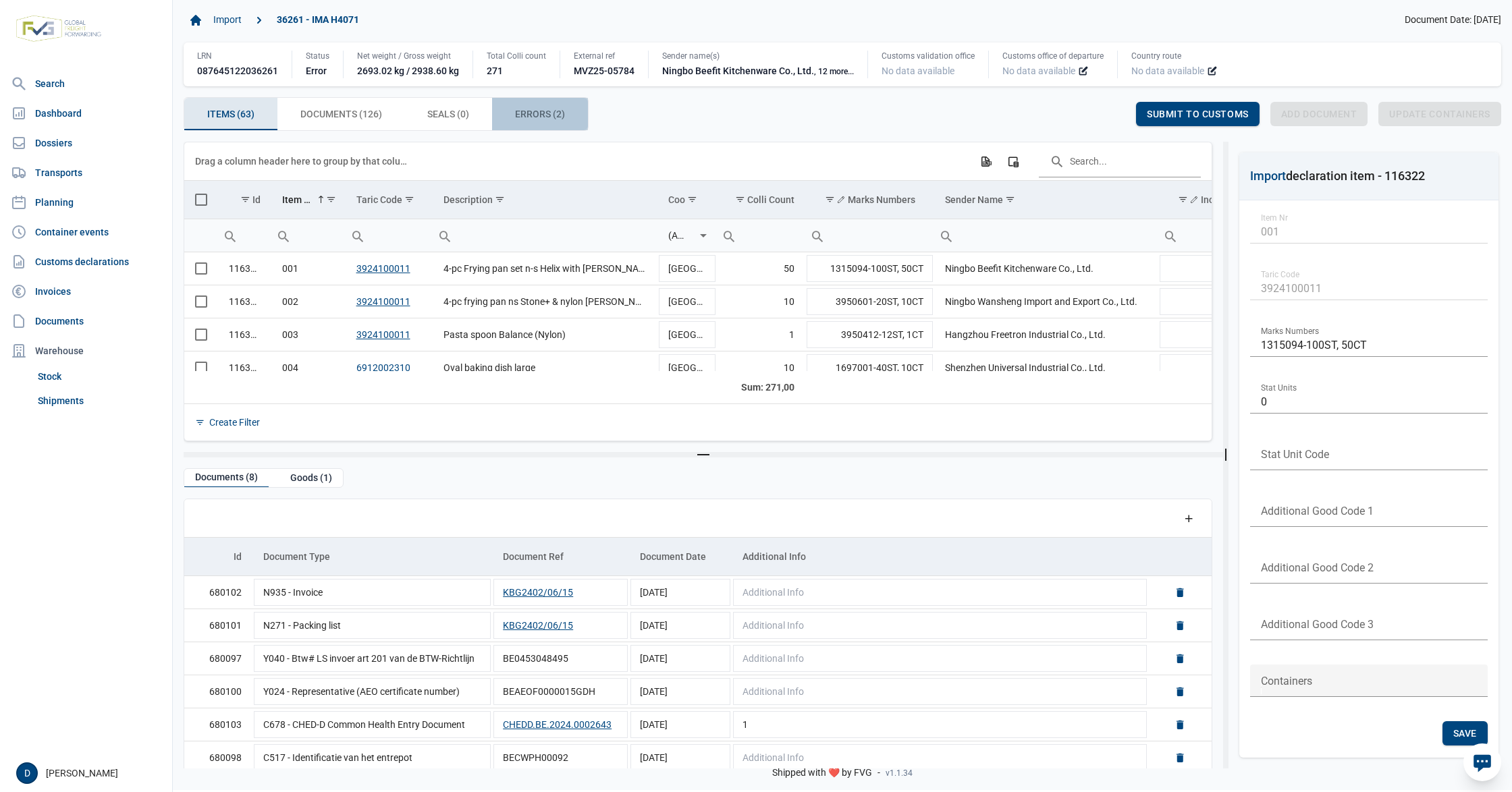
click at [534, 108] on span "Errors (2) Errors (2)" at bounding box center [540, 114] width 50 height 16
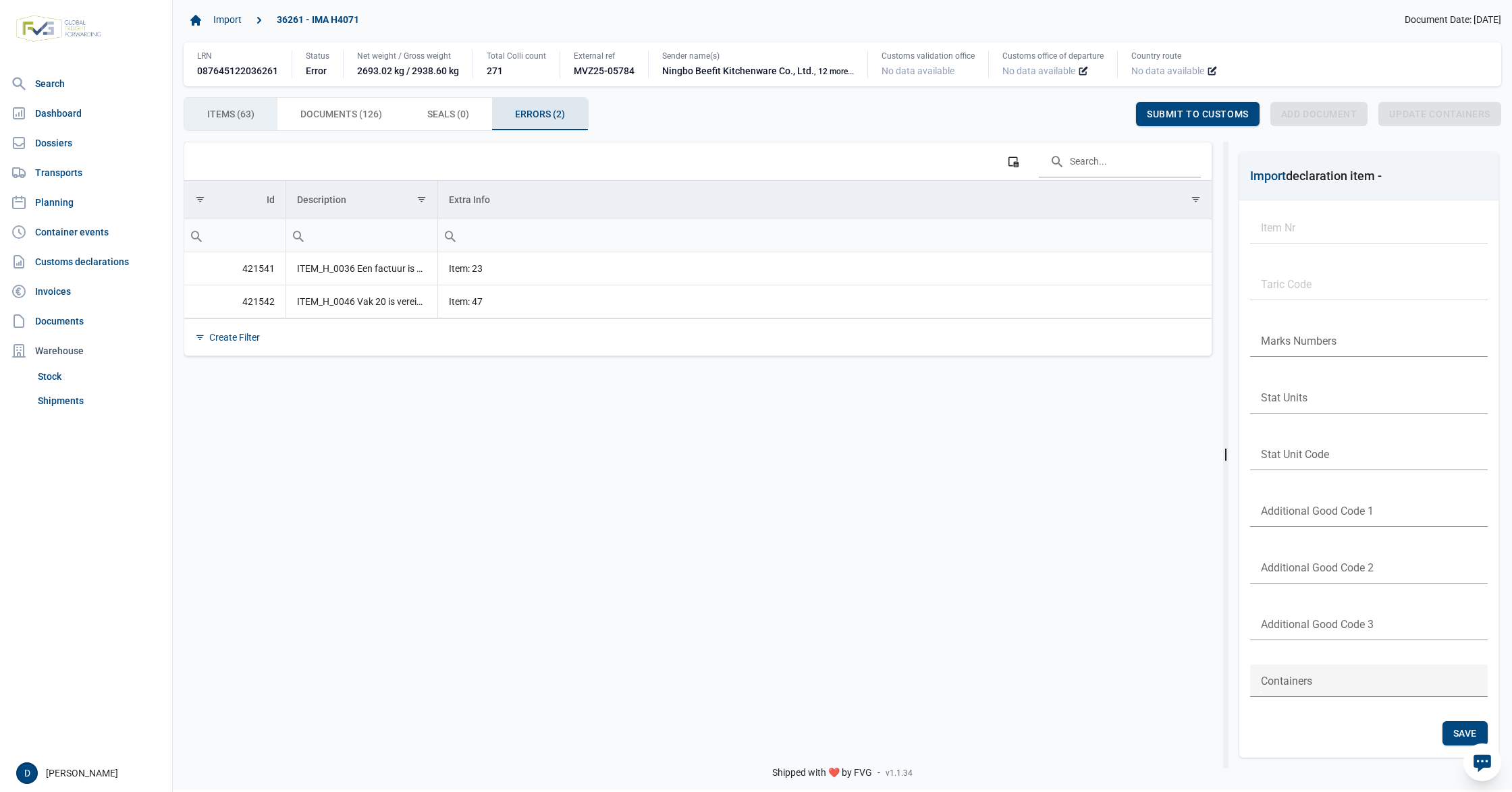
click at [233, 114] on span "Items (63) Items (63)" at bounding box center [230, 114] width 47 height 16
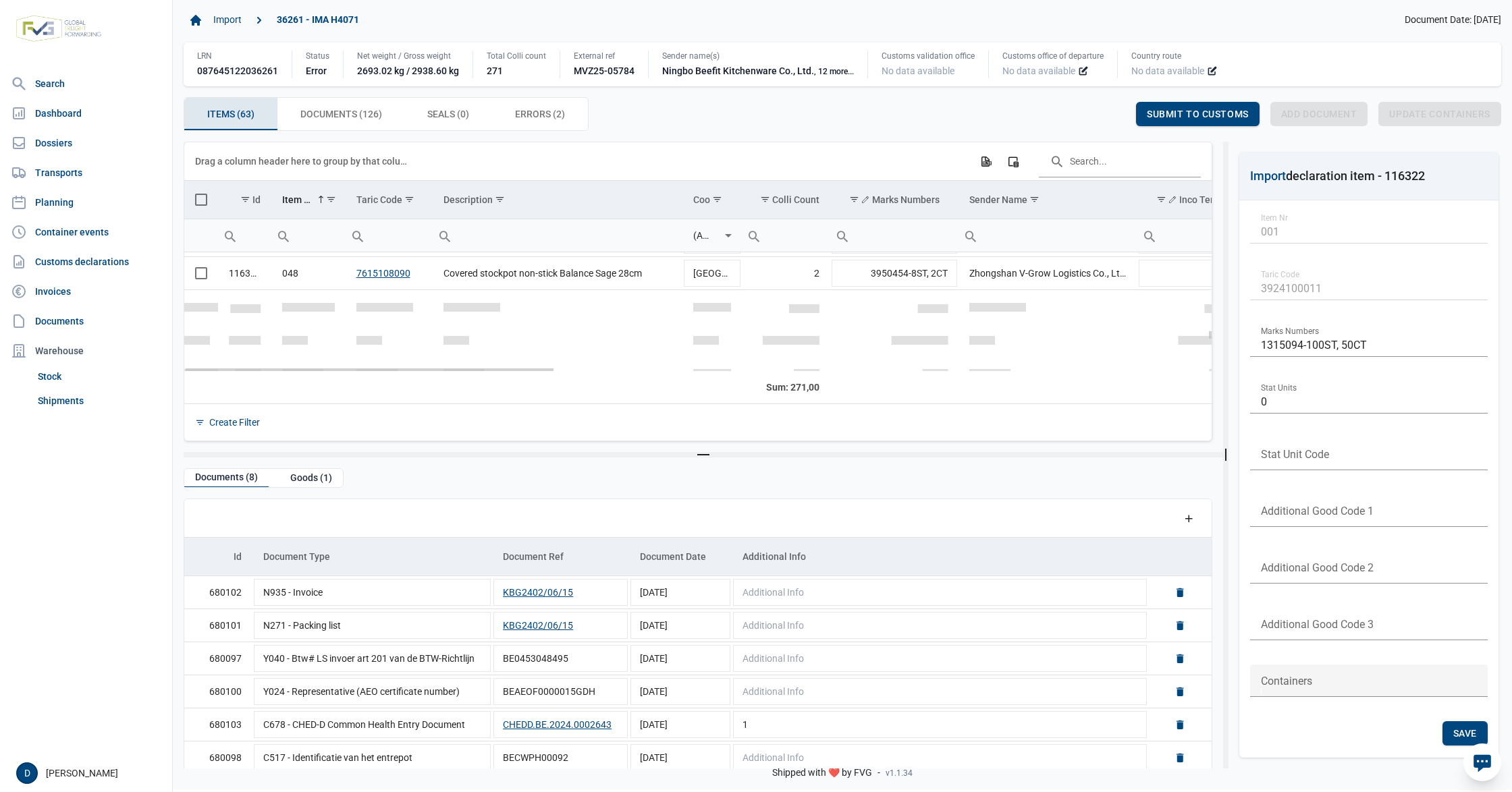
scroll to position [1439, 0]
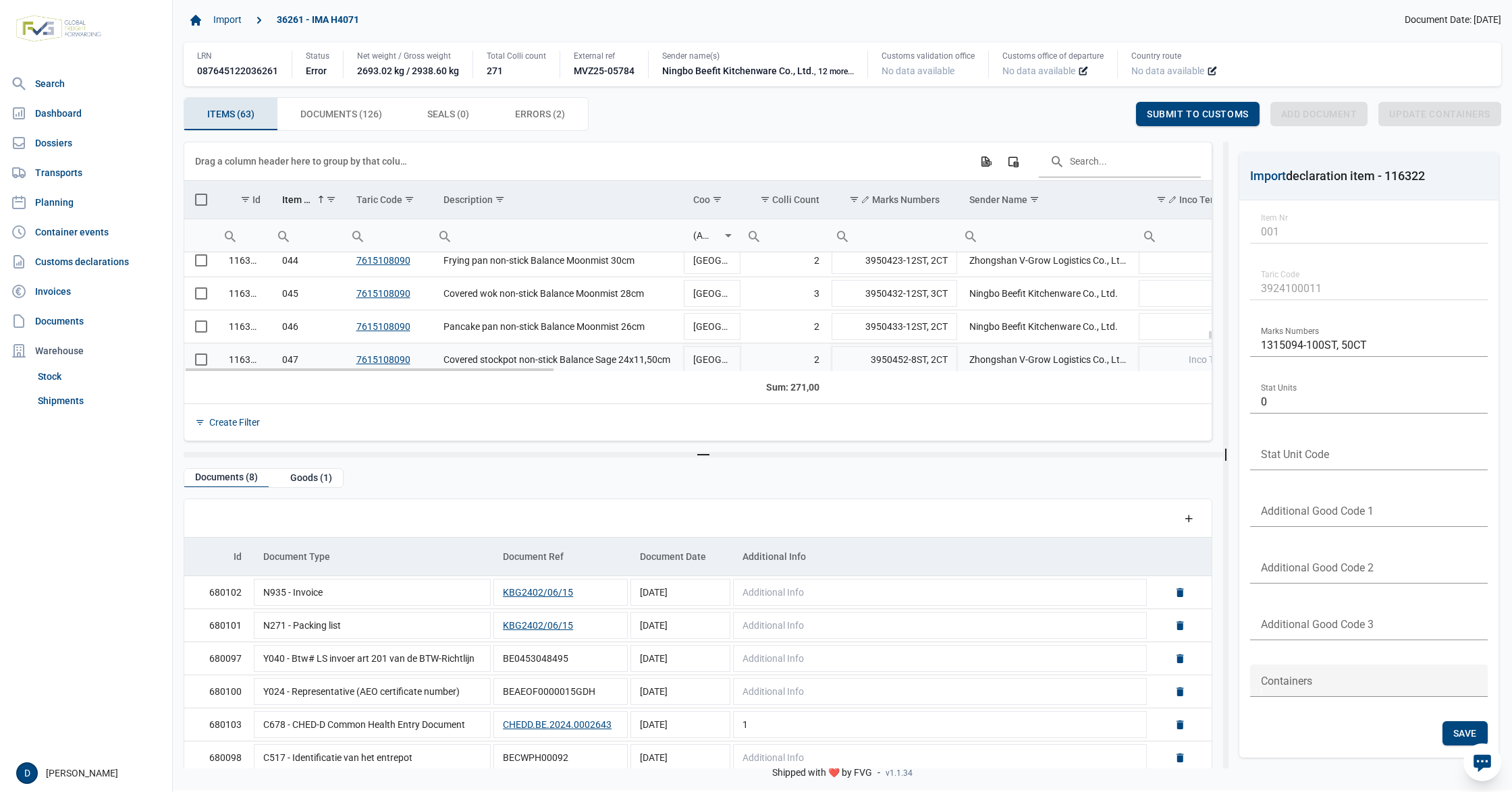
click at [205, 362] on td "Data grid with 63 rows and 23 columns" at bounding box center [201, 360] width 33 height 33
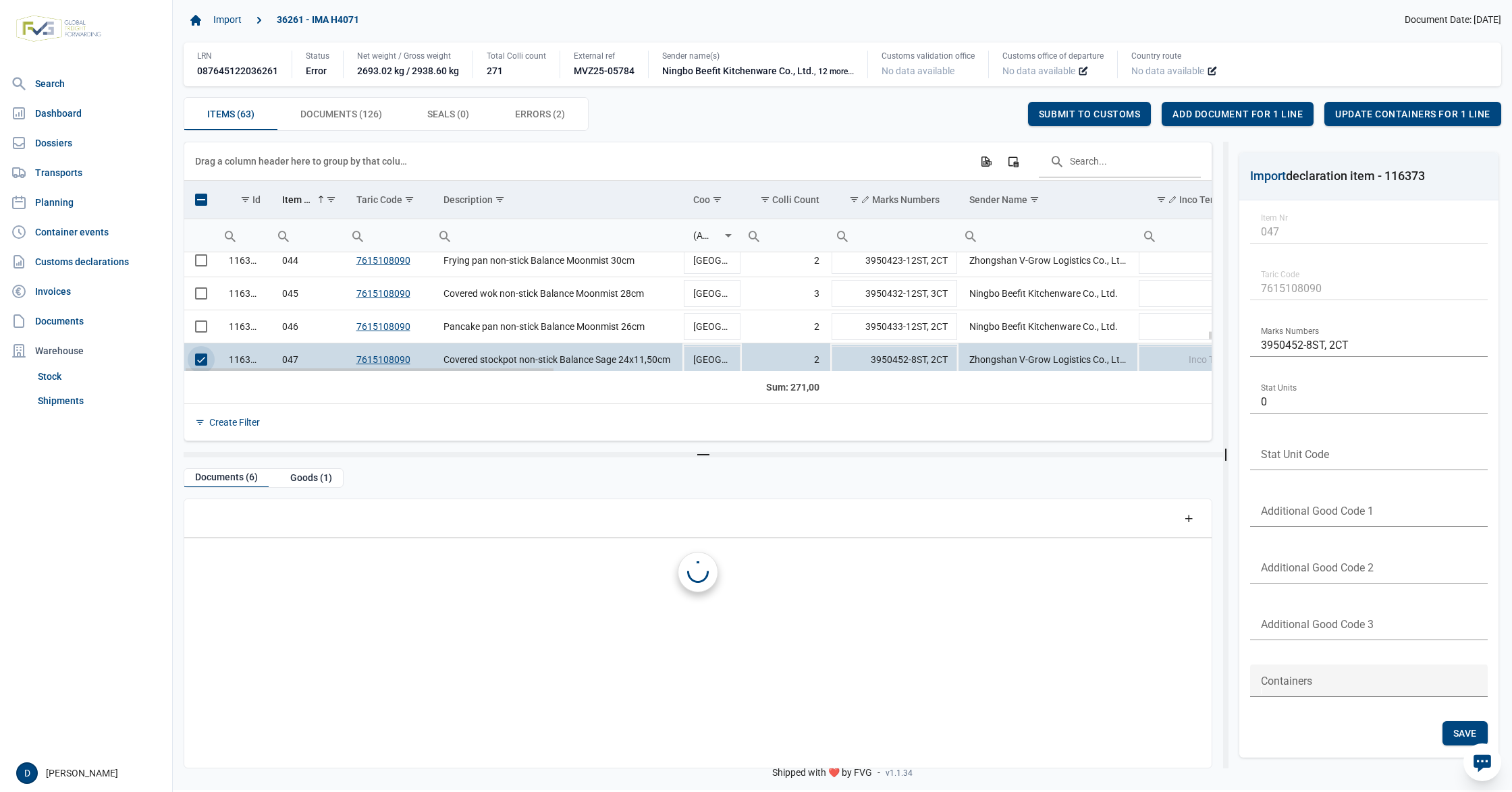
scroll to position [1447, 0]
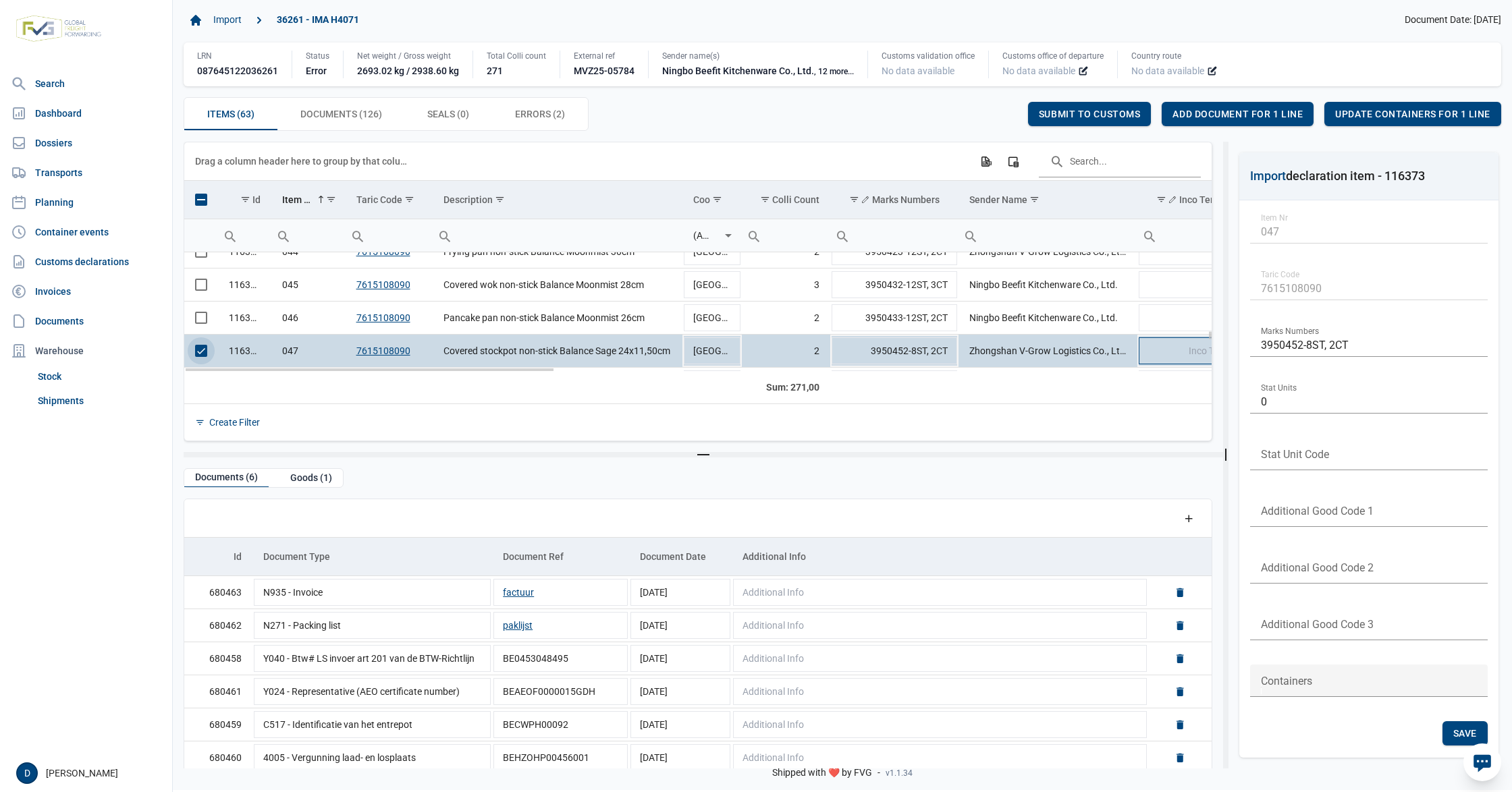
click at [1165, 354] on td "Inco Terms" at bounding box center [1191, 351] width 108 height 33
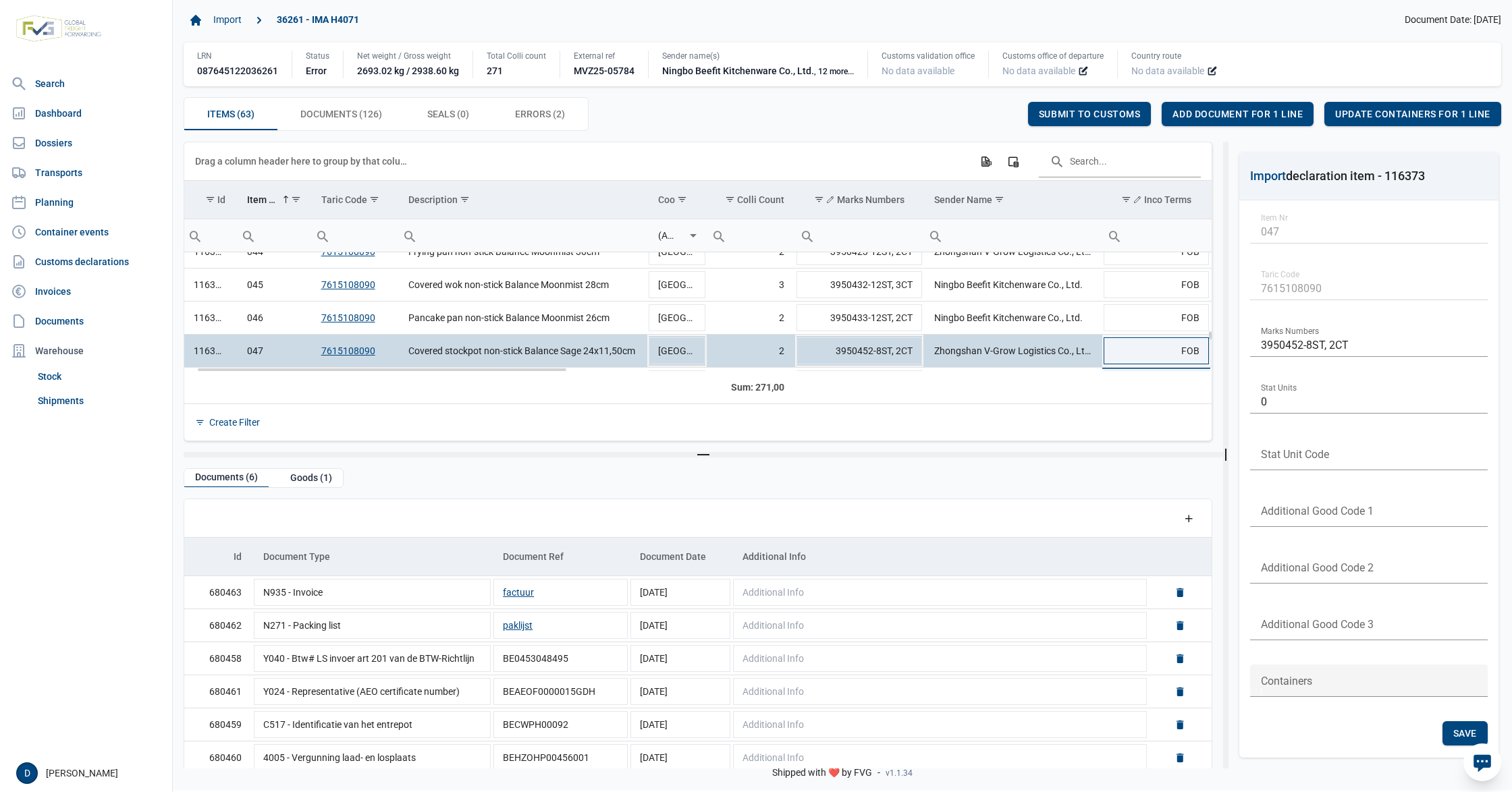
type input "FOB"
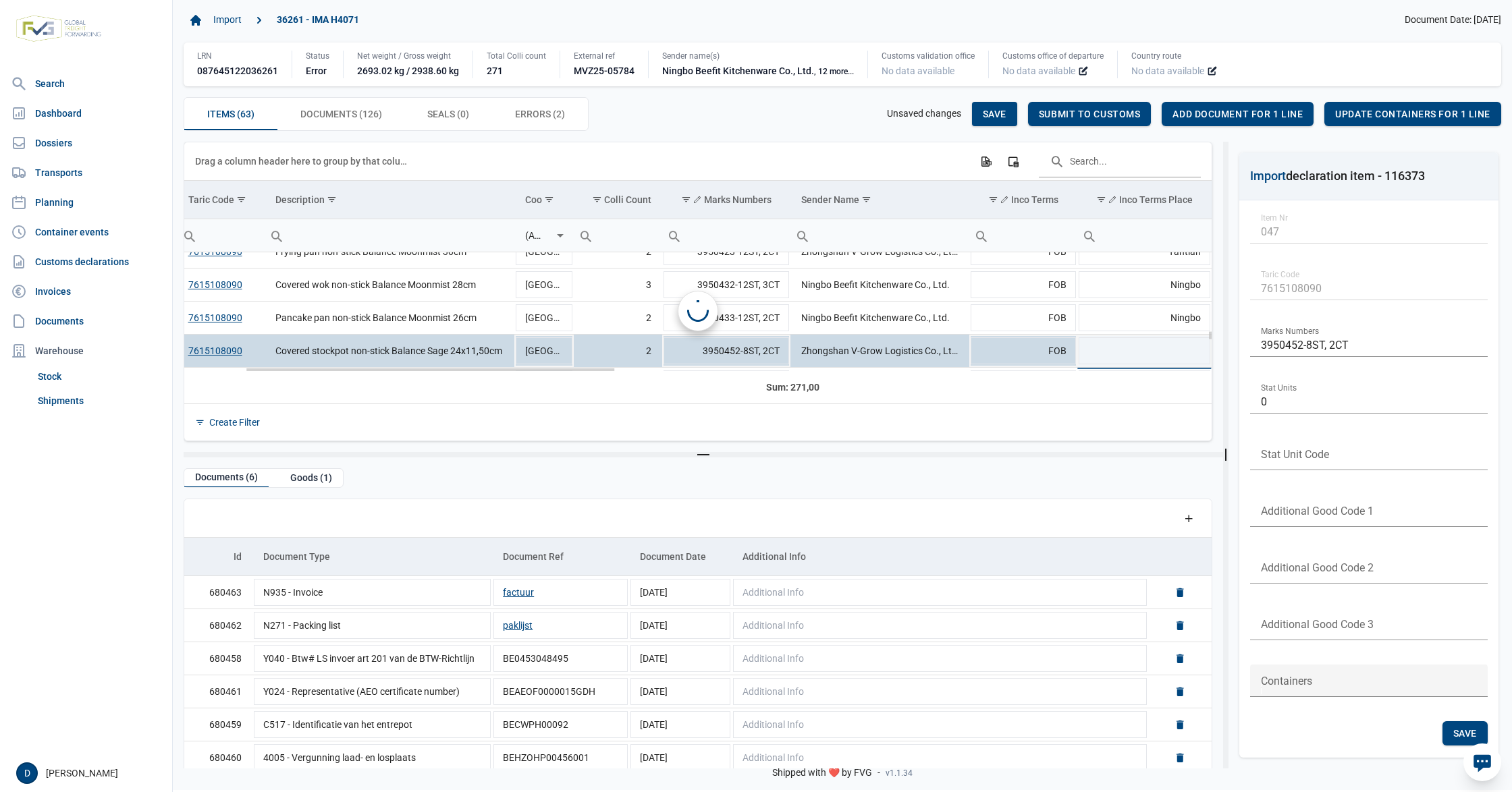
scroll to position [0, 168]
type input "Yantian"
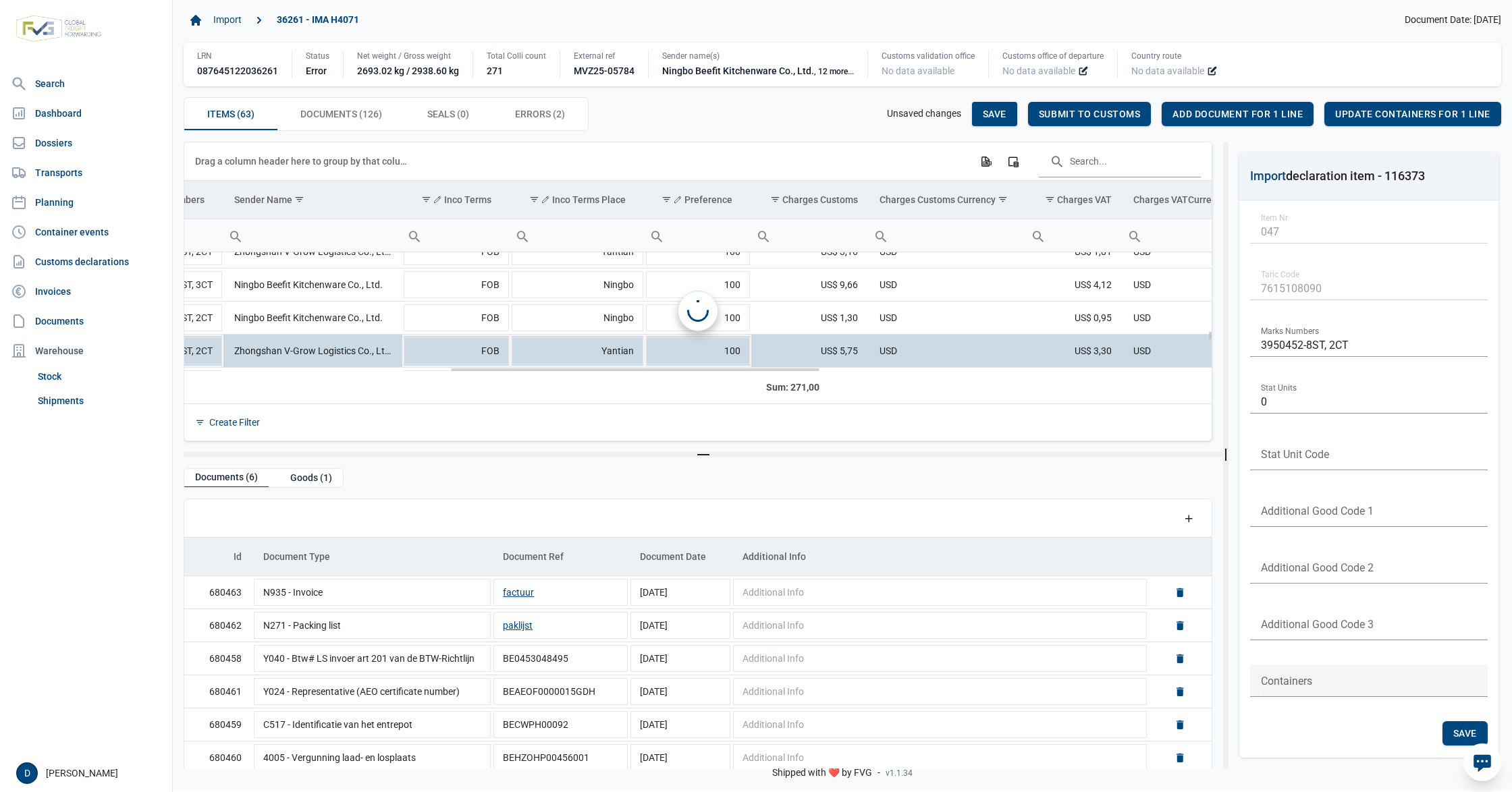
scroll to position [0, 735]
click at [994, 118] on span "Save" at bounding box center [994, 114] width 24 height 11
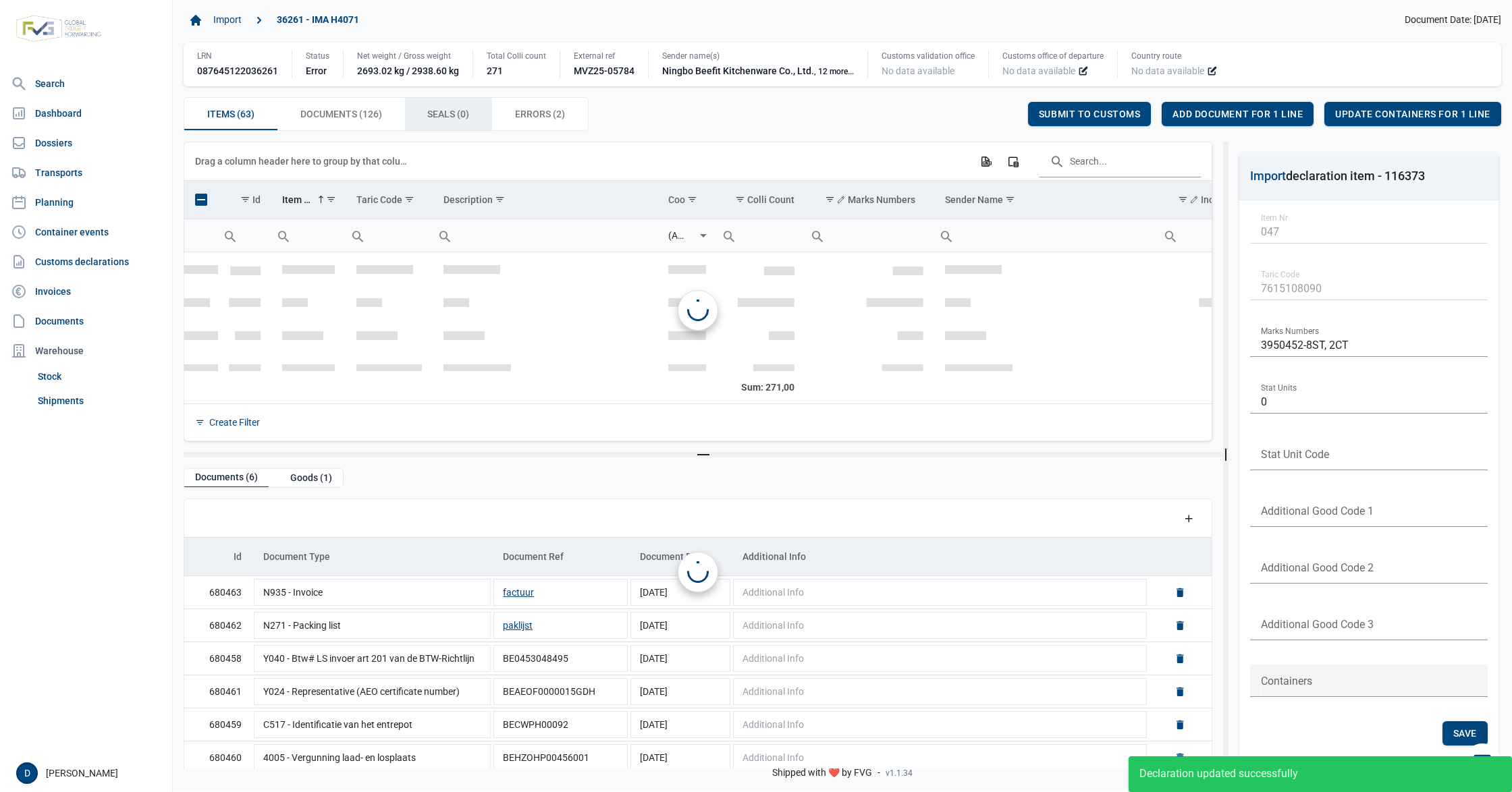
scroll to position [1530, 0]
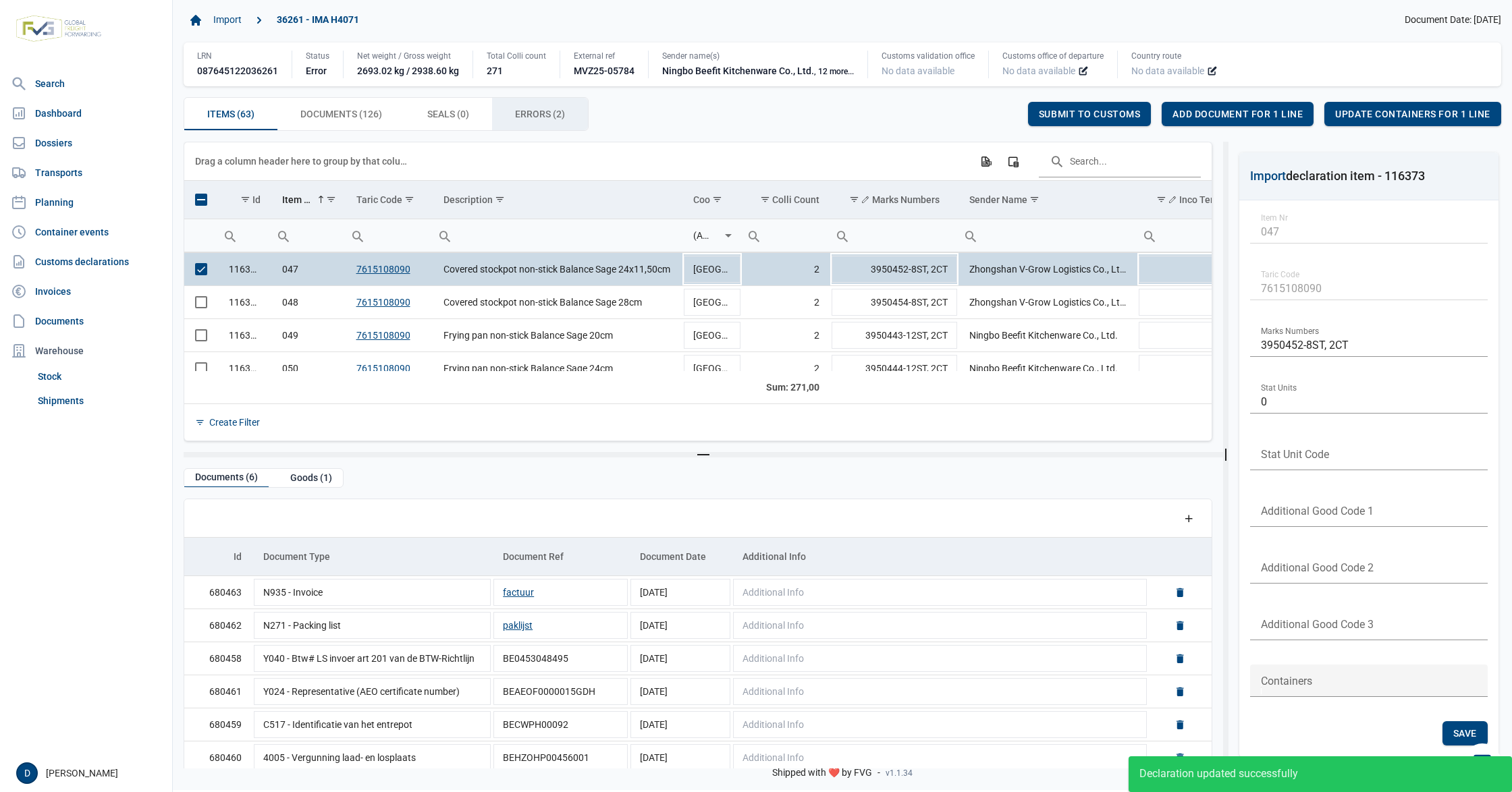
click at [534, 111] on span "Errors (2) Errors (2)" at bounding box center [540, 114] width 50 height 16
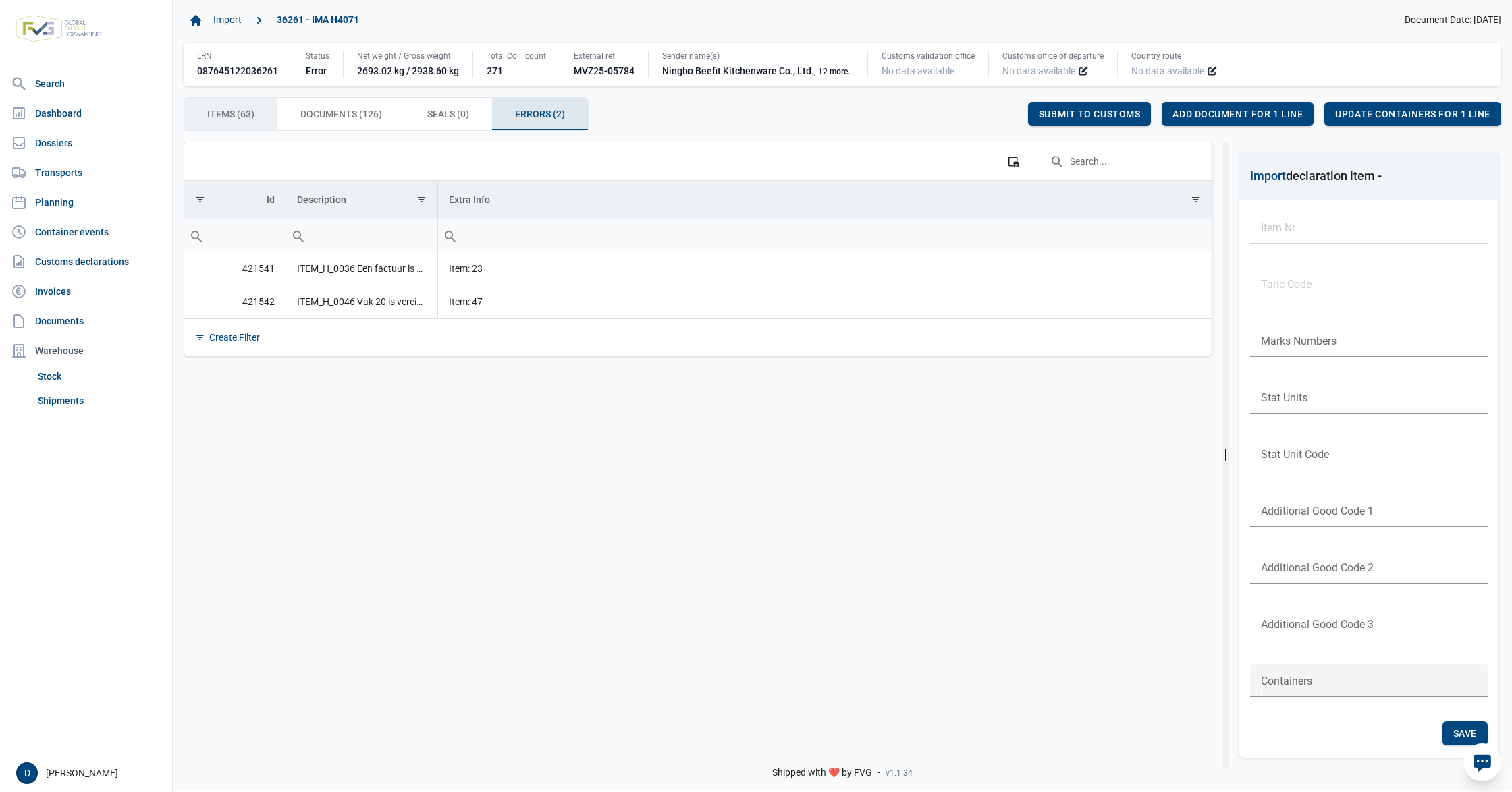
click at [245, 109] on span "Items (63) Items (63)" at bounding box center [230, 114] width 47 height 16
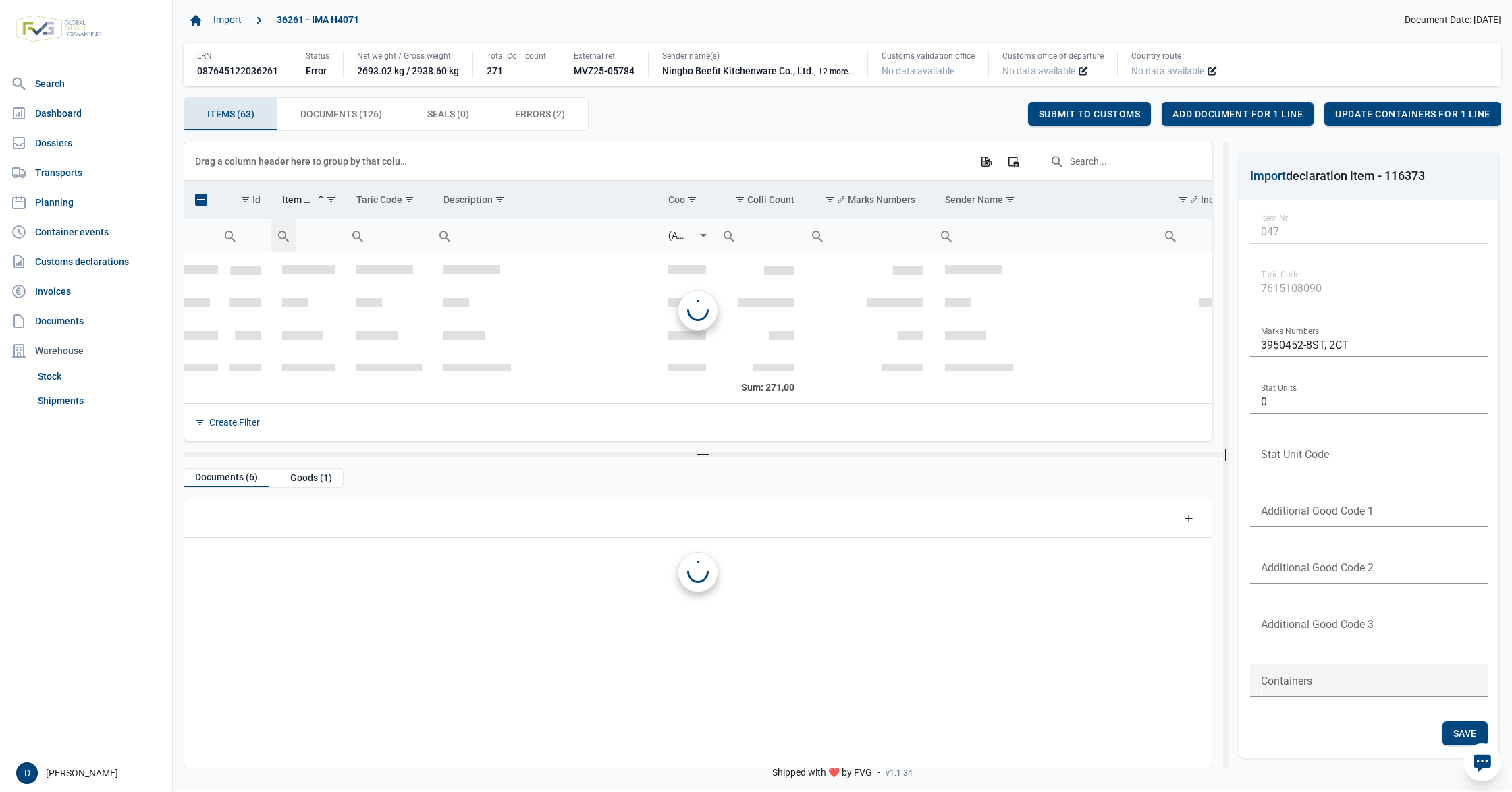
scroll to position [1530, 0]
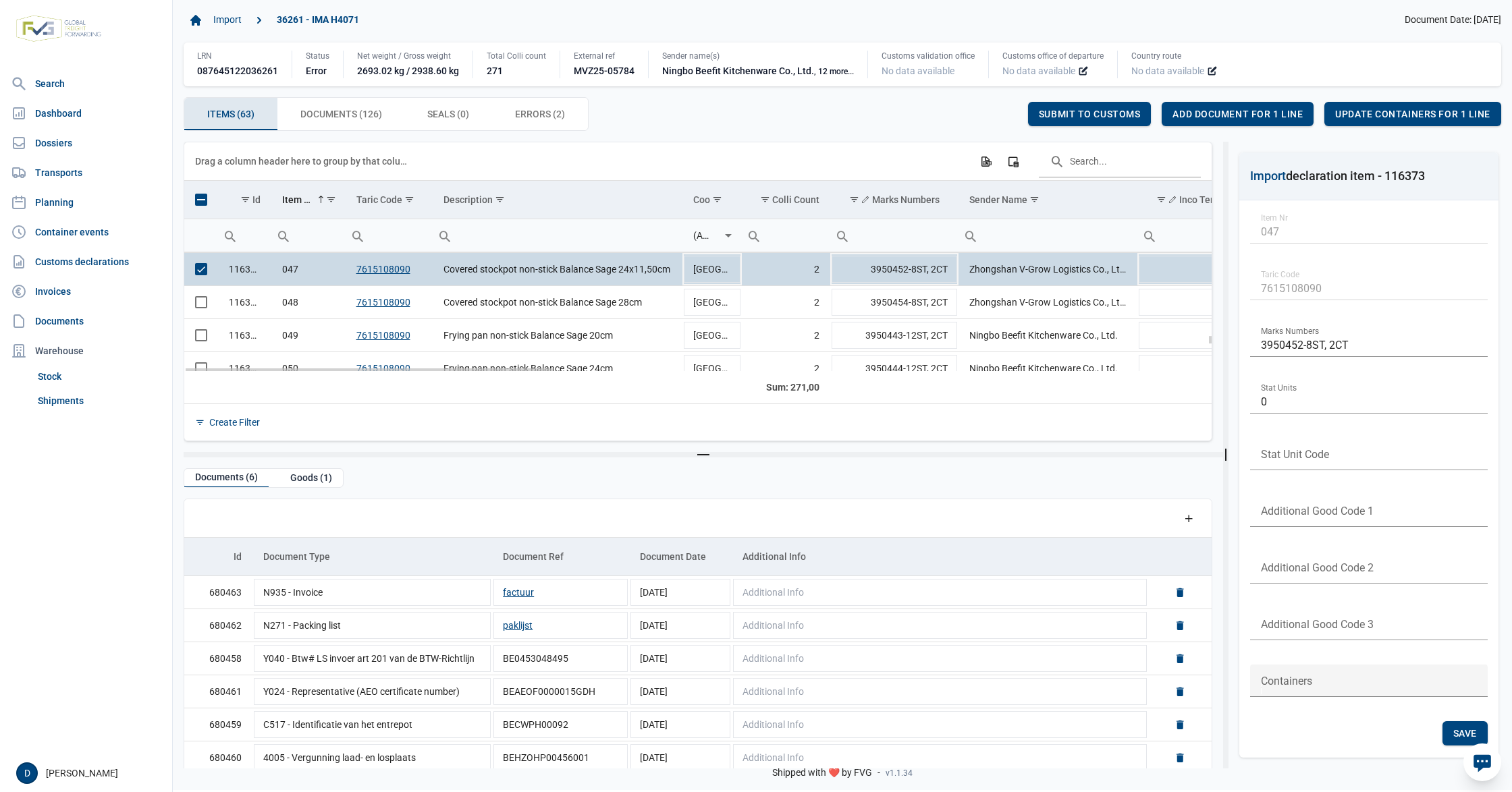
click at [198, 272] on span "Select row" at bounding box center [201, 268] width 12 height 12
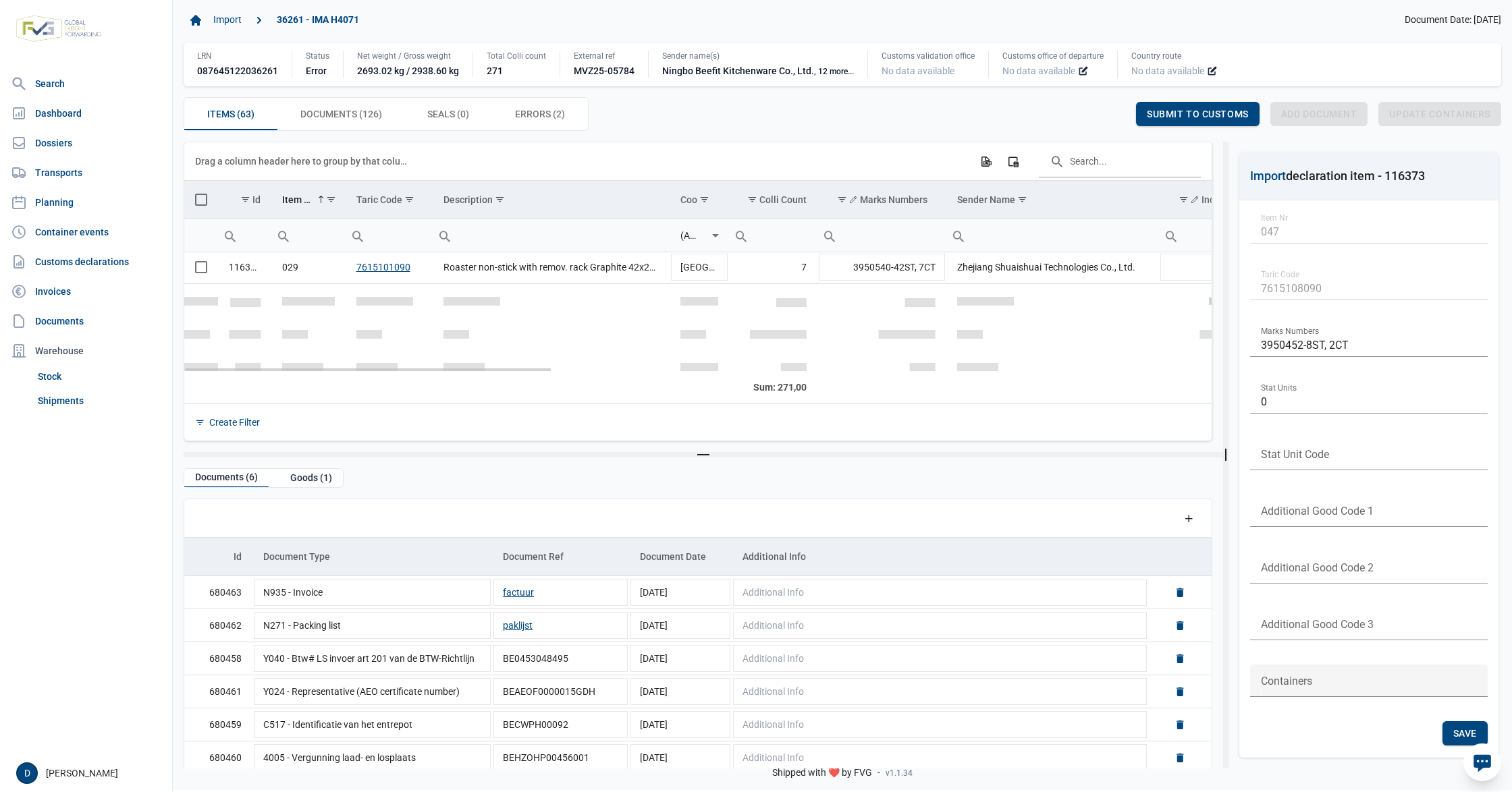
scroll to position [692, 0]
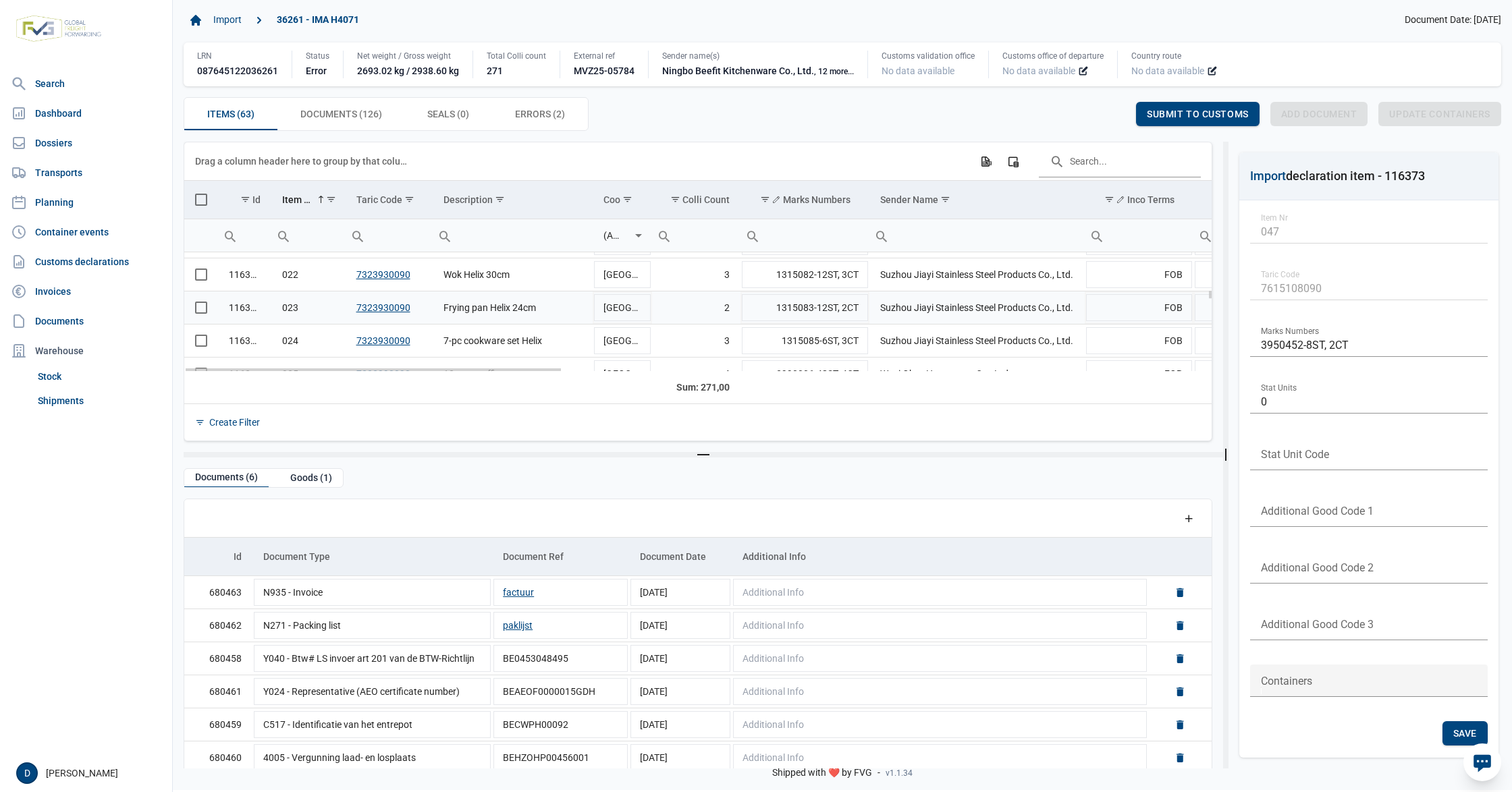
click at [201, 309] on span "Select row" at bounding box center [201, 308] width 12 height 12
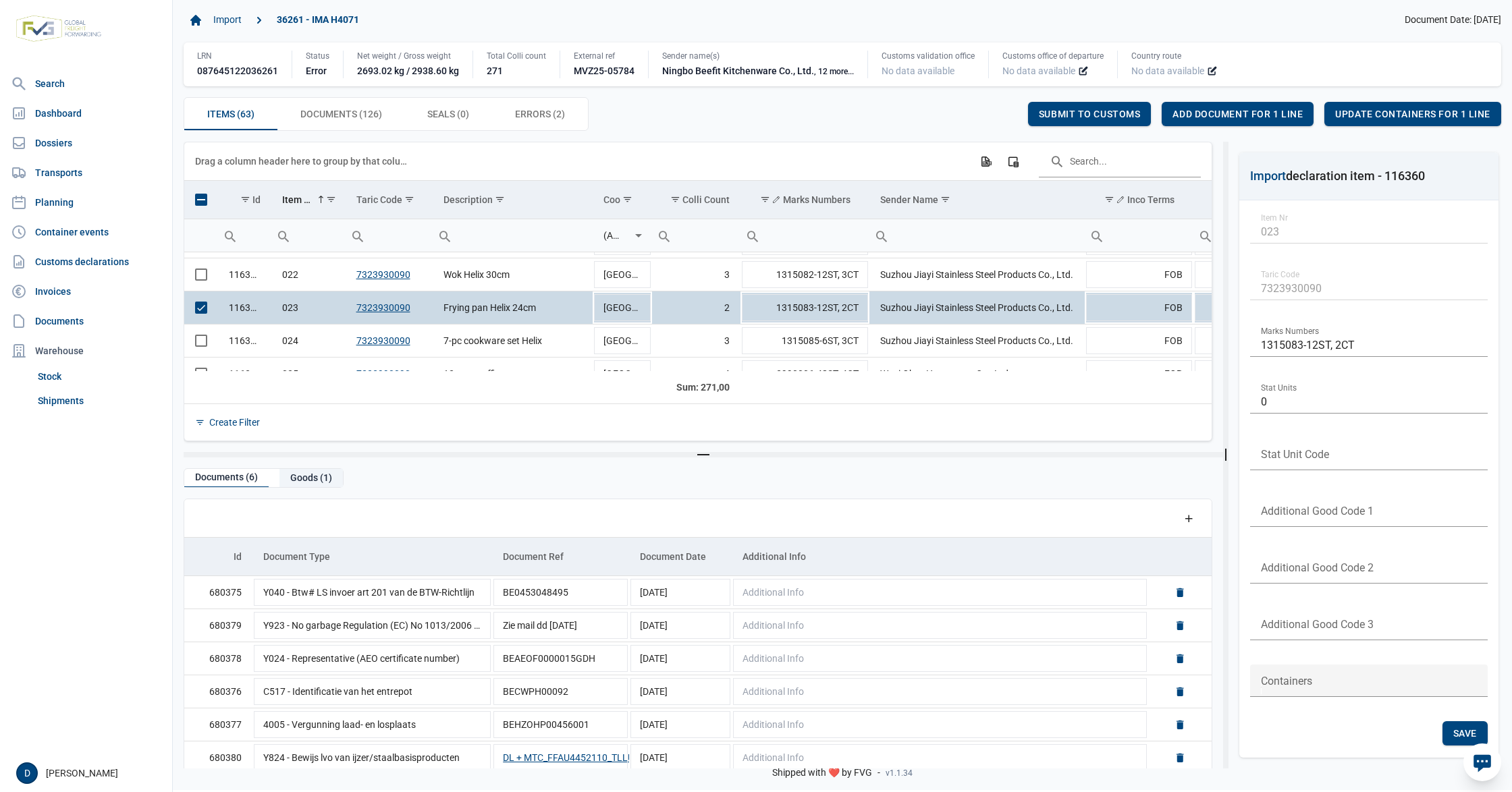
click at [306, 480] on div "Goods (1)" at bounding box center [311, 478] width 63 height 18
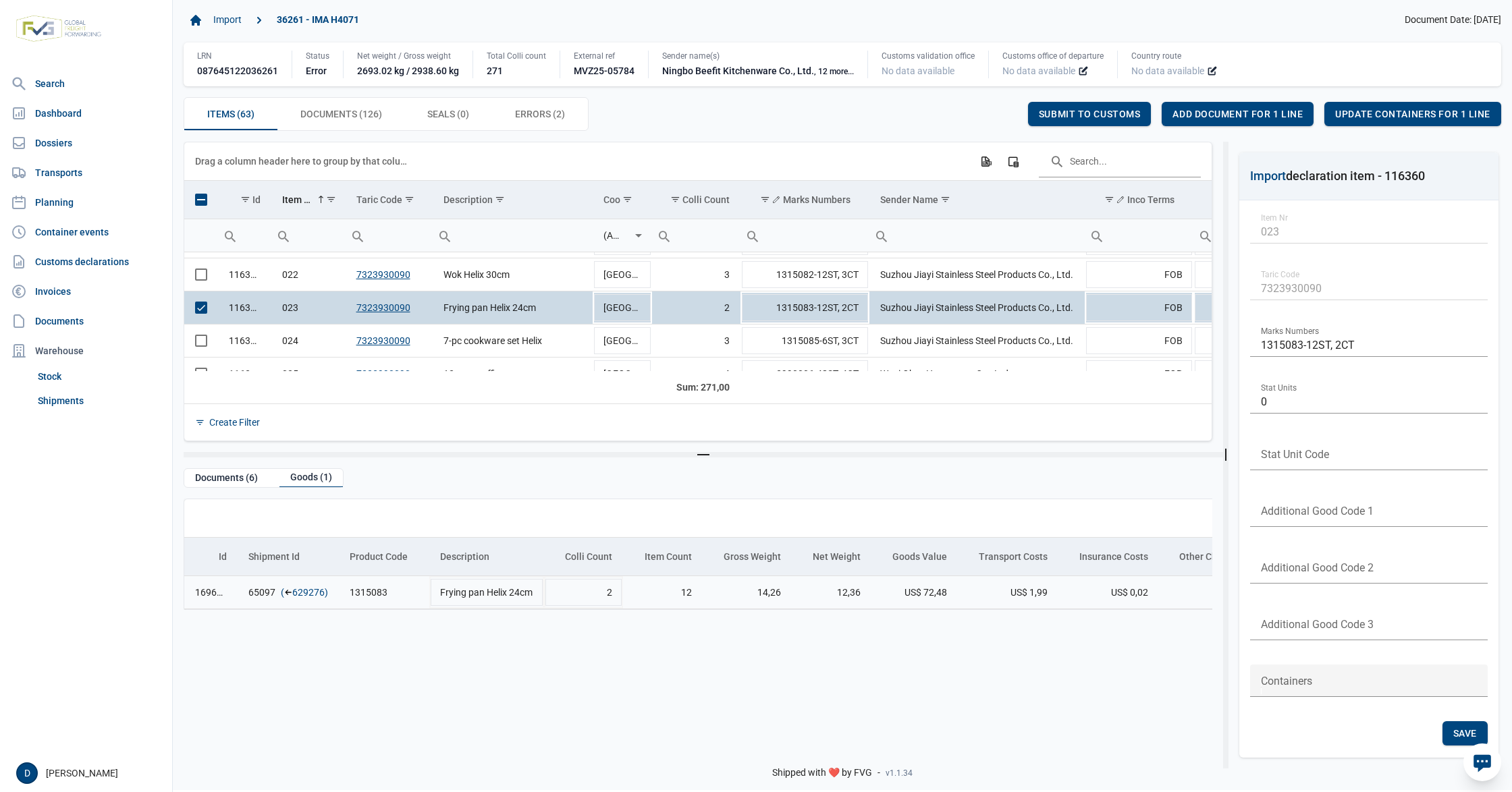
click at [308, 589] on link "629276" at bounding box center [309, 592] width 32 height 13
click at [1245, 109] on span "Add document for 1 line" at bounding box center [1238, 114] width 130 height 11
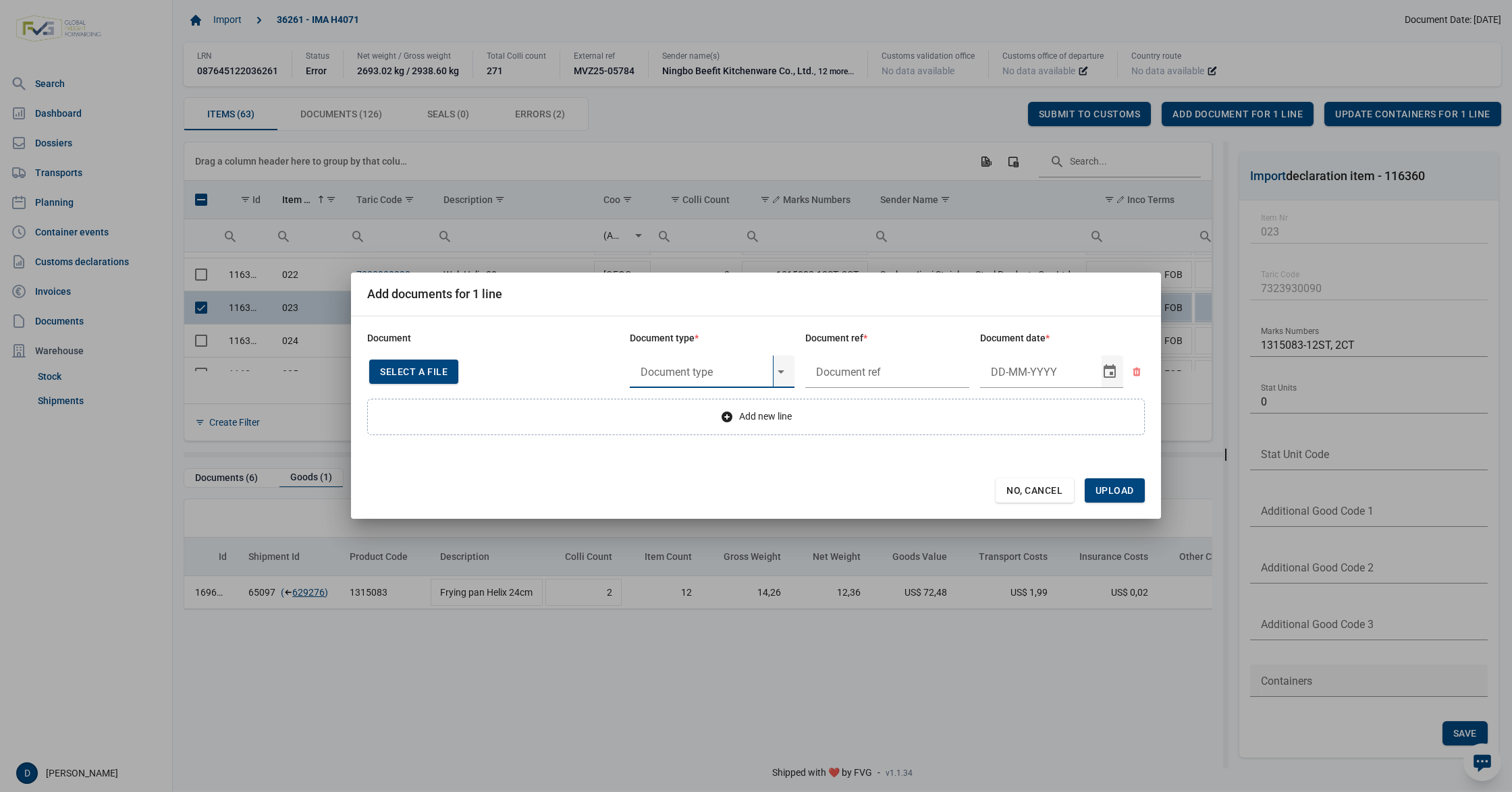
click at [692, 371] on input "text" at bounding box center [702, 372] width 143 height 32
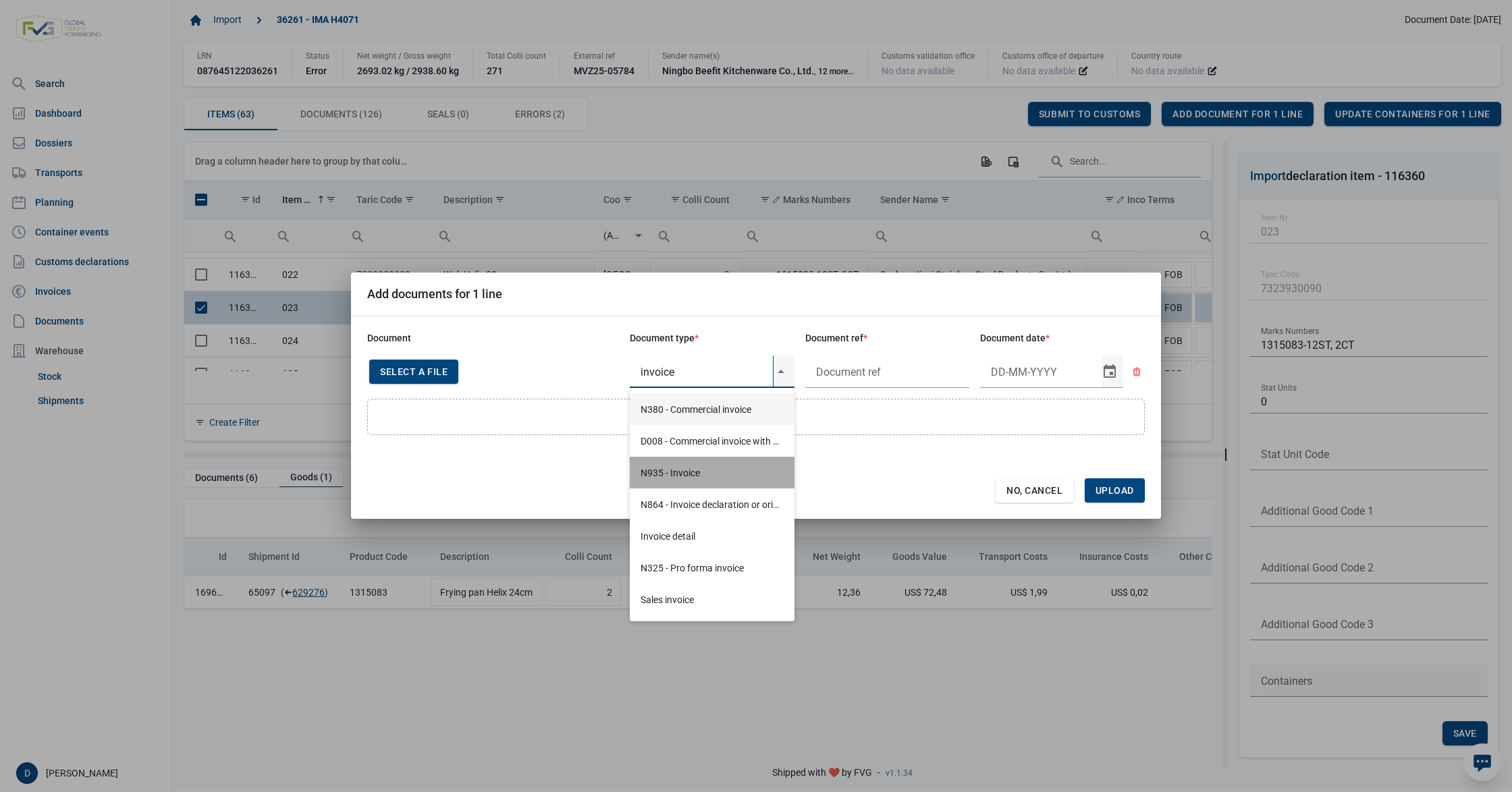
click at [679, 467] on div "N935 - Invoice" at bounding box center [712, 472] width 164 height 32
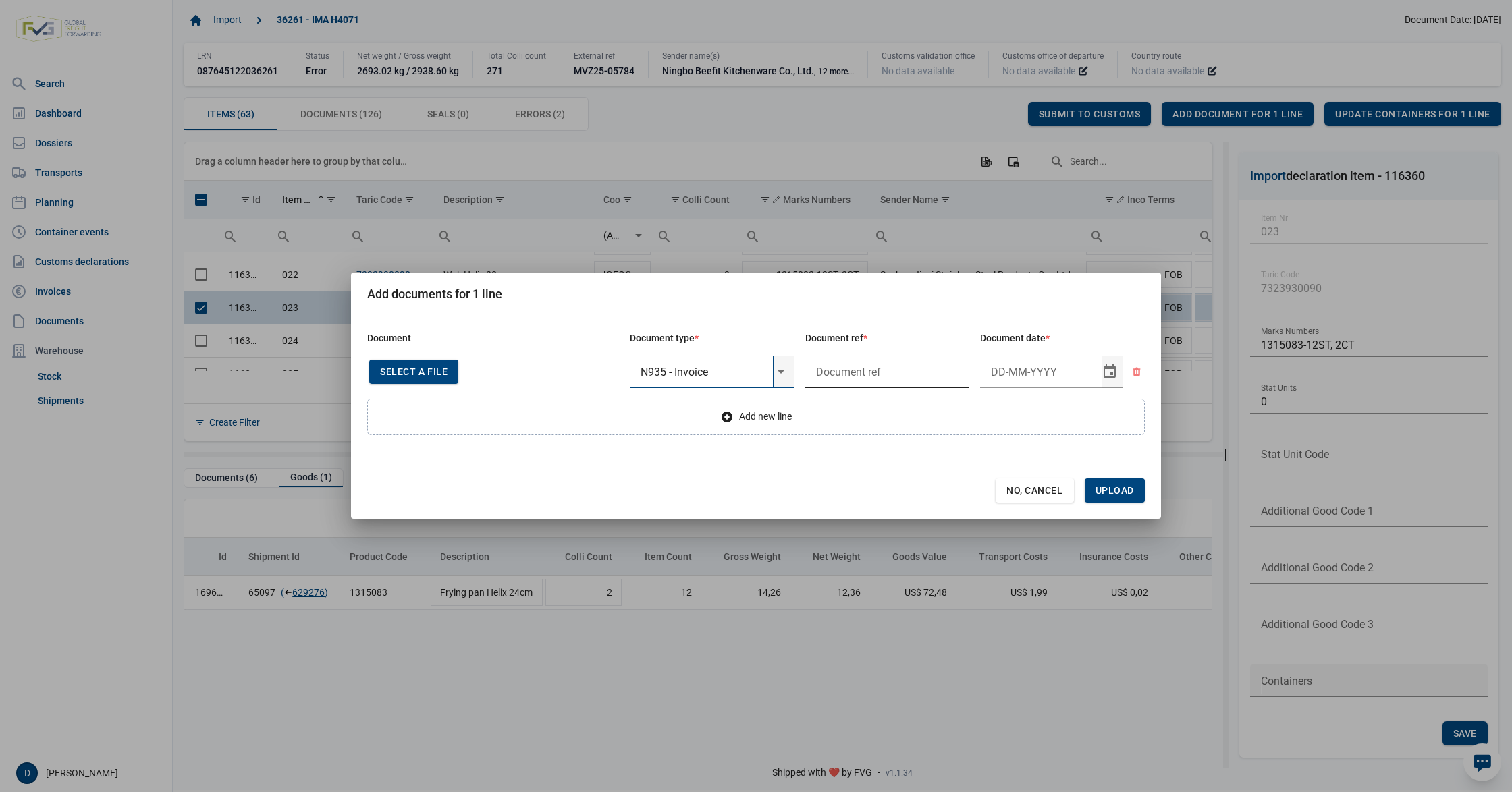
type input "N935 - Invoice"
type input "."
type input "29-5-2025"
click at [1133, 490] on span "Upload" at bounding box center [1114, 490] width 38 height 11
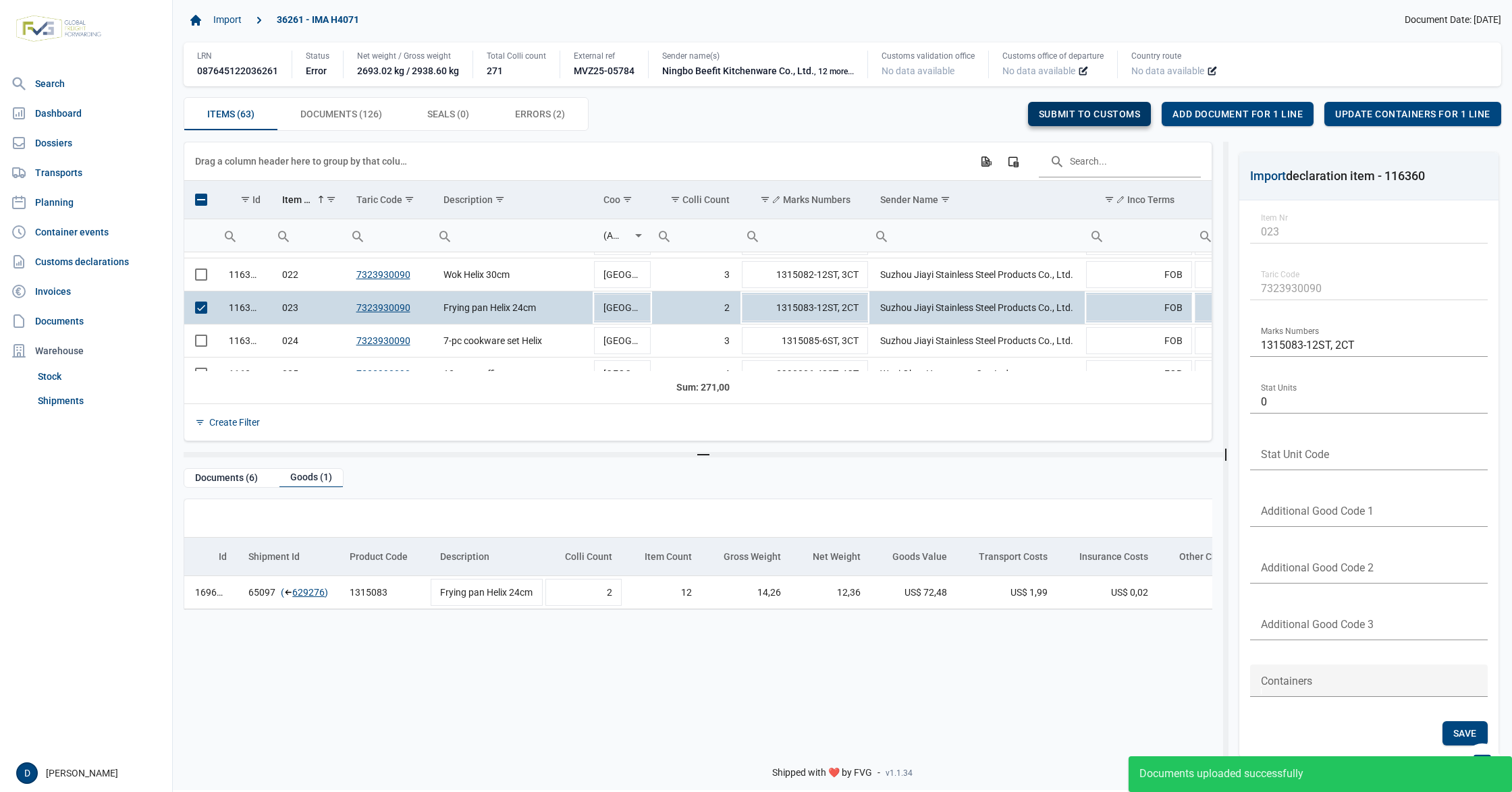
click at [1081, 106] on div "Submit to customs" at bounding box center [1090, 114] width 123 height 24
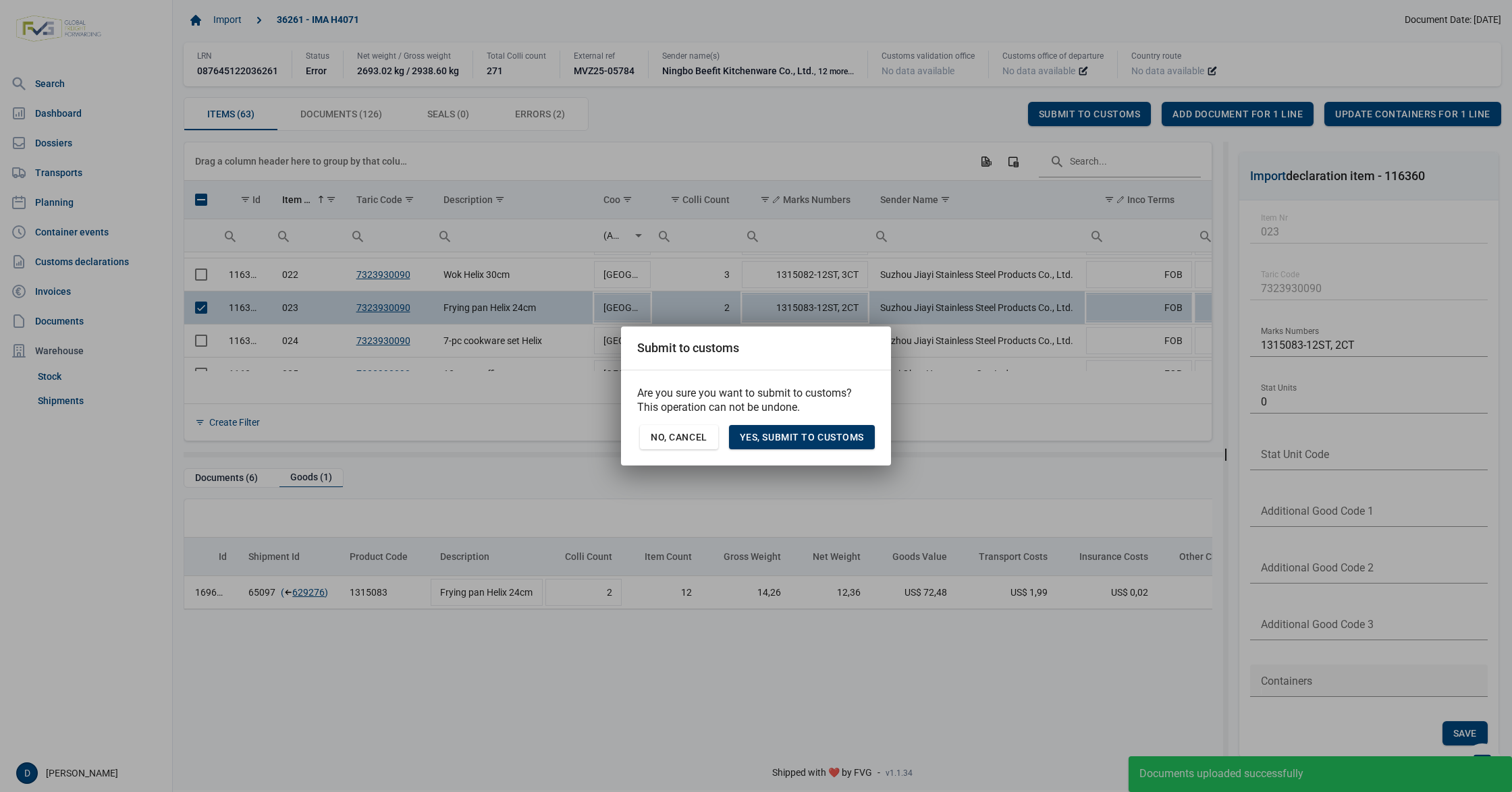
click at [815, 425] on div "Yes, Submit to customs" at bounding box center [802, 437] width 146 height 24
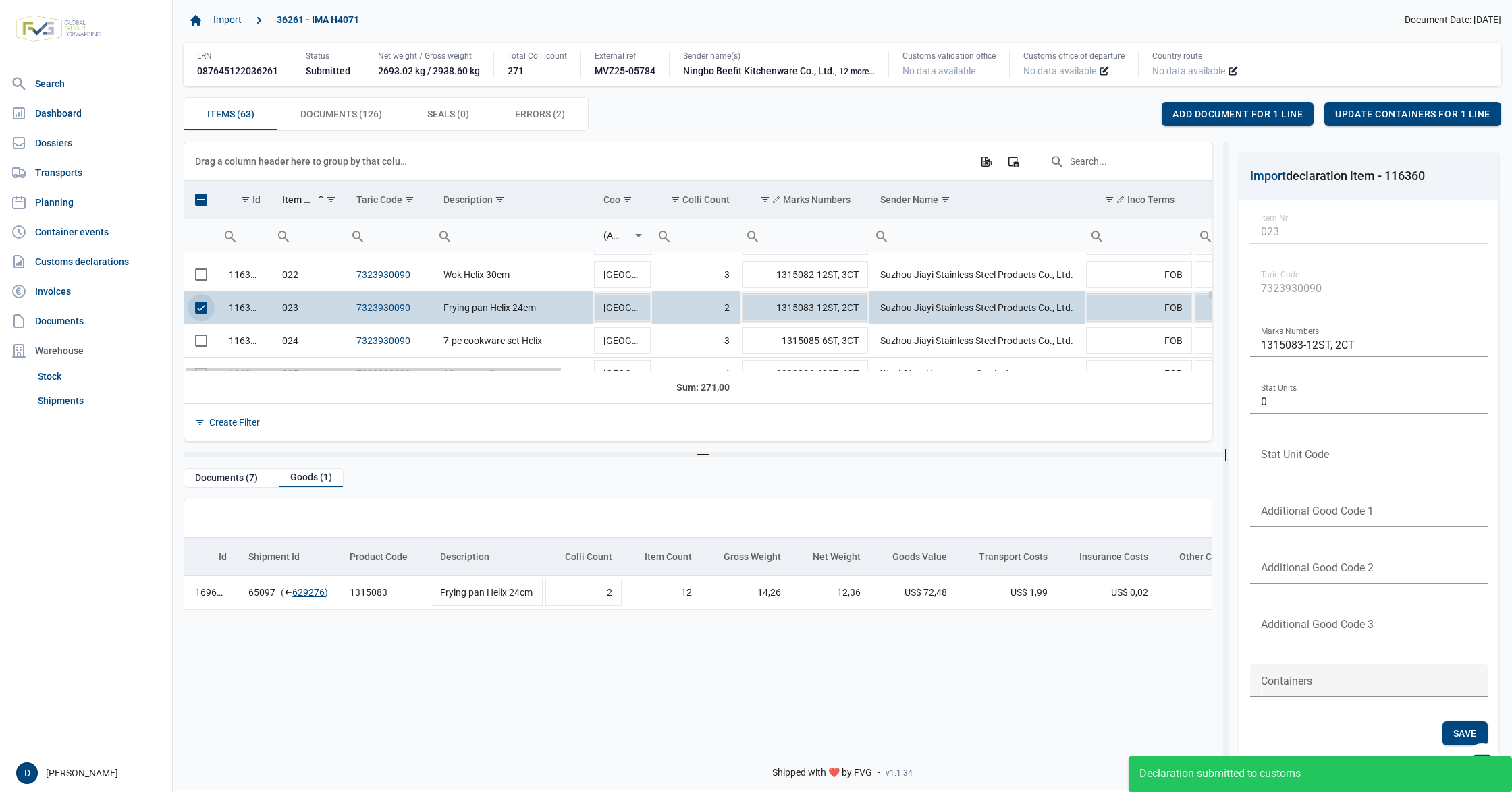
click at [204, 313] on span "Select row" at bounding box center [201, 308] width 12 height 12
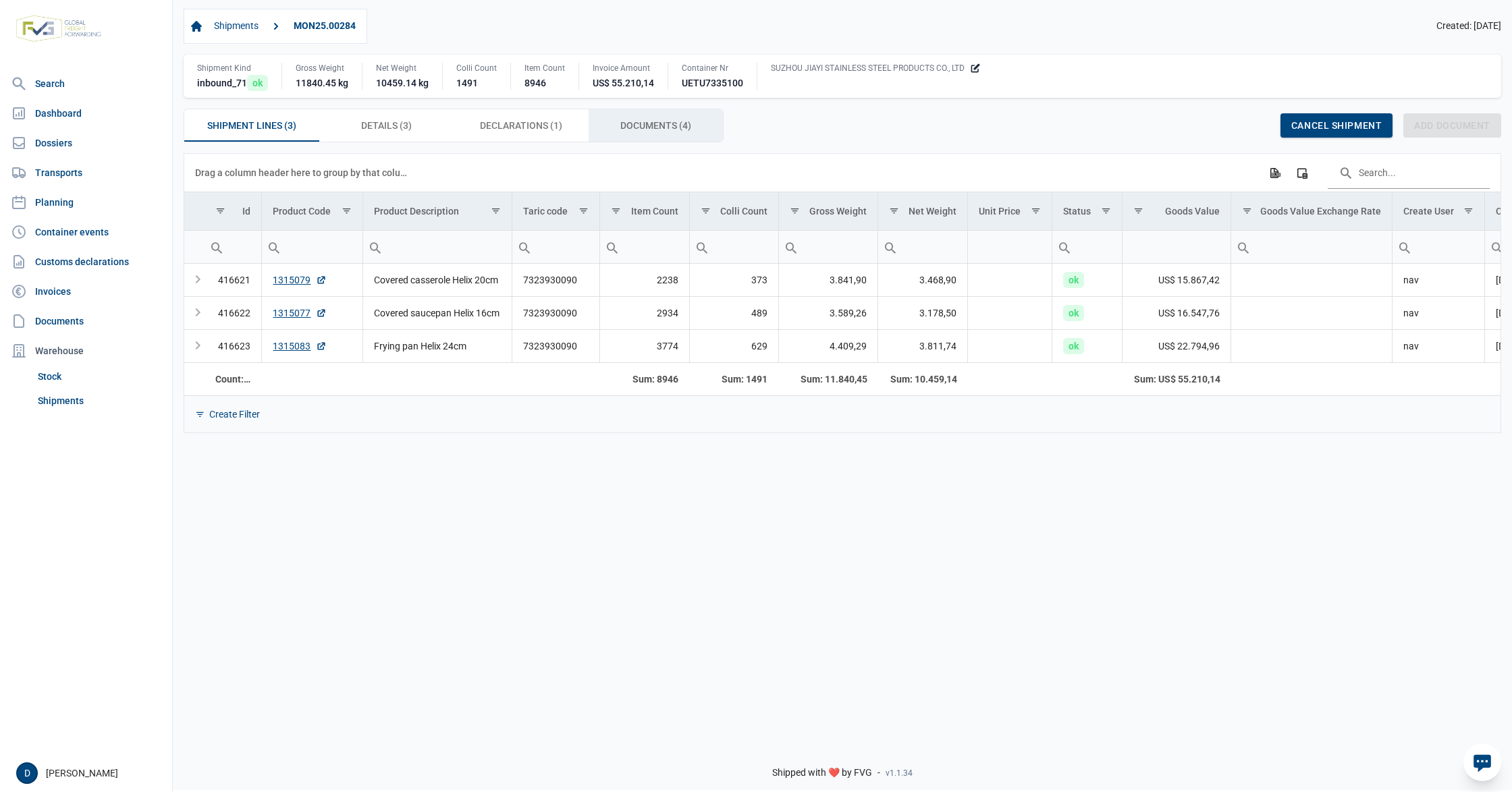
click at [667, 125] on span "Documents (4) Documents (4)" at bounding box center [656, 125] width 71 height 16
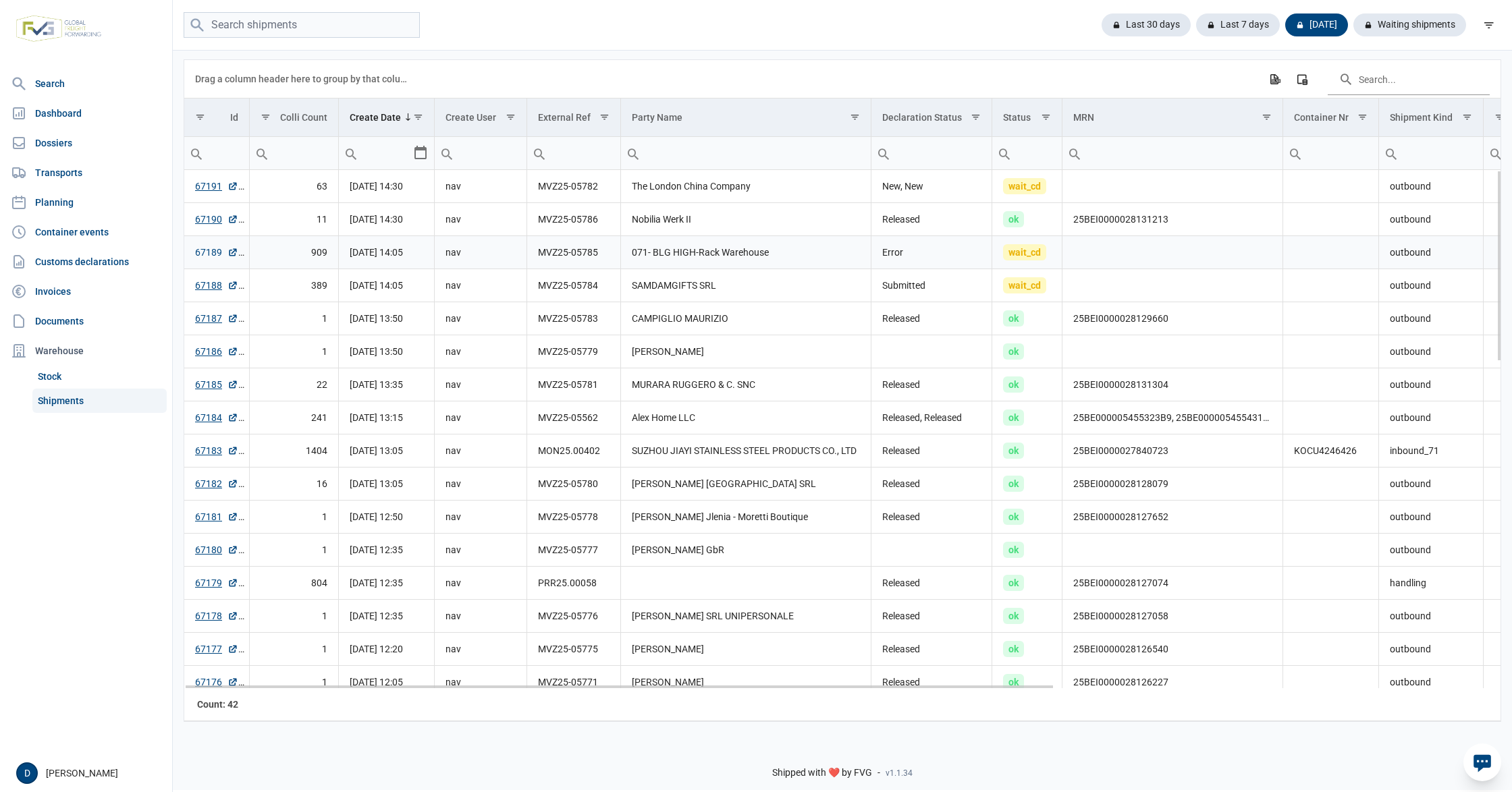
click at [206, 251] on link "67189" at bounding box center [216, 252] width 43 height 13
click at [1396, 19] on div "Waiting shipments" at bounding box center [1404, 25] width 123 height 23
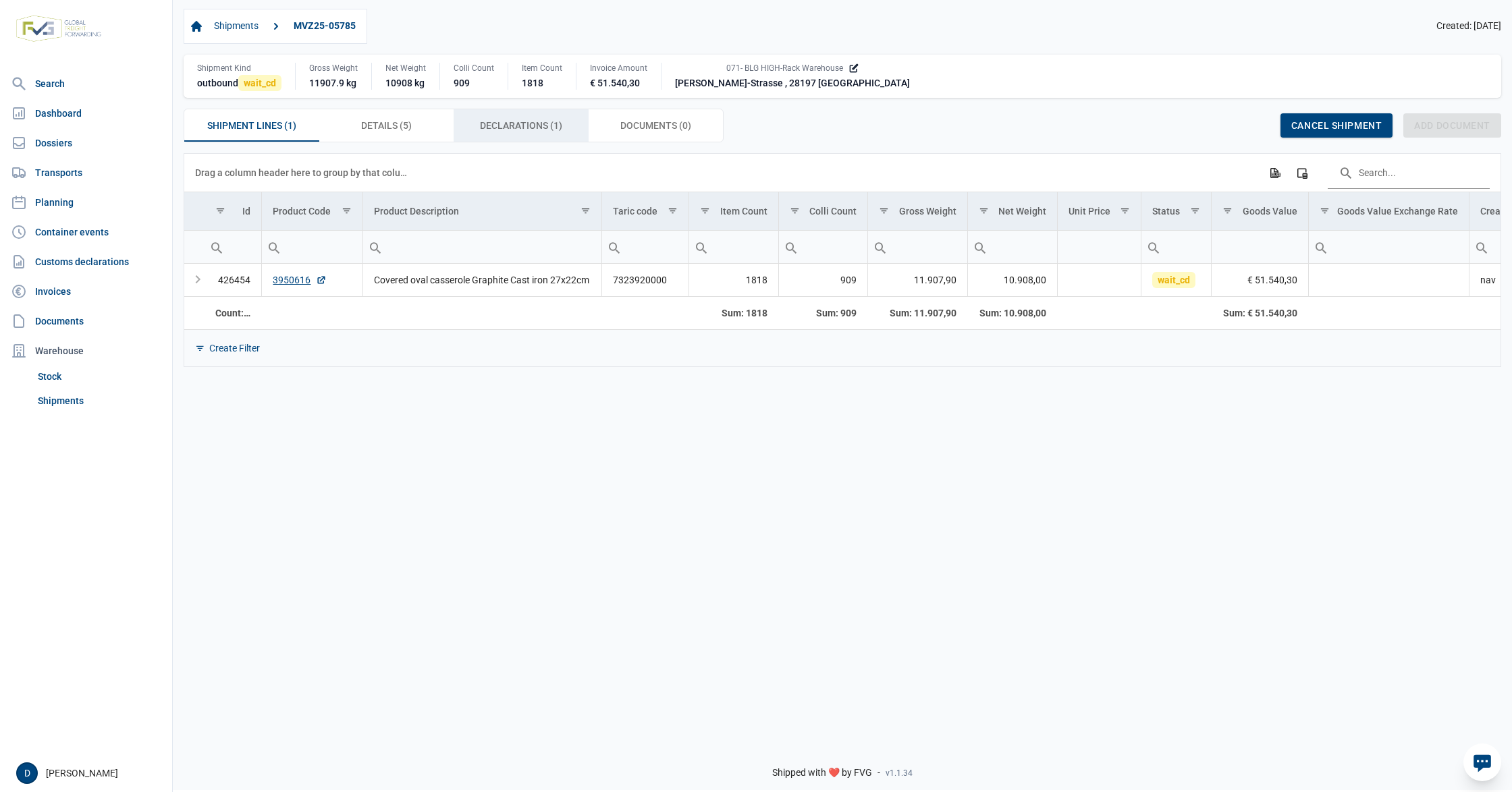
click at [511, 127] on span "Declarations (1) Declarations (1)" at bounding box center [521, 125] width 82 height 16
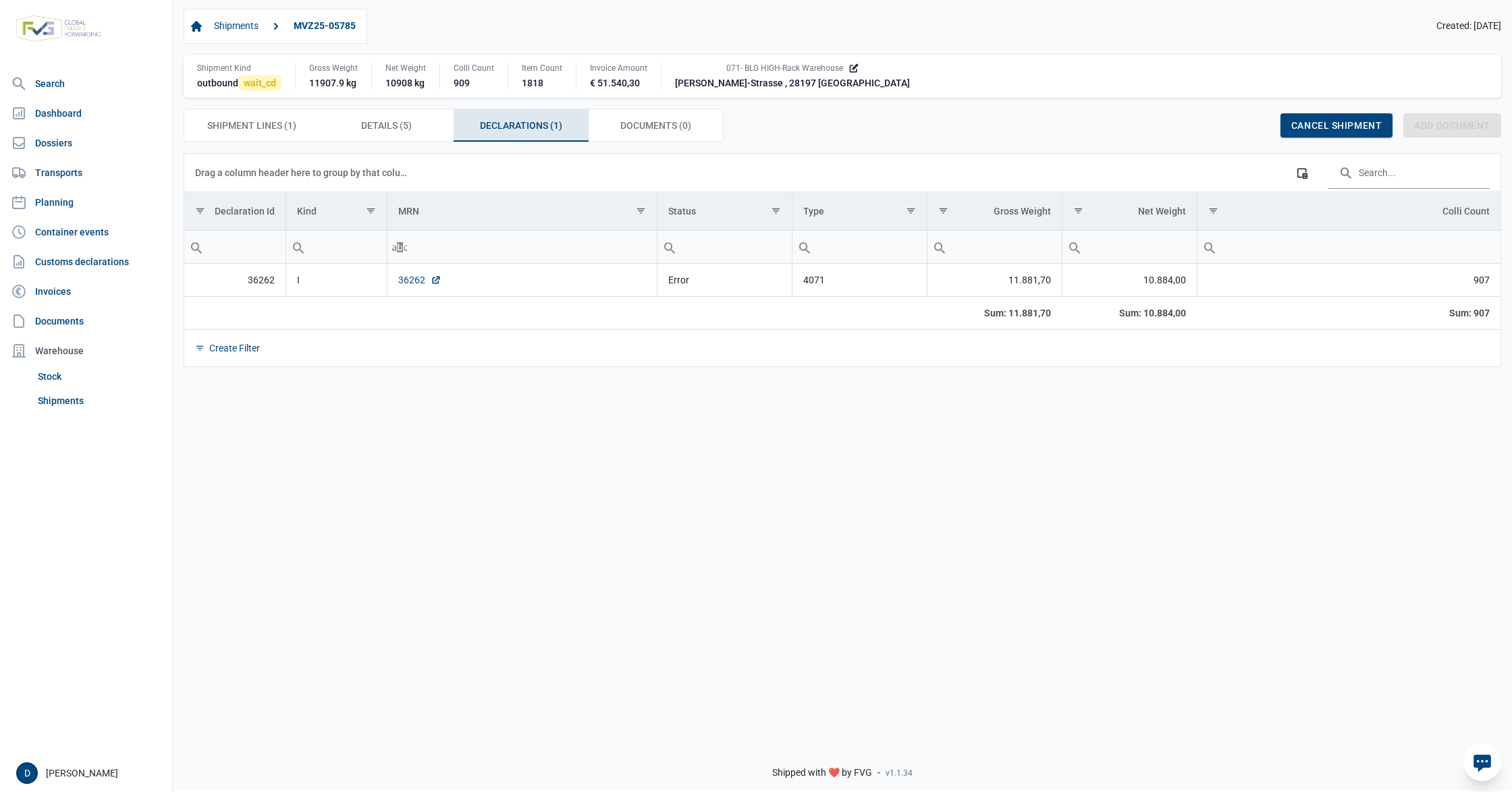
click at [413, 282] on link "36262" at bounding box center [420, 280] width 43 height 13
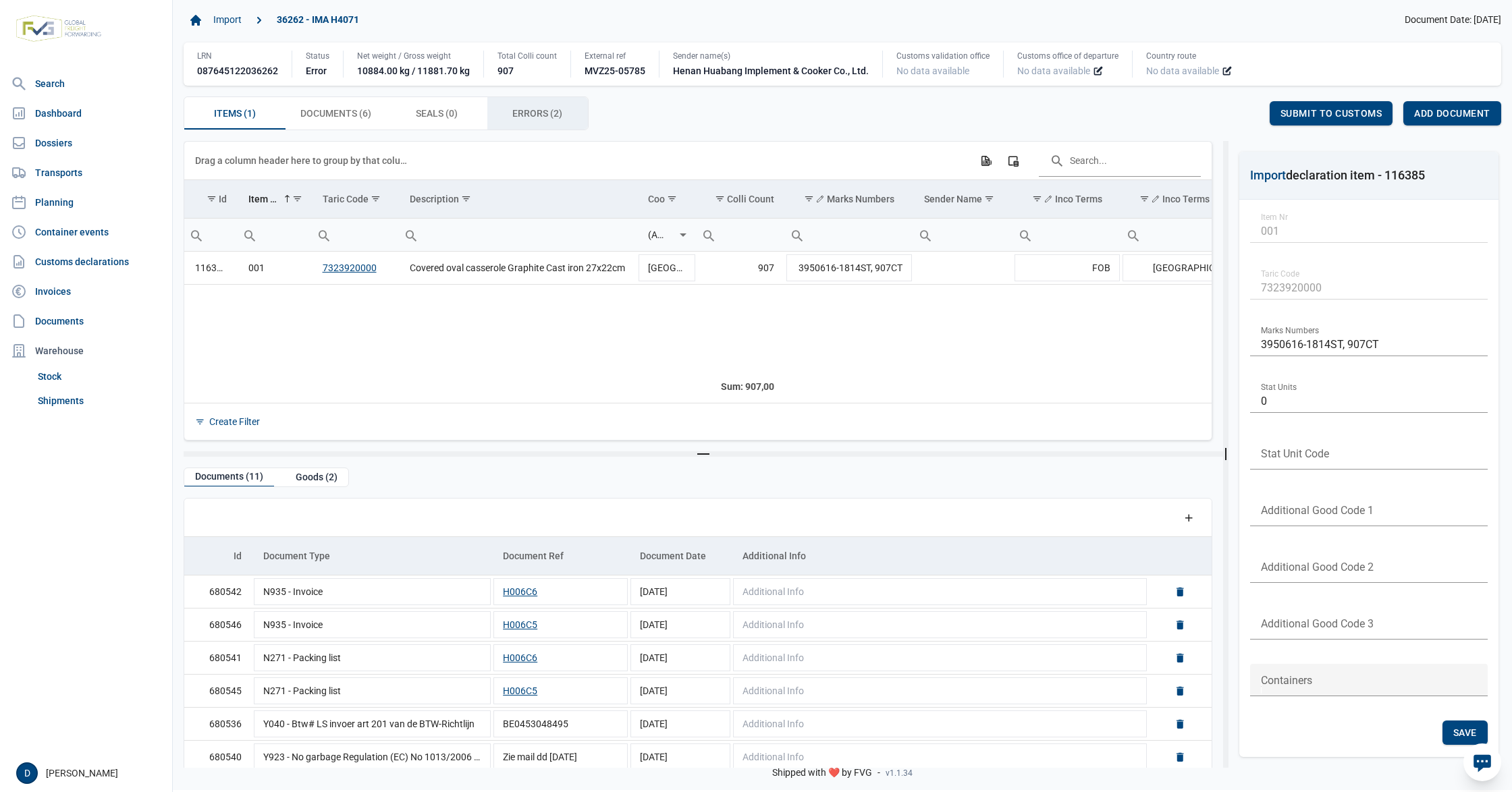
click at [528, 109] on span "Errors (2) Errors (2)" at bounding box center [537, 113] width 50 height 16
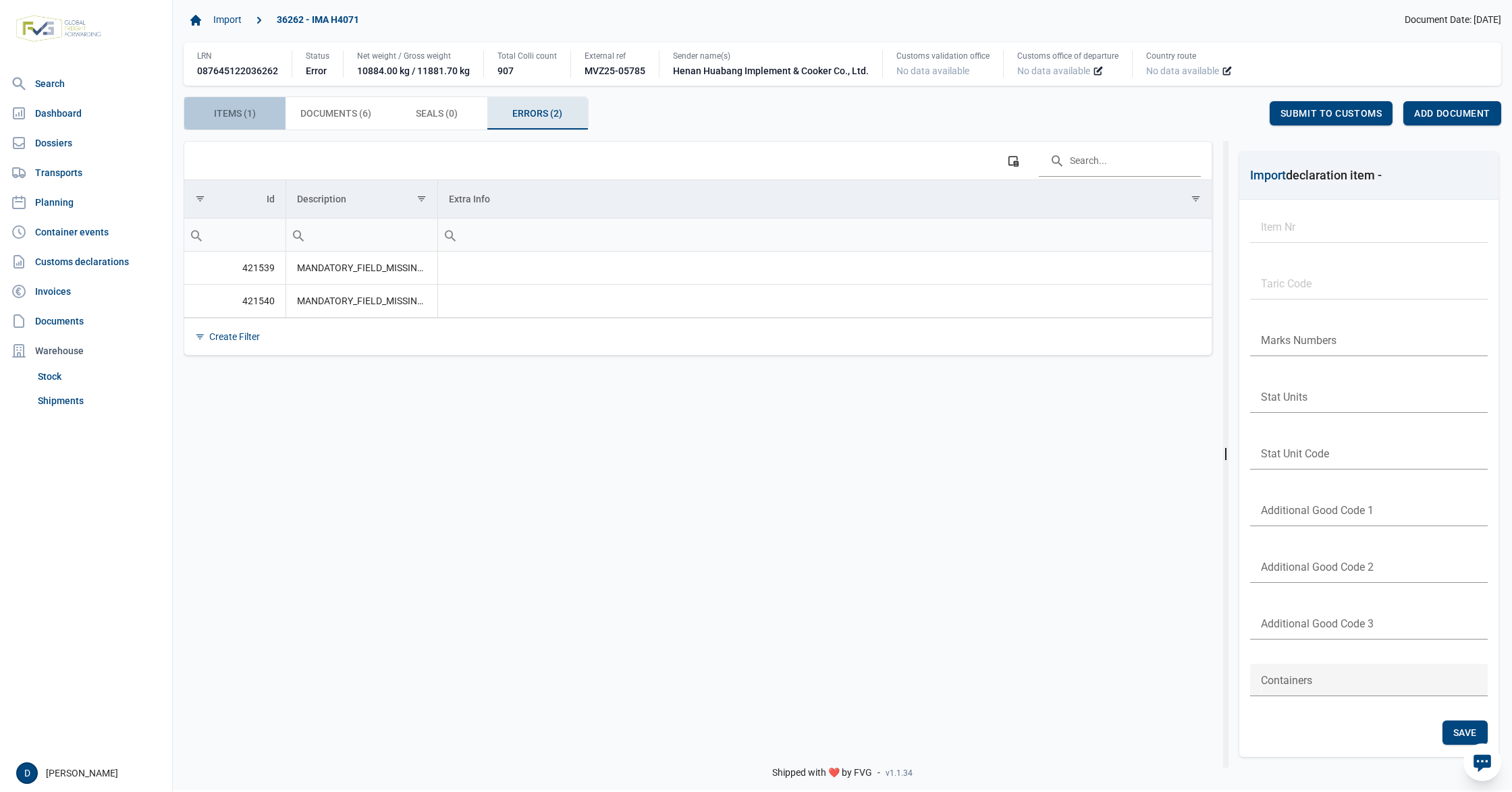
click at [252, 117] on span "Items (1) Items (1)" at bounding box center [235, 113] width 42 height 16
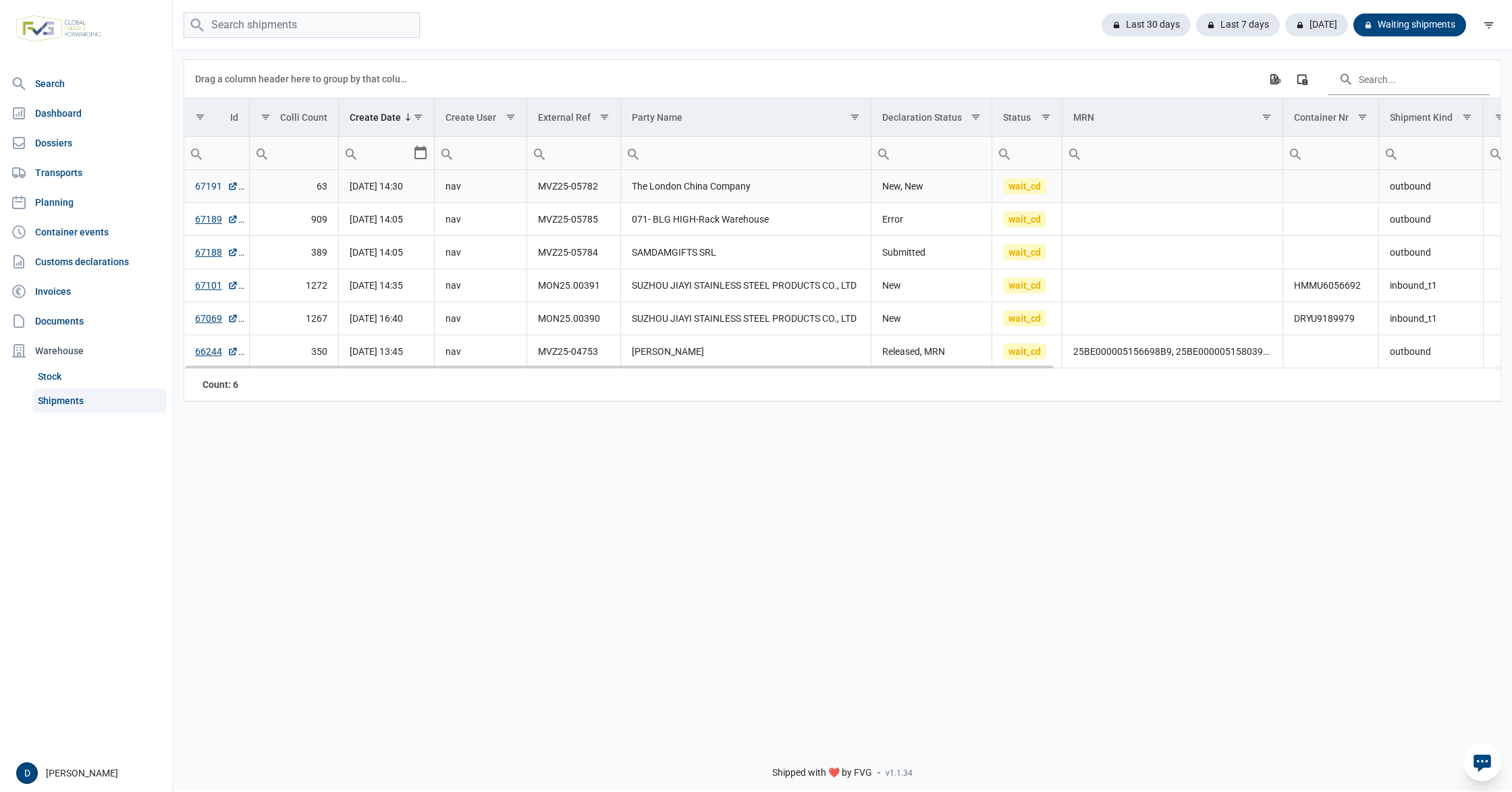
click at [208, 189] on link "67191" at bounding box center [216, 186] width 43 height 13
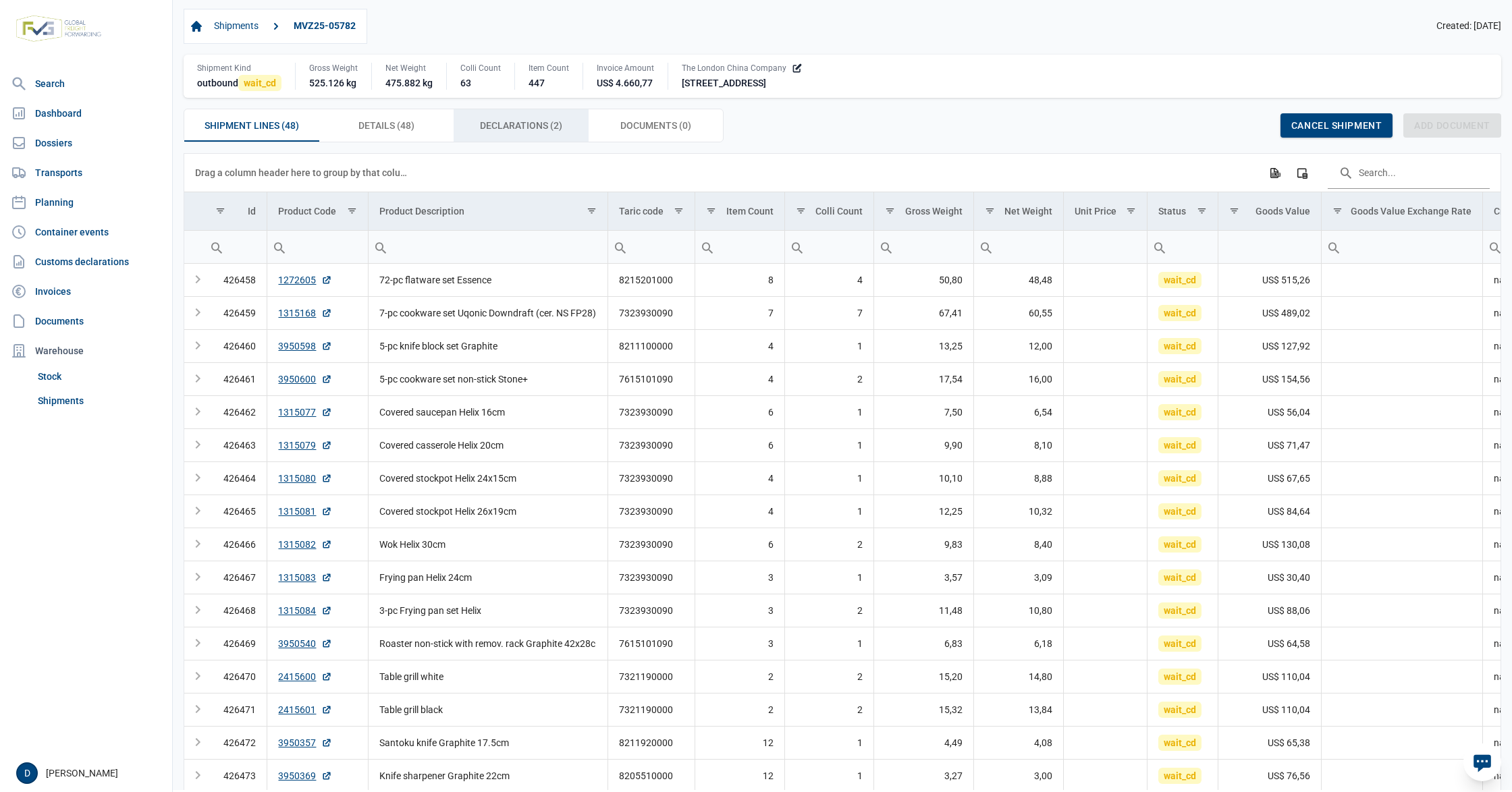
click at [504, 130] on span "Declarations (2) Declarations (2)" at bounding box center [521, 125] width 82 height 16
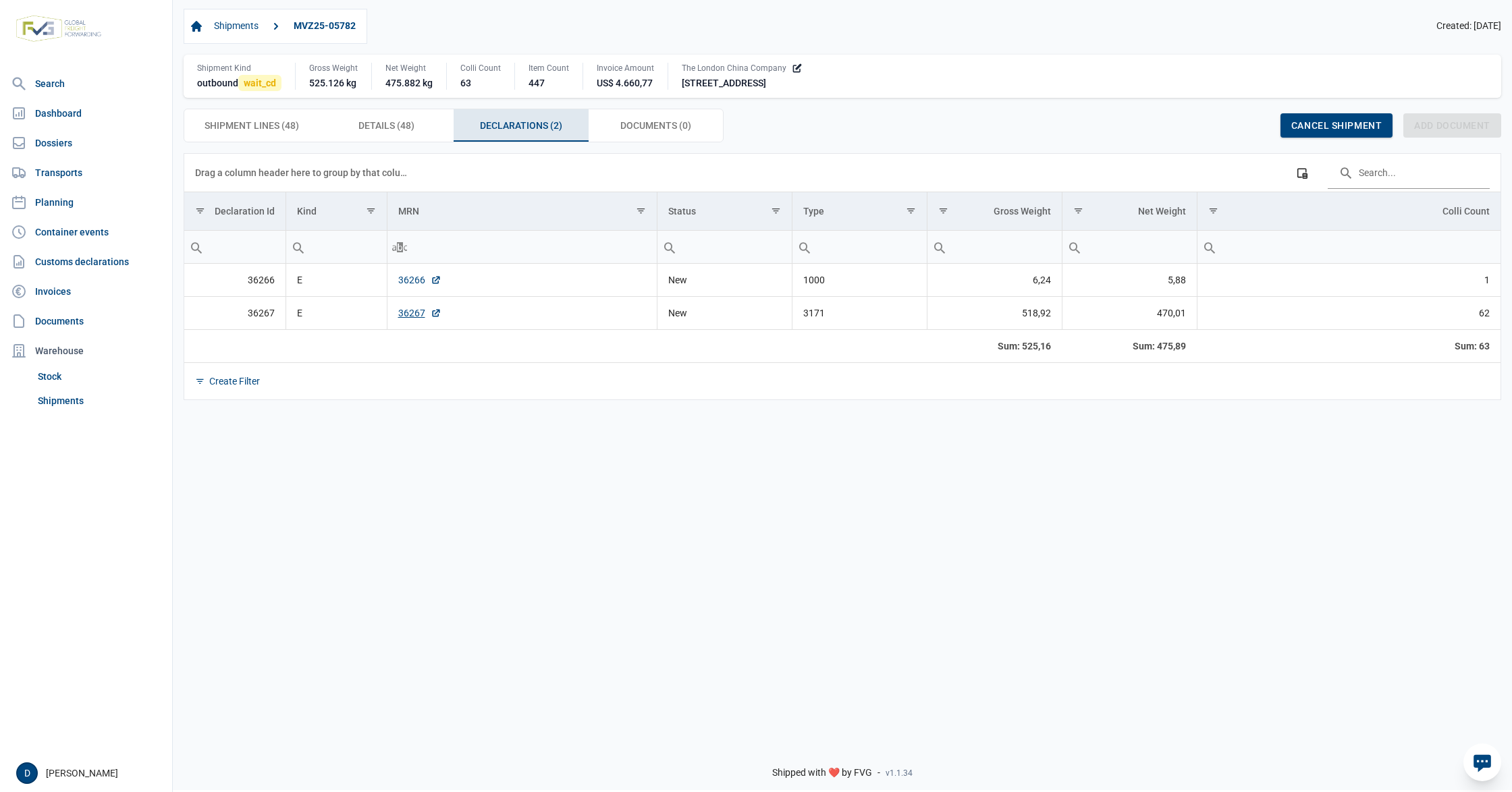
click at [415, 282] on link "36266" at bounding box center [420, 280] width 43 height 13
click at [413, 316] on link "36267" at bounding box center [420, 313] width 43 height 13
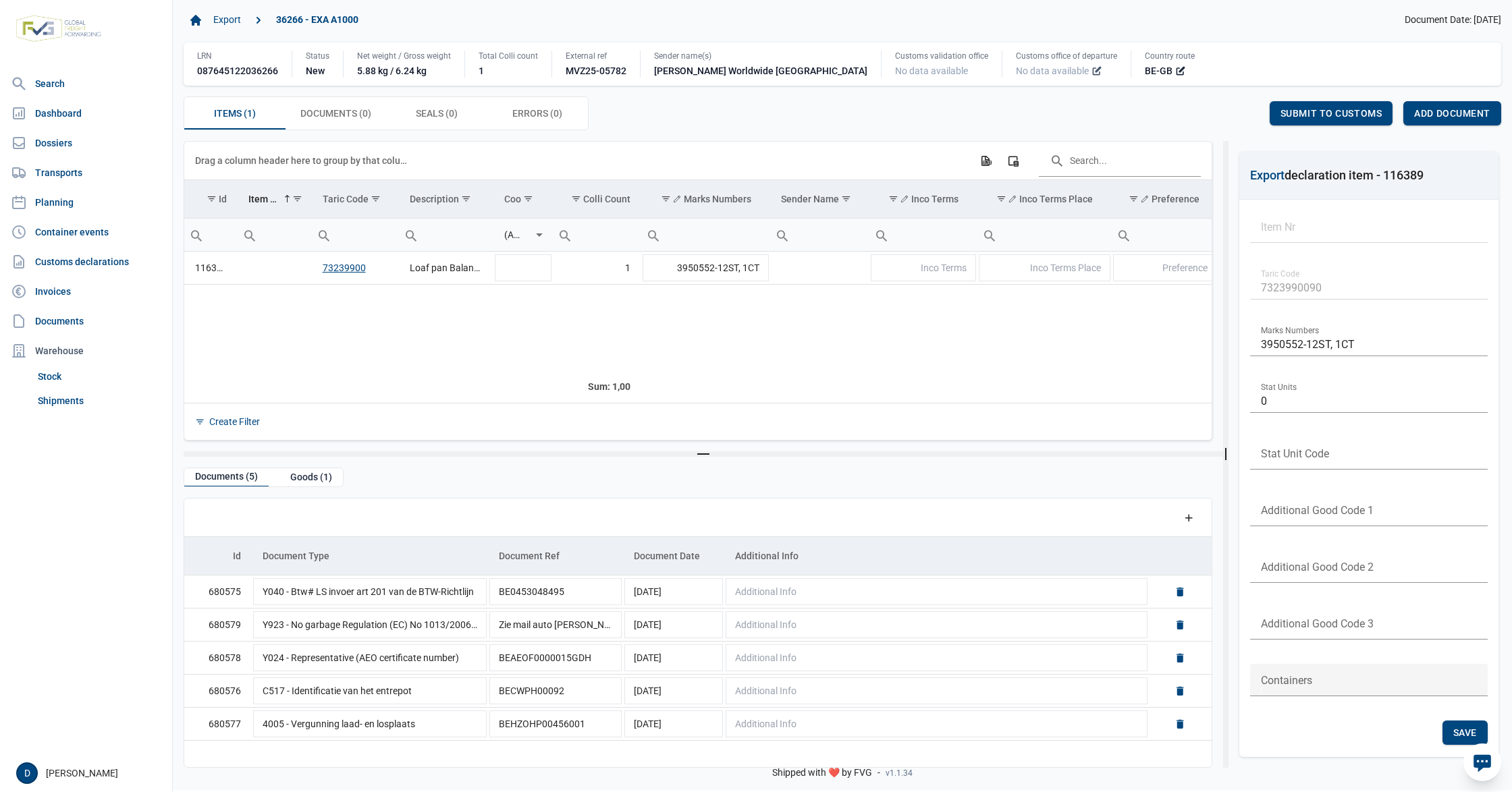
click at [1091, 72] on icon at bounding box center [1096, 71] width 11 height 11
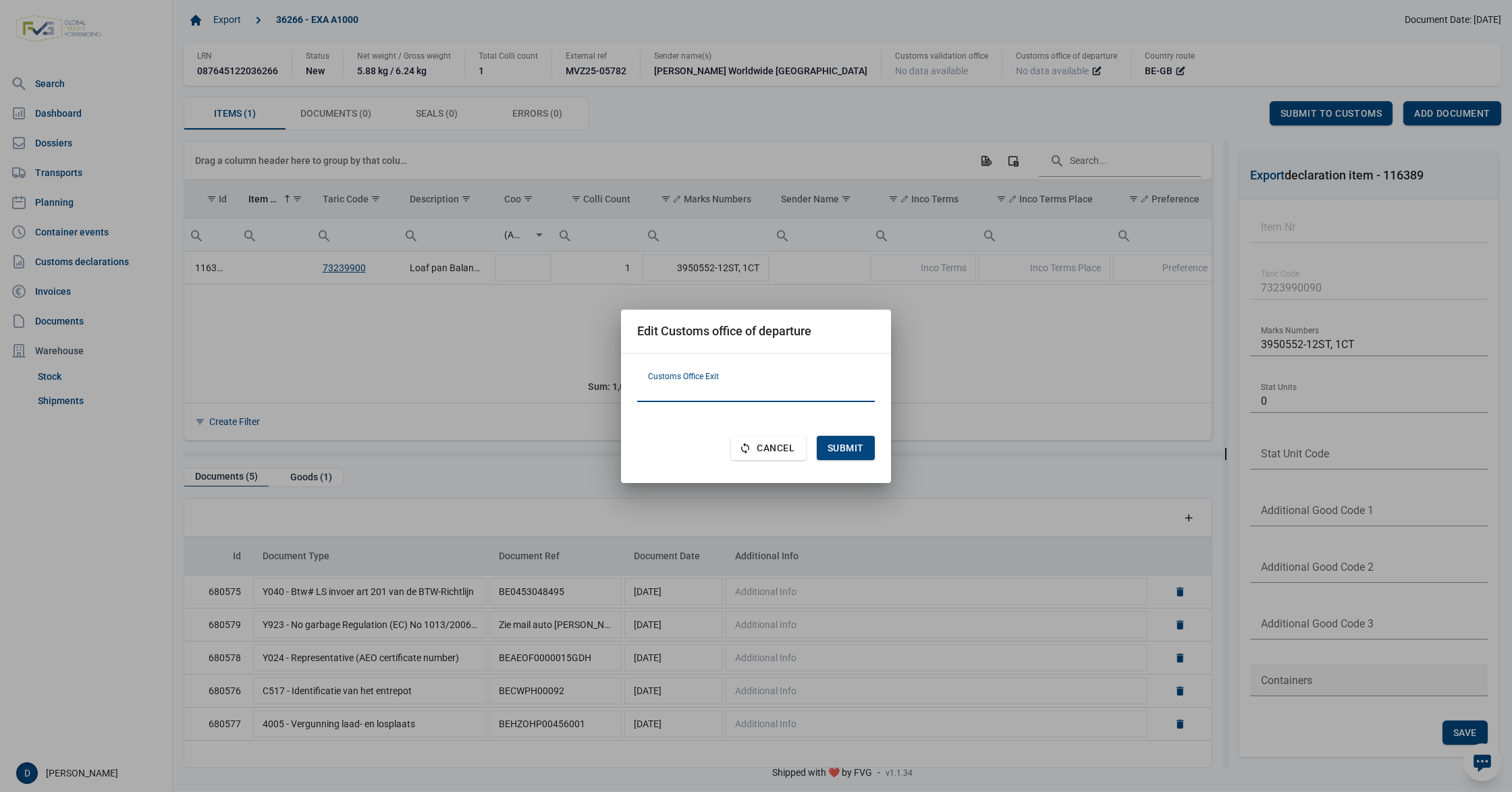
paste input "FR620001"
type input "FR620001"
click at [840, 445] on span "Submit" at bounding box center [846, 447] width 36 height 11
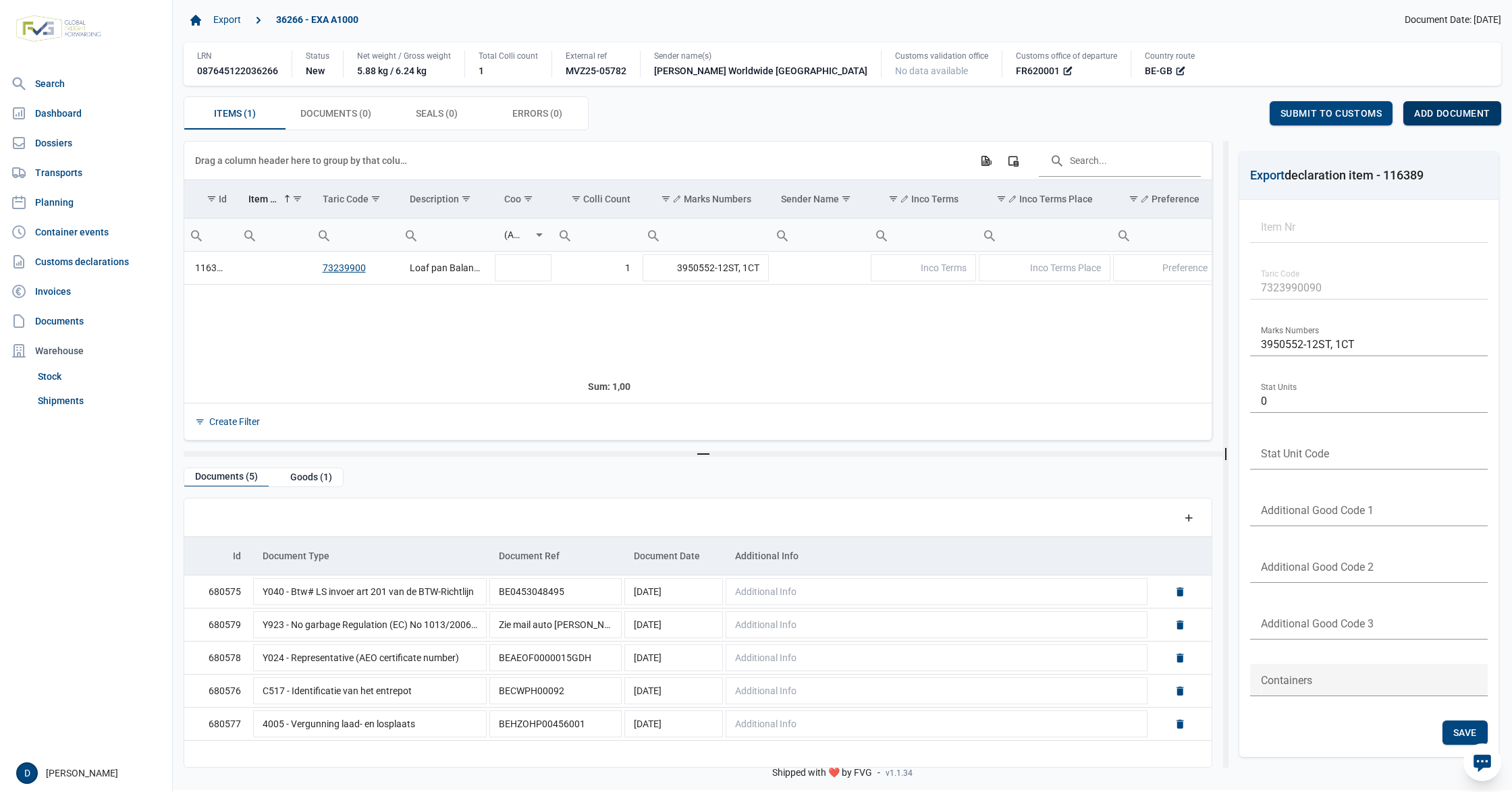
click at [1443, 111] on span "Add document" at bounding box center [1453, 113] width 76 height 11
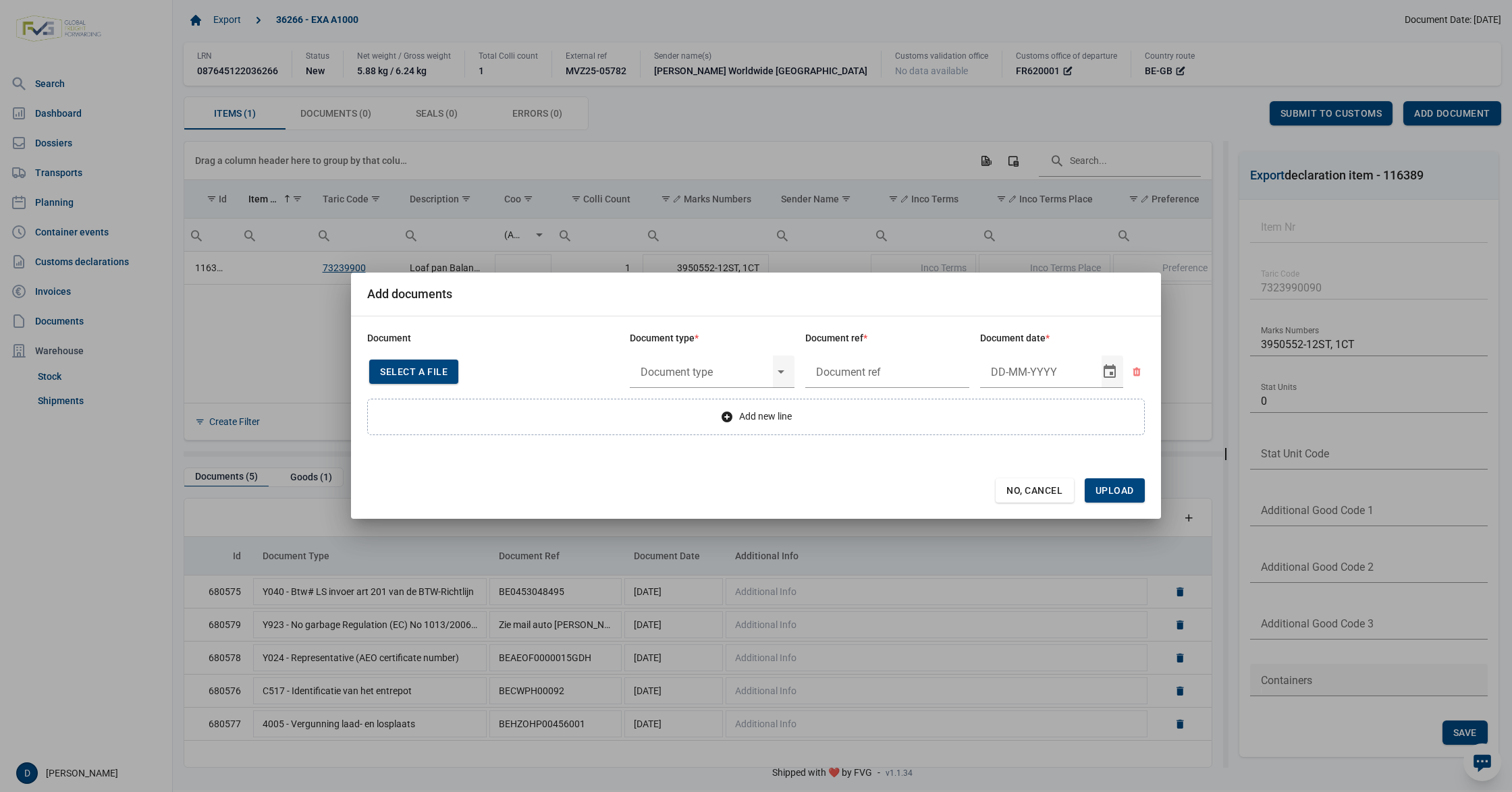
click at [410, 371] on span "Select a file" at bounding box center [414, 372] width 68 height 11
type input "Invoice VFA25-07529"
click at [690, 371] on input "text" at bounding box center [702, 372] width 143 height 35
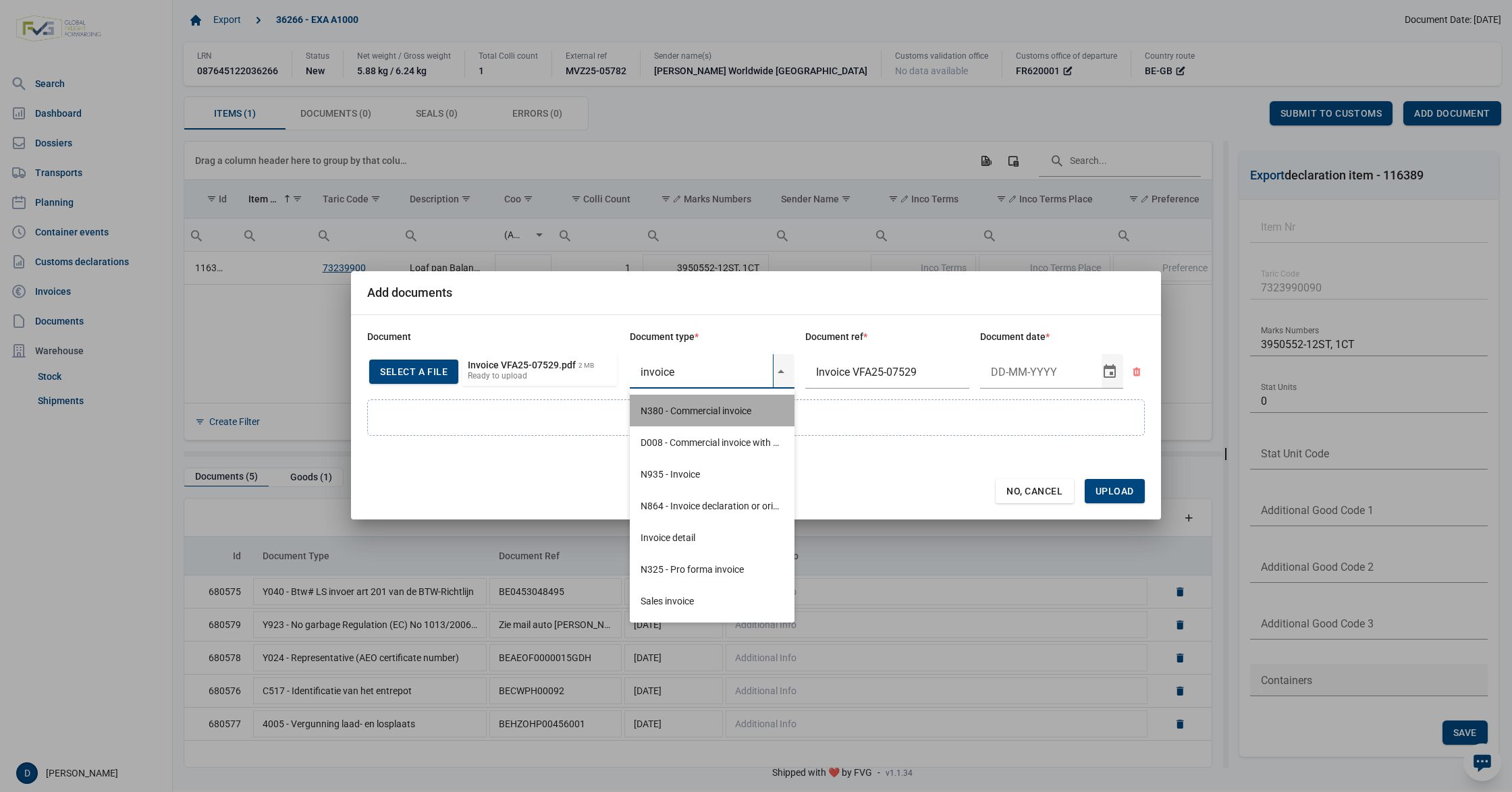
click at [686, 410] on div "N380 - Commercial invoice" at bounding box center [712, 410] width 164 height 32
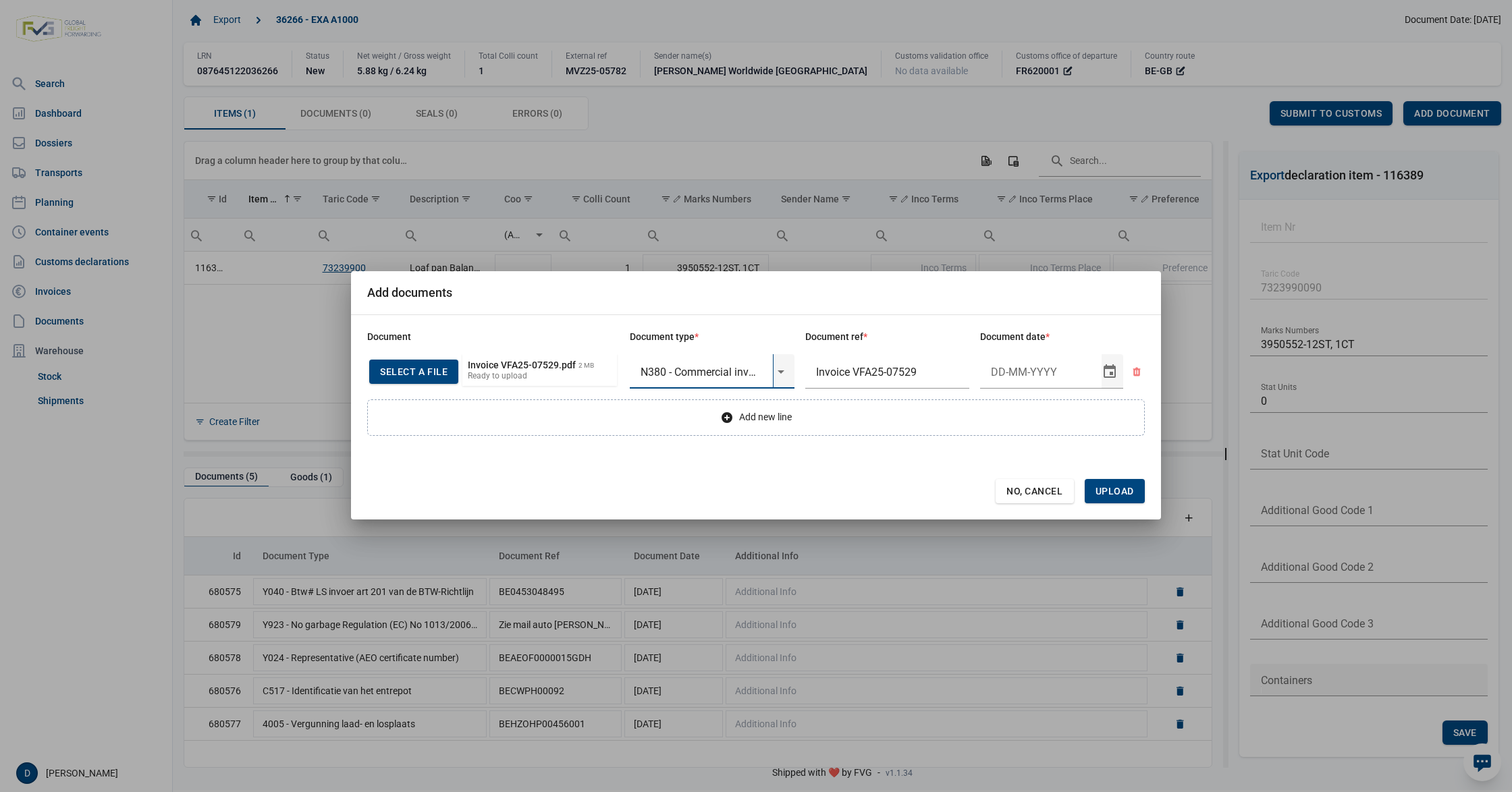
type input "N380 - Commercial invoice"
type input "[DATE]"
click at [1100, 486] on span "Upload" at bounding box center [1114, 491] width 38 height 11
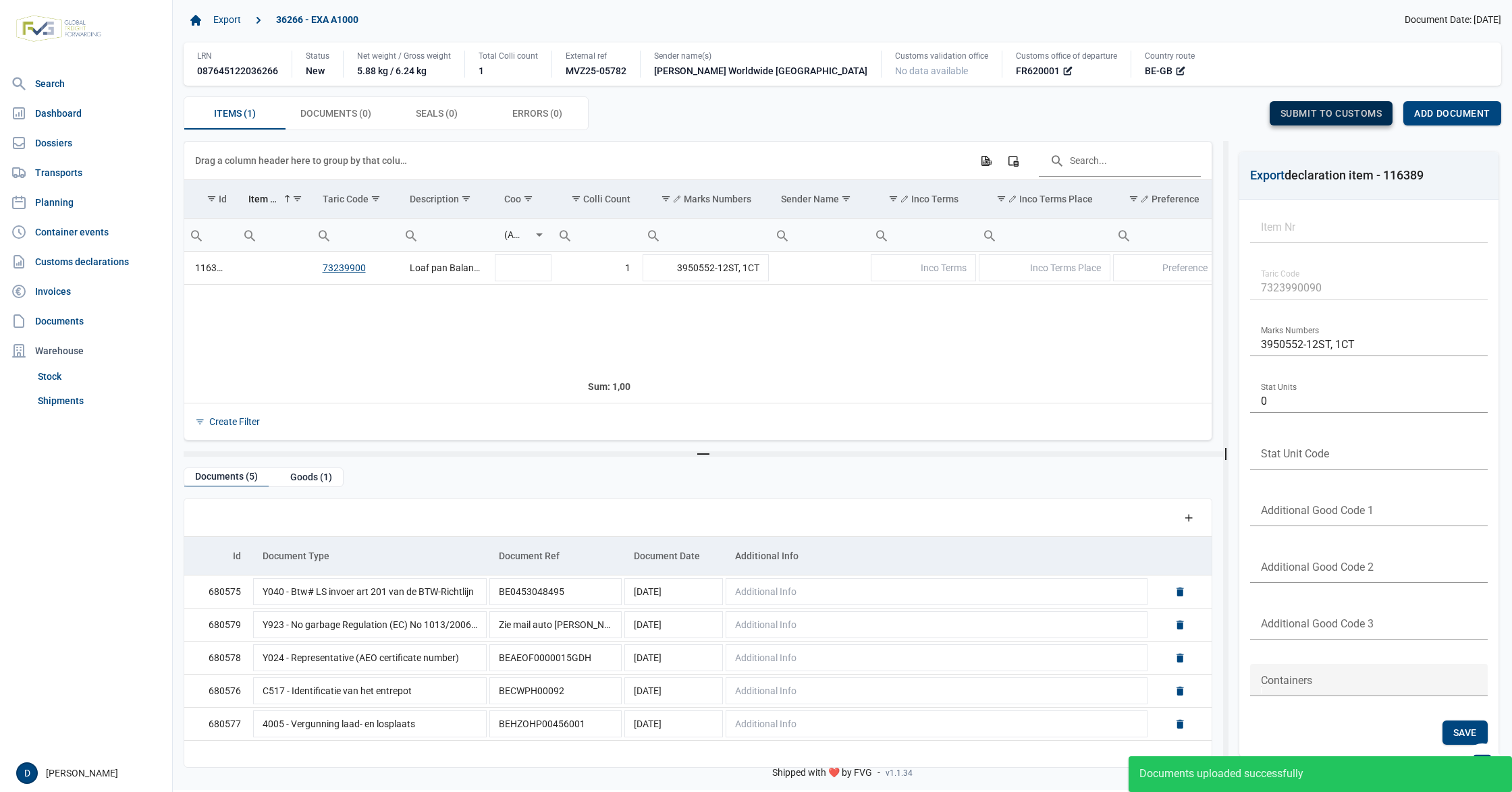
click at [1332, 111] on span "Submit to customs" at bounding box center [1331, 113] width 102 height 11
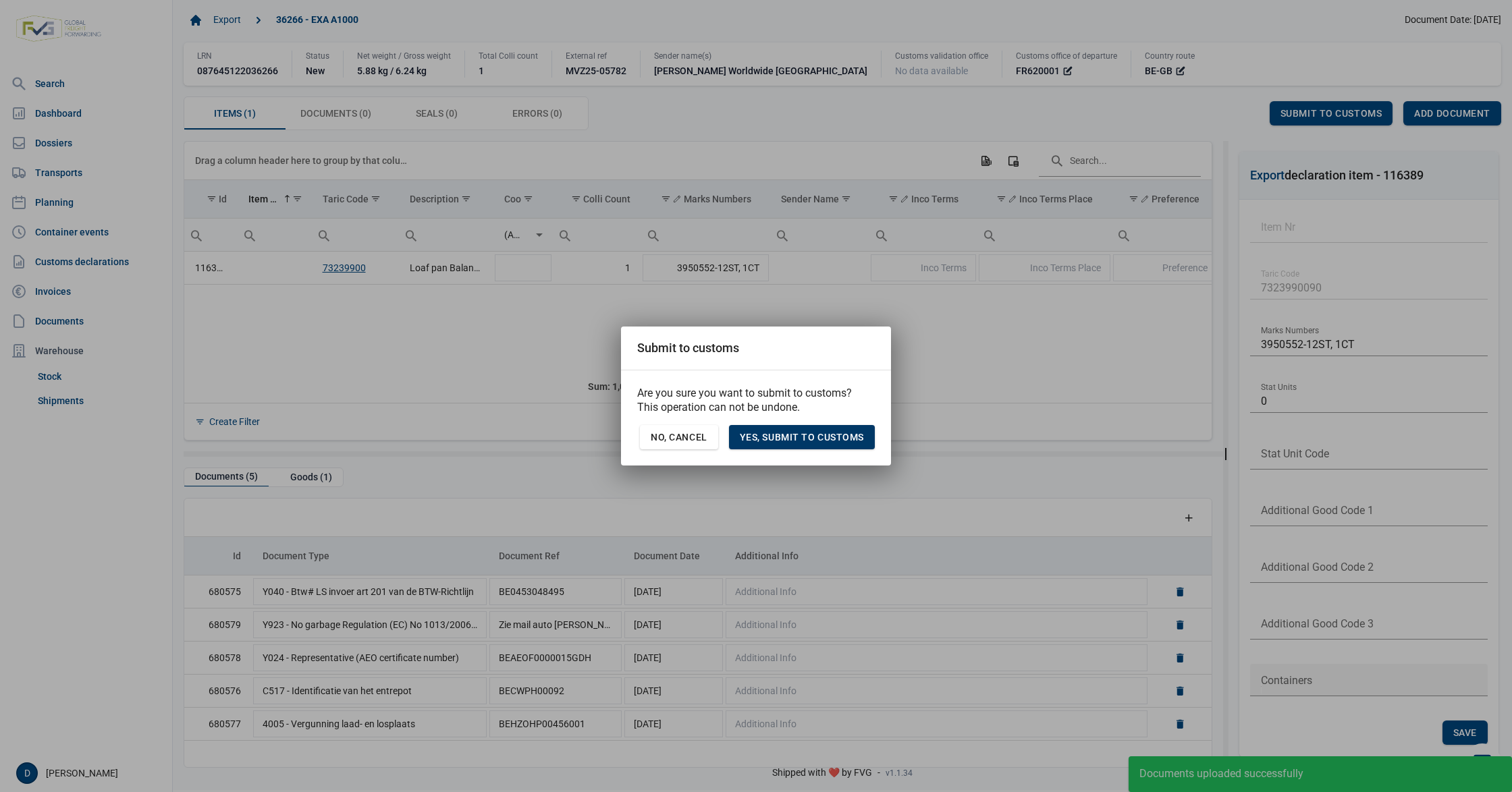
click at [859, 435] on span "Yes, Submit to customs" at bounding box center [802, 437] width 124 height 11
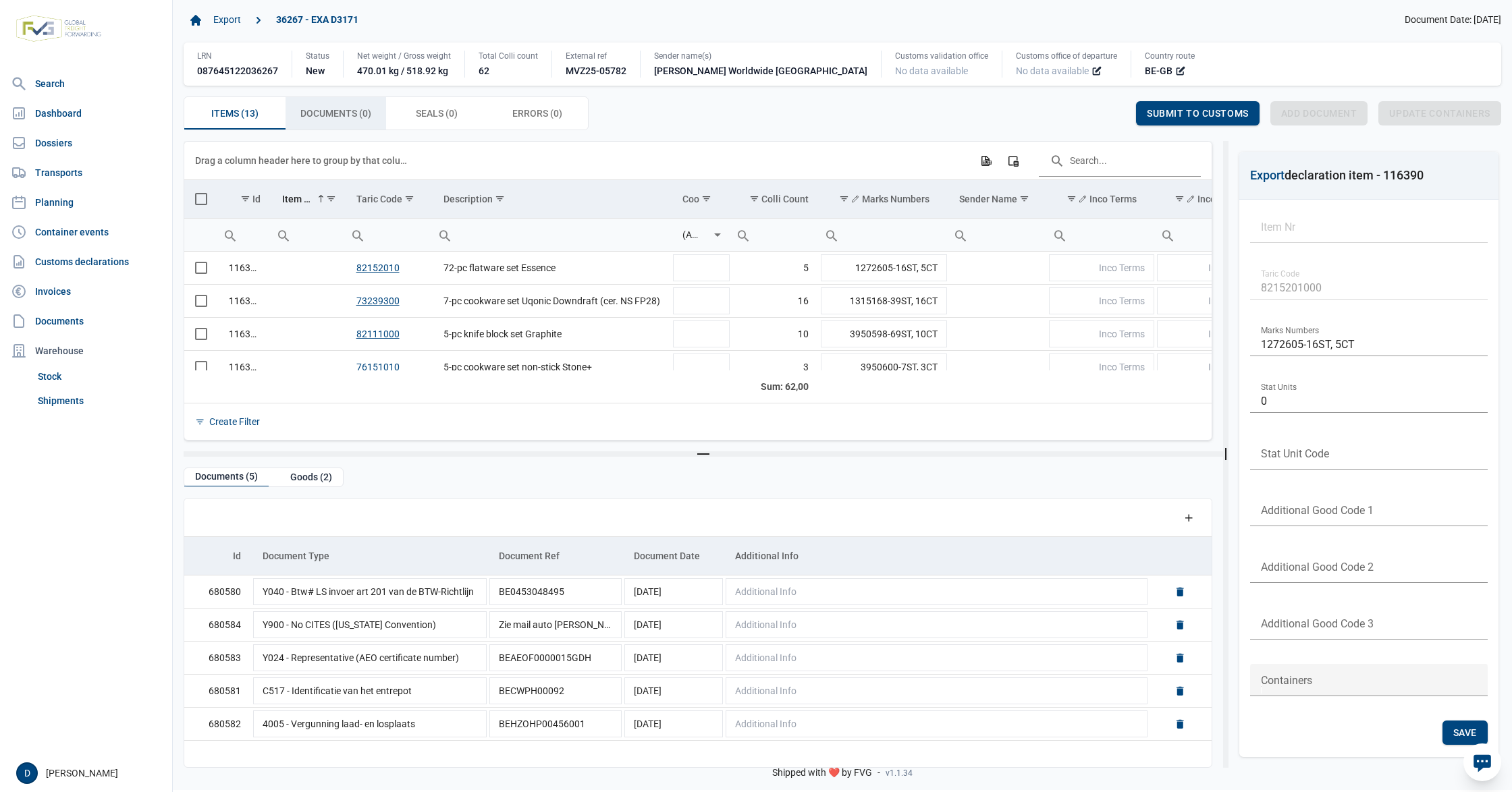
click at [347, 108] on span "Documents (0) Documents (0)" at bounding box center [335, 113] width 71 height 16
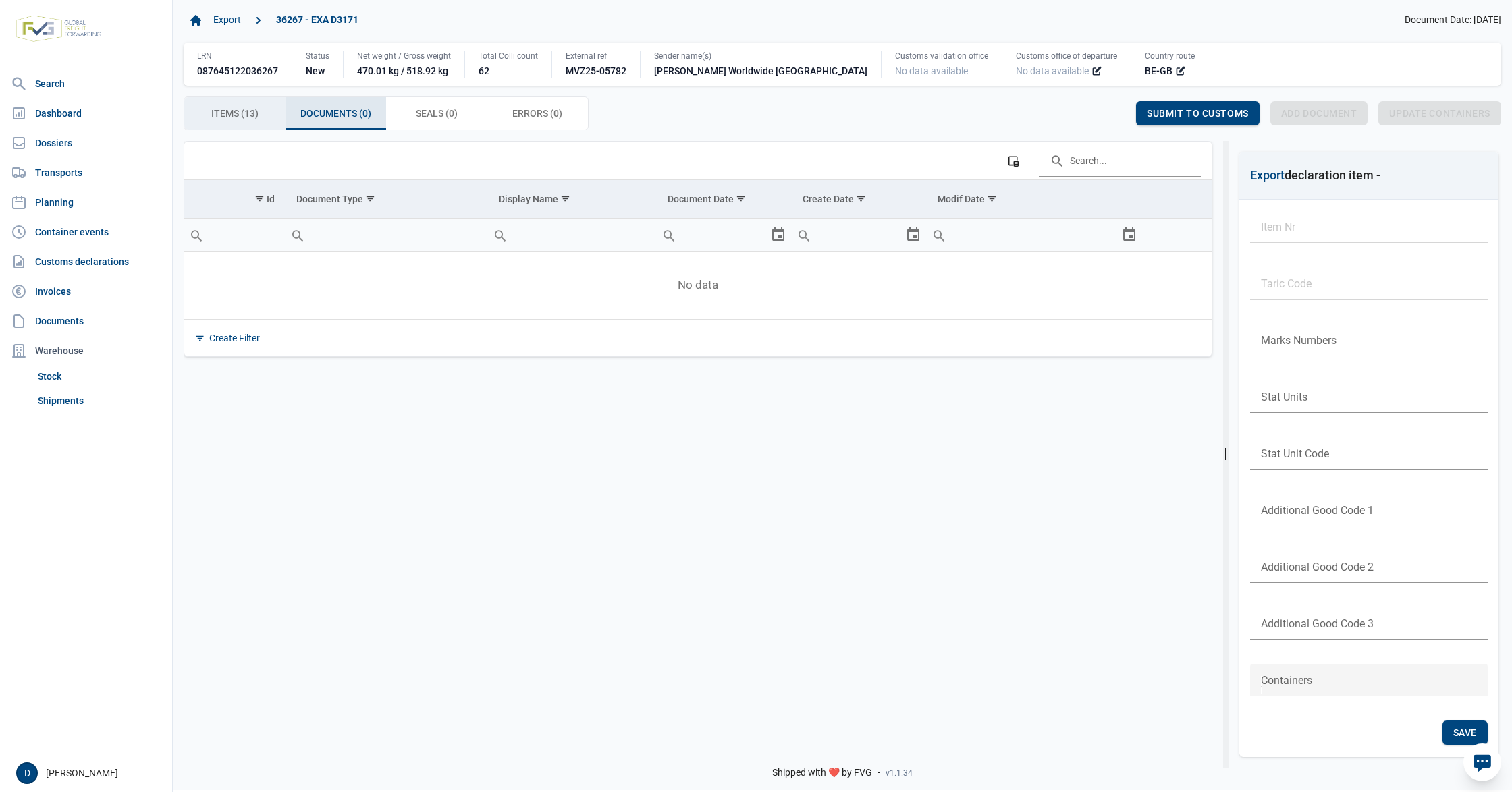
click at [244, 109] on span "Items (13) Items (13)" at bounding box center [234, 113] width 47 height 16
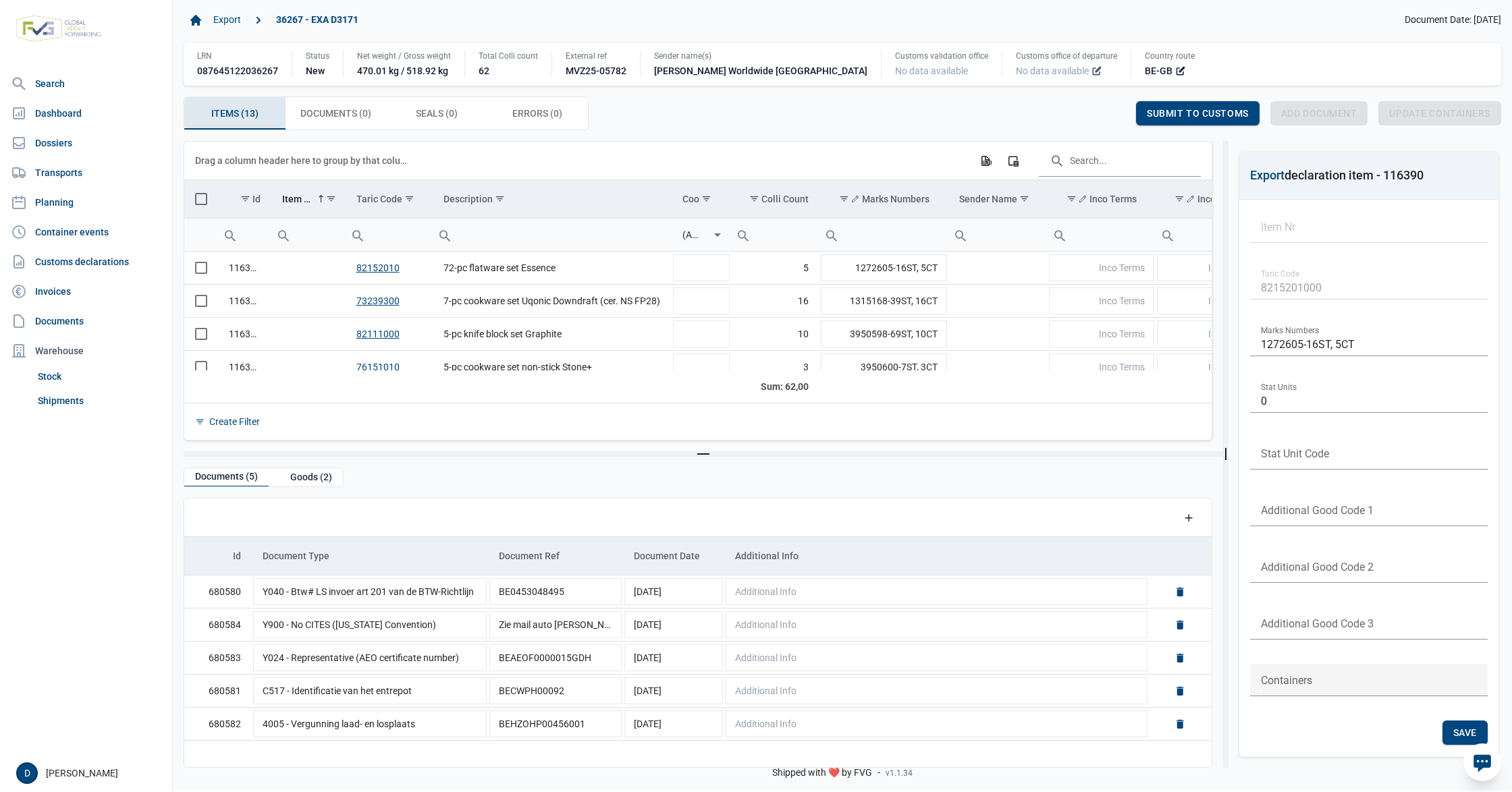
click at [1091, 68] on icon at bounding box center [1096, 71] width 11 height 11
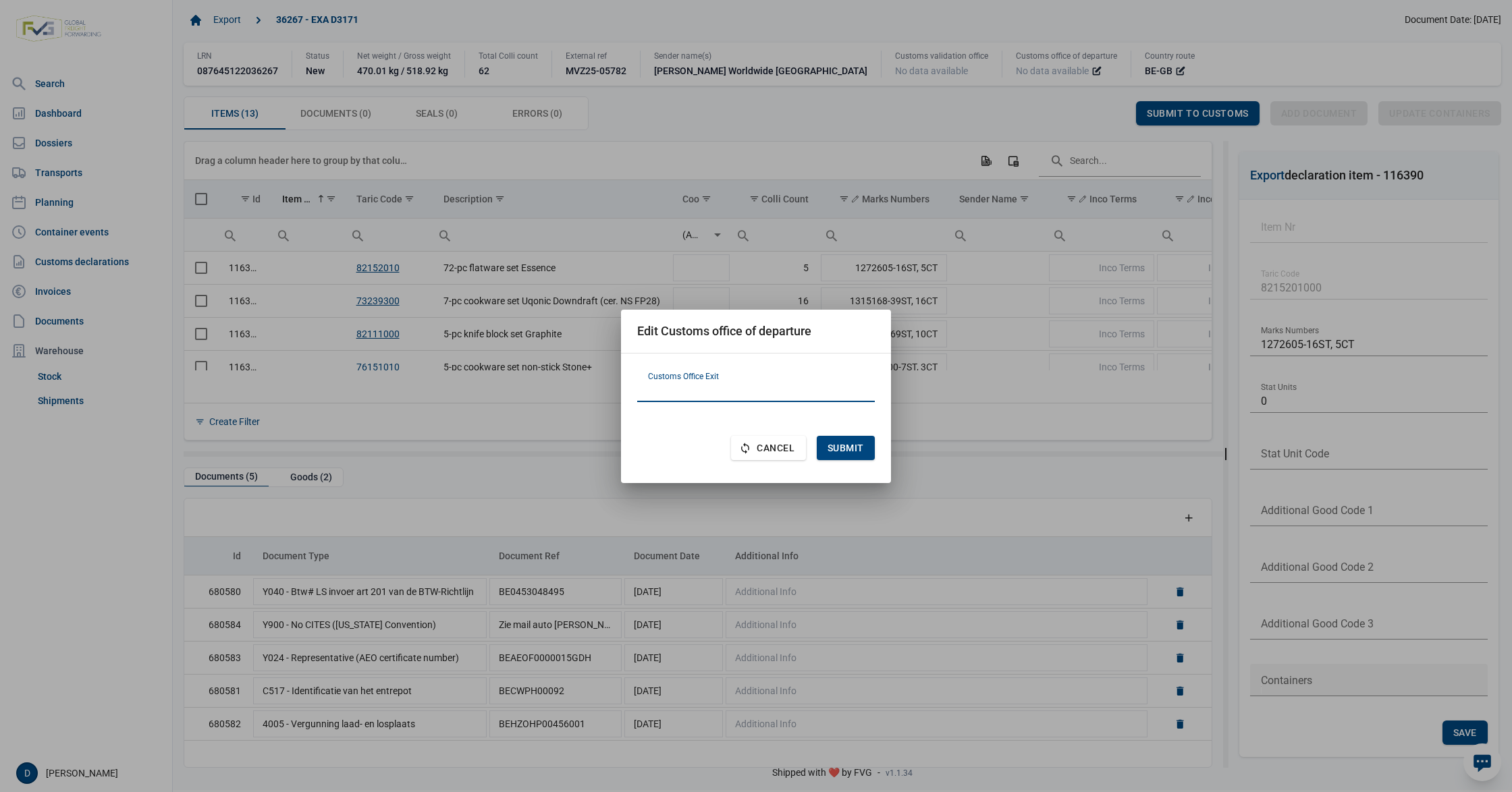
paste input "FR620001"
type input "FR620001"
click at [854, 451] on span "Submit" at bounding box center [846, 447] width 36 height 11
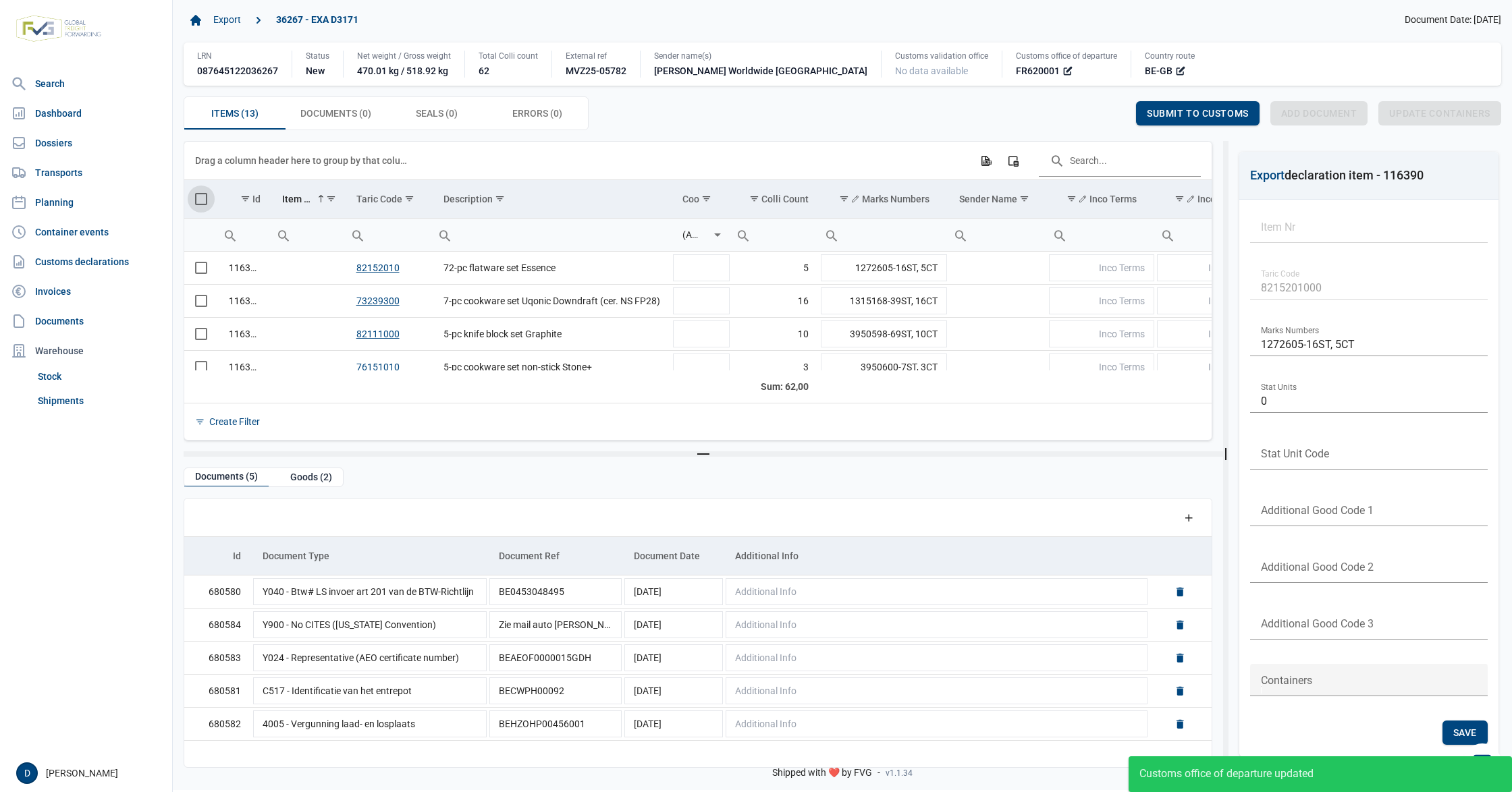
click at [197, 203] on span "Select all" at bounding box center [201, 199] width 12 height 12
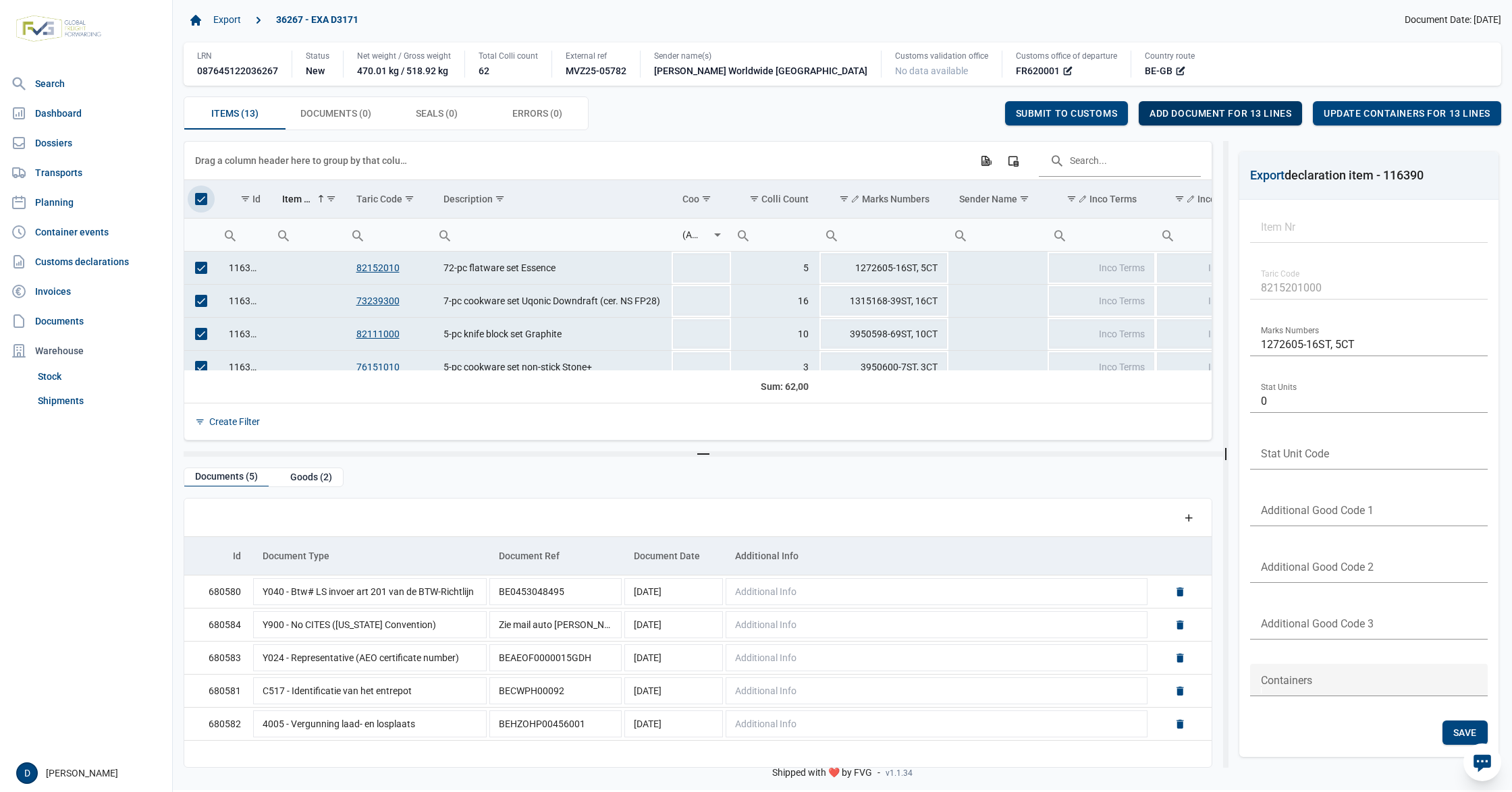
click at [1265, 115] on span "Add document for 13 lines" at bounding box center [1220, 113] width 141 height 11
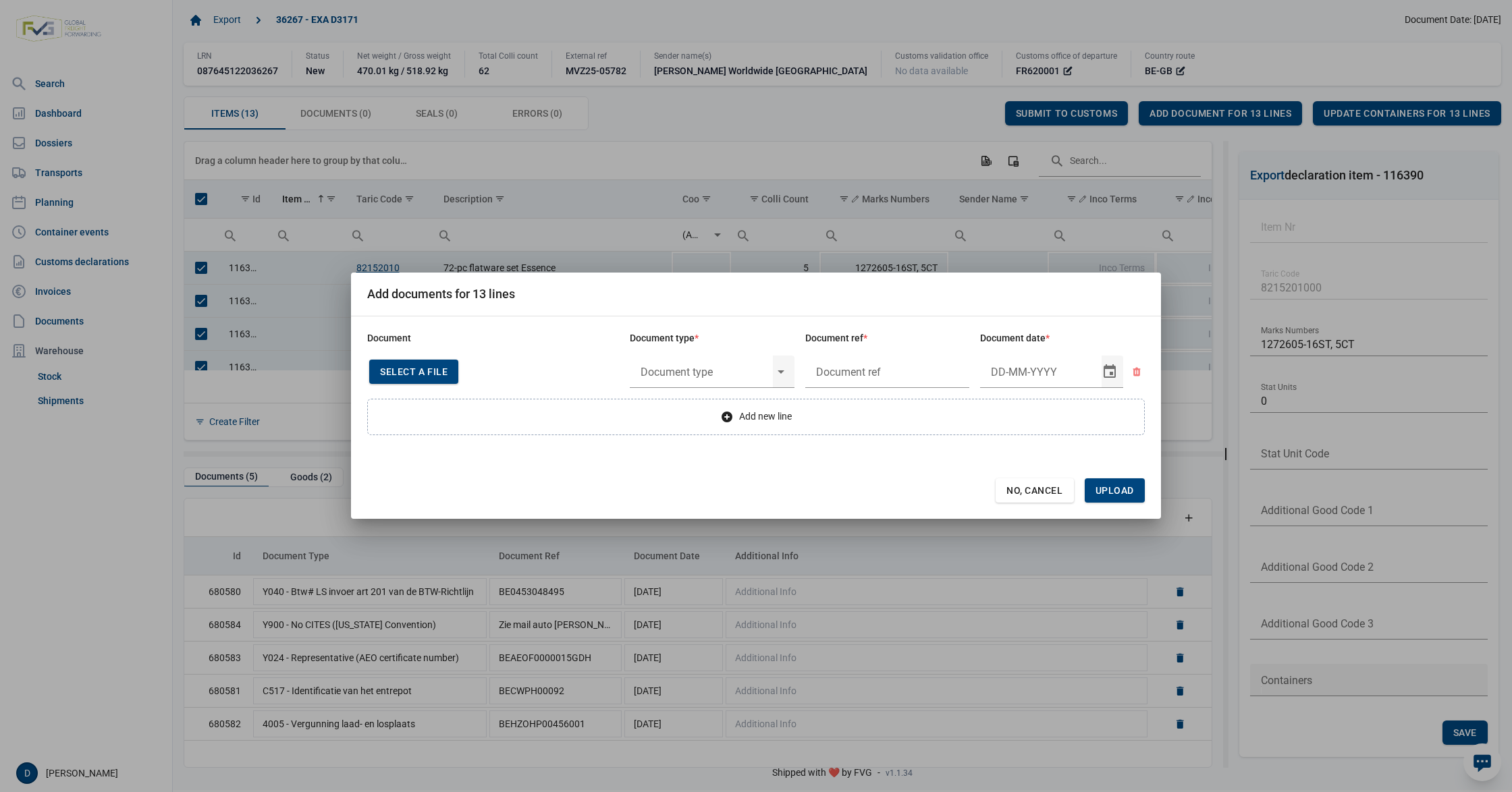
click at [410, 371] on span "Select a file" at bounding box center [414, 372] width 68 height 11
type input "Invoice VFA25-07529"
click at [701, 372] on input "text" at bounding box center [702, 372] width 143 height 35
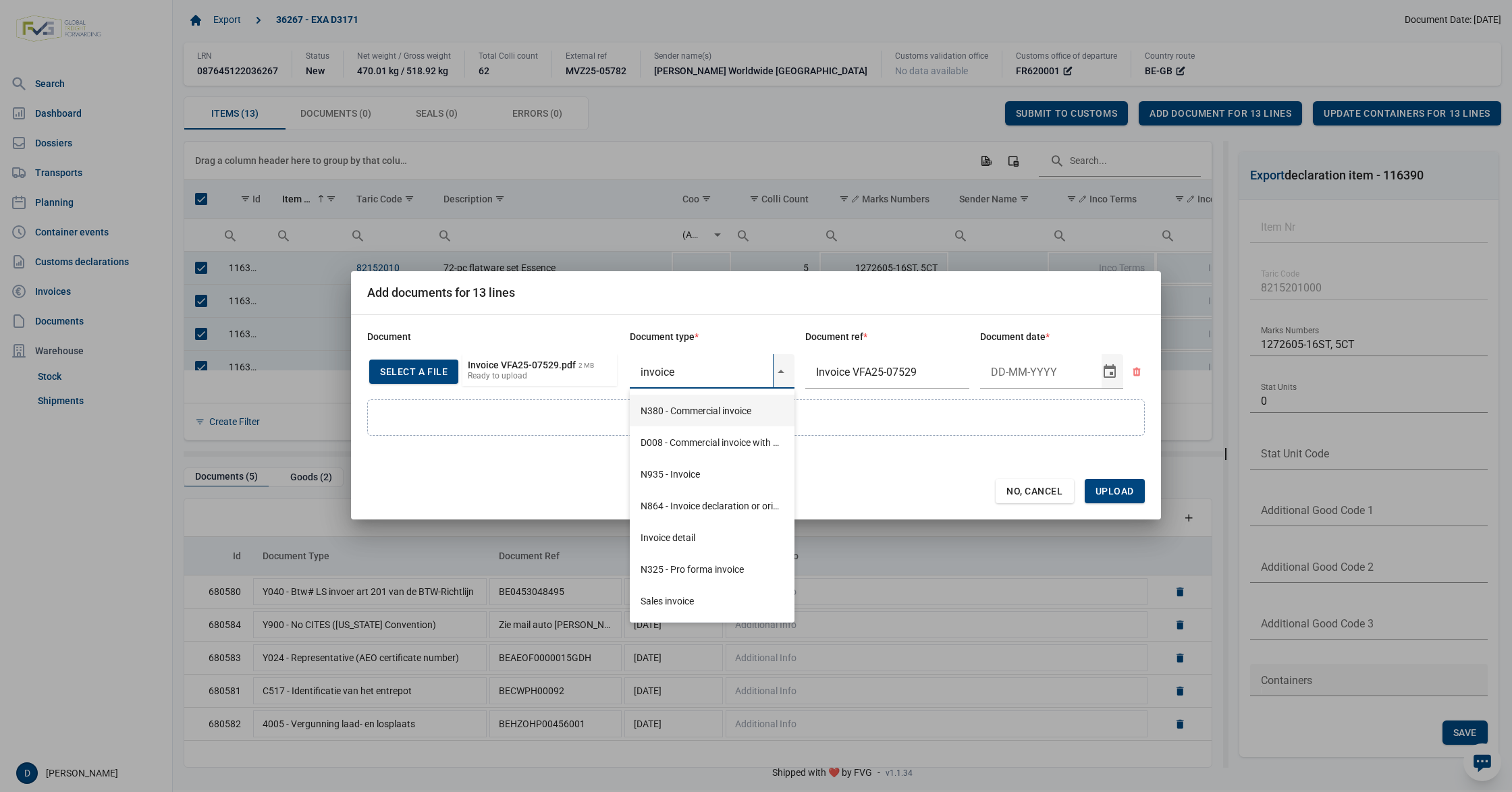
click at [688, 412] on div "N380 - Commercial invoice" at bounding box center [712, 410] width 164 height 32
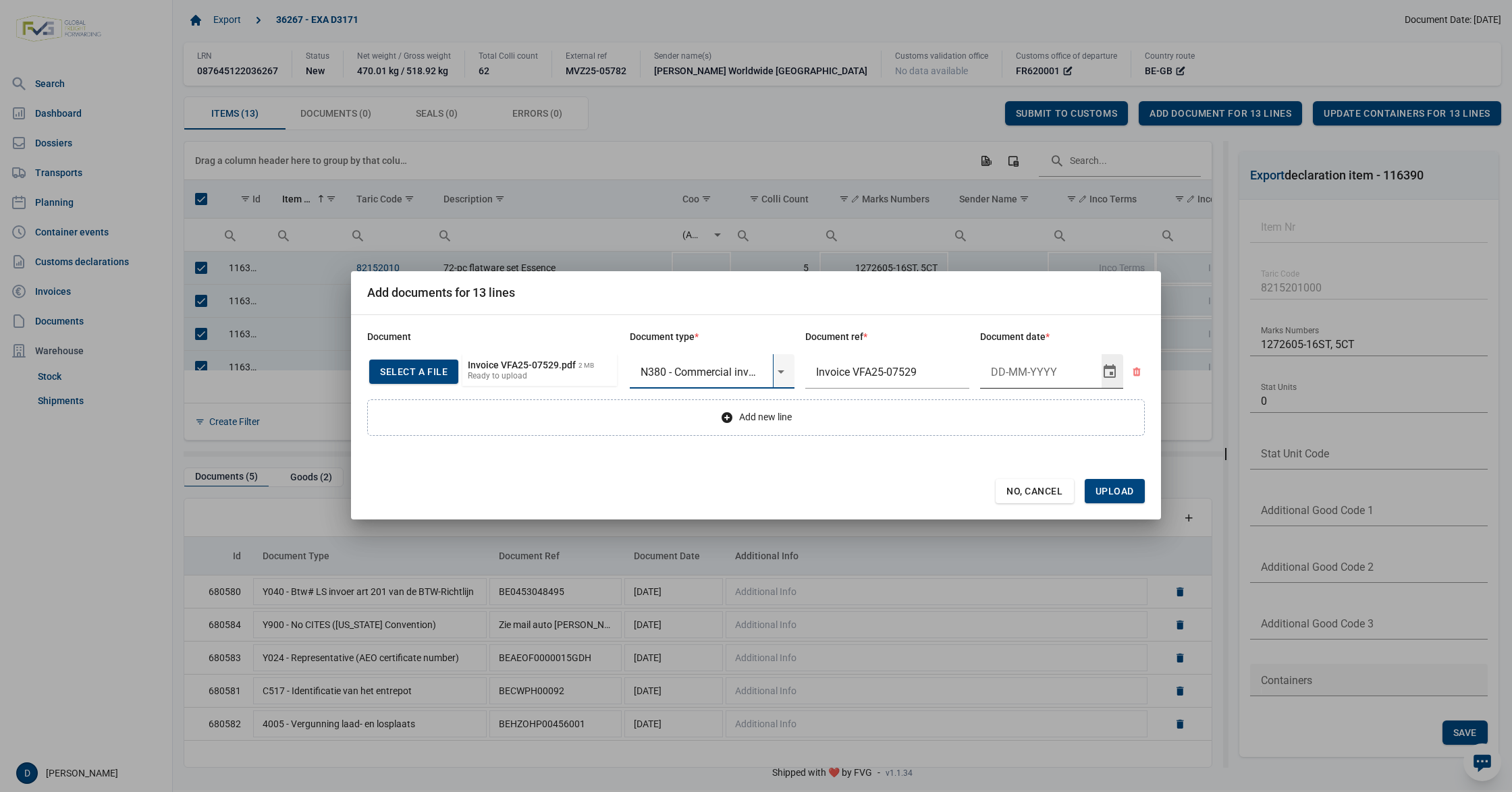
type input "N380 - Commercial invoice"
click at [992, 375] on input "Document date" at bounding box center [1041, 372] width 121 height 35
type input "3-10-2025"
click at [1126, 493] on span "Upload" at bounding box center [1114, 491] width 38 height 11
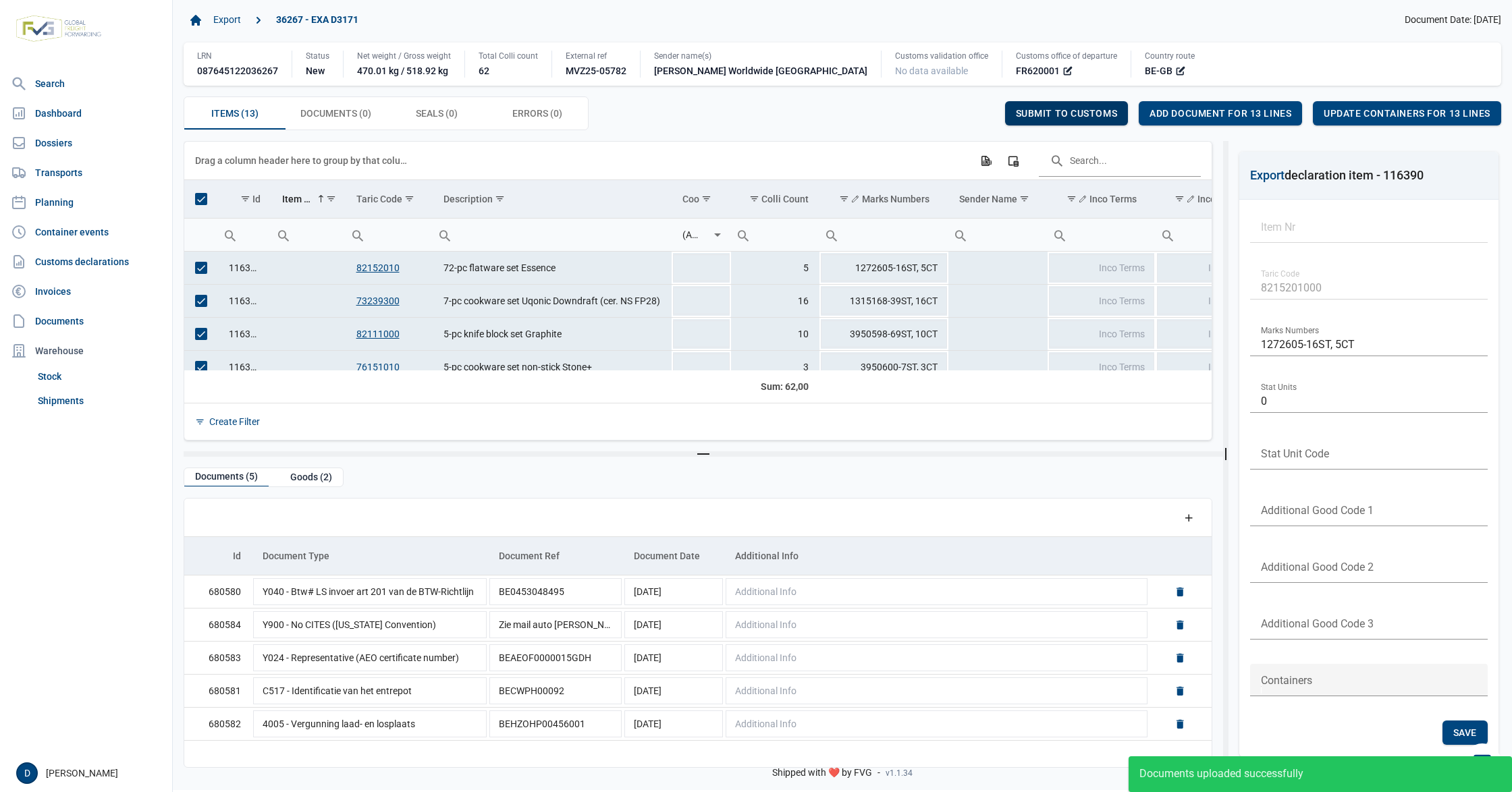
click at [1047, 112] on span "Submit to customs" at bounding box center [1067, 113] width 102 height 11
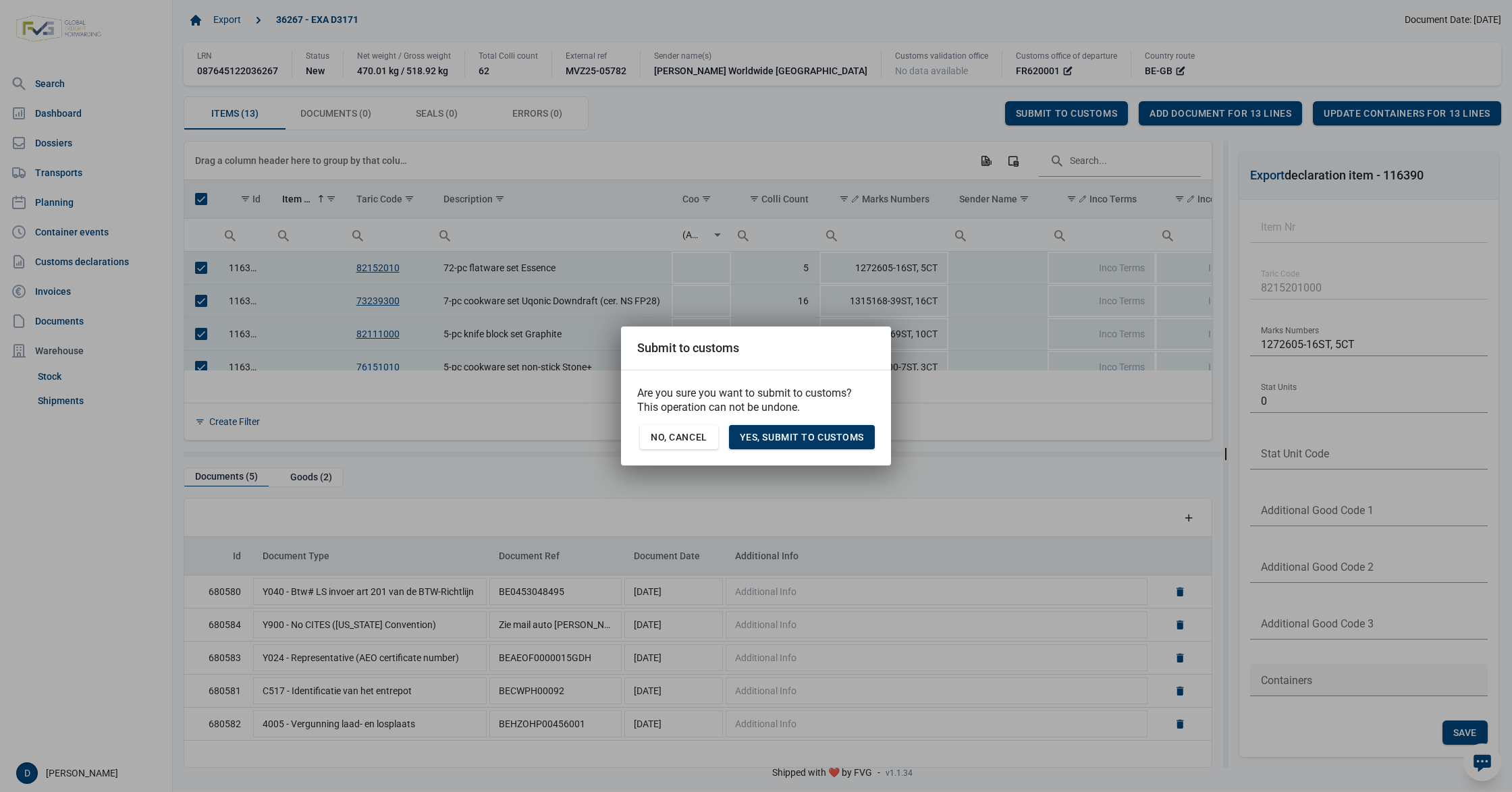
click at [806, 436] on span "Yes, Submit to customs" at bounding box center [802, 437] width 124 height 11
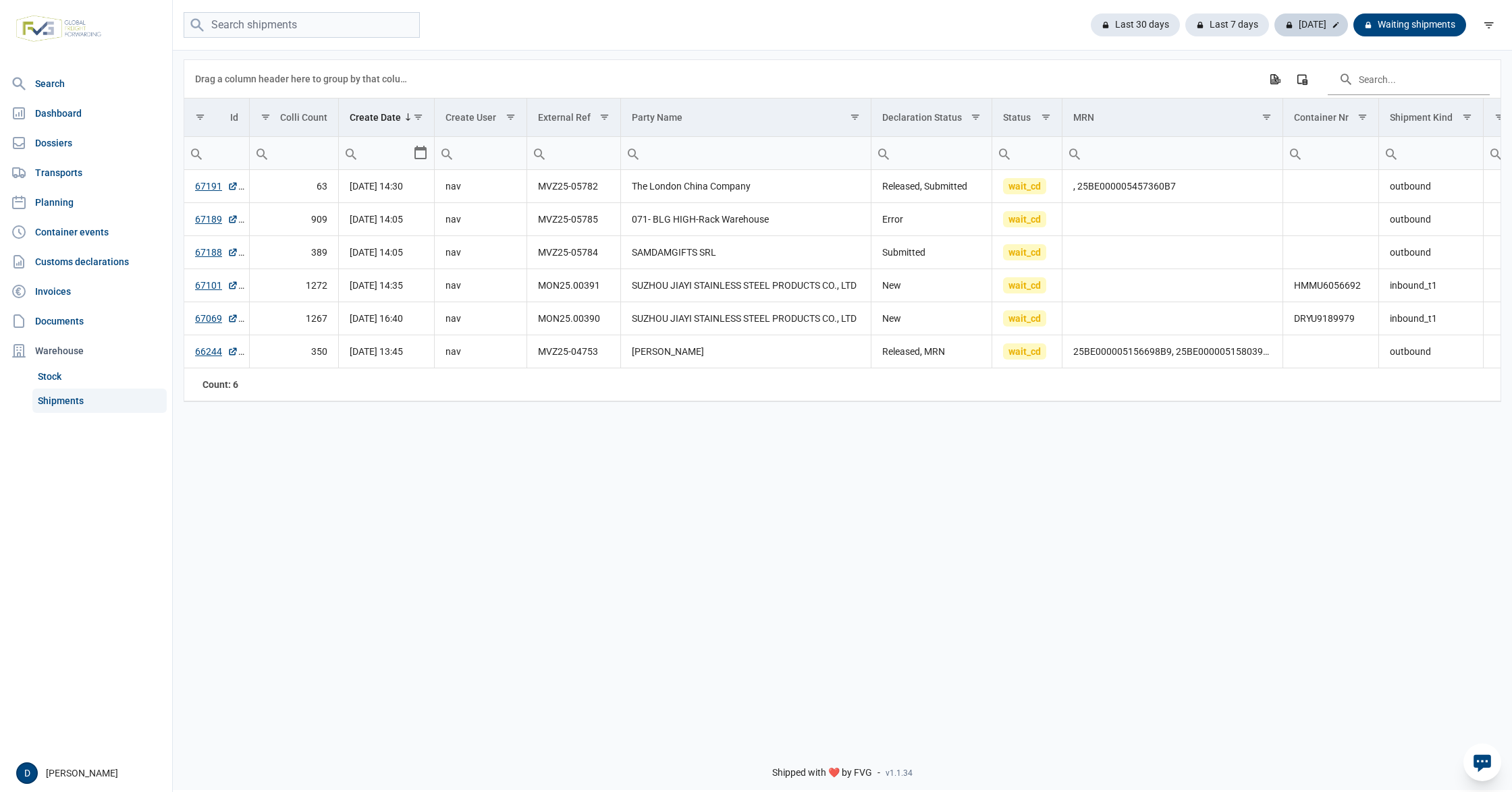
click at [1303, 30] on div "[DATE]" at bounding box center [1311, 25] width 74 height 23
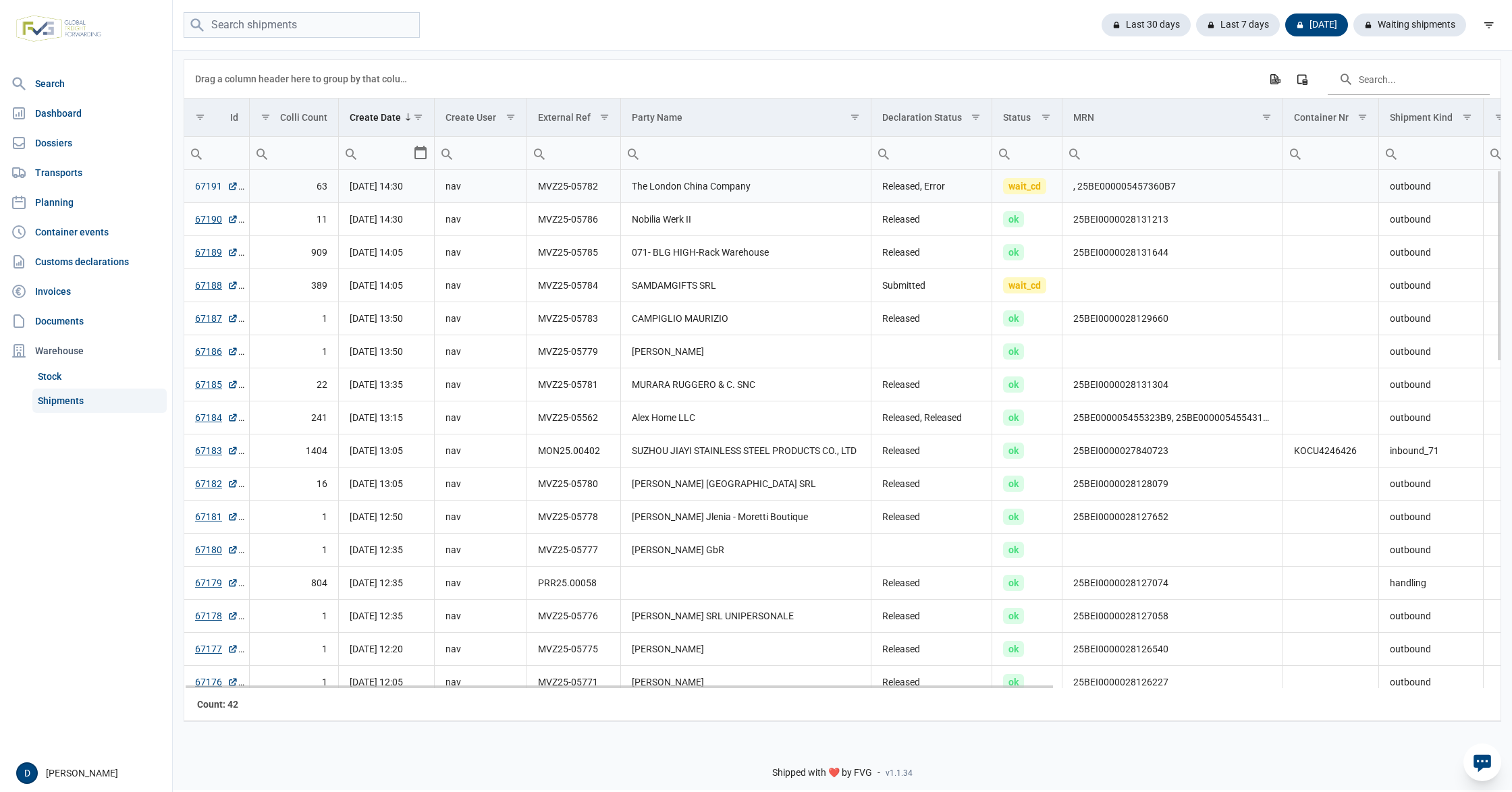
click at [208, 190] on link "67191" at bounding box center [216, 186] width 43 height 13
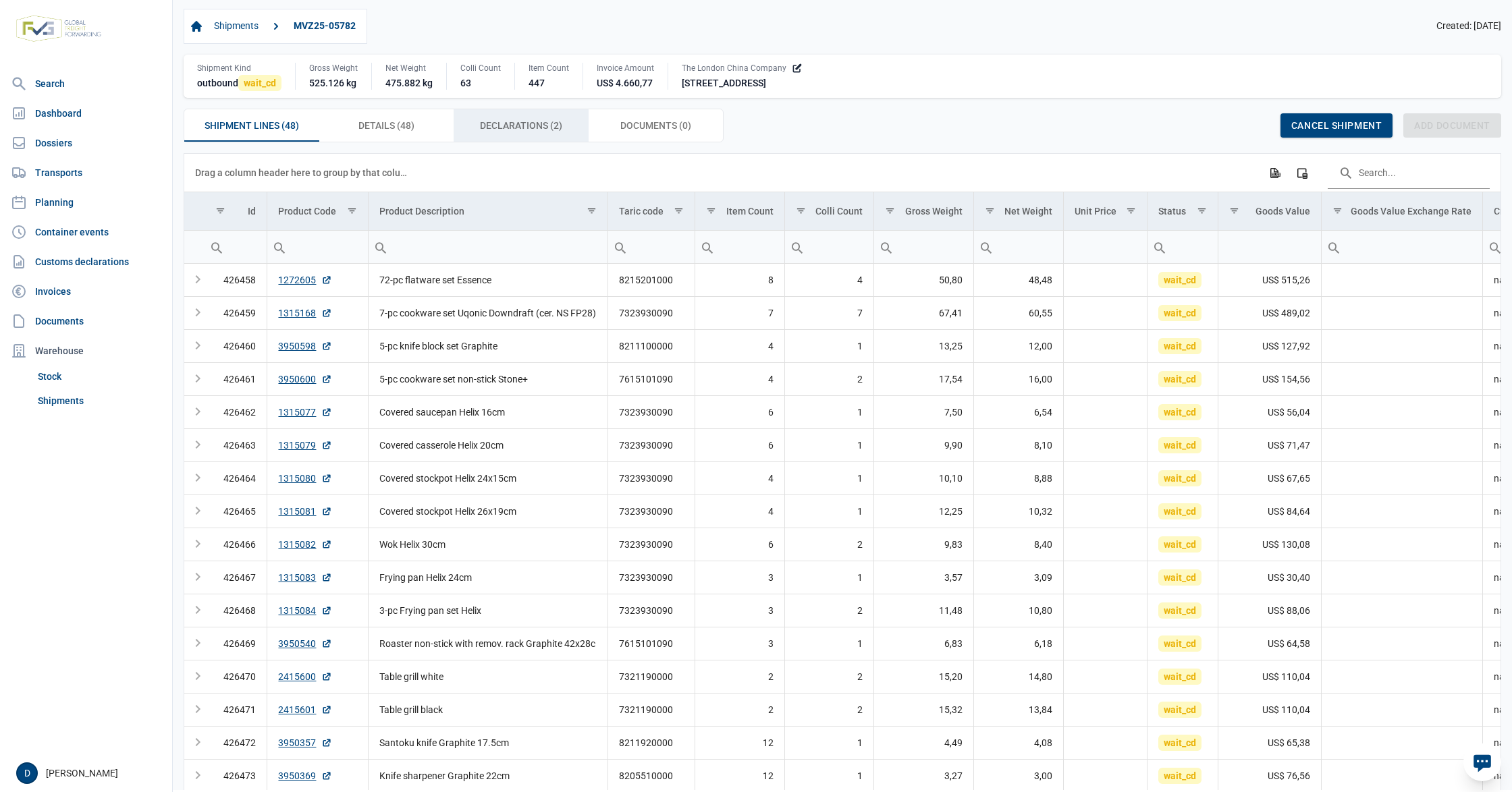
click at [508, 127] on span "Declarations (2) Declarations (2)" at bounding box center [521, 125] width 82 height 16
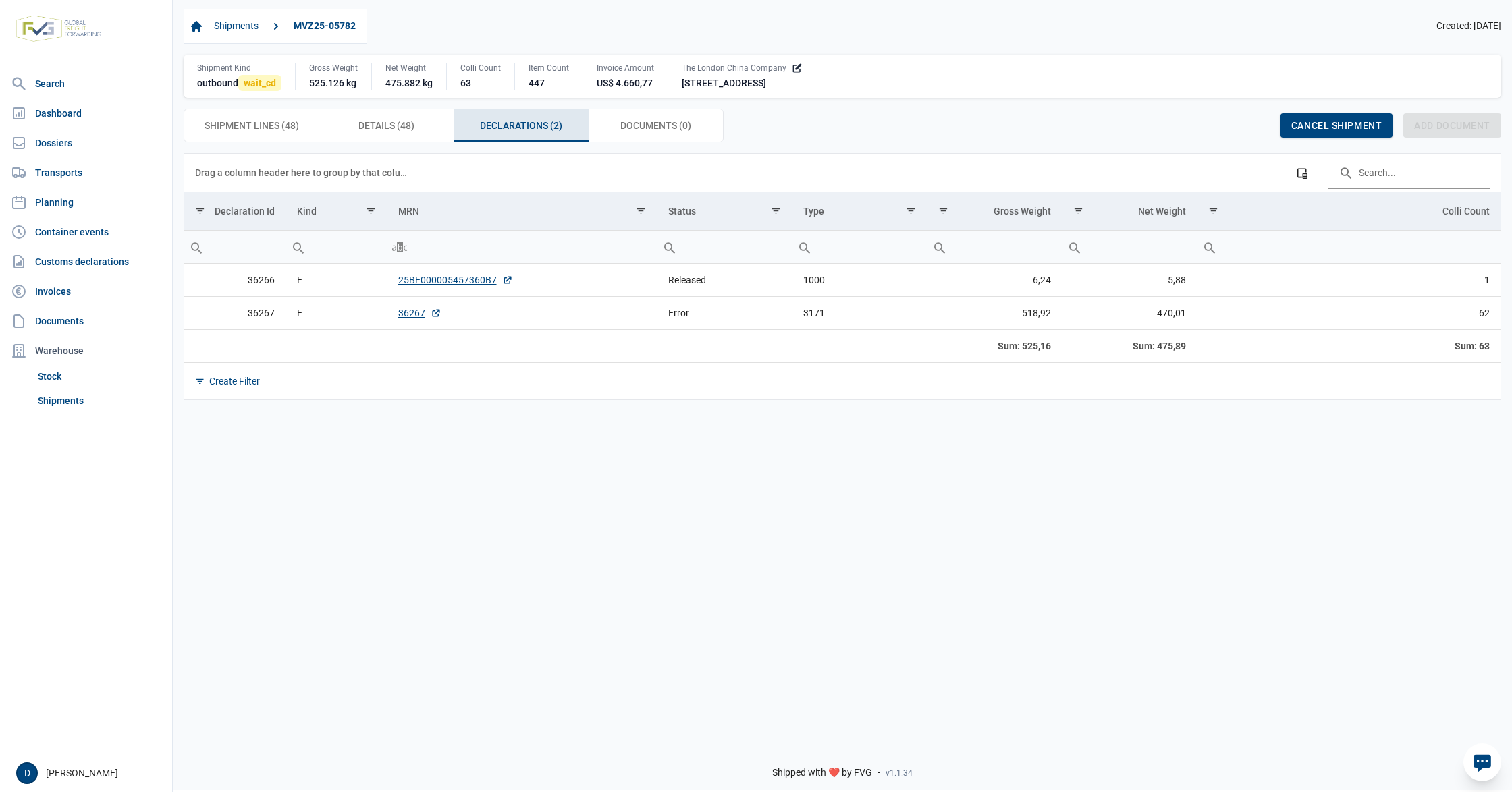
click at [392, 316] on td "36267" at bounding box center [522, 312] width 270 height 33
click at [403, 316] on link "36267" at bounding box center [420, 313] width 43 height 13
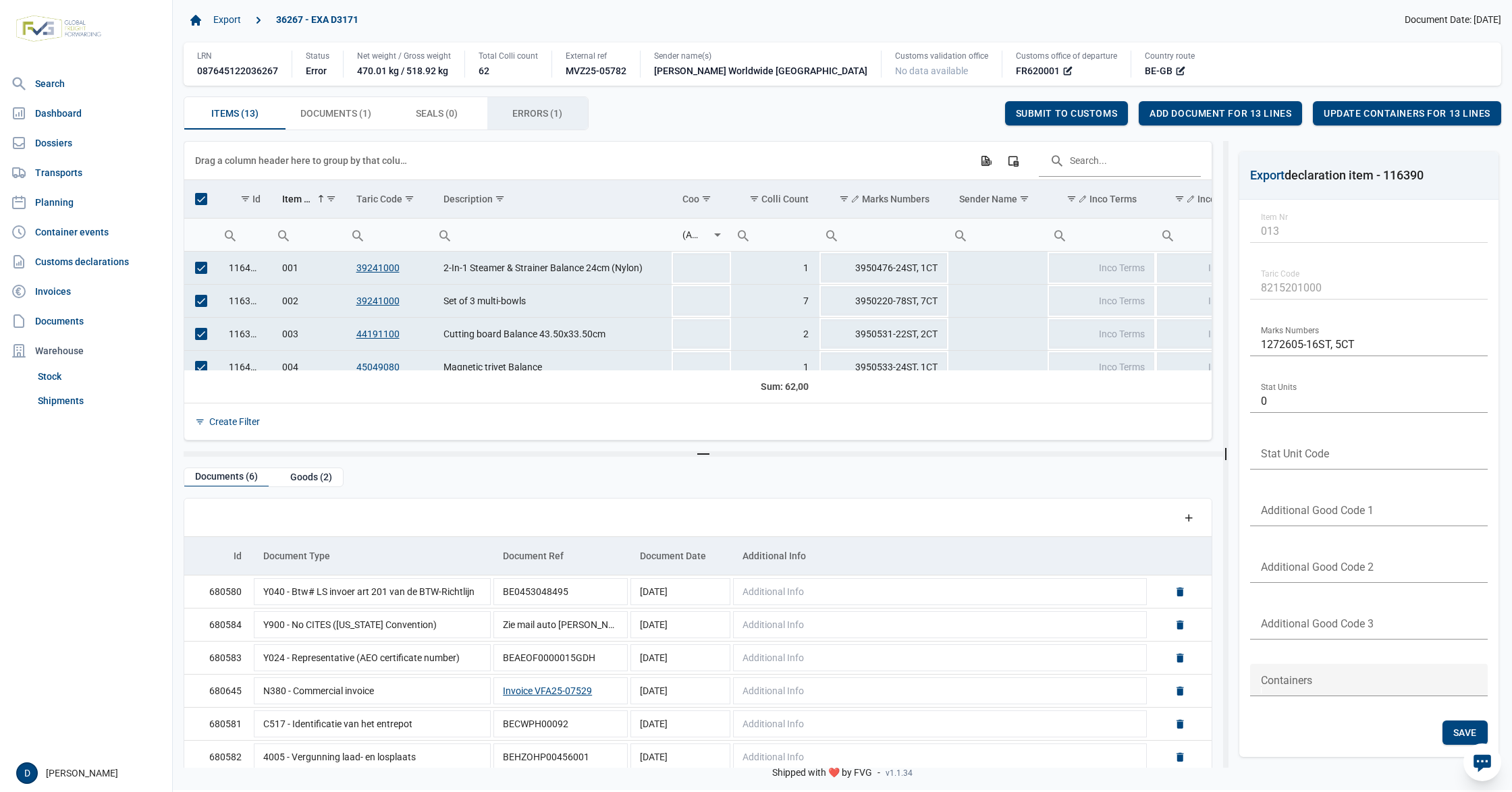
click at [537, 119] on span "Errors (1) Errors (1)" at bounding box center [537, 113] width 50 height 16
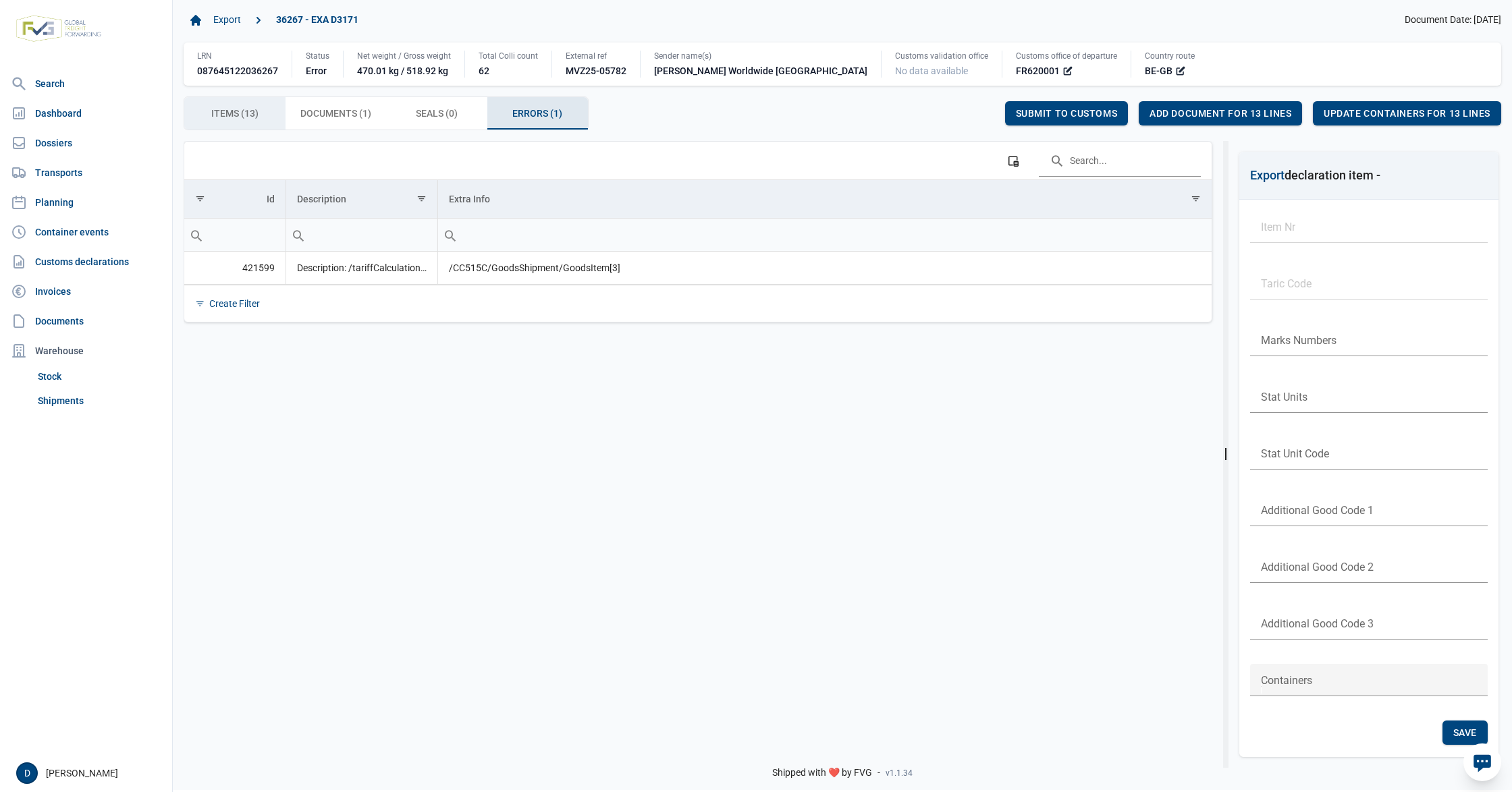
click at [238, 114] on span "Items (13) Items (13)" at bounding box center [234, 113] width 47 height 16
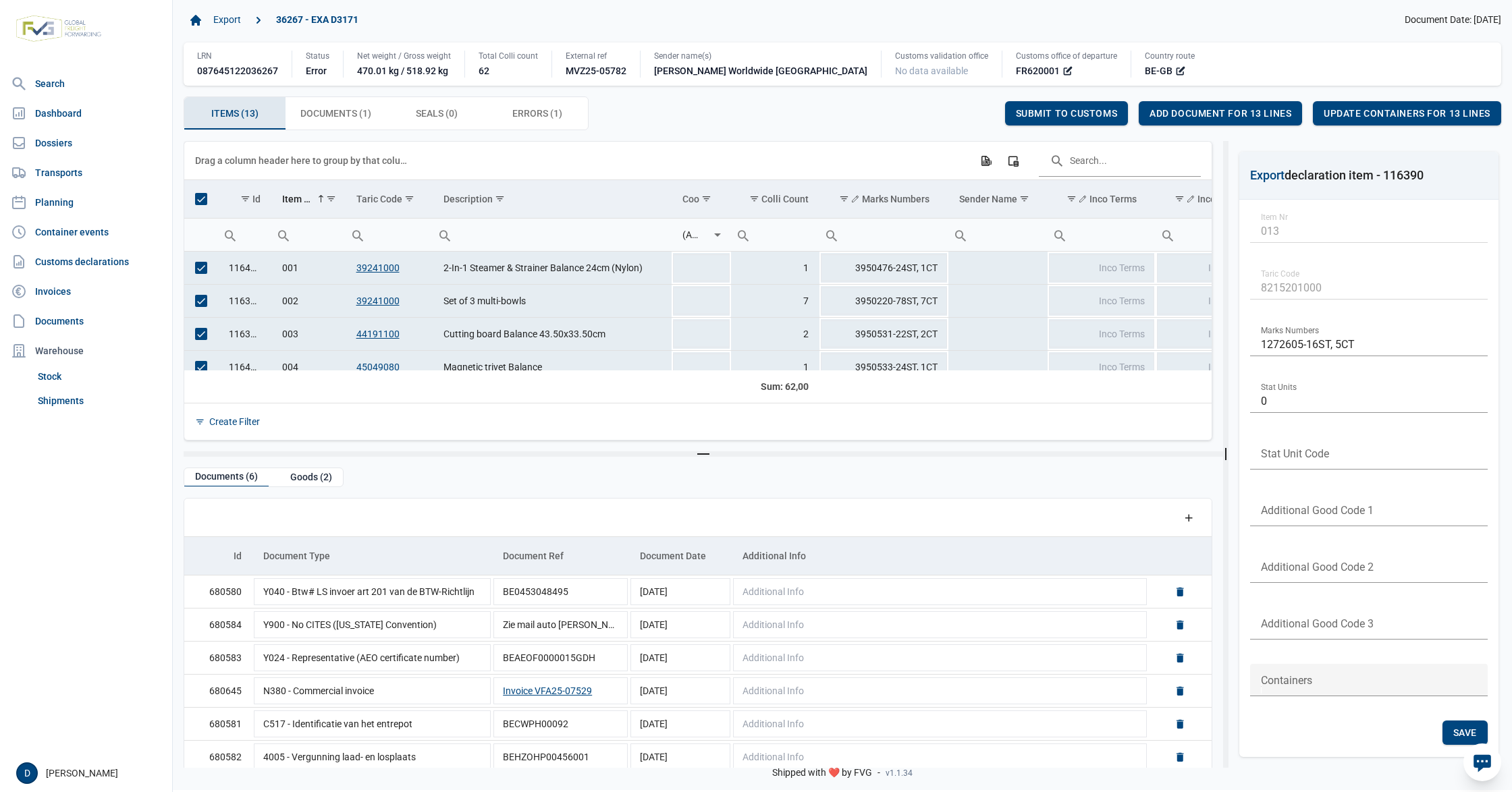
click at [190, 200] on td "Data grid with 13 rows and 23 columns" at bounding box center [201, 200] width 33 height 38
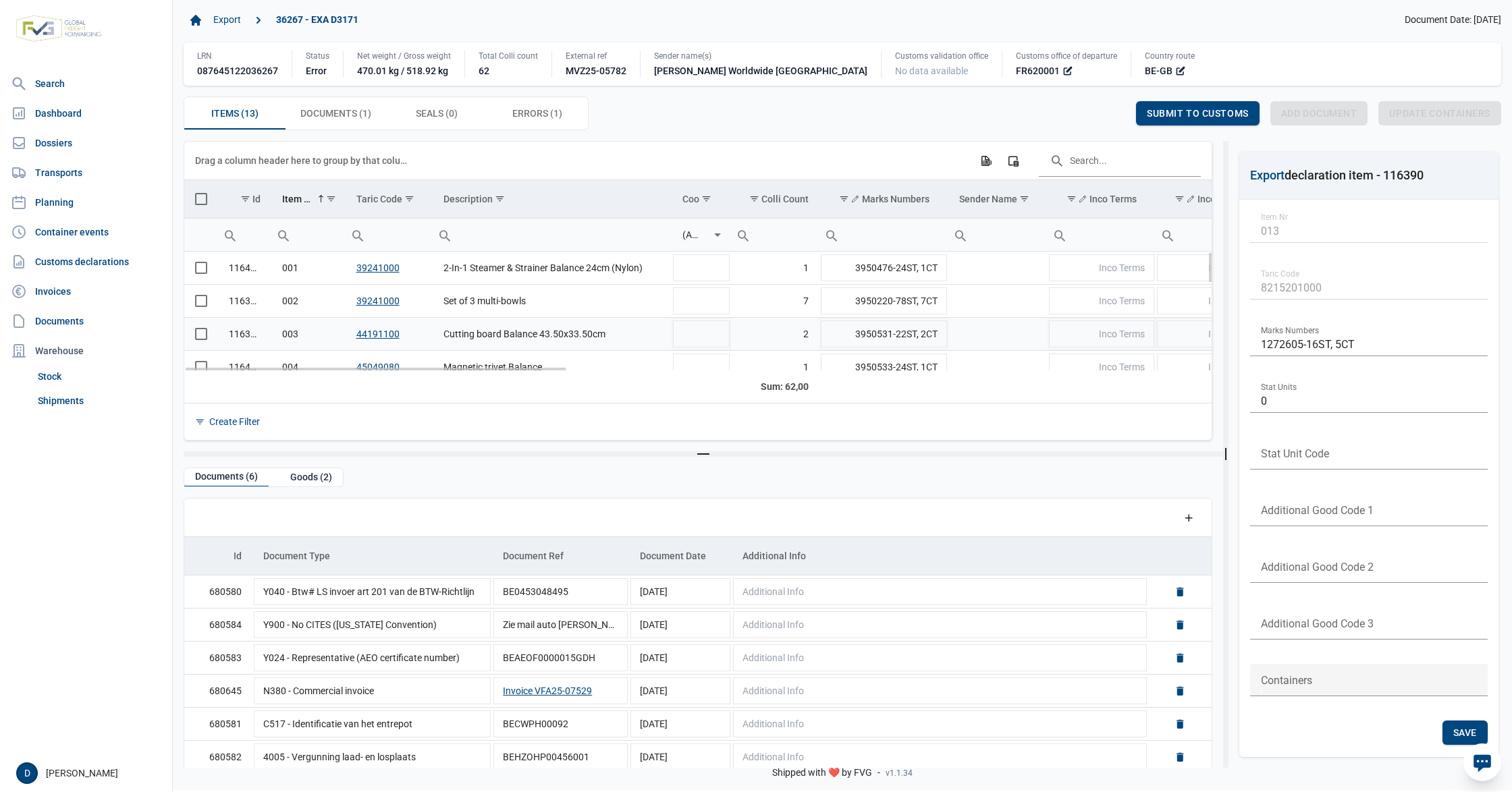
click at [204, 340] on span "Select row" at bounding box center [201, 333] width 12 height 12
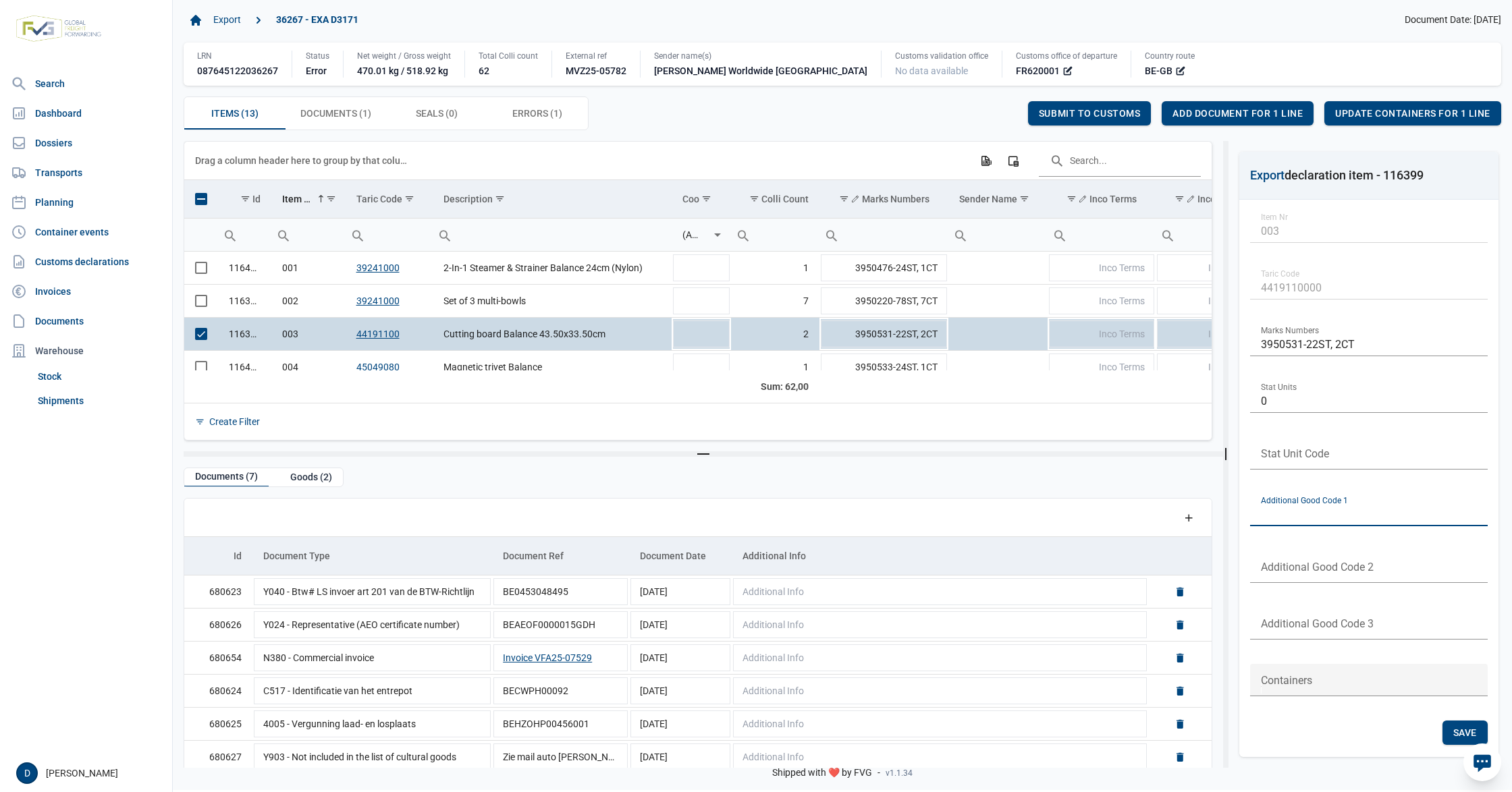
click at [1302, 508] on input "text" at bounding box center [1369, 510] width 238 height 32
type input "4099"
click at [1454, 732] on span "Save" at bounding box center [1465, 732] width 24 height 11
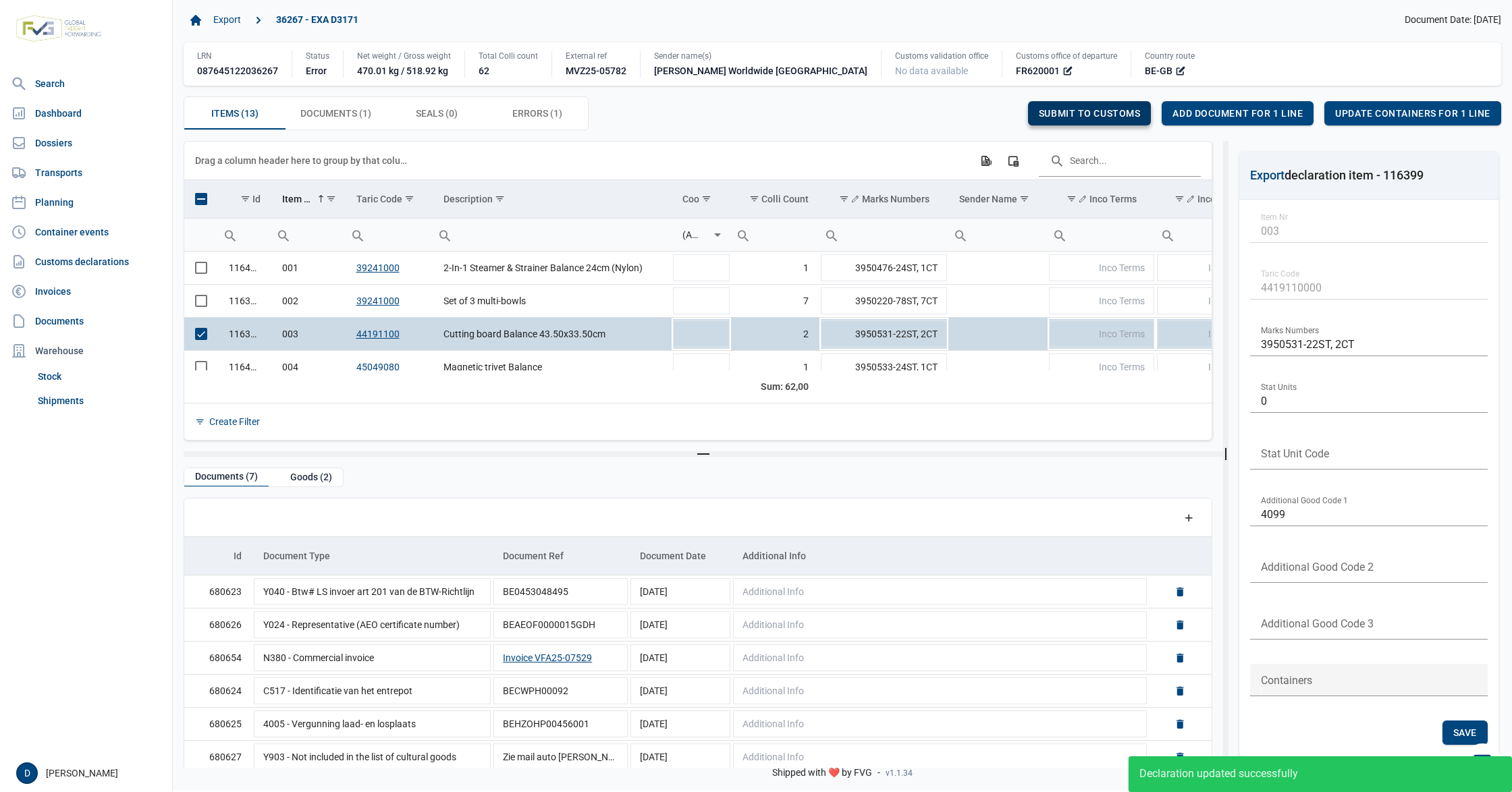
click at [1102, 118] on span "Submit to customs" at bounding box center [1090, 113] width 102 height 11
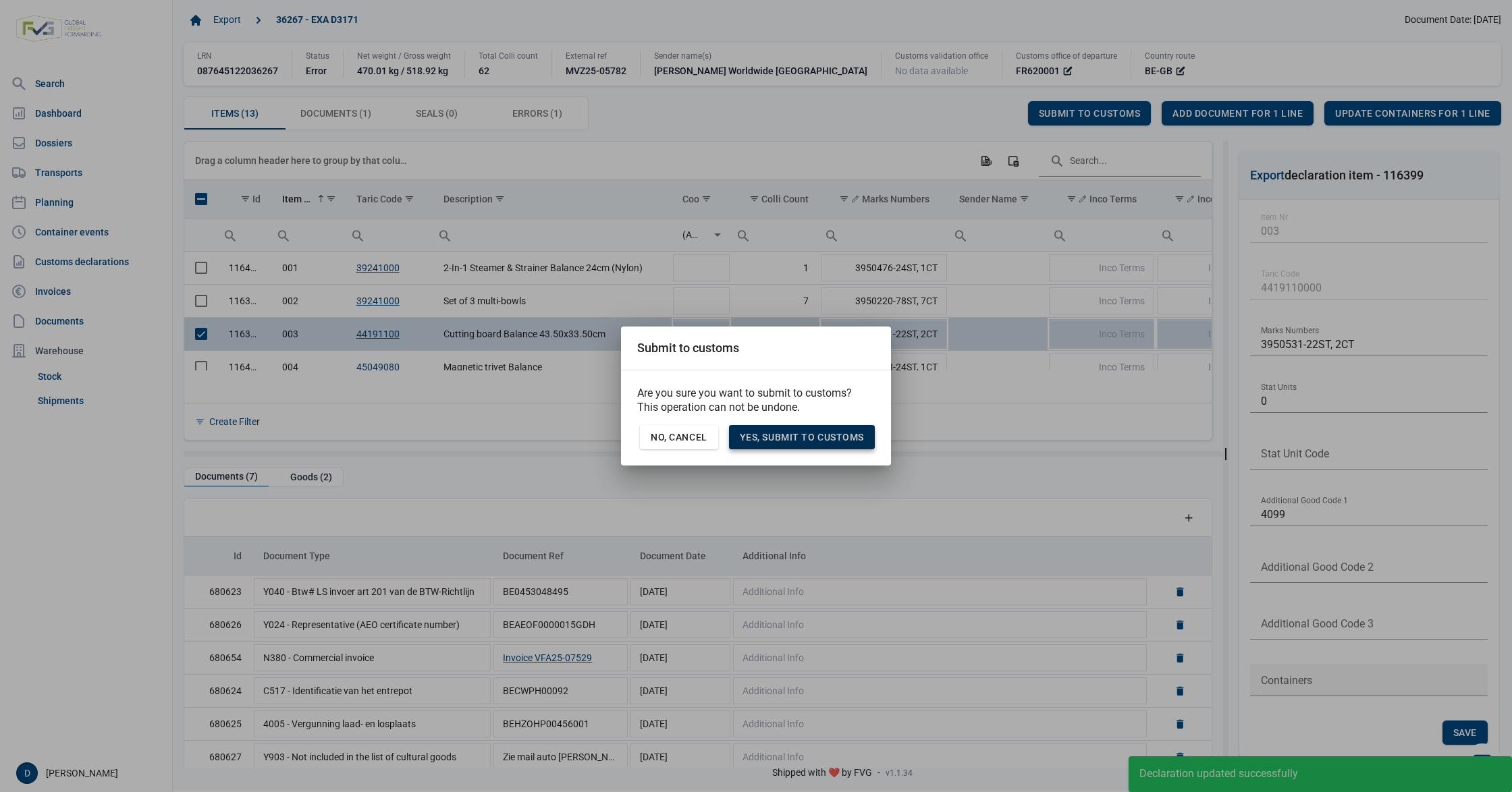
click at [803, 441] on span "Yes, Submit to customs" at bounding box center [802, 437] width 124 height 11
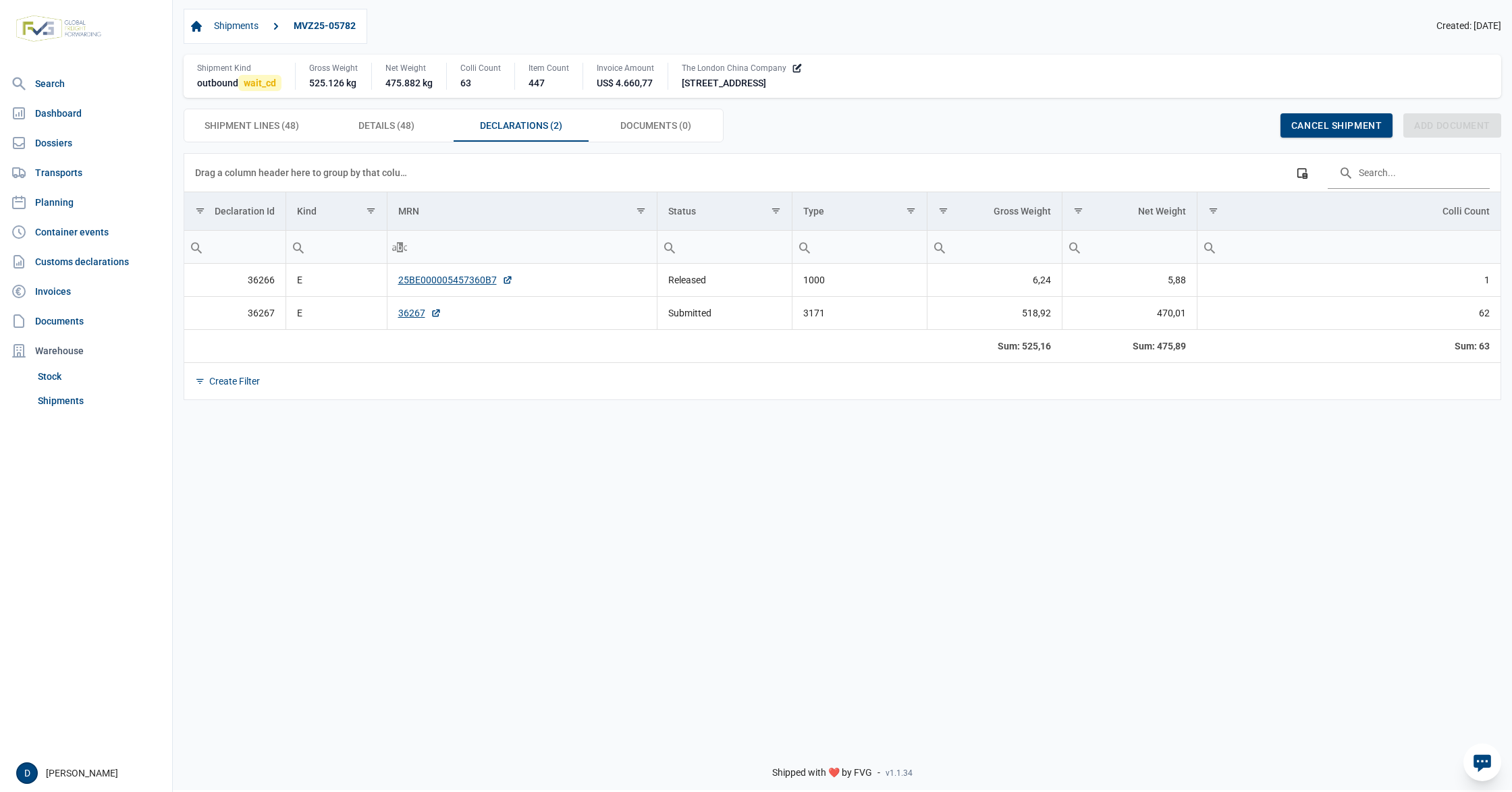
click at [710, 31] on div "Shipments MVZ25-05782 Created: [DATE]" at bounding box center [842, 26] width 1318 height 35
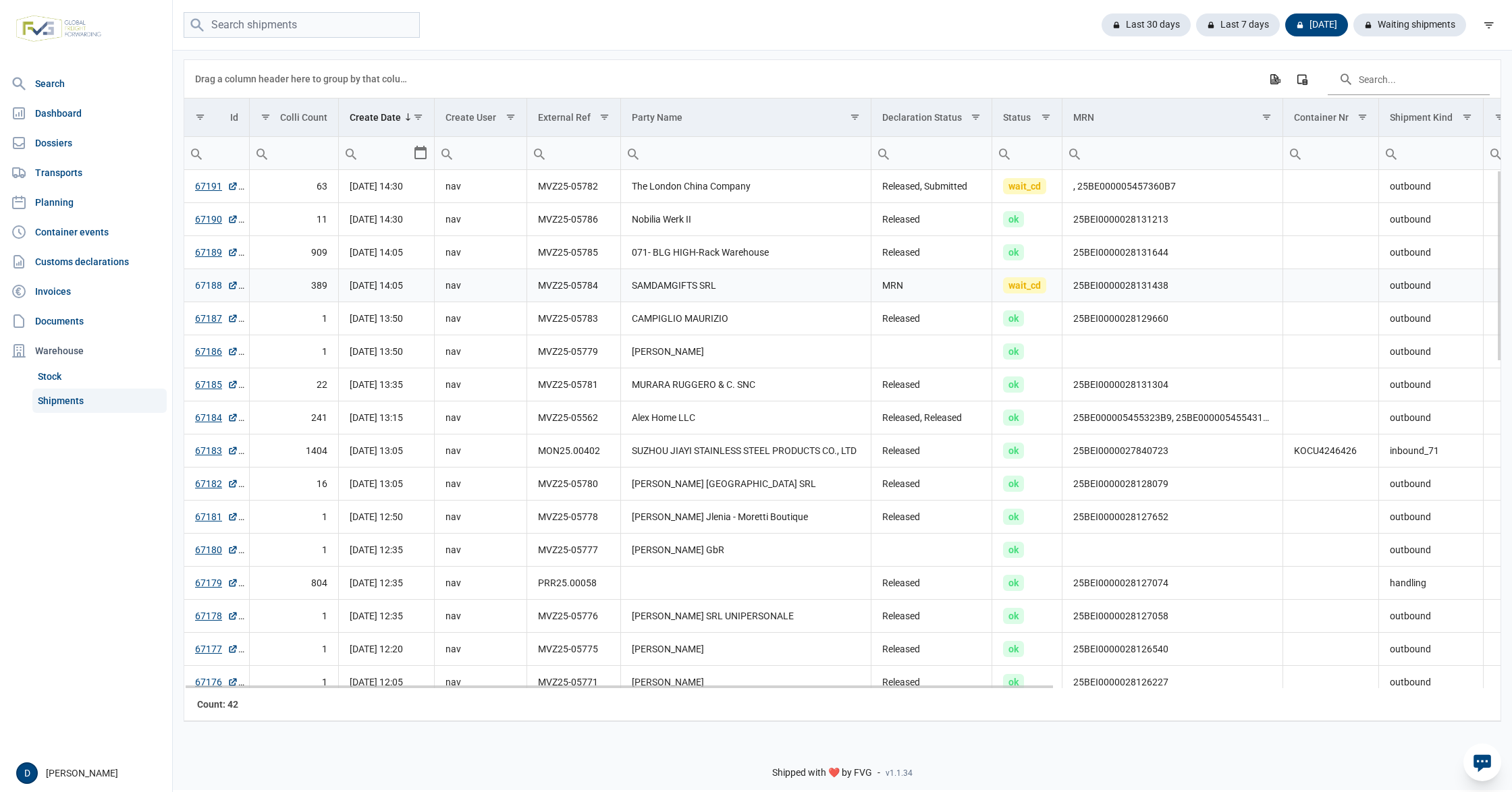
click at [208, 292] on link "67188" at bounding box center [216, 286] width 43 height 13
drag, startPoint x: 1072, startPoint y: 290, endPoint x: 1168, endPoint y: 293, distance: 96.0
click at [1168, 293] on td "25BEI0000028131438" at bounding box center [1173, 286] width 220 height 33
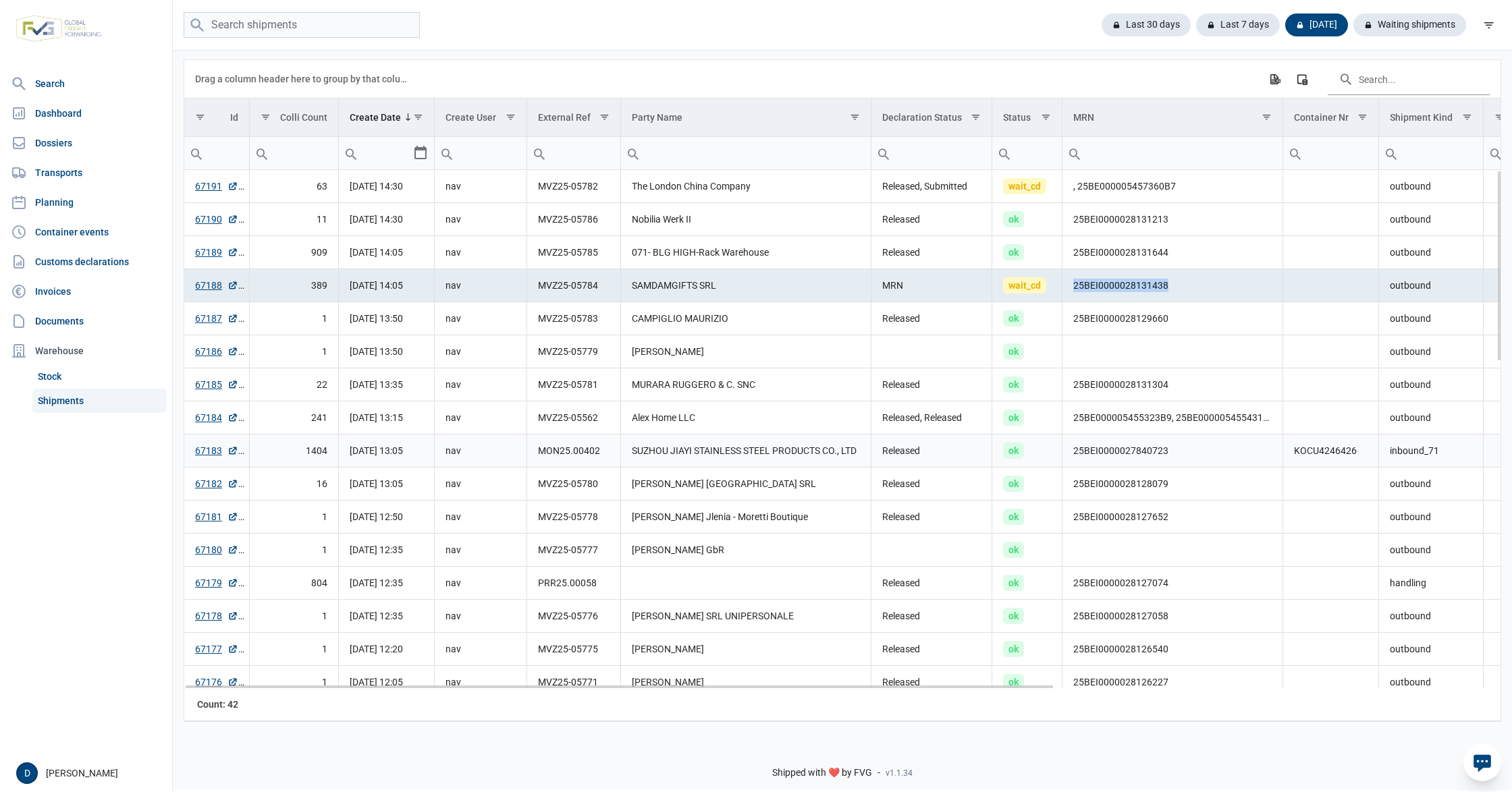
copy td "25BEI0000028131438"
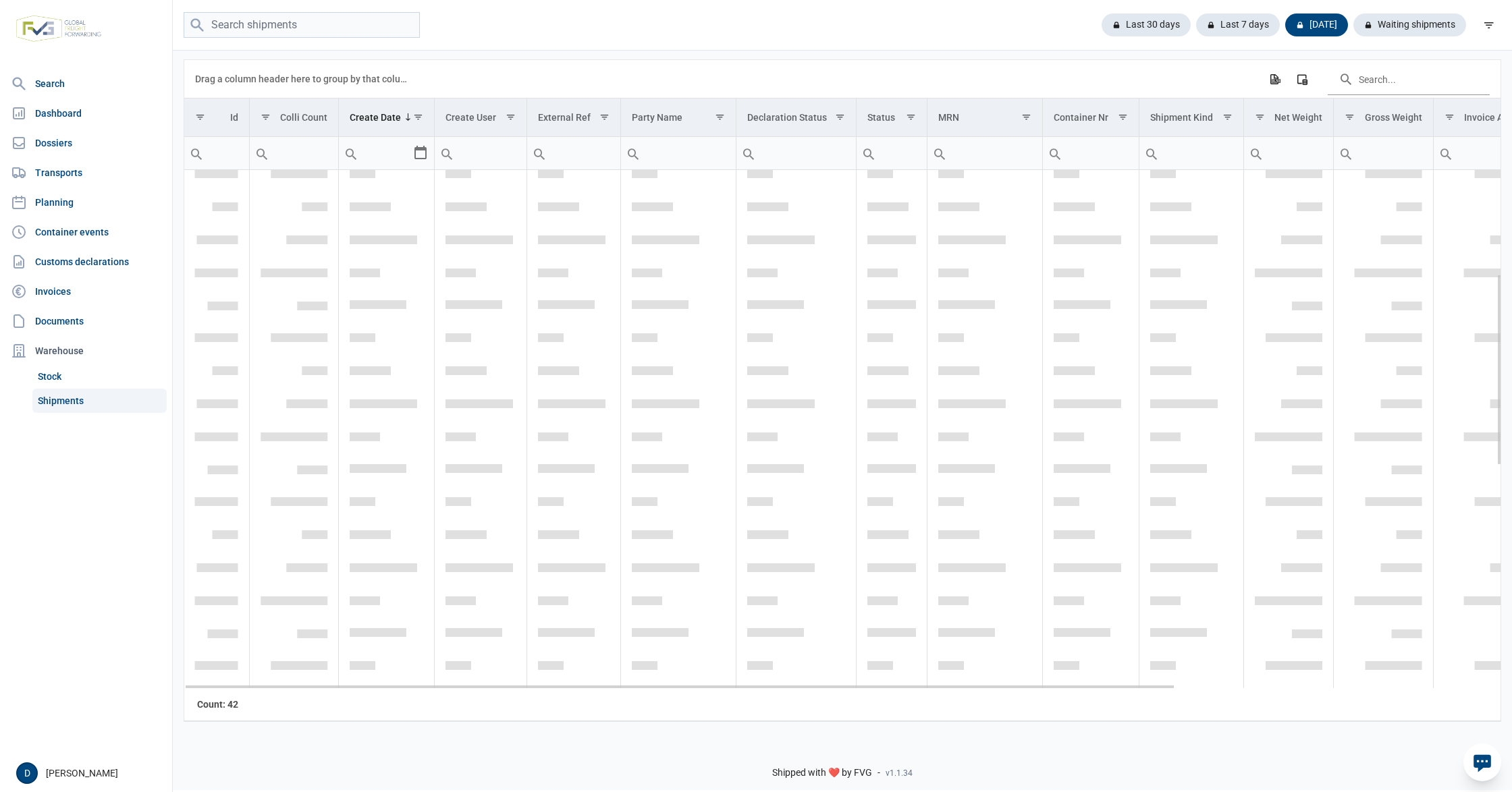
scroll to position [281, 0]
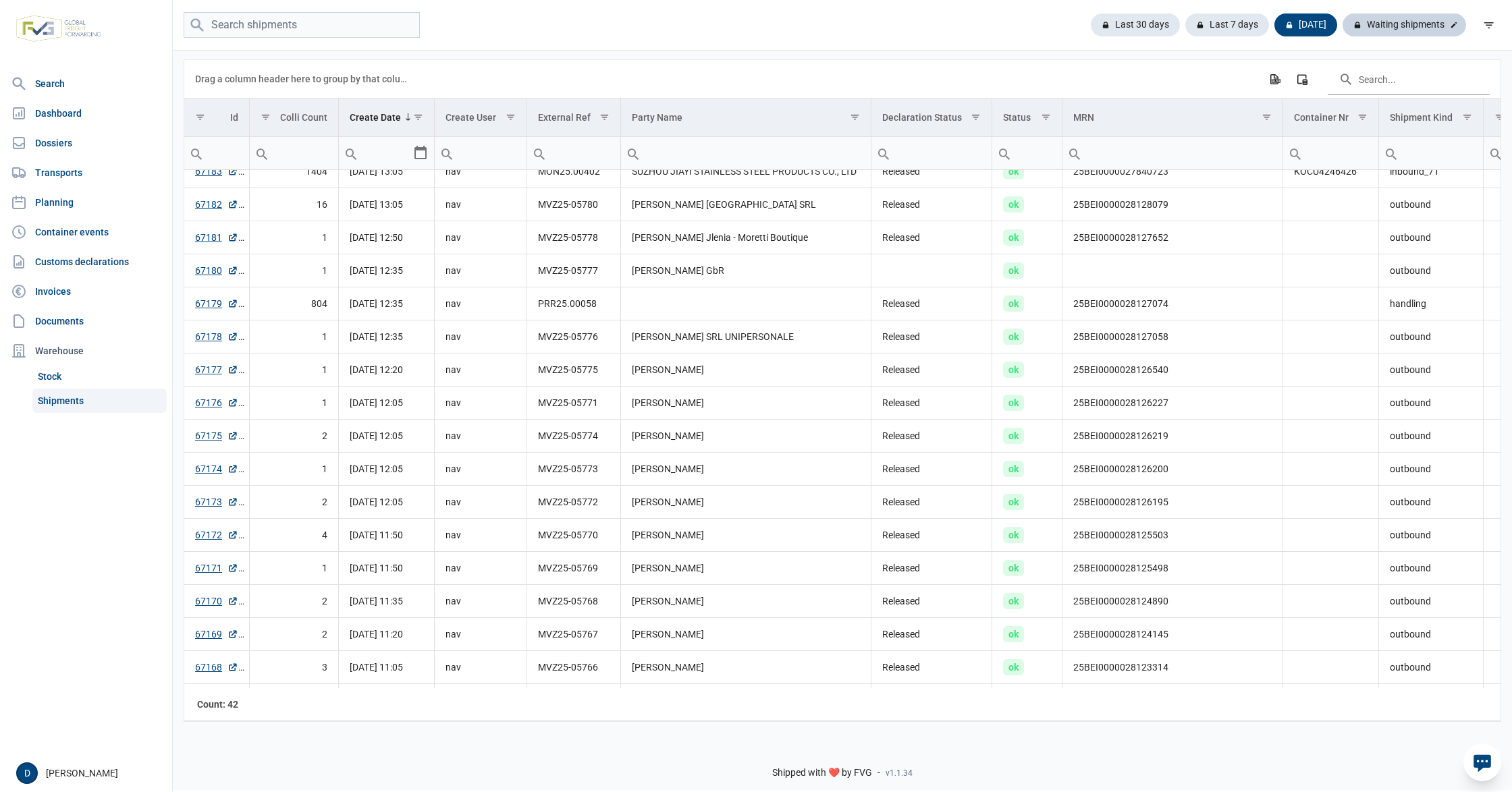
click at [1386, 22] on div "Waiting shipments" at bounding box center [1404, 25] width 123 height 23
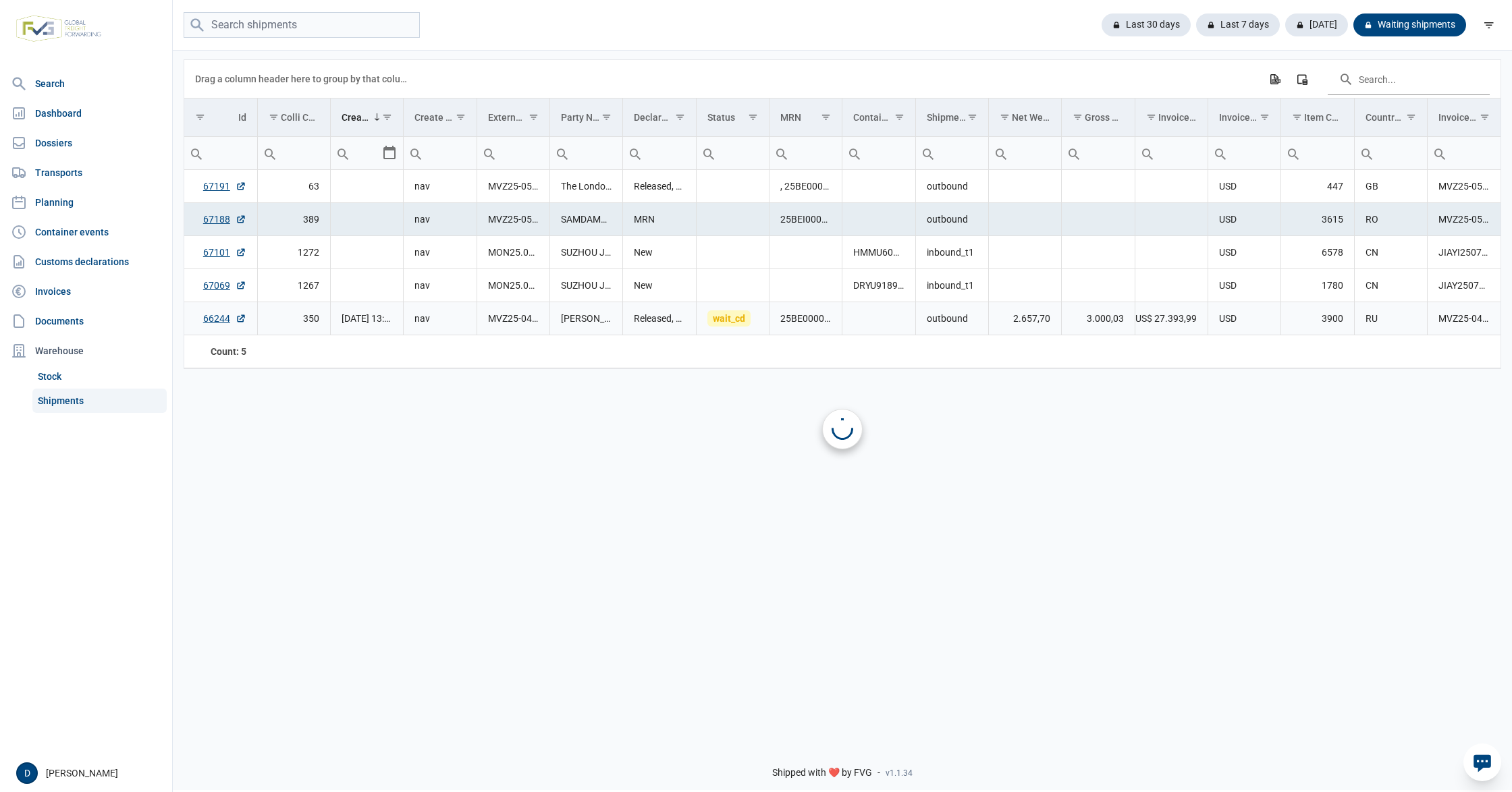
scroll to position [0, 0]
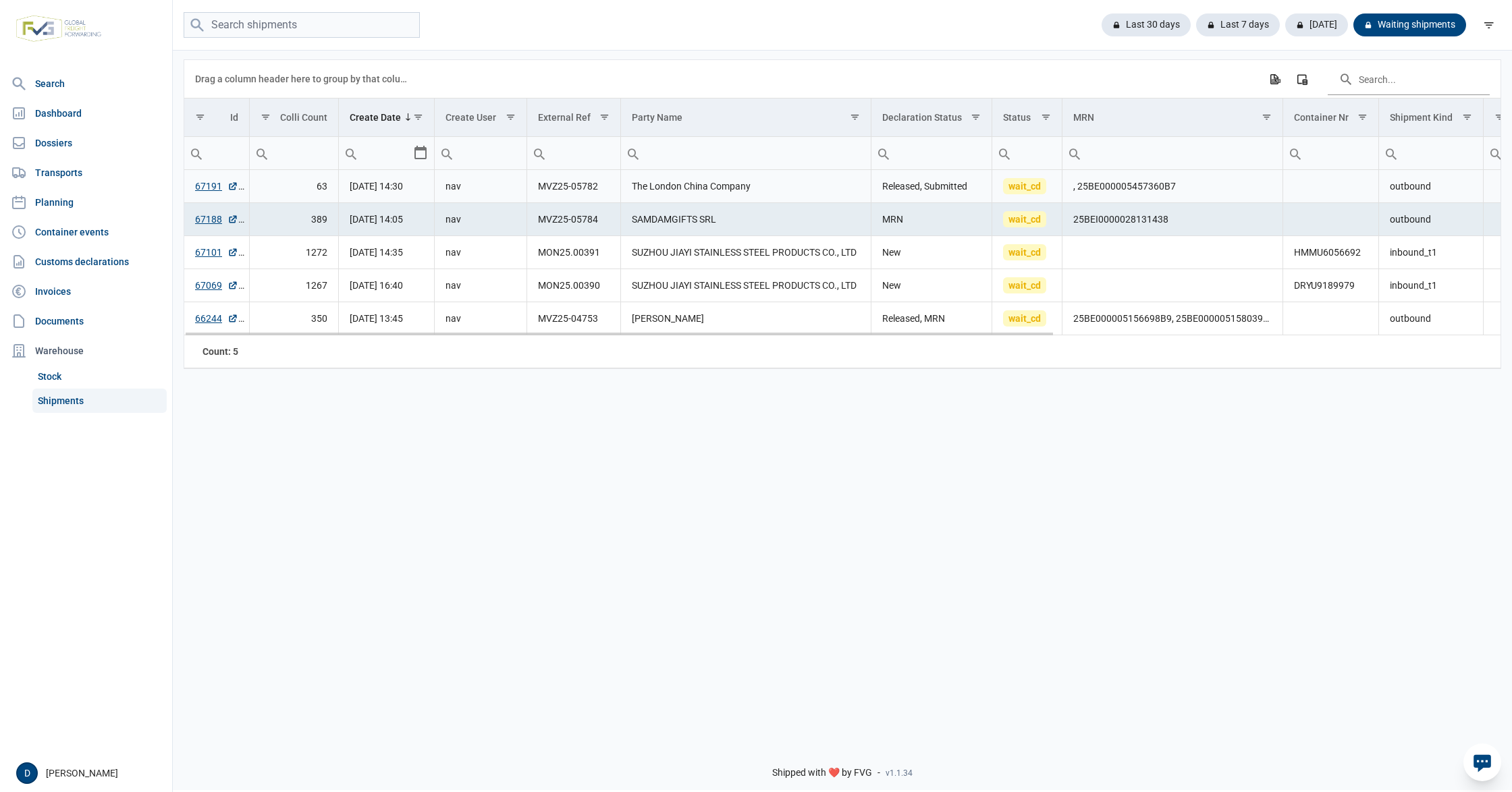
click at [1093, 189] on td ", 25BE000005457360B7" at bounding box center [1173, 186] width 220 height 33
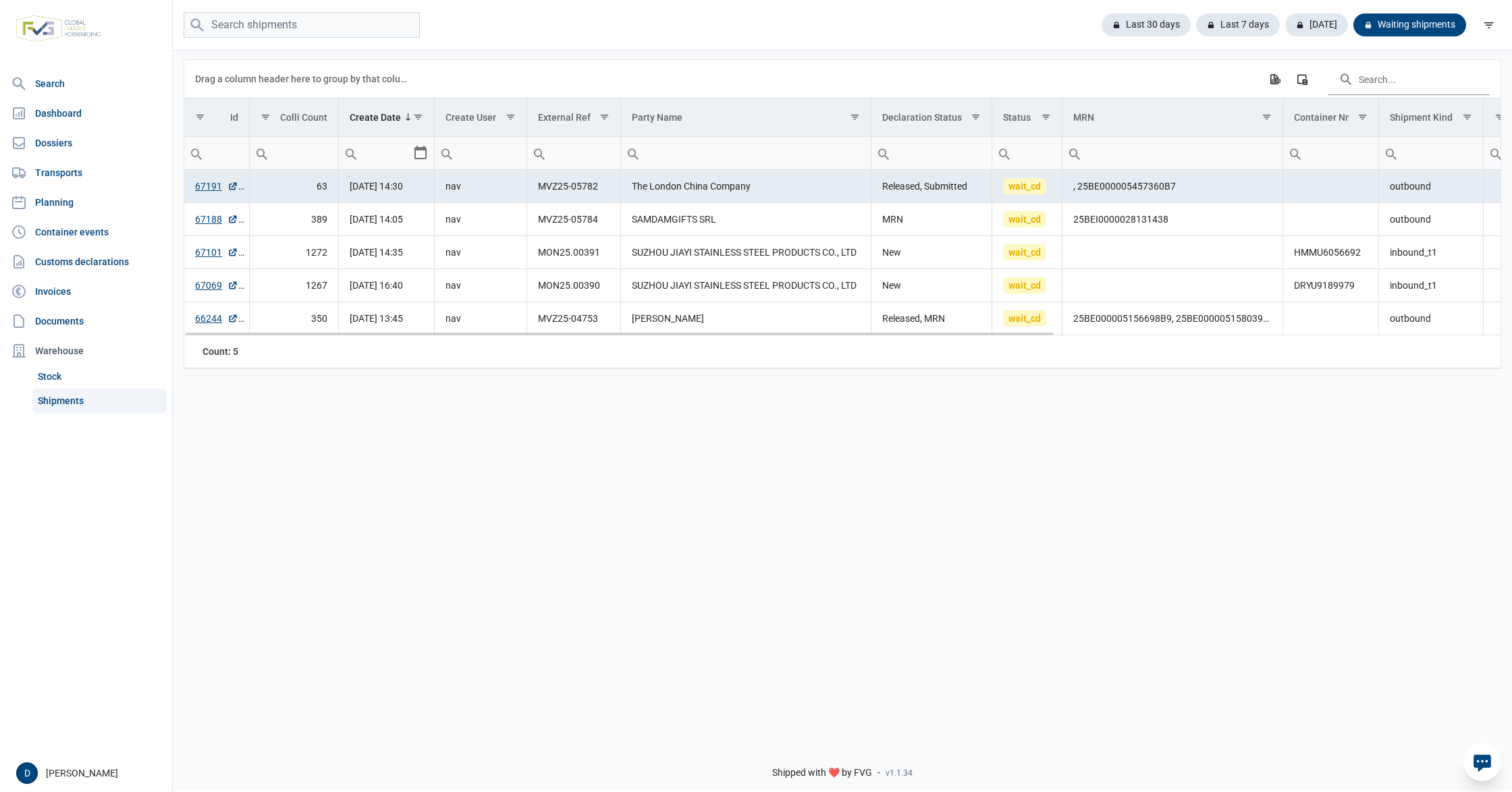
click at [951, 189] on td "Released, Submitted" at bounding box center [932, 186] width 120 height 33
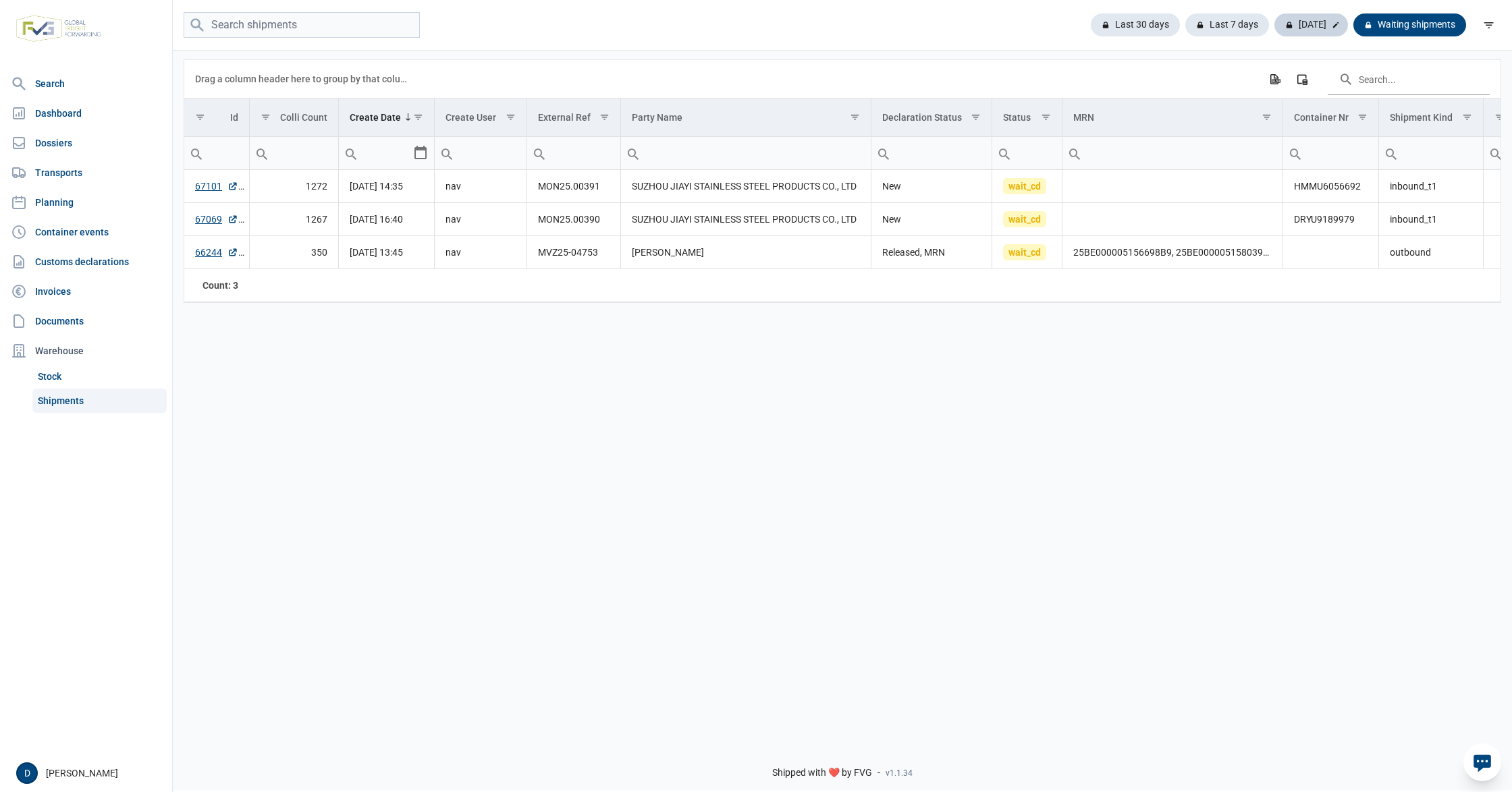
click at [1316, 22] on div "[DATE]" at bounding box center [1311, 25] width 74 height 23
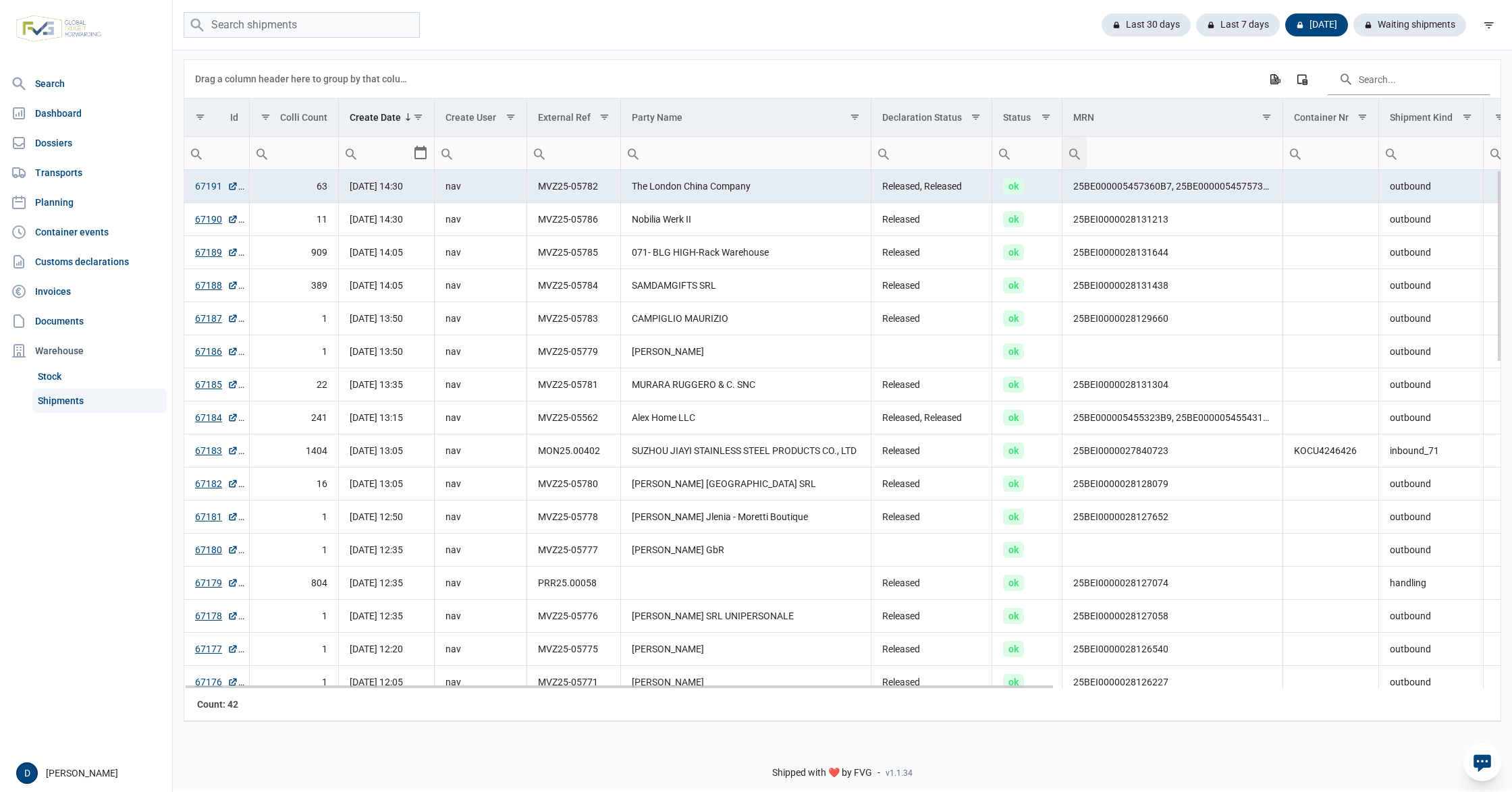
click at [208, 187] on link "67191" at bounding box center [216, 186] width 43 height 13
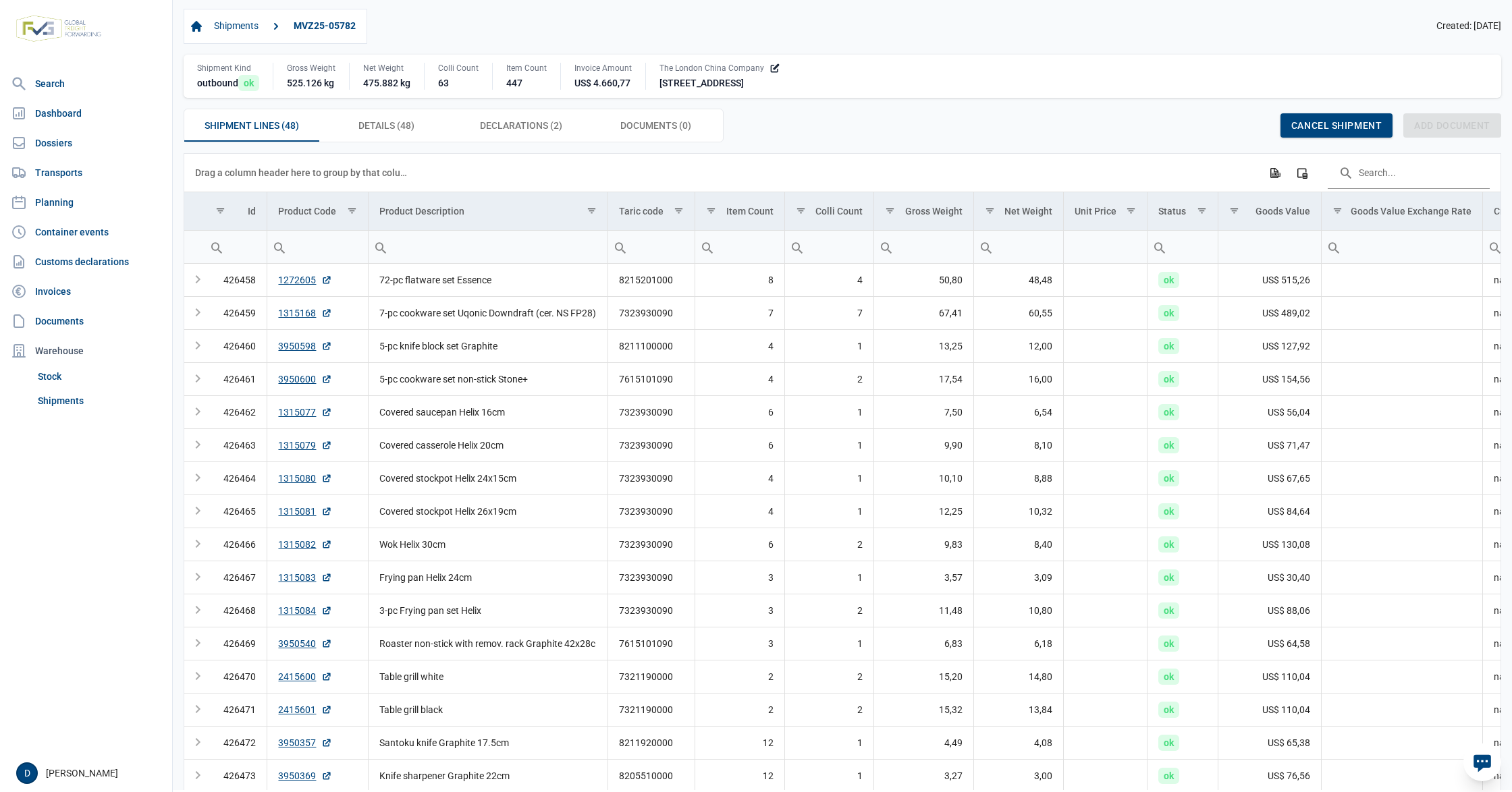
click at [693, 25] on div "Shipments MVZ25-05782 Created: 03-10-2025" at bounding box center [842, 26] width 1318 height 35
click at [606, 30] on div "Shipments MVZ25-05782 Created: 03-10-2025" at bounding box center [842, 26] width 1318 height 35
click at [549, 128] on span "Declarations (2) Declarations (2)" at bounding box center [521, 125] width 82 height 16
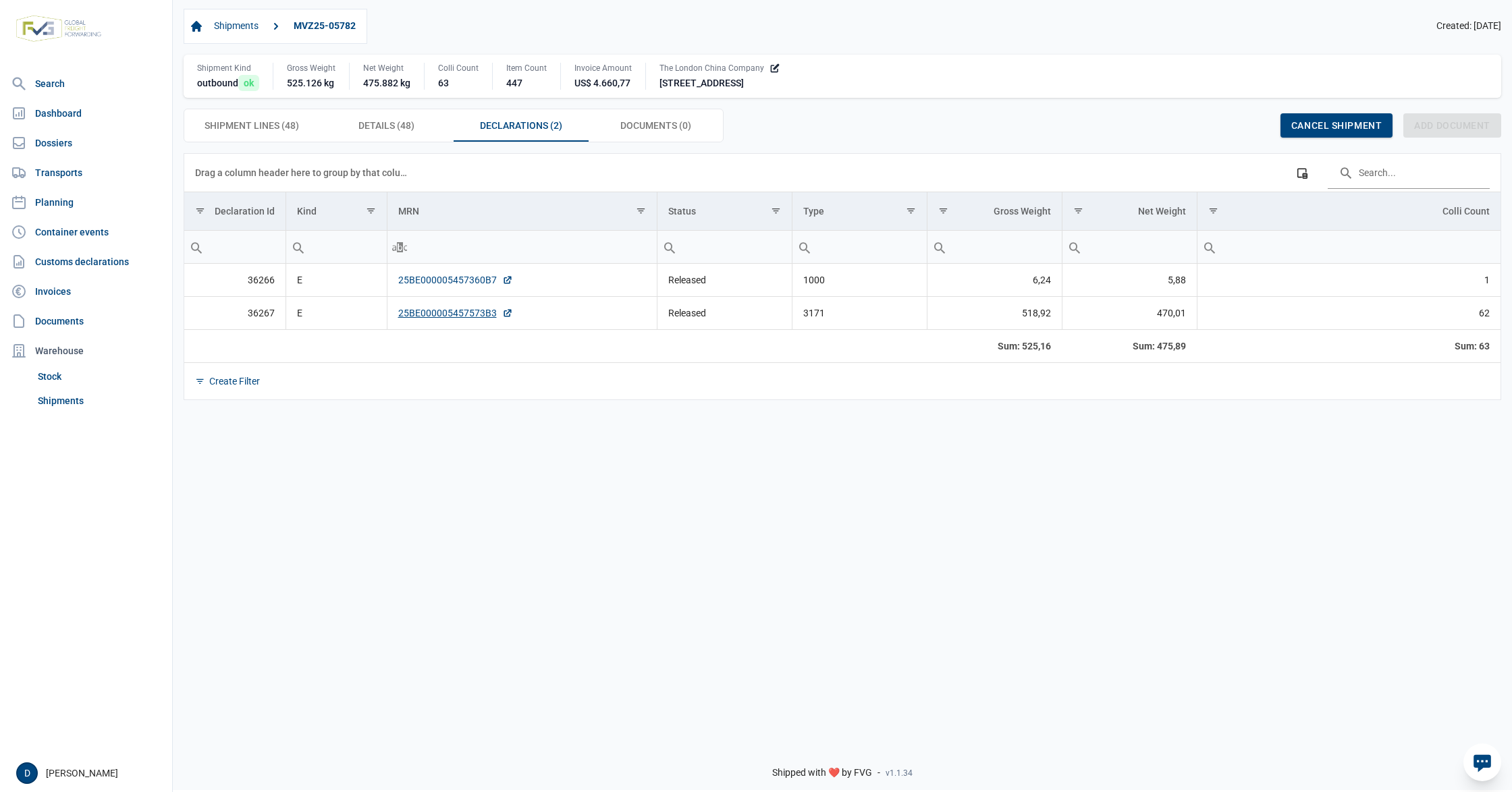
click at [464, 287] on link "25BE000005457360B7" at bounding box center [456, 280] width 115 height 13
click at [457, 319] on link "25BE000005457573B3" at bounding box center [456, 313] width 115 height 13
click at [435, 281] on link "25BE000005457360B7" at bounding box center [456, 280] width 115 height 13
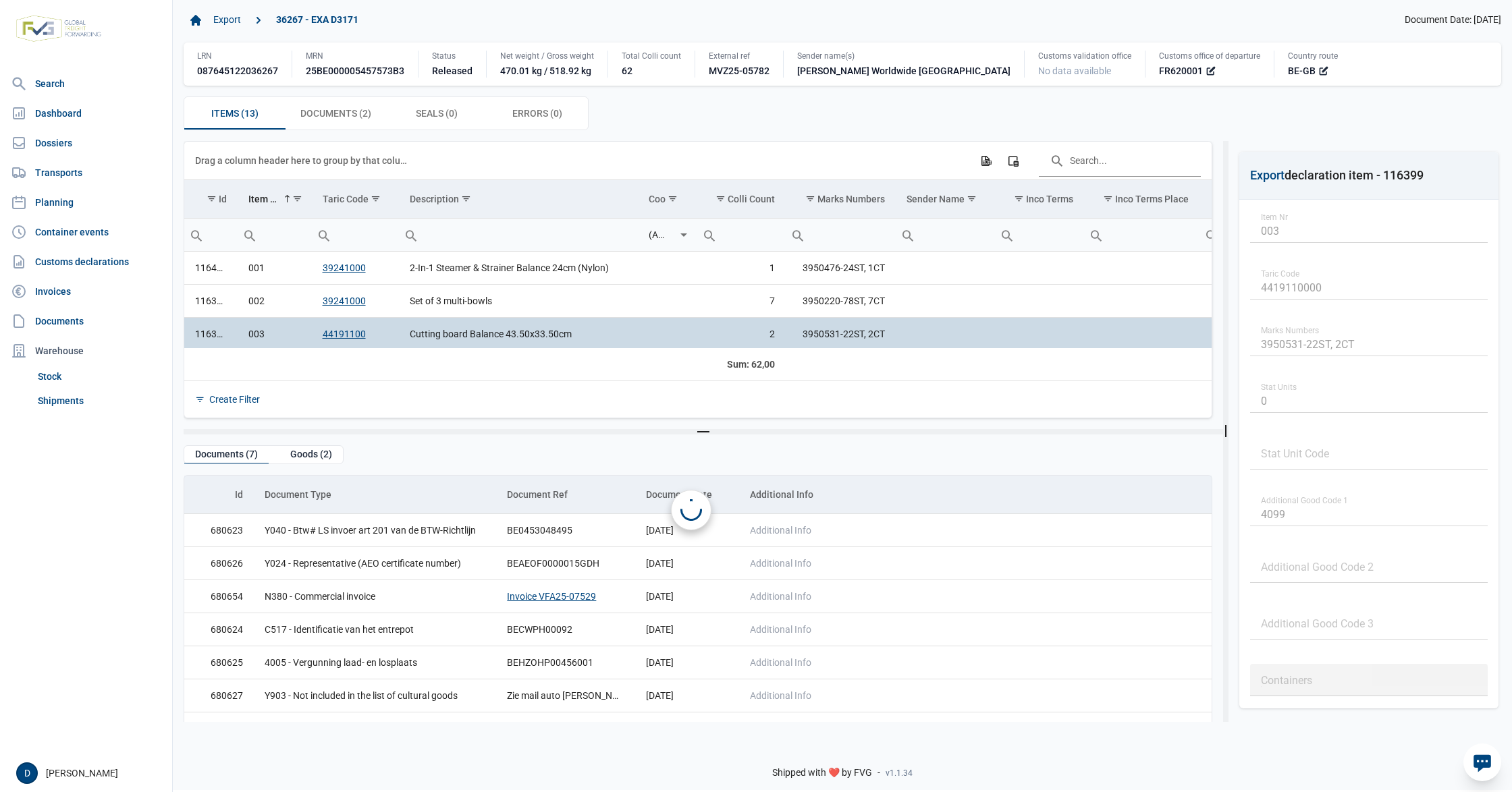
scroll to position [4, 0]
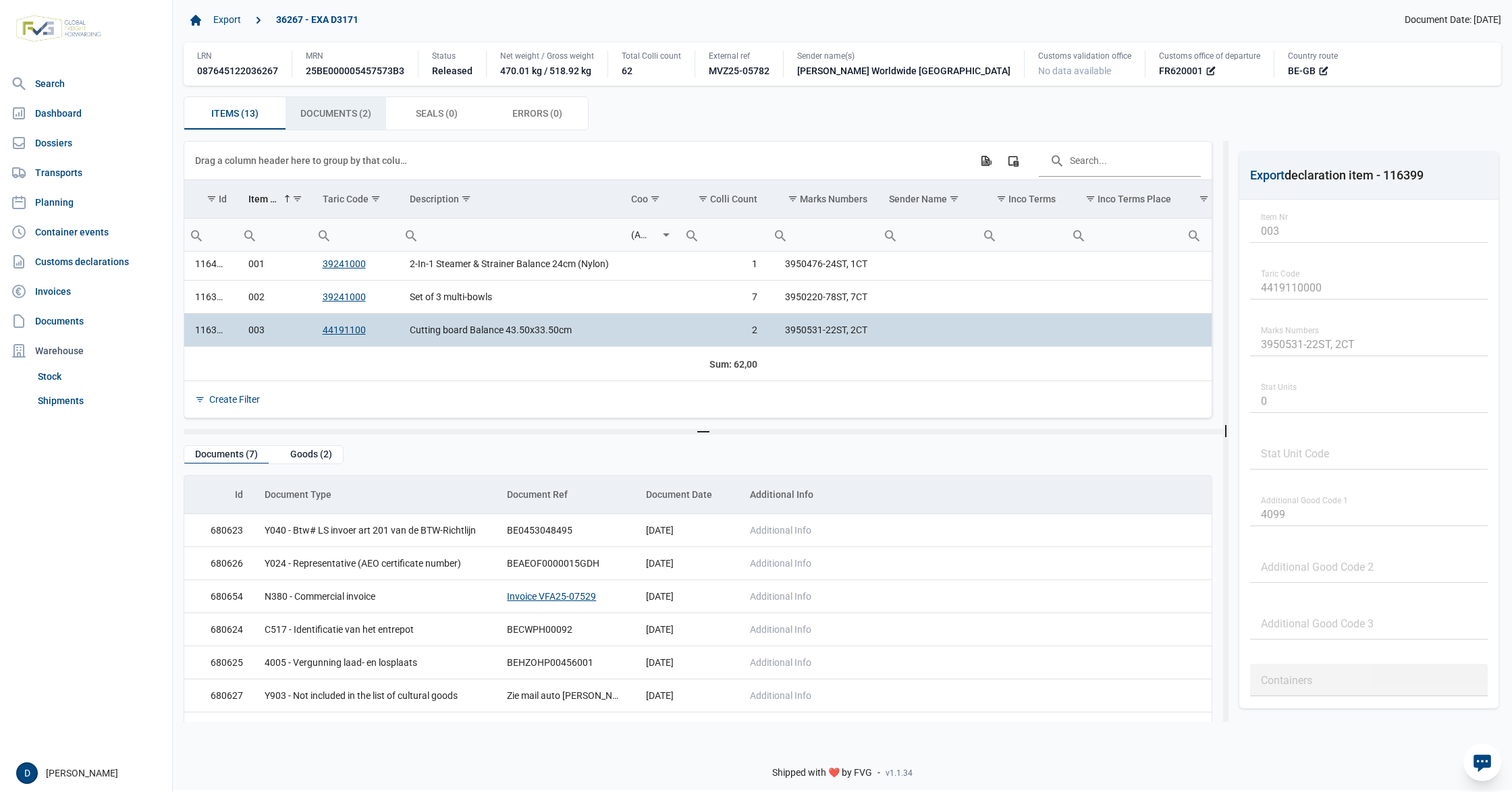
click at [322, 114] on span "Documents (2) Documents (2)" at bounding box center [335, 113] width 71 height 16
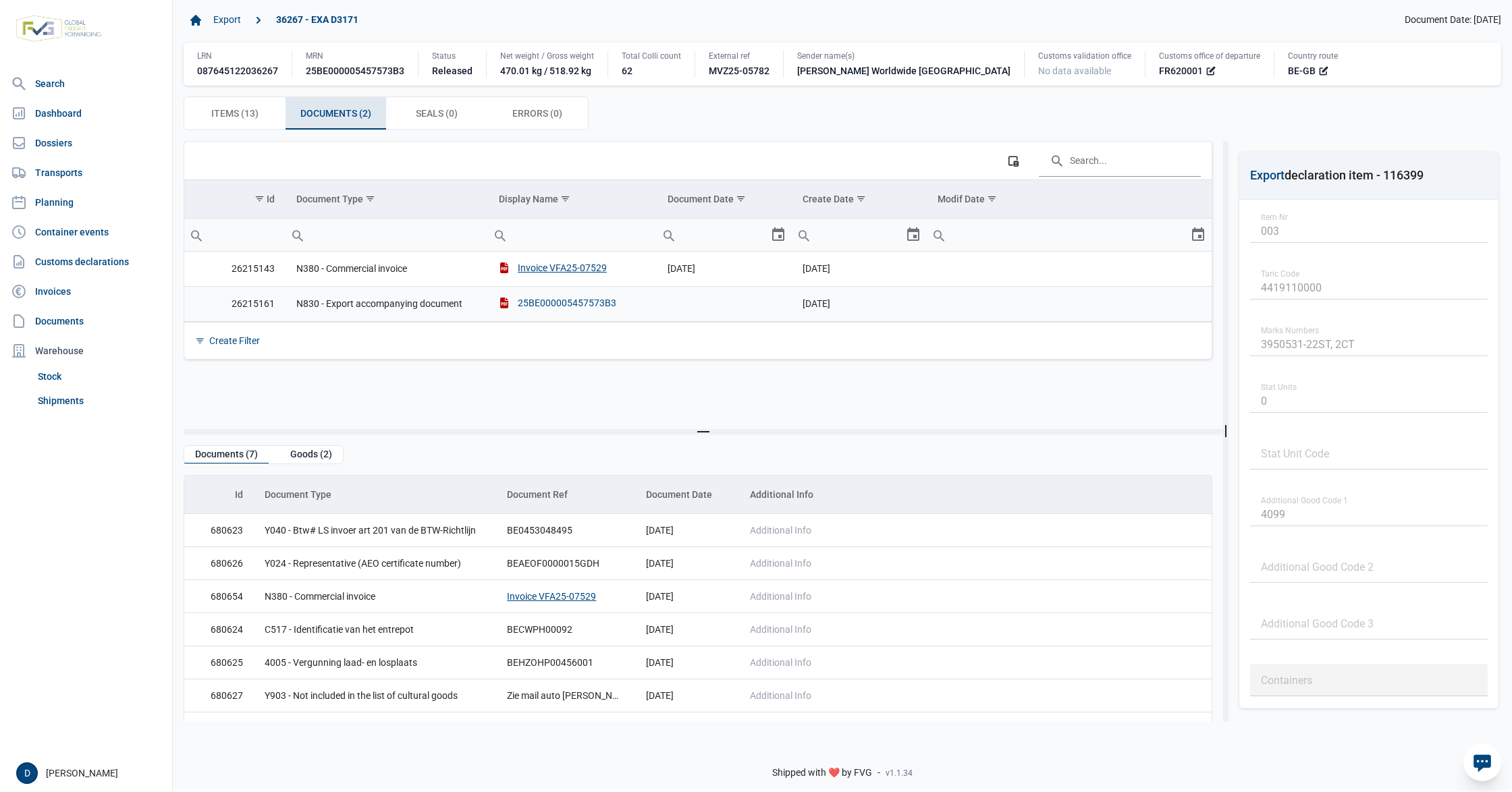
click at [539, 303] on div "25BE000005457573B3" at bounding box center [557, 303] width 118 height 13
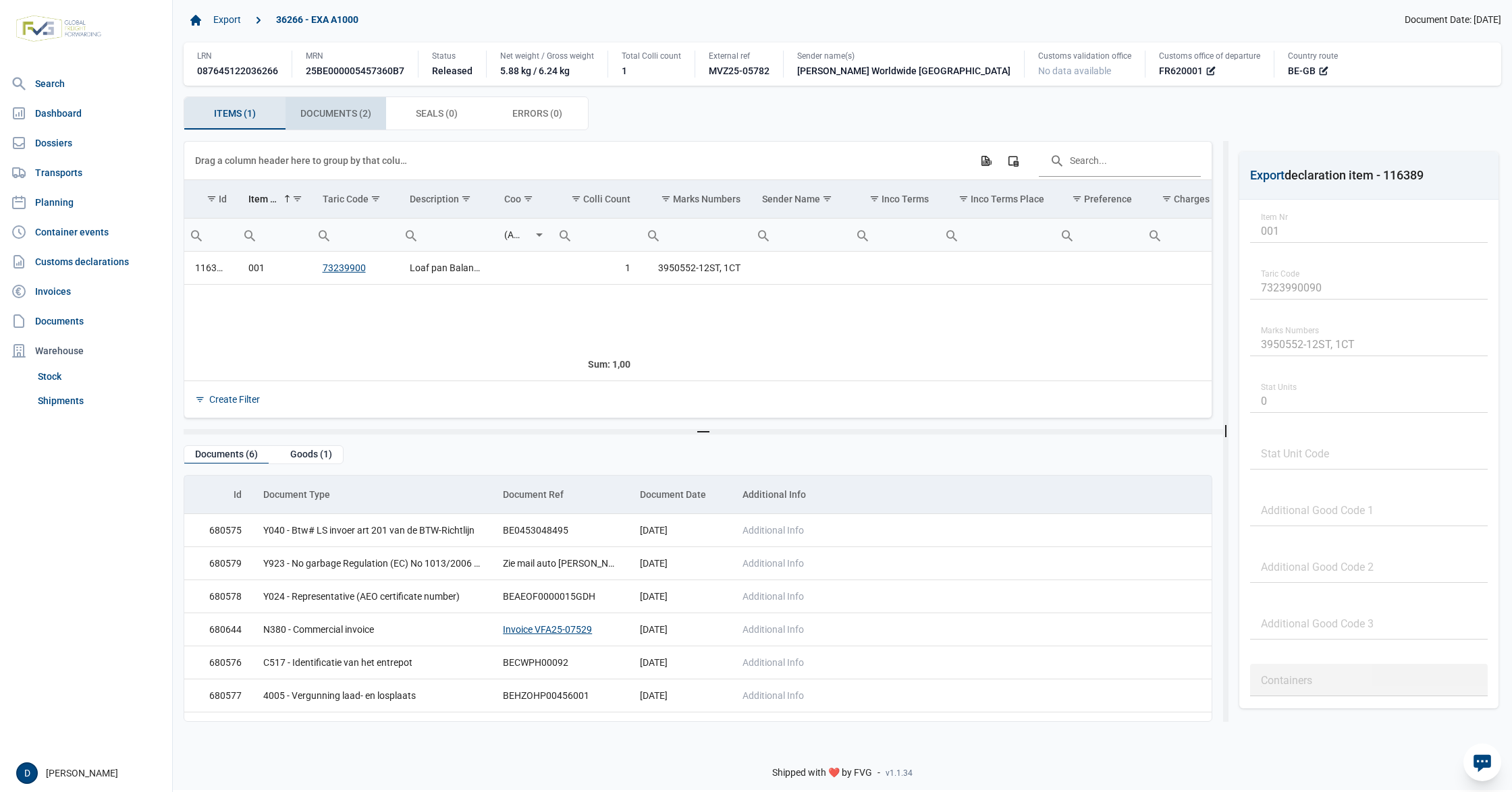
click at [343, 108] on span "Documents (2) Documents (2)" at bounding box center [335, 113] width 71 height 16
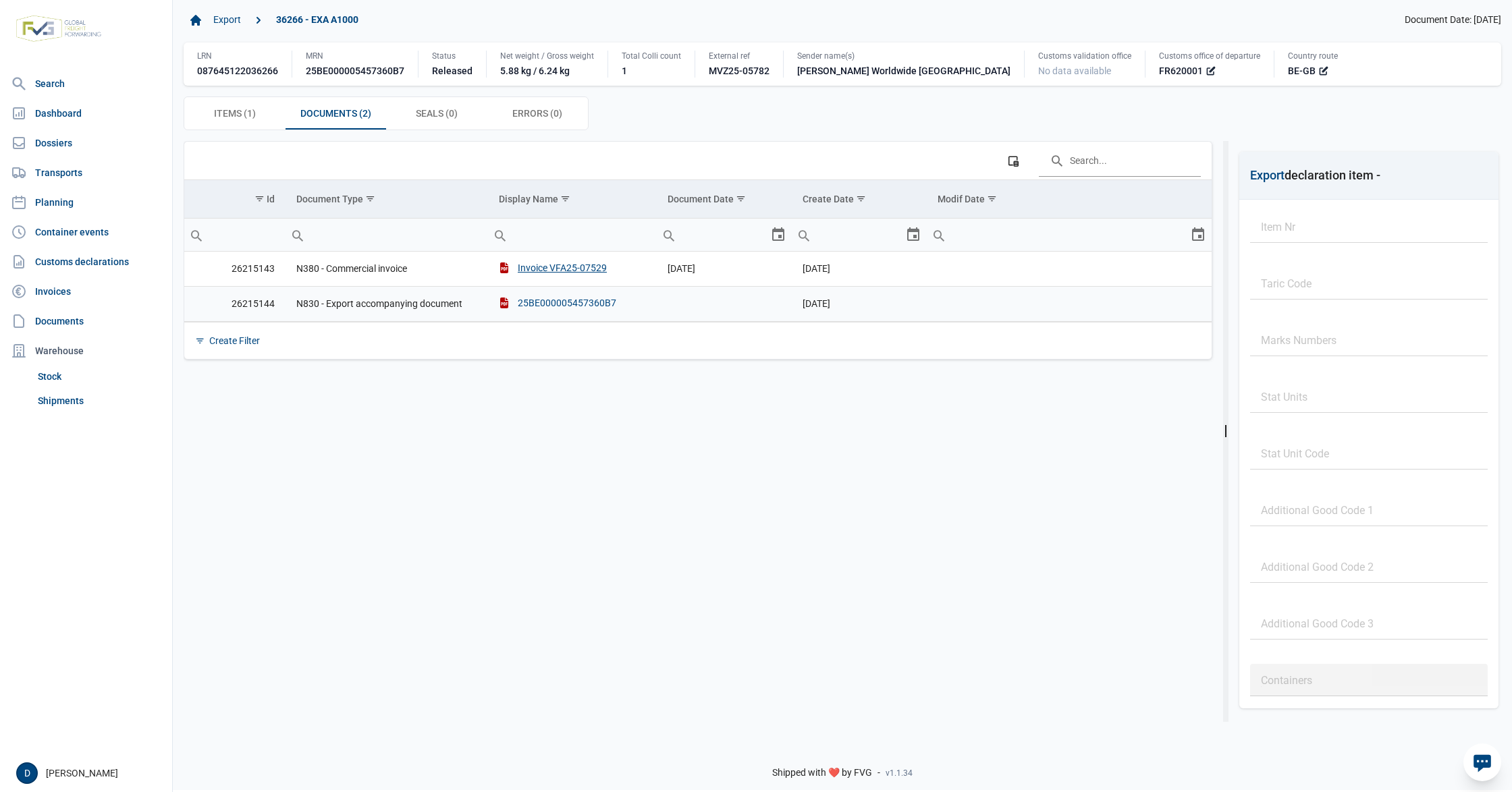
click at [549, 305] on div "25BE000005457360B7" at bounding box center [557, 303] width 118 height 13
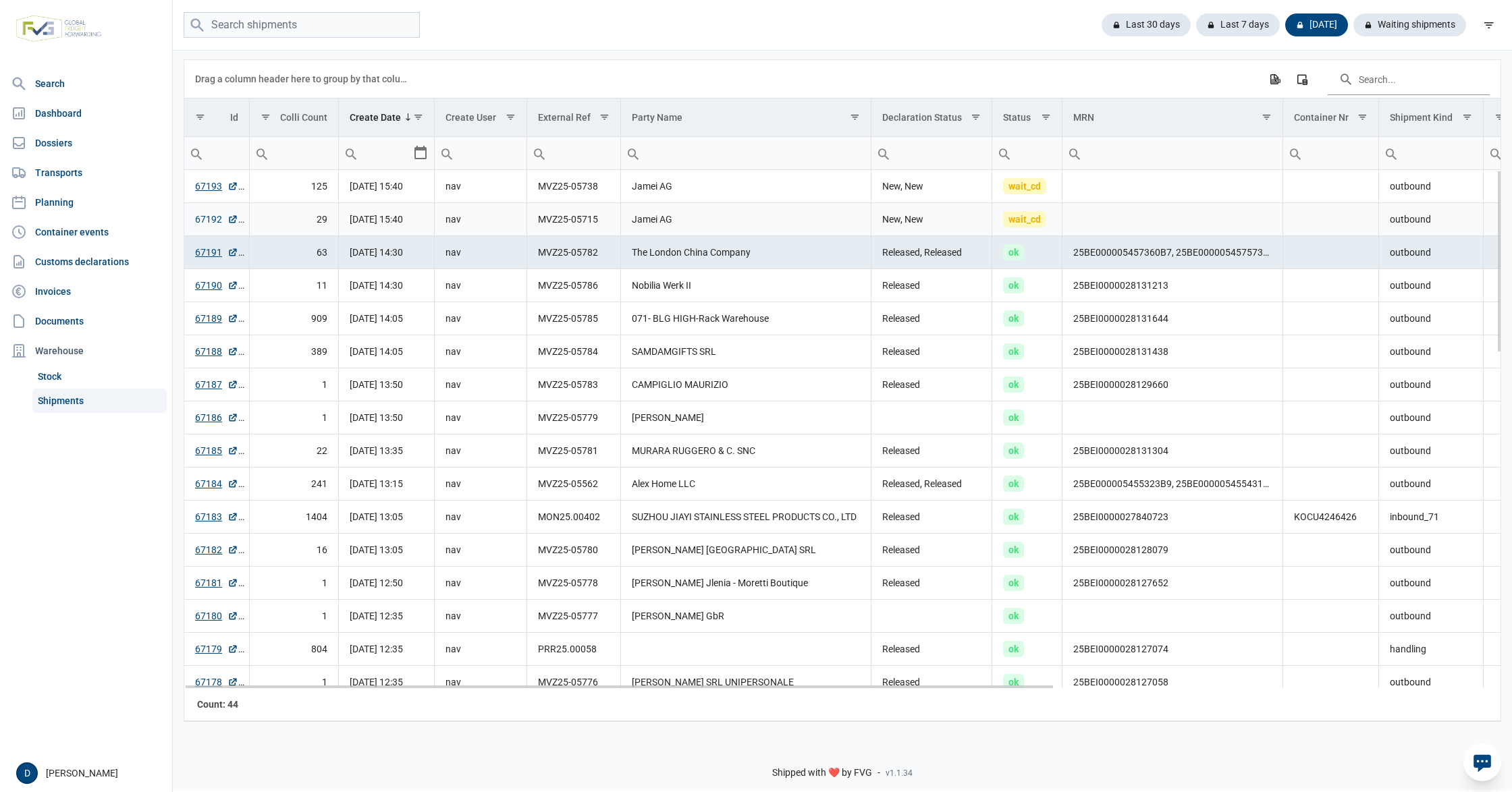
click at [201, 222] on link "67192" at bounding box center [216, 220] width 43 height 13
click at [213, 189] on link "67193" at bounding box center [216, 186] width 43 height 13
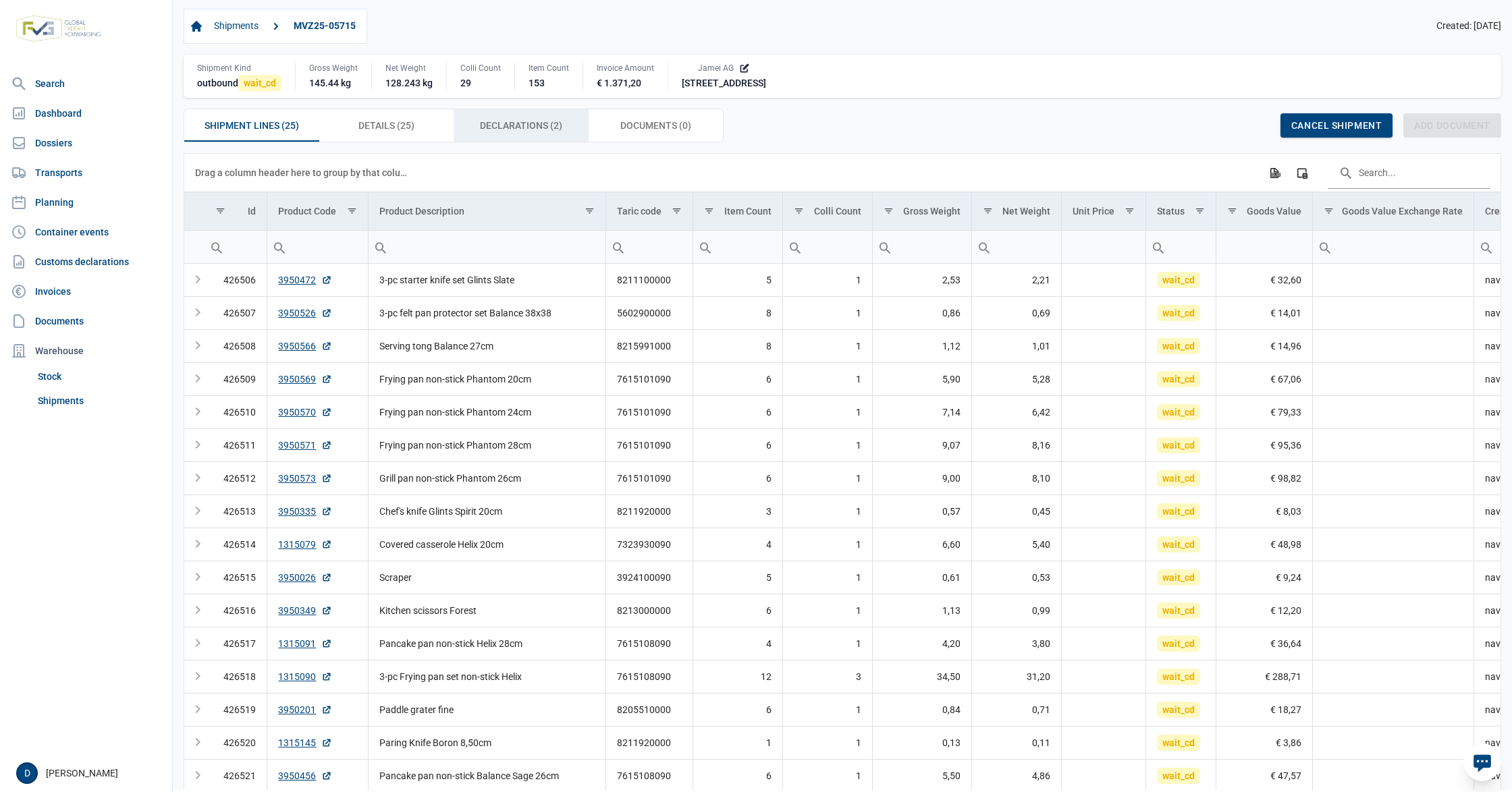
click at [497, 123] on span "Declarations (2) Declarations (2)" at bounding box center [521, 125] width 82 height 16
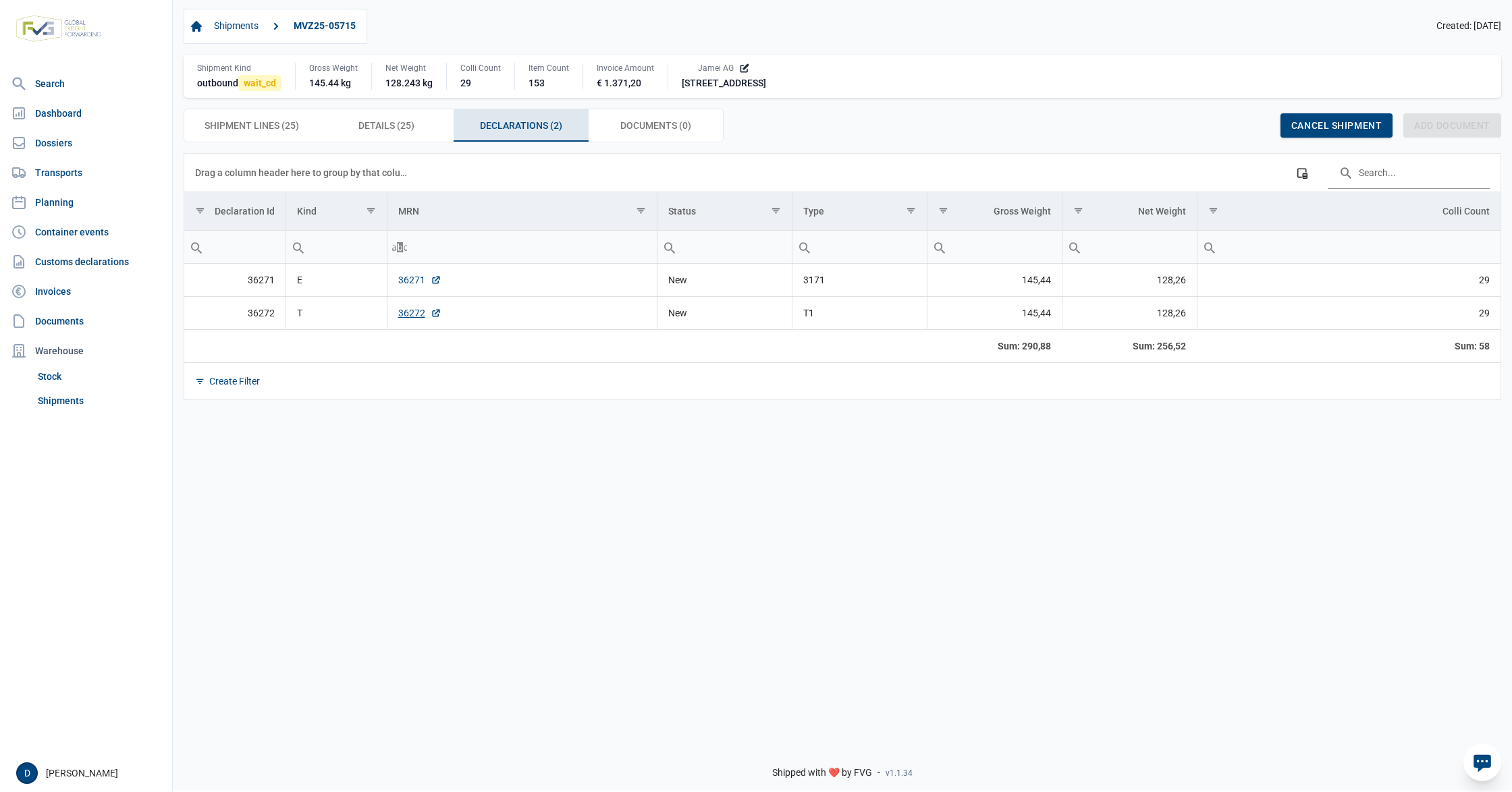
click at [408, 282] on link "36271" at bounding box center [420, 280] width 43 height 13
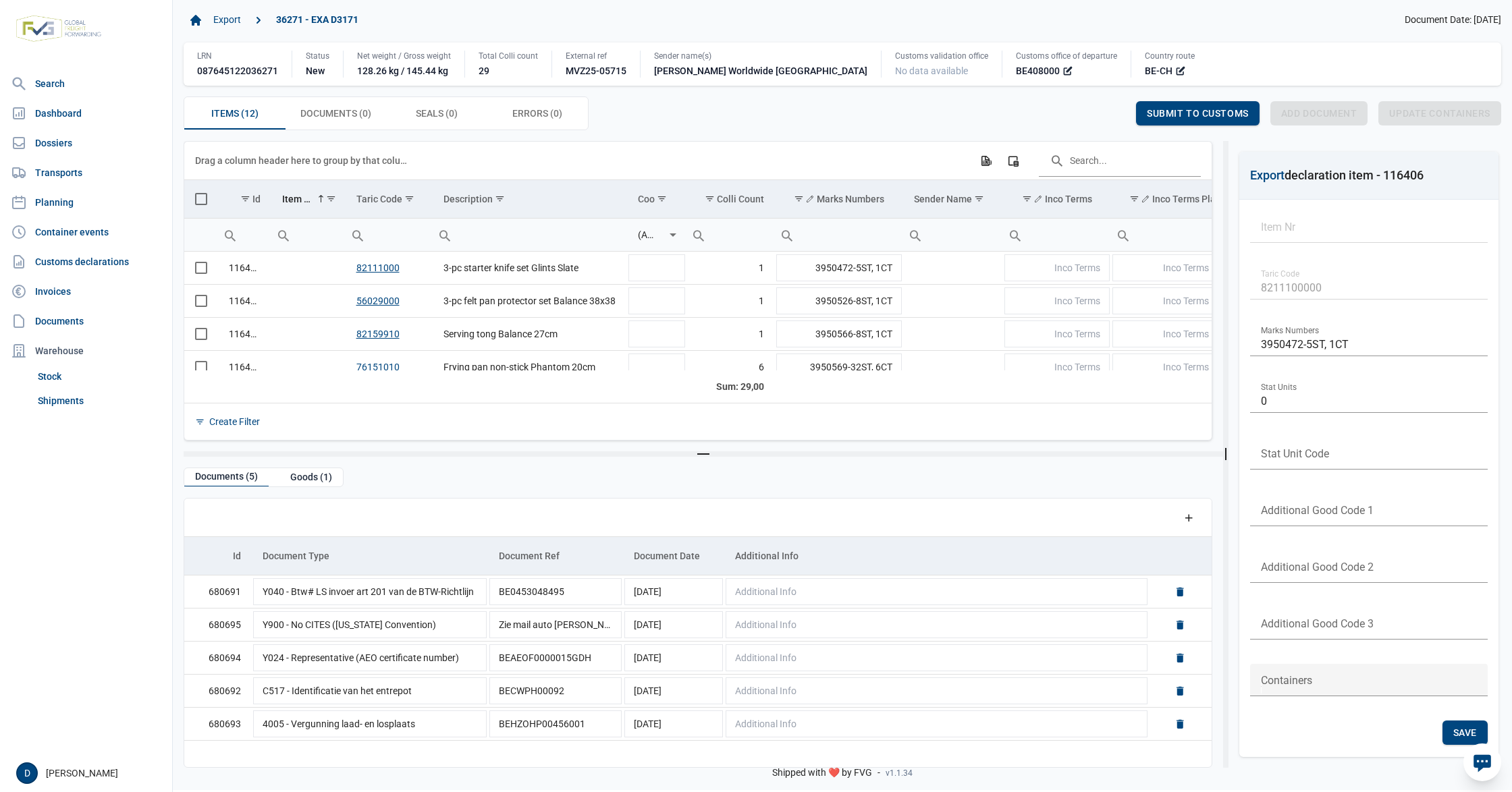
click at [198, 203] on span "Select all" at bounding box center [201, 199] width 12 height 12
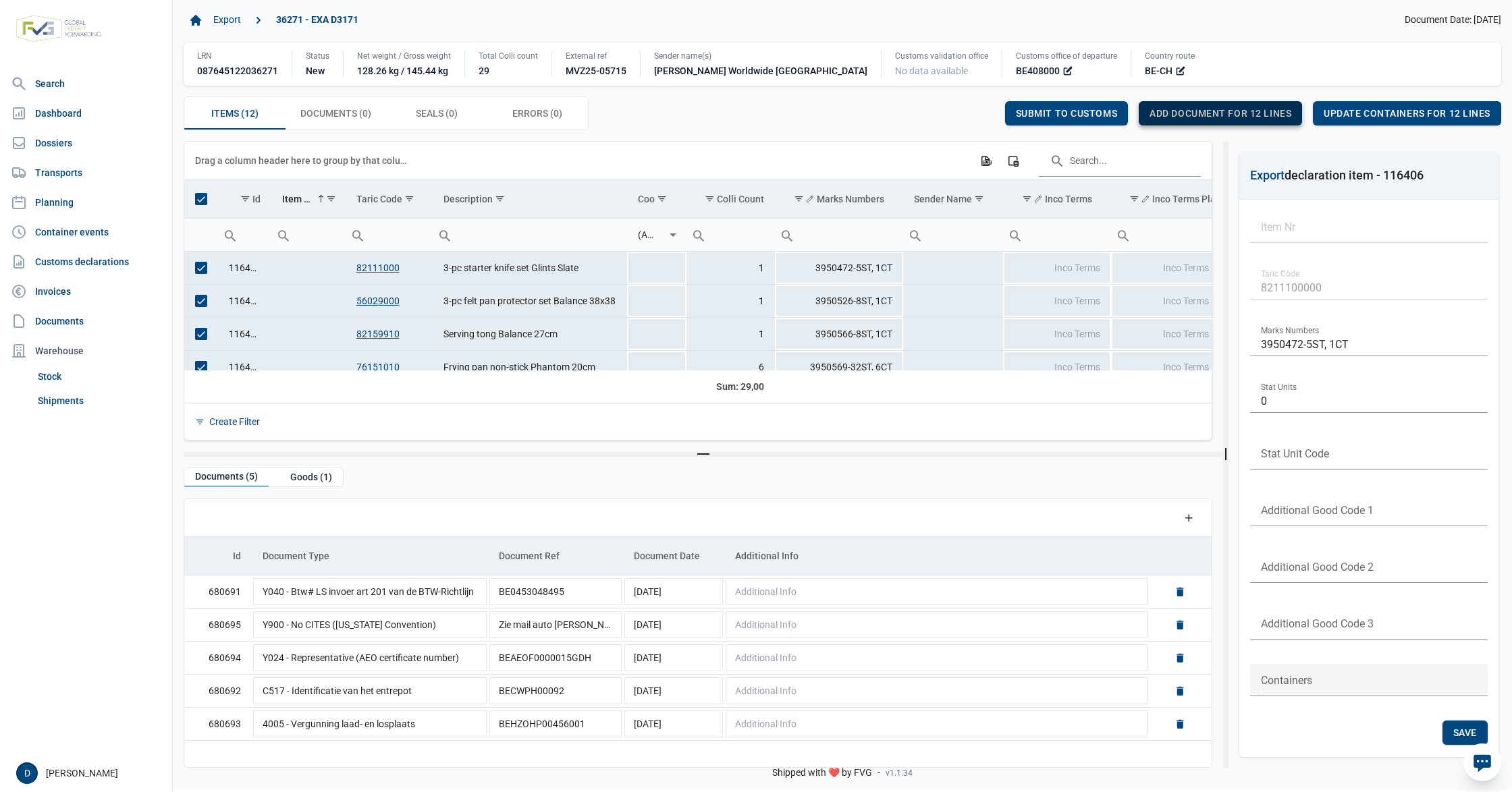
click at [1231, 109] on span "Add document for 12 lines" at bounding box center [1220, 113] width 141 height 11
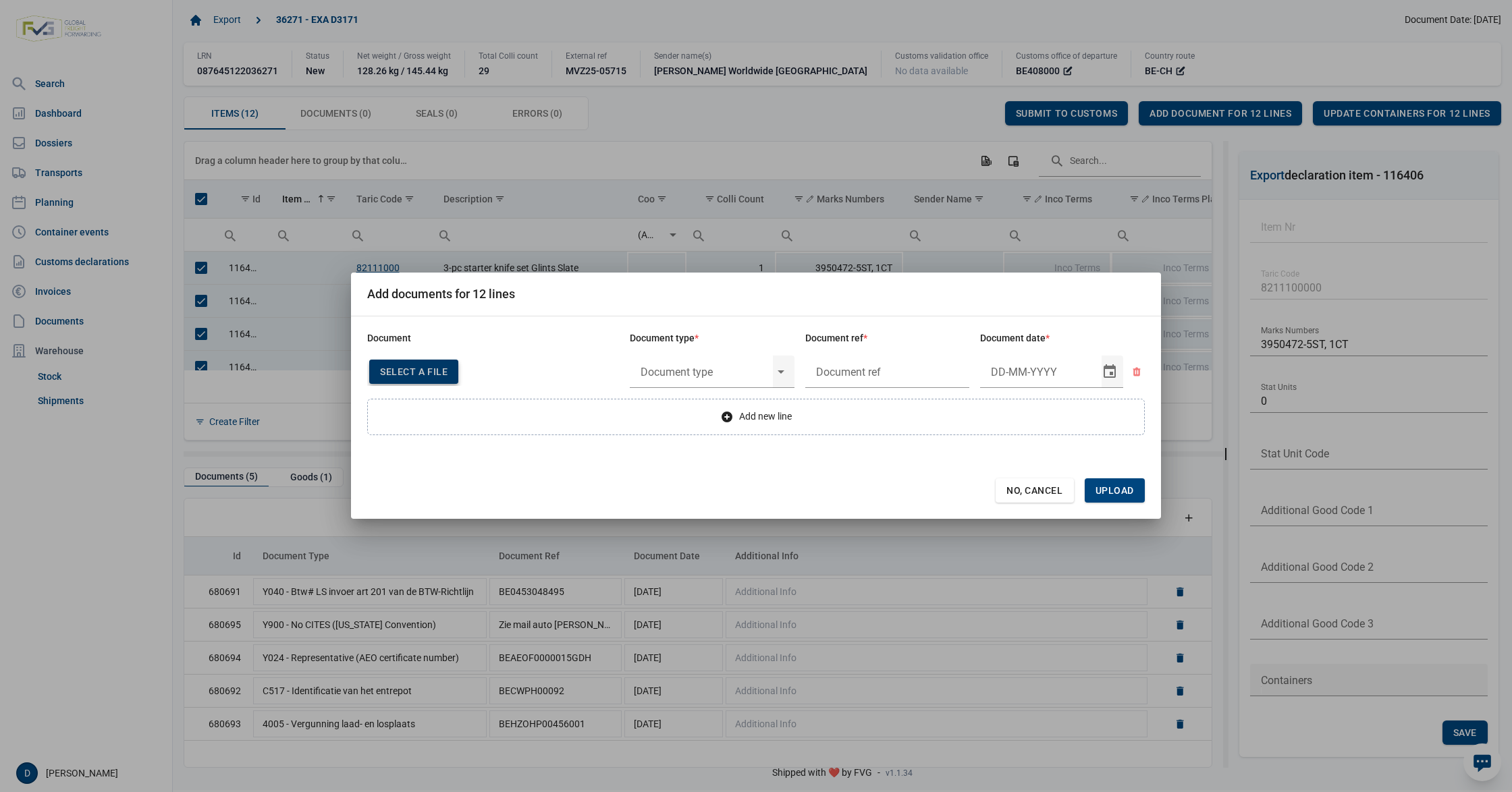
click at [415, 379] on div "Select a file" at bounding box center [413, 371] width 89 height 24
type input "Factuur VFA25-07512"
click at [681, 370] on input "text" at bounding box center [702, 372] width 143 height 35
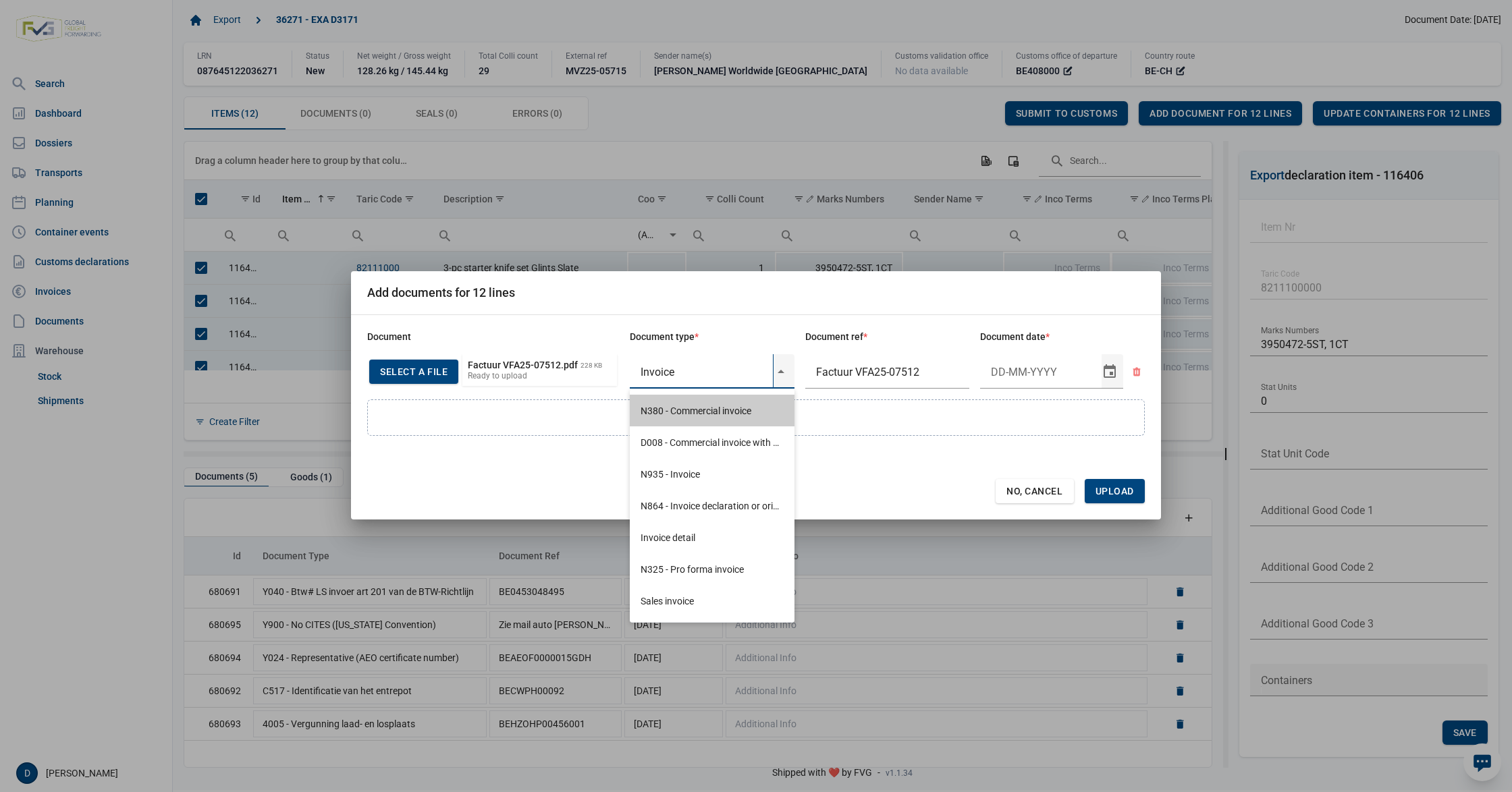
click at [684, 410] on div "N380 - Commercial invoice" at bounding box center [712, 410] width 164 height 32
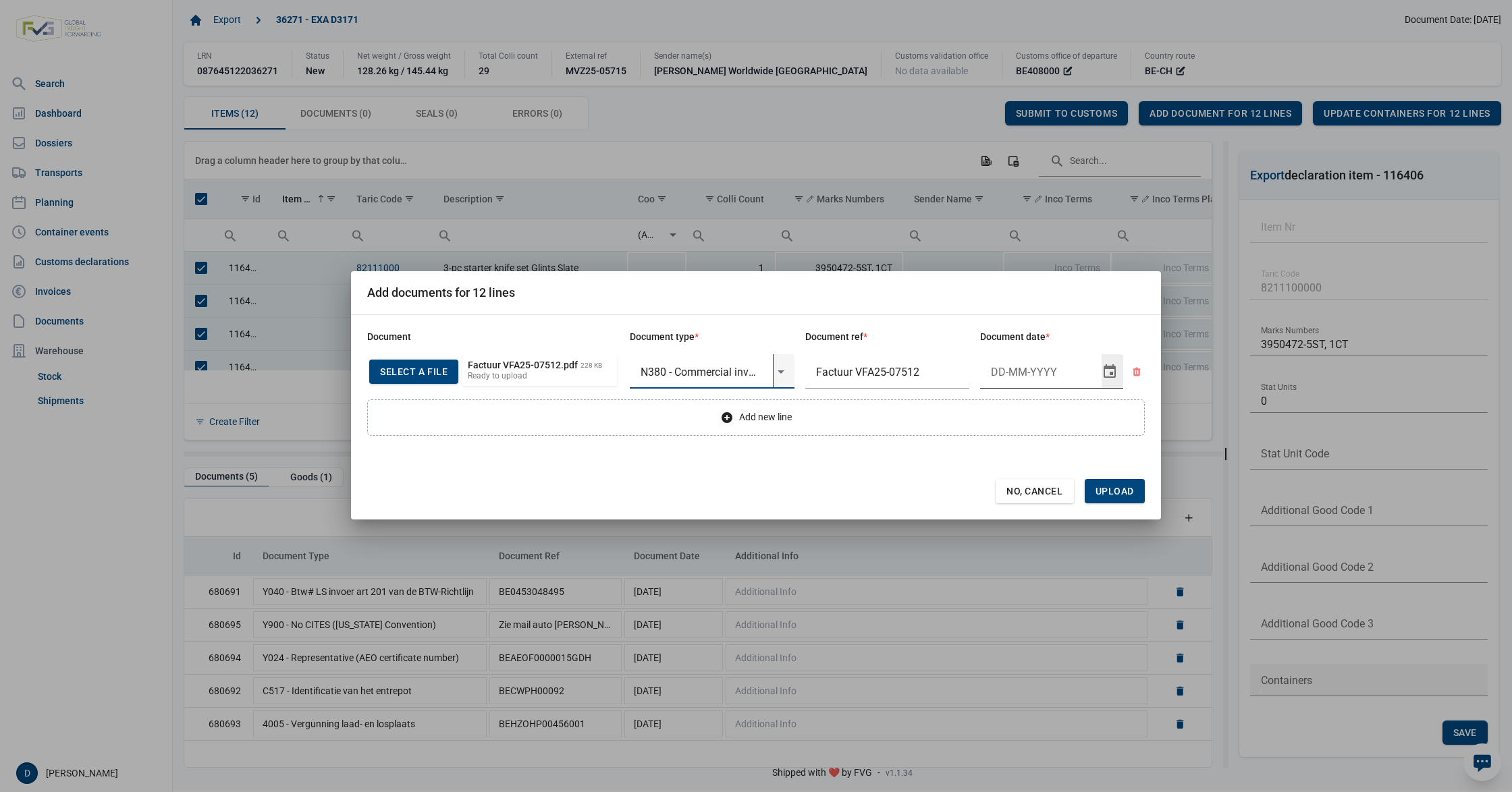
type input "N380 - Commercial invoice"
click at [1026, 374] on input "Document date" at bounding box center [1041, 372] width 121 height 35
type input "[DATE]"
click at [1107, 490] on span "Upload" at bounding box center [1114, 491] width 38 height 11
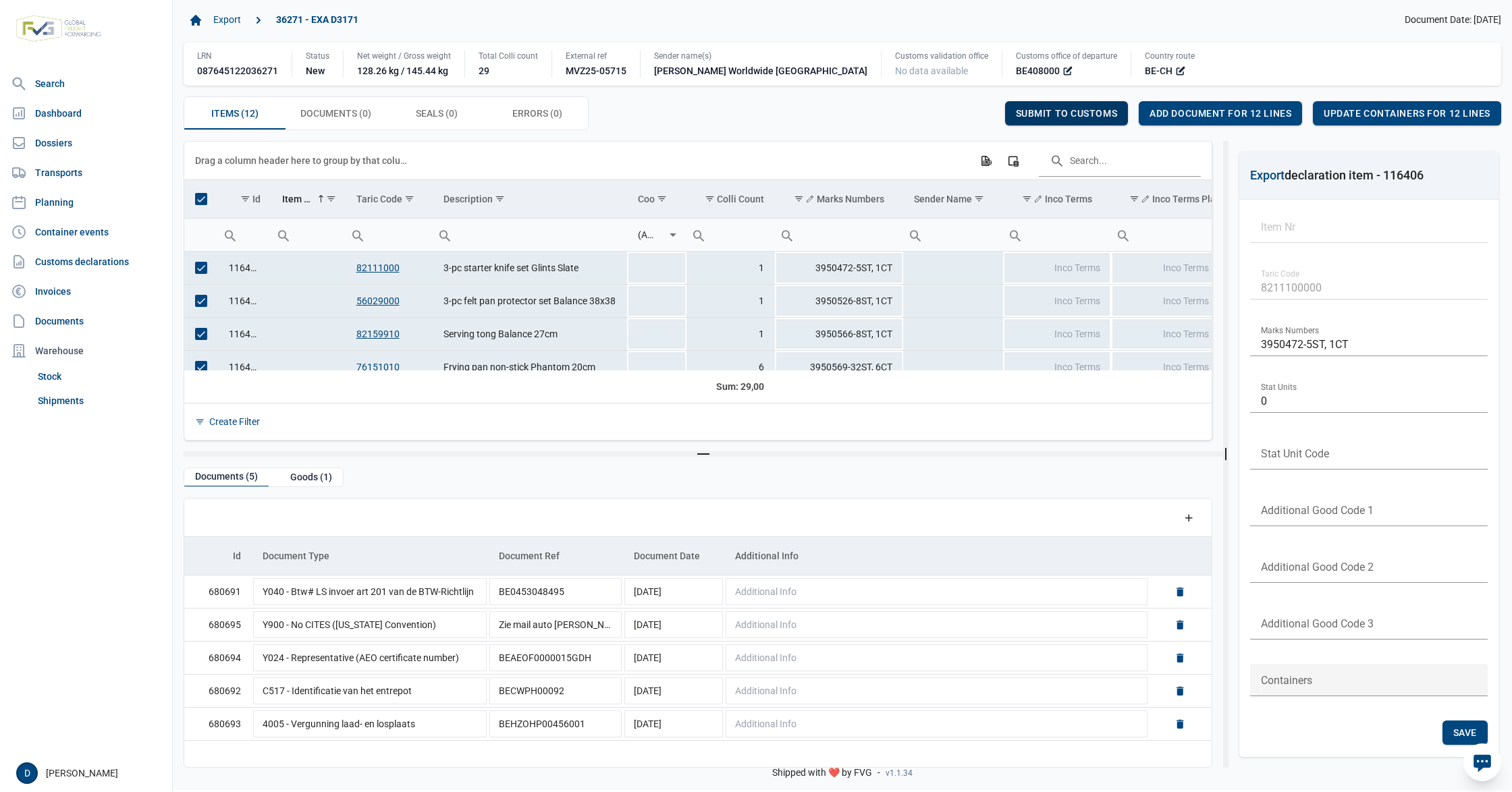
click at [1040, 115] on span "Submit to customs" at bounding box center [1067, 113] width 102 height 11
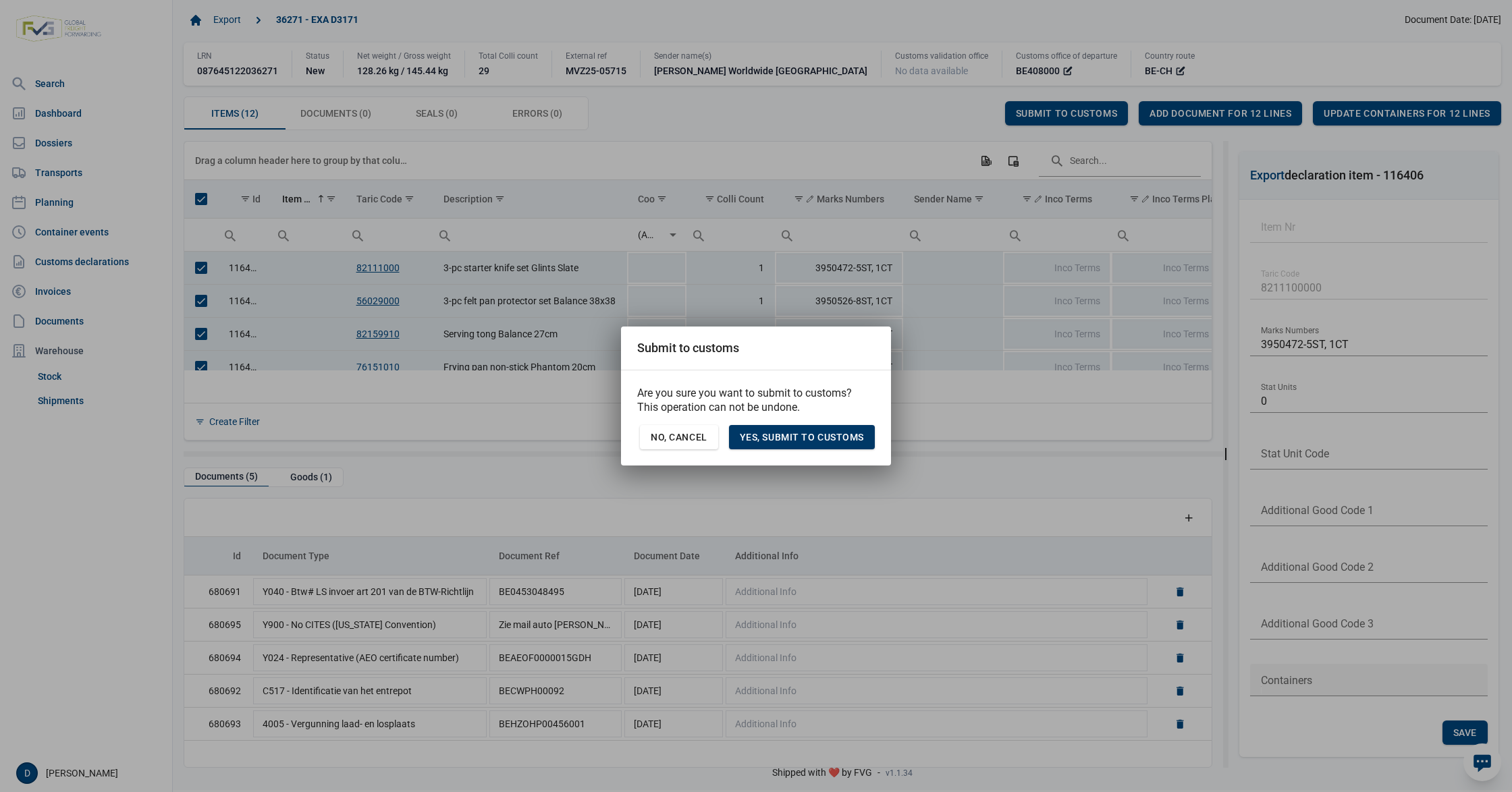
click at [830, 440] on span "Yes, Submit to customs" at bounding box center [802, 437] width 124 height 11
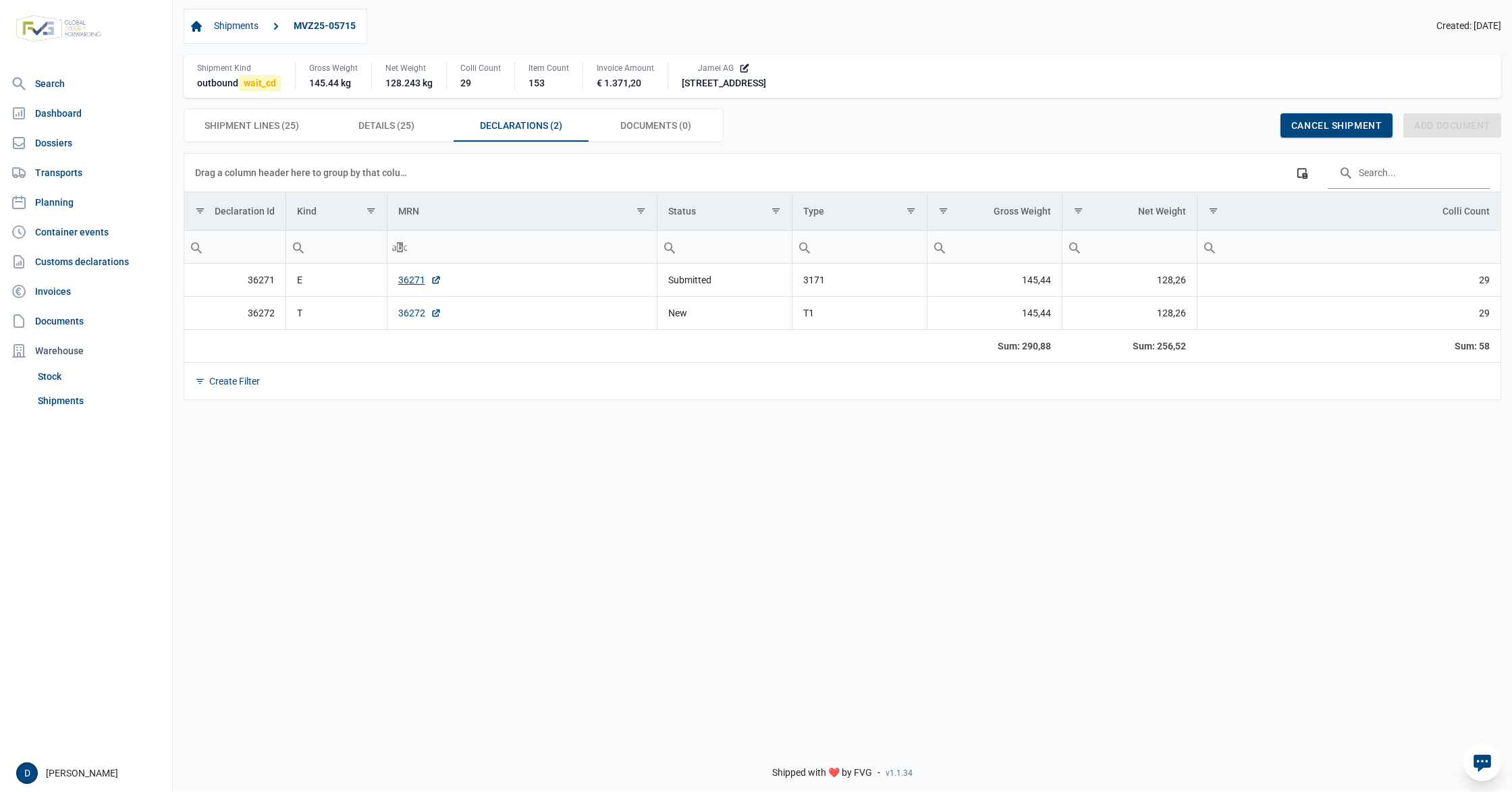
click at [413, 310] on link "36272" at bounding box center [420, 313] width 43 height 13
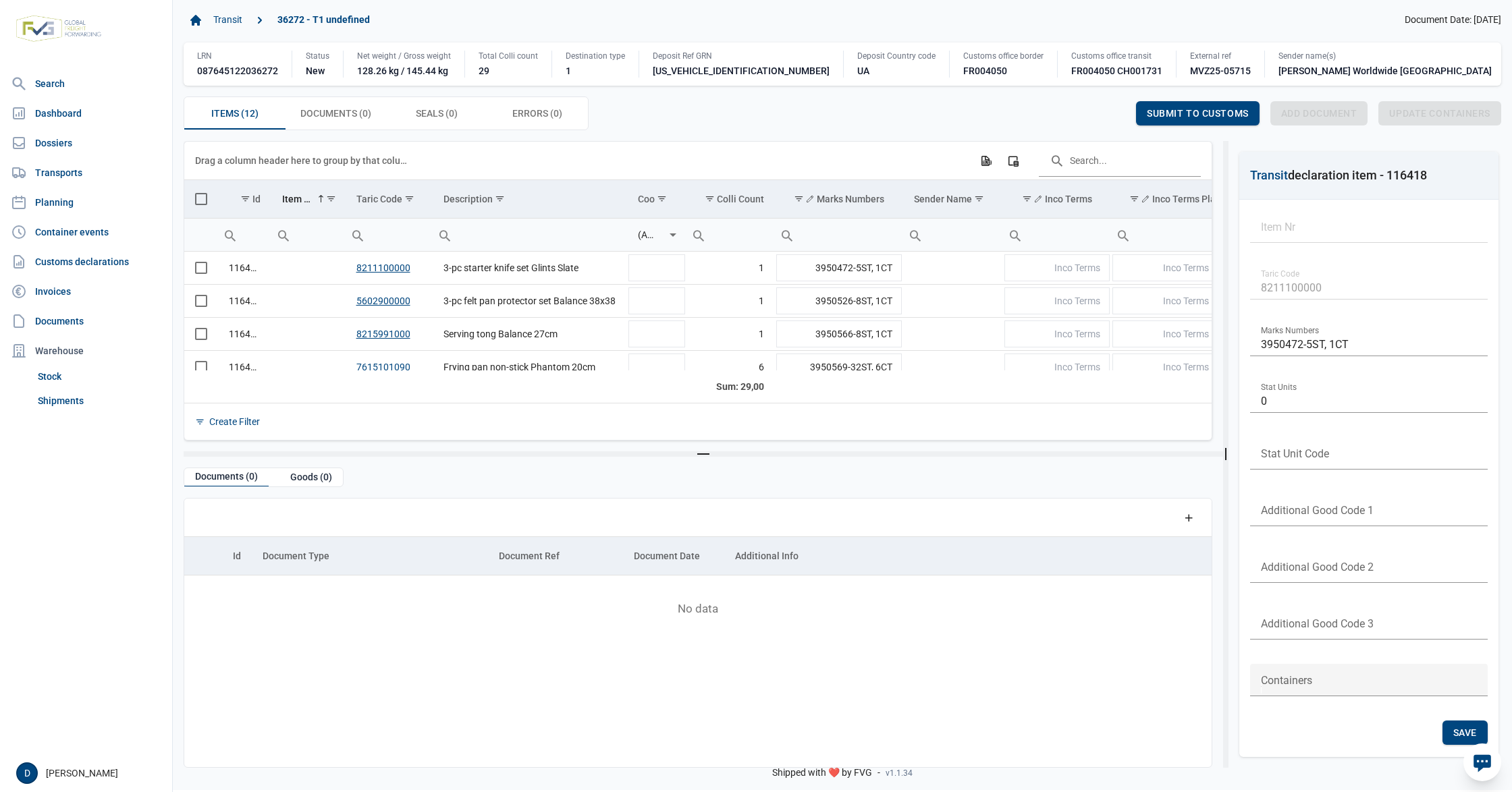
click at [195, 205] on span "Select all" at bounding box center [201, 199] width 12 height 12
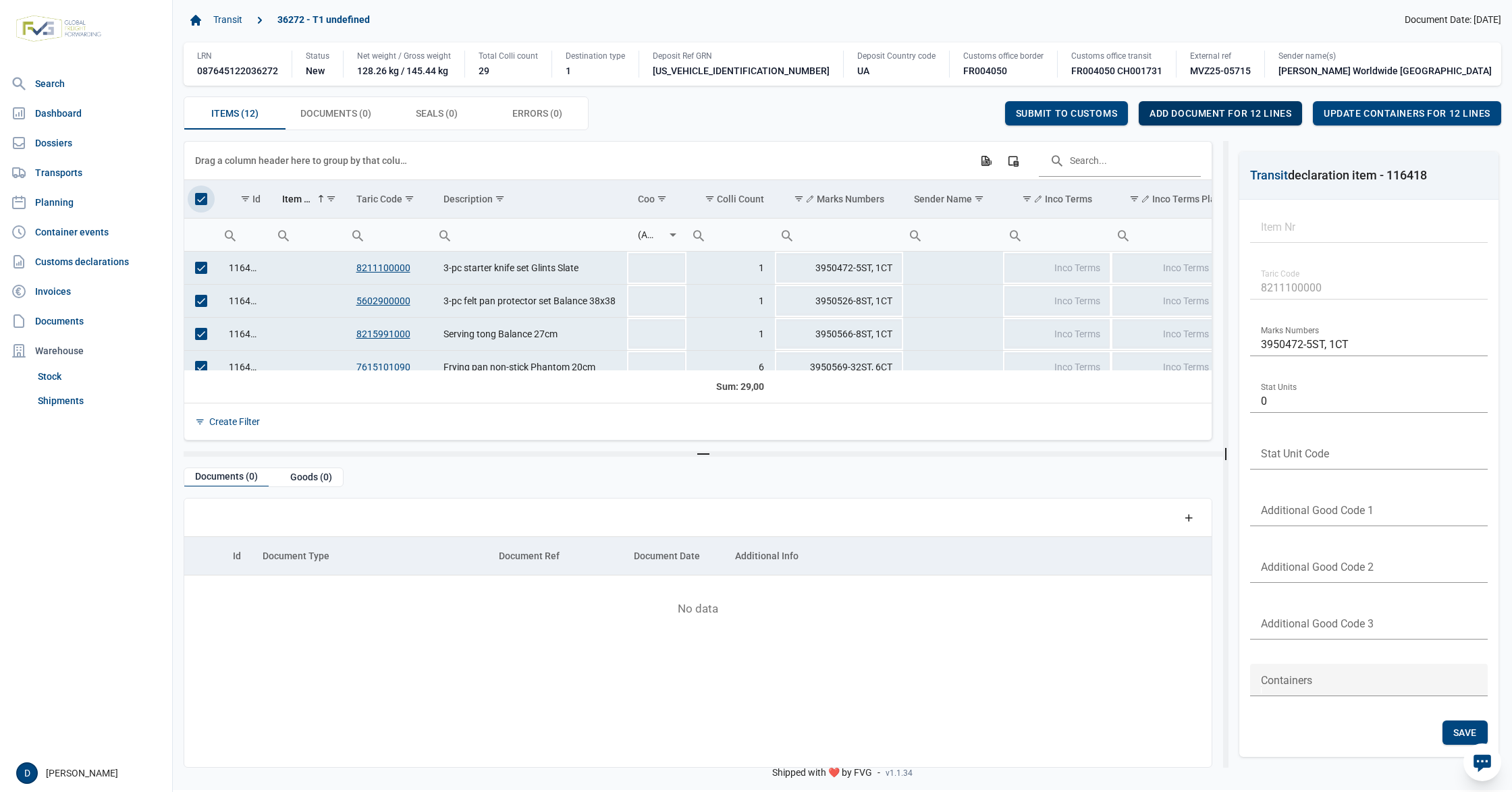
click at [1246, 118] on span "Add document for 12 lines" at bounding box center [1220, 113] width 141 height 11
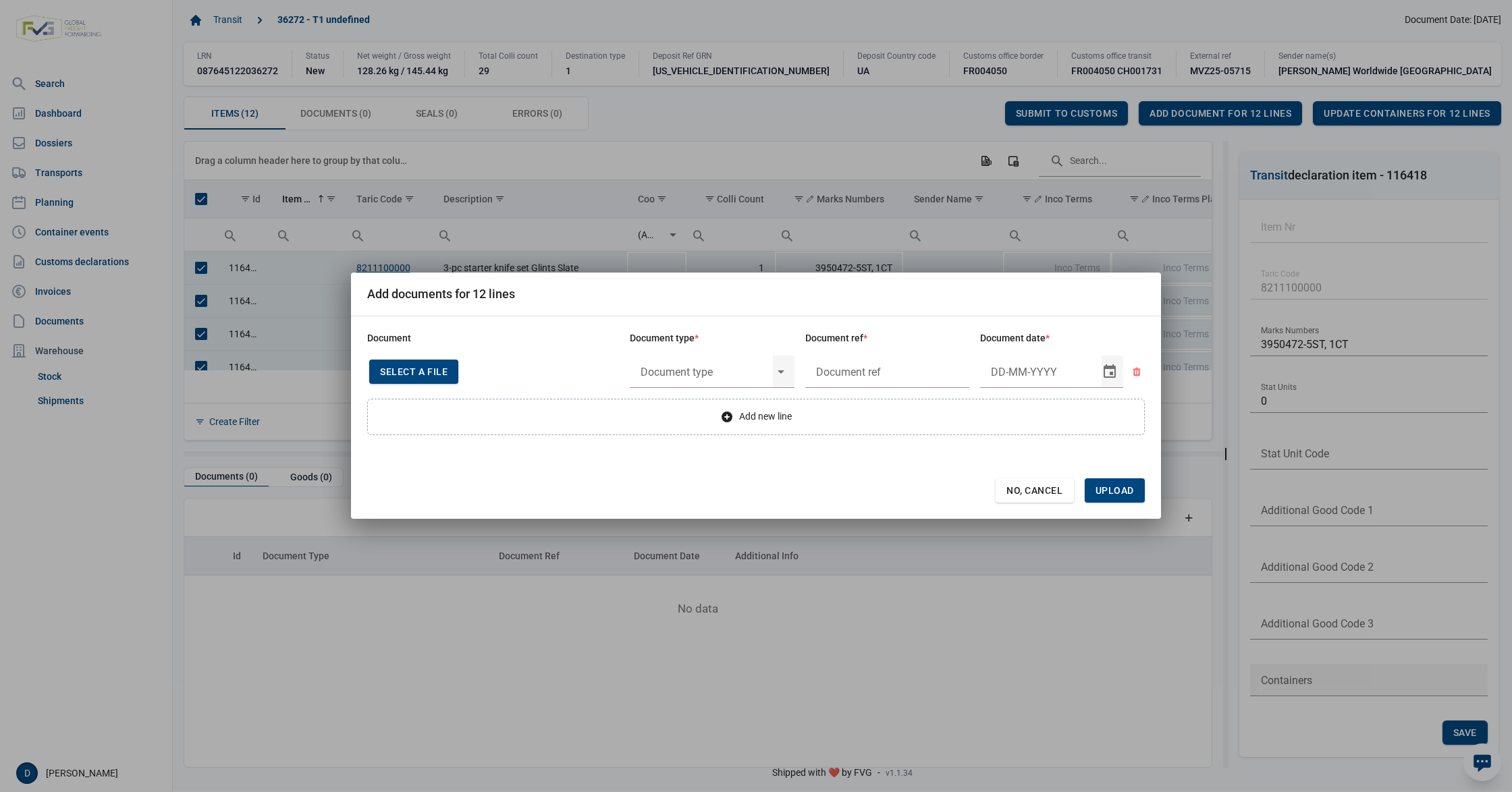
click at [421, 363] on div "Select a file" at bounding box center [413, 371] width 89 height 24
type input "Factuur VFA25-07512"
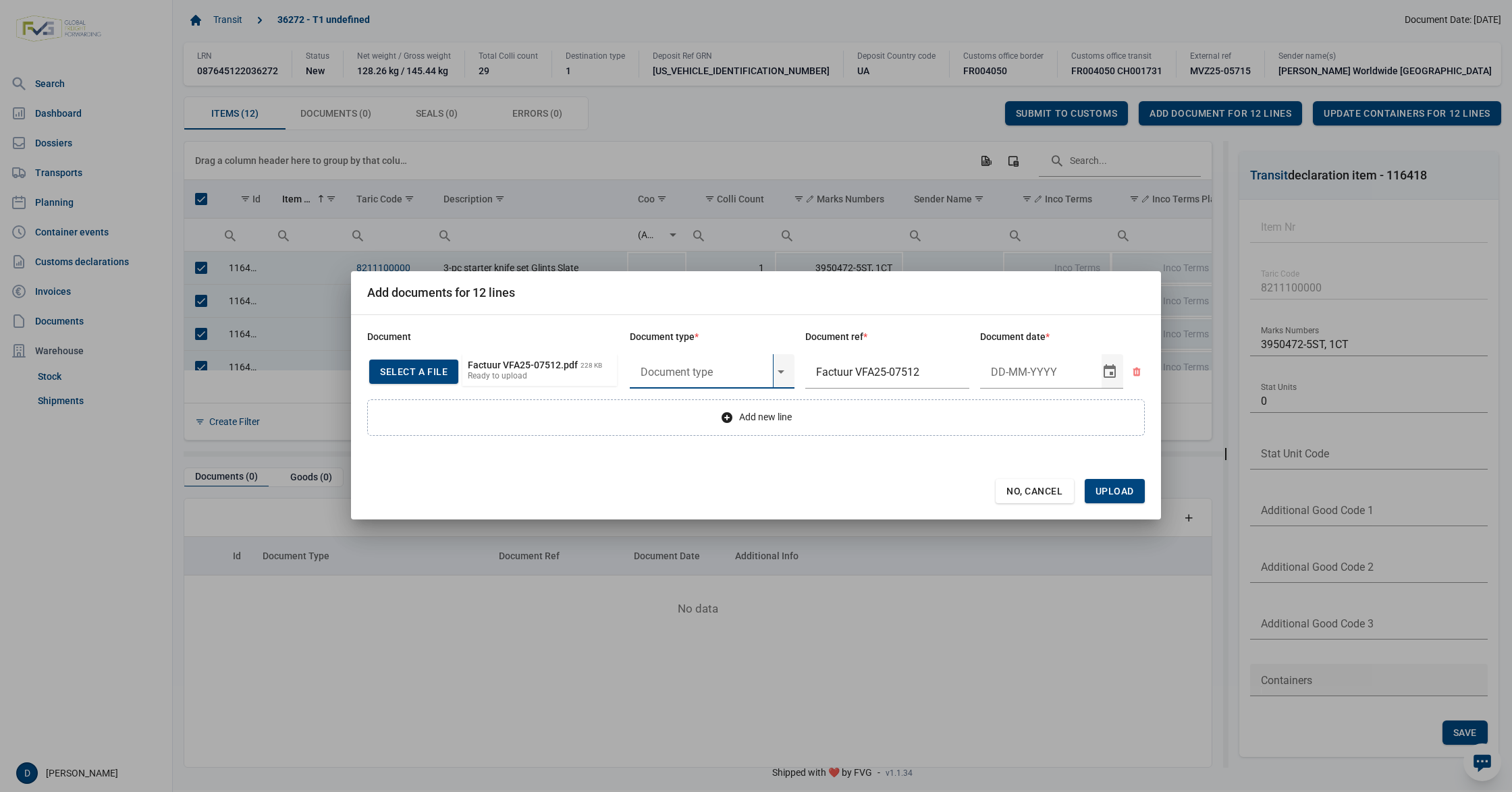
click at [737, 378] on input "text" at bounding box center [702, 372] width 143 height 35
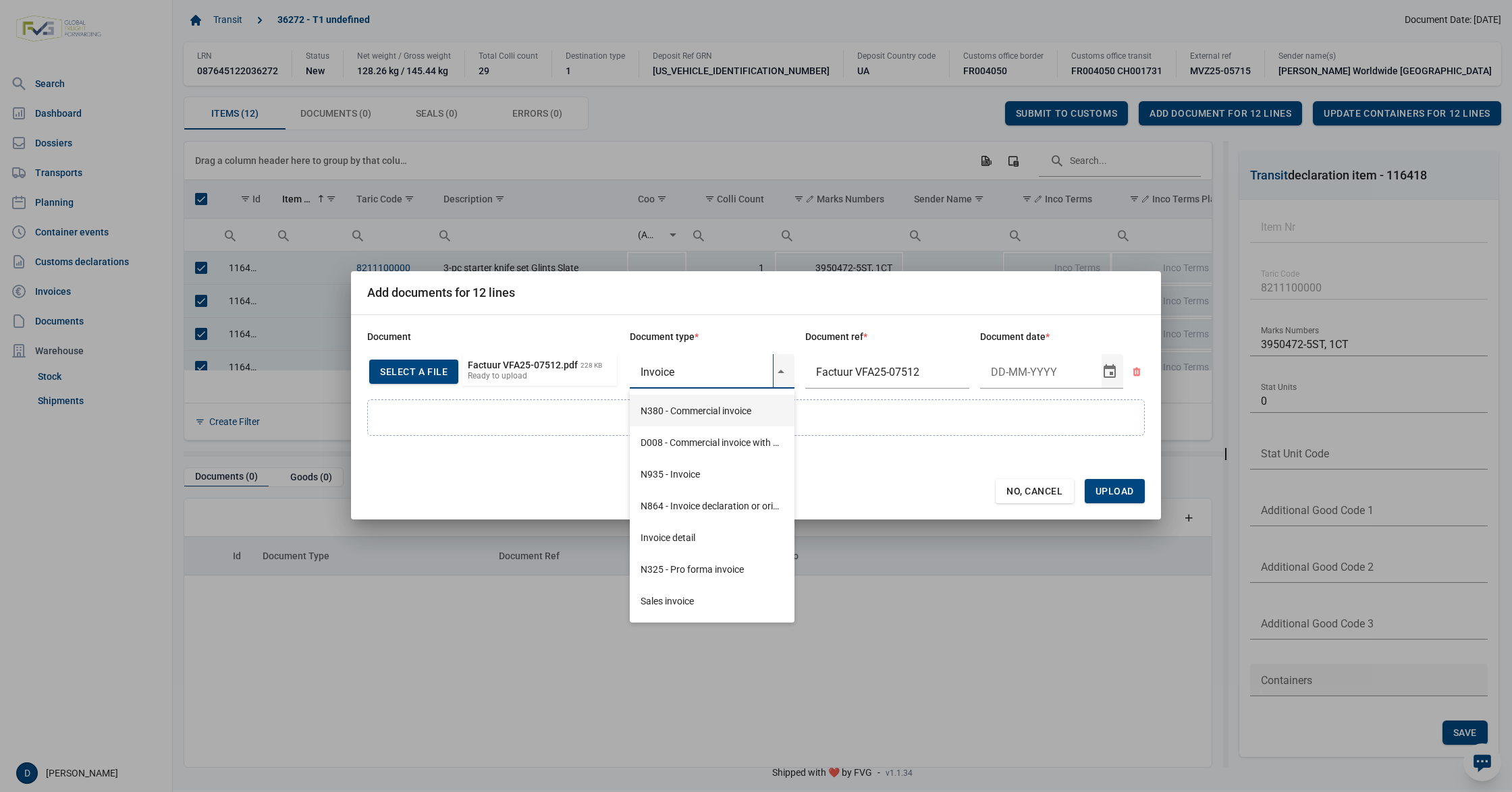
click at [703, 412] on div "N380 - Commercial invoice" at bounding box center [712, 410] width 164 height 32
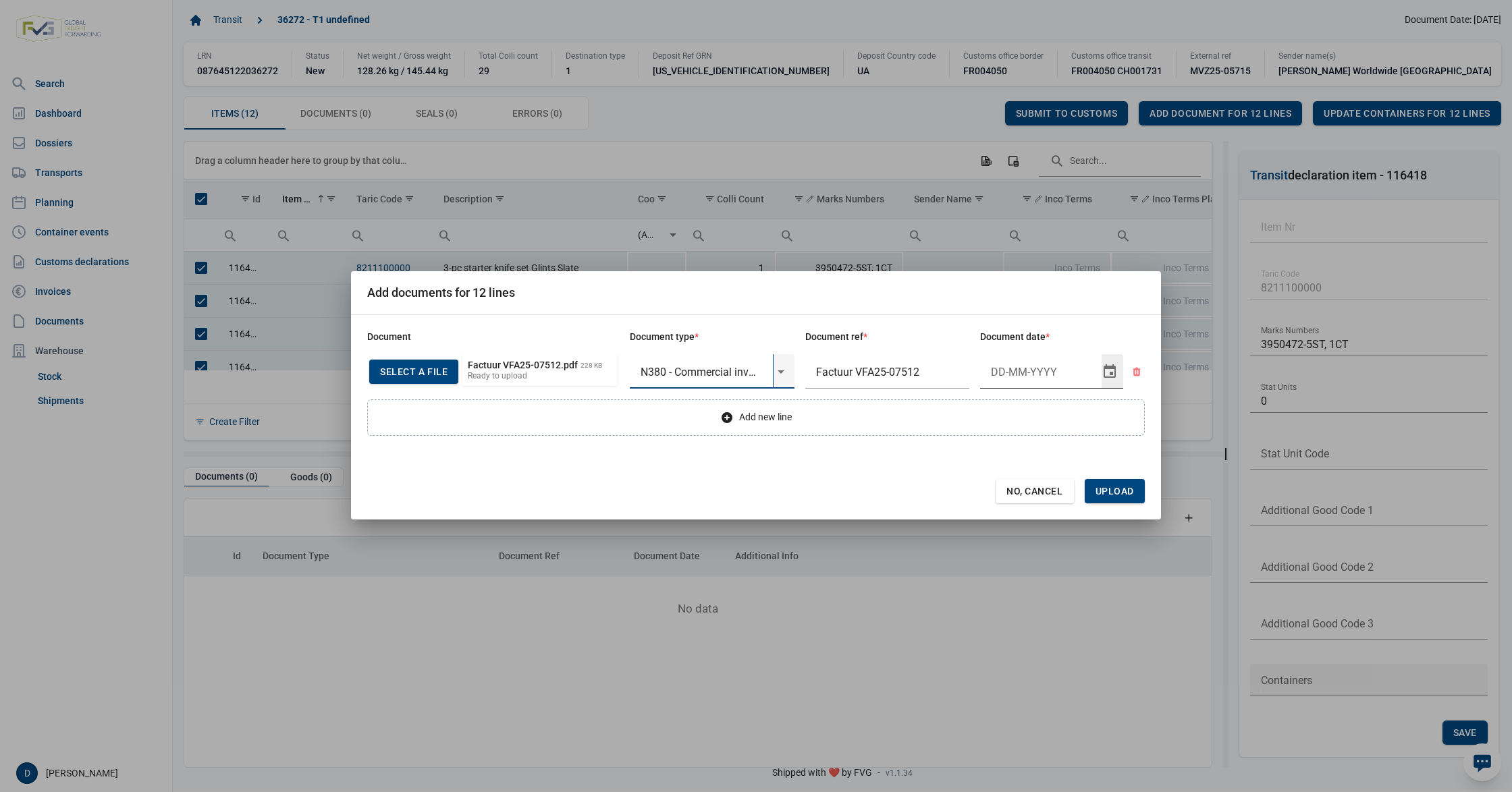
type input "N380 - Commercial invoice"
click at [1010, 374] on input "Document date" at bounding box center [1041, 372] width 121 height 35
type input "2-10-2025"
click at [1126, 487] on span "Upload" at bounding box center [1114, 491] width 38 height 11
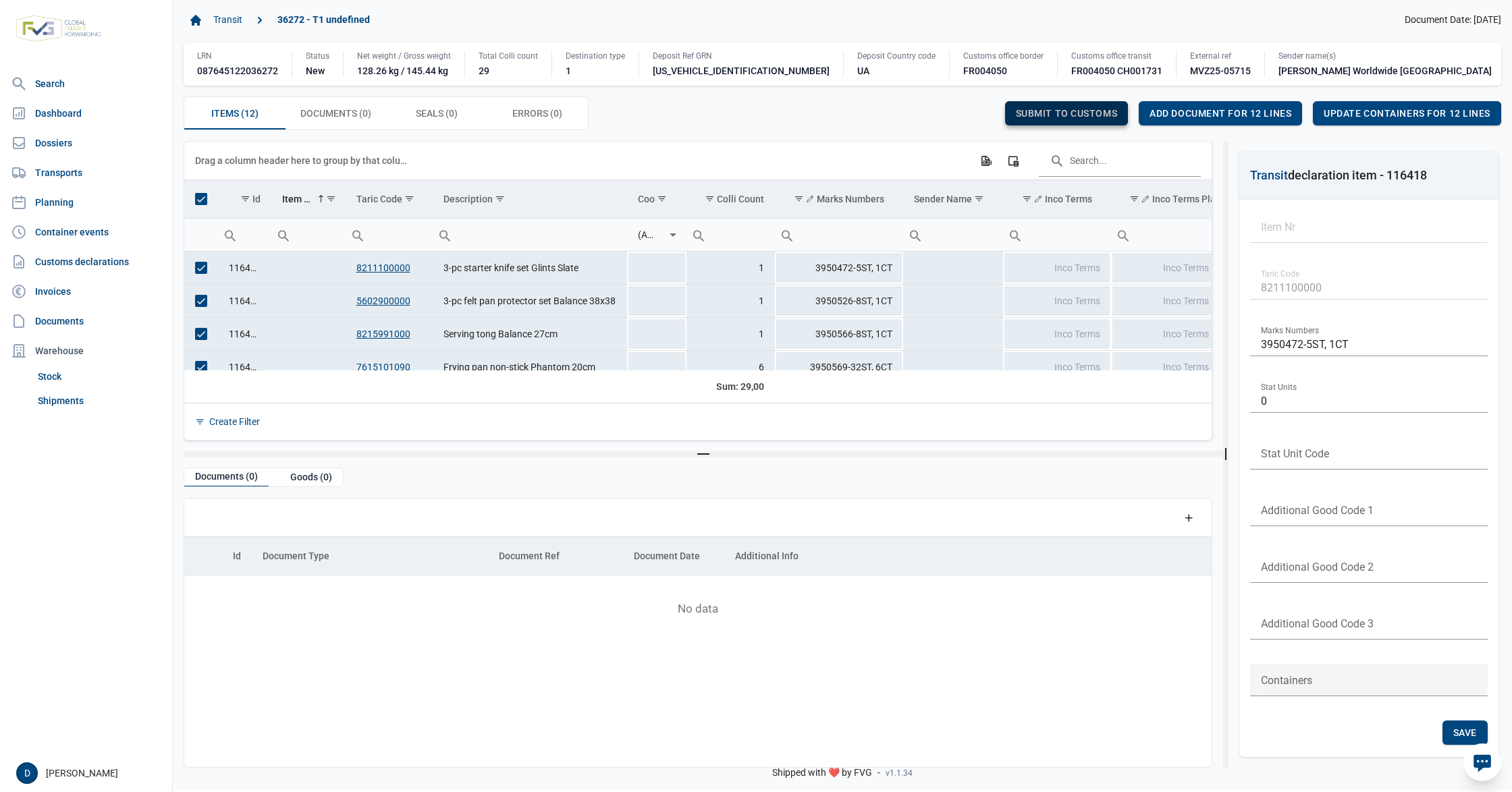
click at [1035, 118] on span "Submit to customs" at bounding box center [1067, 113] width 102 height 11
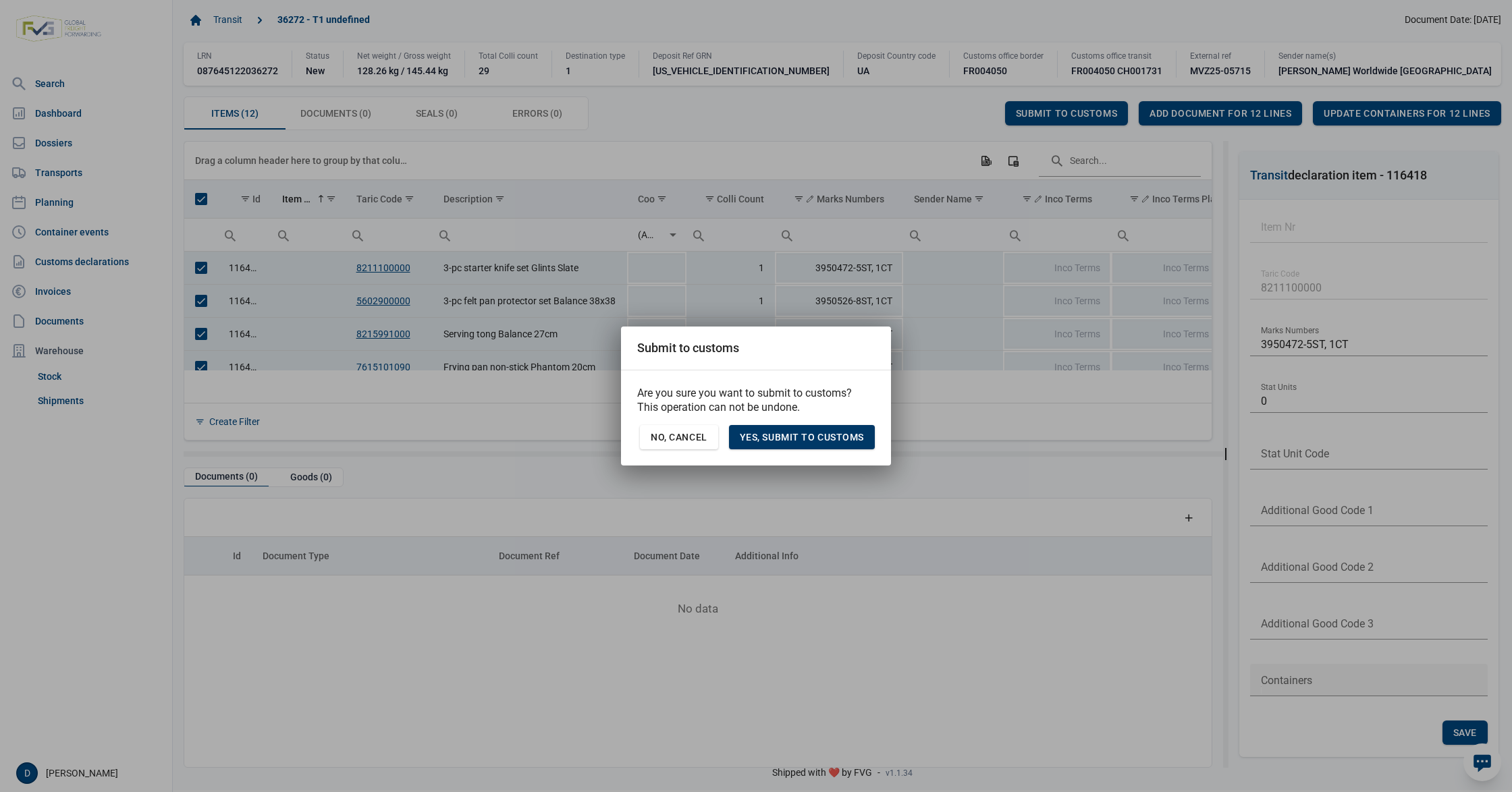
click at [799, 435] on span "Yes, Submit to customs" at bounding box center [802, 437] width 124 height 11
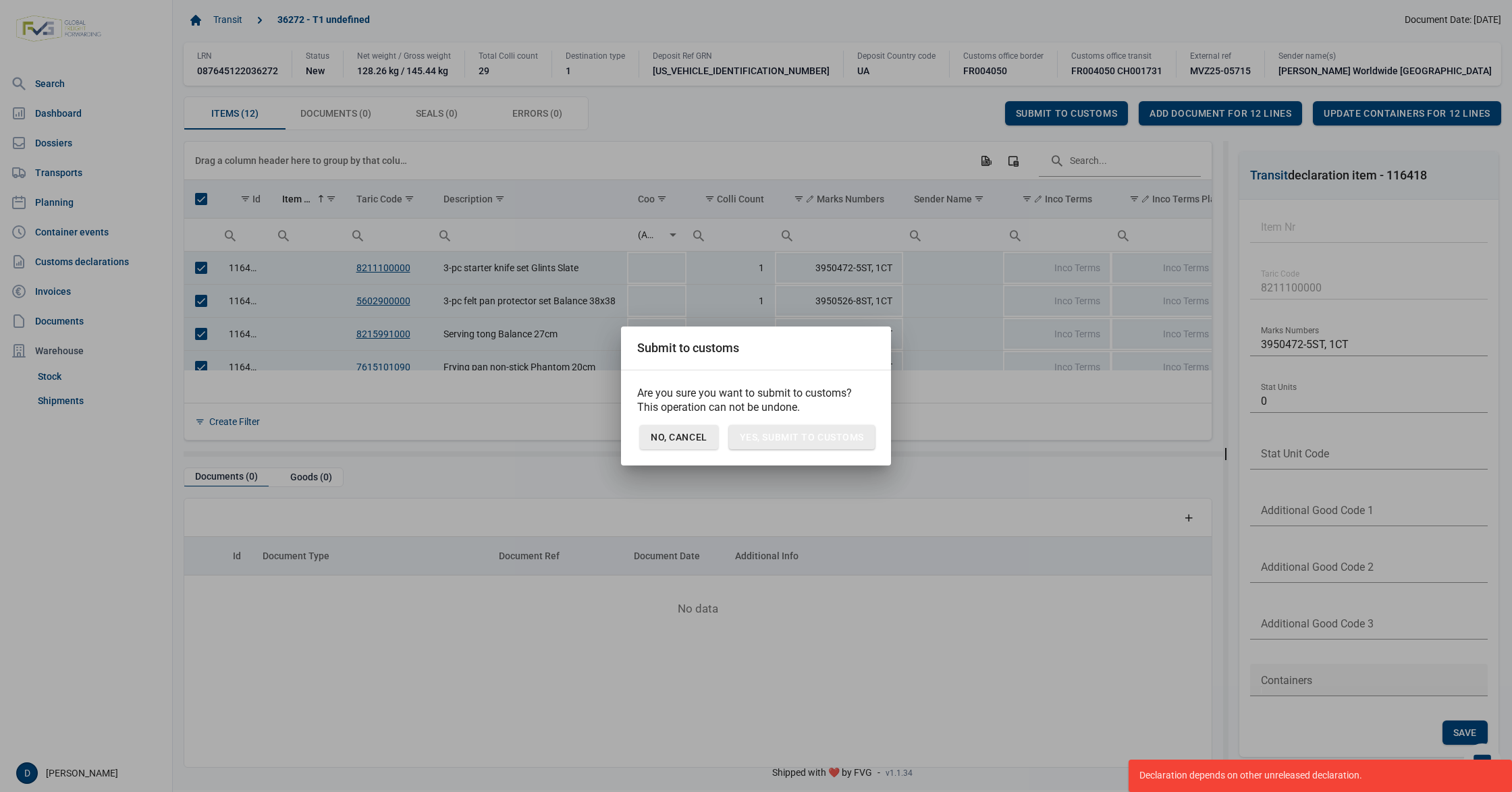
click at [690, 438] on span "No, Cancel" at bounding box center [679, 437] width 56 height 11
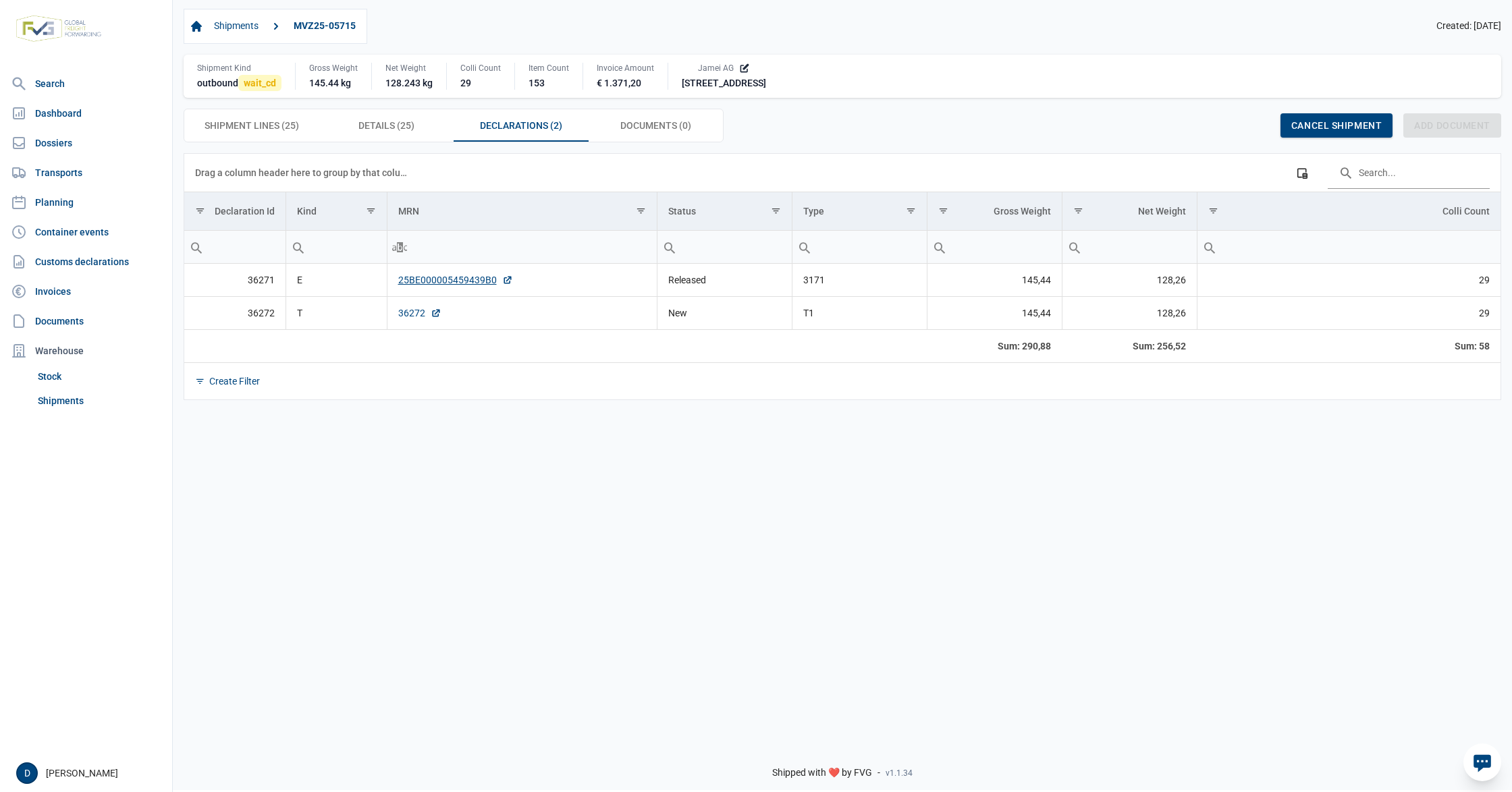
click at [406, 318] on link "36272" at bounding box center [420, 313] width 43 height 13
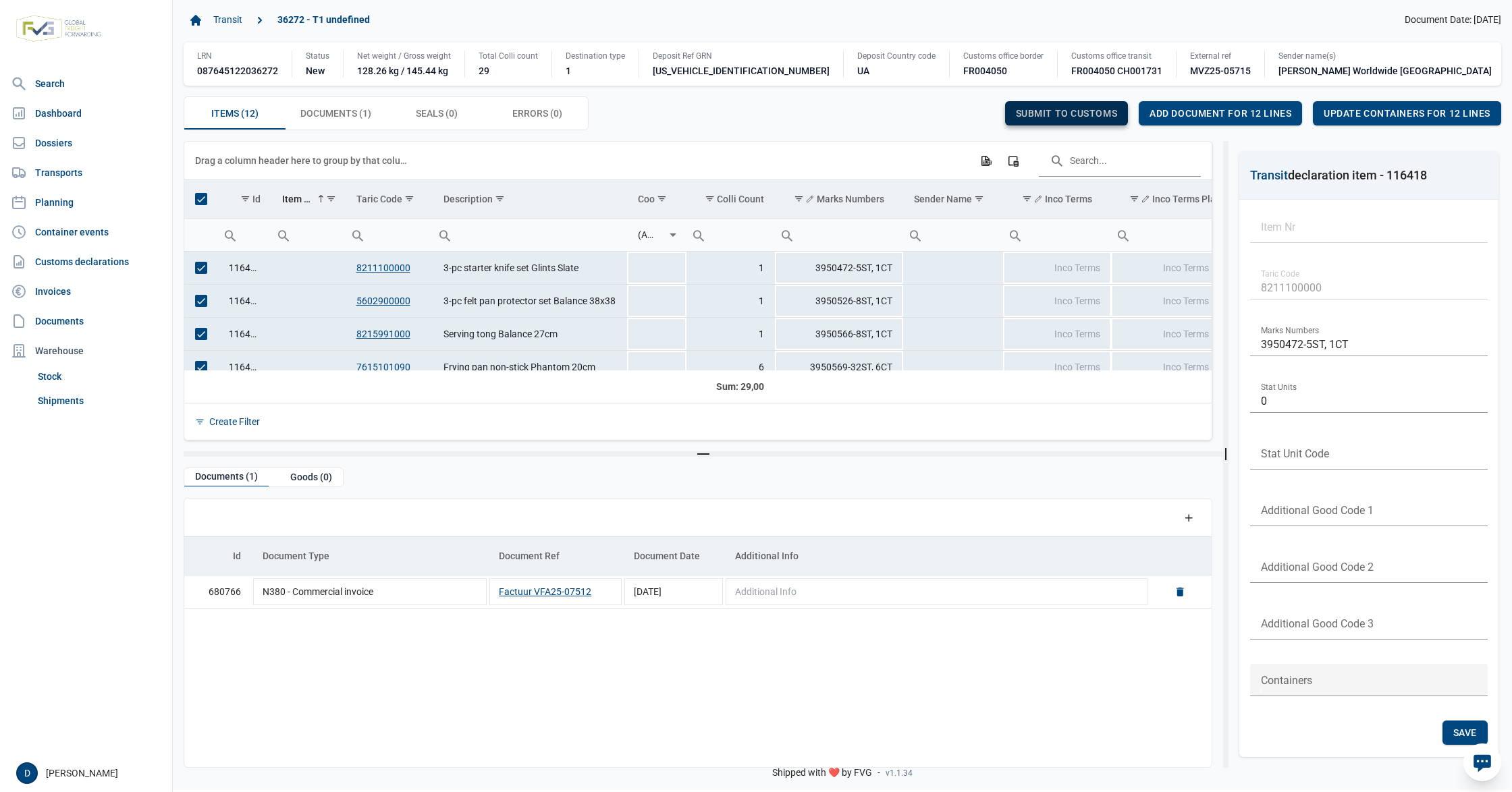
click at [1087, 118] on span "Submit to customs" at bounding box center [1067, 113] width 102 height 11
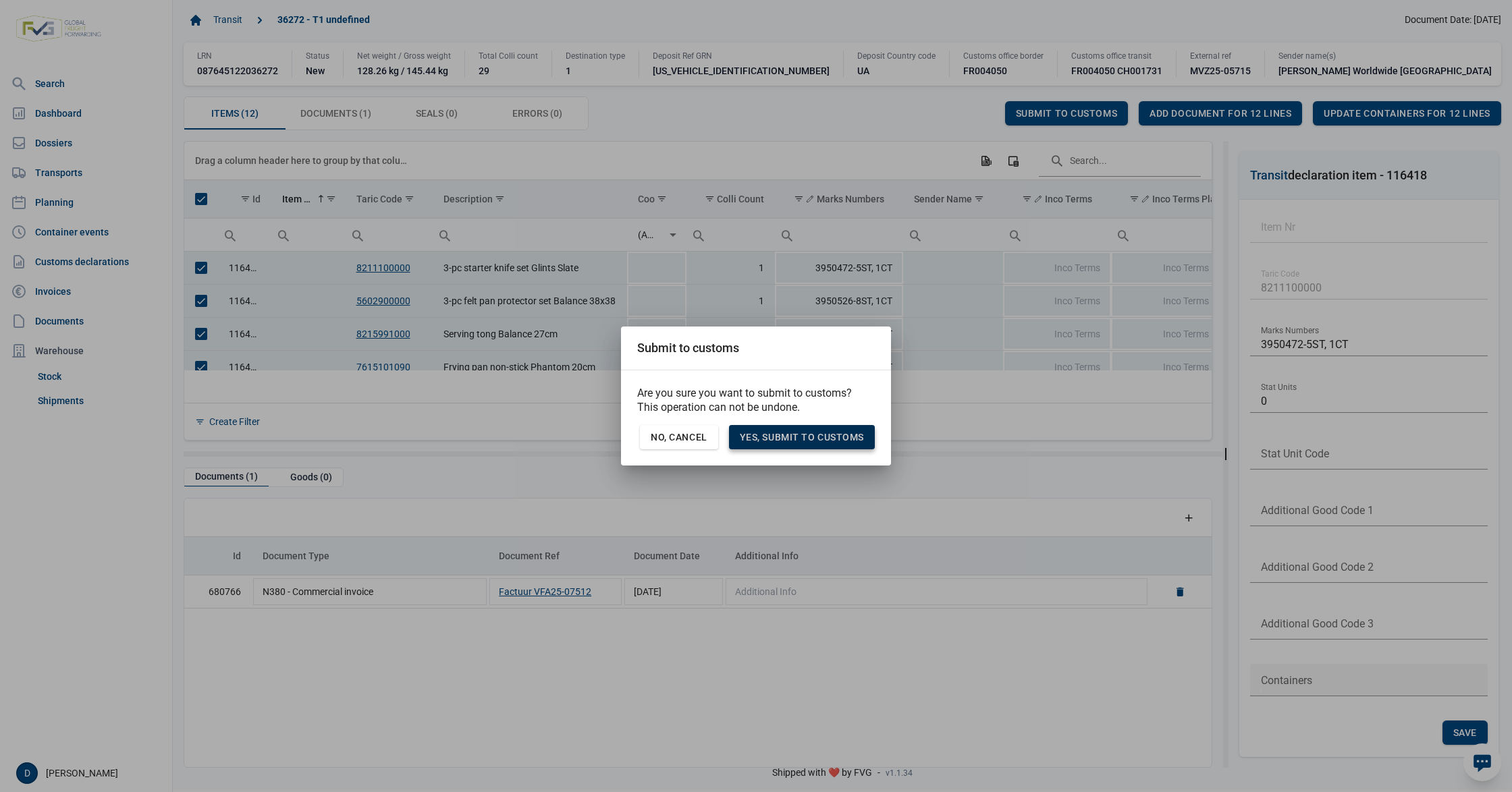
click at [809, 438] on span "Yes, Submit to customs" at bounding box center [802, 437] width 124 height 11
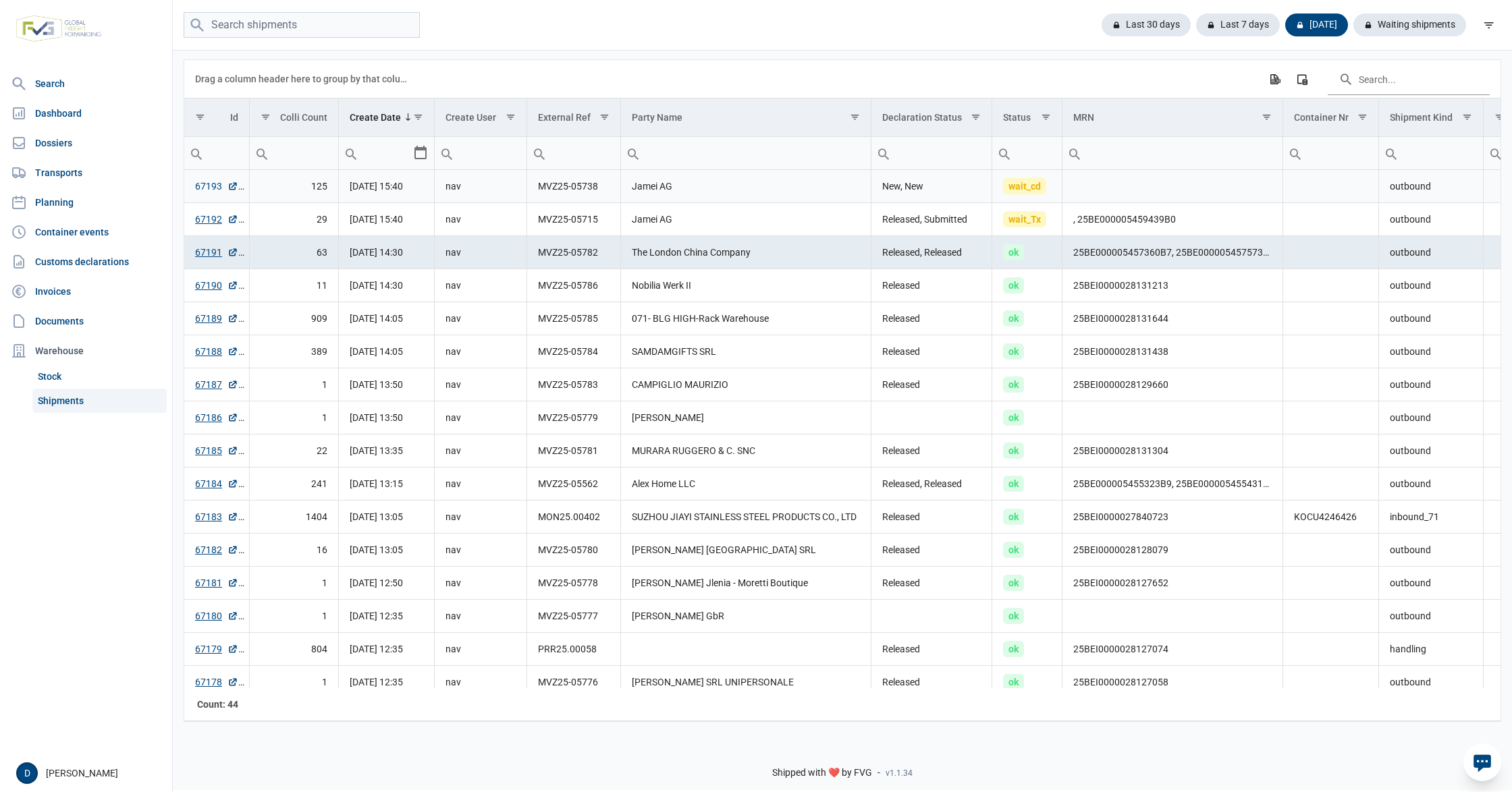
click at [205, 182] on link "67193" at bounding box center [216, 186] width 43 height 13
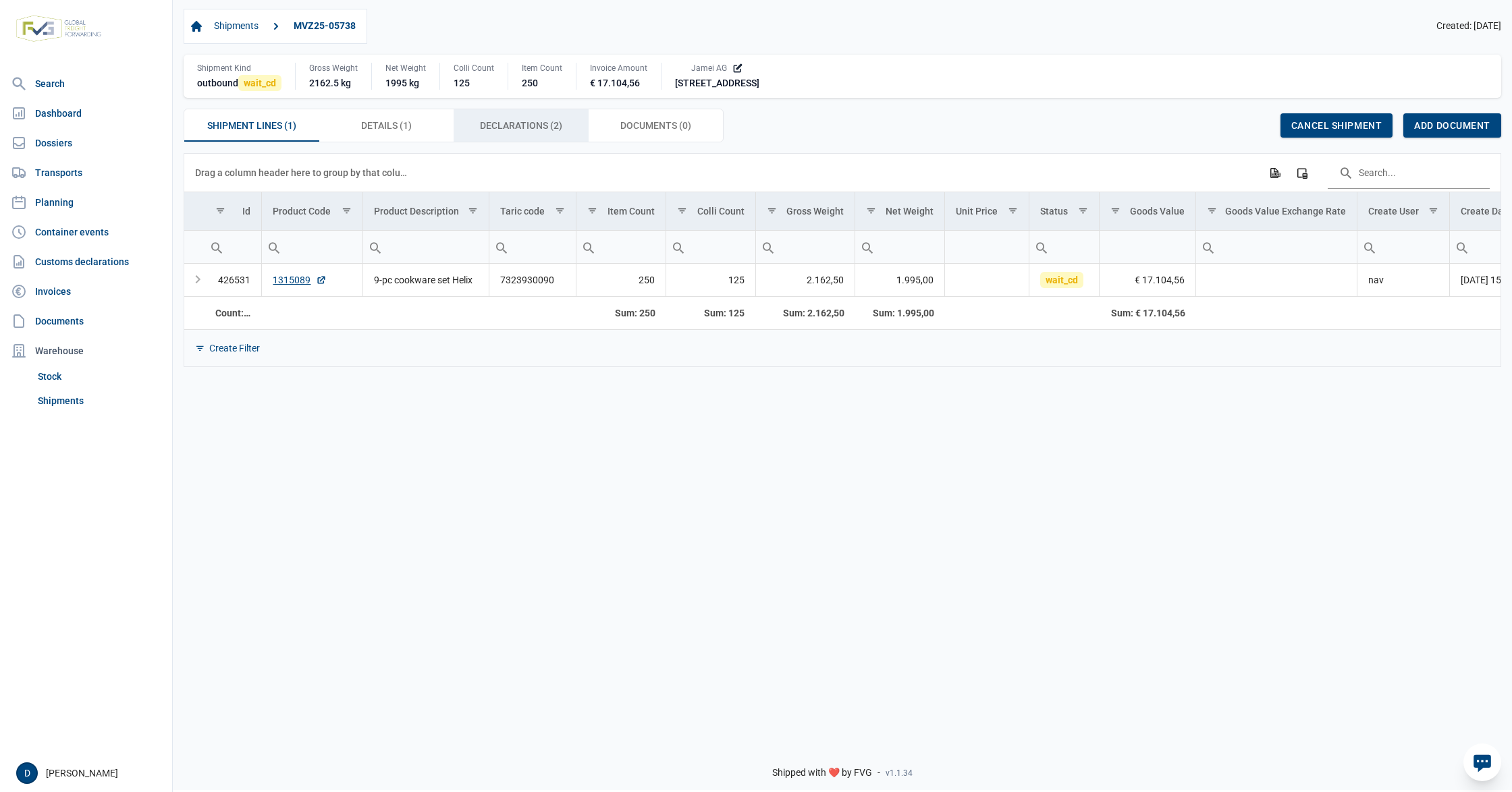
click at [509, 128] on span "Declarations (2) Declarations (2)" at bounding box center [521, 125] width 82 height 16
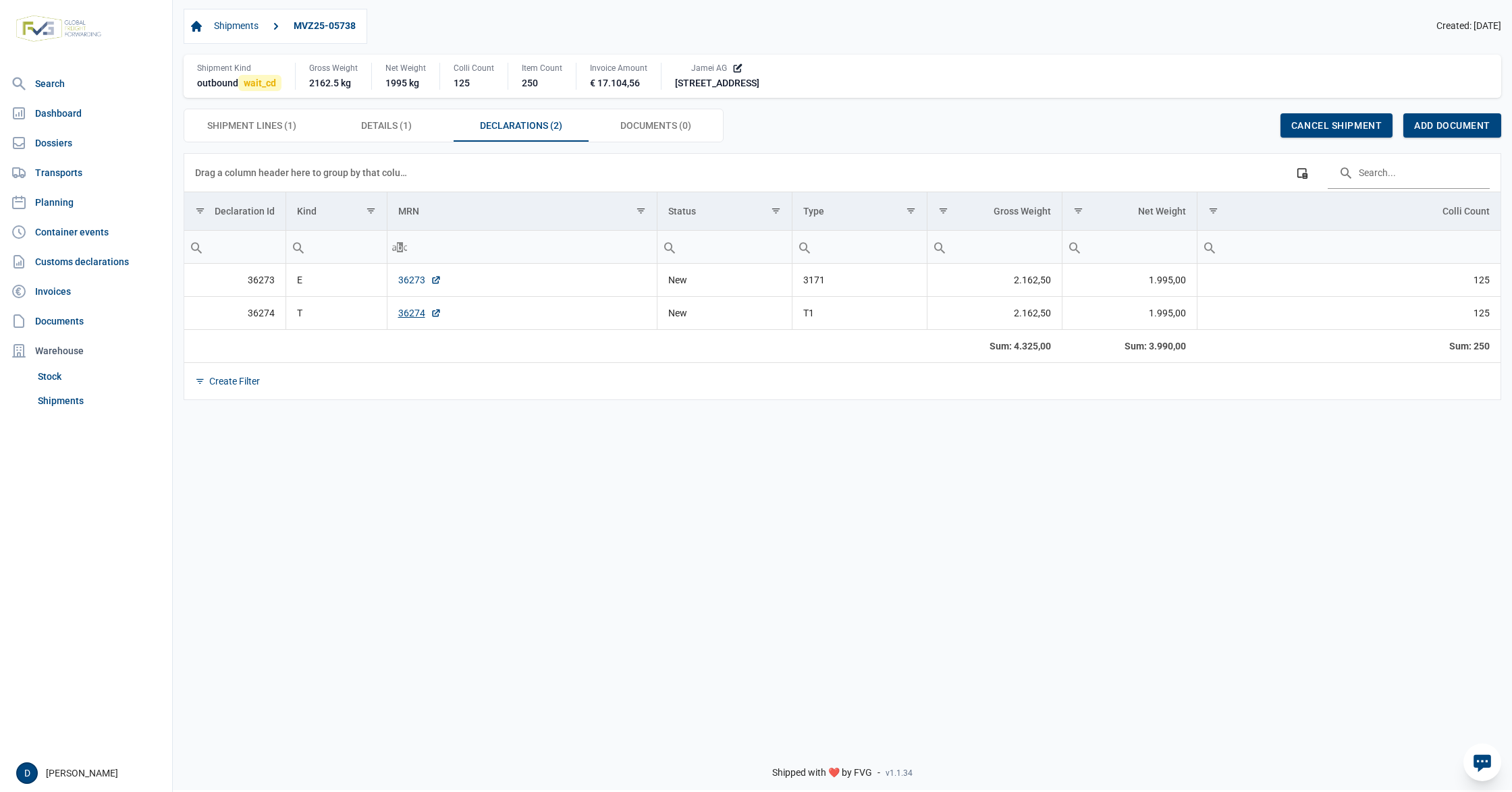
click at [408, 281] on link "36273" at bounding box center [420, 280] width 43 height 13
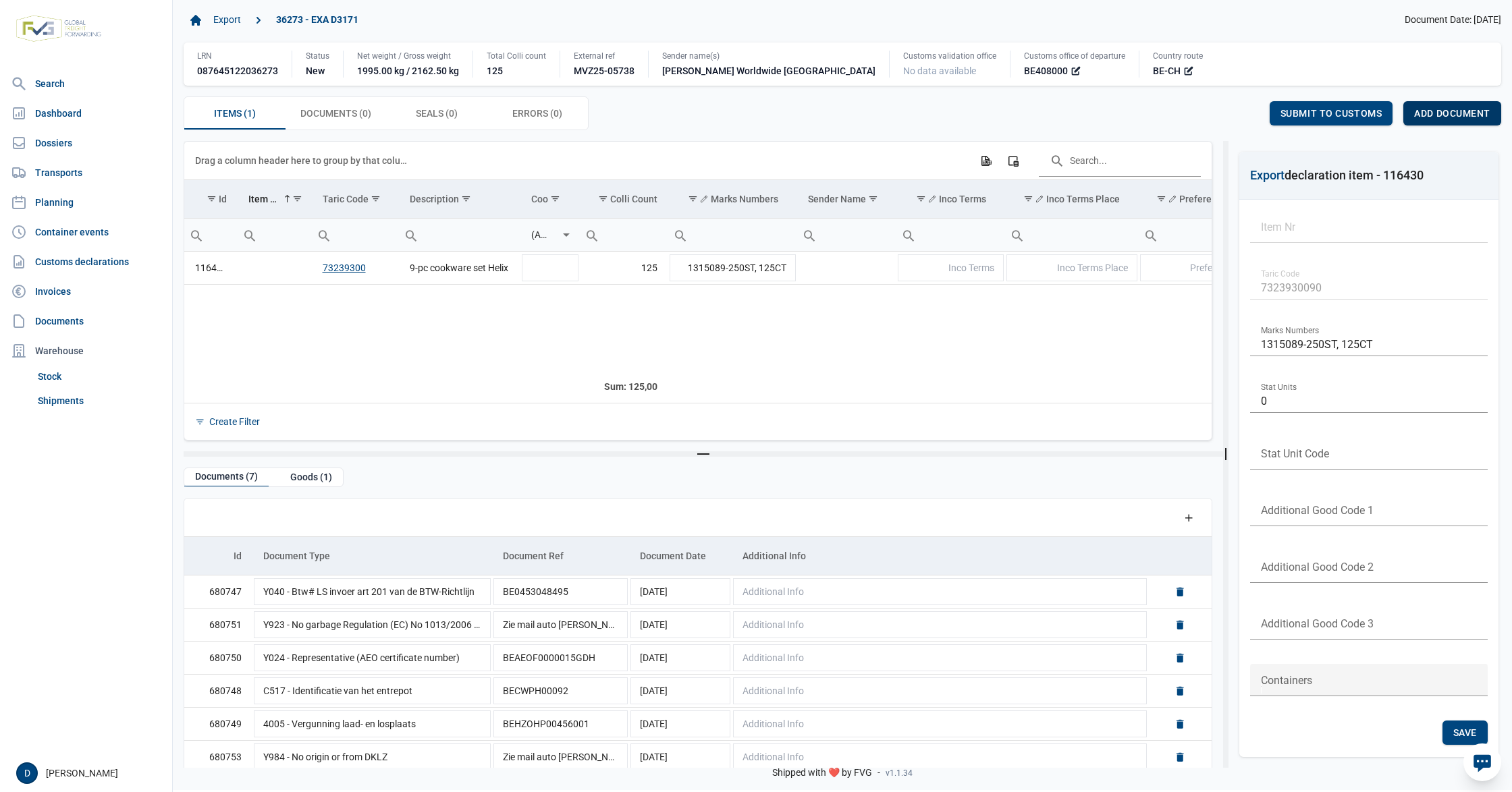
click at [1473, 114] on span "Add document" at bounding box center [1453, 113] width 76 height 11
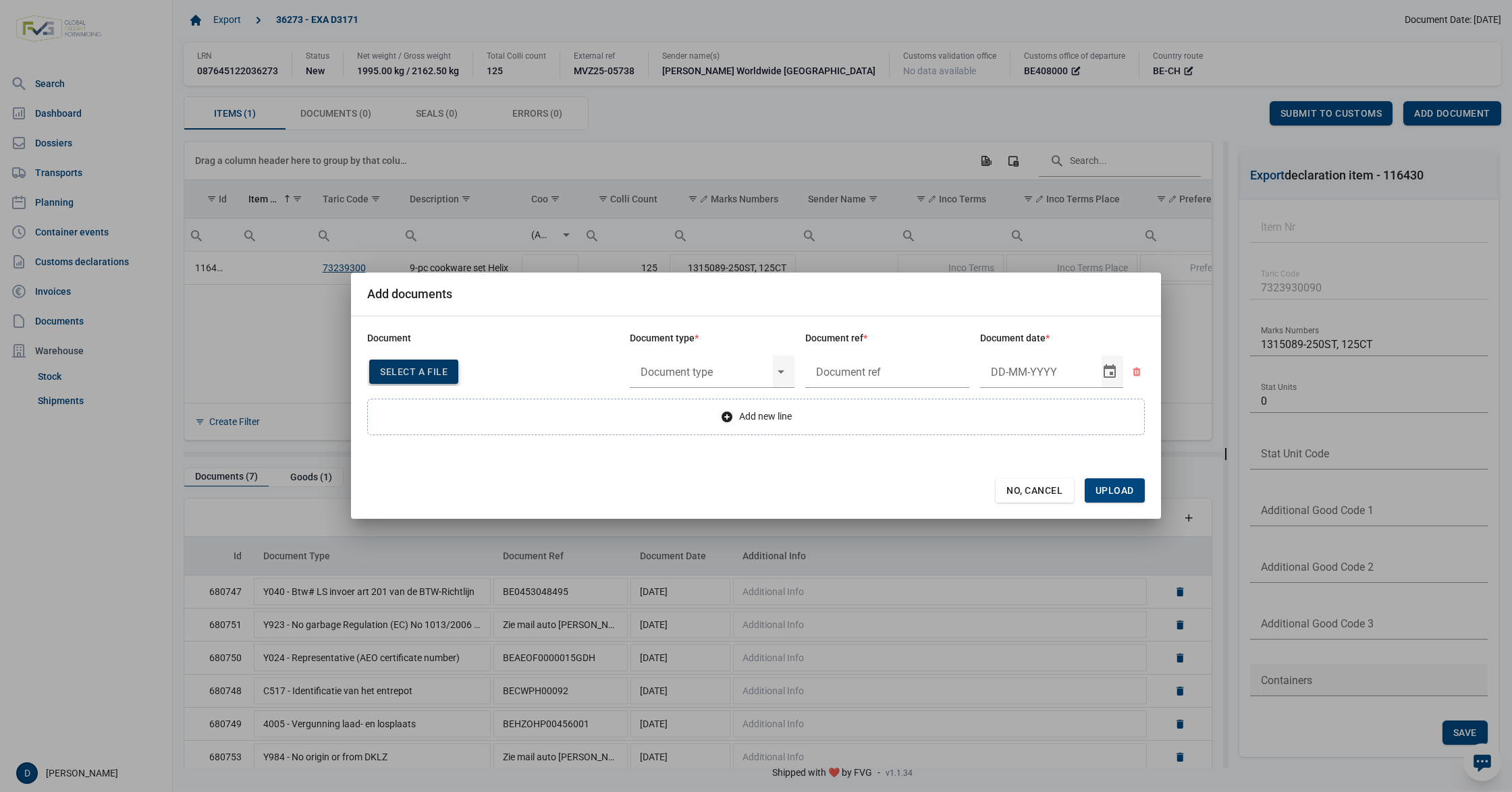
click at [438, 360] on div "Select a file" at bounding box center [413, 371] width 89 height 24
type input "Factuur VFA25-07515"
click at [696, 375] on input "text" at bounding box center [702, 372] width 143 height 35
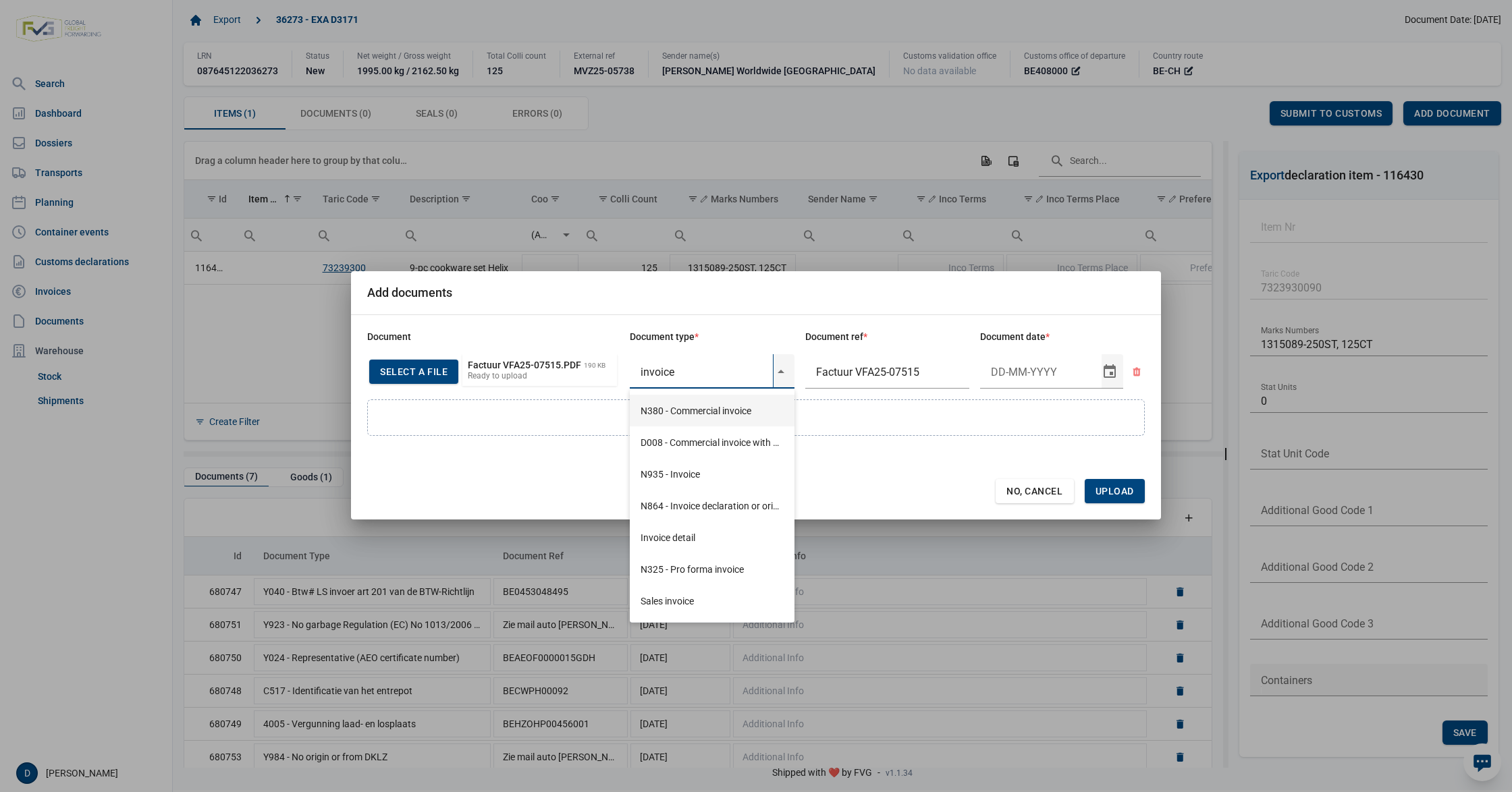
click at [693, 414] on div "N380 - Commercial invoice" at bounding box center [712, 410] width 164 height 32
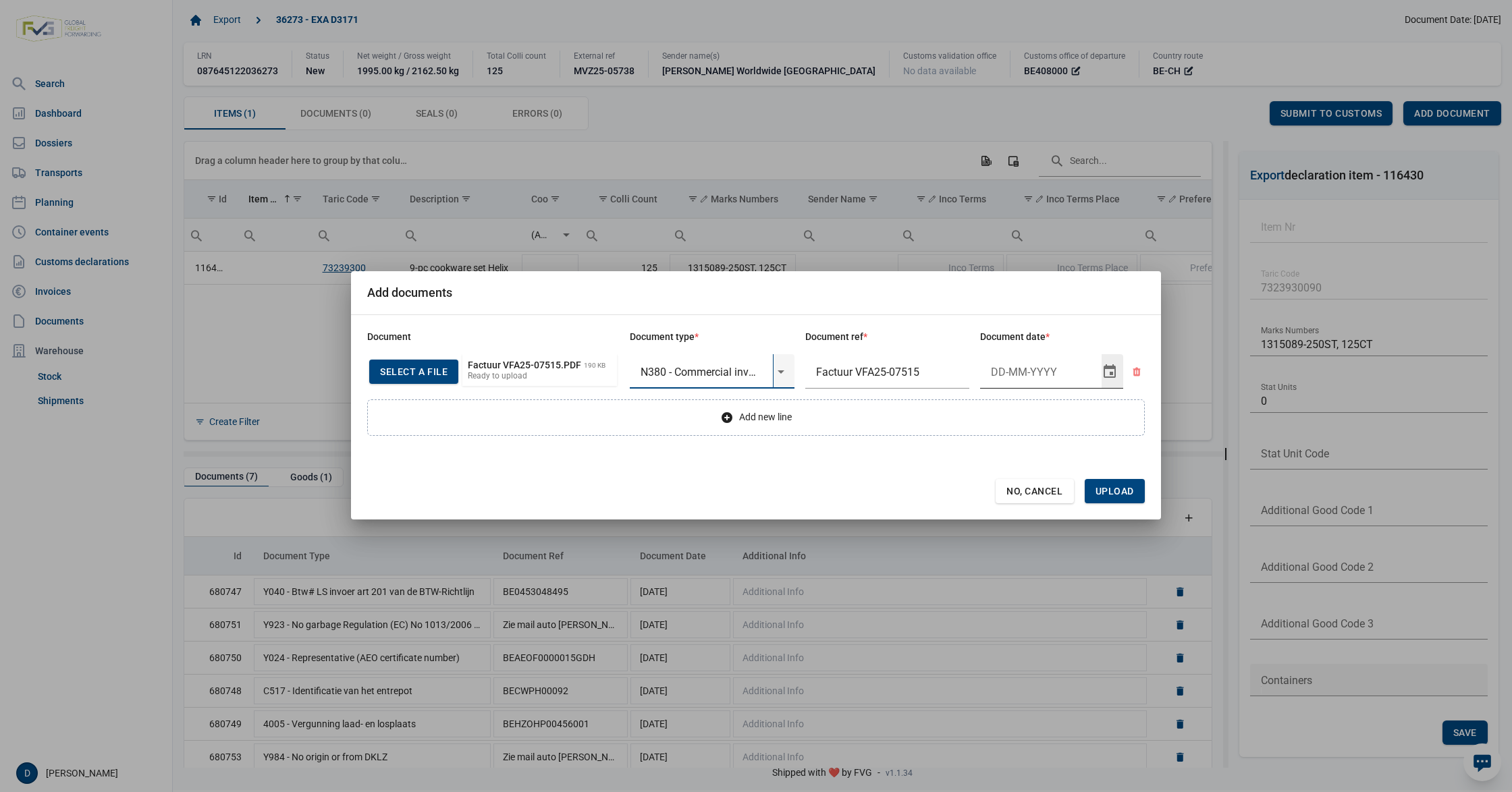
type input "N380 - Commercial invoice"
click at [1017, 374] on input "Document date" at bounding box center [1041, 372] width 121 height 35
type input "3-10-2025"
click at [1122, 491] on span "Upload" at bounding box center [1114, 491] width 38 height 11
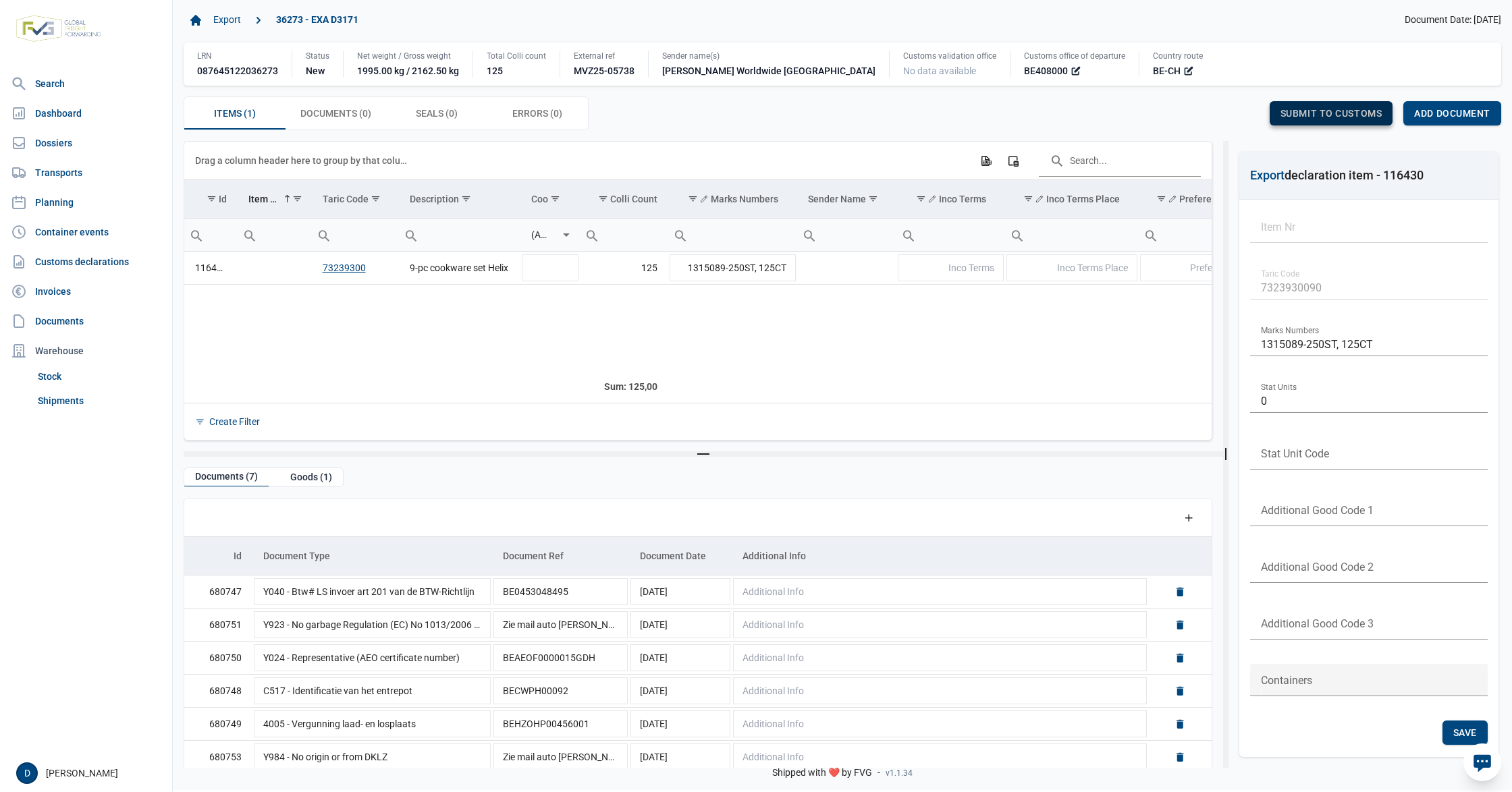
click at [1319, 112] on span "Submit to customs" at bounding box center [1331, 113] width 102 height 11
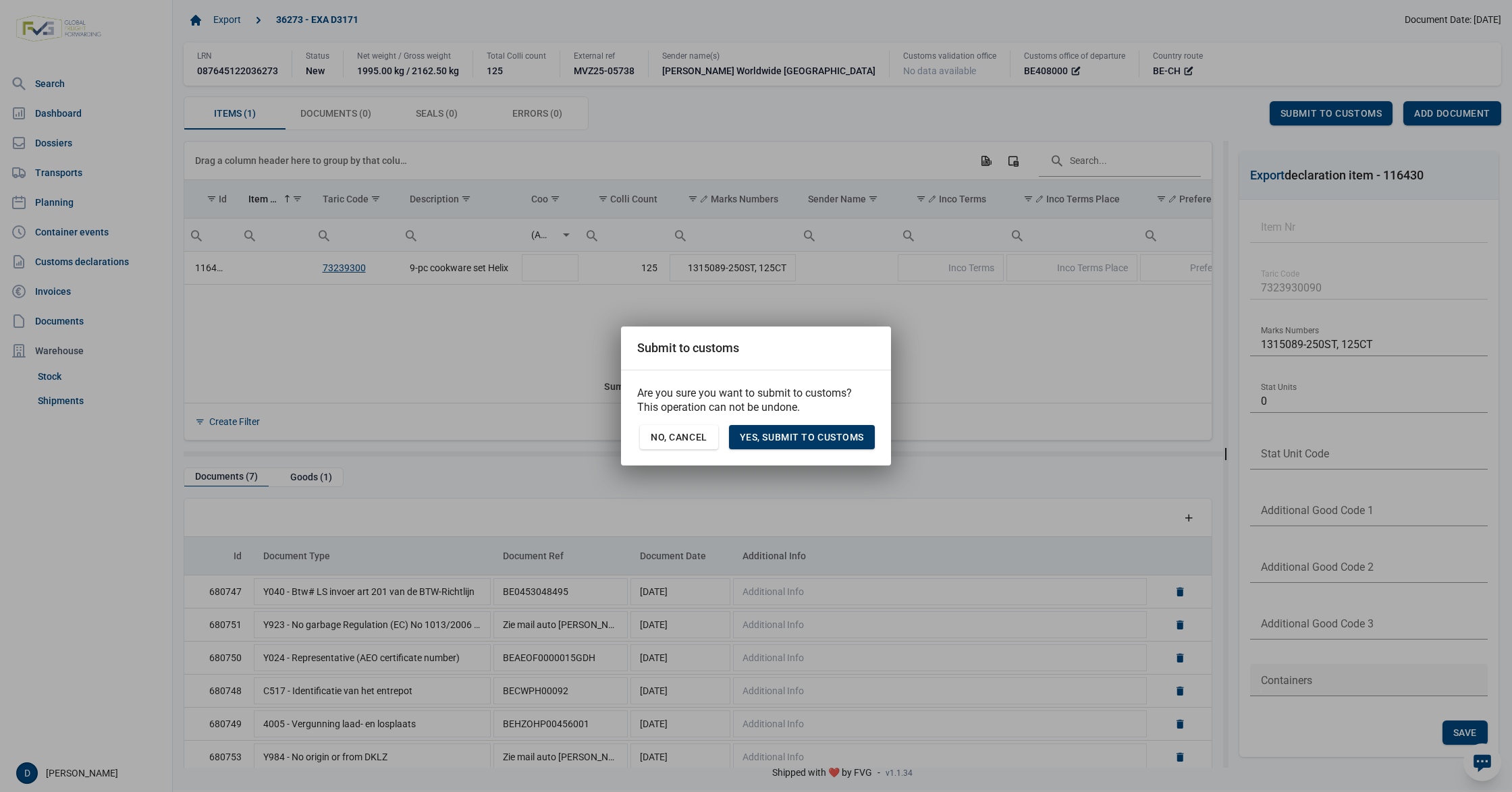
click at [778, 436] on span "Yes, Submit to customs" at bounding box center [802, 437] width 124 height 11
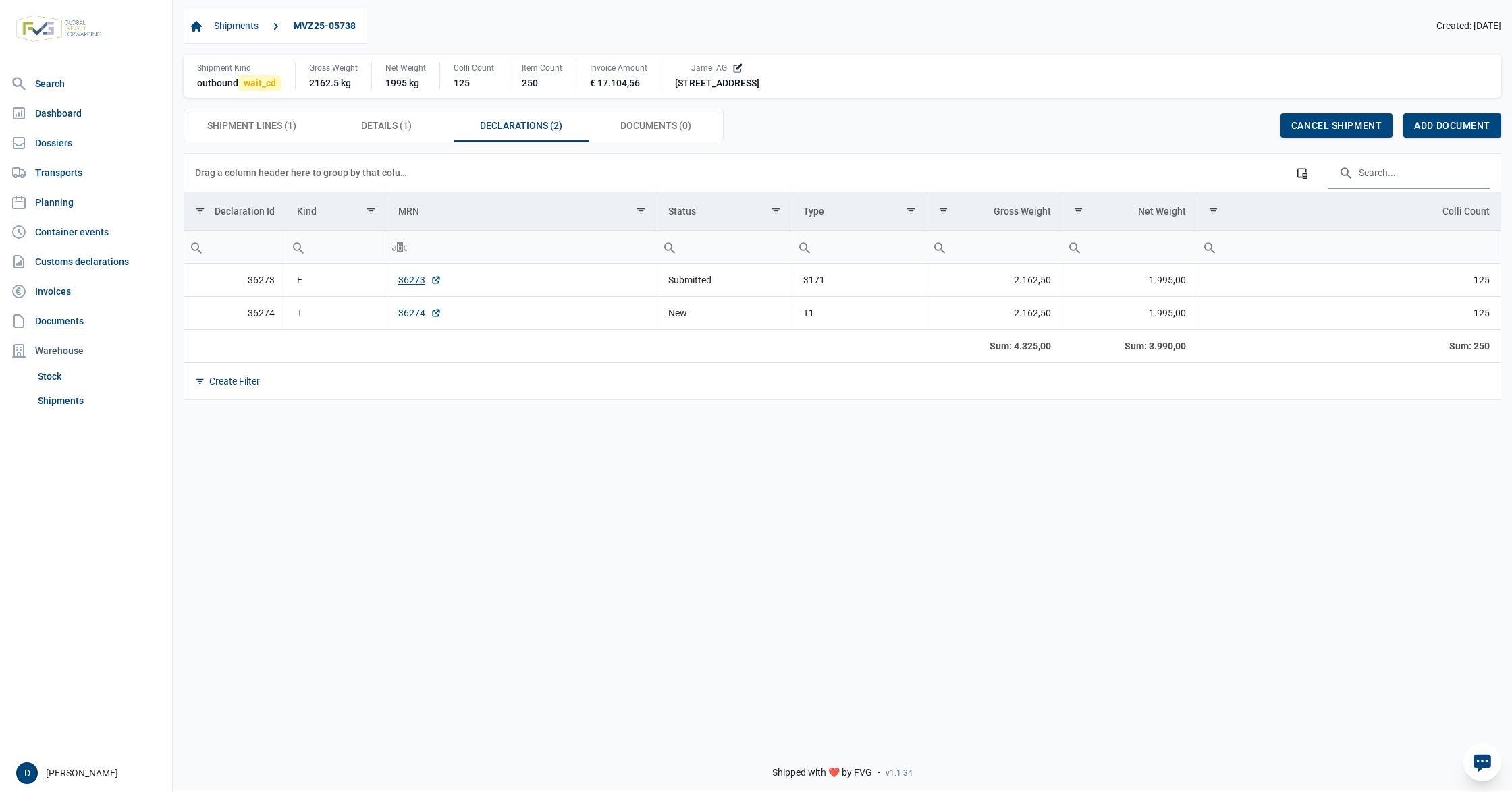
click at [414, 320] on link "36274" at bounding box center [420, 313] width 43 height 13
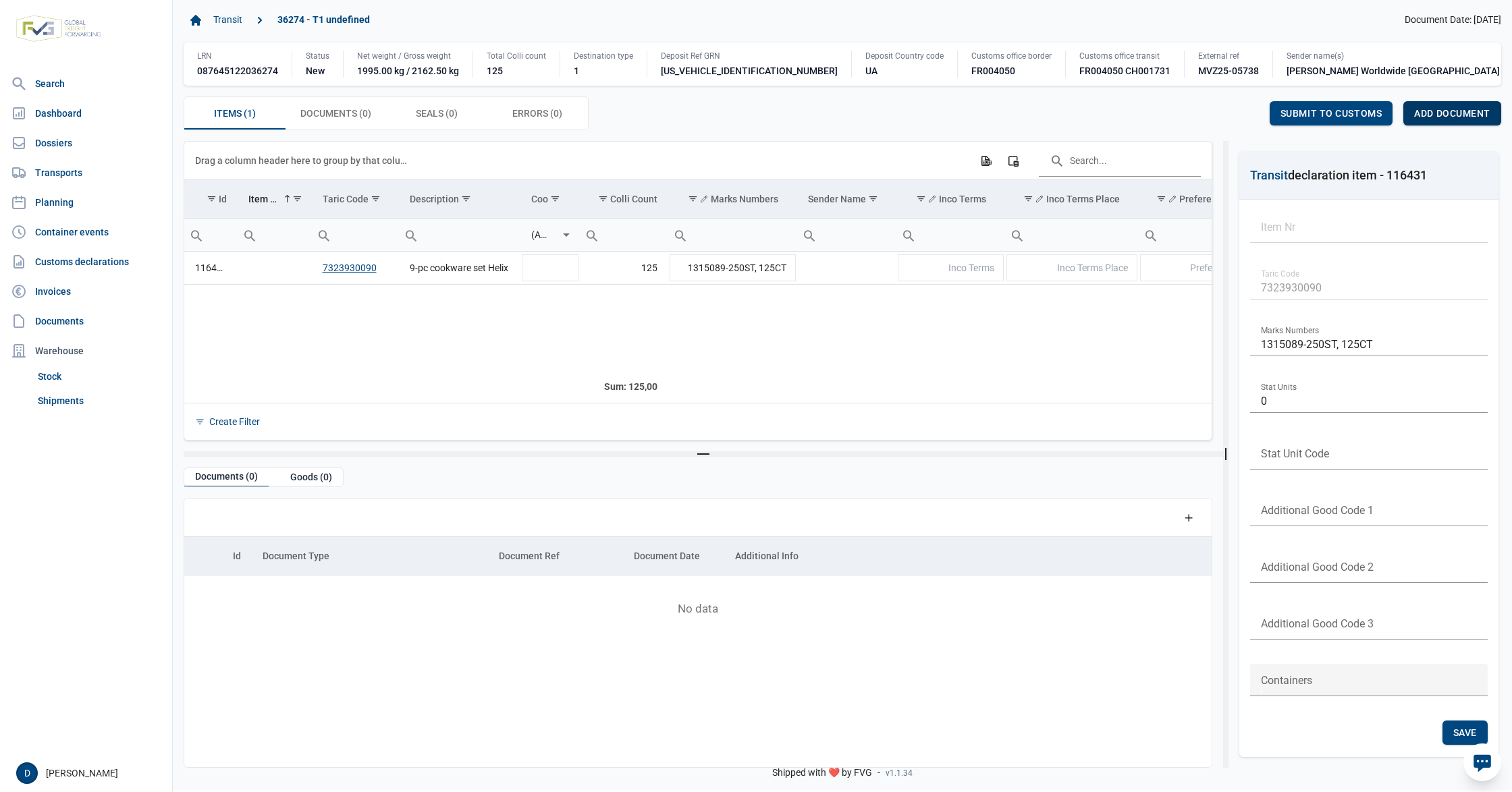
click at [1448, 118] on span "Add document" at bounding box center [1453, 113] width 76 height 11
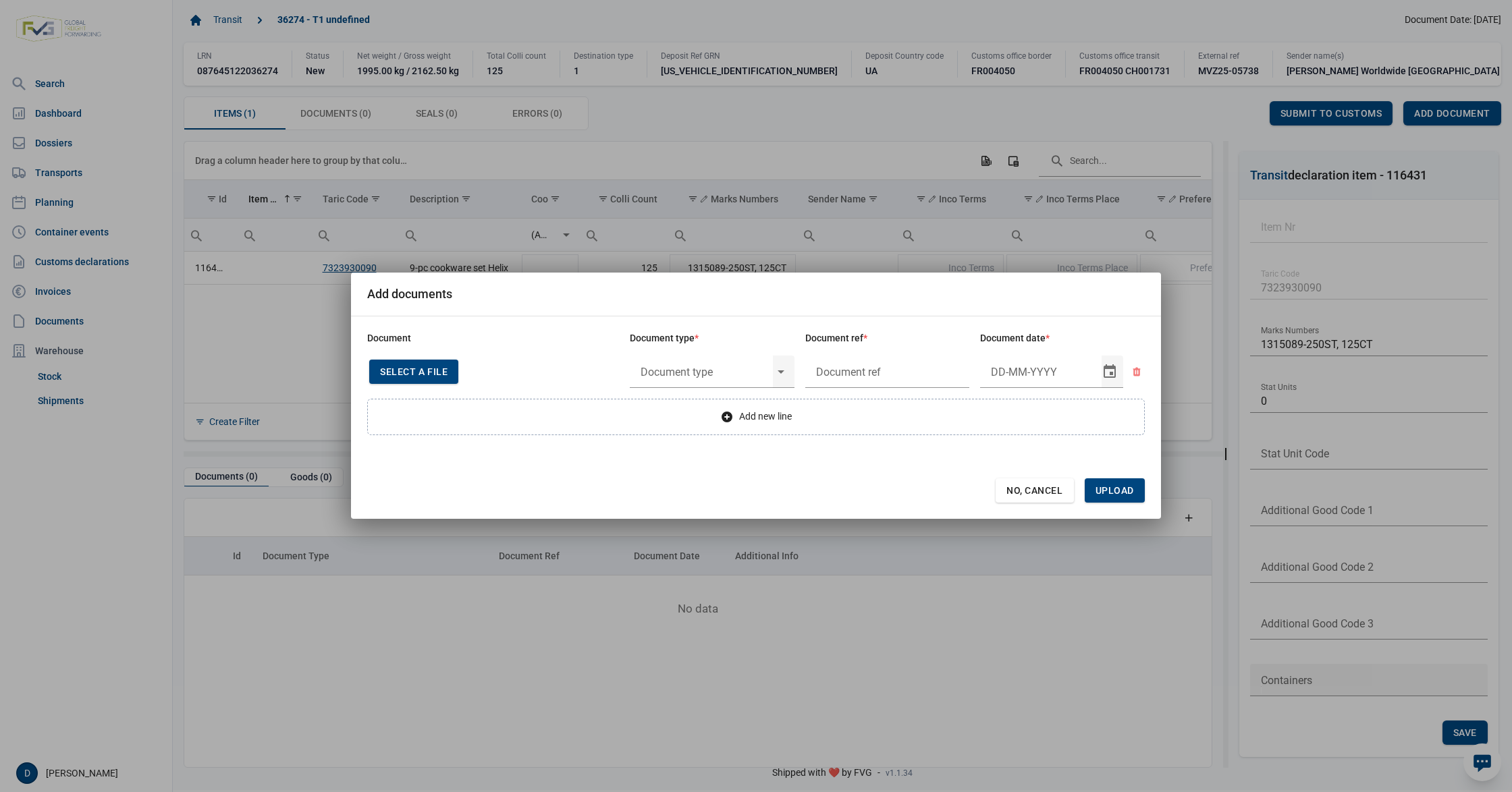
click at [426, 375] on span "Select a file" at bounding box center [414, 372] width 68 height 11
type input "Factuur VFA25-07515"
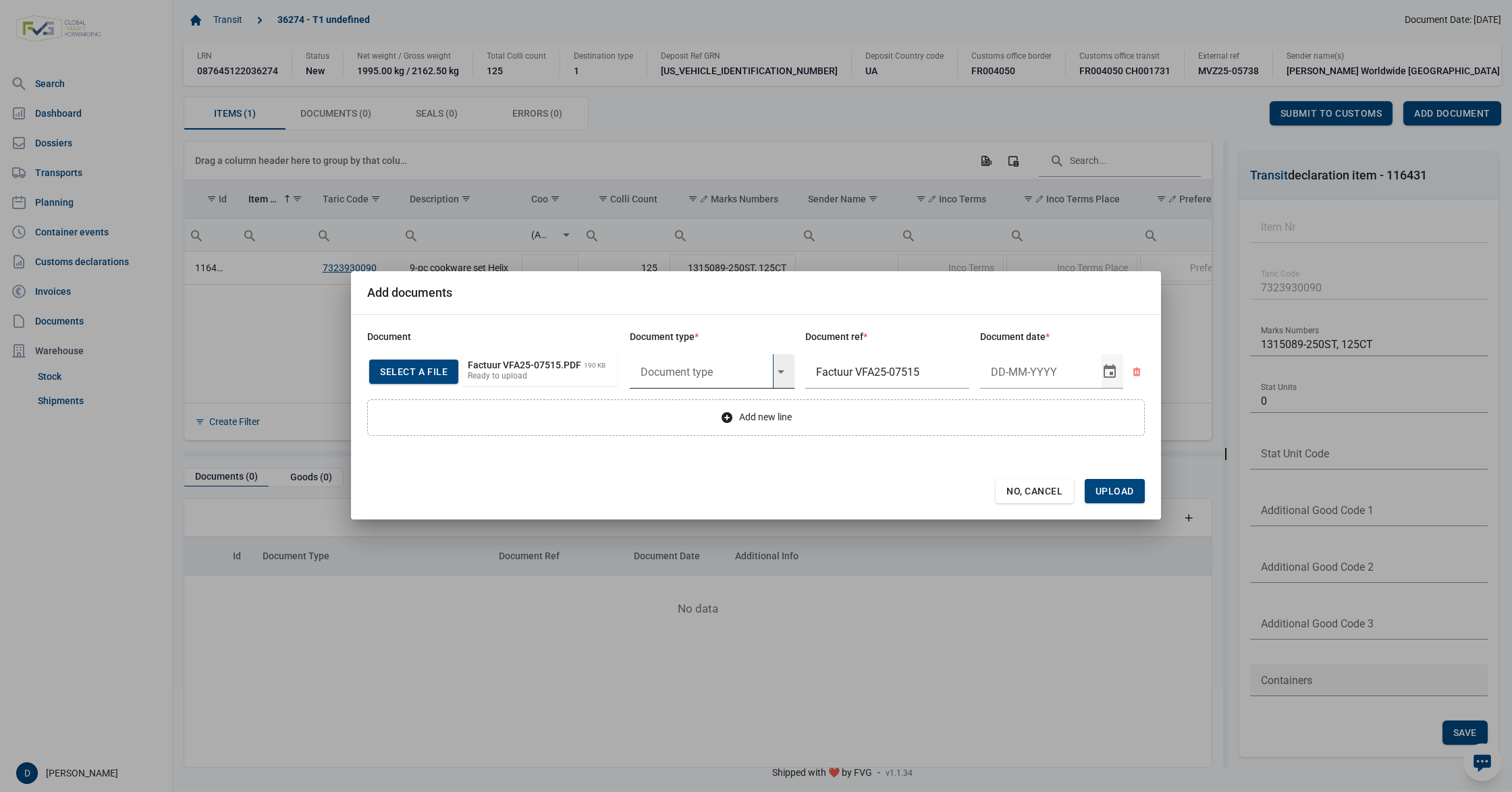
click at [694, 364] on input "text" at bounding box center [702, 372] width 143 height 35
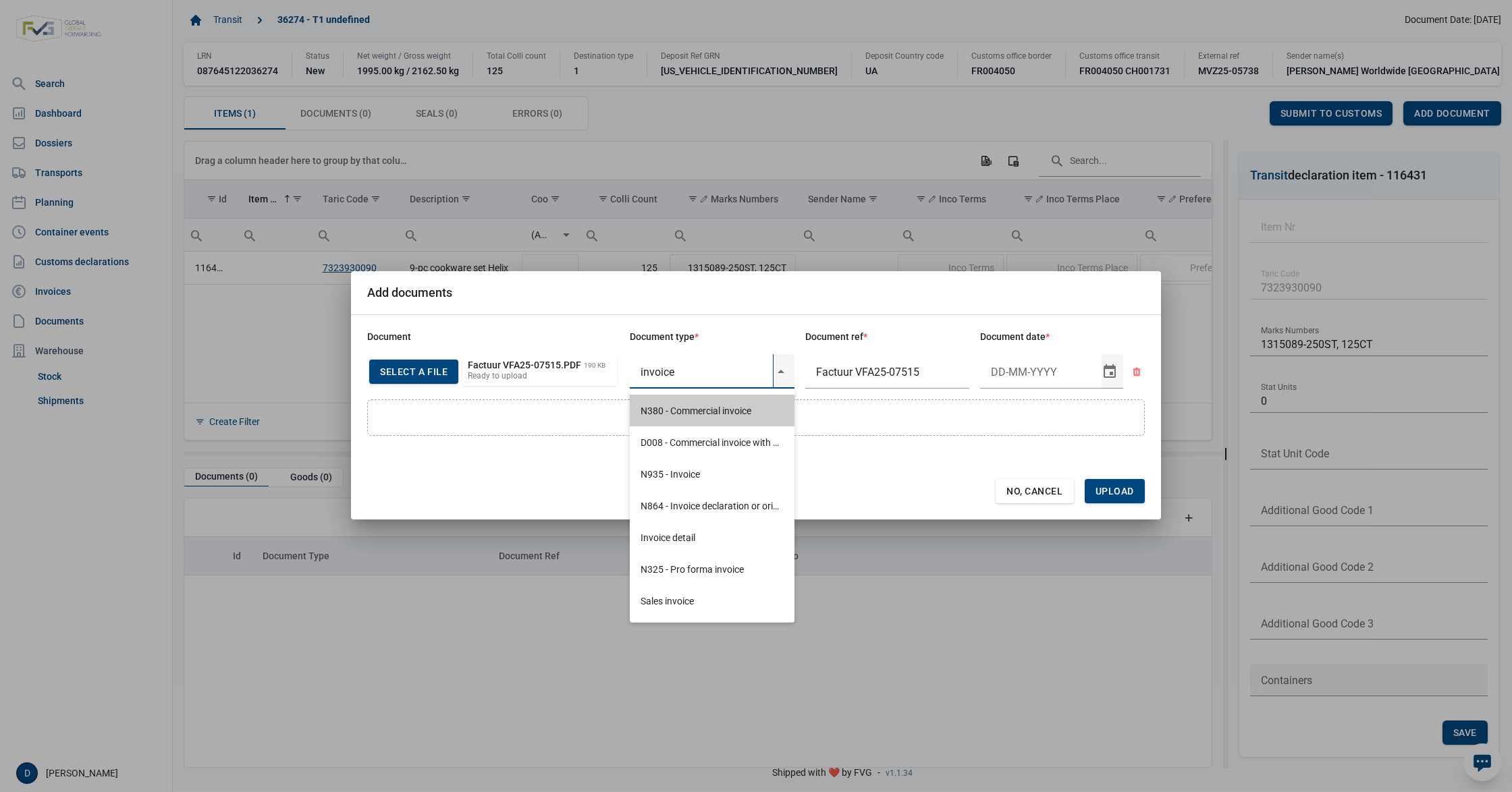
click at [686, 411] on div "N380 - Commercial invoice" at bounding box center [712, 410] width 164 height 32
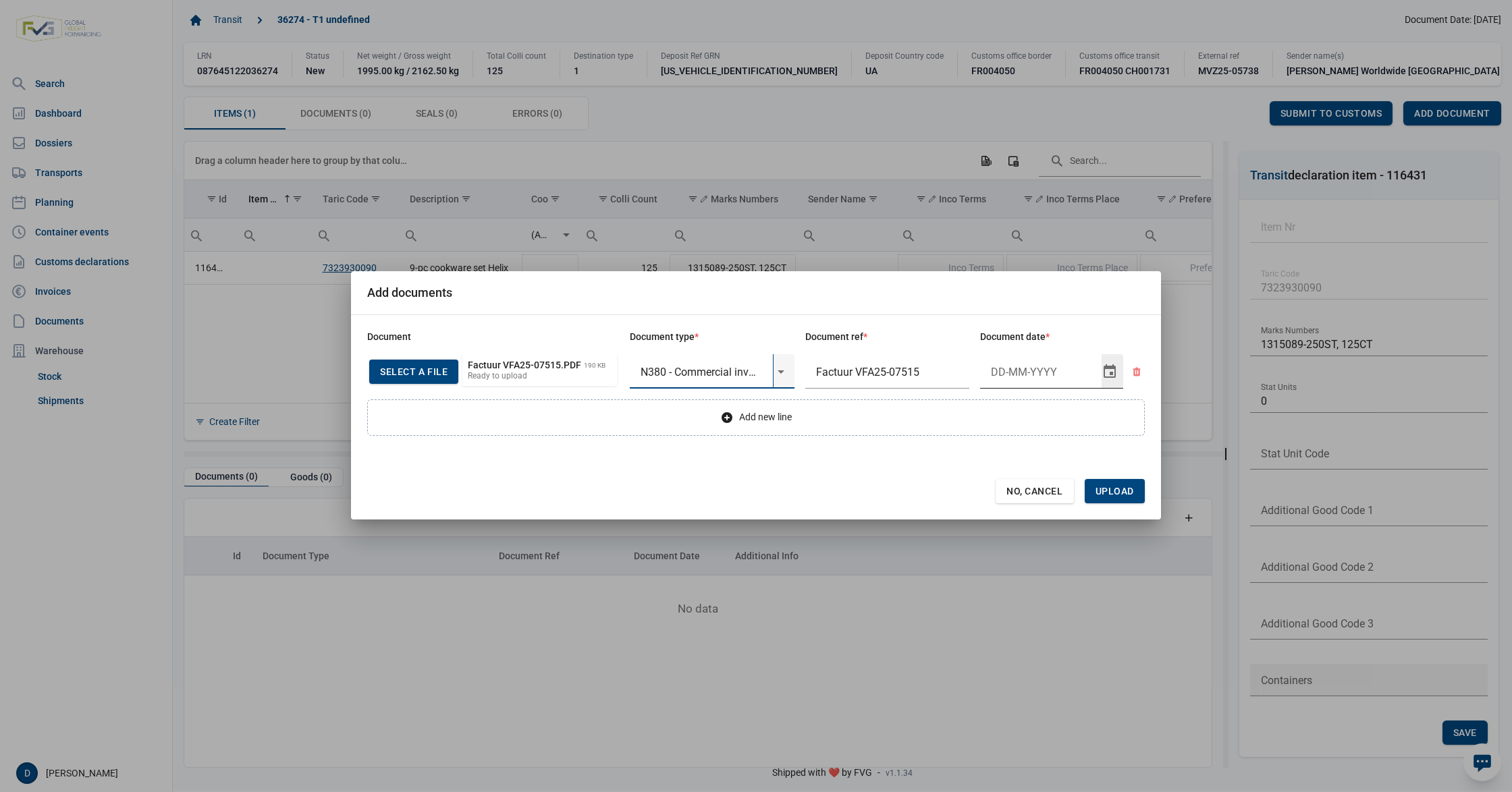
type input "N380 - Commercial invoice"
click at [1004, 373] on input "Document date" at bounding box center [1041, 372] width 121 height 35
type input "3-10-2025"
click at [1106, 491] on span "Upload" at bounding box center [1114, 491] width 38 height 11
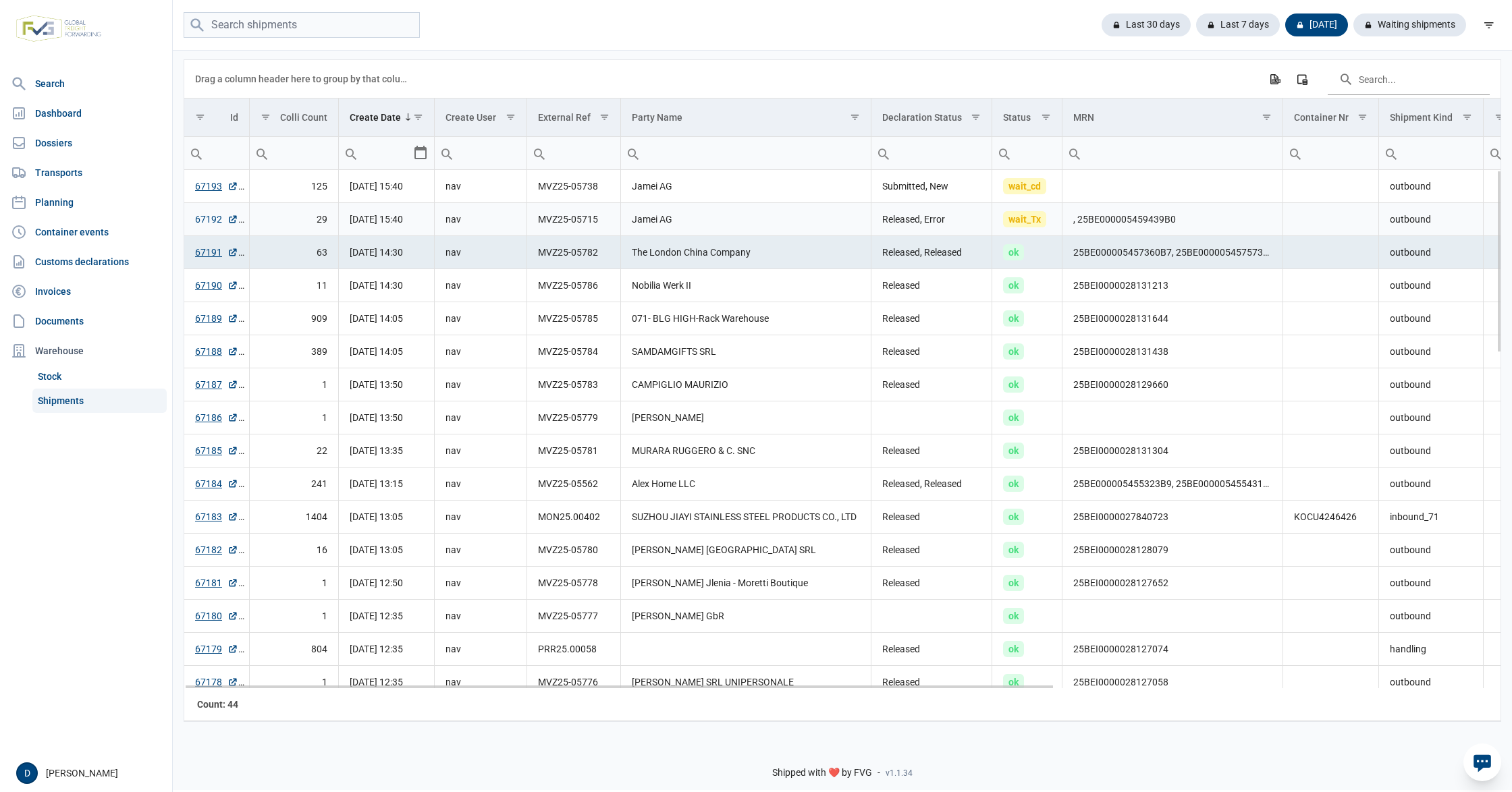
click at [205, 217] on link "67192" at bounding box center [216, 220] width 43 height 13
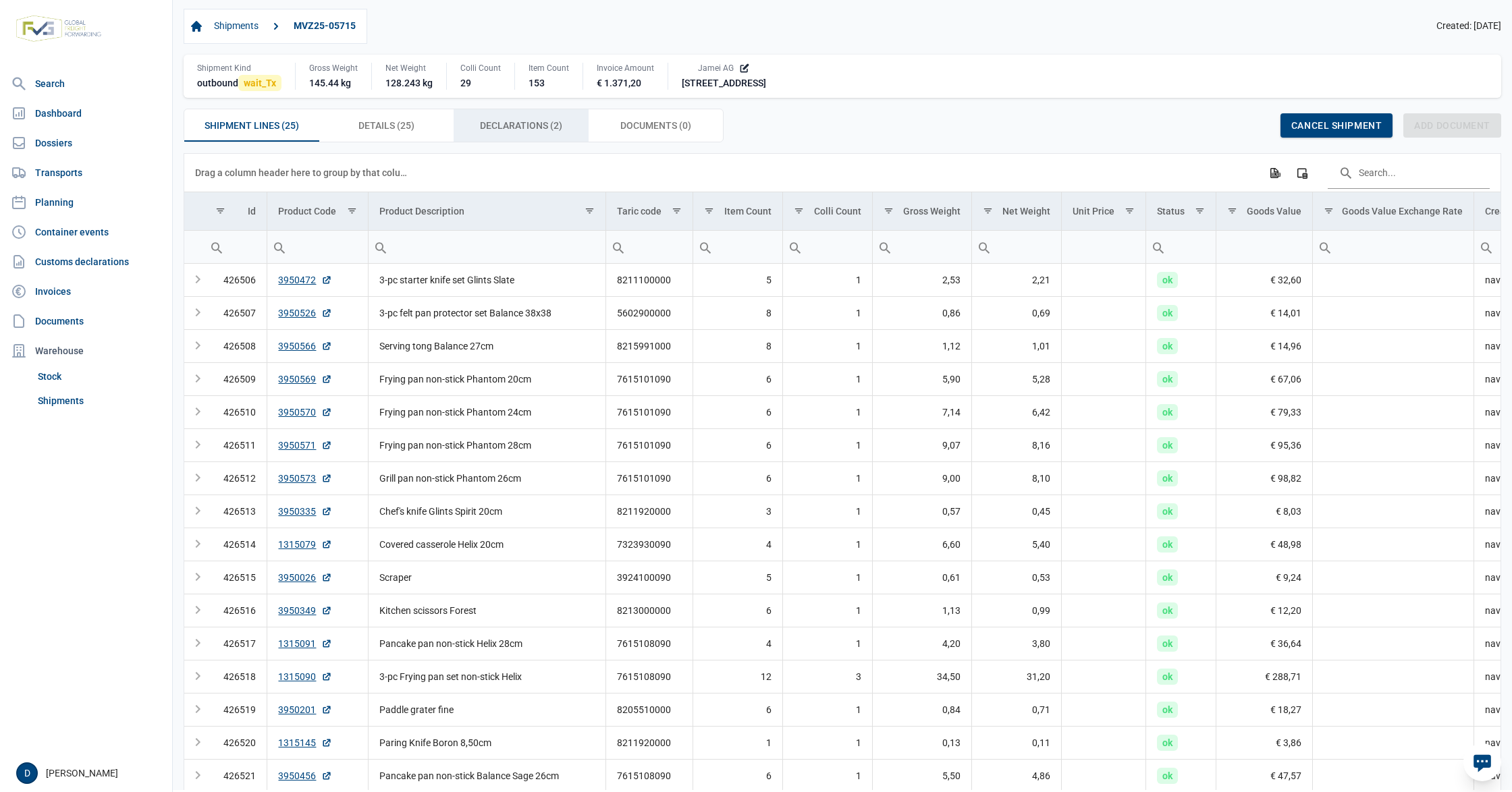
click at [551, 119] on span "Declarations (2) Declarations (2)" at bounding box center [521, 125] width 82 height 16
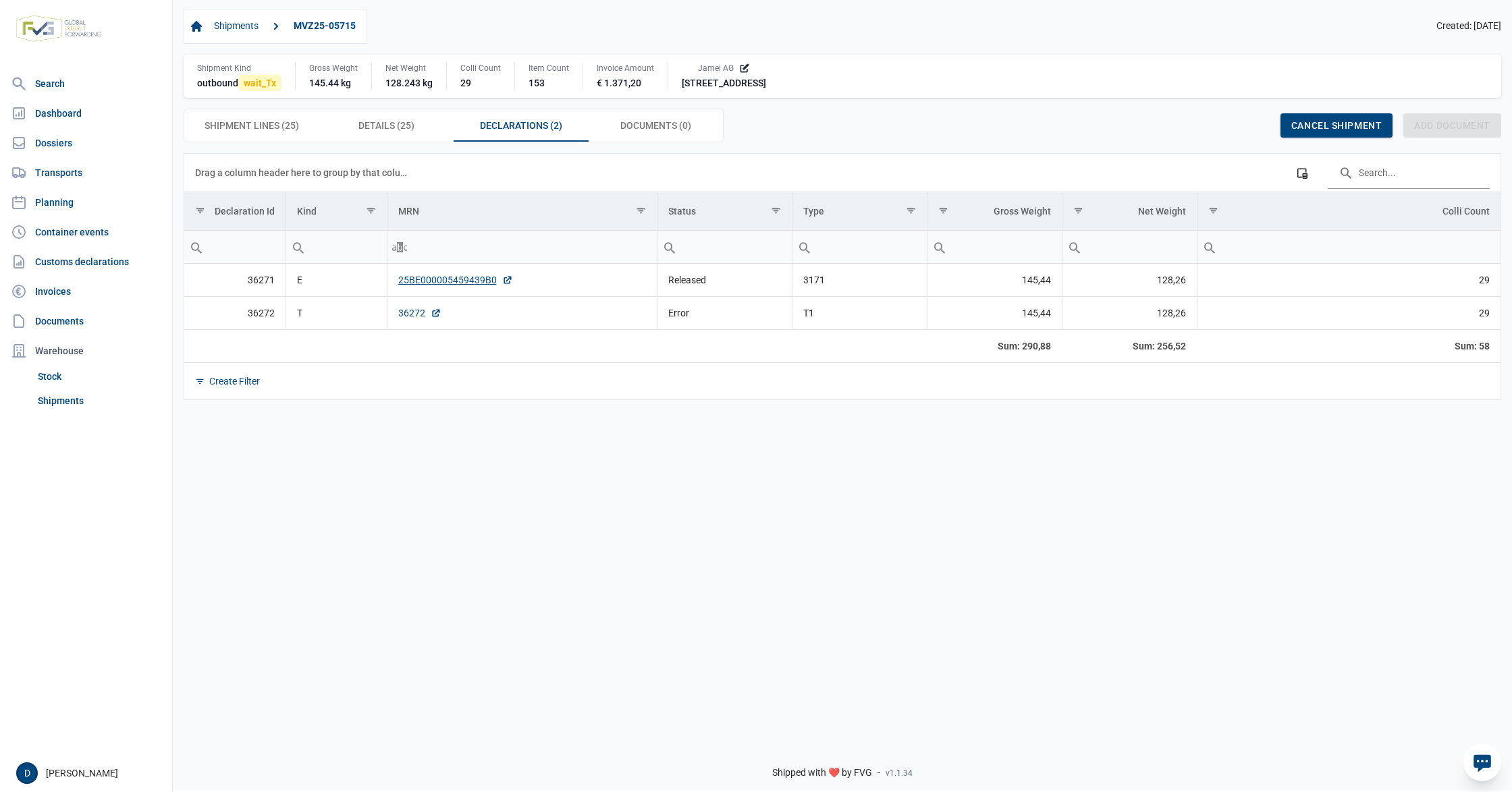
click at [418, 317] on link "36272" at bounding box center [420, 313] width 43 height 13
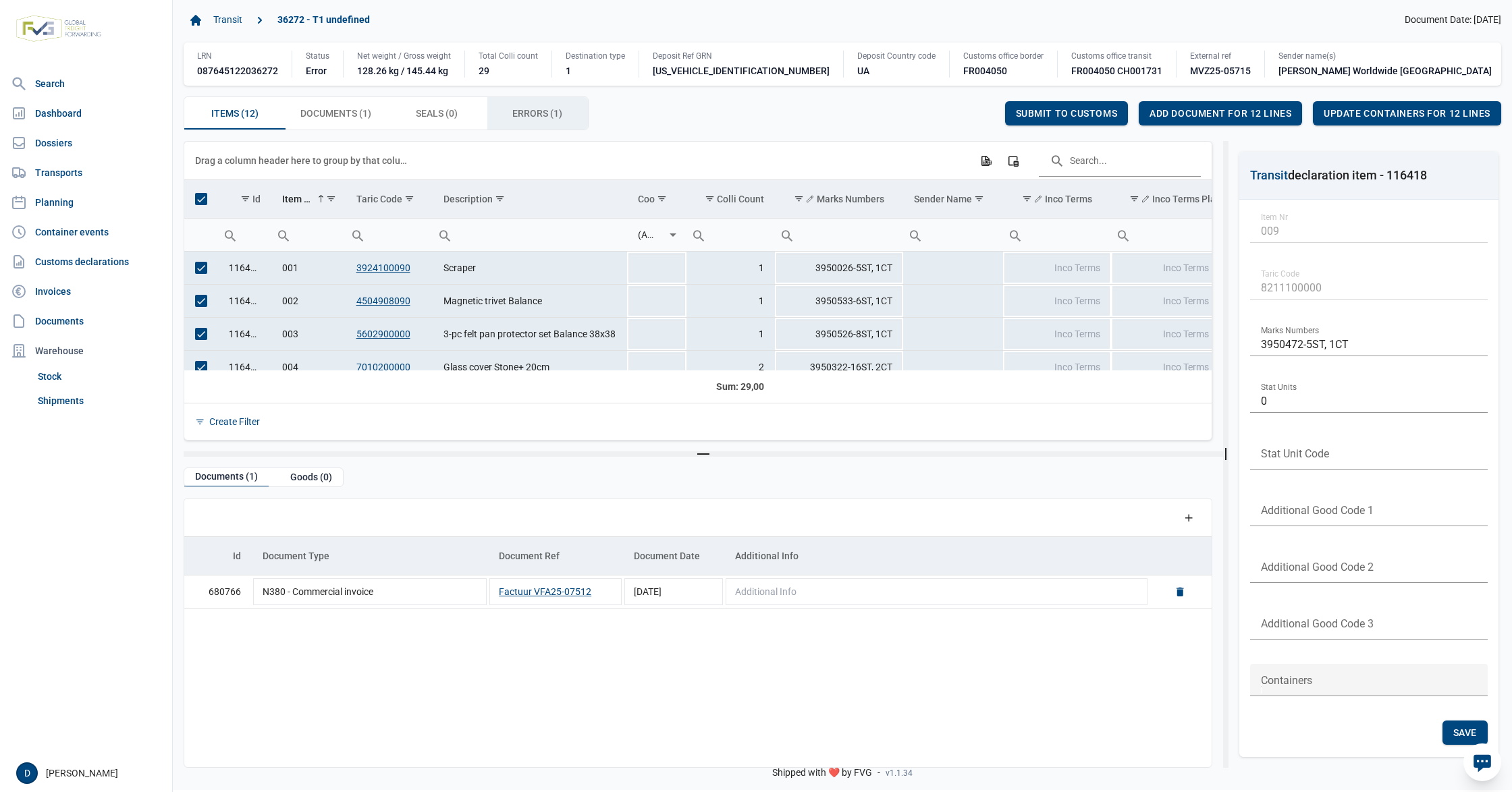
click at [521, 121] on span "Errors (1) Errors (1)" at bounding box center [537, 113] width 50 height 16
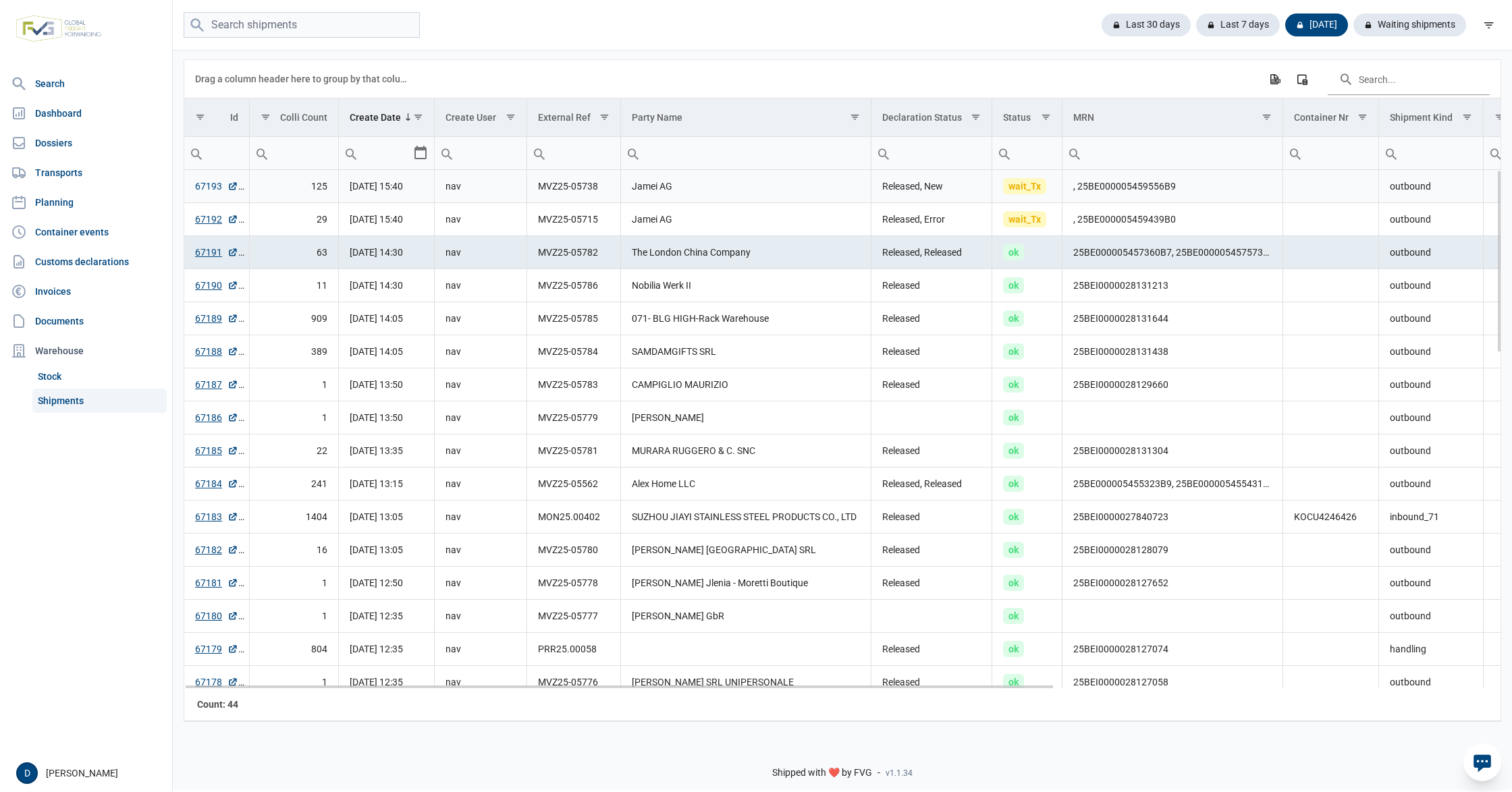
click at [219, 186] on link "67193" at bounding box center [216, 186] width 43 height 13
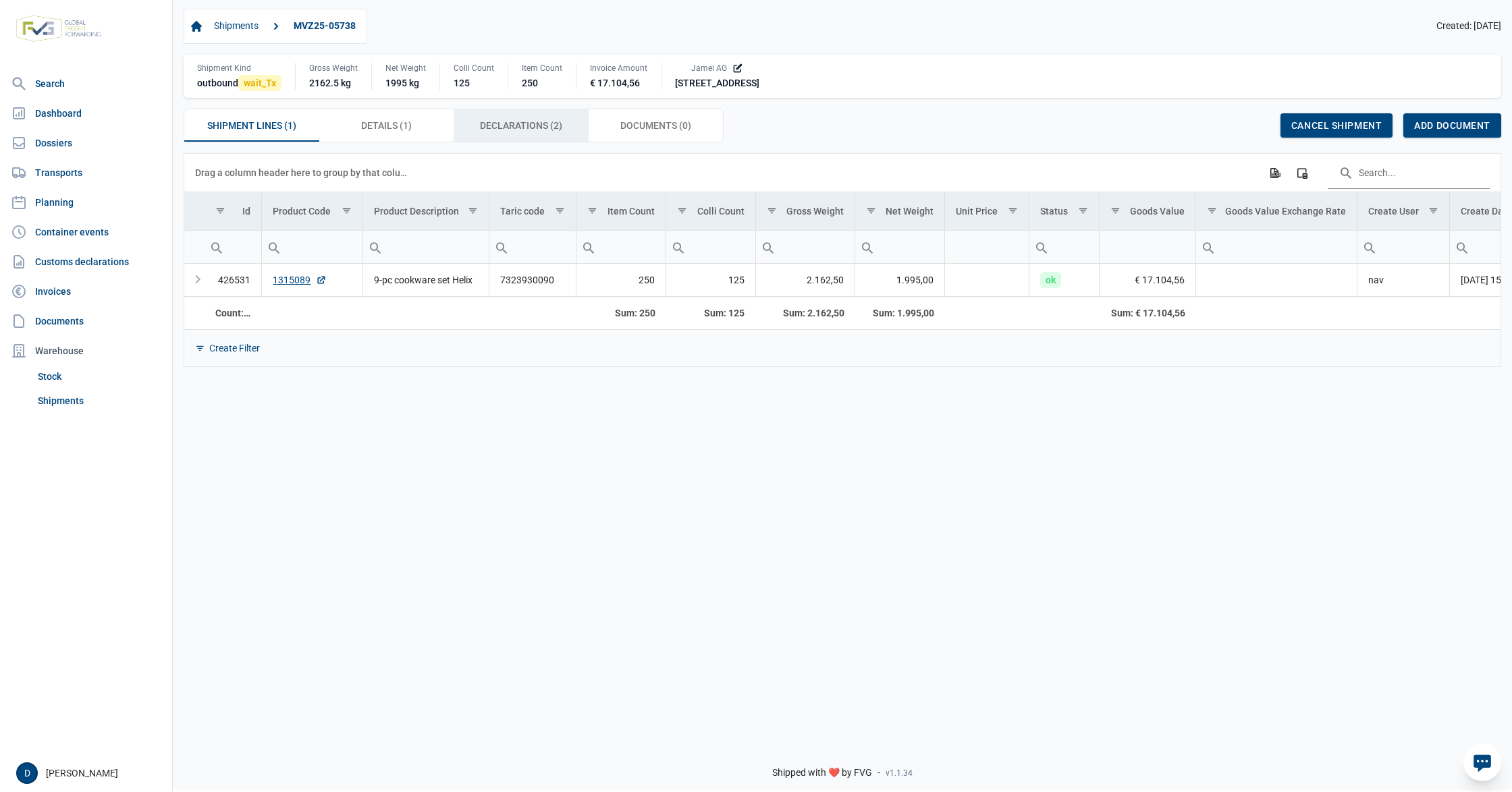
click at [528, 123] on span "Declarations (2) Declarations (2)" at bounding box center [521, 125] width 82 height 16
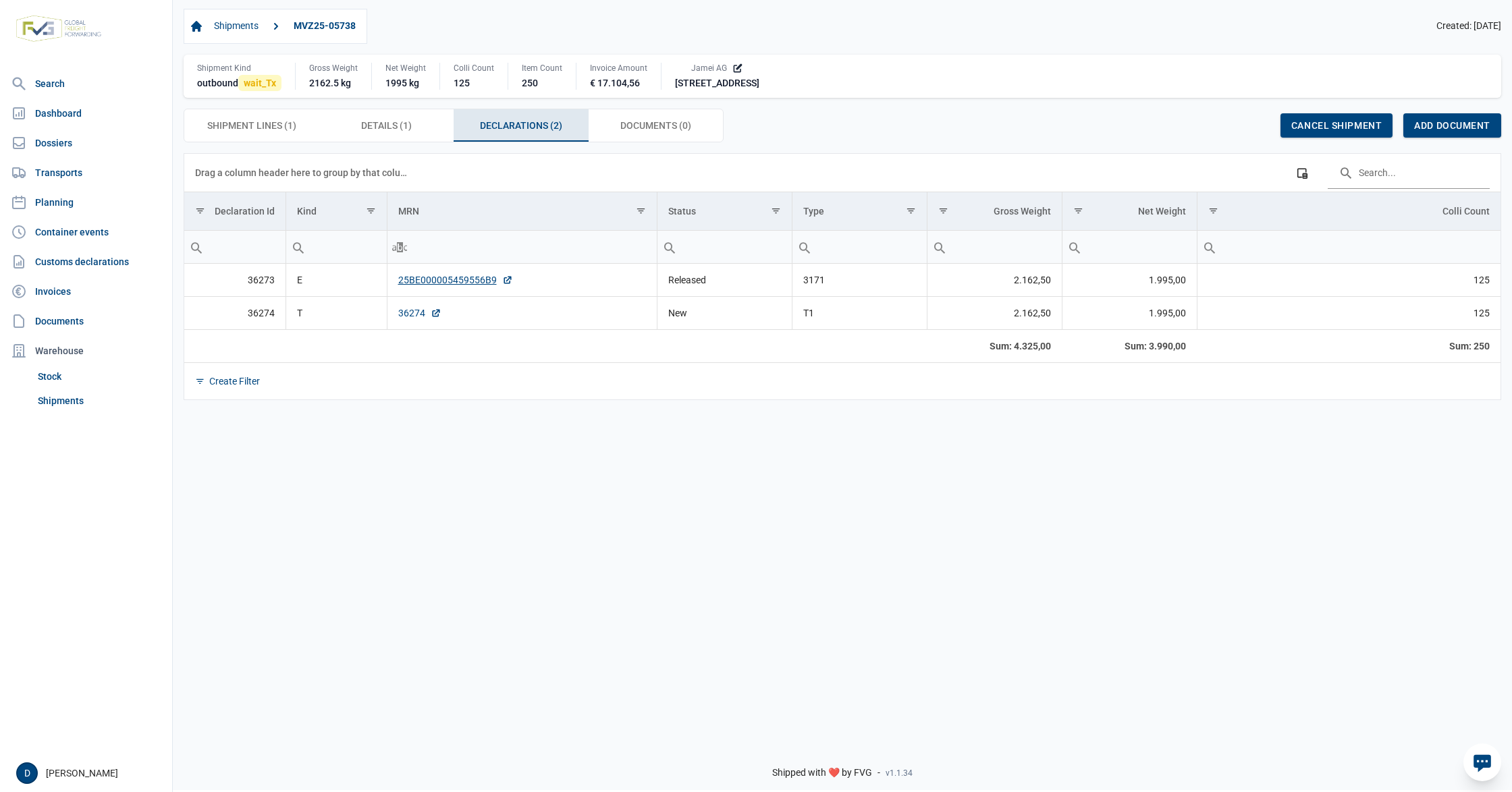
click at [413, 314] on link "36274" at bounding box center [420, 313] width 43 height 13
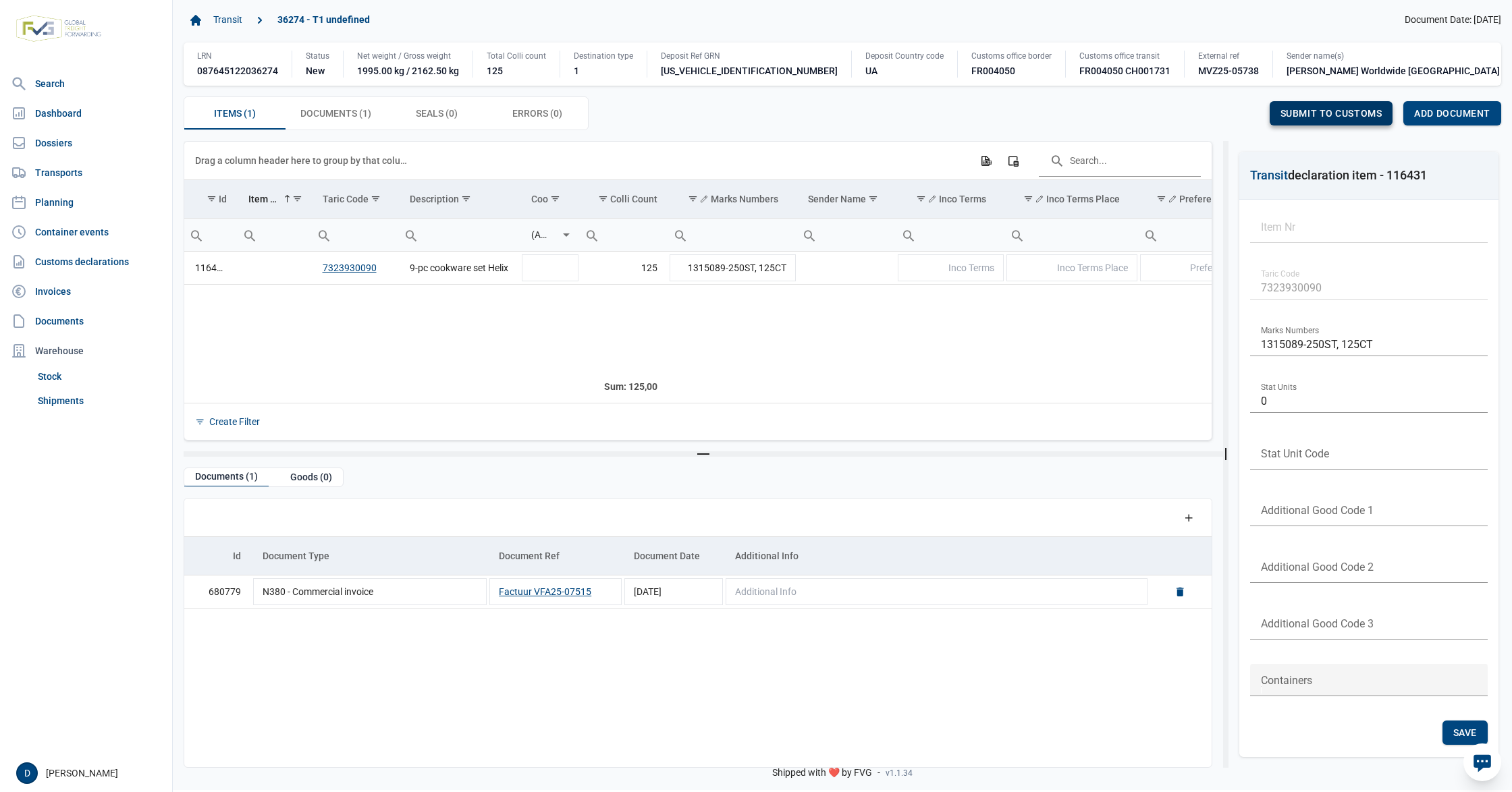
click at [1308, 120] on div "Submit to customs" at bounding box center [1331, 113] width 123 height 24
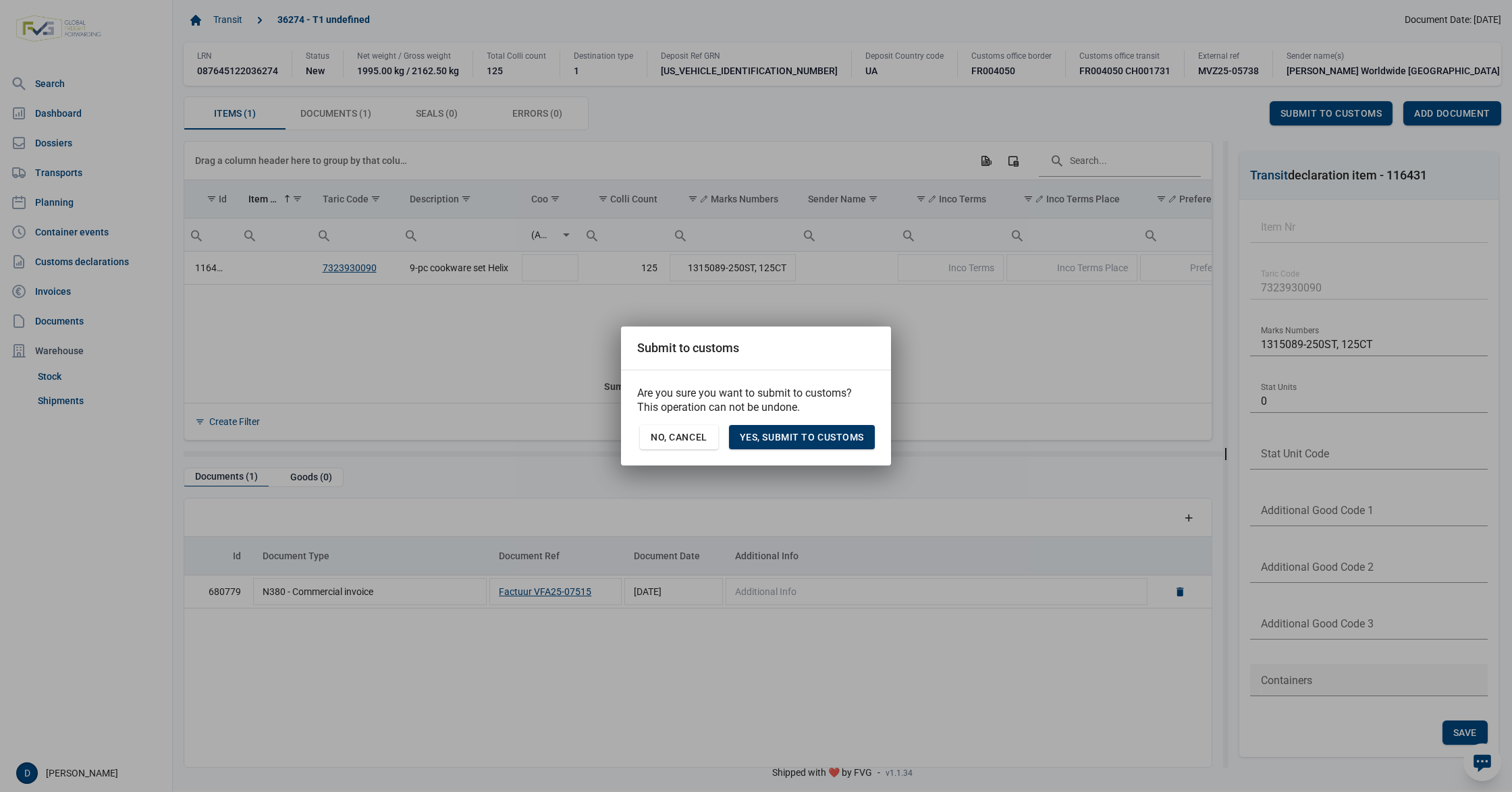
click at [801, 438] on span "Yes, Submit to customs" at bounding box center [802, 437] width 124 height 11
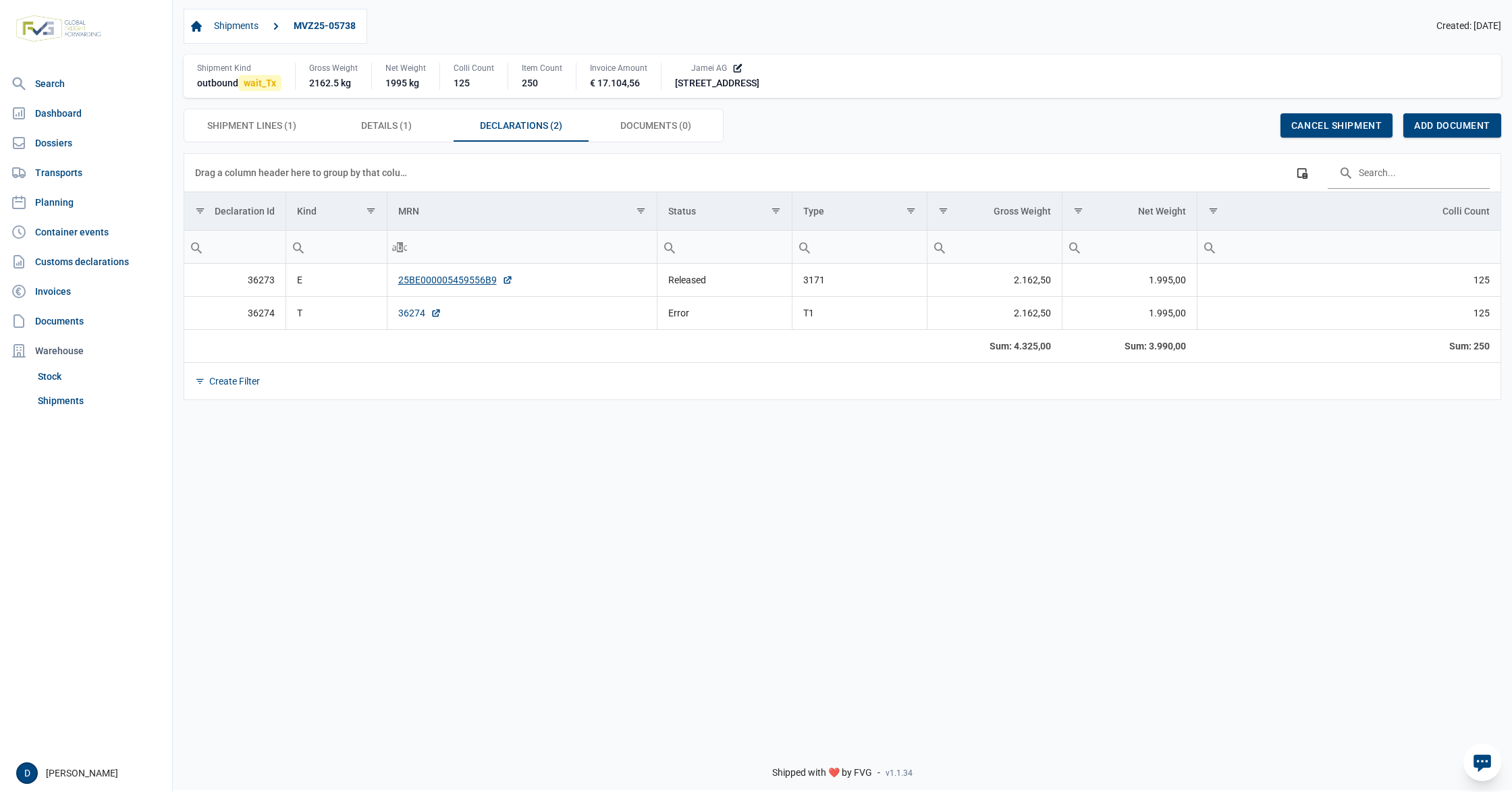
click at [413, 319] on link "36274" at bounding box center [420, 313] width 43 height 13
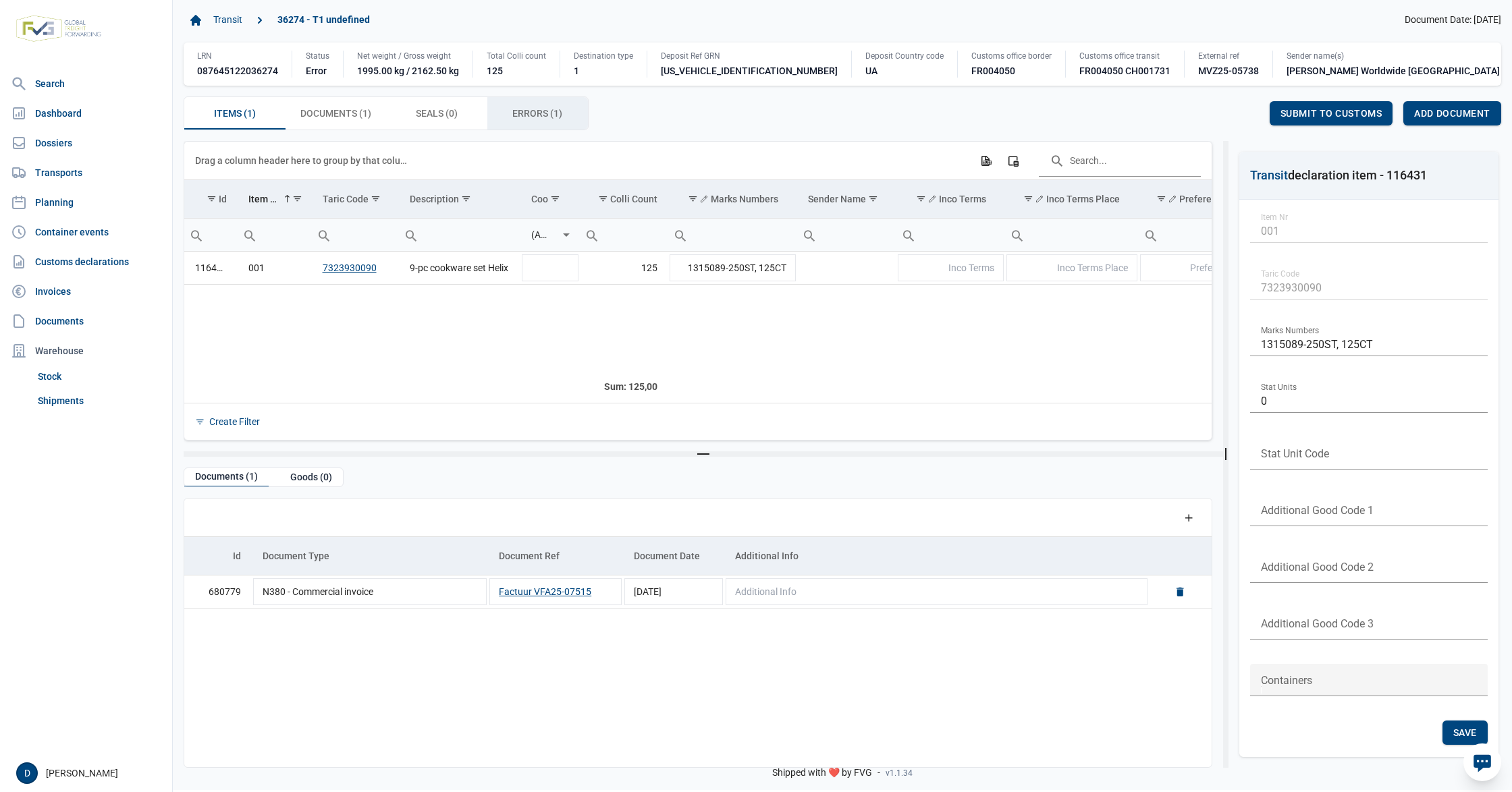
click at [513, 115] on div "Errors (1) Errors (1)" at bounding box center [538, 114] width 101 height 32
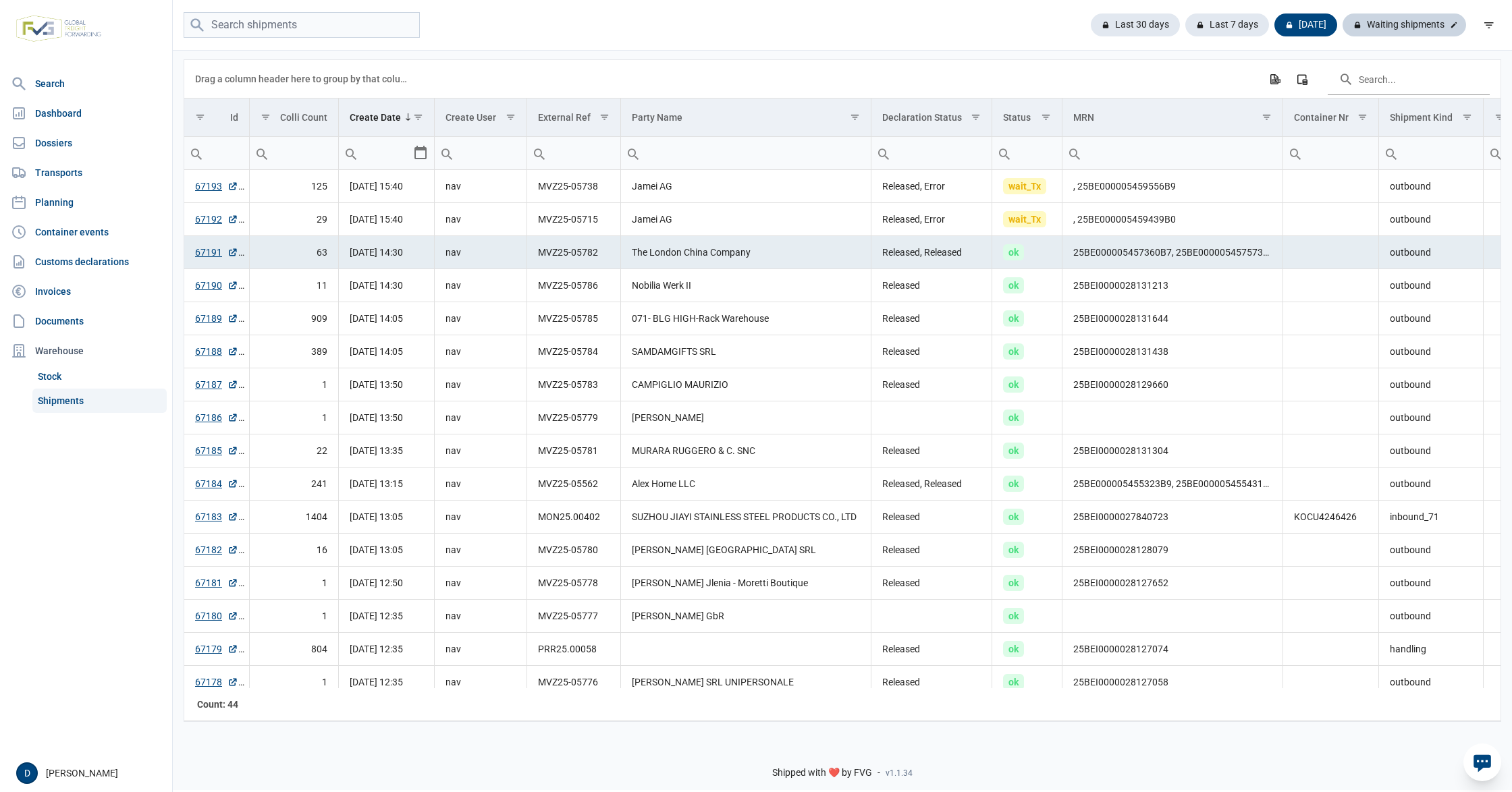
click at [1396, 25] on div "Waiting shipments" at bounding box center [1404, 25] width 123 height 23
